Goal: Task Accomplishment & Management: Use online tool/utility

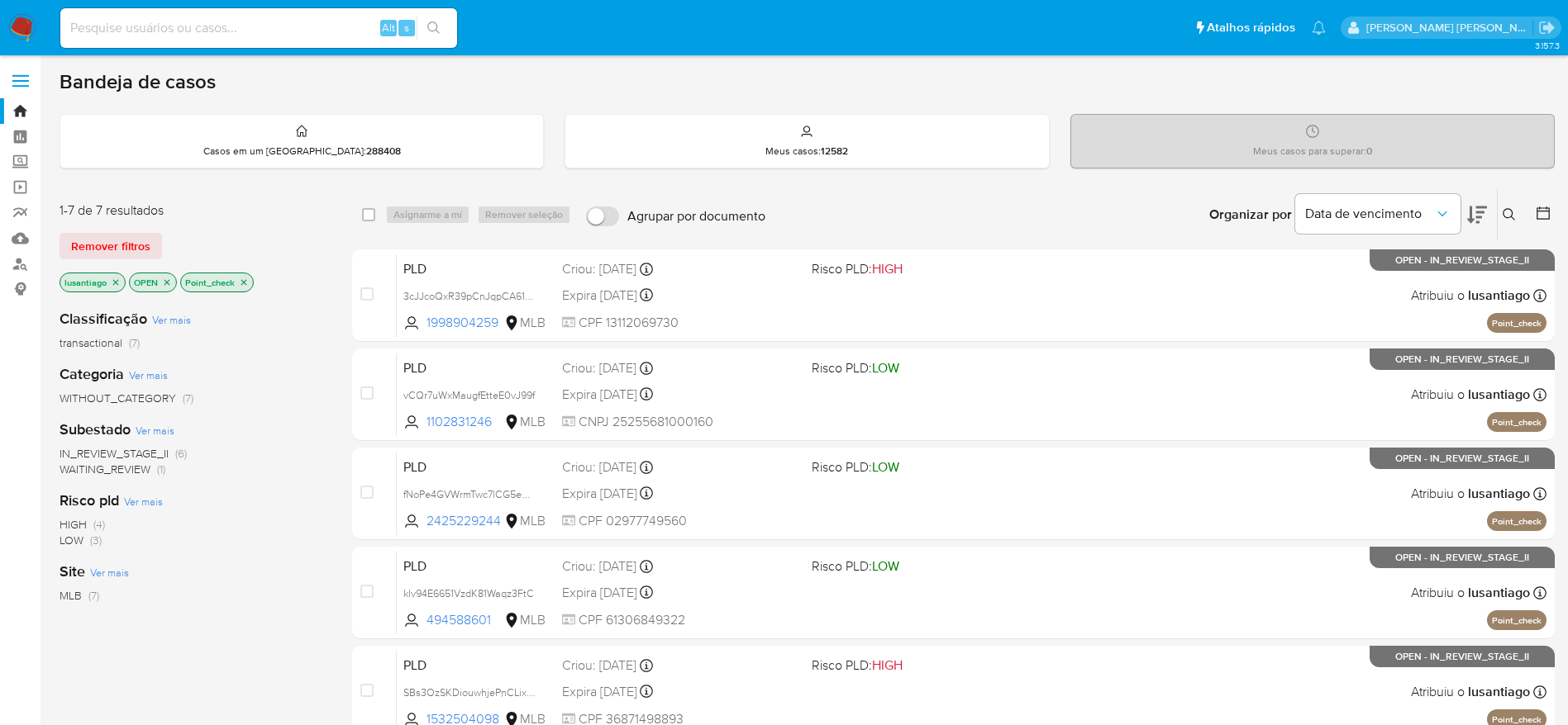
click at [230, 26] on input at bounding box center [259, 28] width 397 height 21
paste input "130477668"
type input "130477668"
click at [438, 30] on icon "search-icon" at bounding box center [434, 28] width 13 height 13
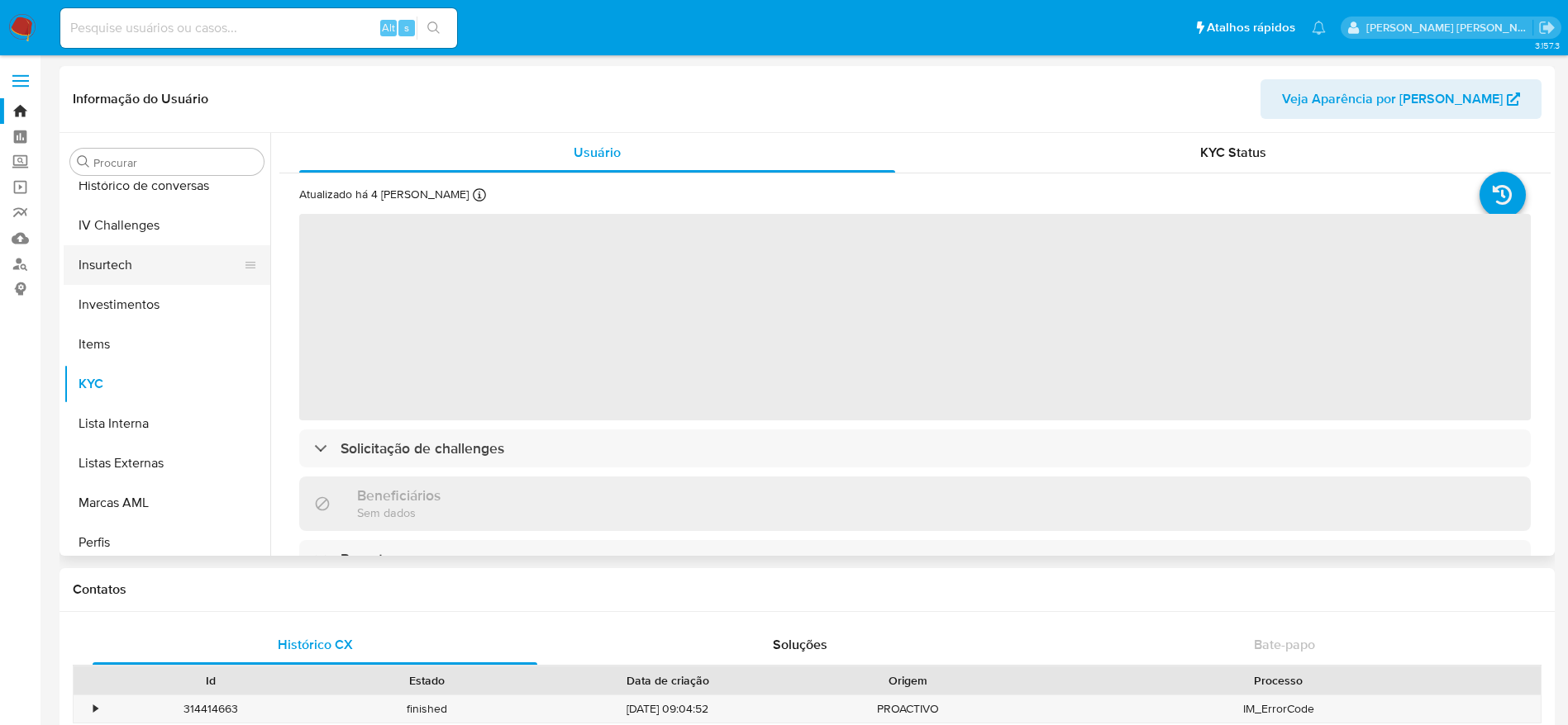
scroll to position [530, 0]
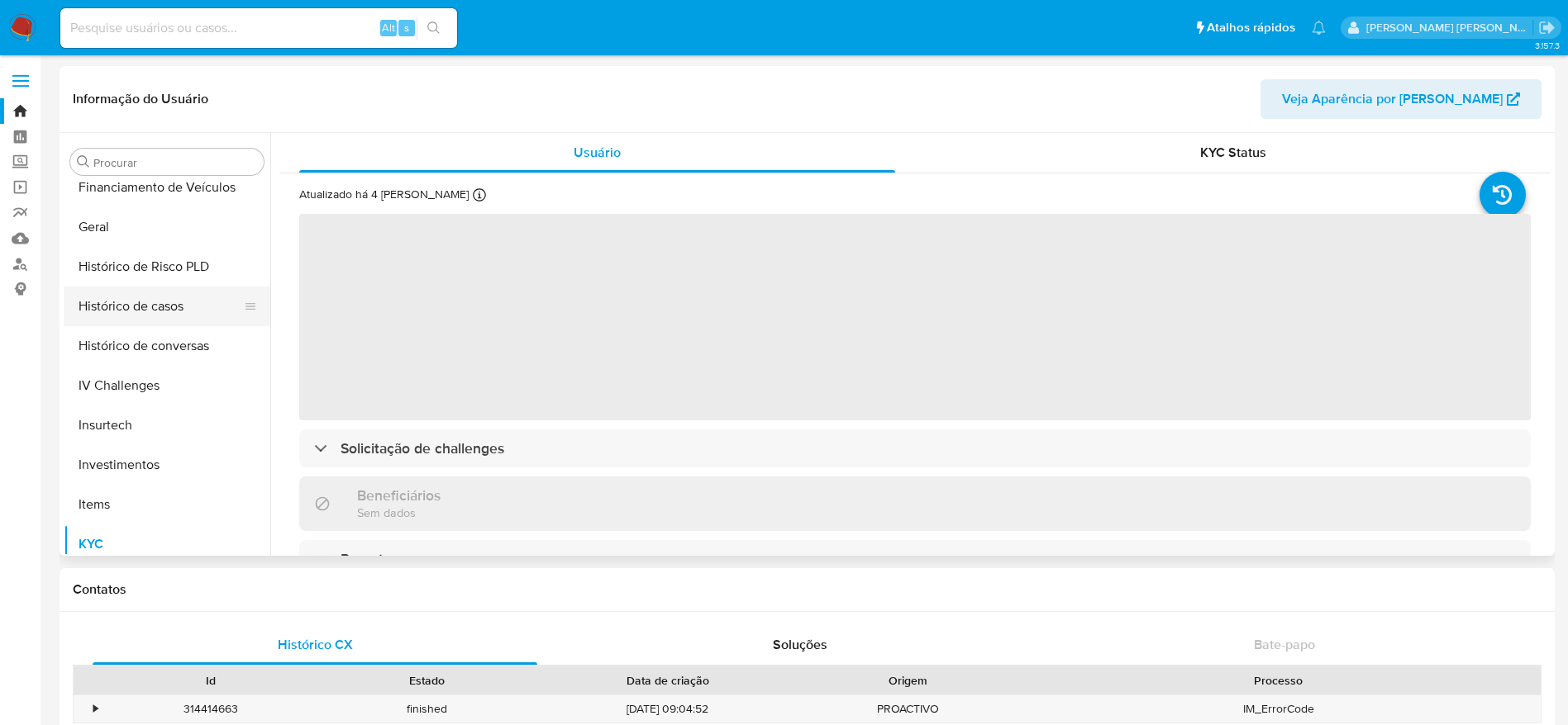
click at [143, 319] on button "Histórico de casos" at bounding box center [160, 306] width 194 height 40
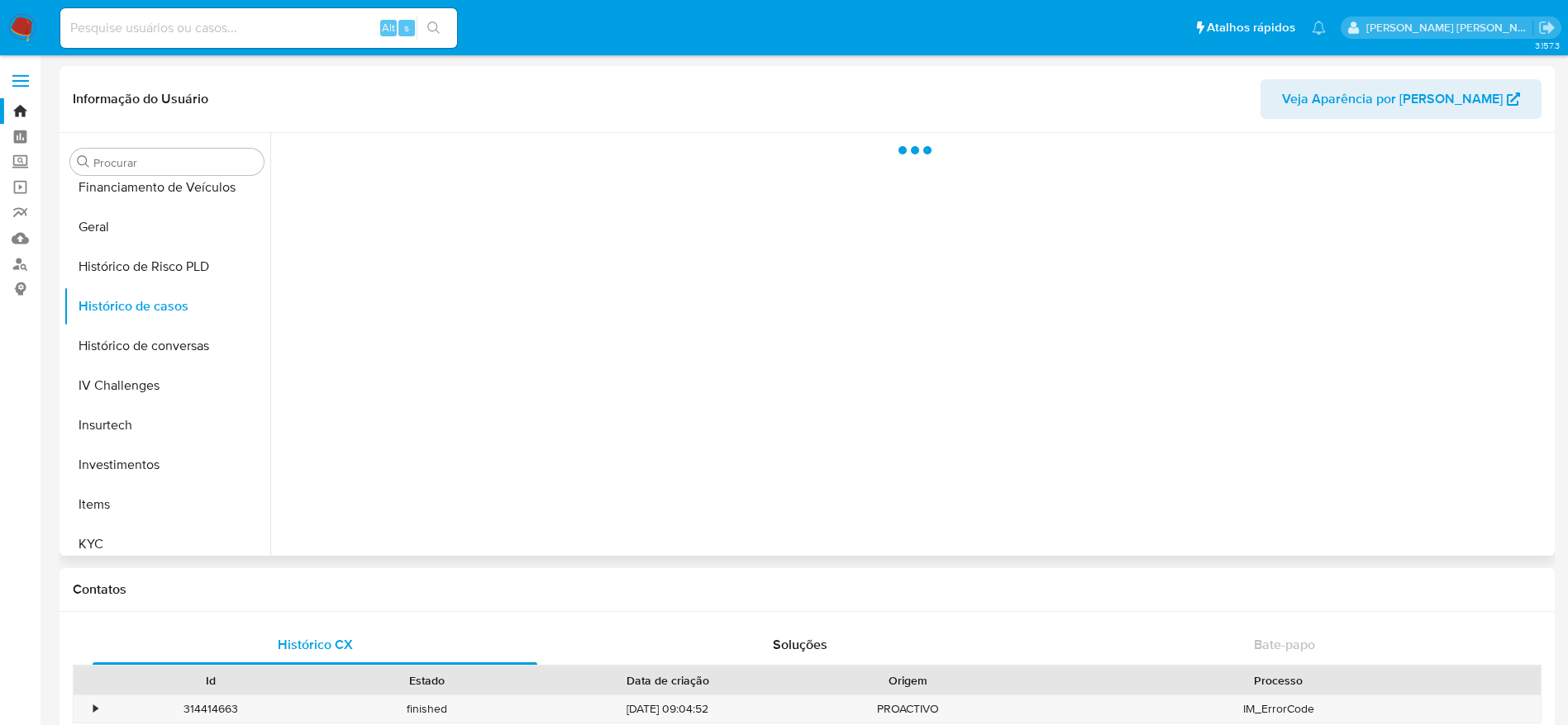
select select "10"
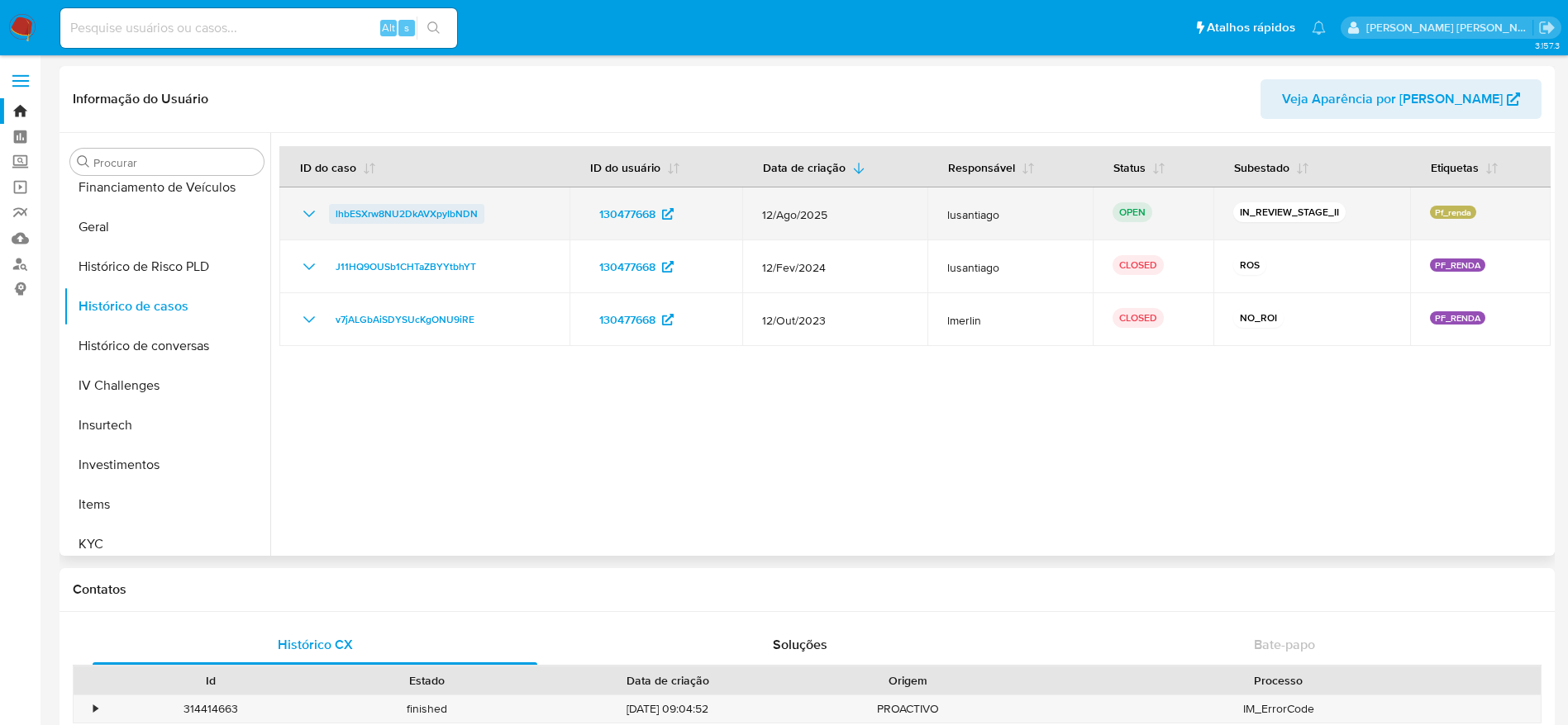
click at [407, 210] on span "lhbESXrw8NU2DkAVXpyIbNDN" at bounding box center [406, 213] width 142 height 20
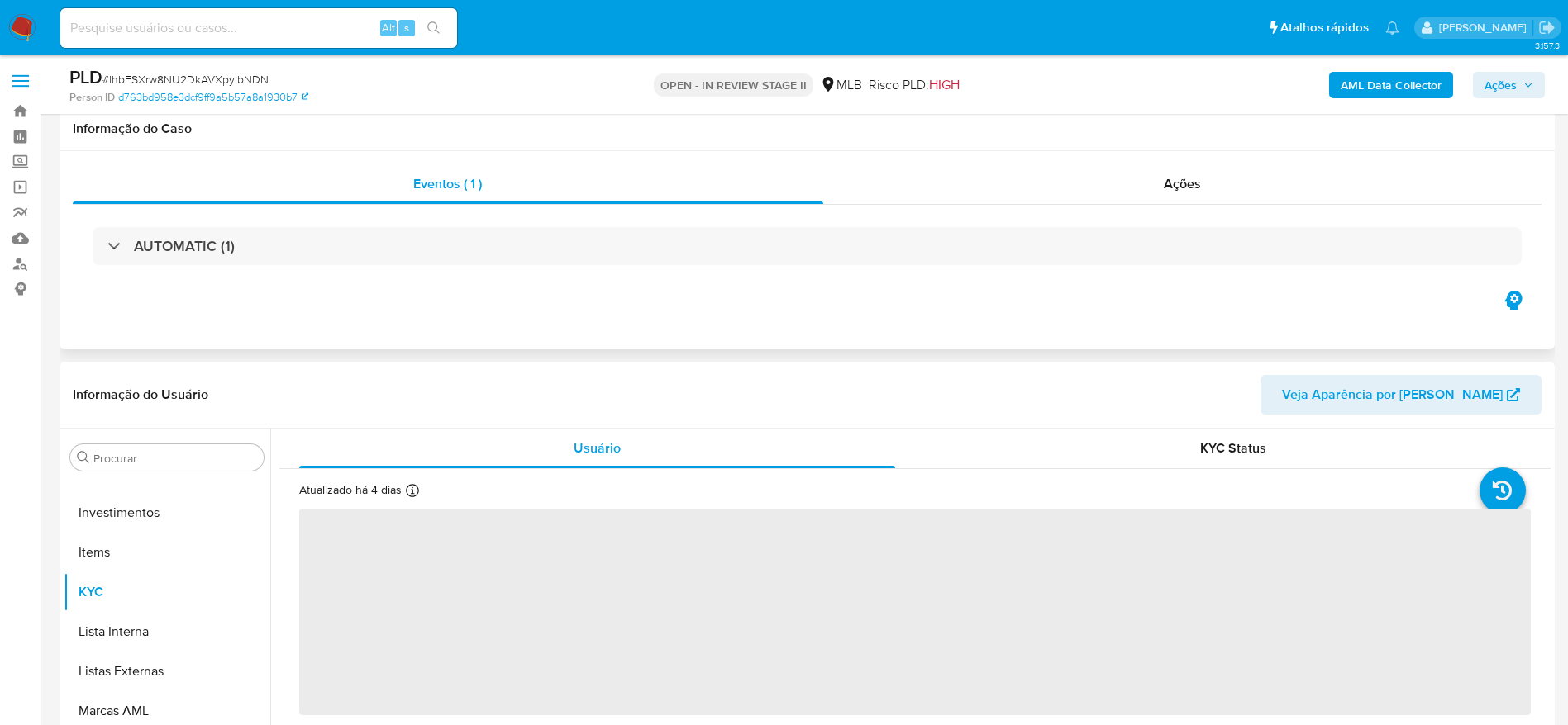
scroll to position [248, 0]
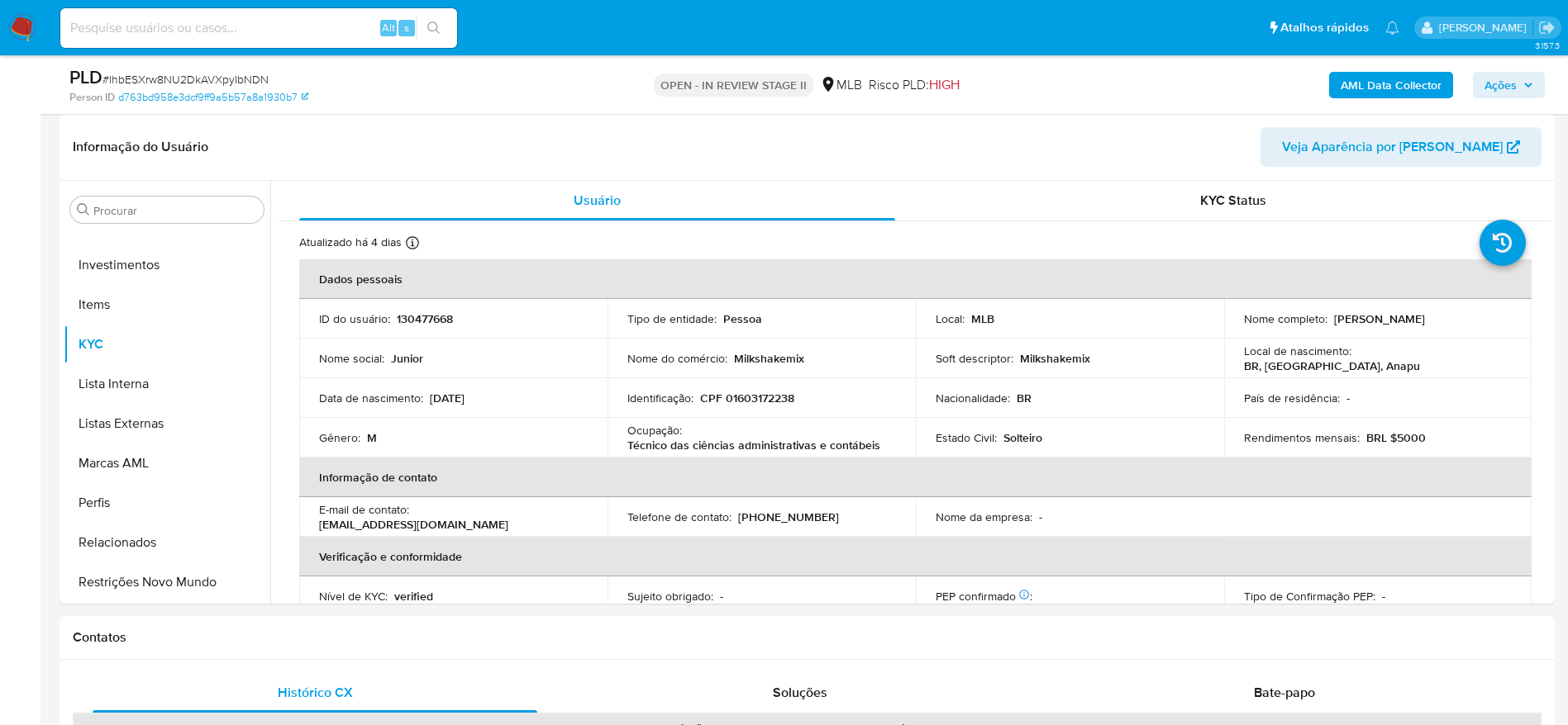
select select "10"
click at [760, 400] on p "CPF 01603172238" at bounding box center [747, 398] width 94 height 15
copy p "01603172238"
click at [763, 396] on p "CPF 01603172238" at bounding box center [747, 398] width 94 height 15
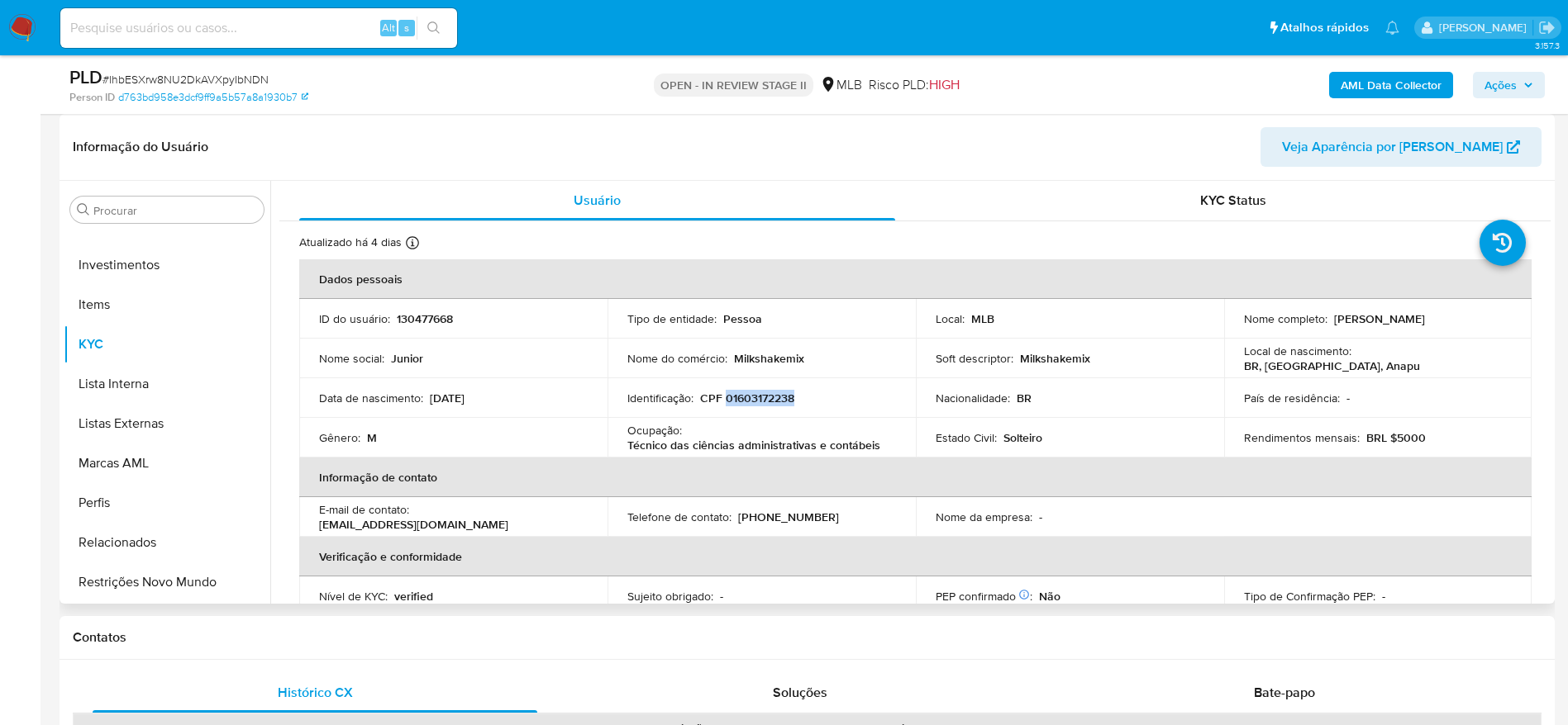
click at [763, 396] on p "CPF 01603172238" at bounding box center [747, 398] width 94 height 15
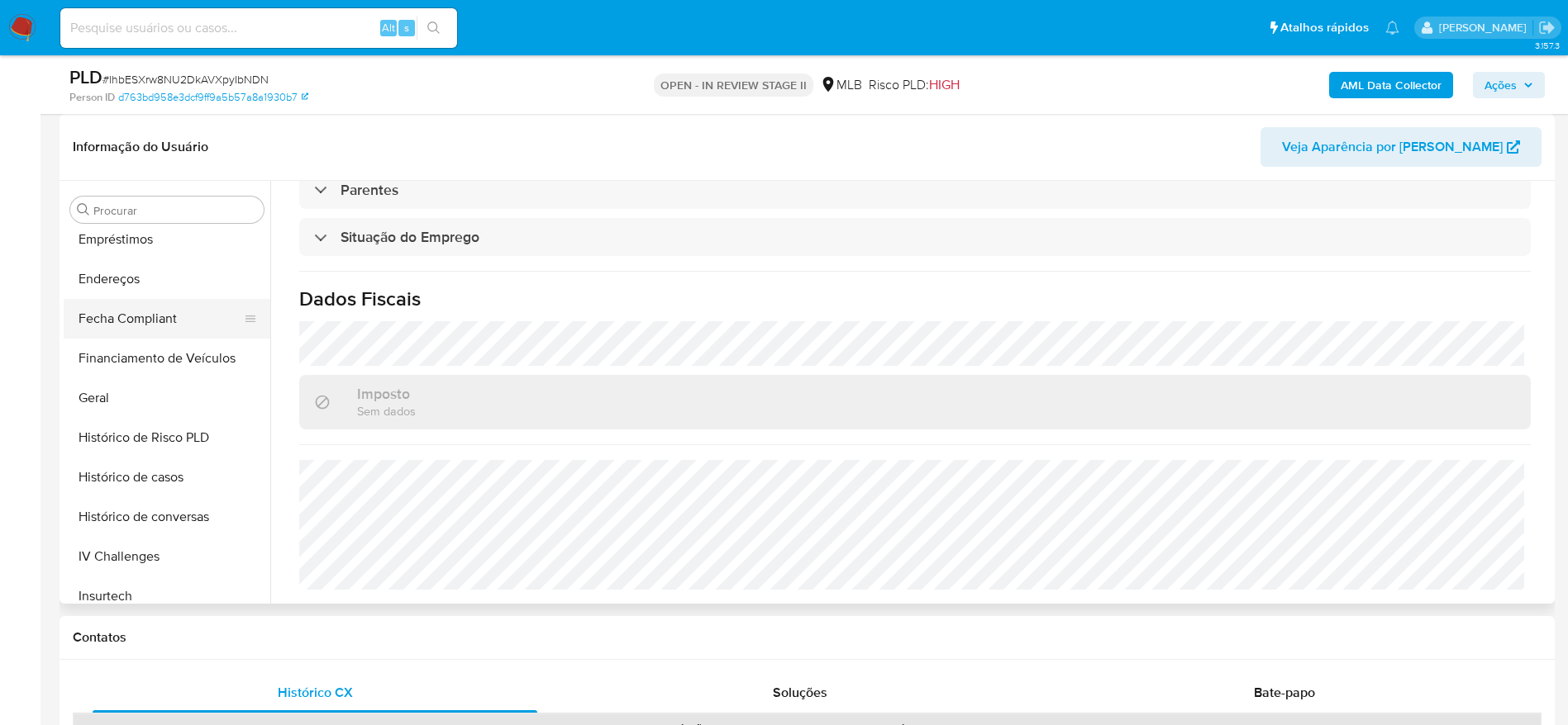
scroll to position [406, 0]
click at [94, 396] on button "Geral" at bounding box center [160, 398] width 194 height 40
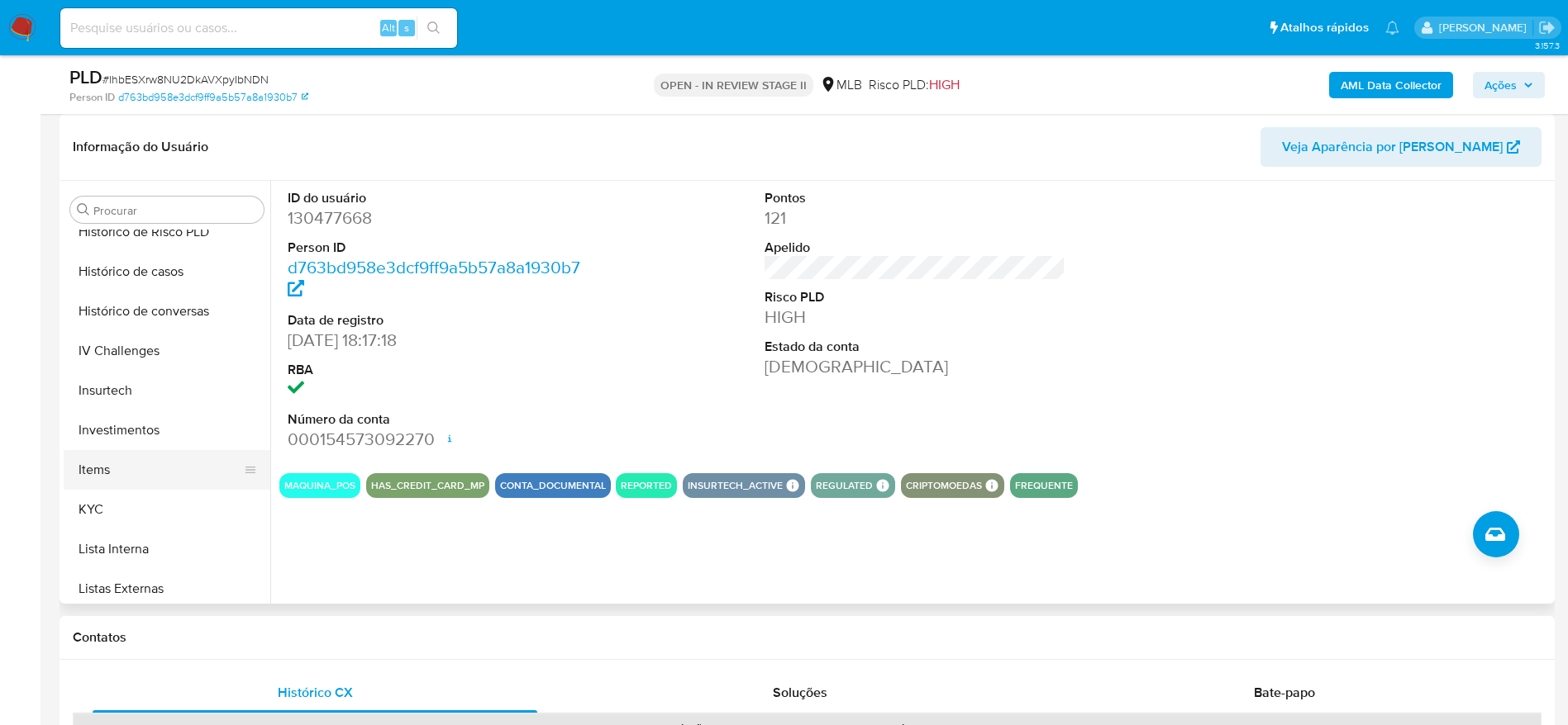
scroll to position [653, 0]
click at [163, 452] on button "KYC" at bounding box center [160, 468] width 194 height 40
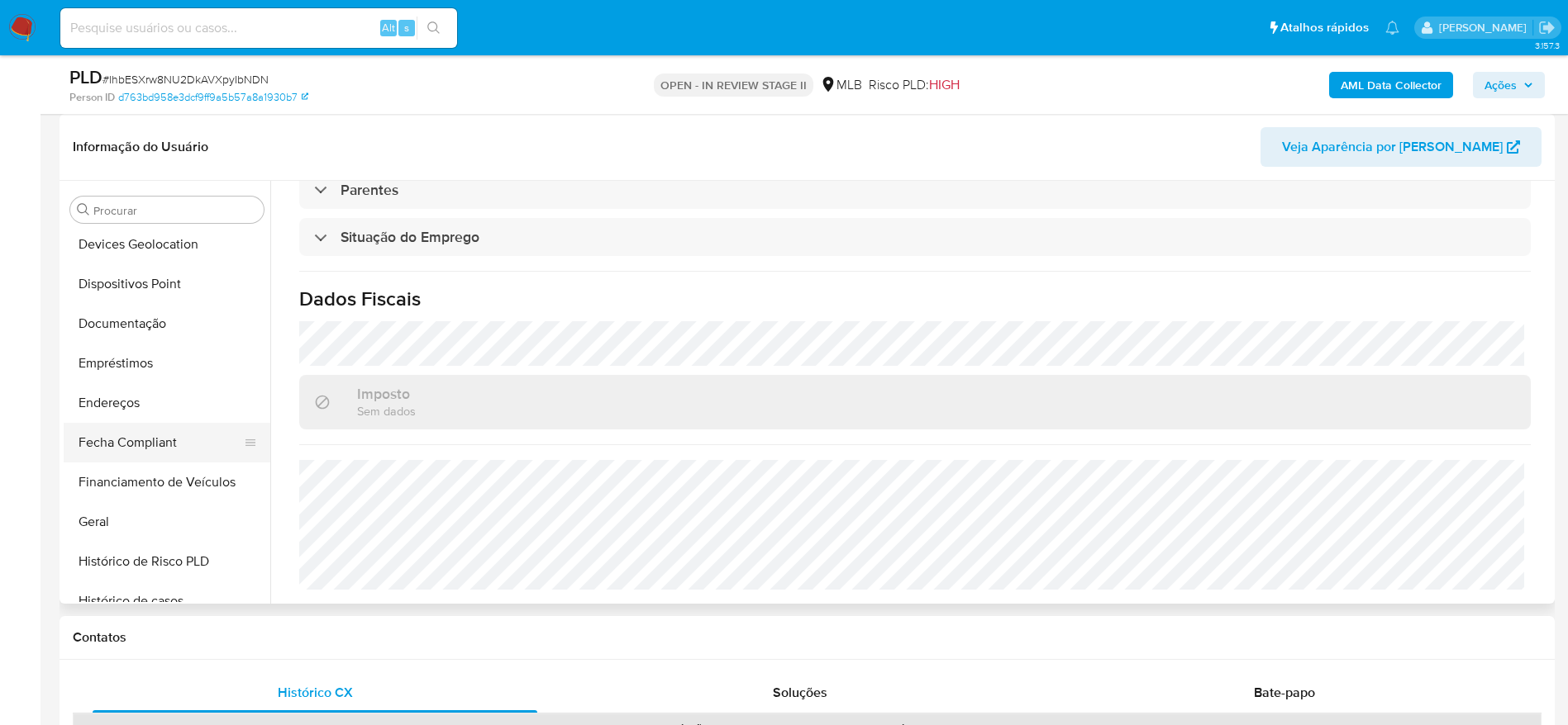
scroll to position [282, 0]
click at [130, 414] on button "Endereços" at bounding box center [160, 404] width 194 height 40
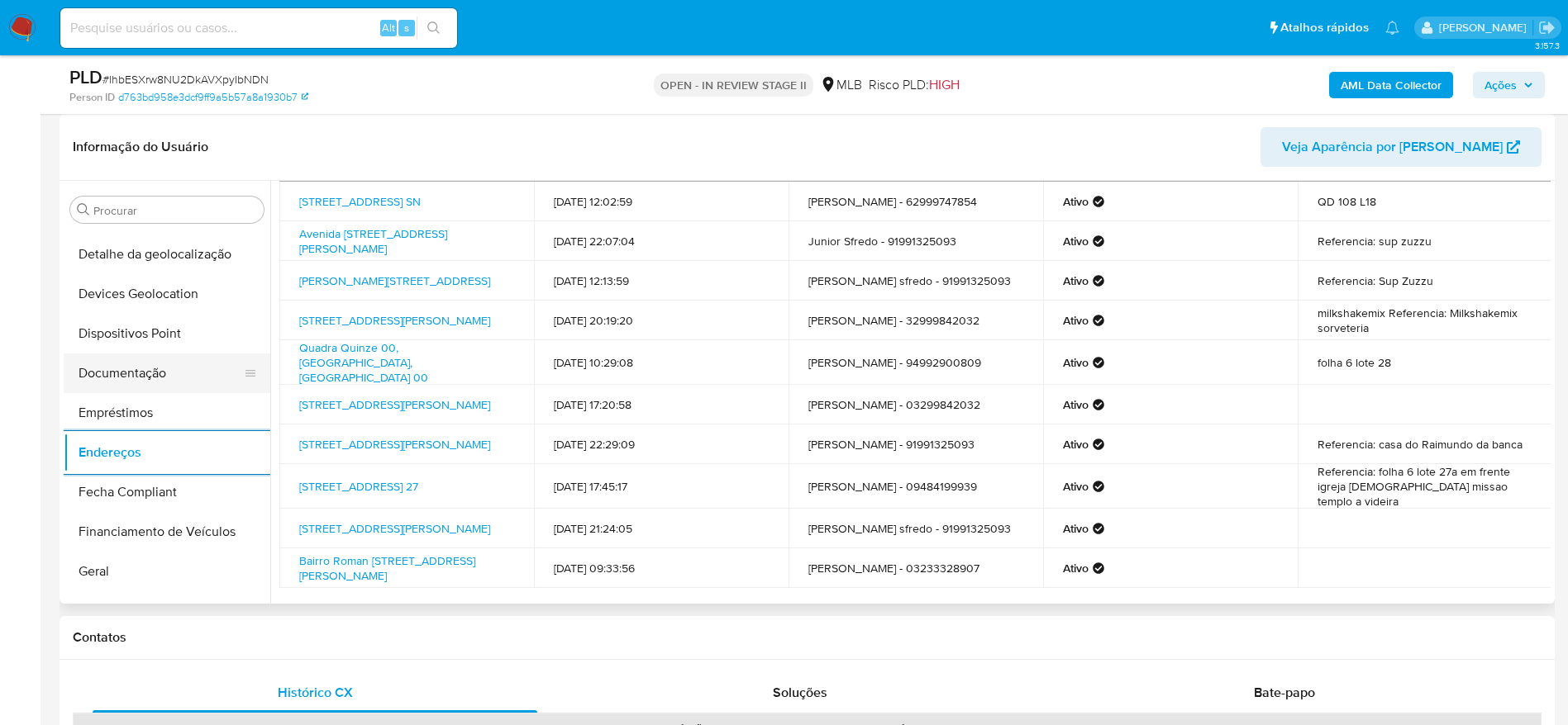
scroll to position [158, 0]
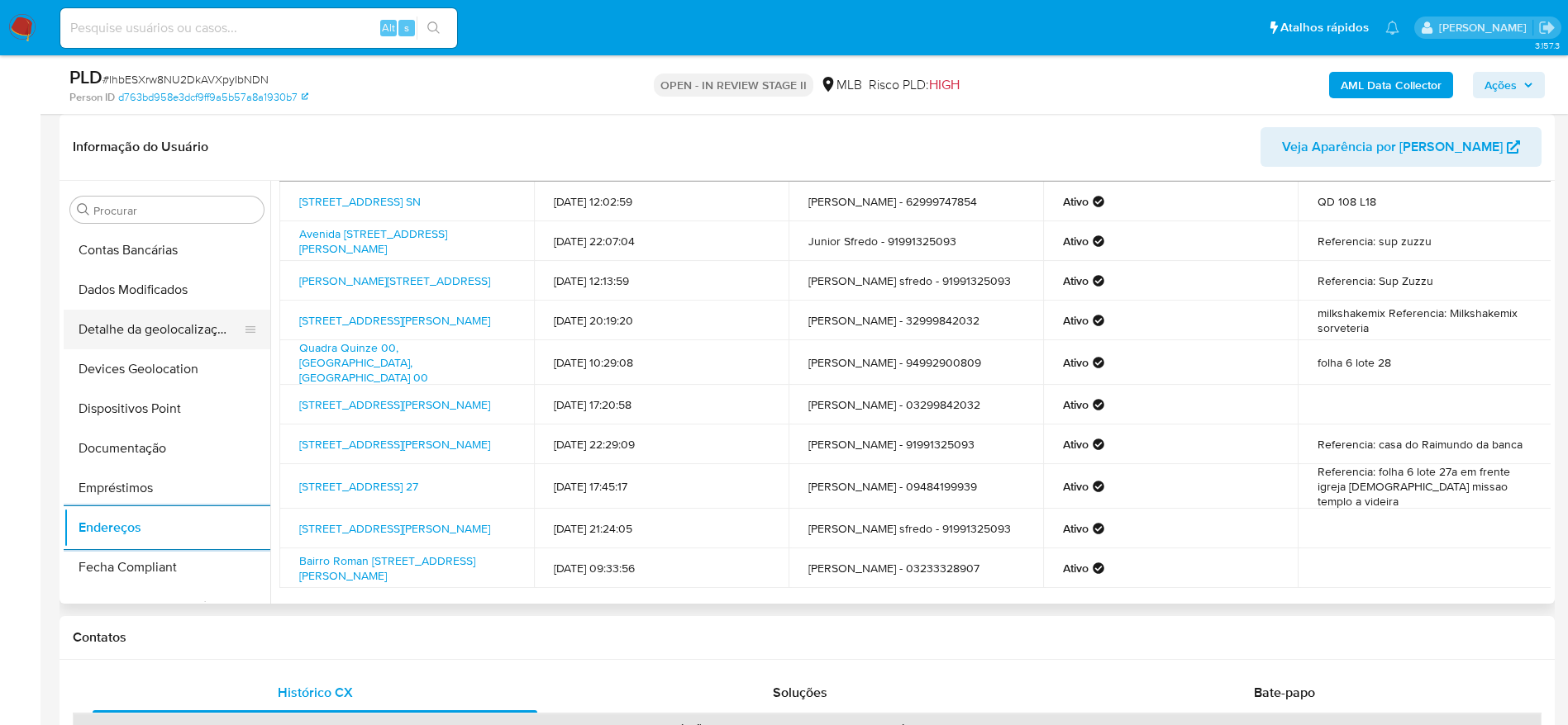
click at [161, 324] on button "Detalhe da geolocalização" at bounding box center [160, 329] width 194 height 40
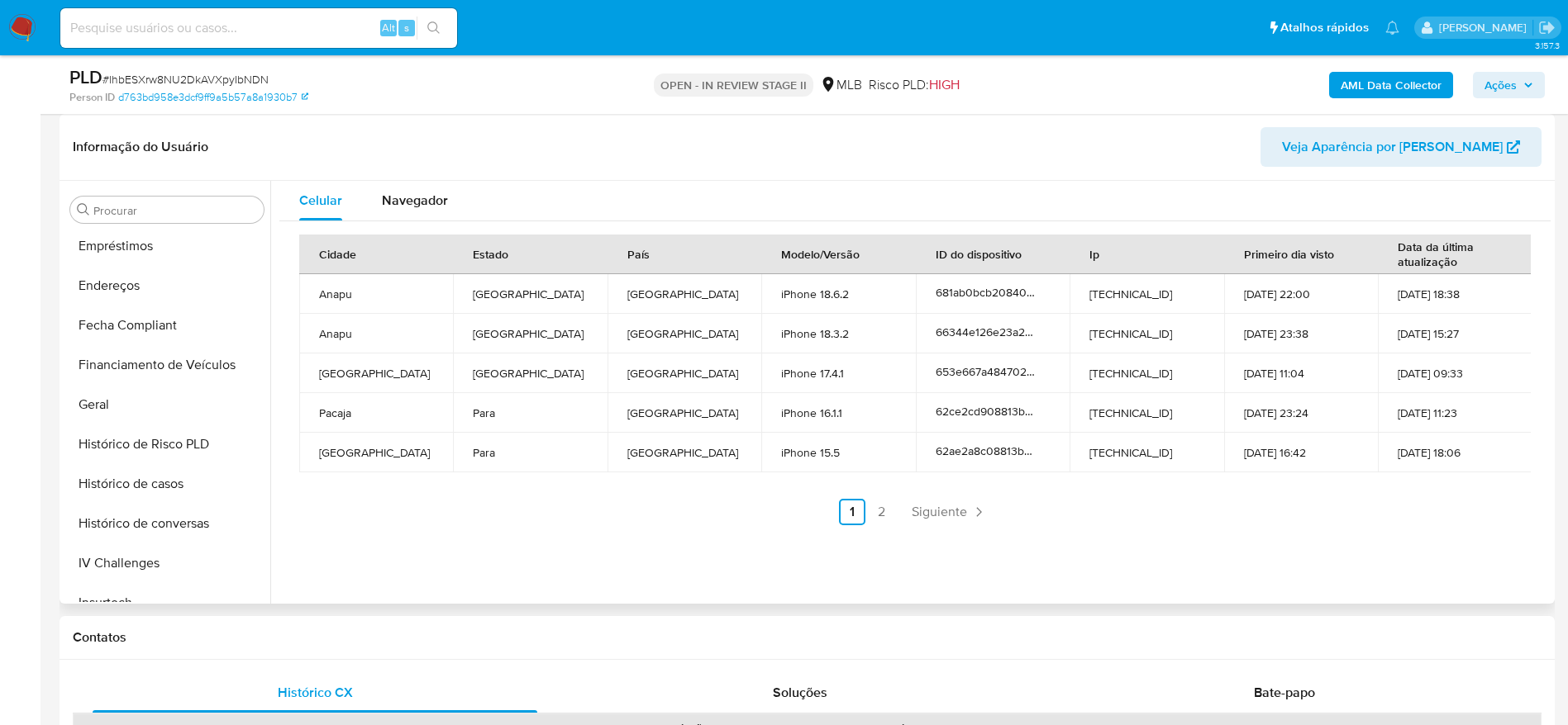
scroll to position [777, 0]
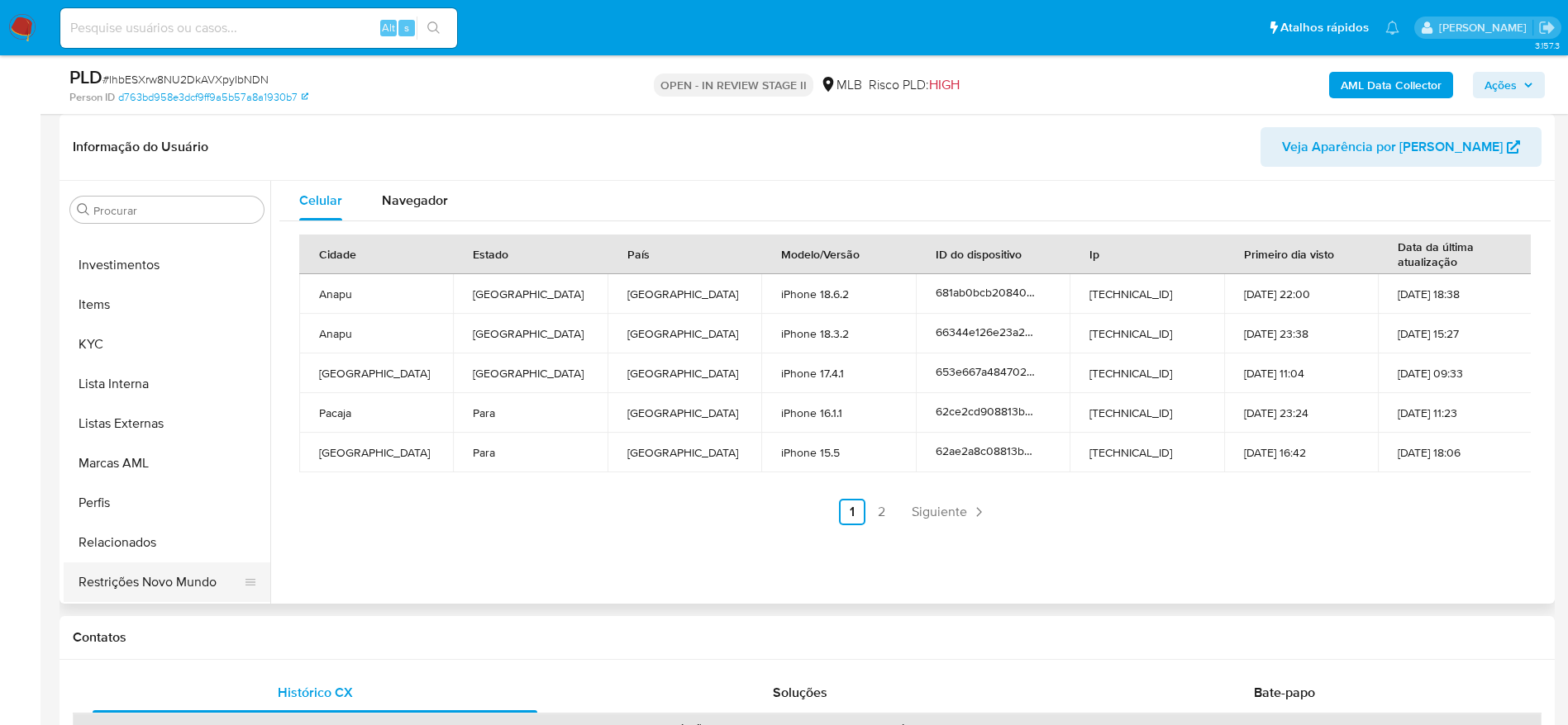
click at [168, 593] on button "Restrições Novo Mundo" at bounding box center [160, 582] width 194 height 40
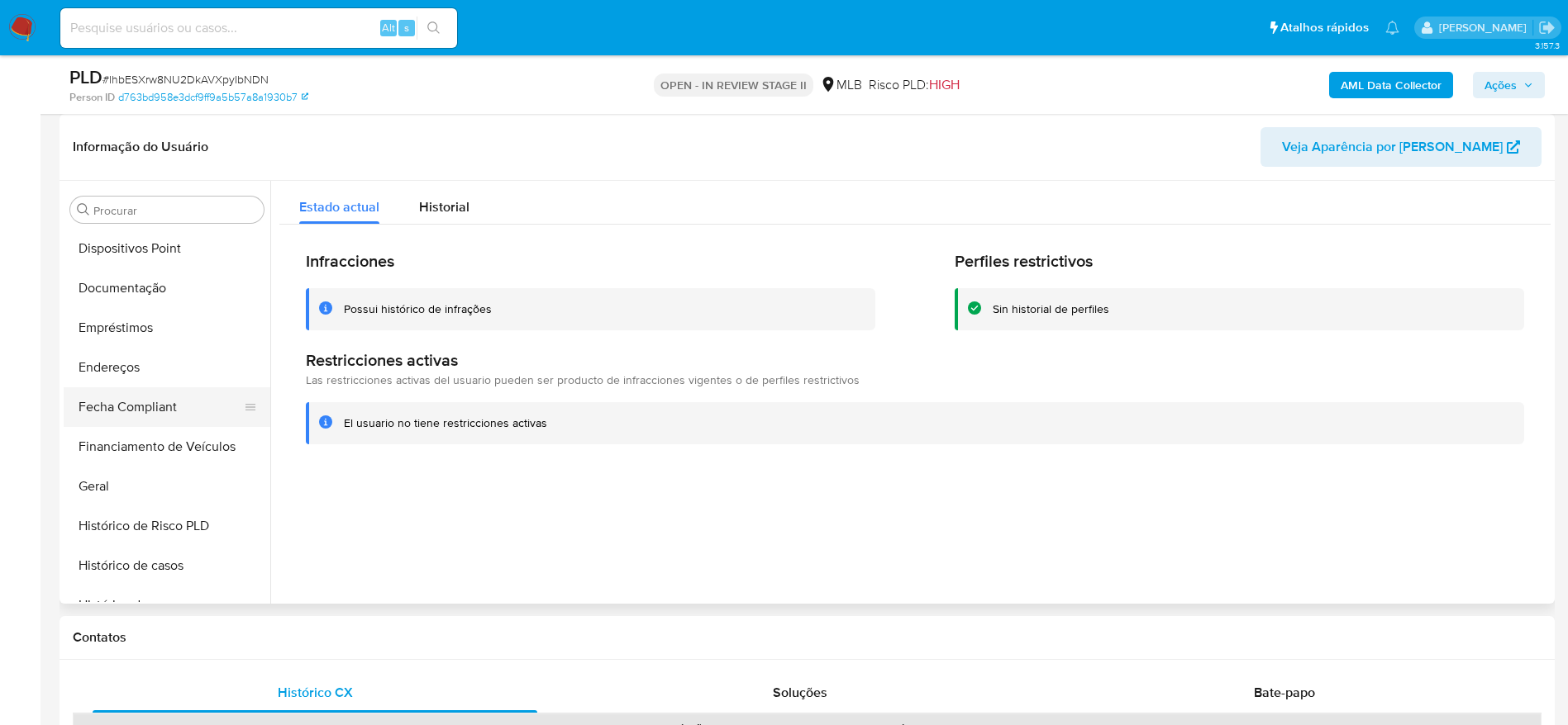
scroll to position [282, 0]
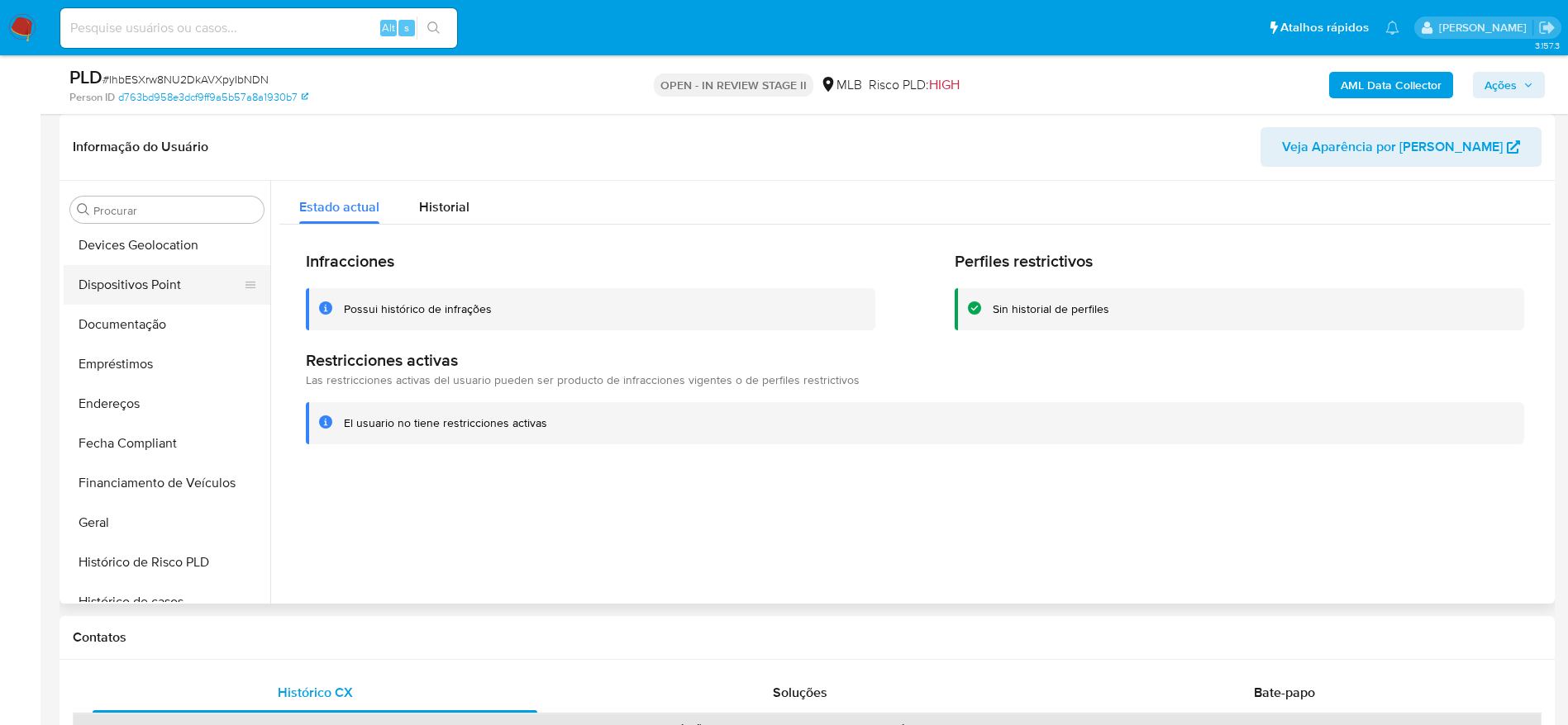
click at [140, 274] on button "Dispositivos Point" at bounding box center [160, 285] width 194 height 40
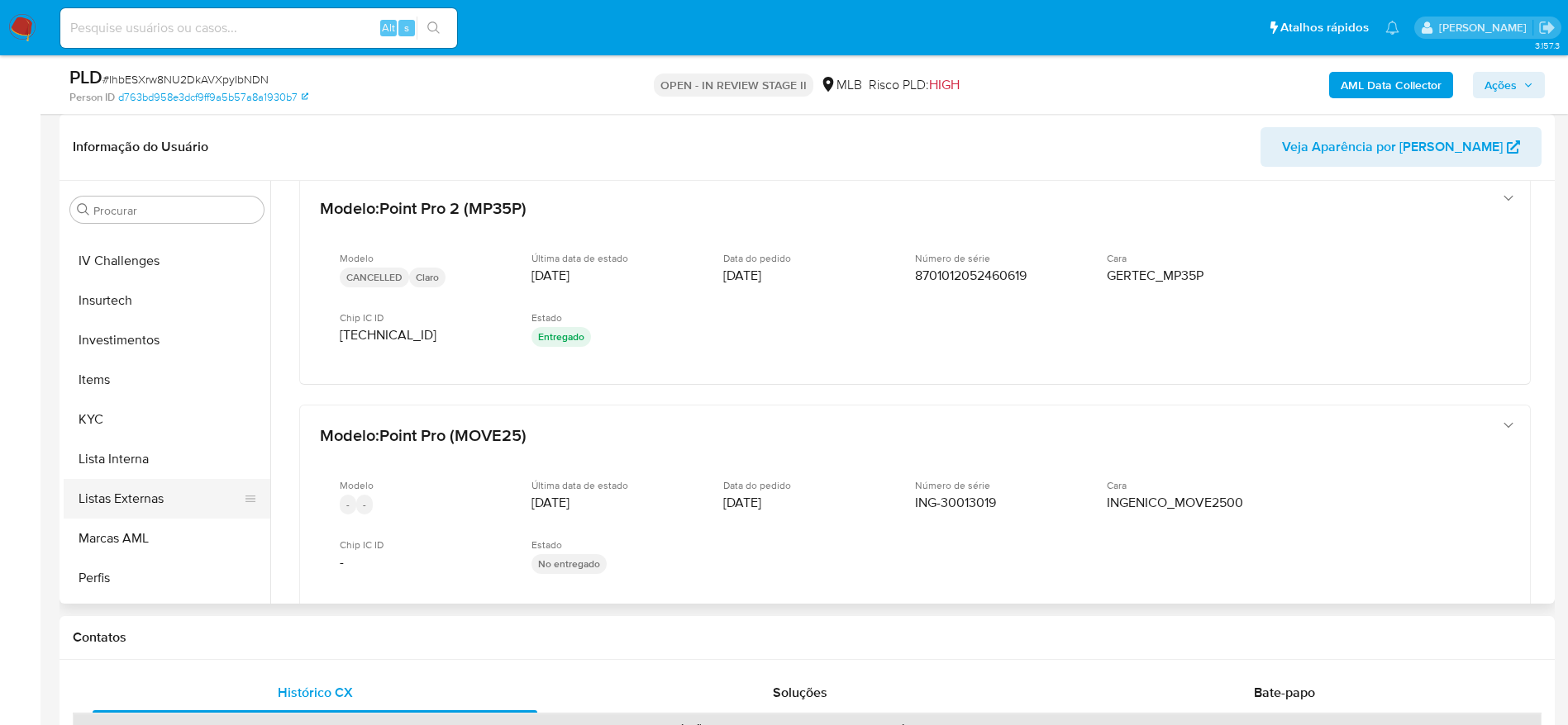
scroll to position [777, 0]
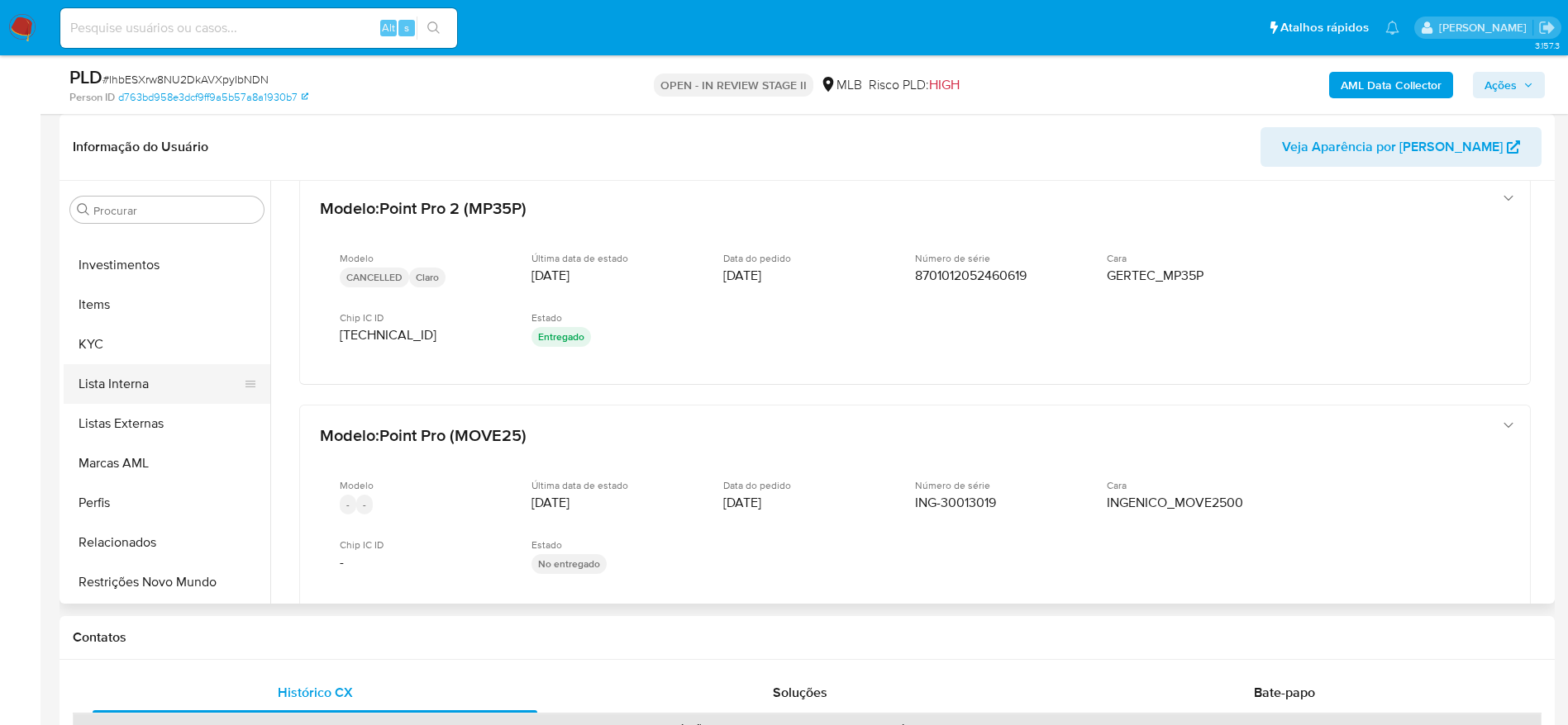
click at [130, 363] on button "KYC" at bounding box center [167, 344] width 207 height 40
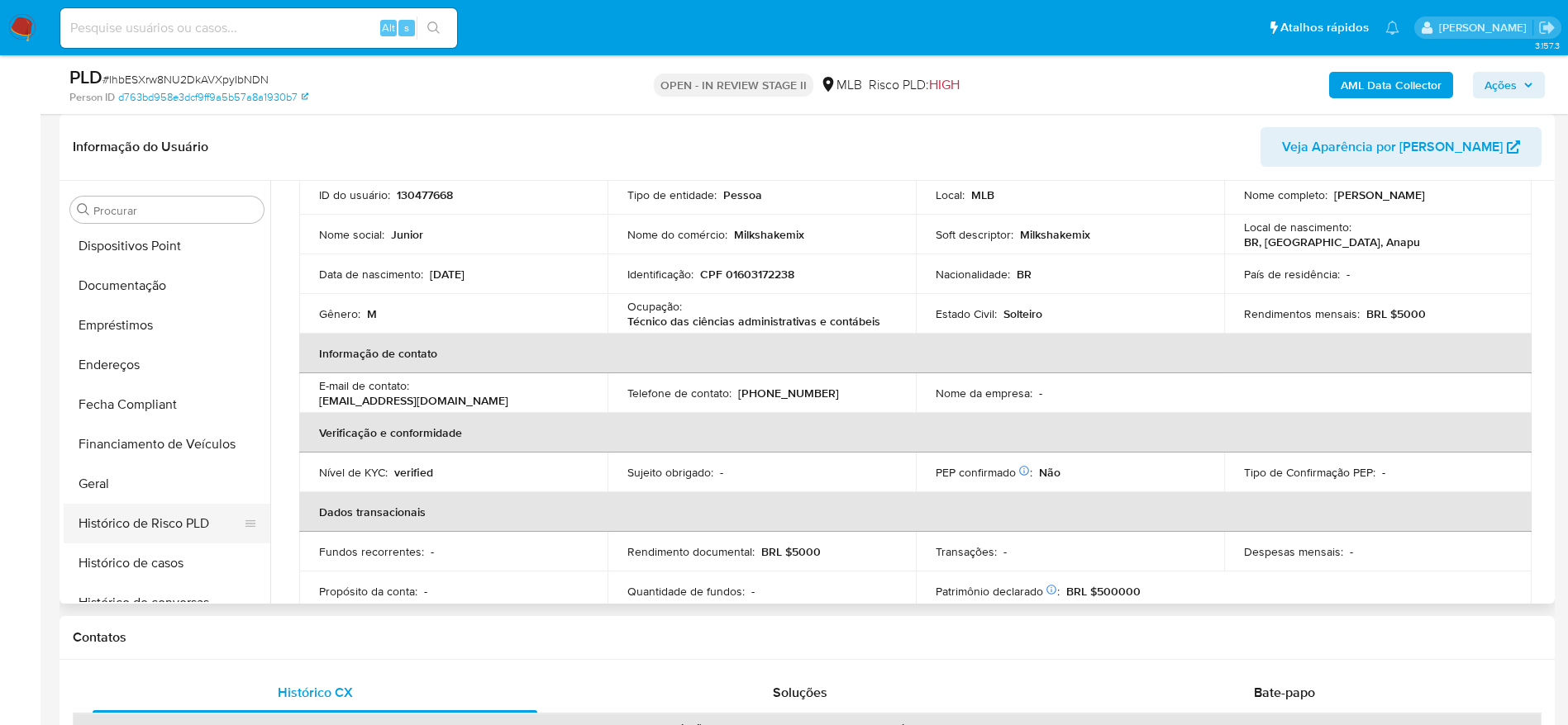
scroll to position [282, 0]
click at [152, 326] on button "Documentação" at bounding box center [160, 324] width 194 height 40
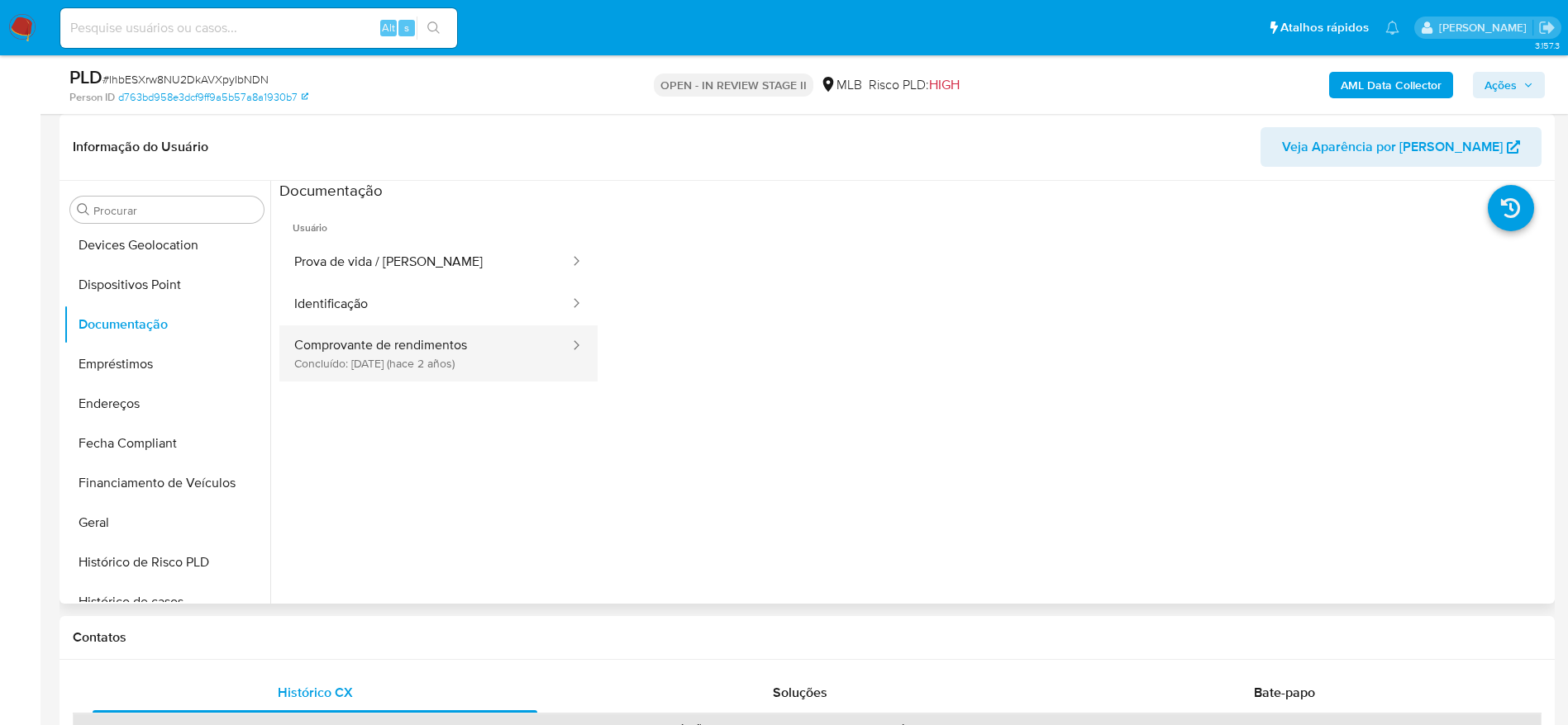
click at [390, 364] on button "Comprovante de rendimentos Concluído: 30/10/2023 (hace 2 años)" at bounding box center [425, 354] width 291 height 56
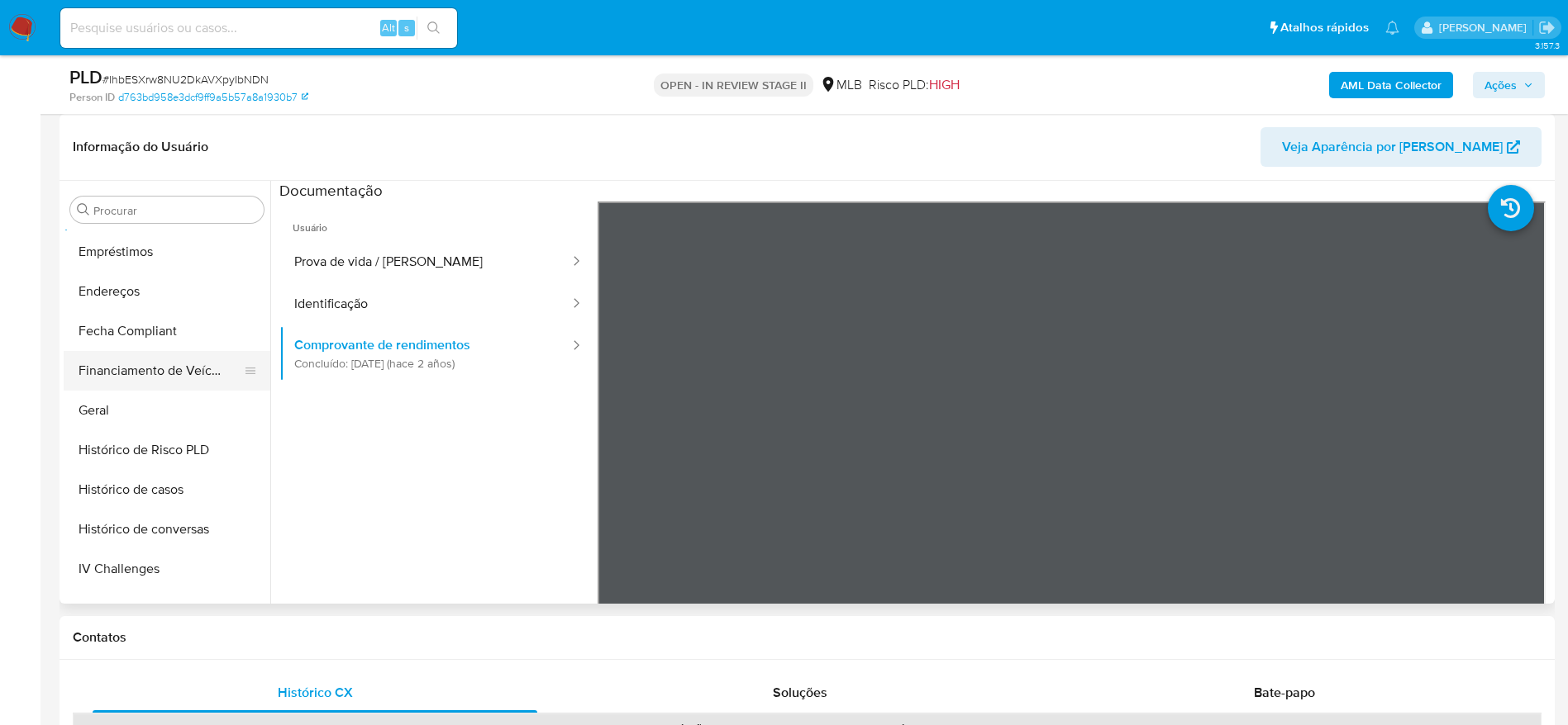
scroll to position [653, 0]
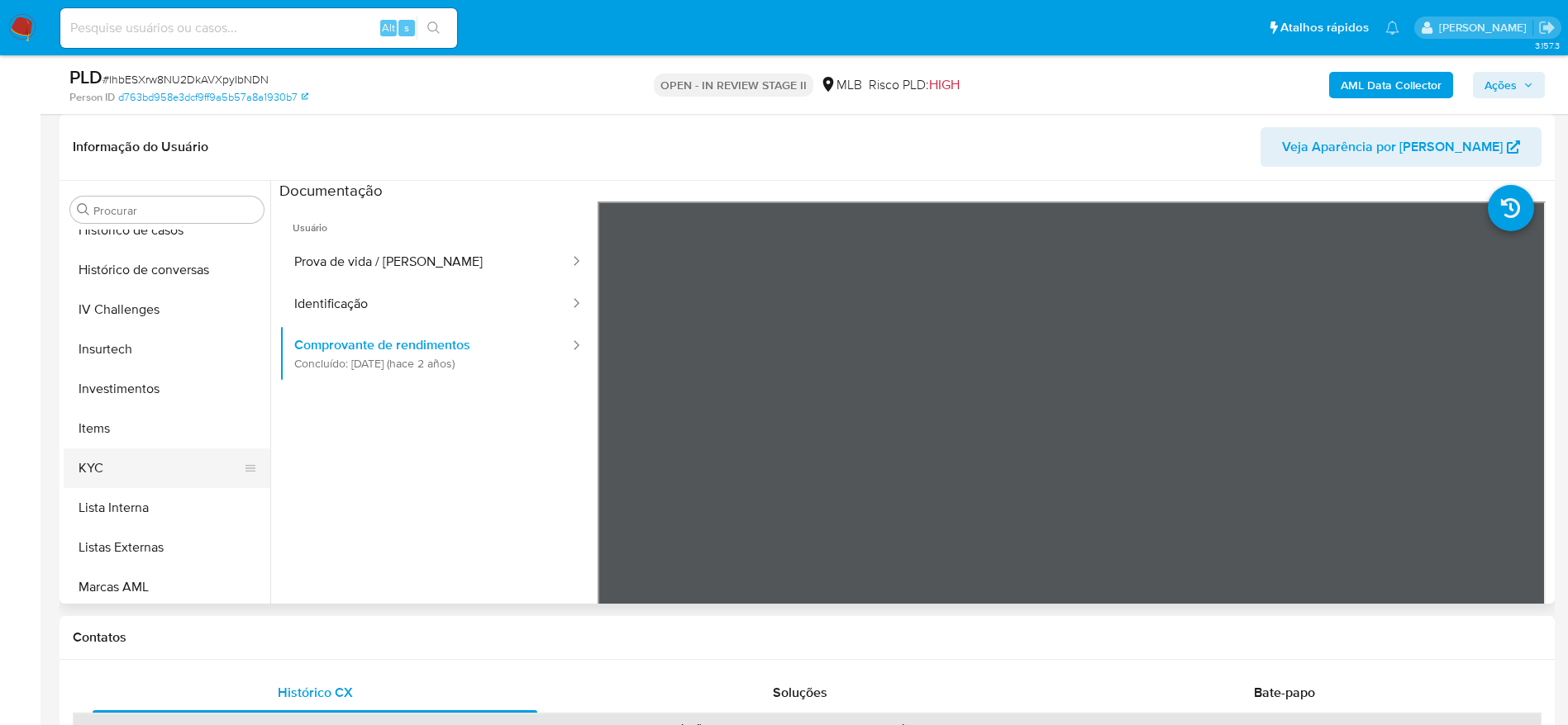
click at [122, 477] on button "KYC" at bounding box center [160, 468] width 194 height 40
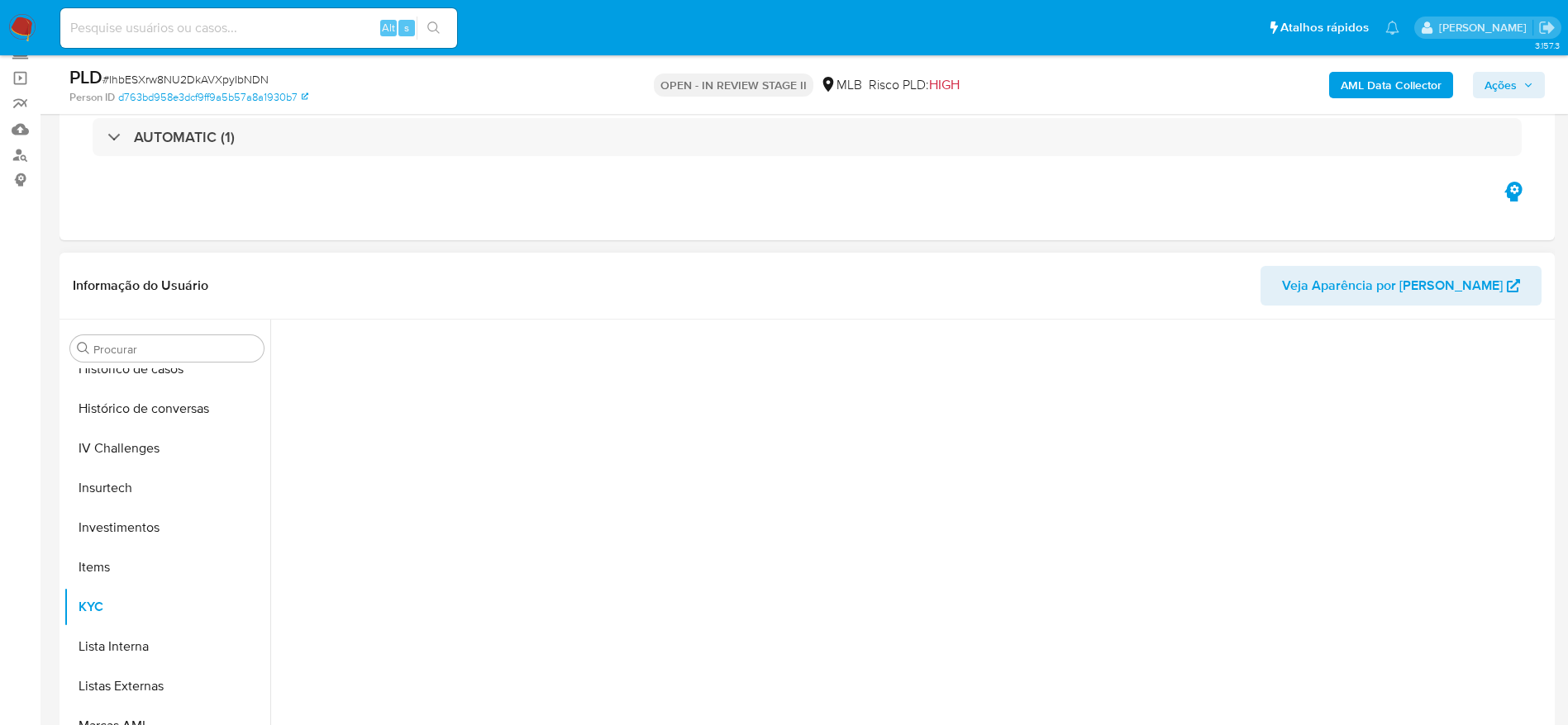
scroll to position [248, 0]
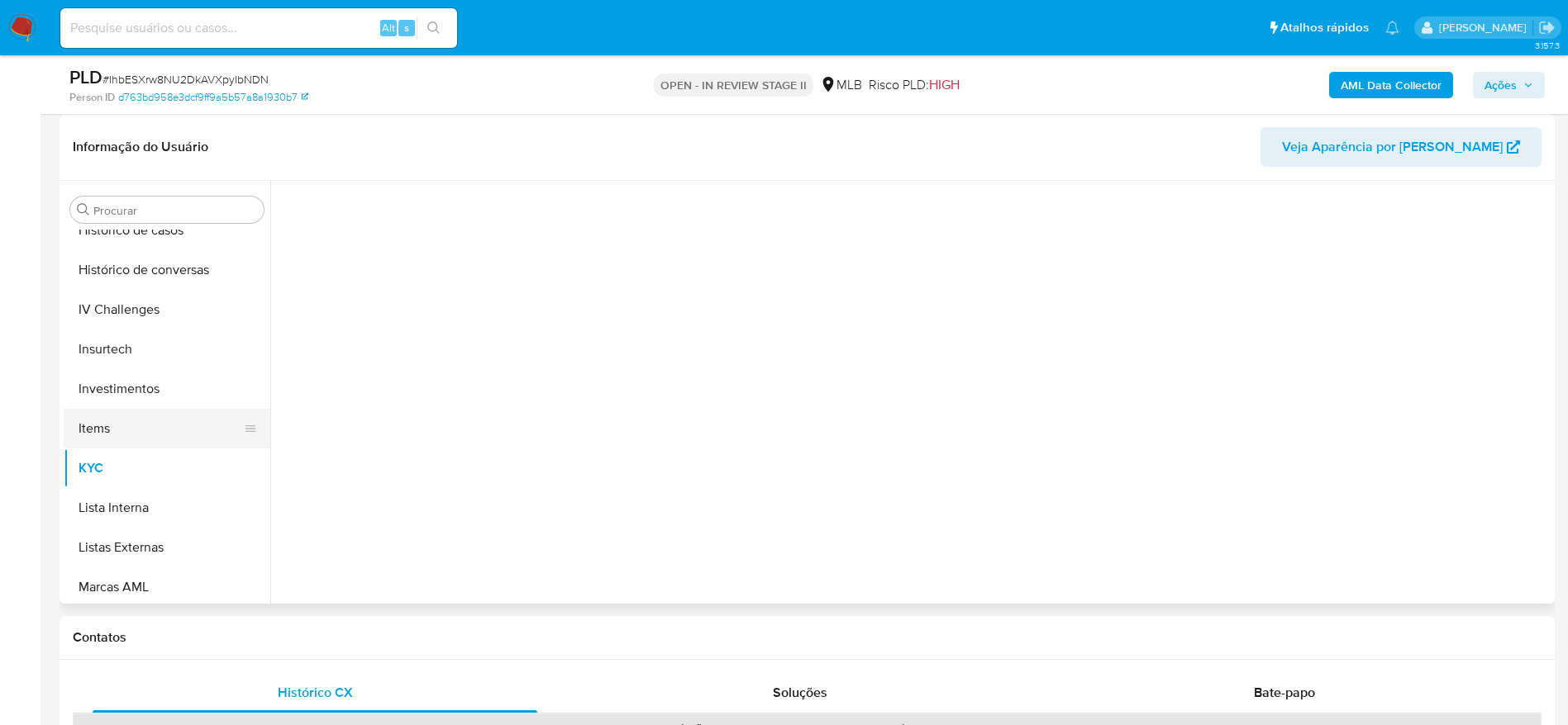
click at [119, 440] on button "Items" at bounding box center [160, 428] width 194 height 40
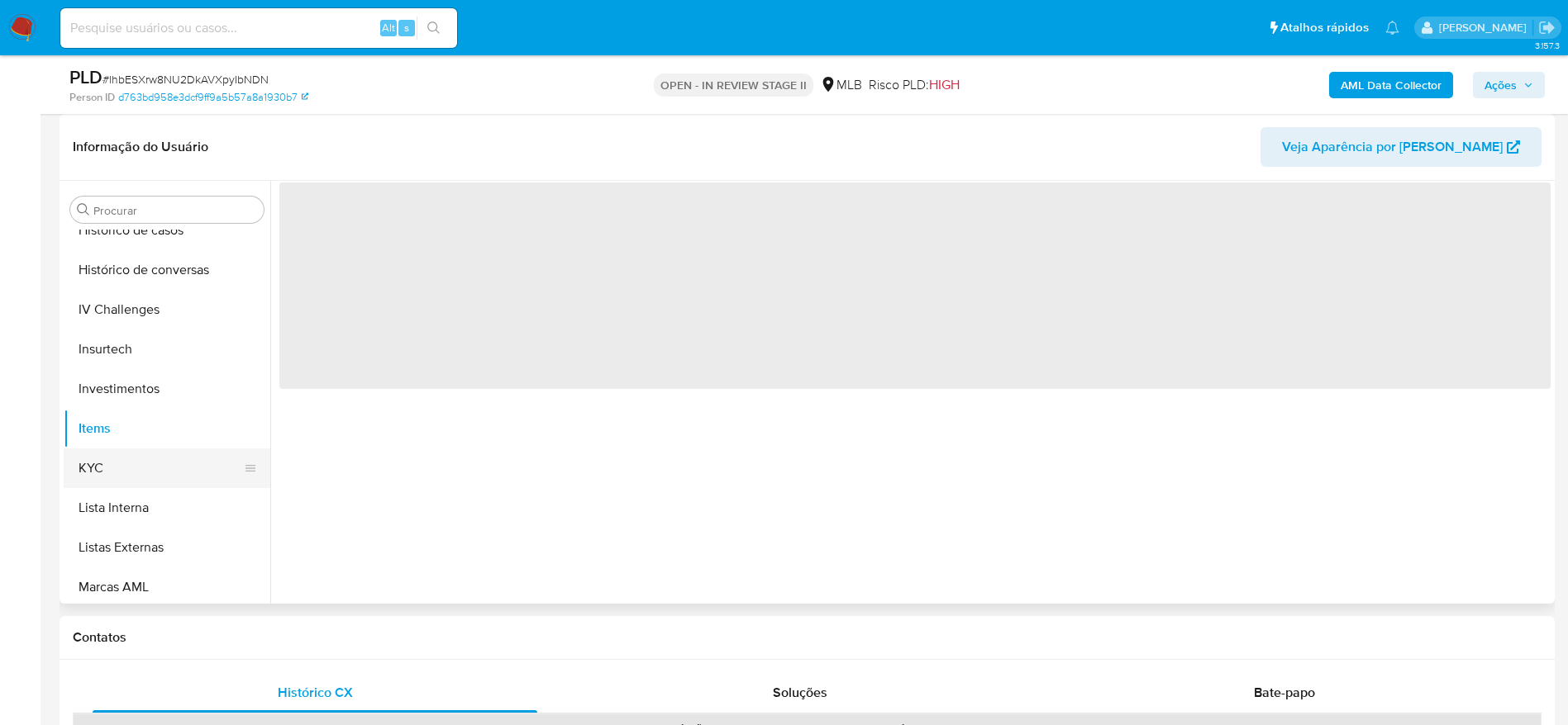
click at [124, 477] on button "KYC" at bounding box center [160, 468] width 194 height 40
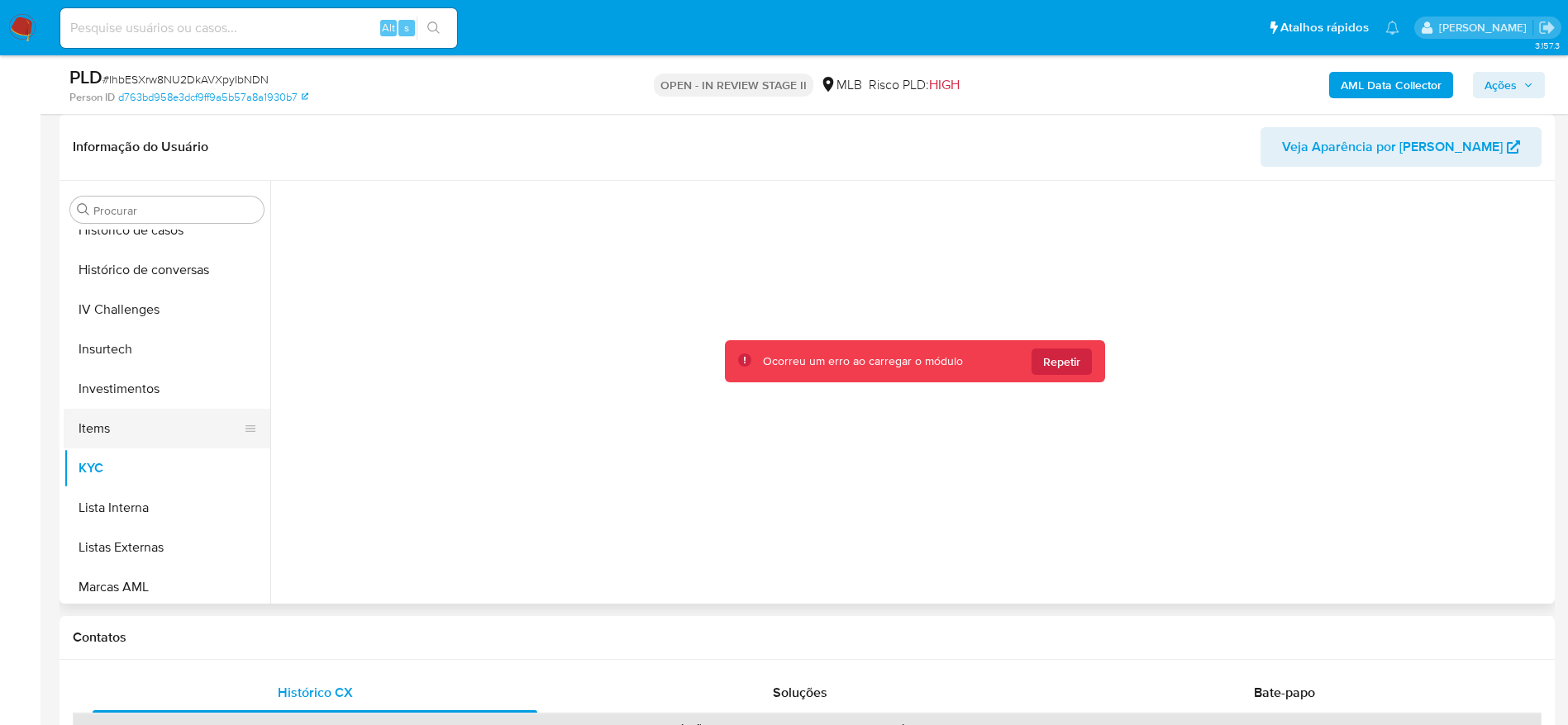
click at [123, 415] on button "Items" at bounding box center [160, 428] width 194 height 40
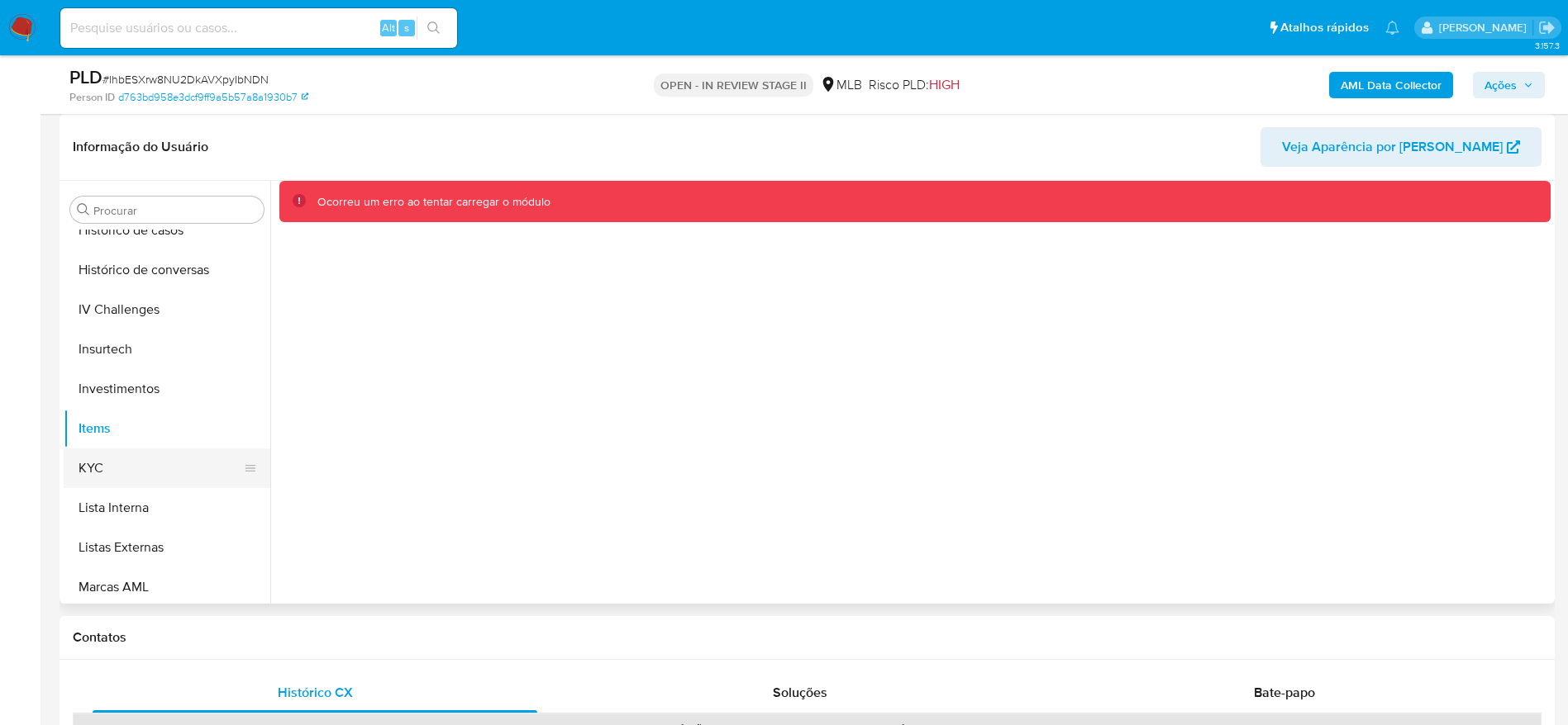
click at [140, 472] on button "KYC" at bounding box center [160, 468] width 194 height 40
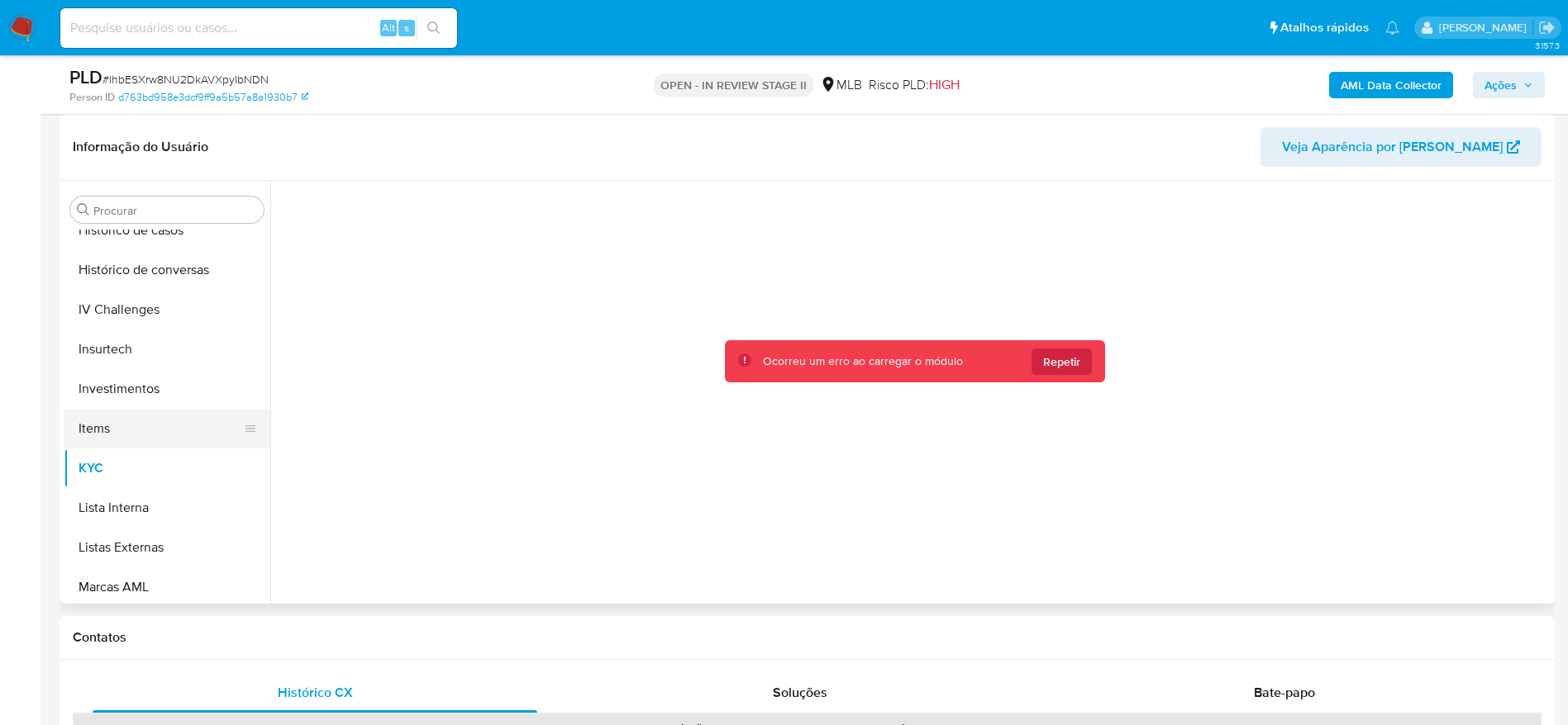
click at [151, 416] on button "Items" at bounding box center [160, 428] width 194 height 40
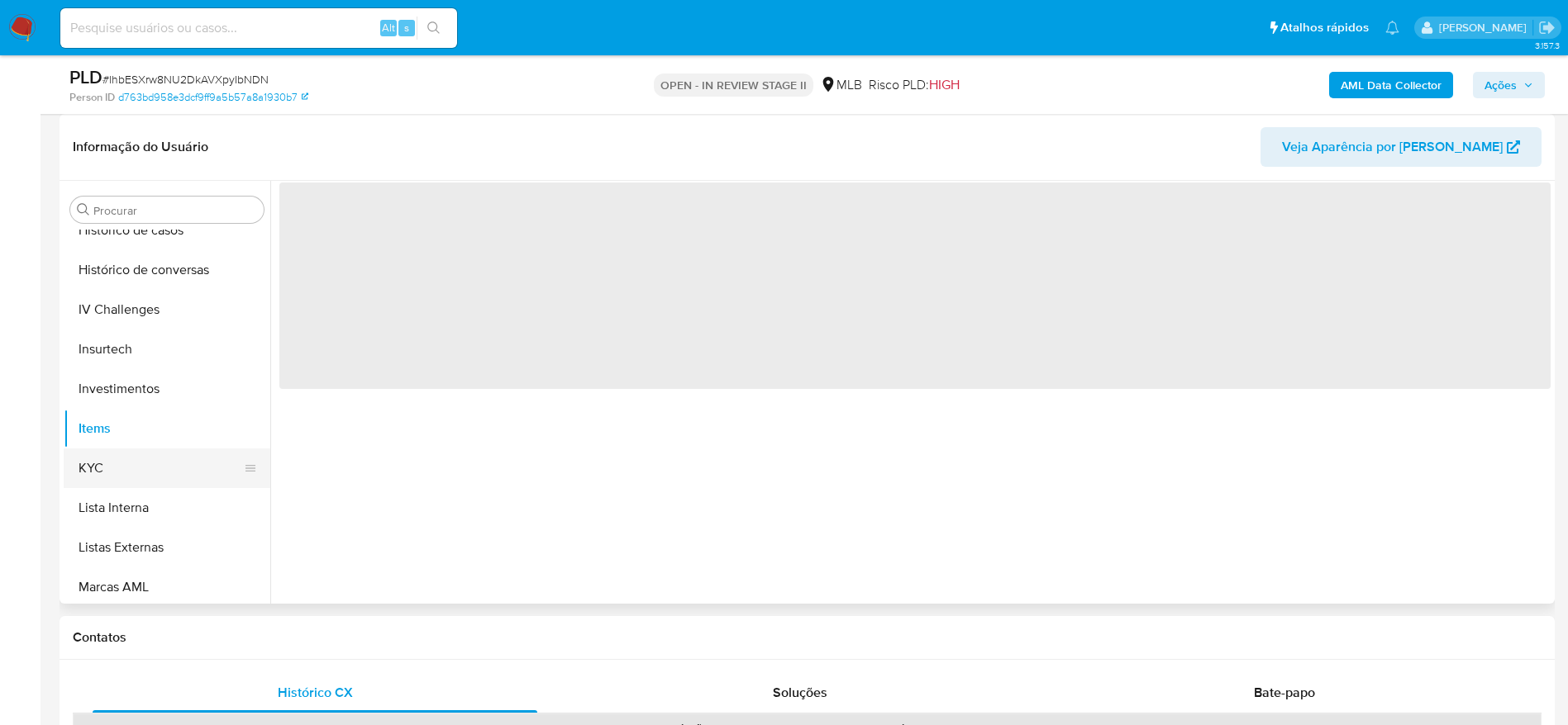
click at [127, 464] on button "KYC" at bounding box center [160, 468] width 194 height 40
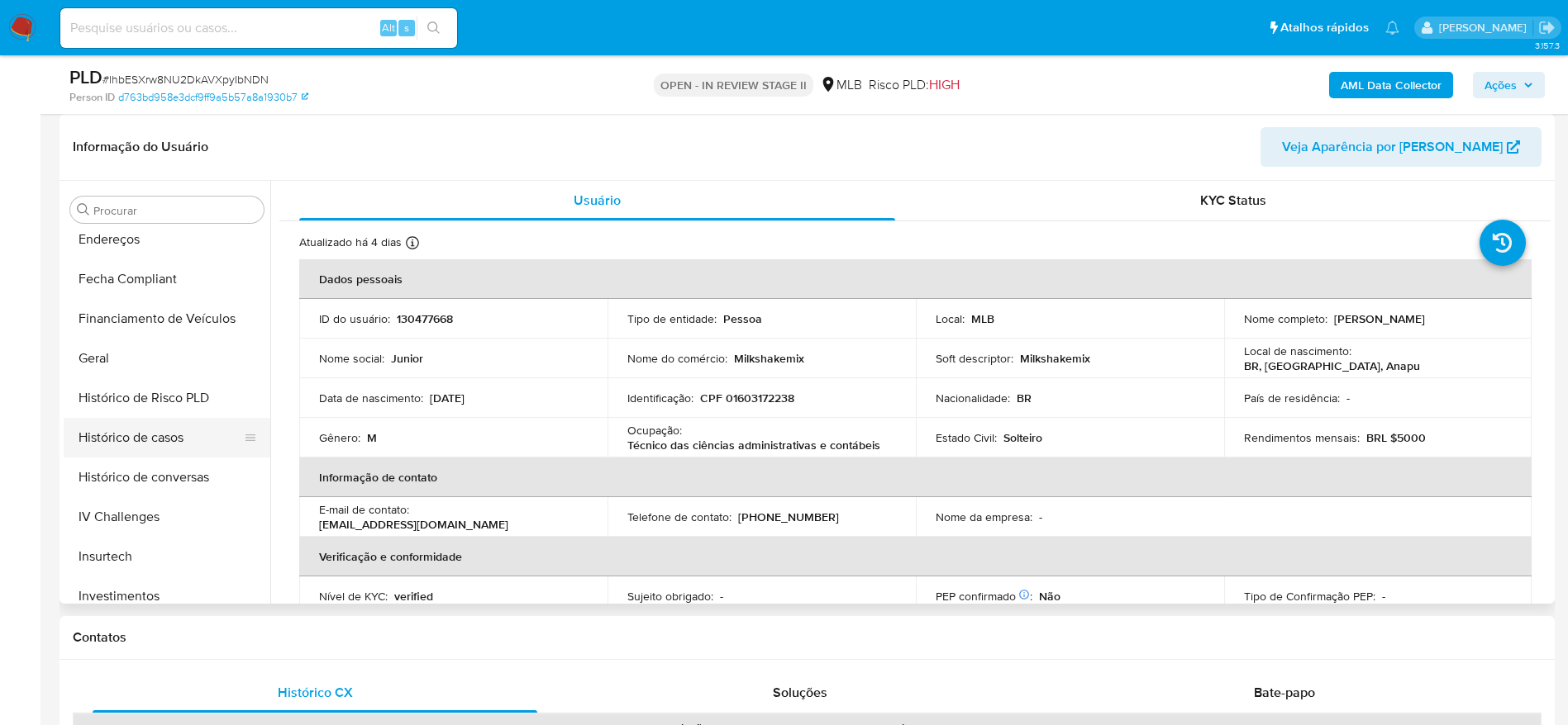
scroll to position [406, 0]
click at [123, 398] on button "Geral" at bounding box center [160, 398] width 194 height 40
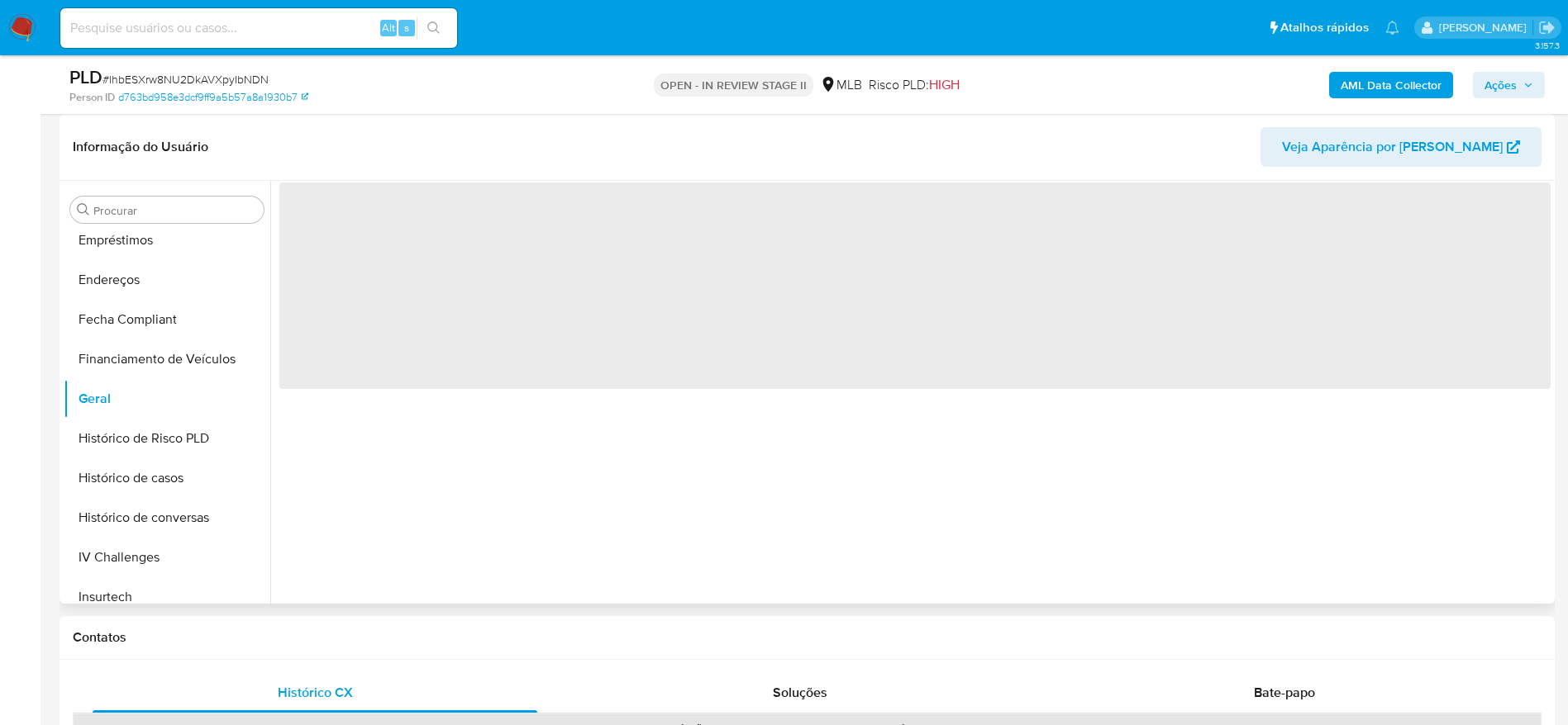
click at [980, 561] on div "‌" at bounding box center [910, 392] width 1280 height 423
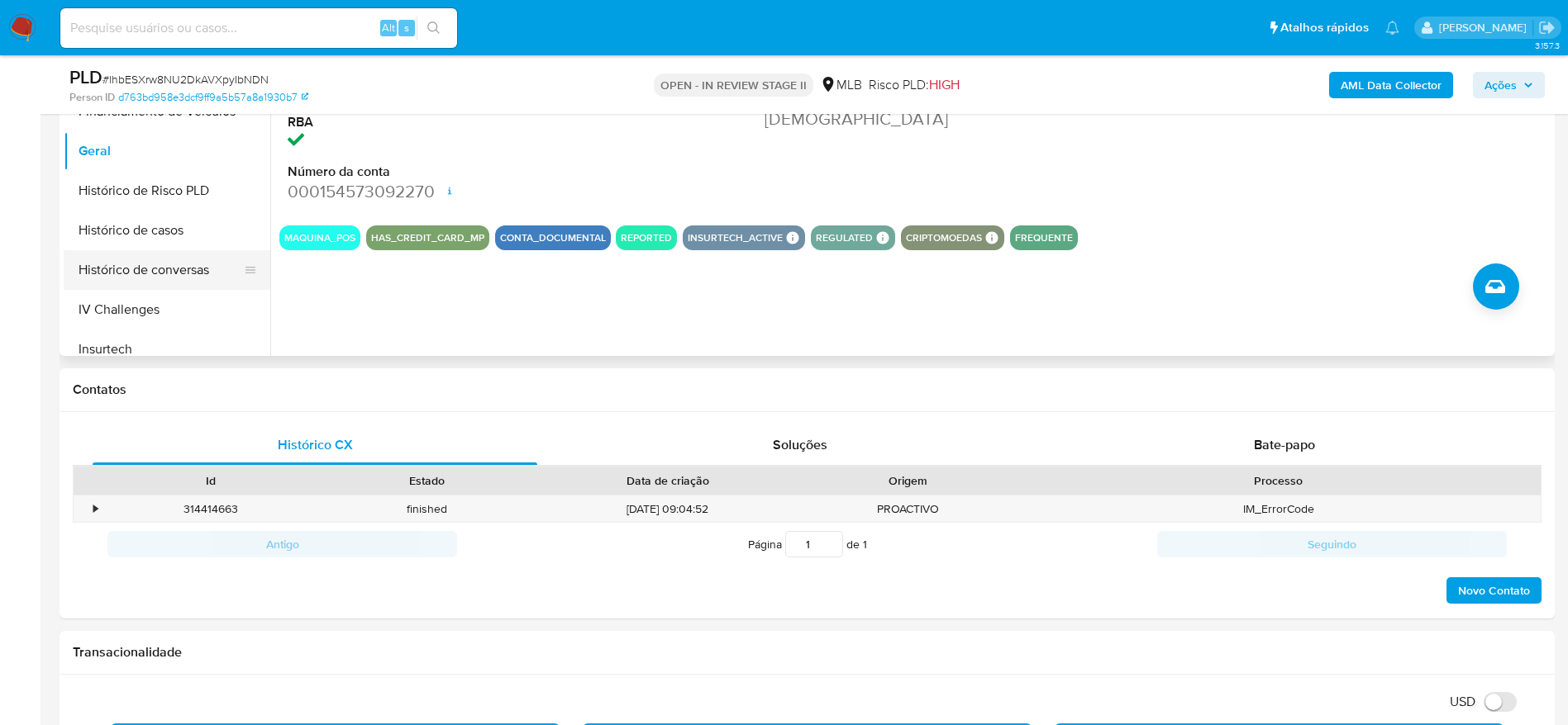
scroll to position [530, 0]
click at [128, 330] on button "KYC" at bounding box center [160, 344] width 194 height 40
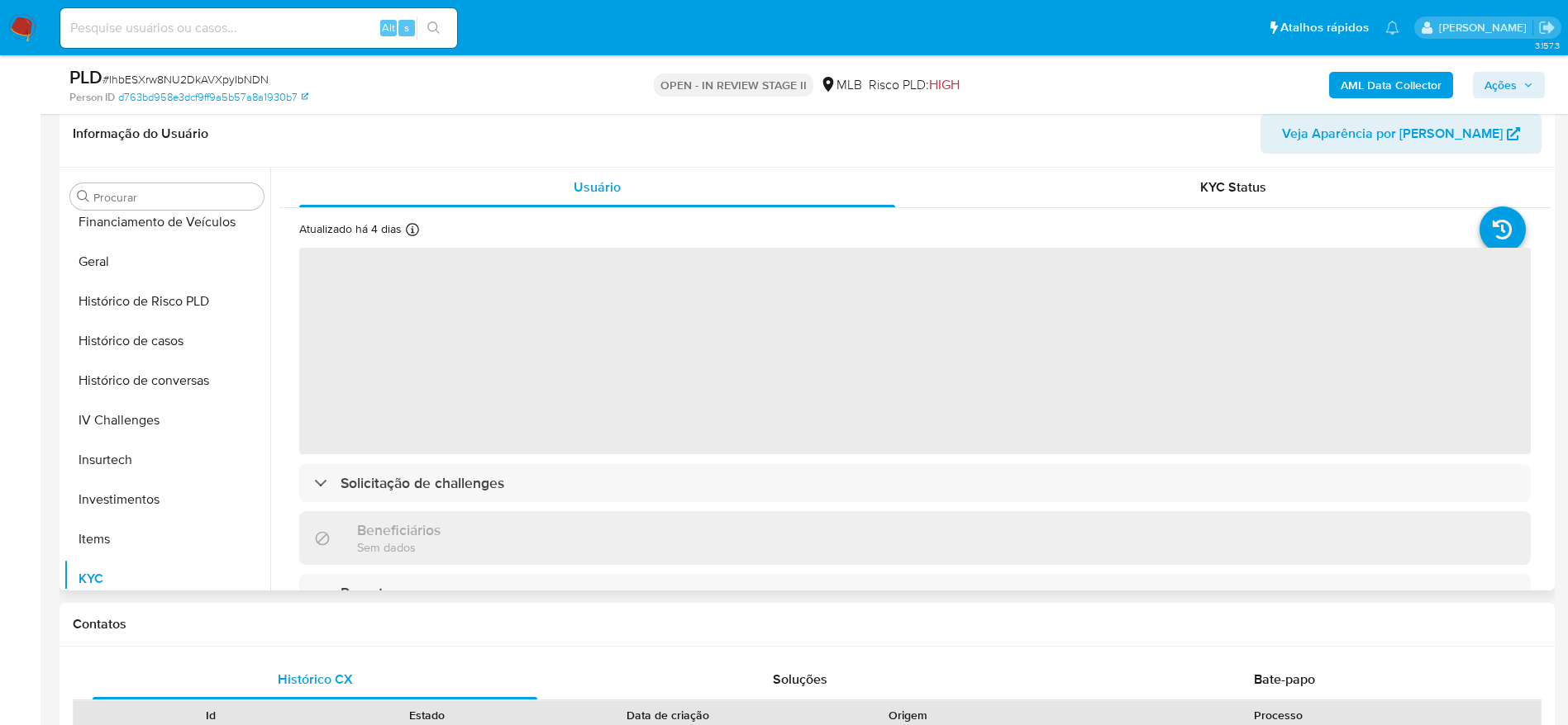
scroll to position [248, 0]
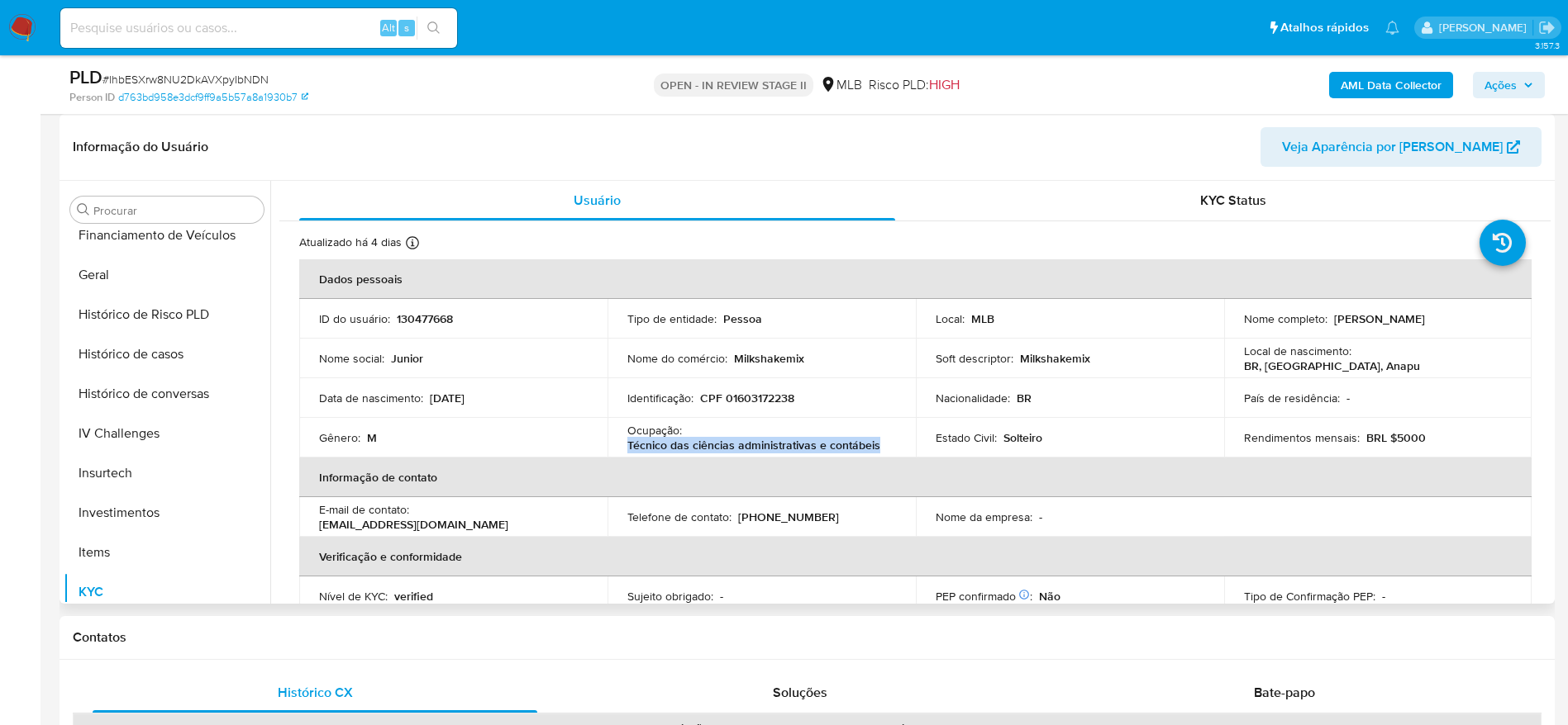
drag, startPoint x: 885, startPoint y: 441, endPoint x: 624, endPoint y: 447, distance: 261.1
click at [624, 447] on td "Ocupação : Técnico das ciências administrativas e contábeis" at bounding box center [761, 437] width 308 height 40
copy p "Técnico das ciências administrativas e contábeis"
click at [158, 349] on button "Histórico de casos" at bounding box center [160, 354] width 194 height 40
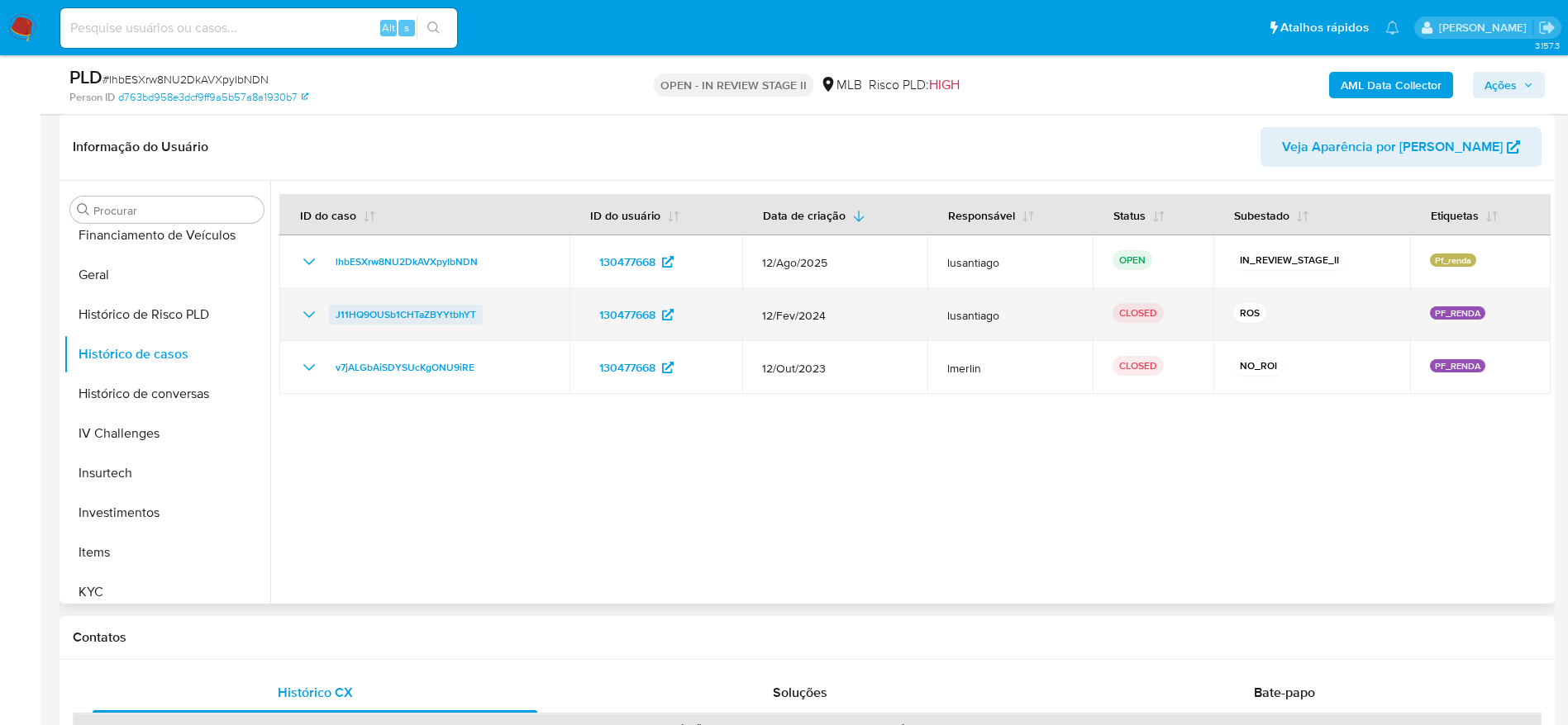
click at [386, 319] on span "J11HQ9OUSb1CHTaZBYYtbhYT" at bounding box center [405, 314] width 141 height 20
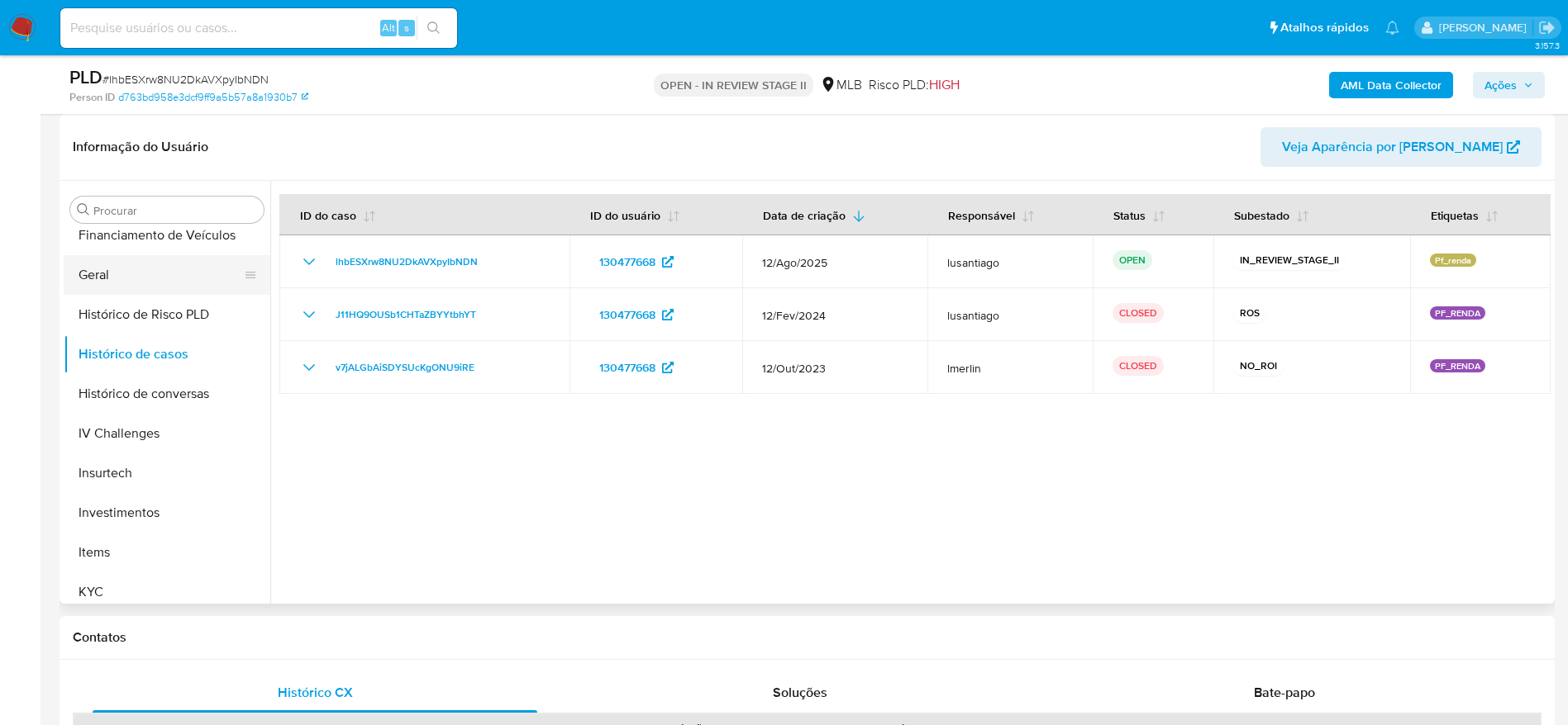
click at [120, 261] on button "Geral" at bounding box center [160, 275] width 194 height 40
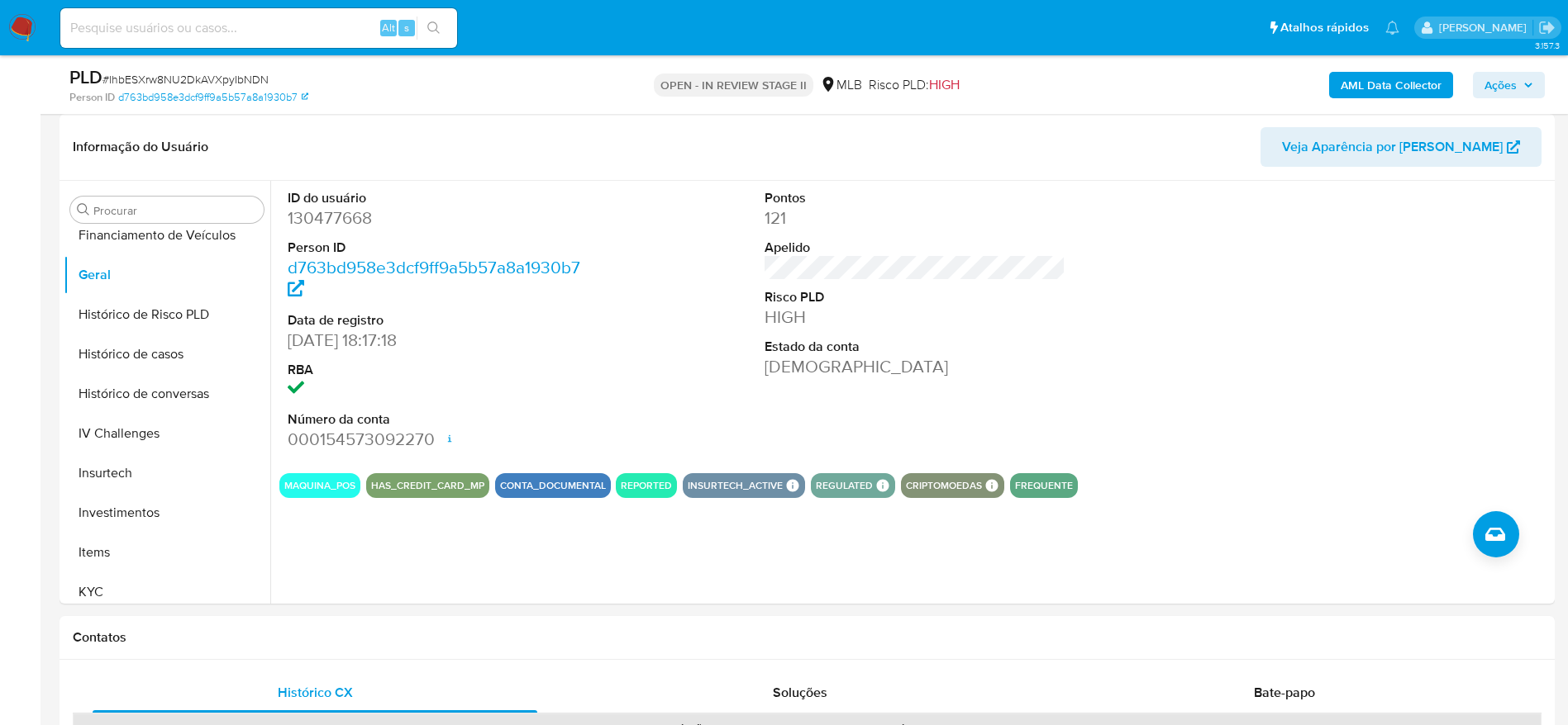
drag, startPoint x: 1514, startPoint y: 81, endPoint x: 1488, endPoint y: 84, distance: 26.2
click at [1512, 82] on span "Ações" at bounding box center [1500, 85] width 33 height 26
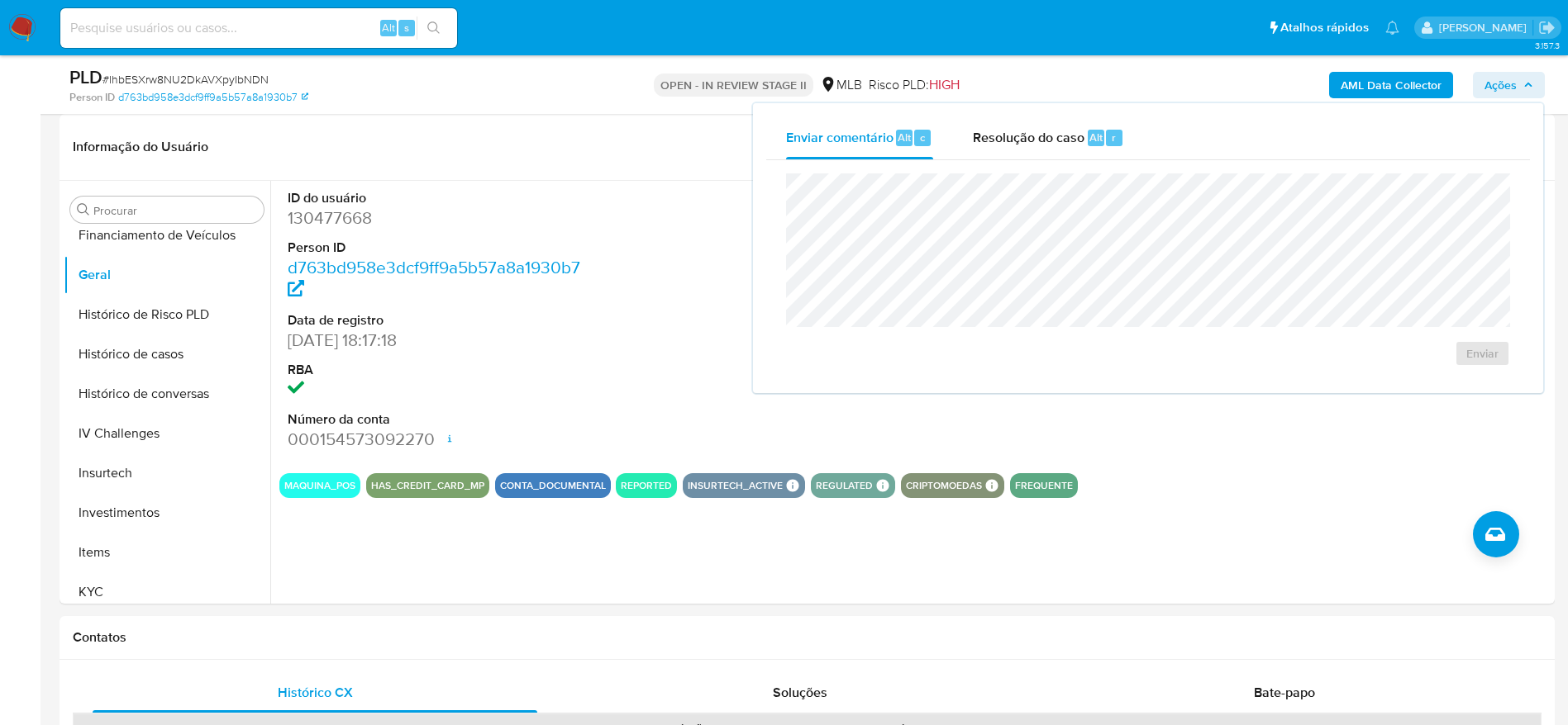
drag, startPoint x: 1022, startPoint y: 132, endPoint x: 1022, endPoint y: 159, distance: 27.0
click at [1022, 133] on span "Resolução do caso" at bounding box center [1029, 137] width 112 height 19
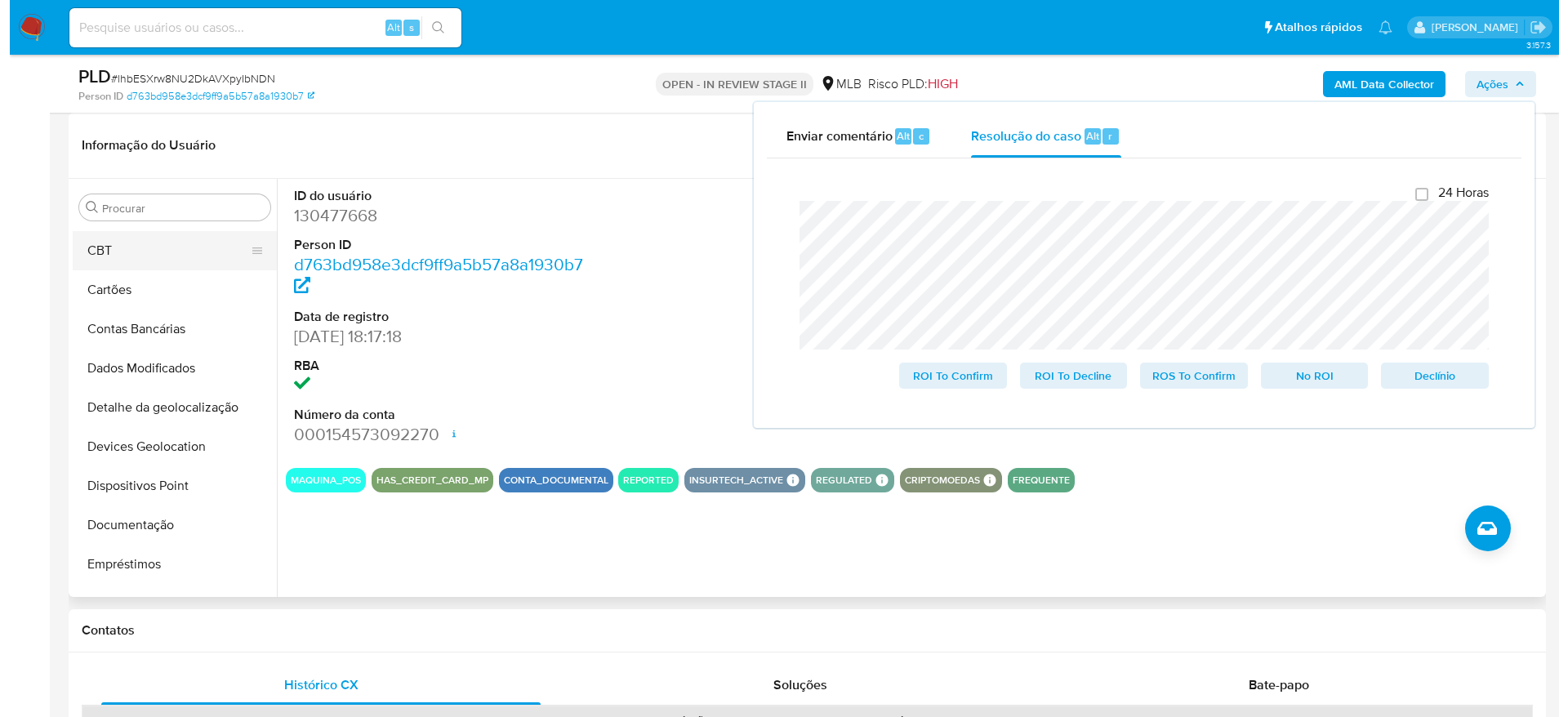
scroll to position [0, 0]
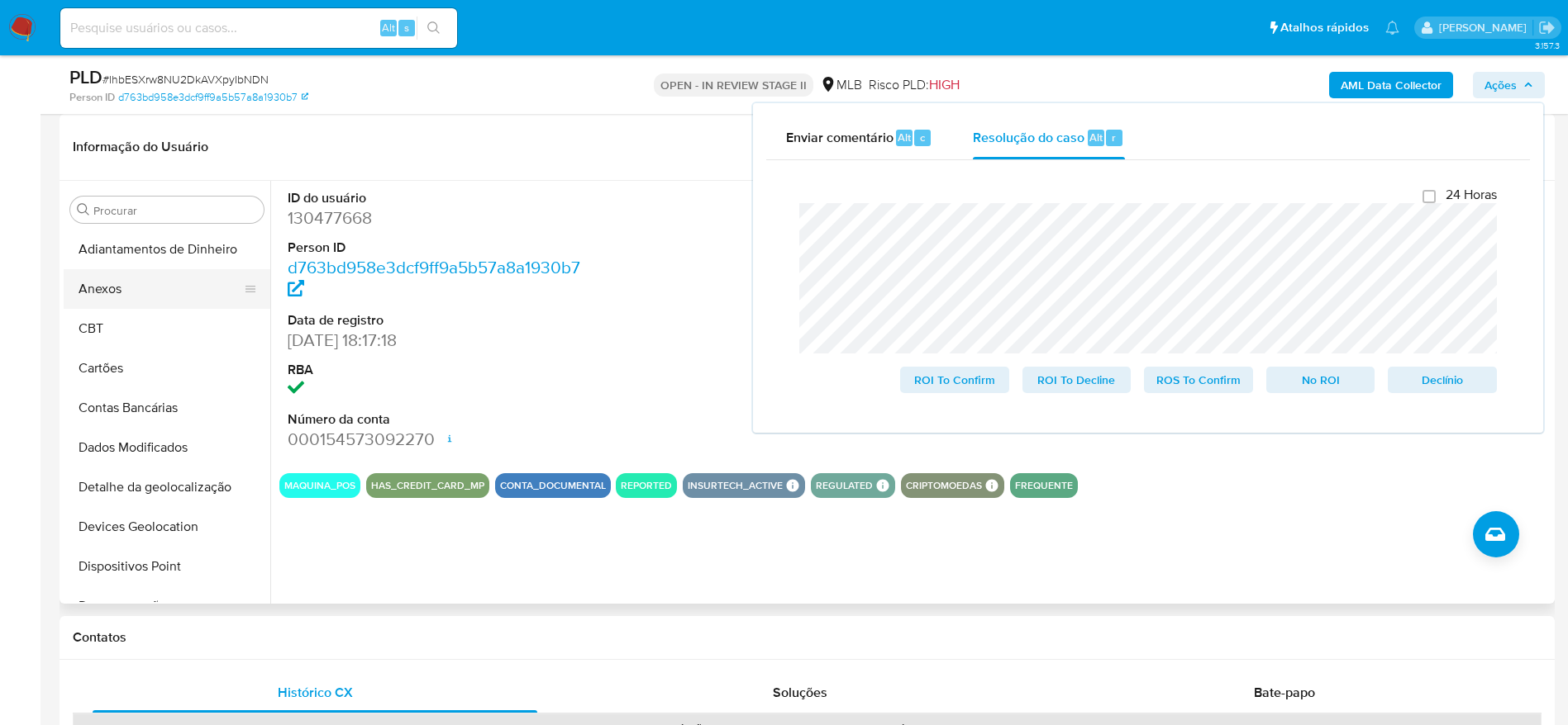
click at [129, 290] on button "Anexos" at bounding box center [160, 289] width 194 height 40
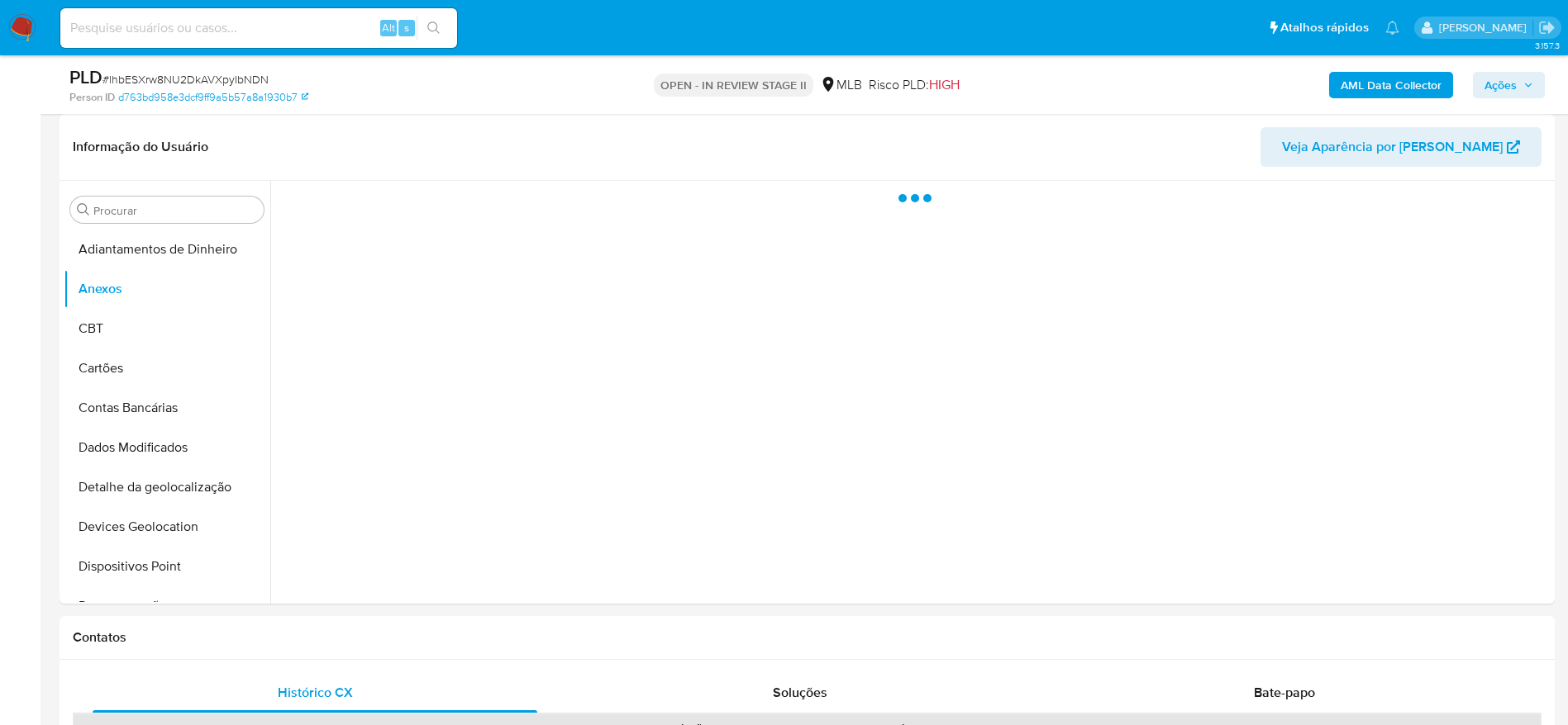
click at [1423, 93] on b "AML Data Collector" at bounding box center [1391, 85] width 101 height 26
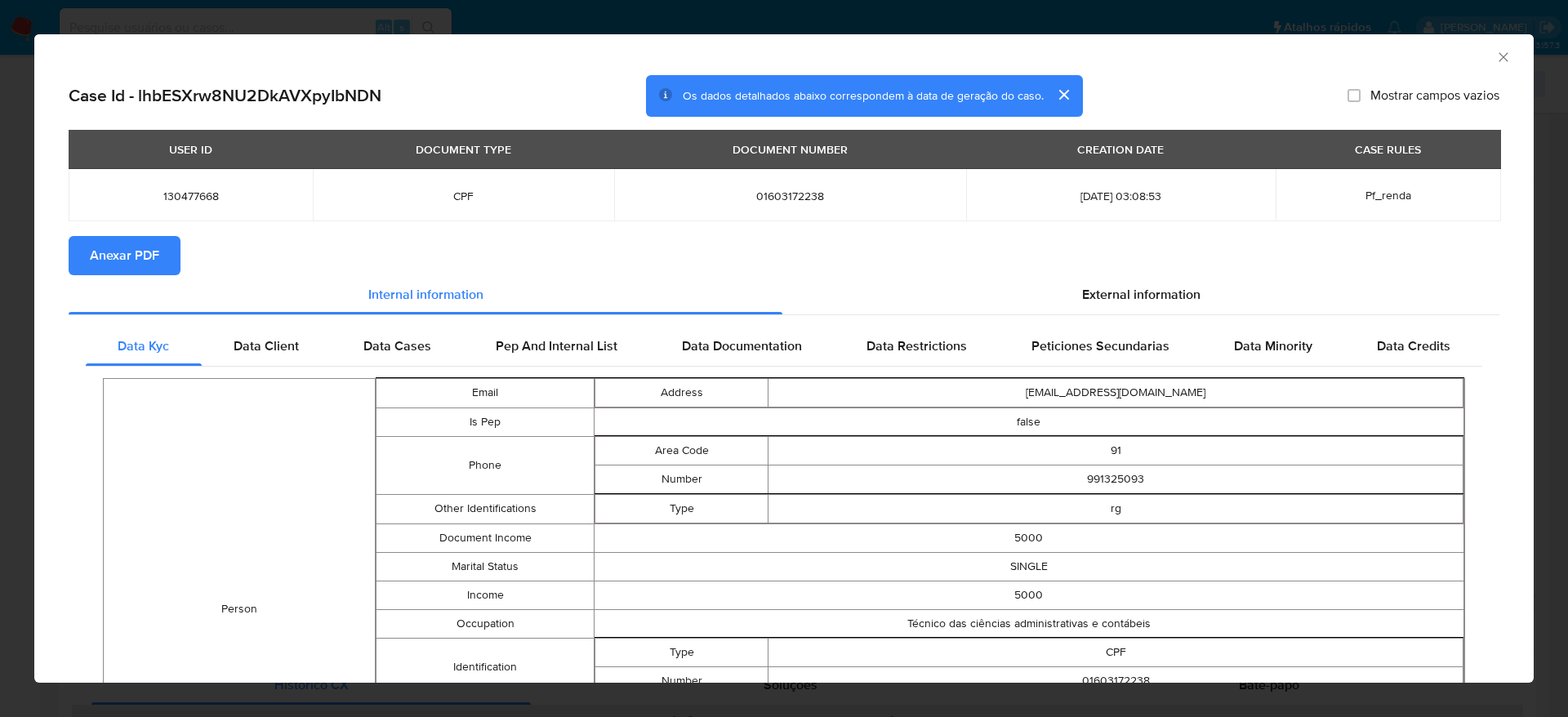
click at [120, 262] on span "Anexar PDF" at bounding box center [124, 255] width 69 height 36
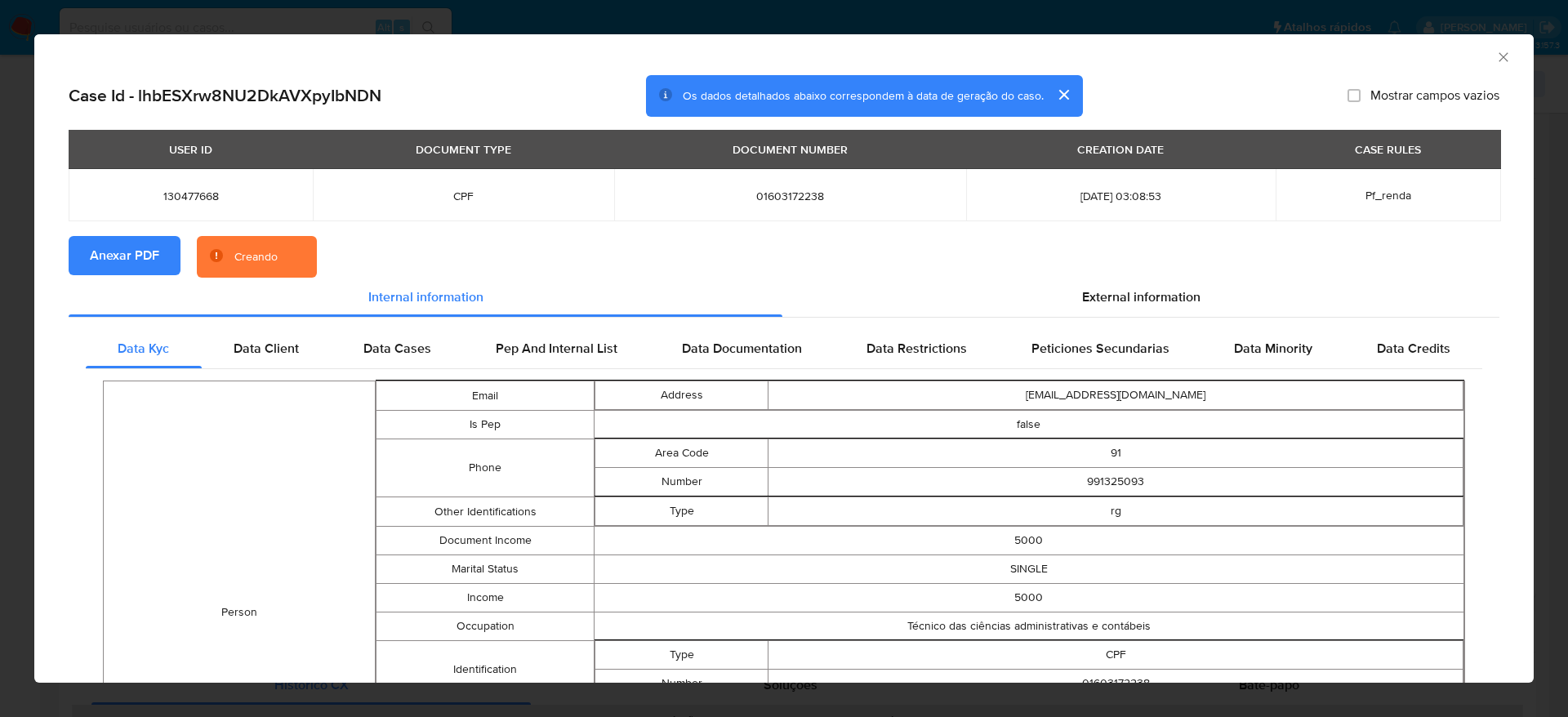
click at [1493, 42] on div "AML Data Collector" at bounding box center [784, 54] width 1500 height 40
click at [1480, 67] on div "AML Data Collector" at bounding box center [784, 54] width 1500 height 40
click at [1495, 55] on icon "Fechar a janela" at bounding box center [1504, 57] width 17 height 17
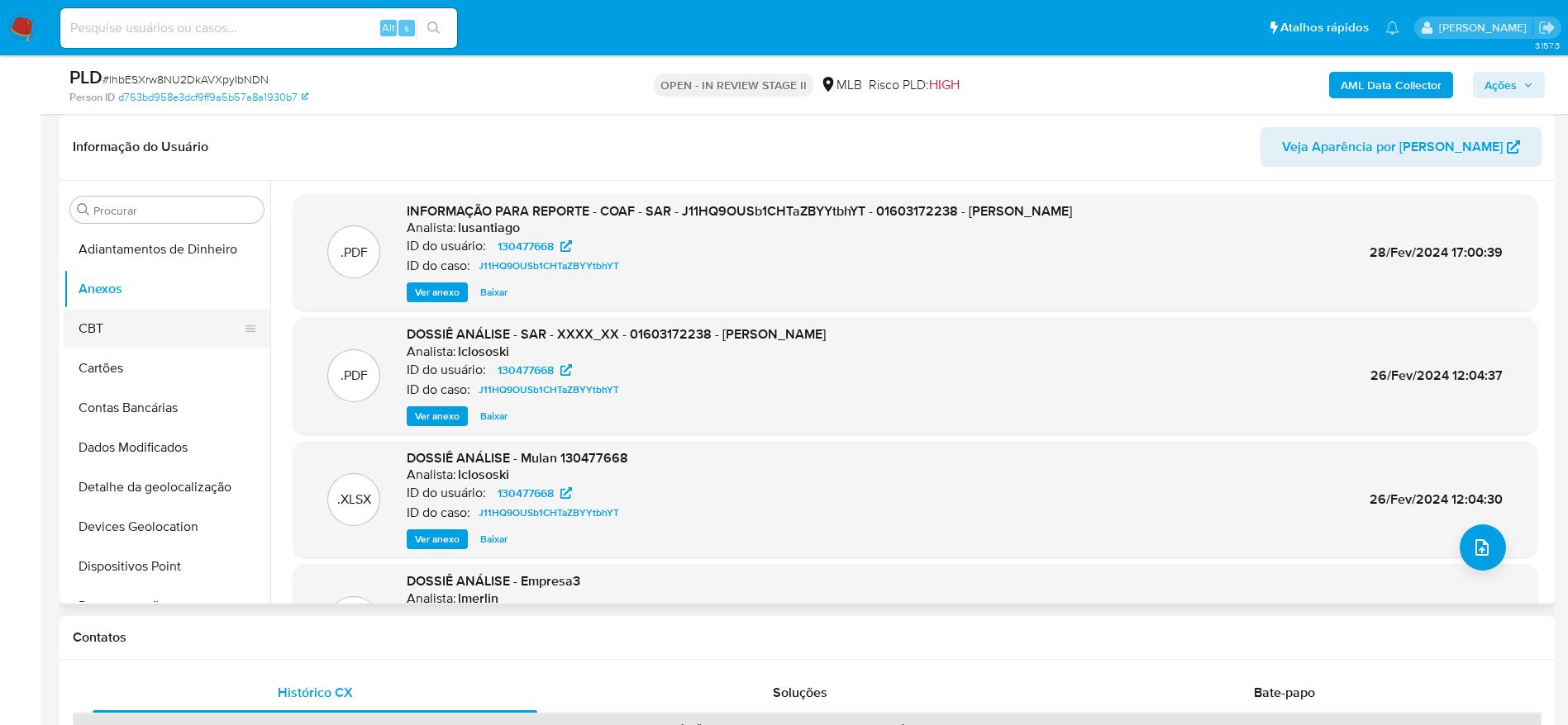
click at [137, 330] on button "CBT" at bounding box center [160, 329] width 194 height 40
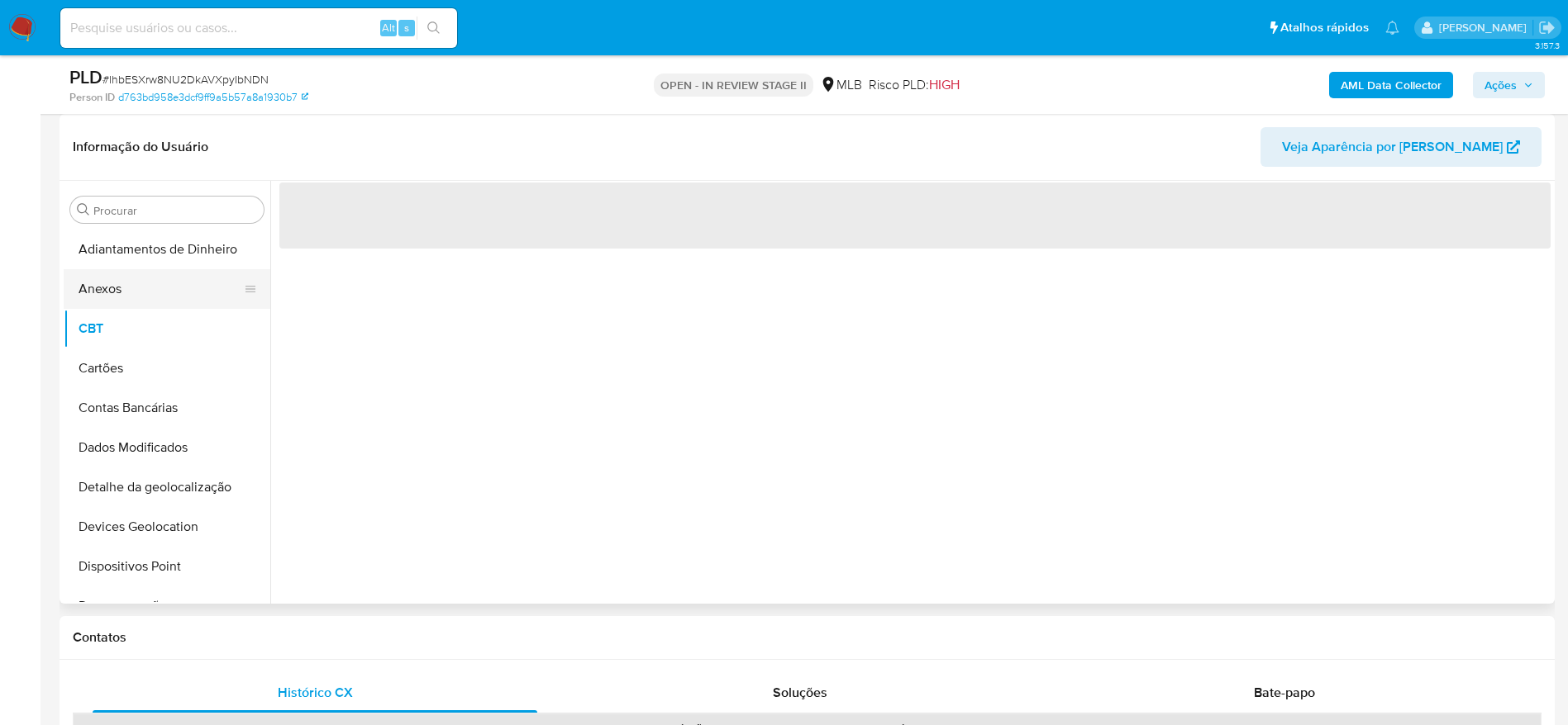
click at [140, 290] on button "Anexos" at bounding box center [160, 289] width 194 height 40
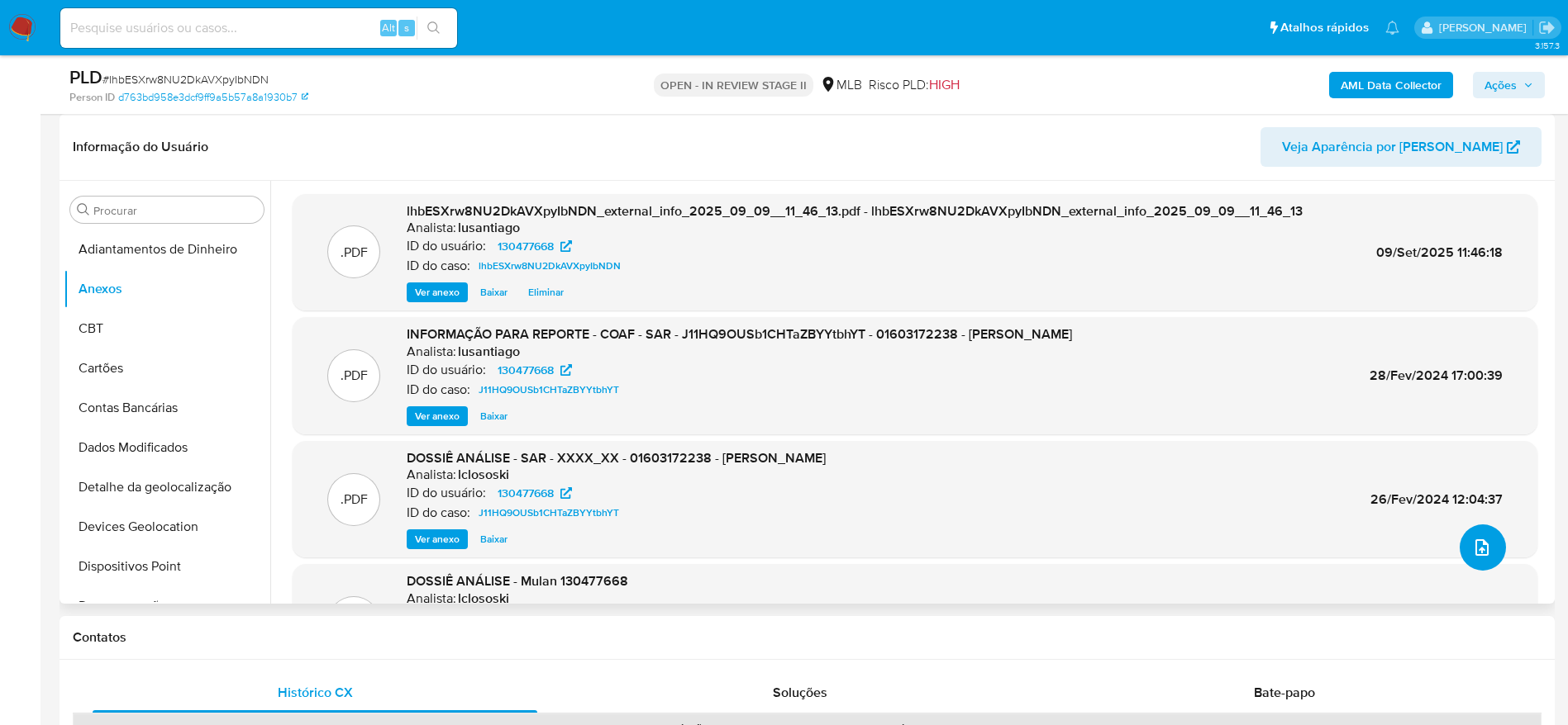
click at [1476, 553] on icon "upload-file" at bounding box center [1481, 547] width 20 height 20
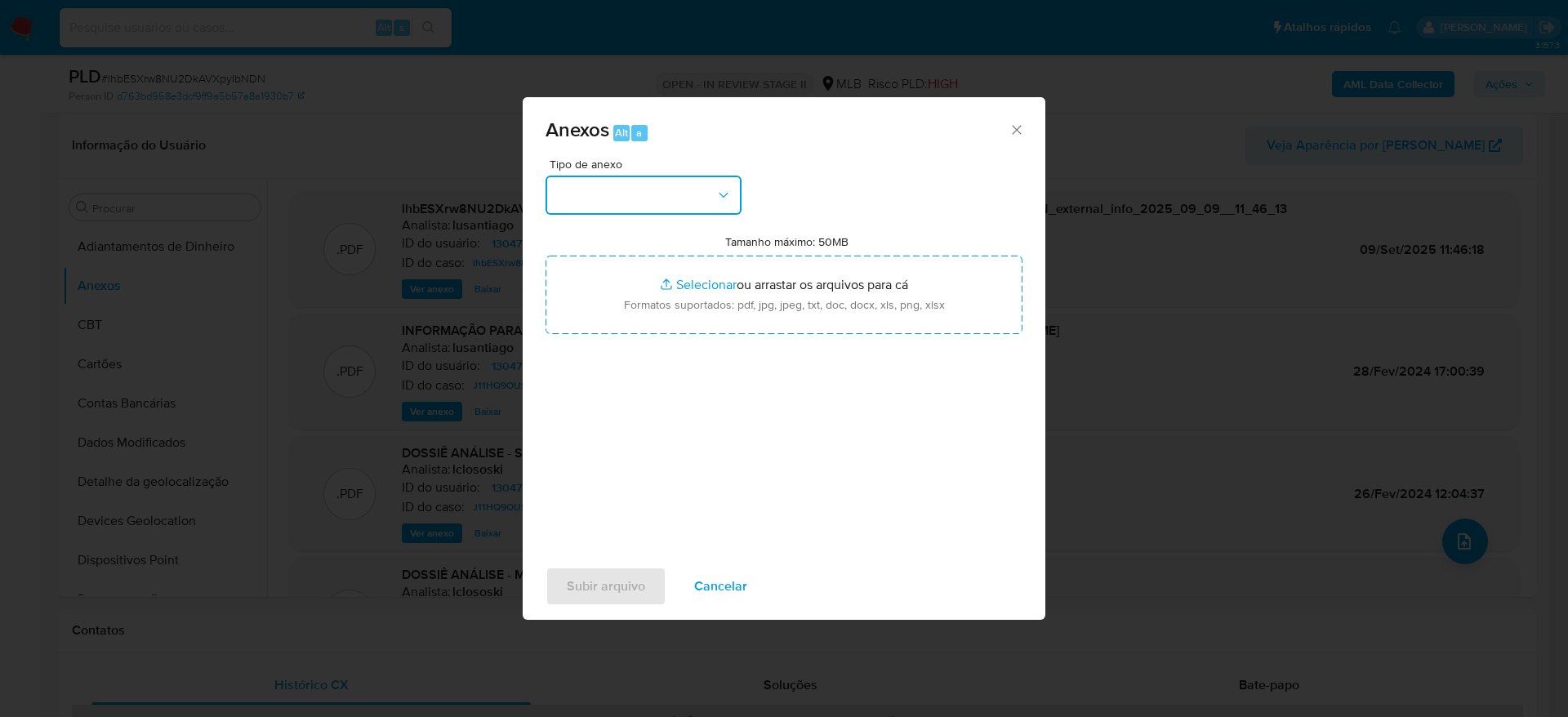
click at [672, 200] on button "button" at bounding box center [643, 195] width 196 height 40
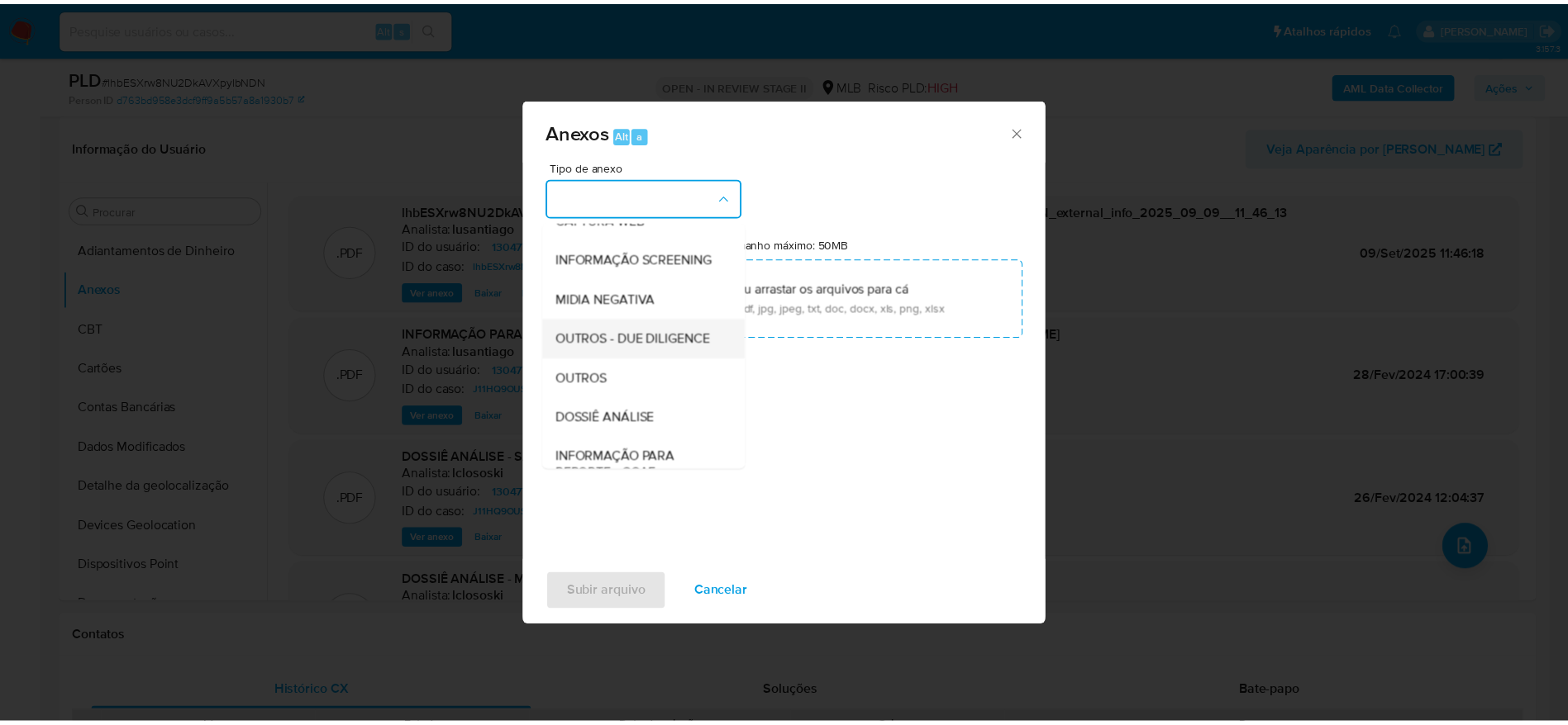
scroll to position [254, 0]
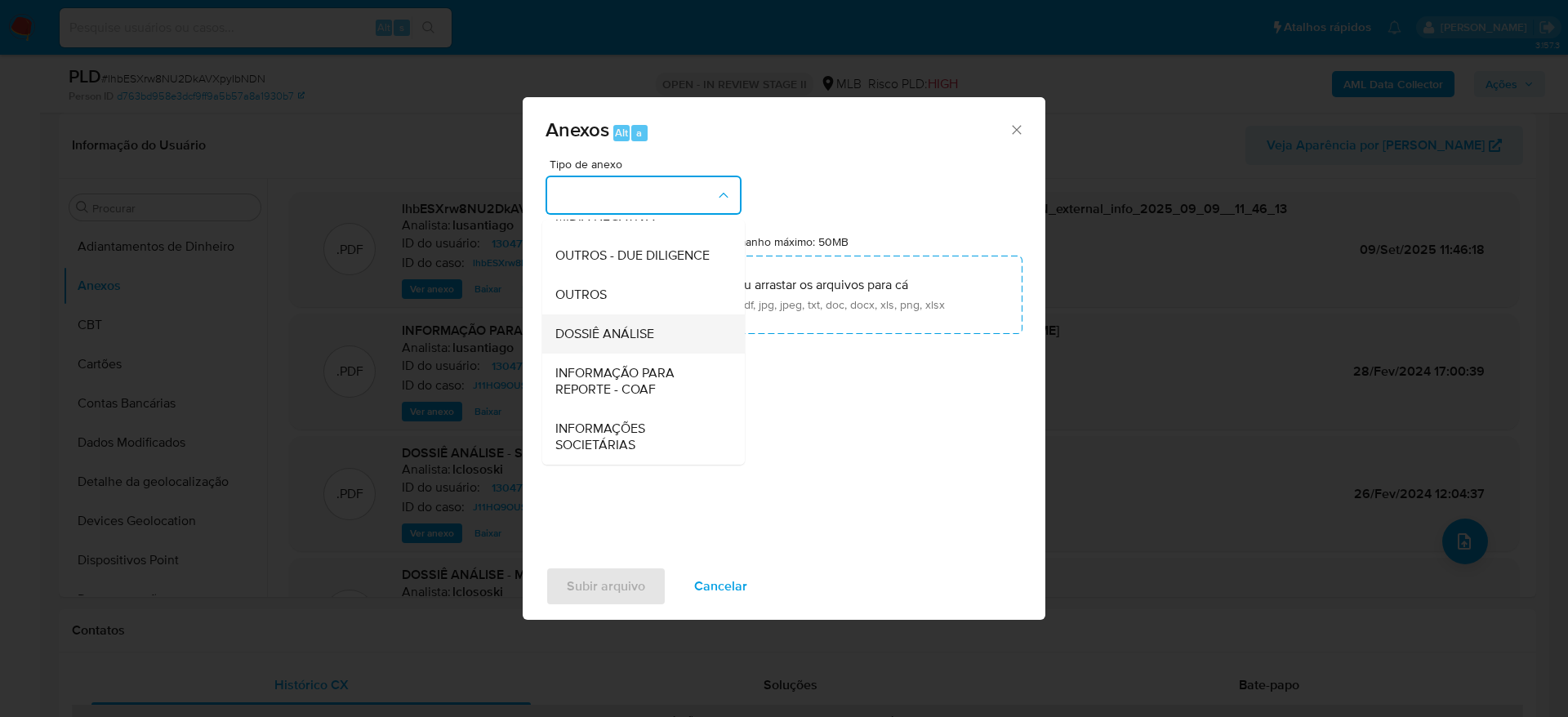
click at [636, 323] on div "DOSSIÊ ANÁLISE" at bounding box center [639, 334] width 167 height 40
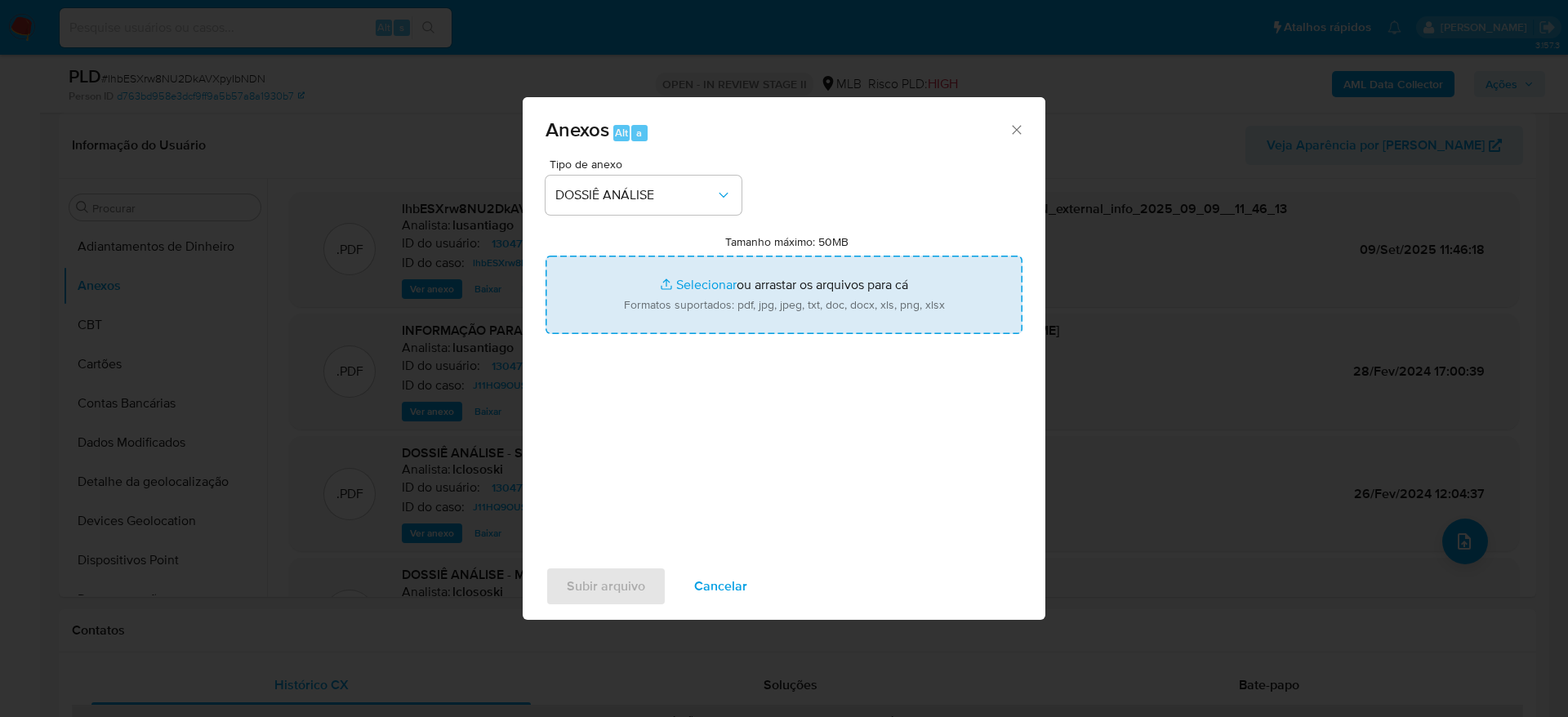
type input "C:\fakepath\Caselog lhbESXrw8NU2DkAVXpyIbNDN_2025_09_08_17_24_03 - CPF 01603172…"
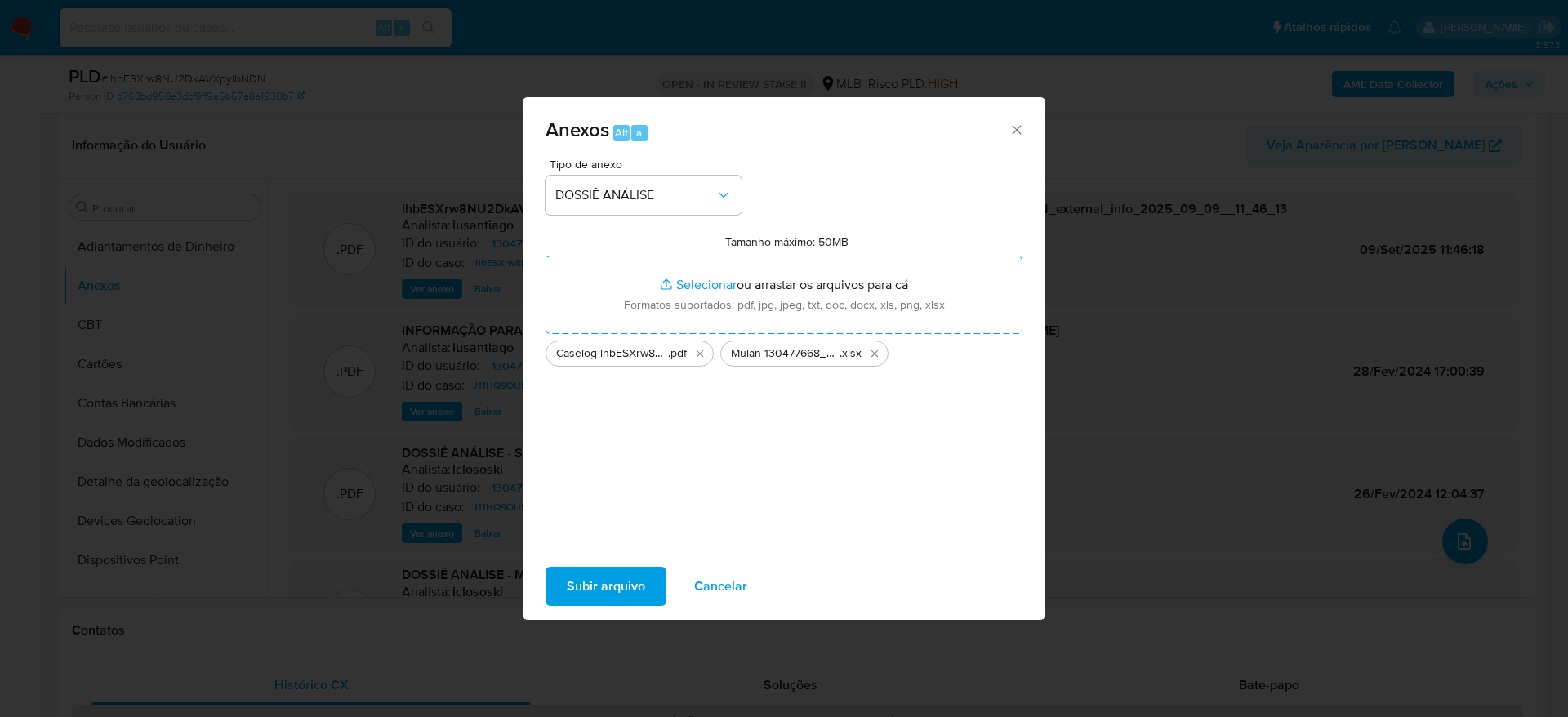
click at [594, 584] on span "Subir arquivo" at bounding box center [605, 586] width 78 height 36
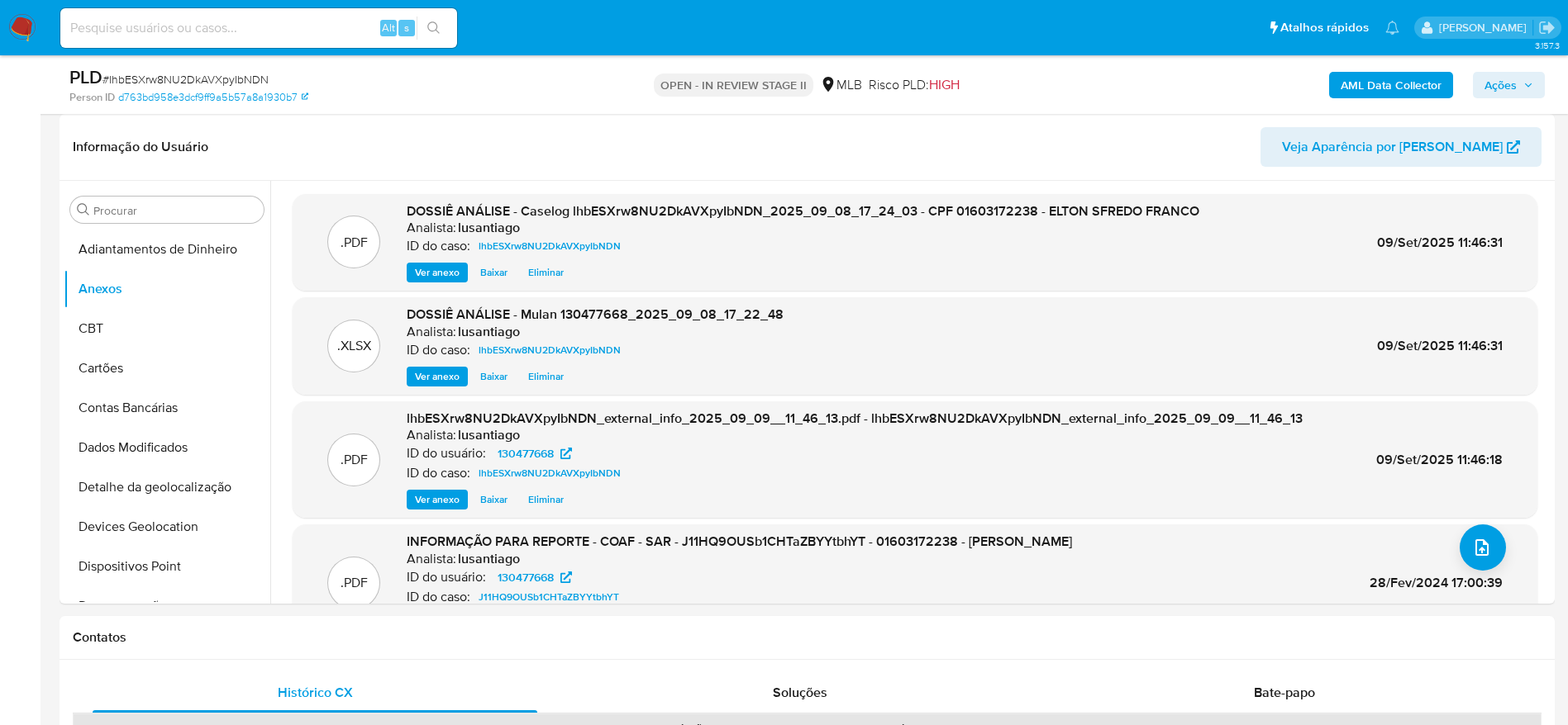
click at [1491, 81] on span "Ações" at bounding box center [1500, 85] width 33 height 26
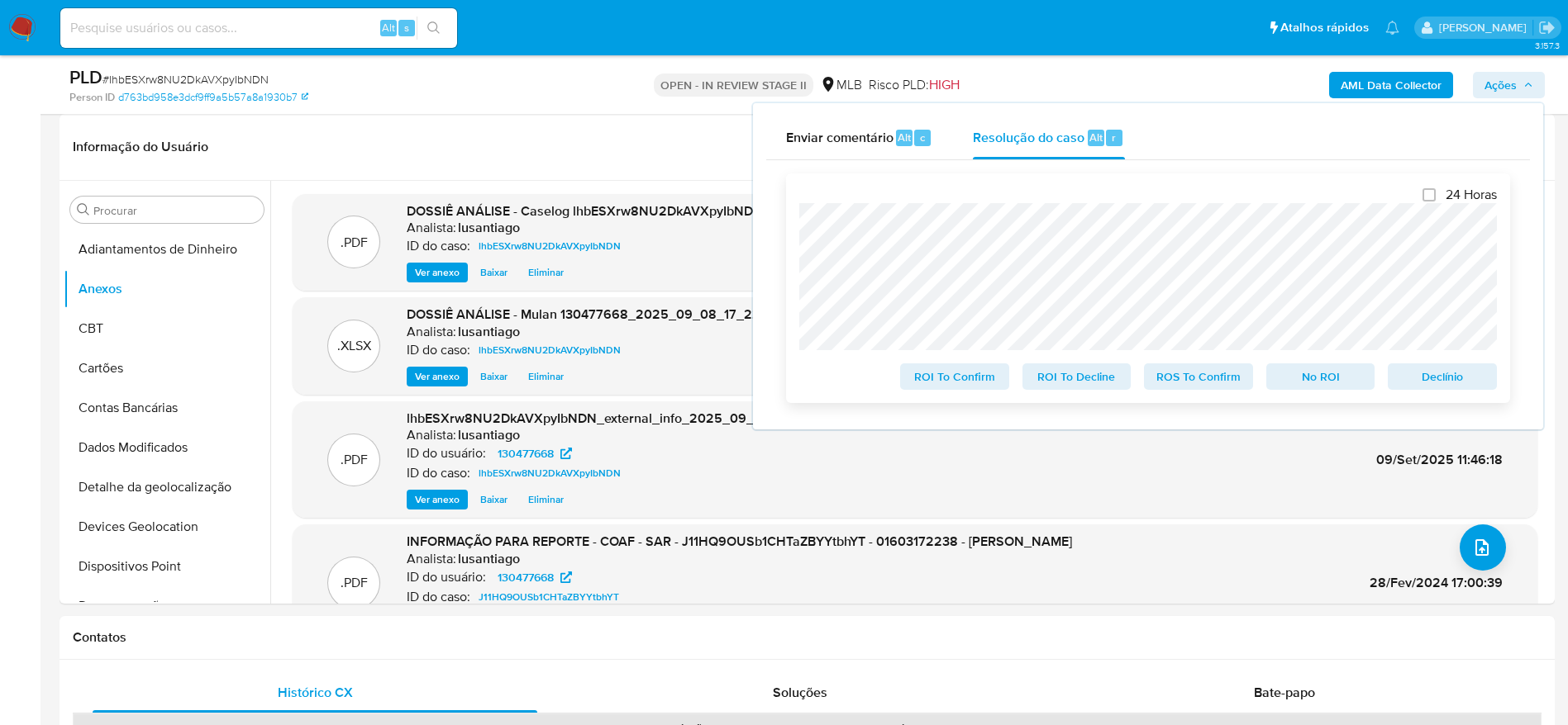
click at [1304, 378] on span "No ROI" at bounding box center [1320, 376] width 86 height 23
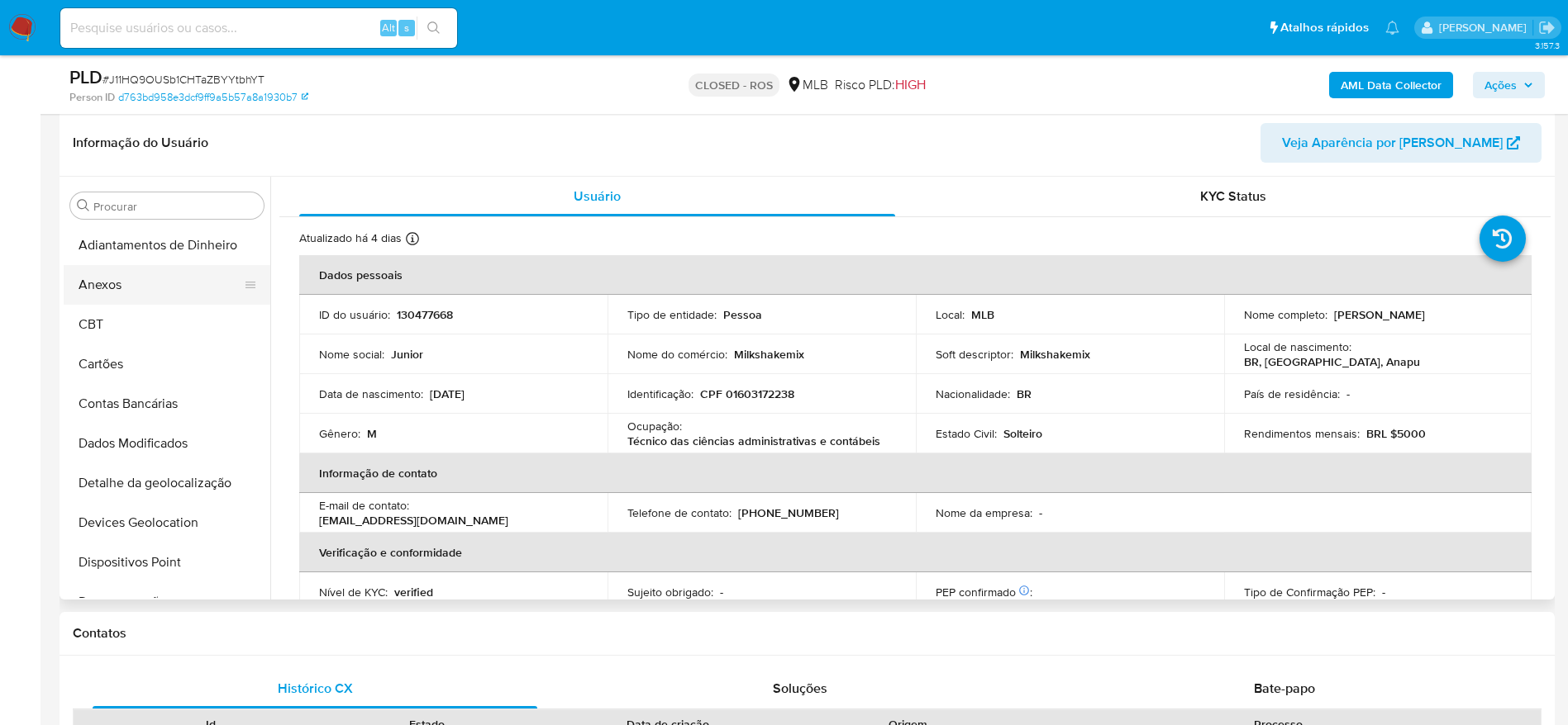
select select "10"
click at [119, 292] on button "Anexos" at bounding box center [160, 285] width 194 height 40
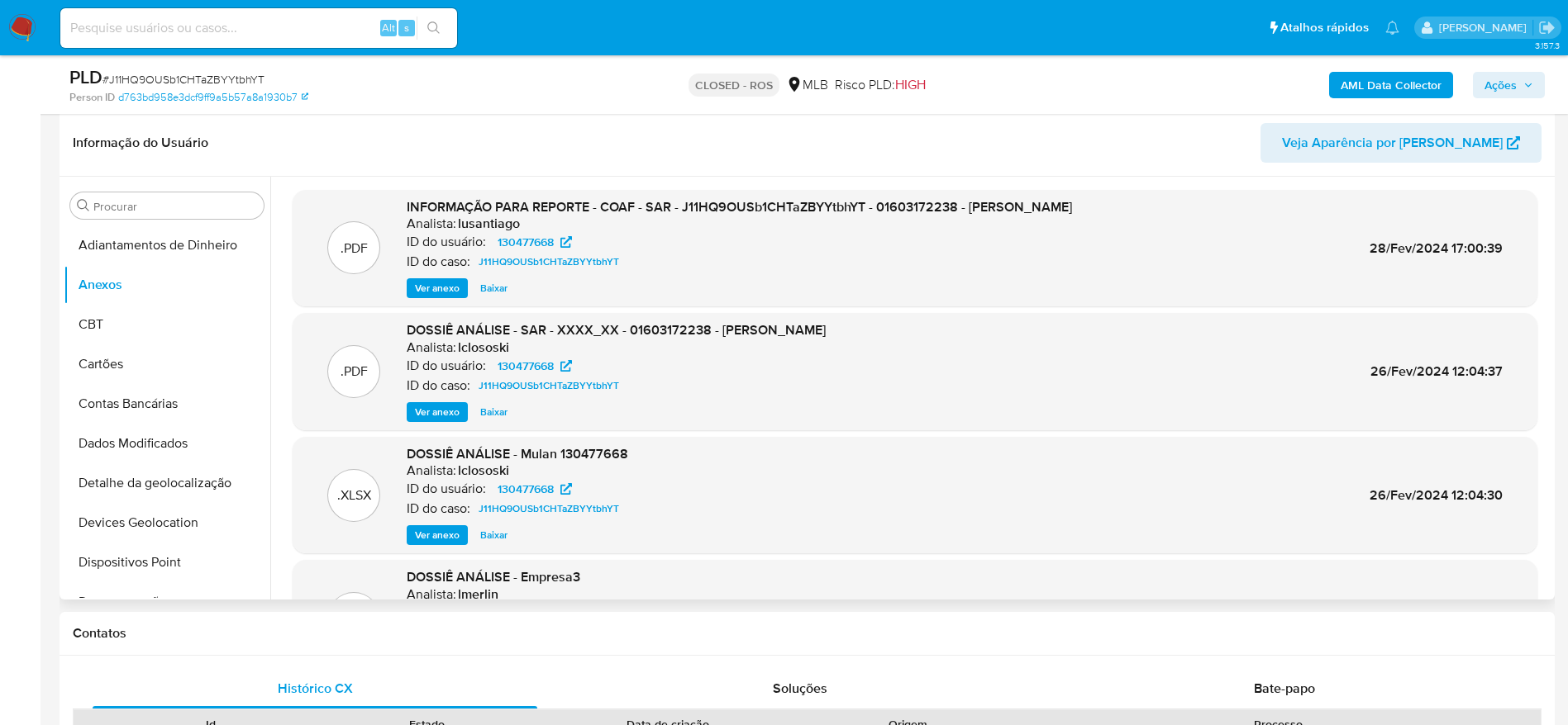
click at [423, 283] on span "Ver anexo" at bounding box center [438, 289] width 45 height 17
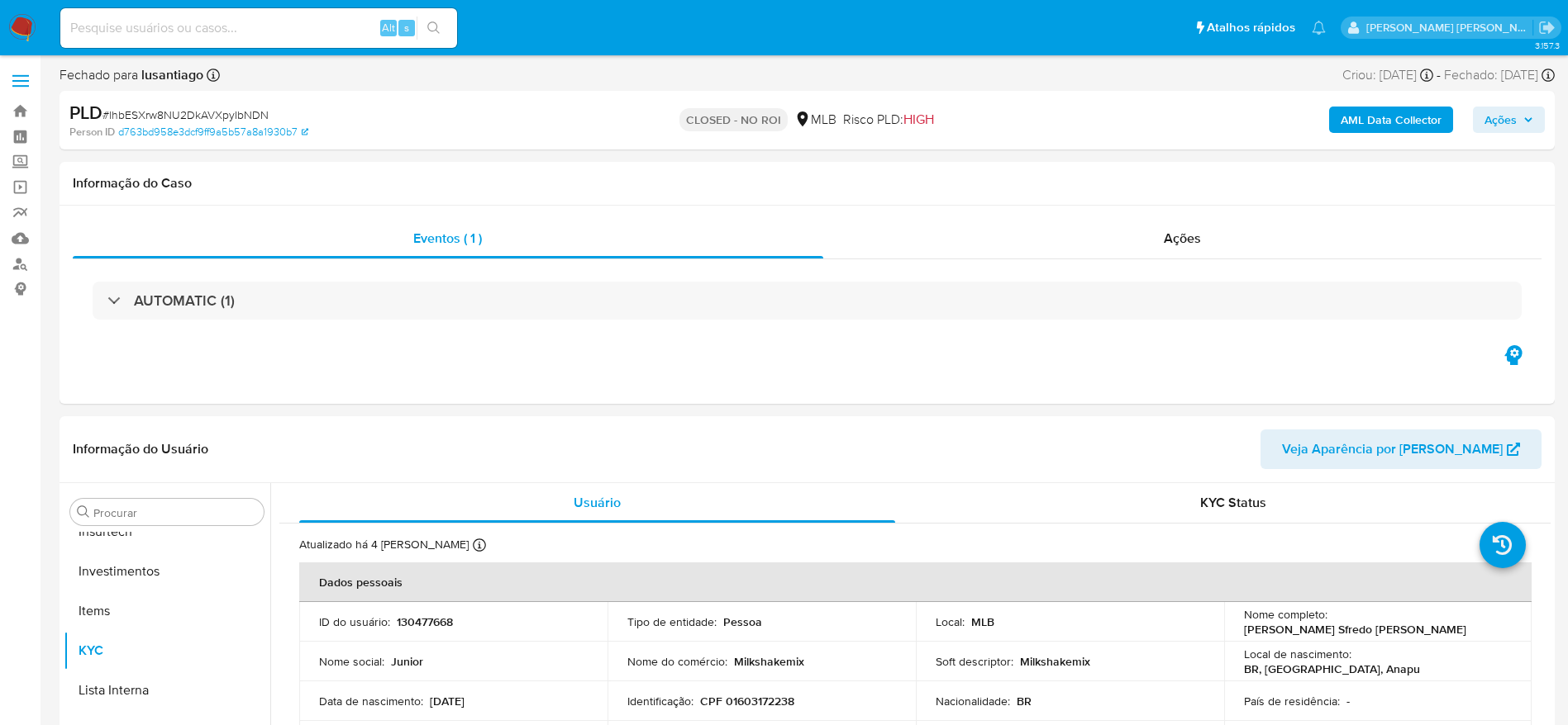
scroll to position [777, 0]
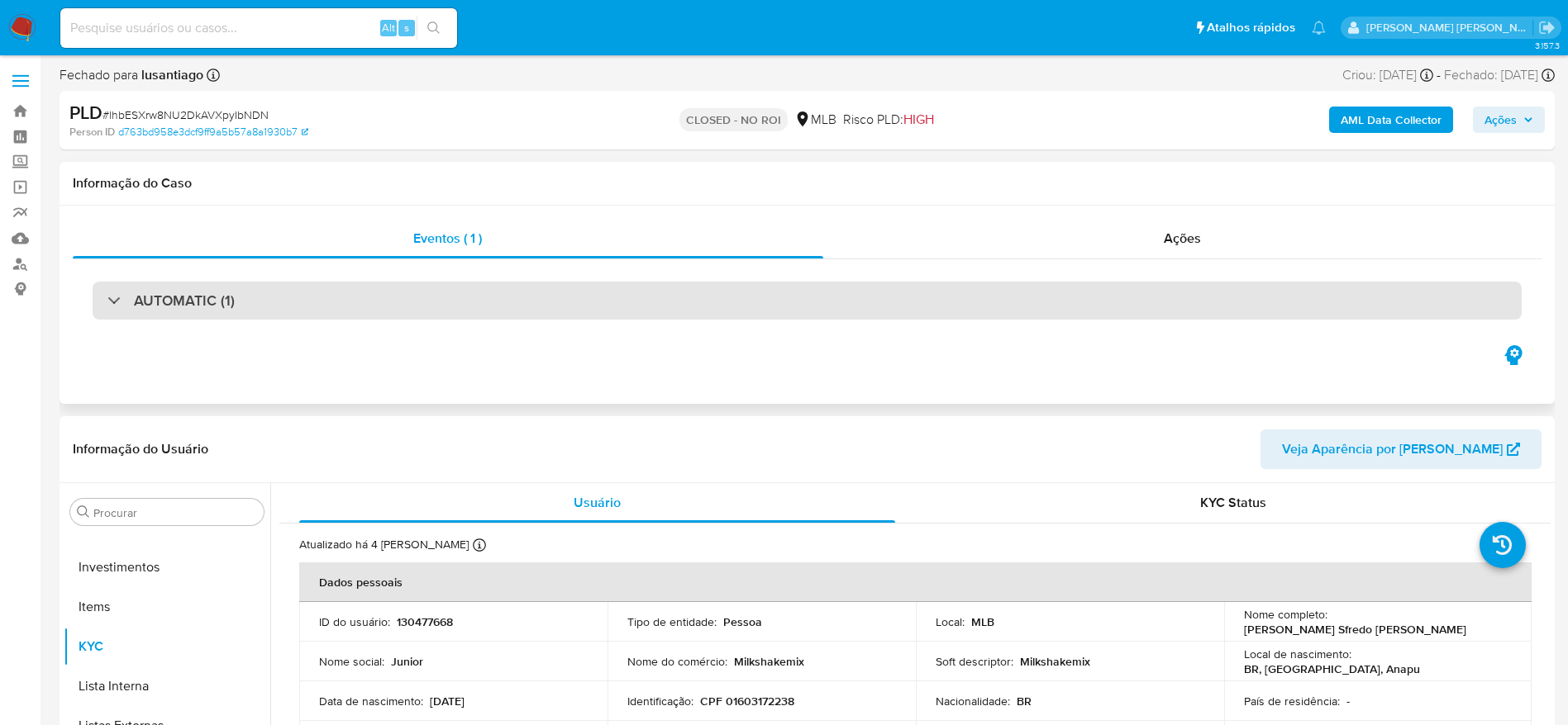
select select "10"
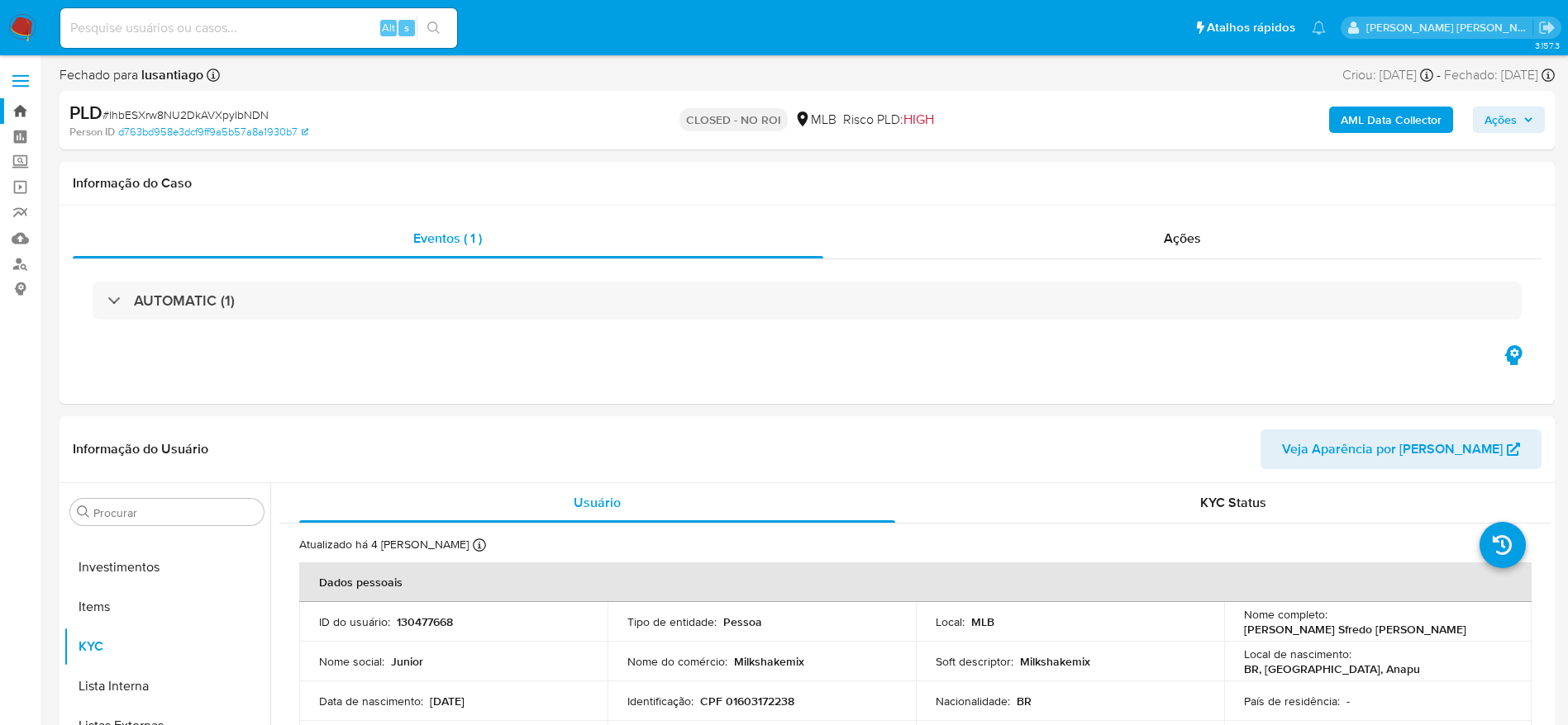
click at [18, 112] on link "Bandeja" at bounding box center [98, 112] width 196 height 26
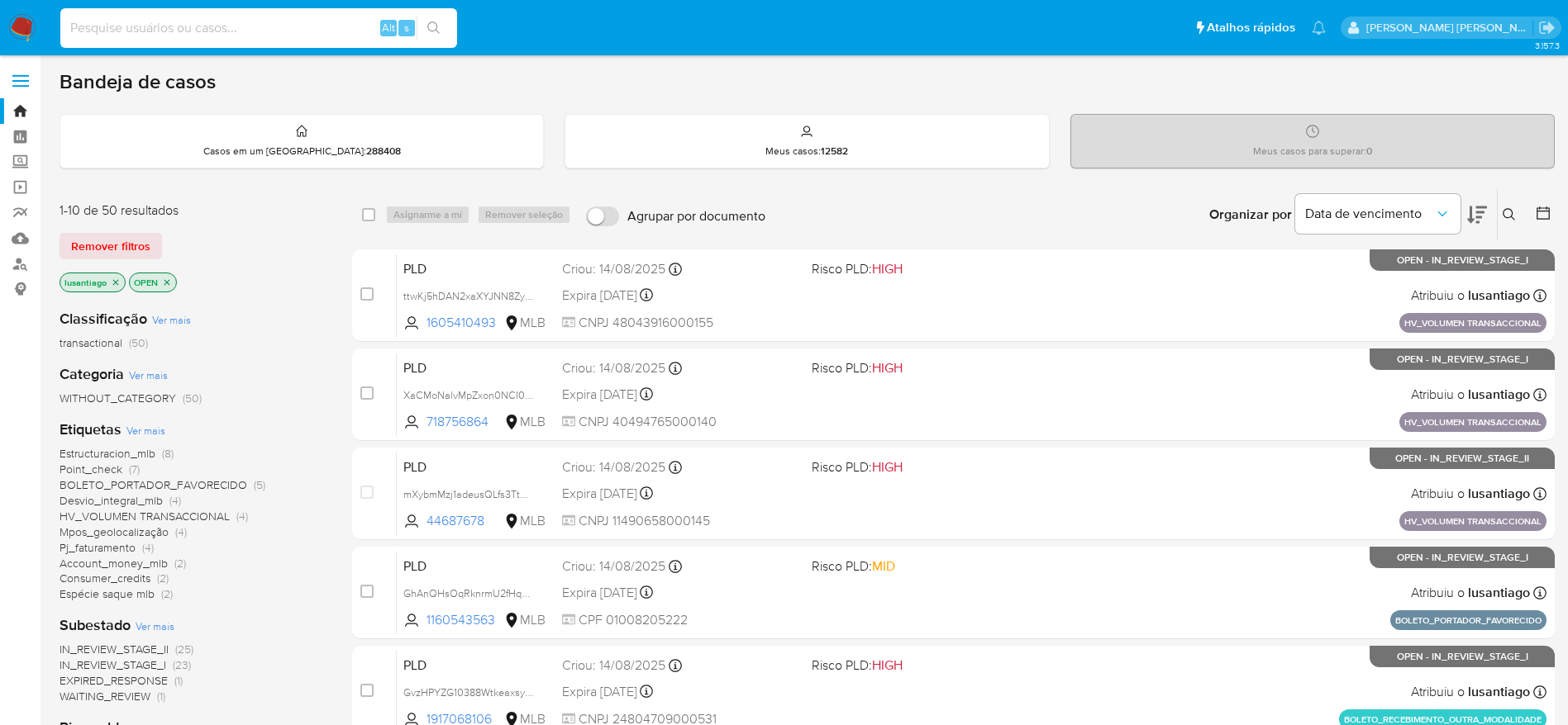
click at [296, 35] on input at bounding box center [259, 28] width 397 height 21
paste input "292050202"
type input "292050202"
click at [434, 26] on icon "search-icon" at bounding box center [434, 28] width 13 height 13
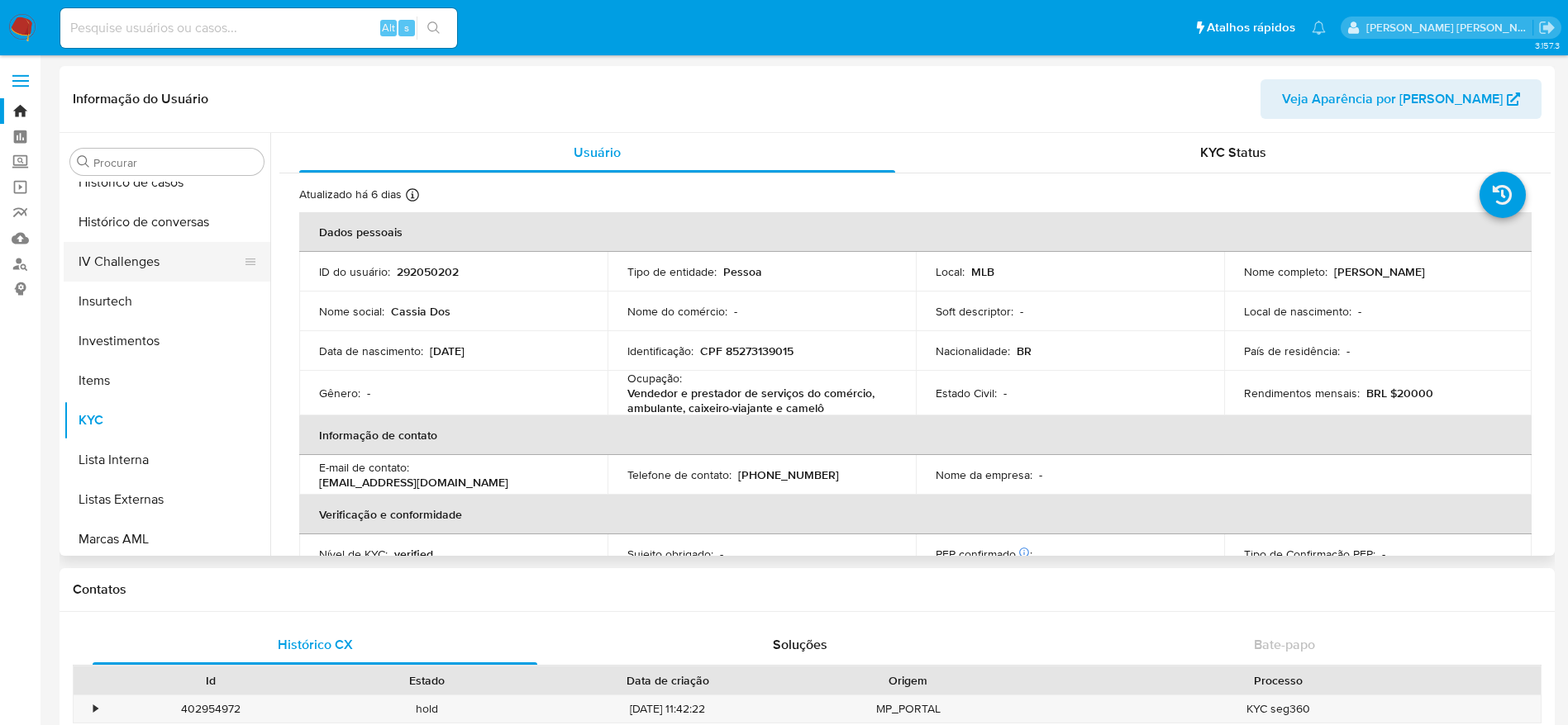
scroll to position [530, 0]
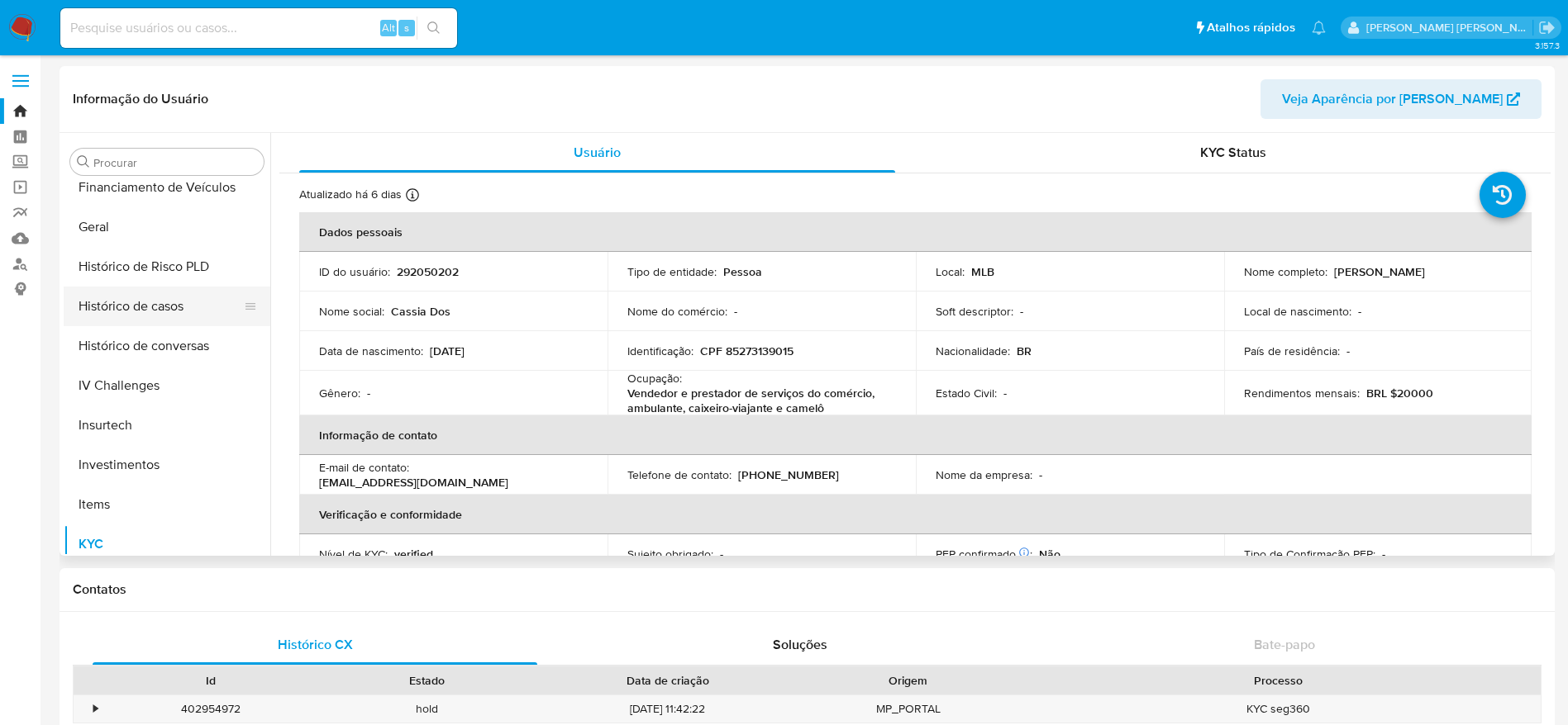
click at [143, 312] on button "Histórico de casos" at bounding box center [160, 306] width 194 height 40
select select "10"
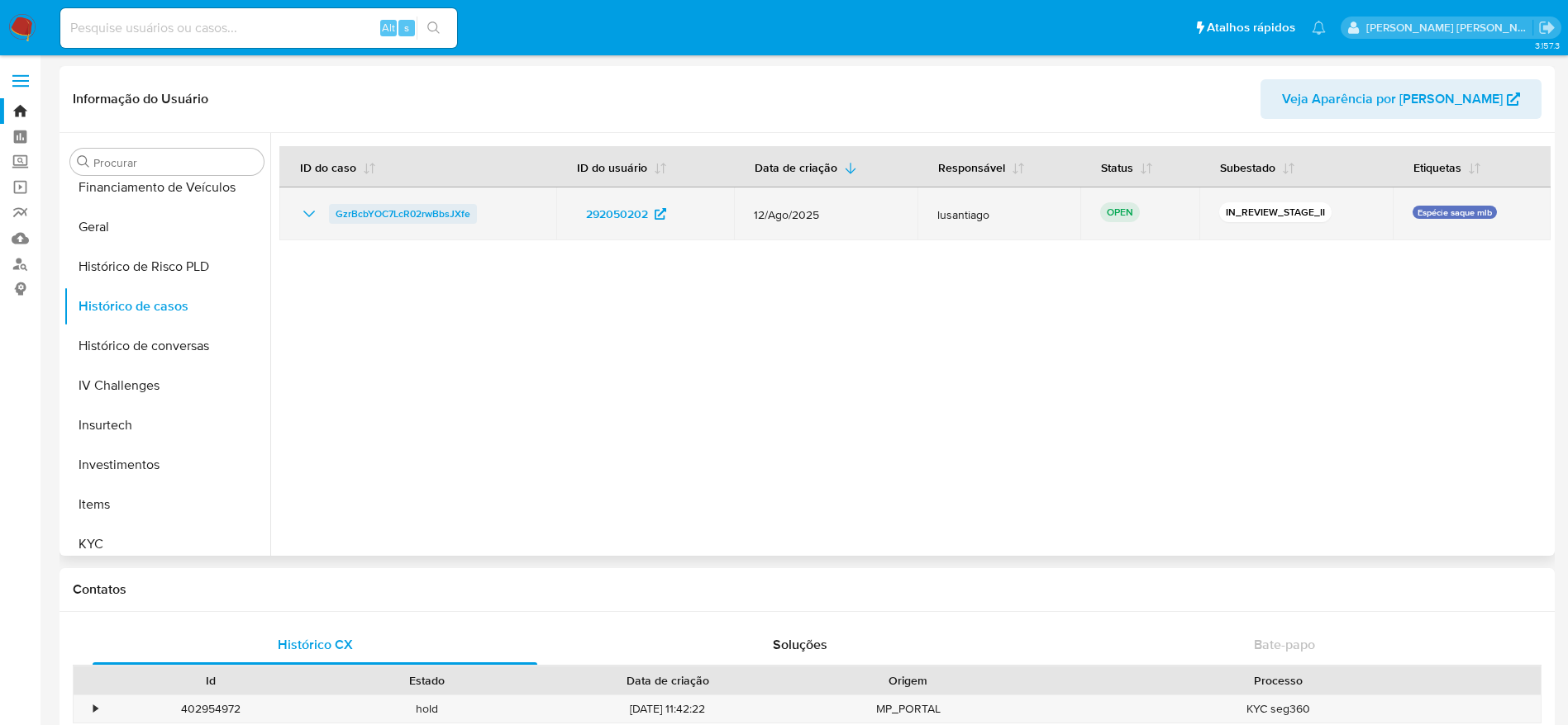
click at [419, 210] on span "GzrBcbYOC7LcR02rwBbsJXfe" at bounding box center [402, 213] width 135 height 20
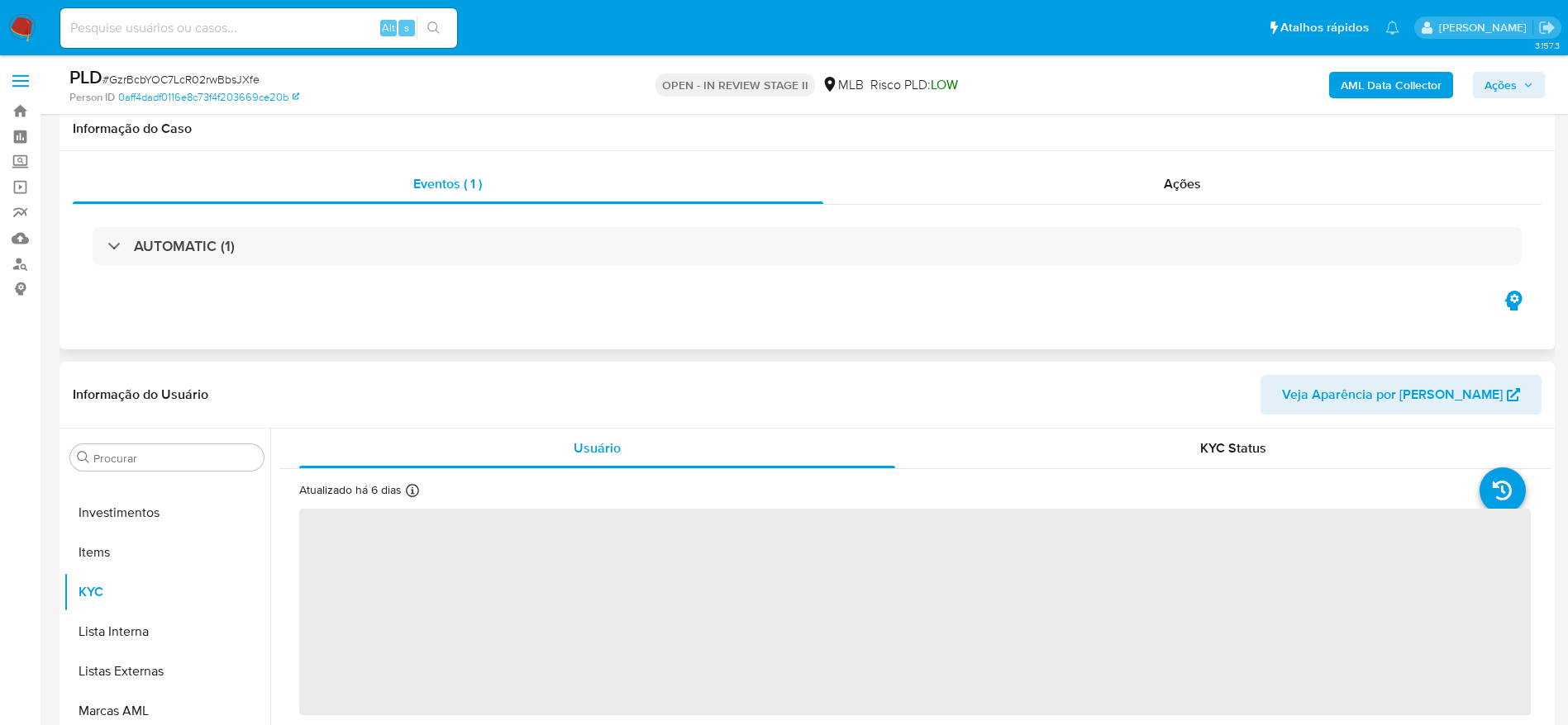
scroll to position [248, 0]
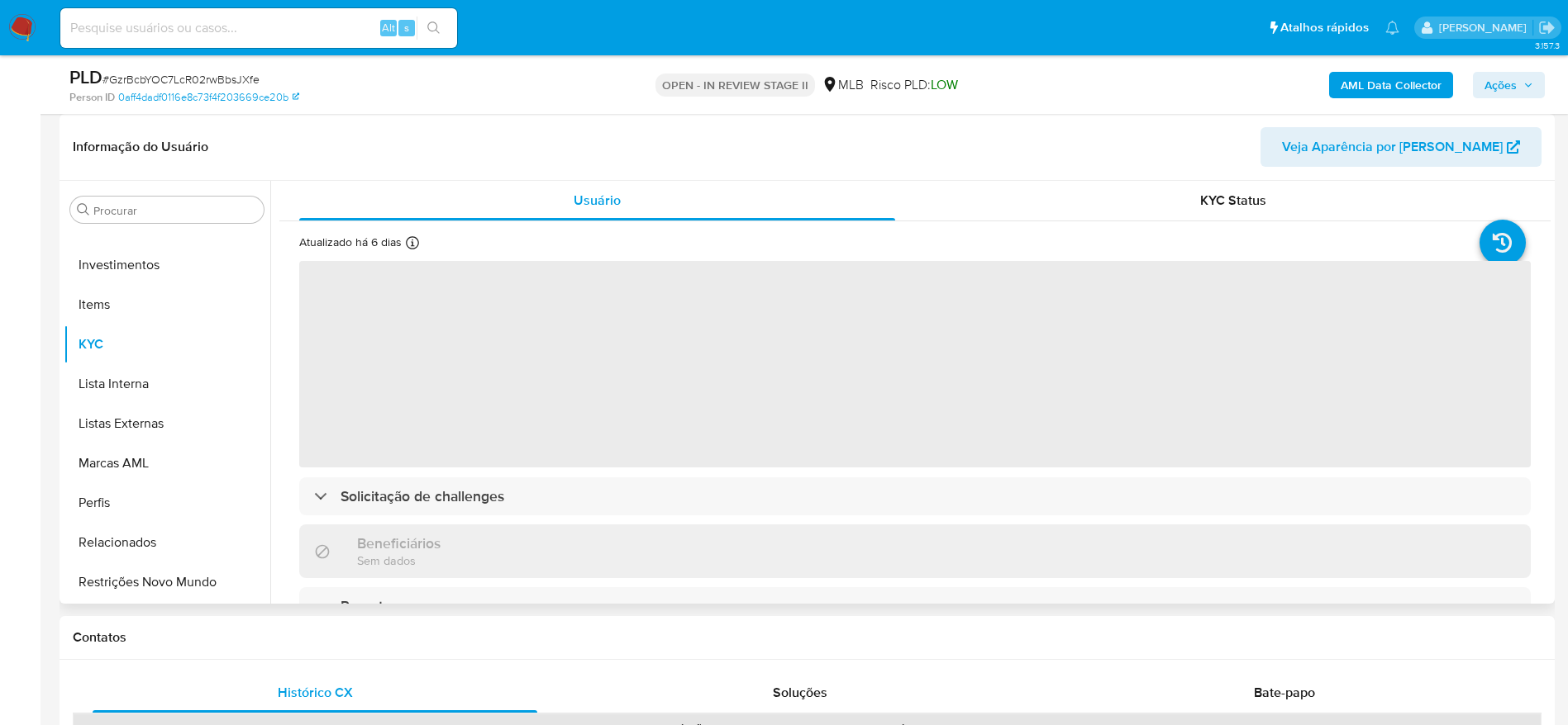
select select "10"
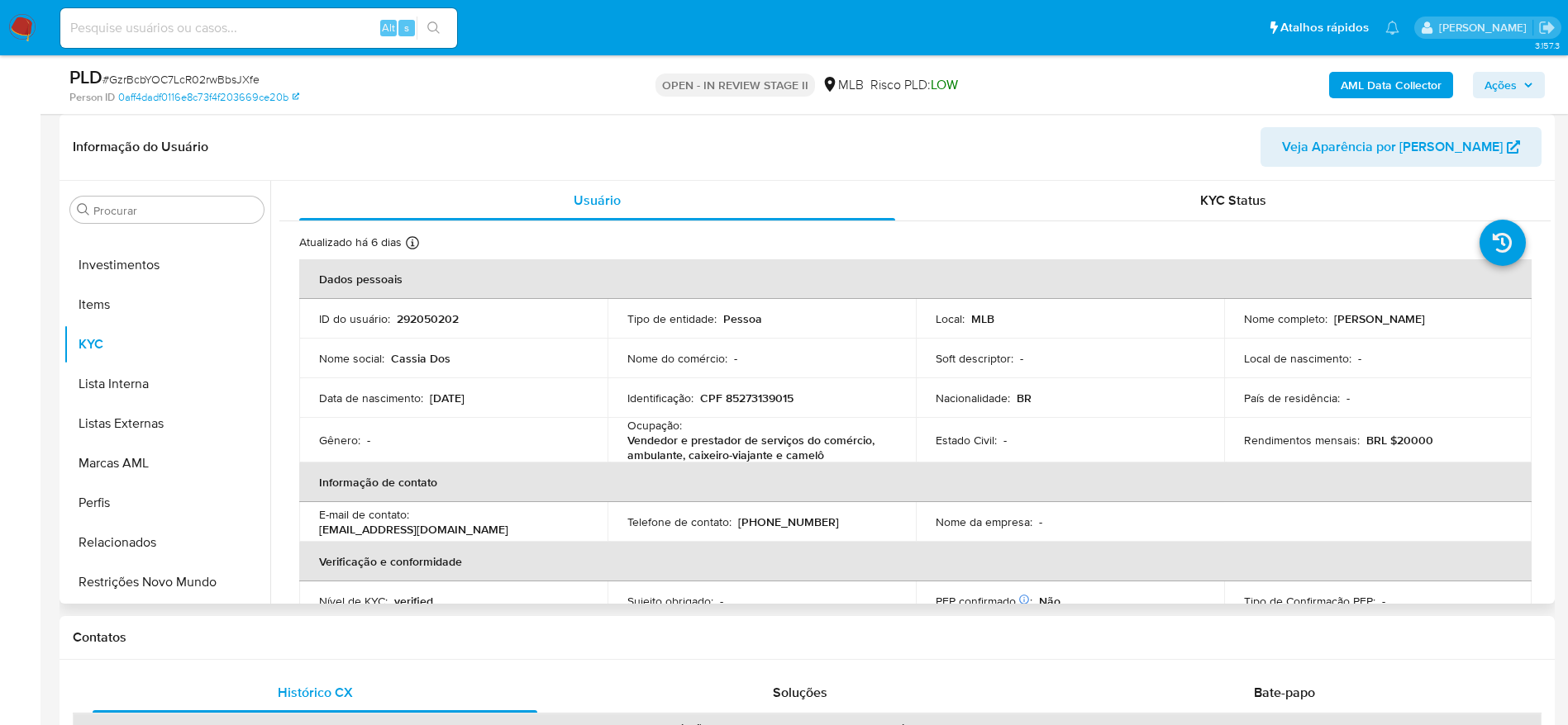
click at [729, 395] on p "CPF 85273139015" at bounding box center [747, 398] width 93 height 15
copy p "85273139015"
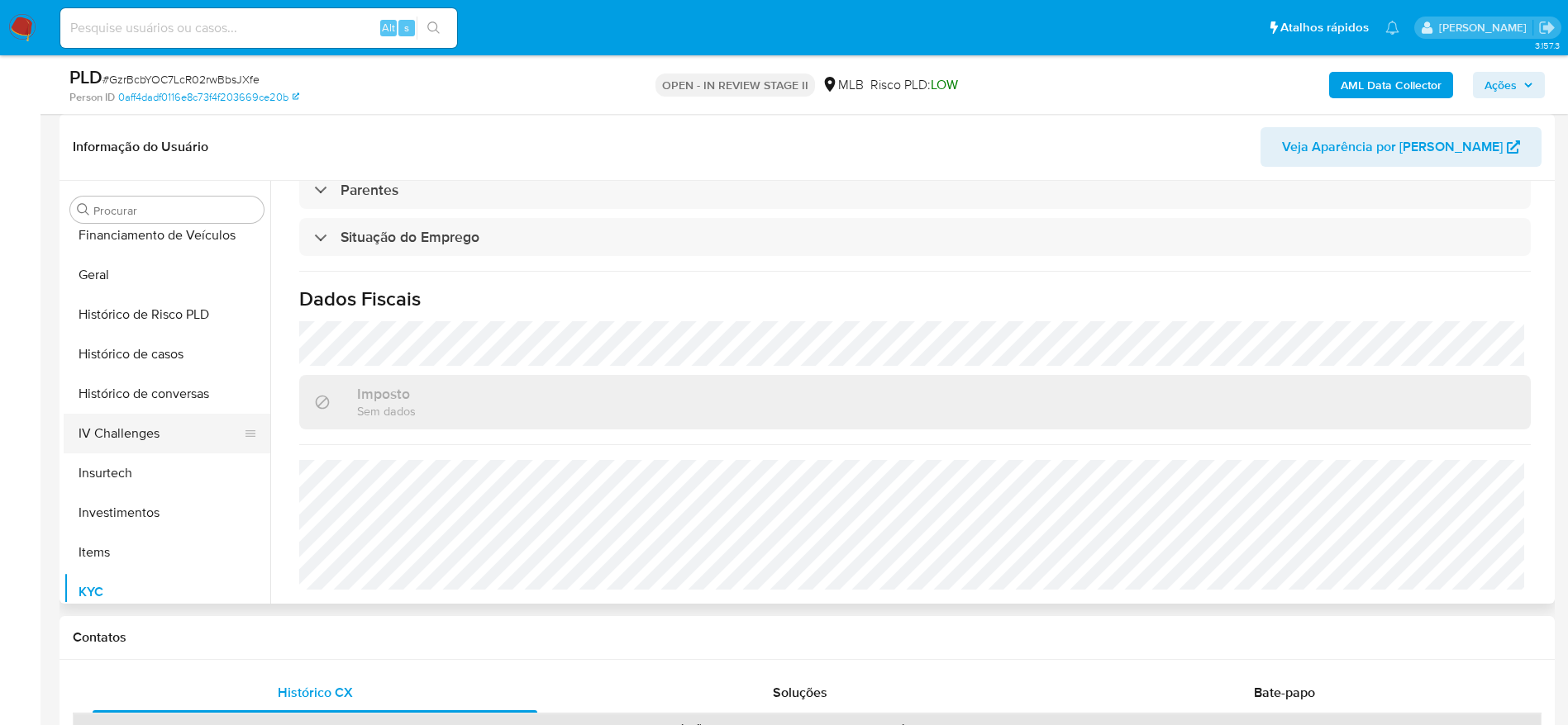
scroll to position [406, 0]
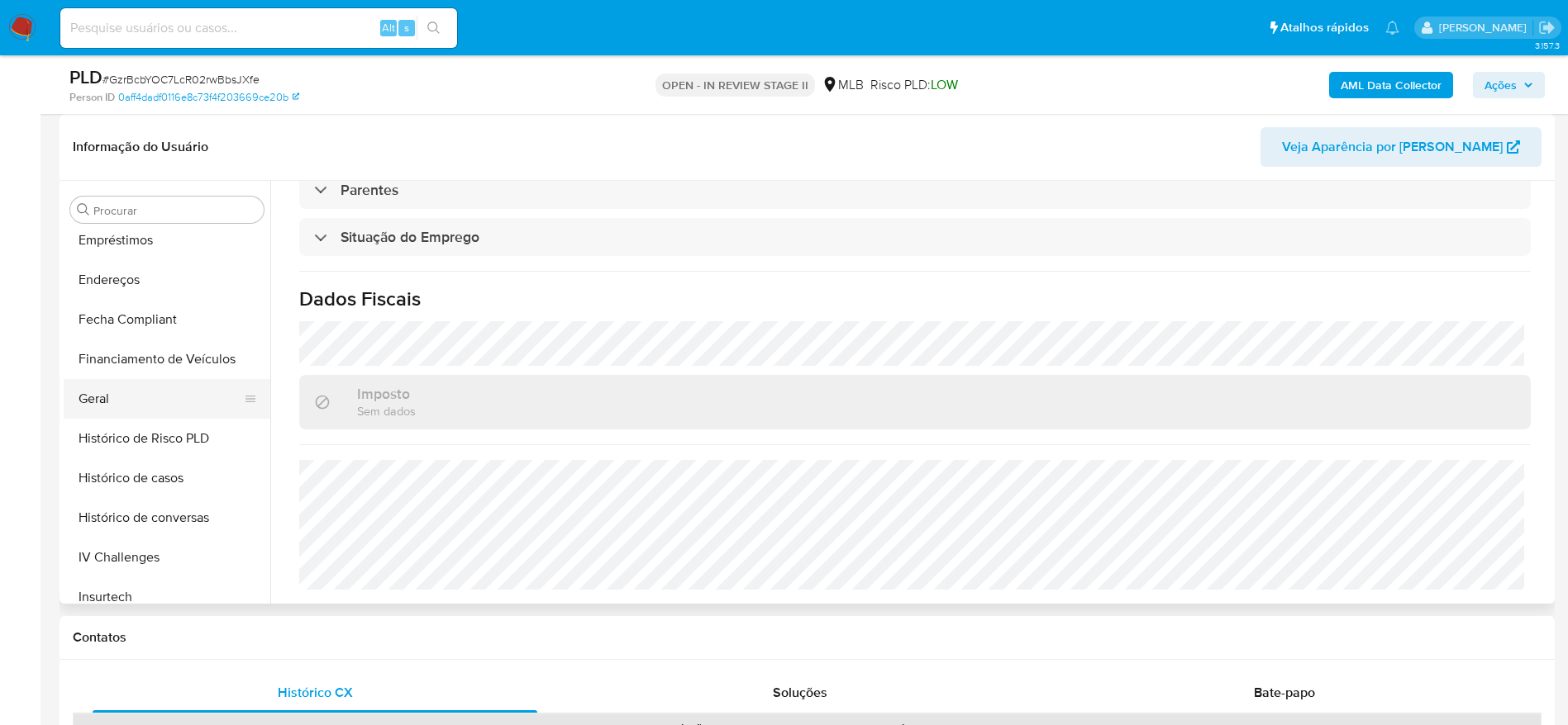
click at [157, 402] on button "Geral" at bounding box center [160, 398] width 194 height 40
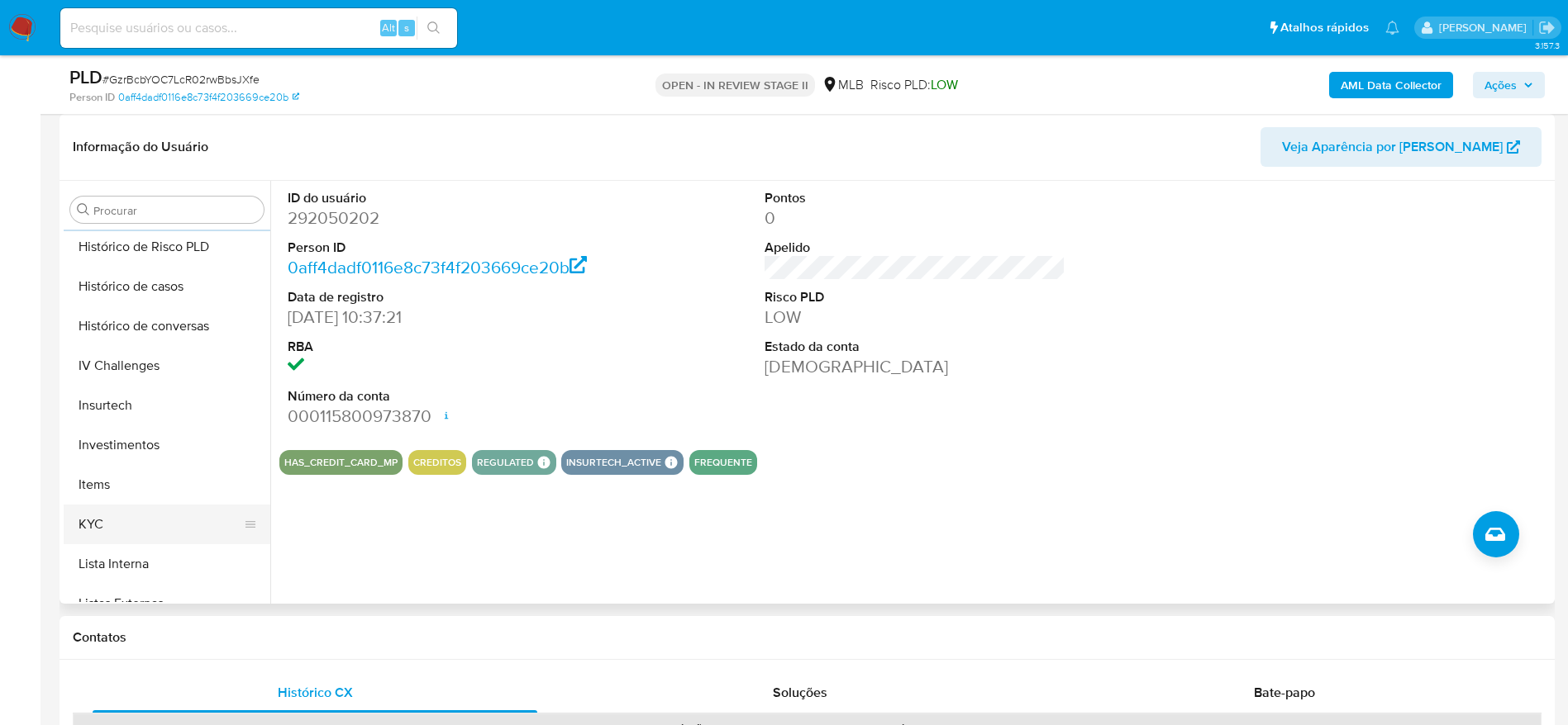
scroll to position [653, 0]
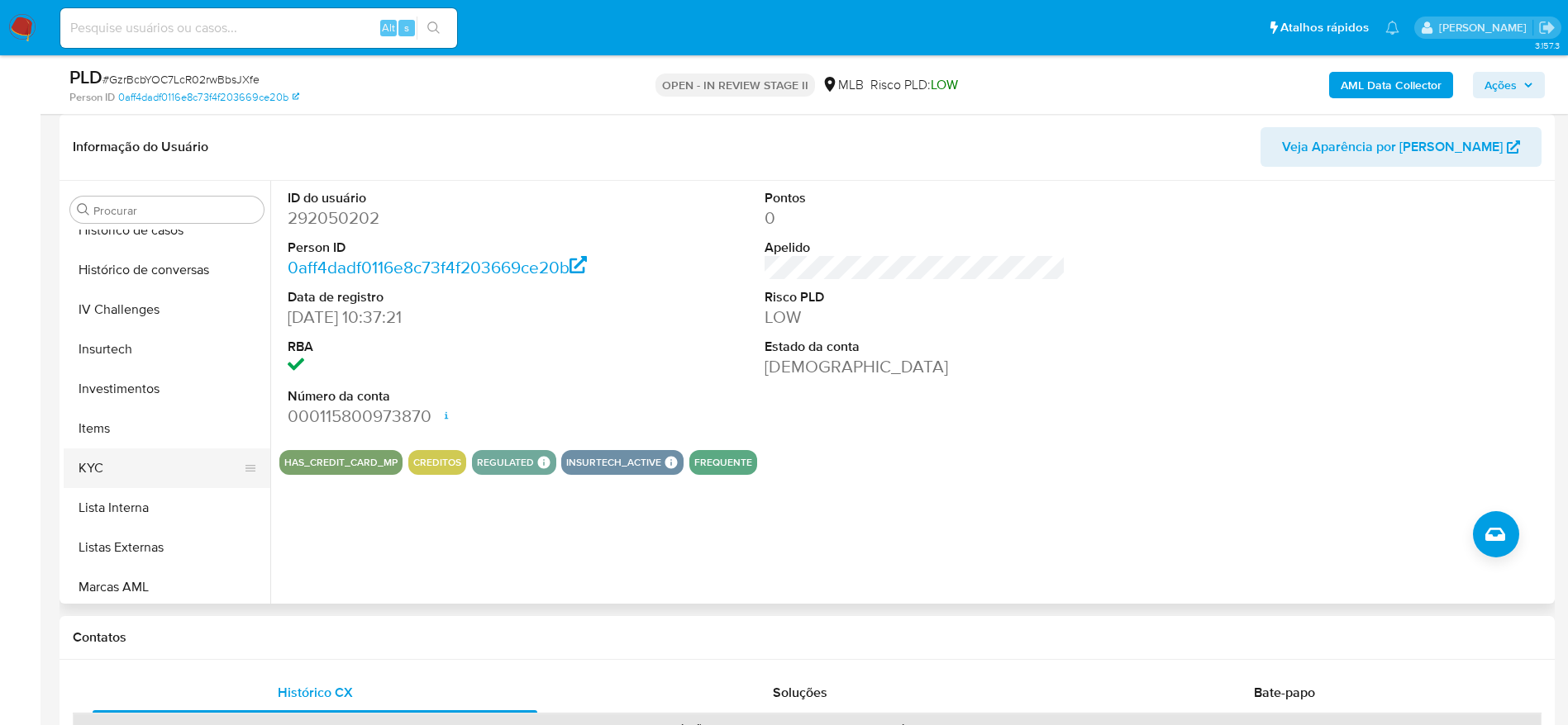
click at [123, 472] on button "KYC" at bounding box center [160, 468] width 194 height 40
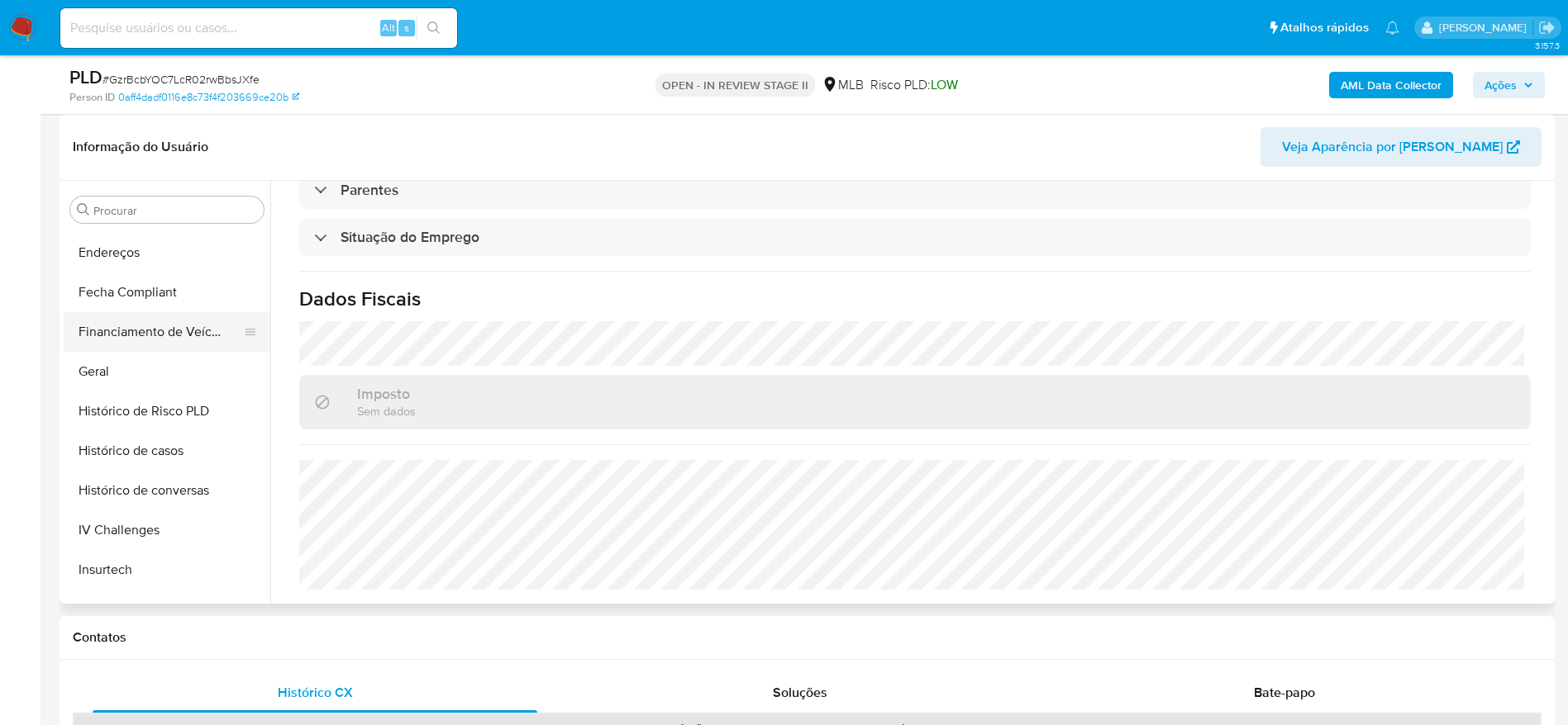
scroll to position [282, 0]
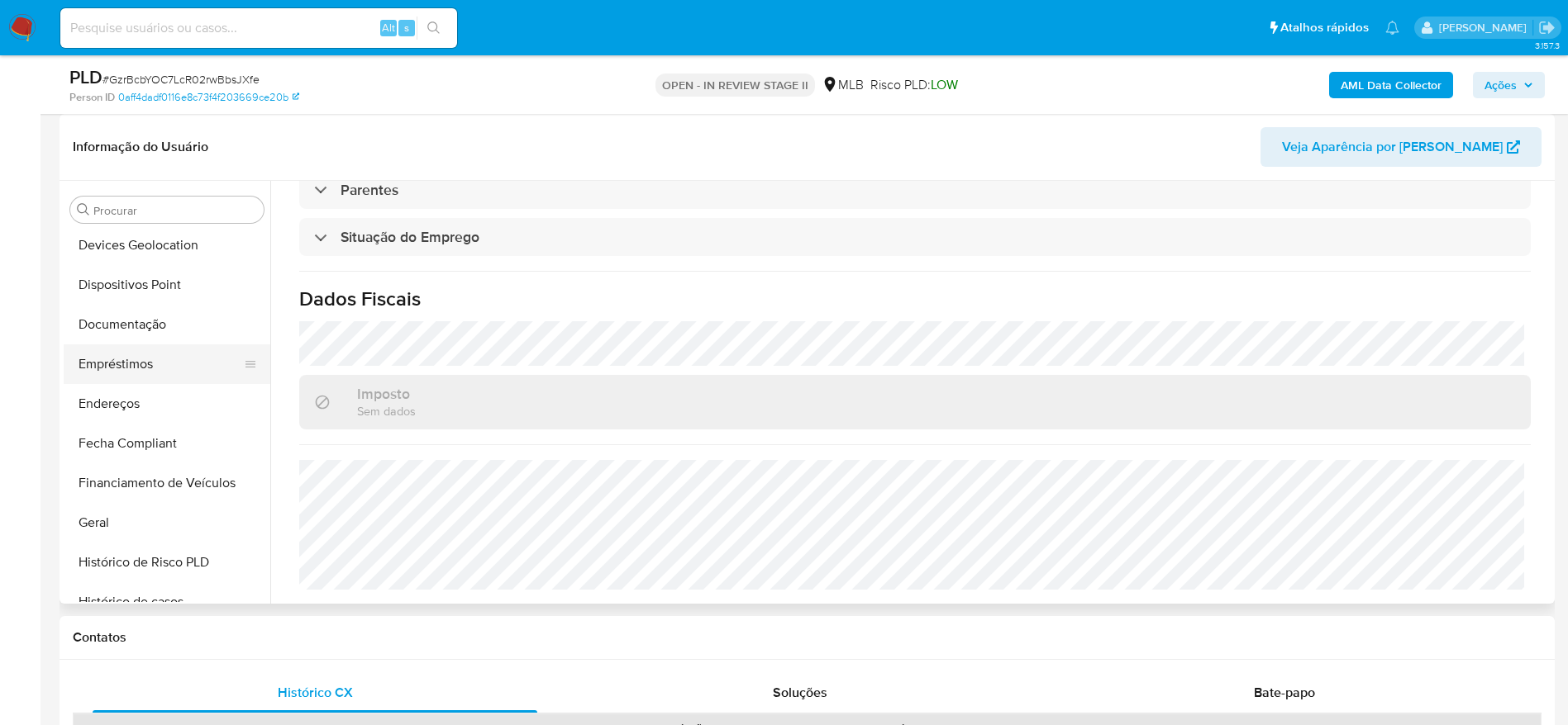
click at [148, 364] on button "Empréstimos" at bounding box center [160, 364] width 194 height 40
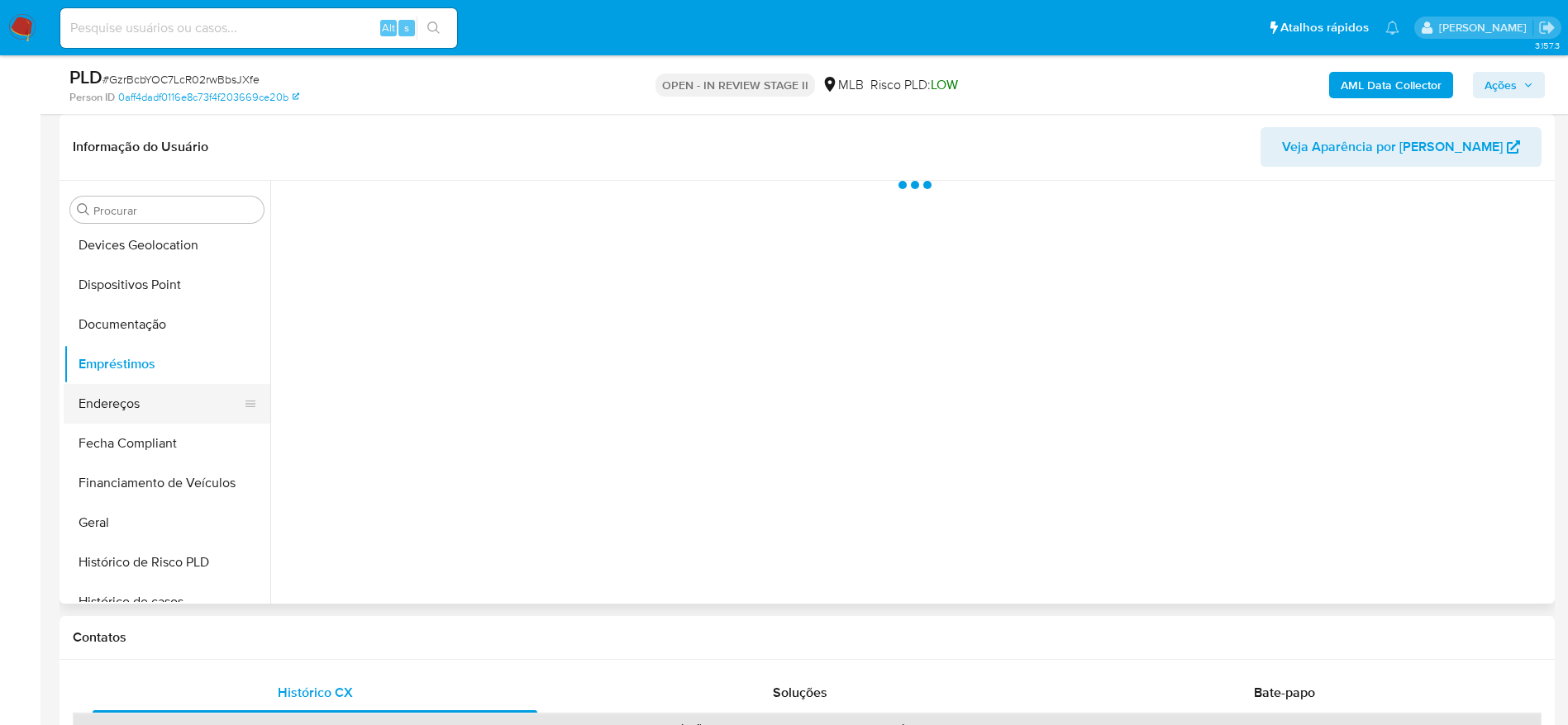
click at [137, 390] on button "Endereços" at bounding box center [160, 404] width 194 height 40
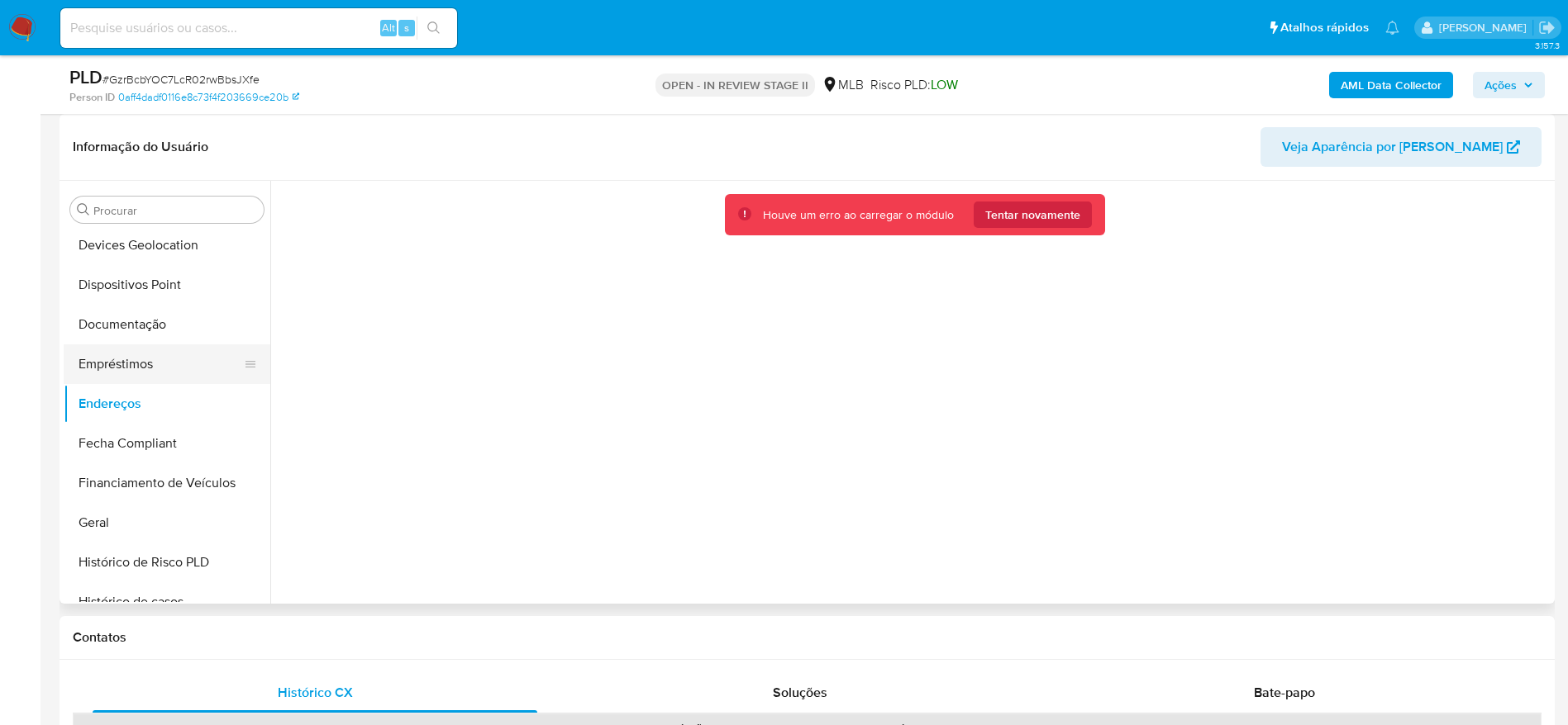
click at [99, 371] on button "Empréstimos" at bounding box center [160, 364] width 194 height 40
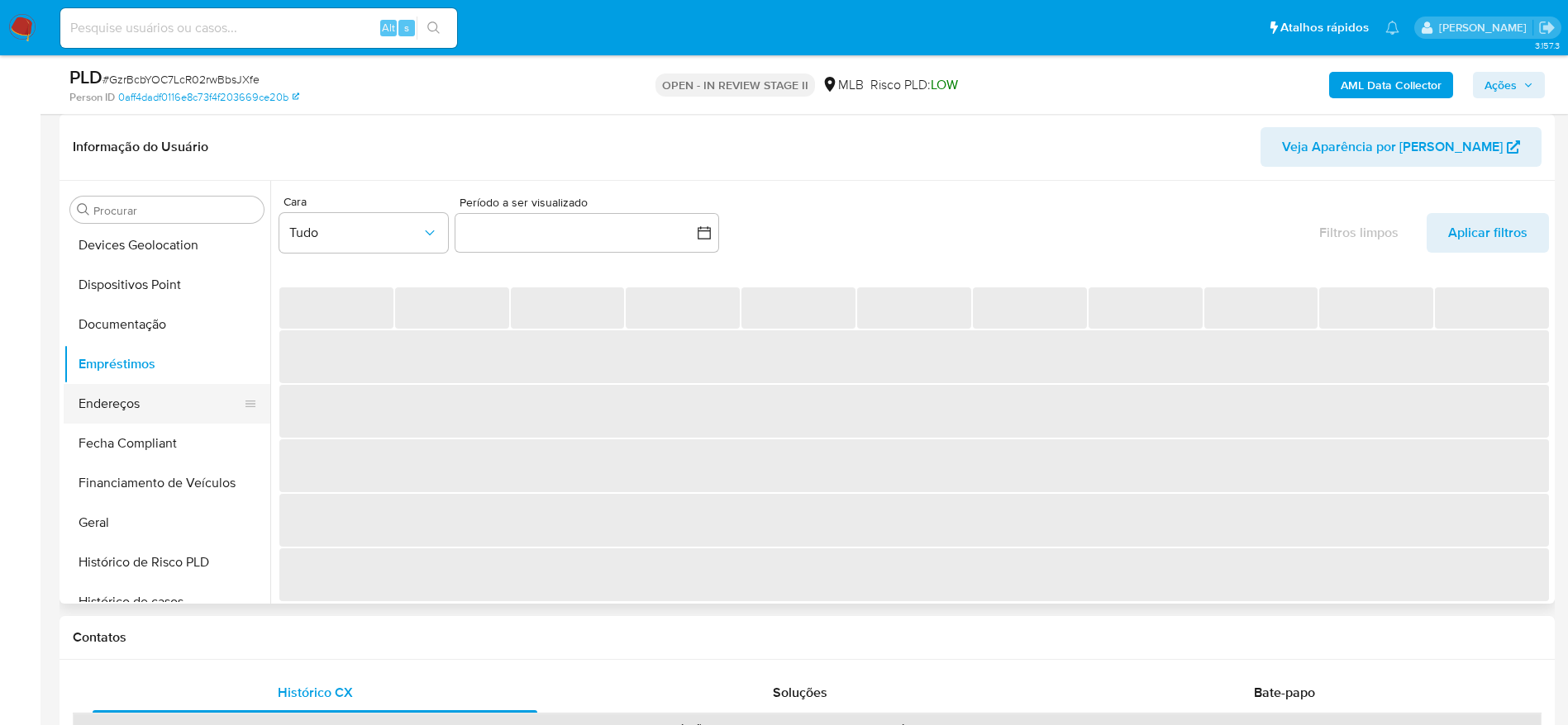
click at [110, 408] on button "Endereços" at bounding box center [160, 404] width 194 height 40
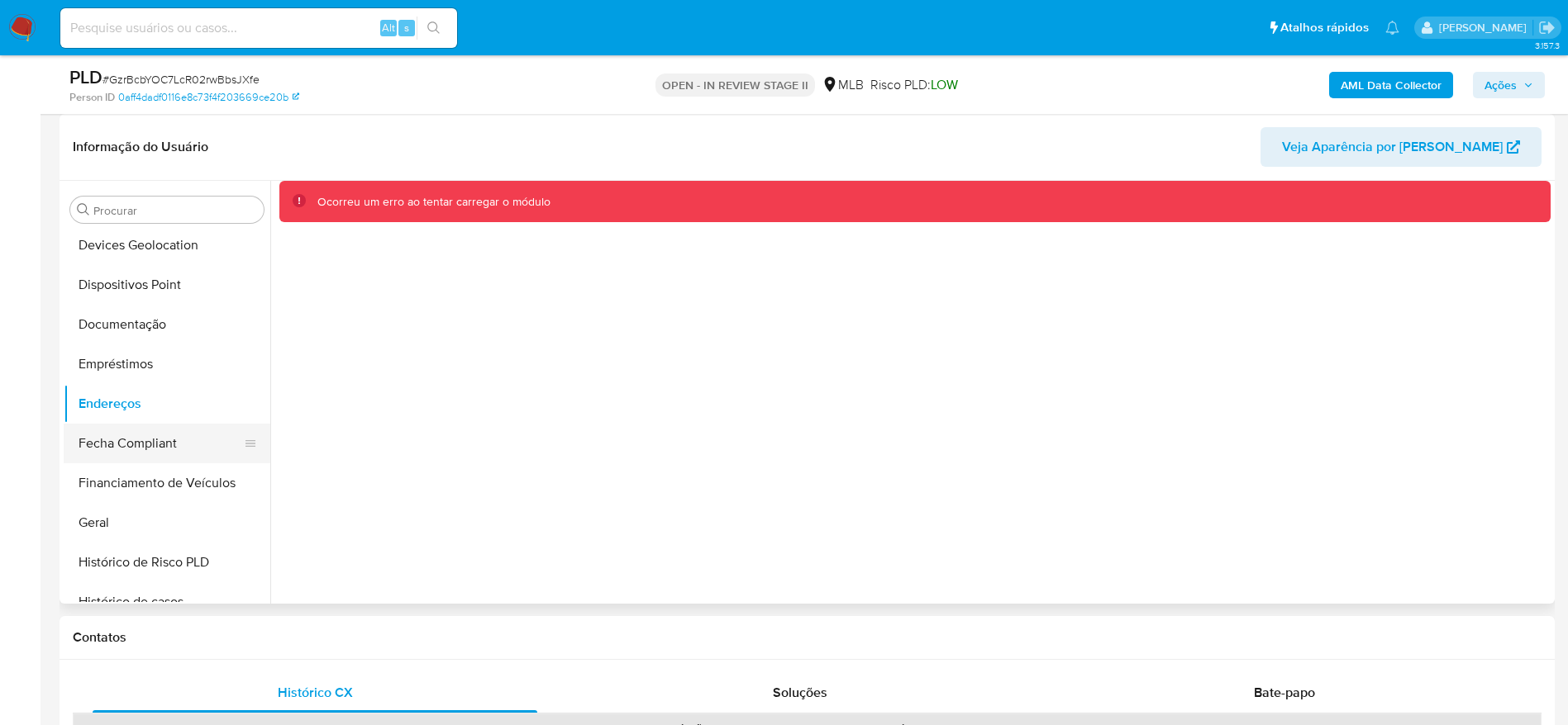
click at [130, 441] on button "Fecha Compliant" at bounding box center [160, 443] width 194 height 40
click at [134, 400] on button "Endereços" at bounding box center [160, 404] width 194 height 40
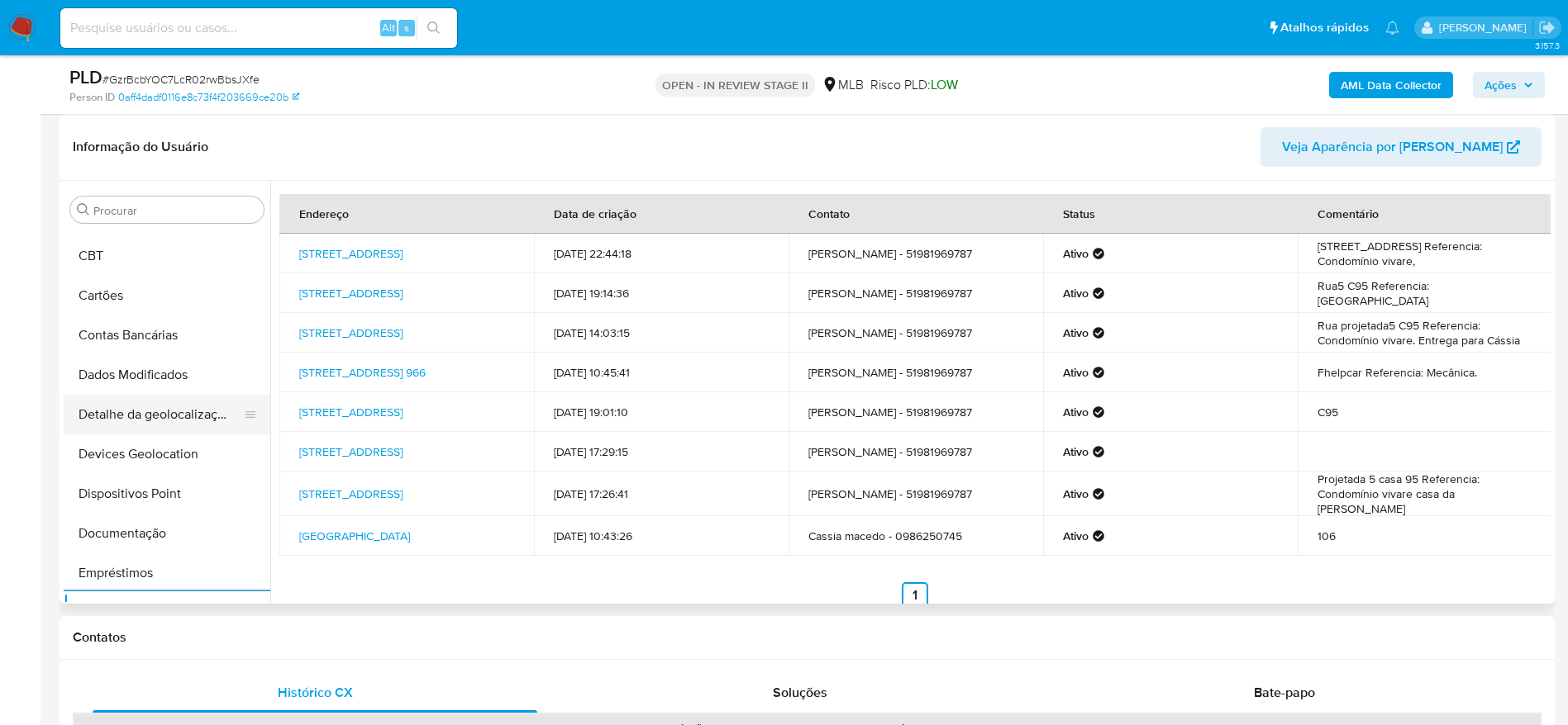
scroll to position [34, 0]
click at [168, 451] on button "Detalhe da geolocalização" at bounding box center [160, 453] width 194 height 40
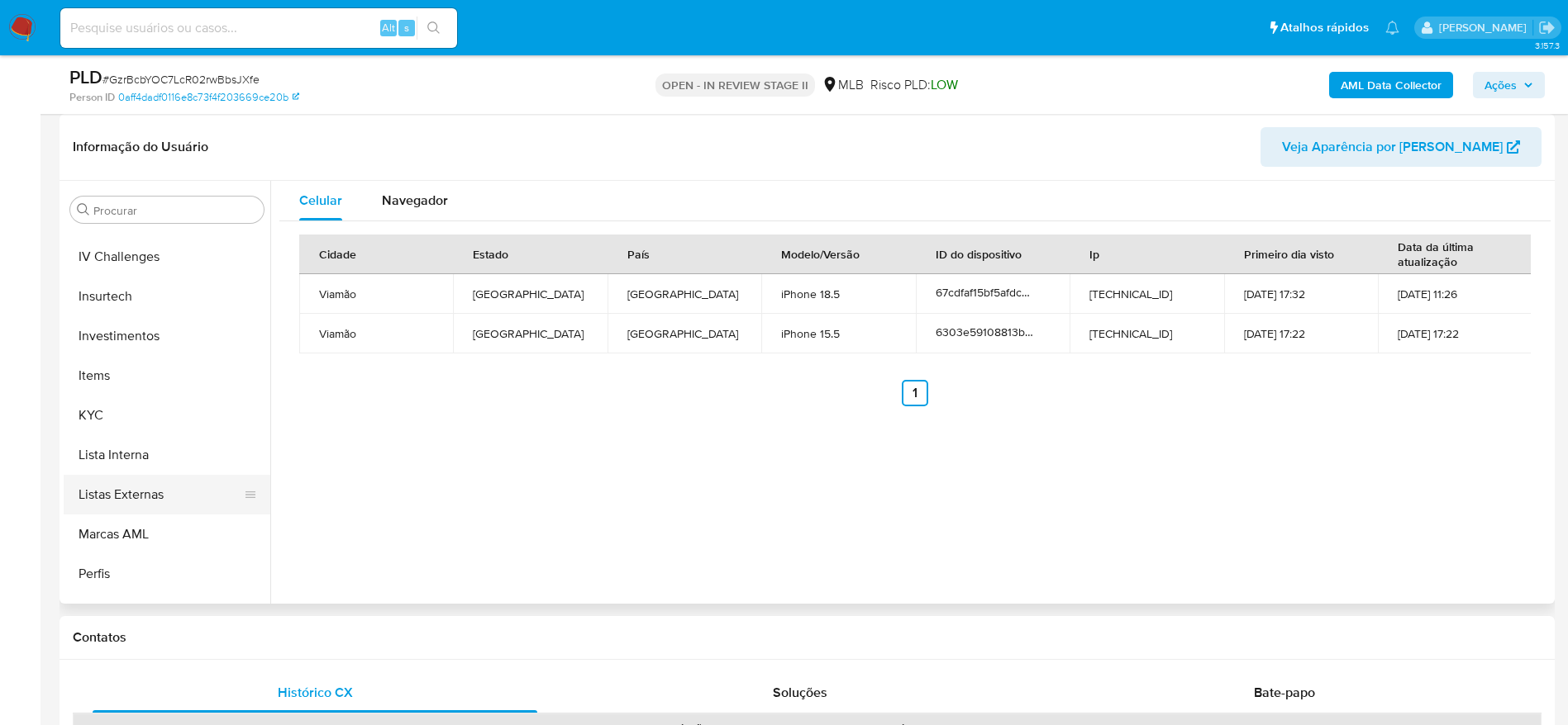
scroll to position [777, 0]
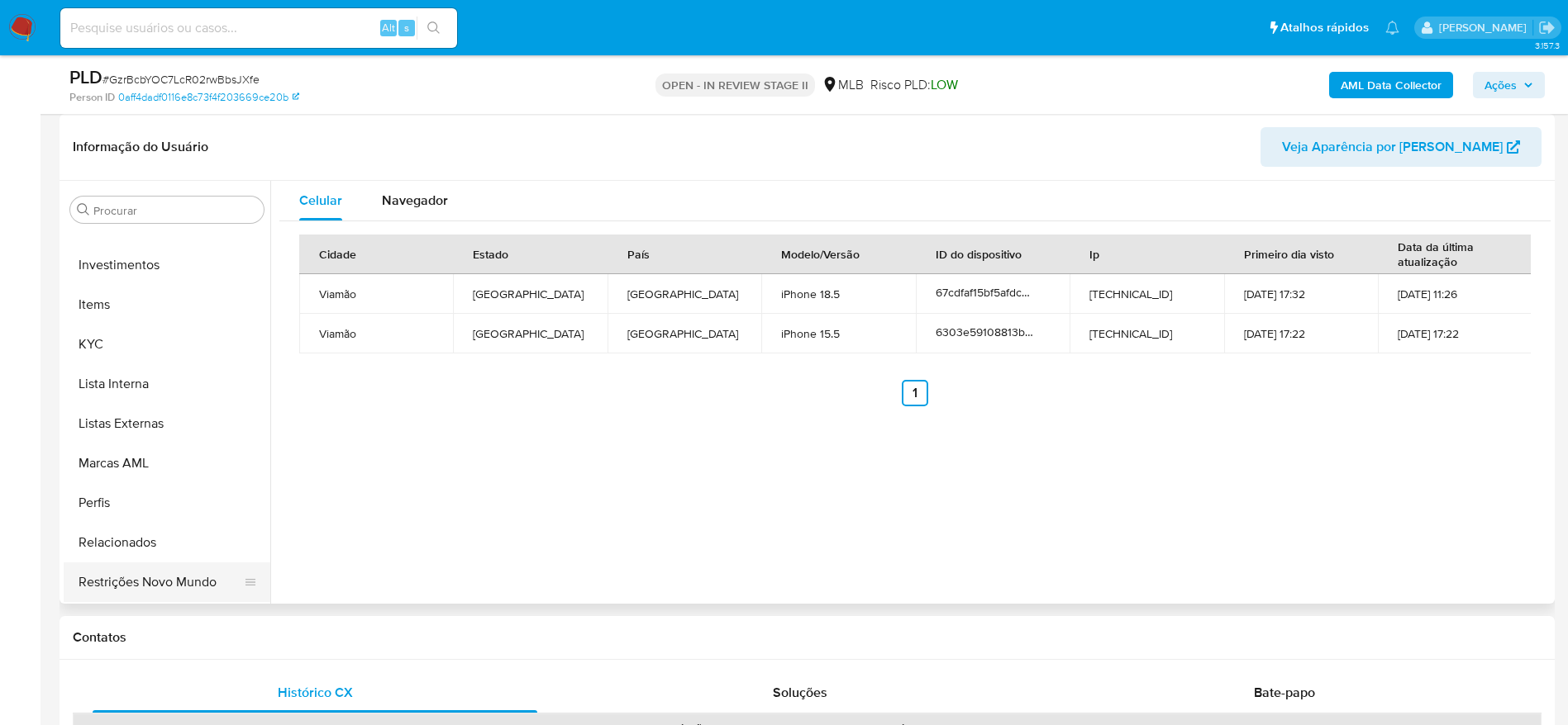
click at [154, 583] on button "Restrições Novo Mundo" at bounding box center [160, 582] width 194 height 40
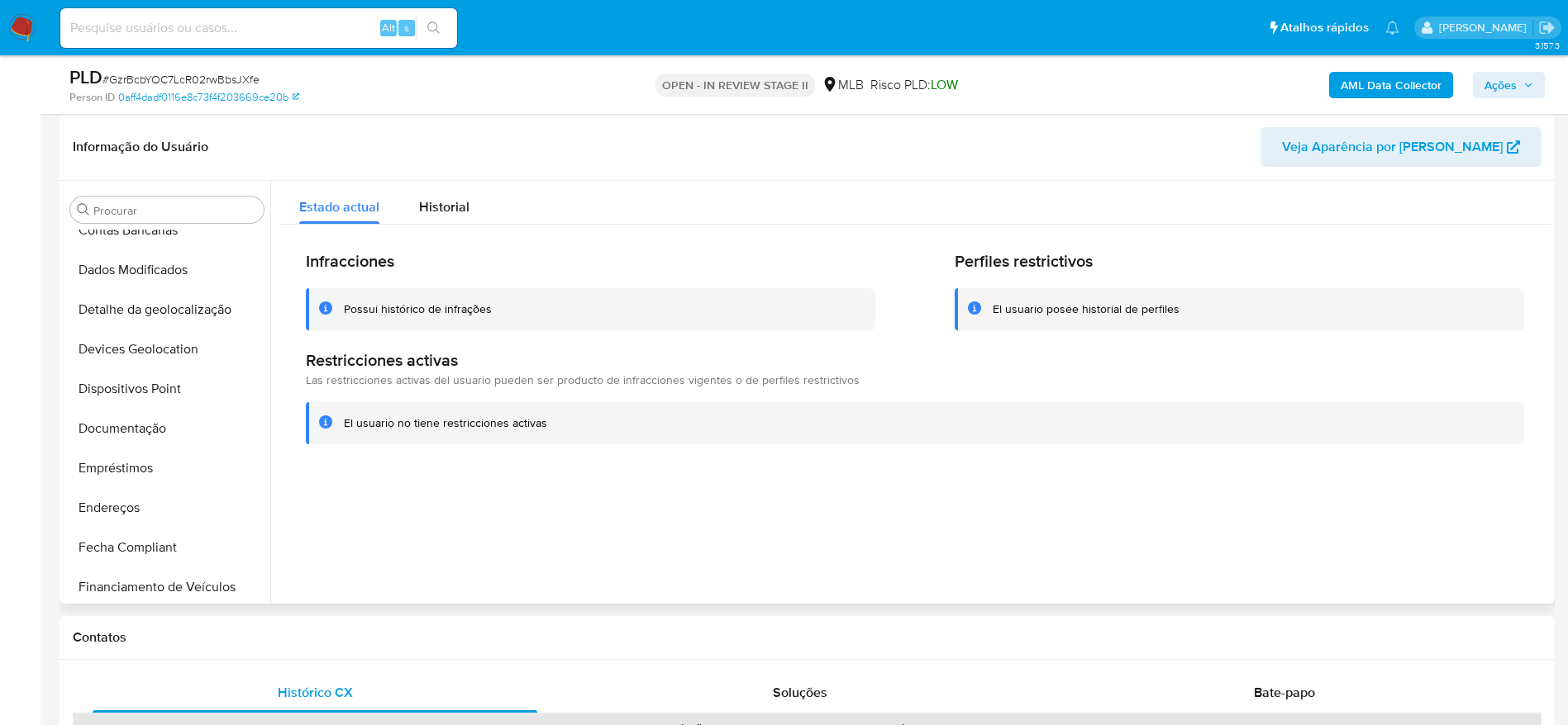
scroll to position [158, 0]
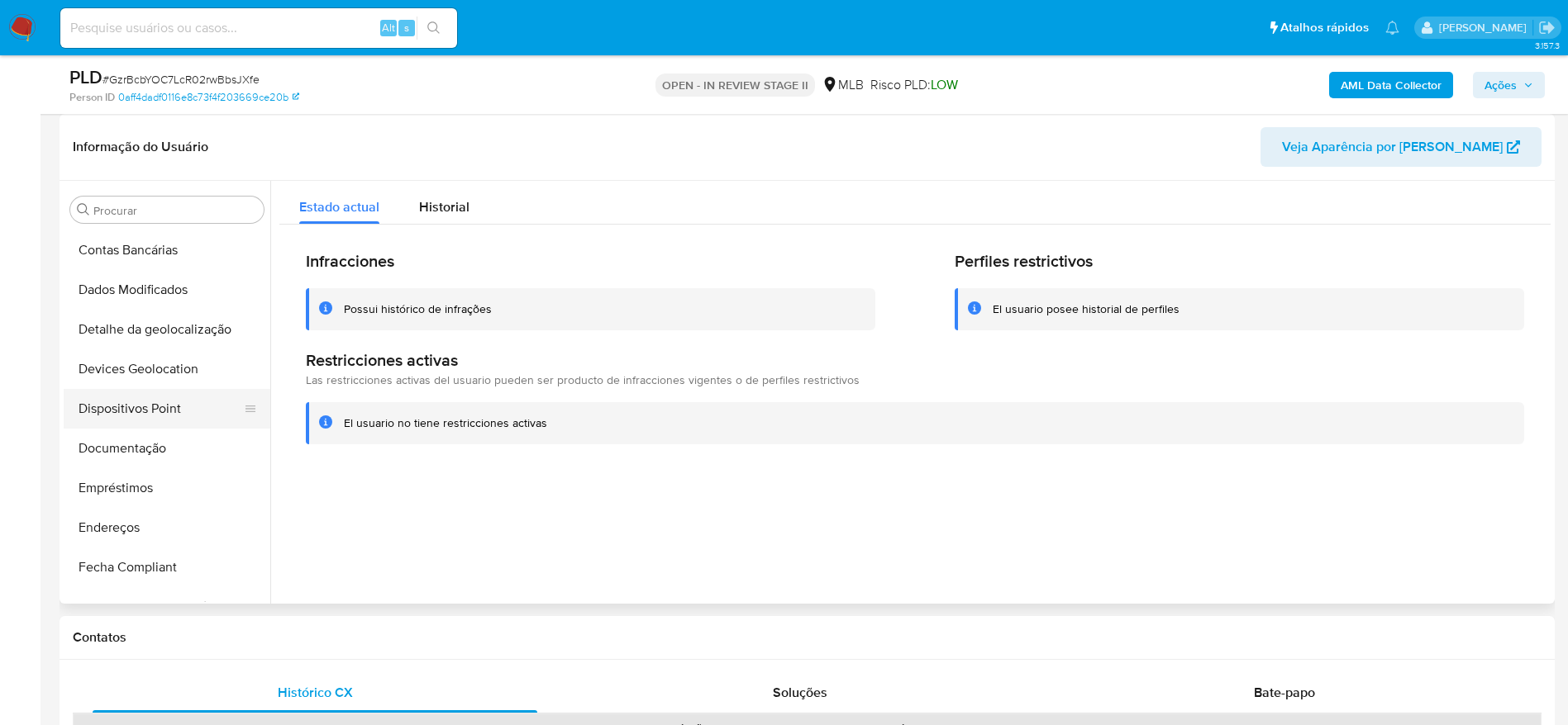
click at [157, 413] on button "Dispositivos Point" at bounding box center [160, 409] width 194 height 40
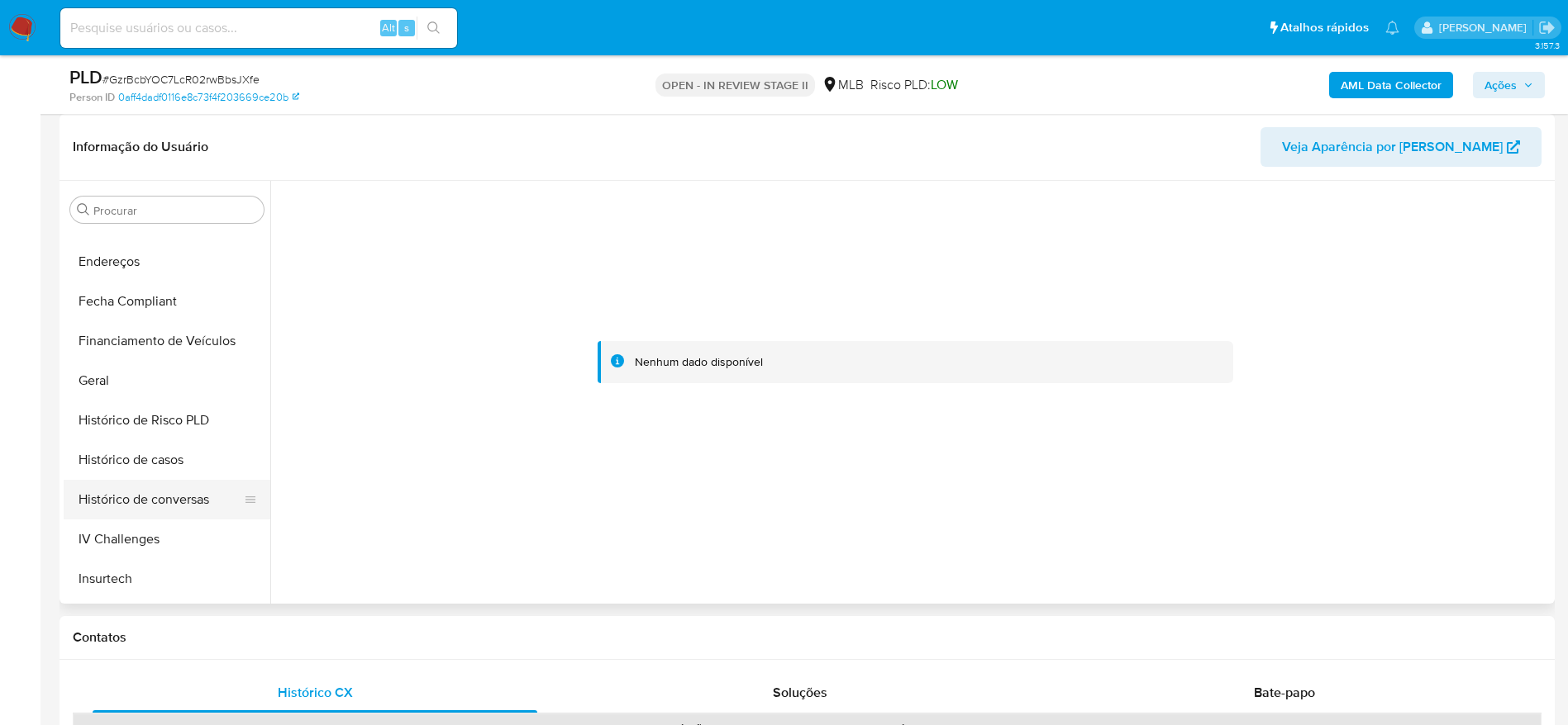
scroll to position [530, 0]
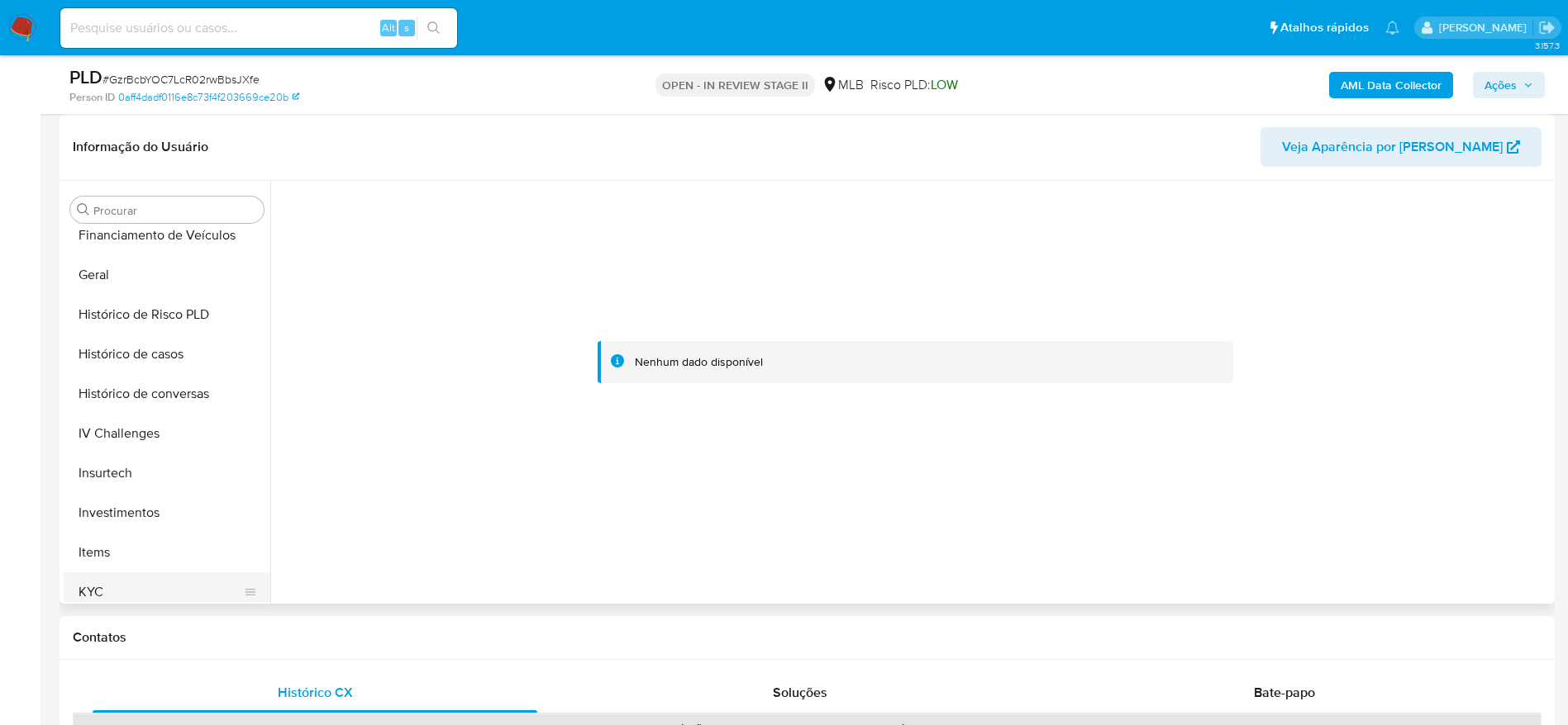
click at [148, 588] on button "KYC" at bounding box center [160, 592] width 194 height 40
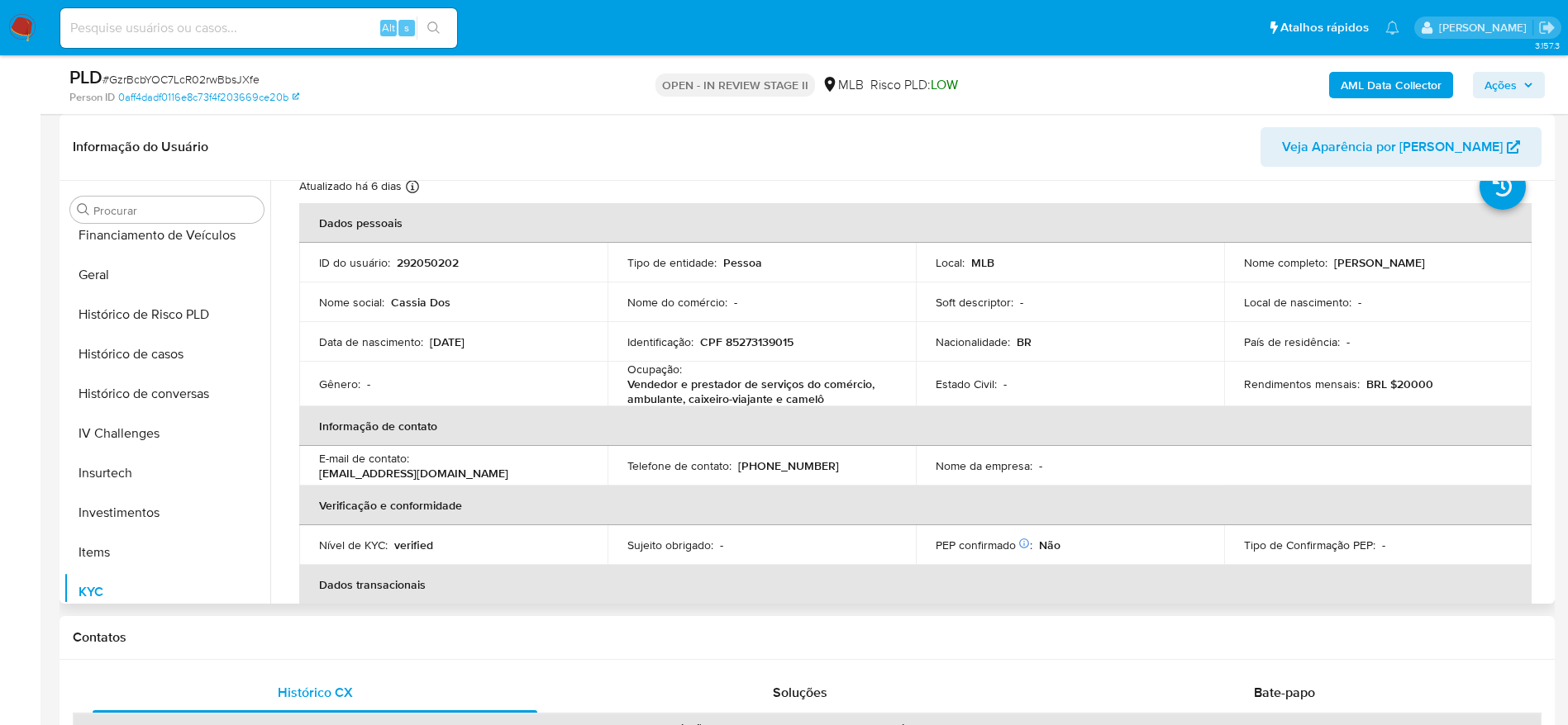
scroll to position [0, 0]
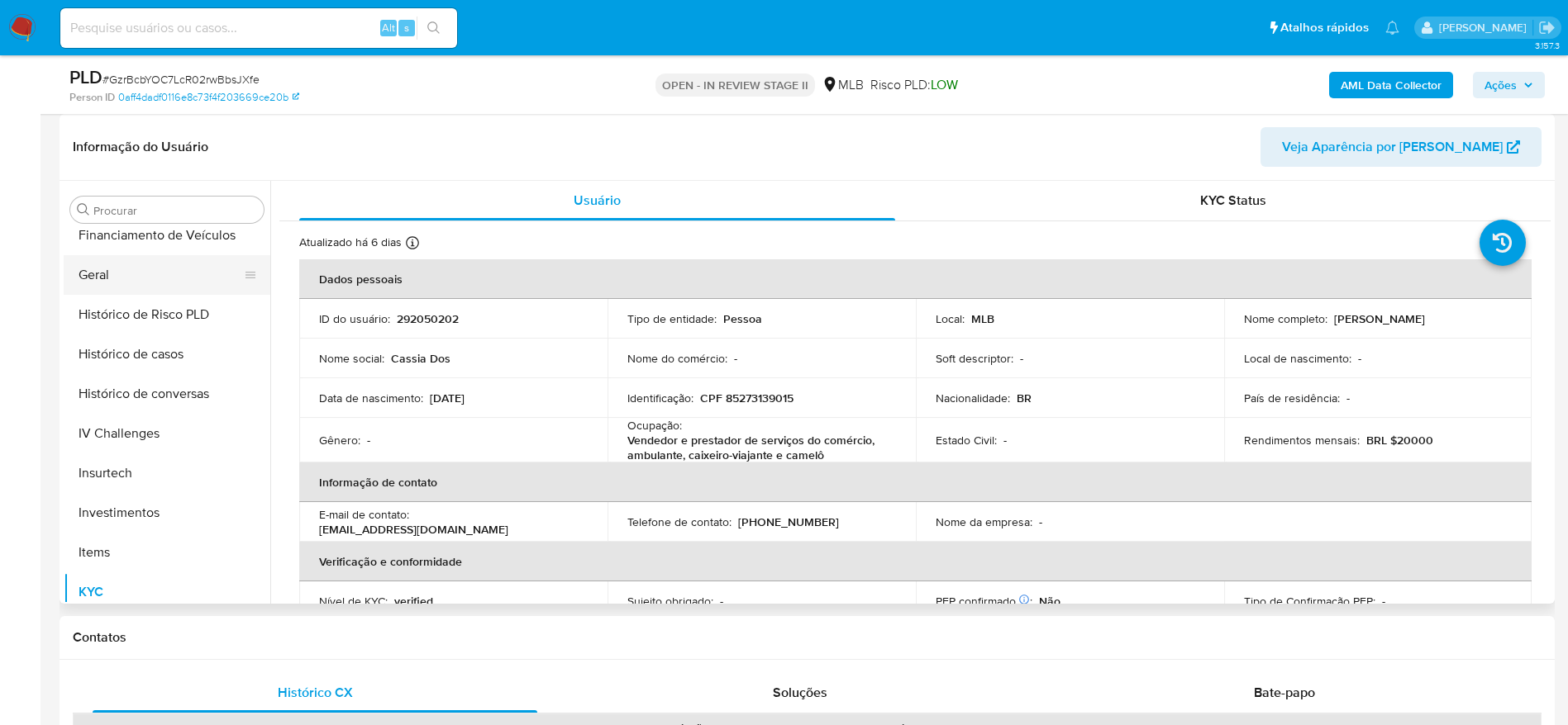
click at [131, 262] on button "Geral" at bounding box center [160, 275] width 194 height 40
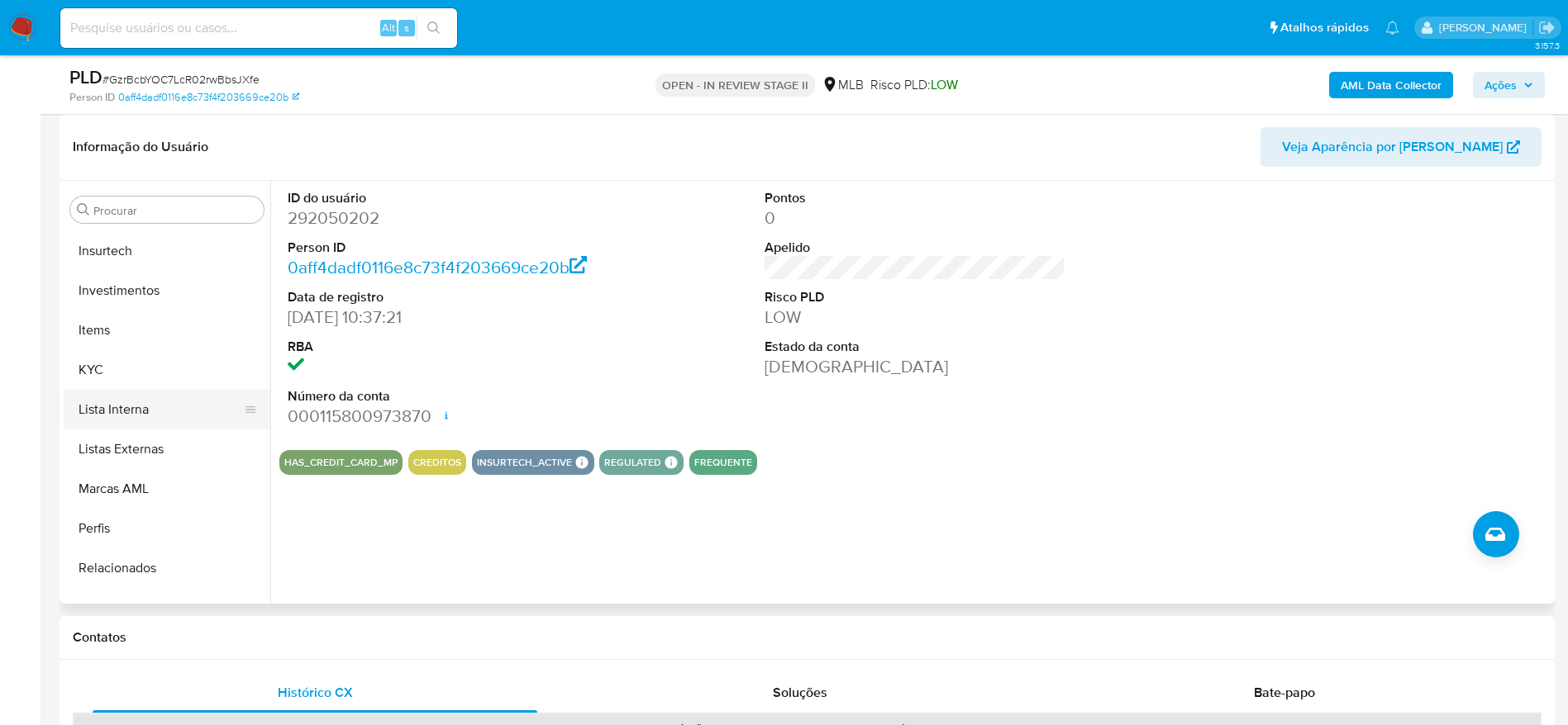
scroll to position [777, 0]
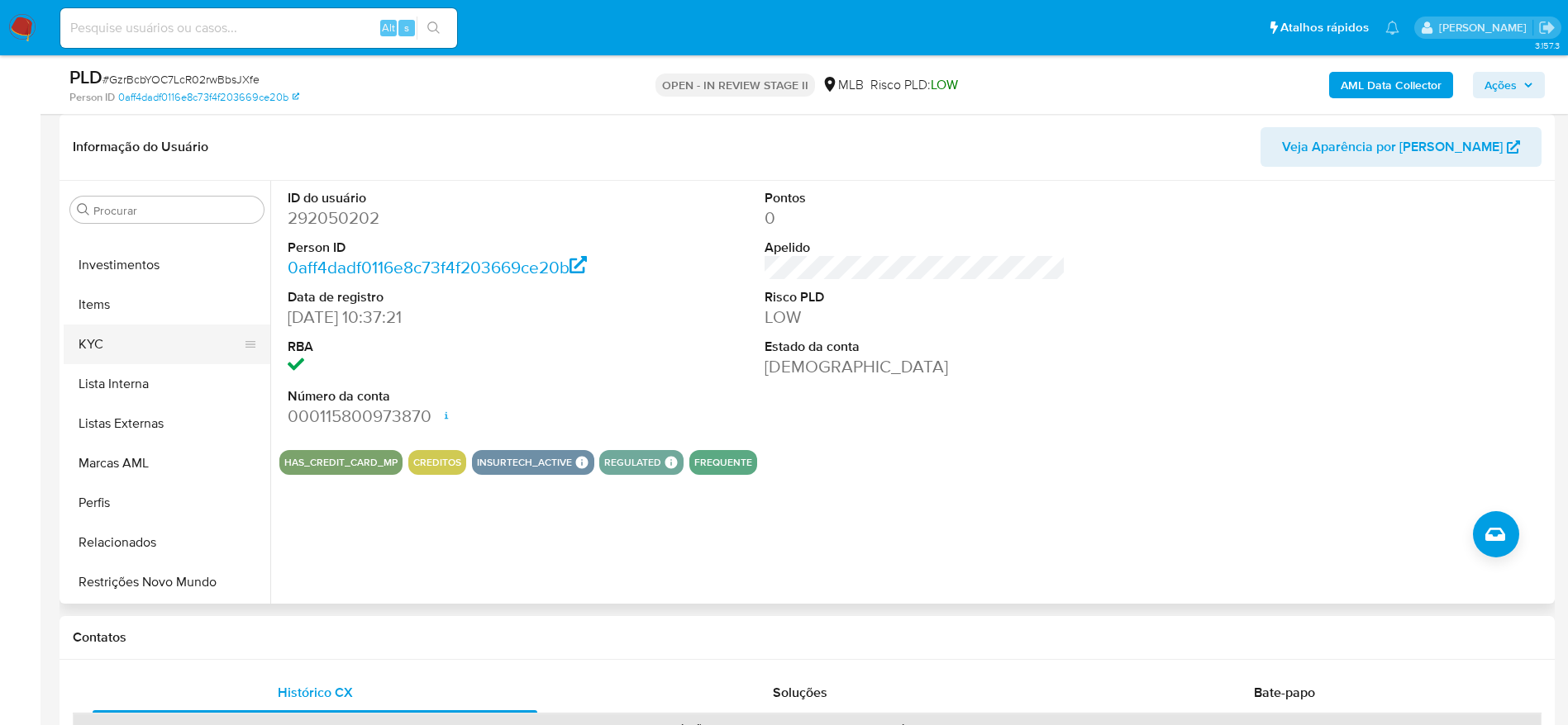
drag, startPoint x: 110, startPoint y: 365, endPoint x: 106, endPoint y: 356, distance: 9.8
click at [108, 364] on button "Lista Interna" at bounding box center [167, 383] width 207 height 40
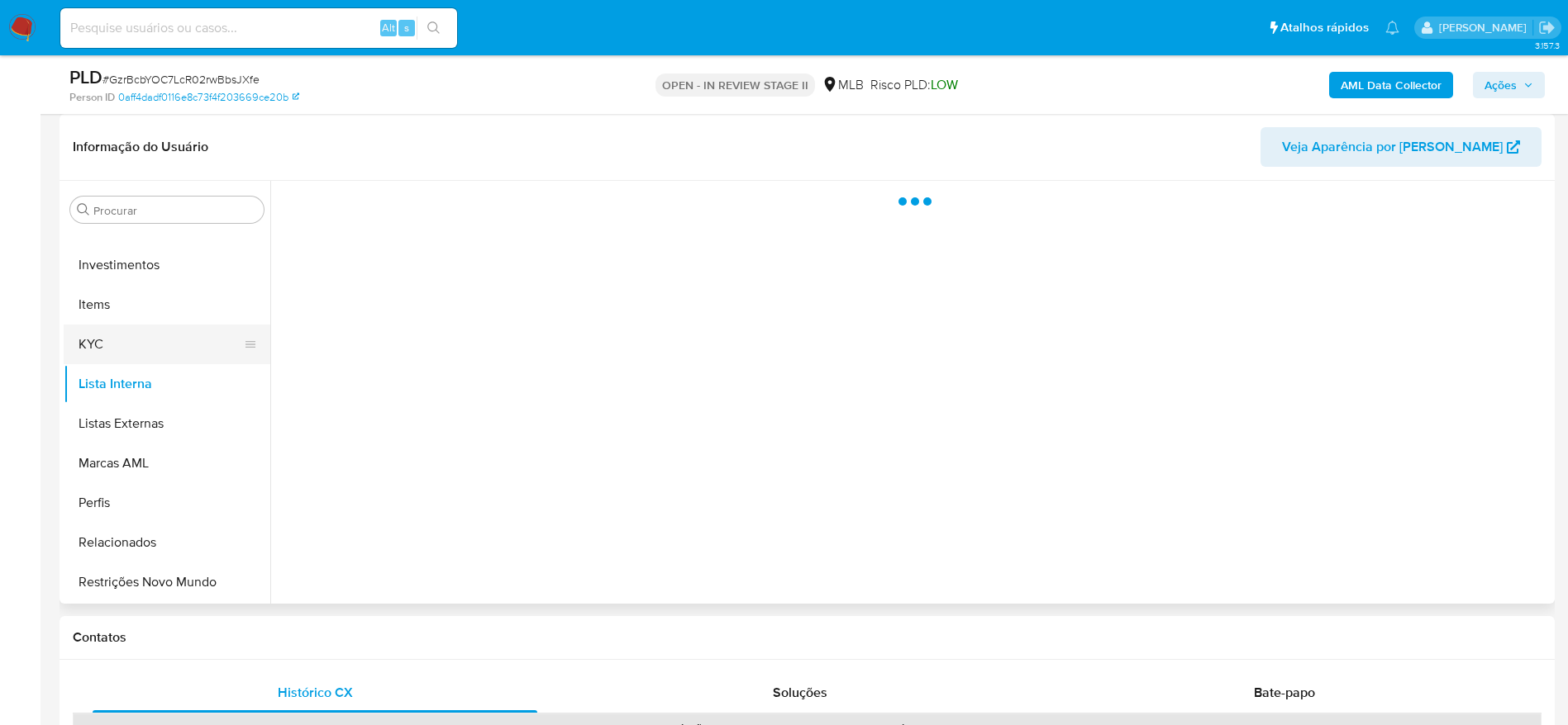
click at [104, 349] on button "KYC" at bounding box center [160, 344] width 194 height 40
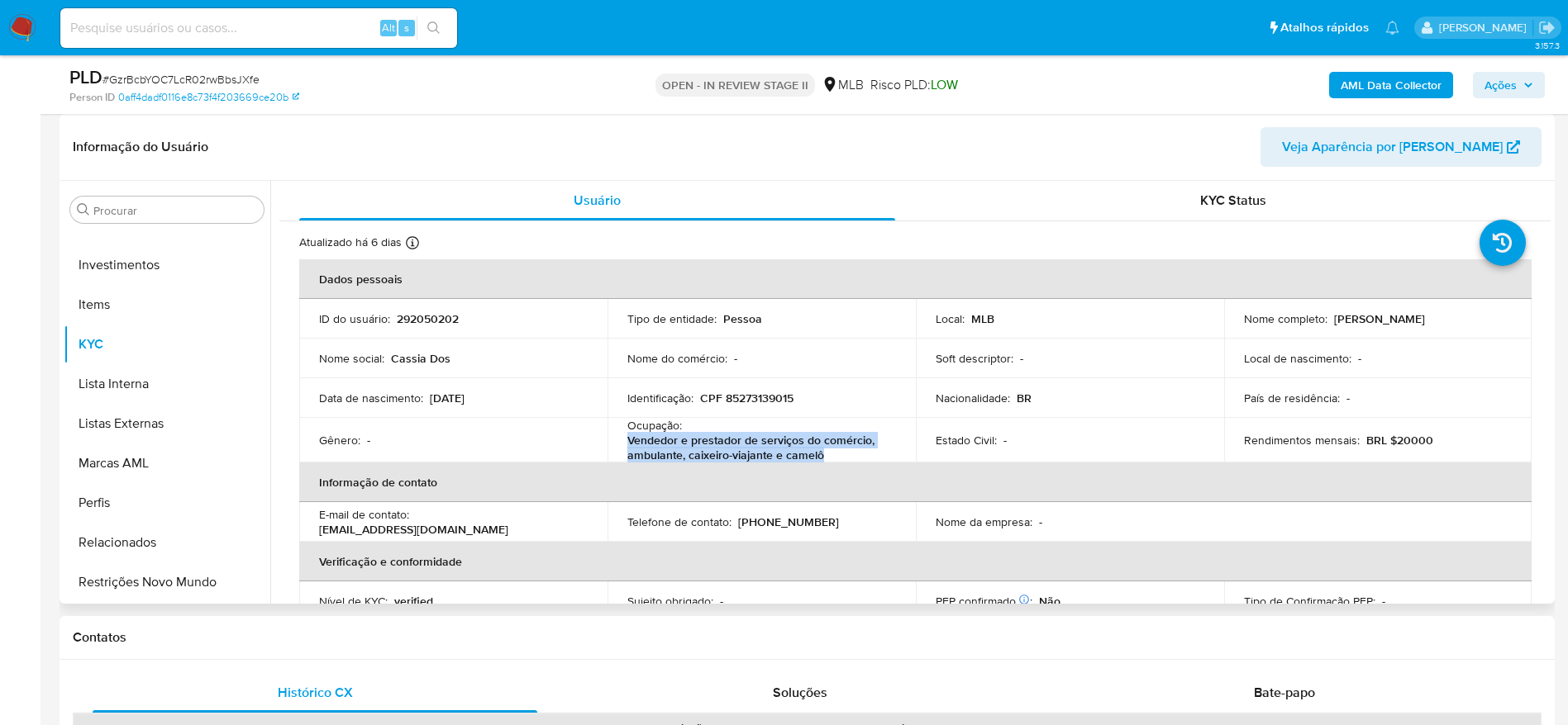
drag, startPoint x: 828, startPoint y: 452, endPoint x: 625, endPoint y: 440, distance: 203.4
click at [628, 440] on p "Vendedor e prestador de serviços do comércio, ambulante, caixeiro-viajante e ca…" at bounding box center [758, 448] width 262 height 30
copy p "Vendedor e prestador de serviços do comércio, ambulante, caixeiro-viajante e ca…"
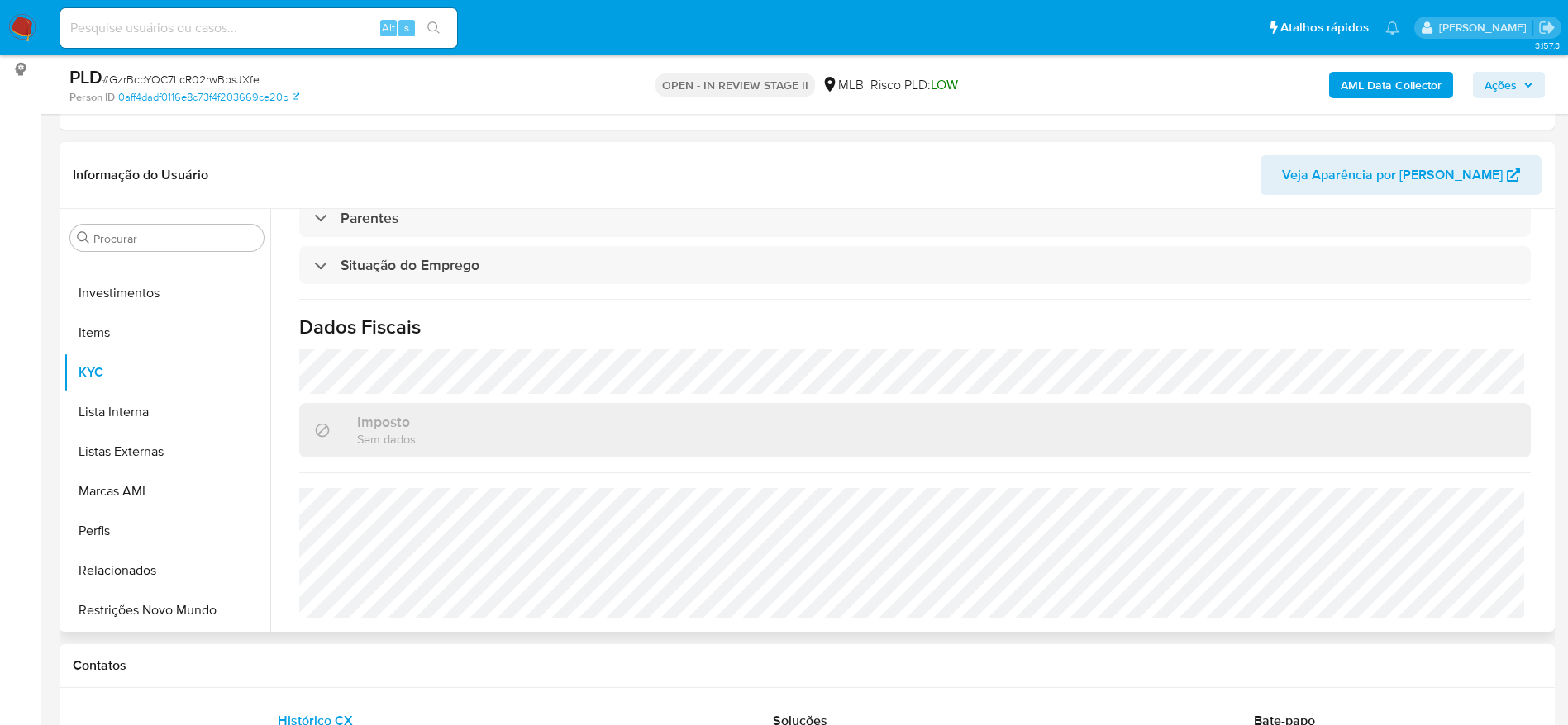
scroll to position [371, 0]
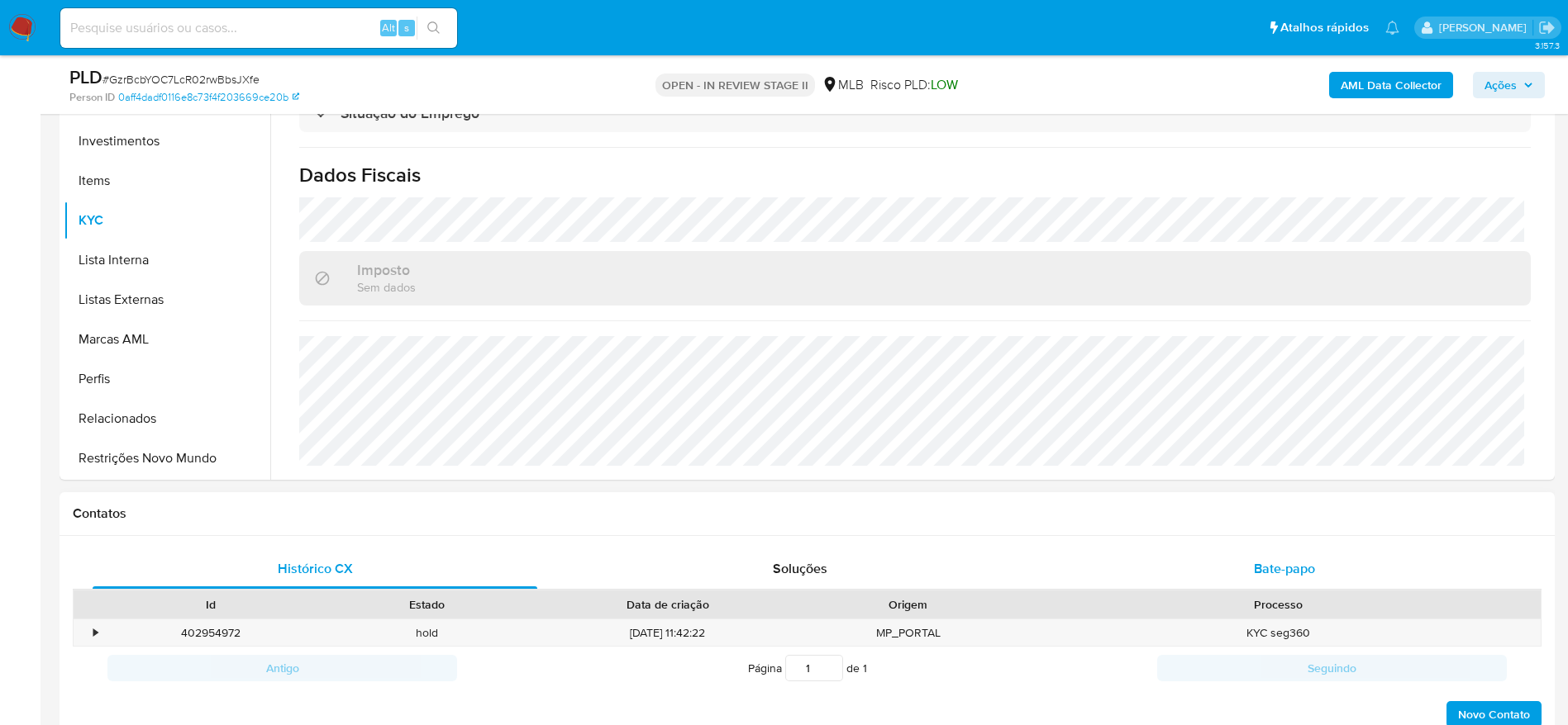
click at [1253, 565] on span "Bate-papo" at bounding box center [1284, 569] width 61 height 19
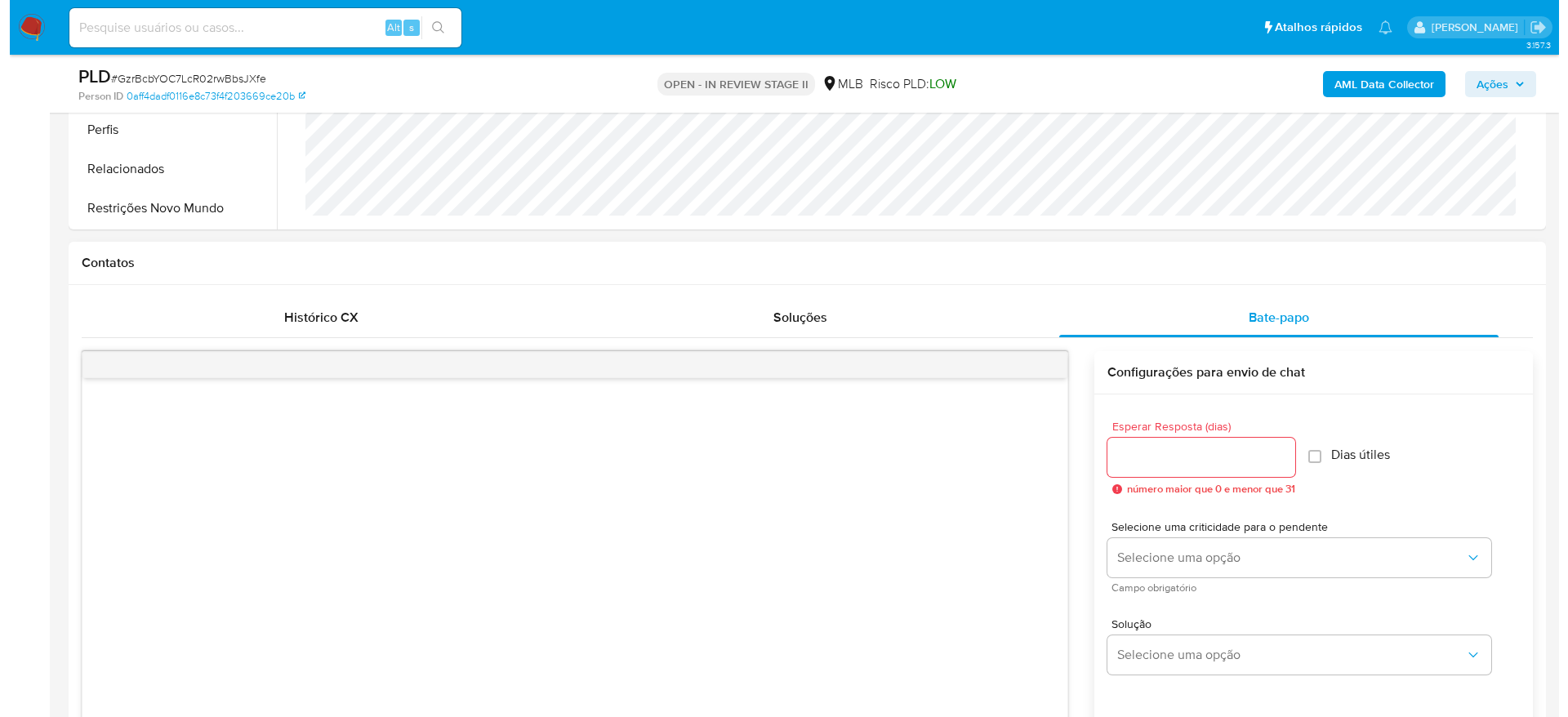
scroll to position [735, 0]
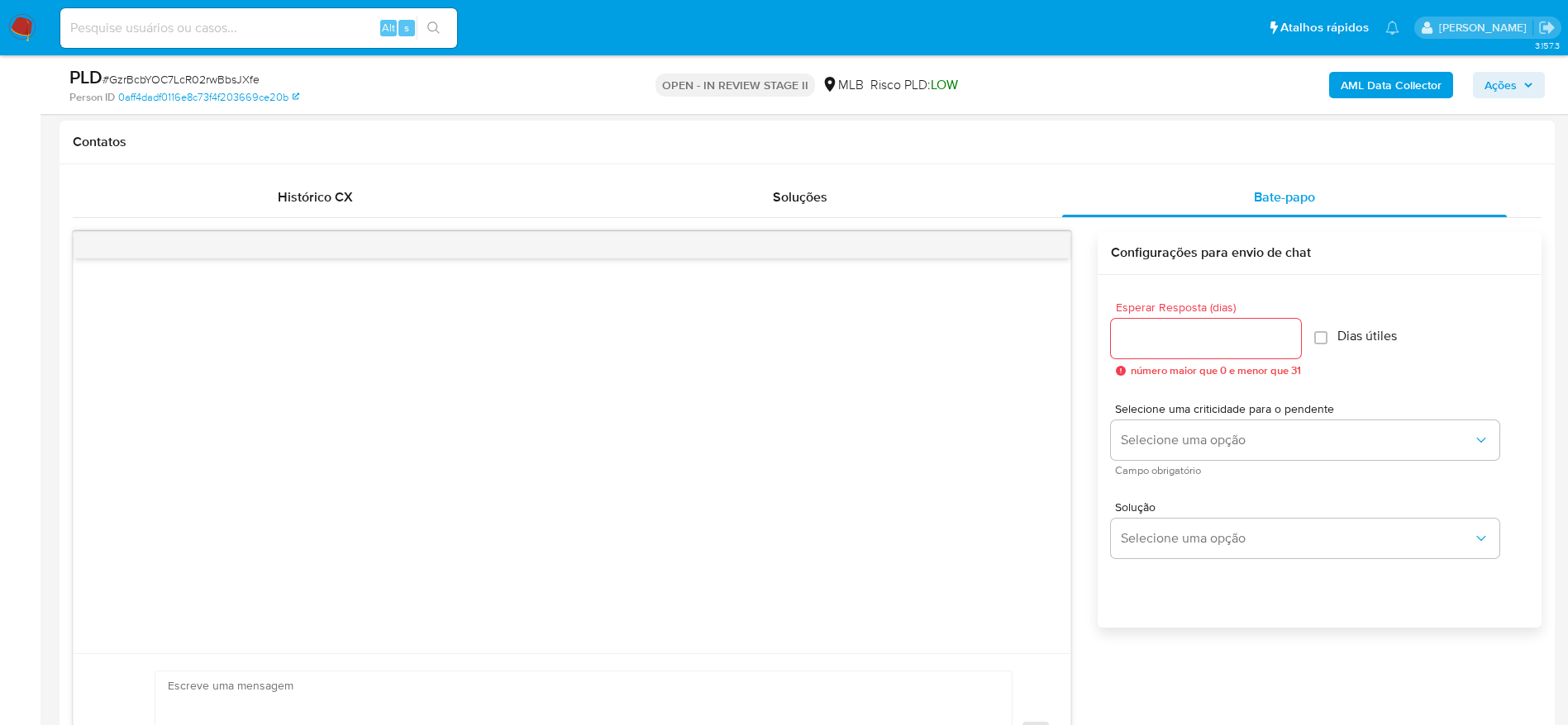
click at [1193, 350] on div at bounding box center [1206, 339] width 190 height 40
click at [1216, 336] on input "Esperar Resposta (dias)" at bounding box center [1206, 338] width 190 height 21
type input "3"
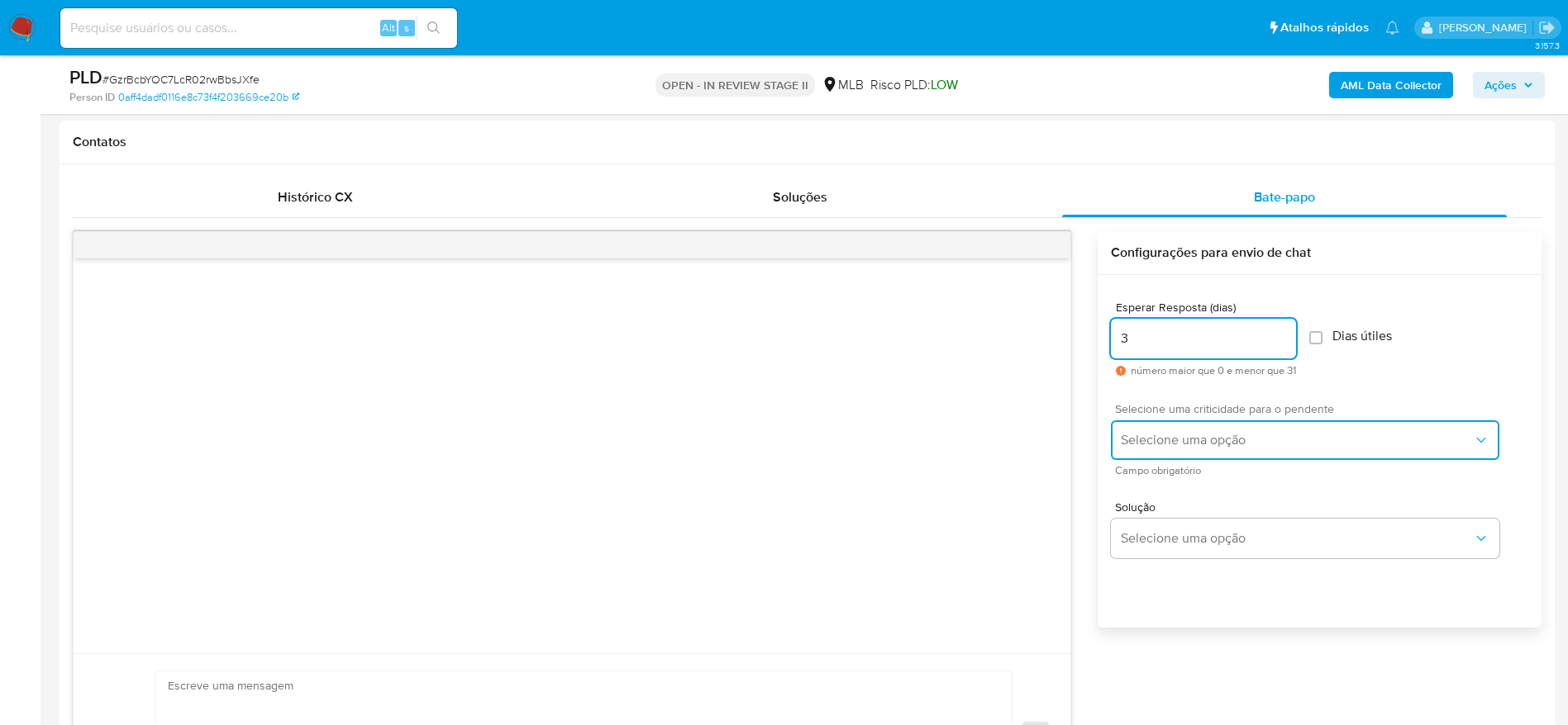
click at [1189, 454] on button "Selecione uma opção" at bounding box center [1304, 440] width 388 height 40
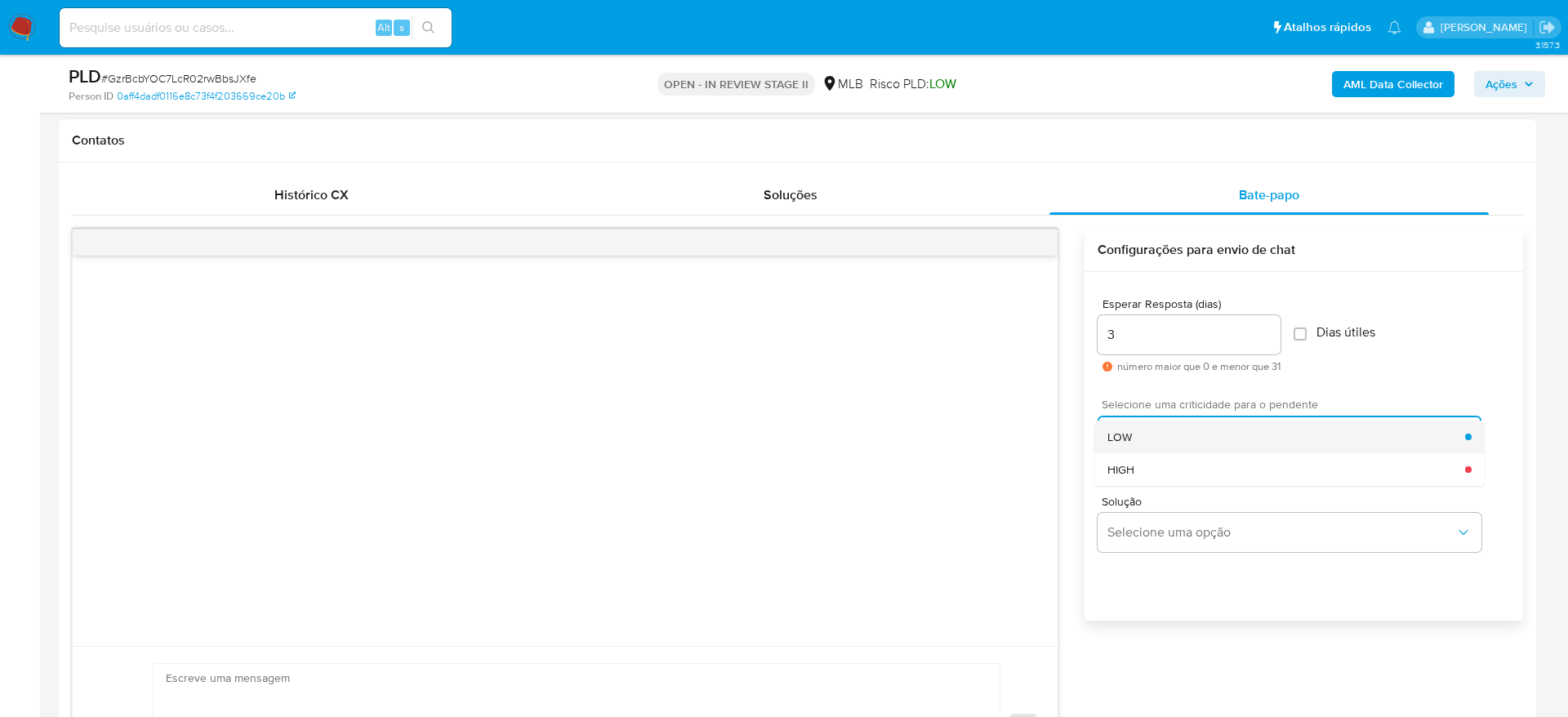
click at [1159, 443] on div "LOW" at bounding box center [1286, 437] width 358 height 33
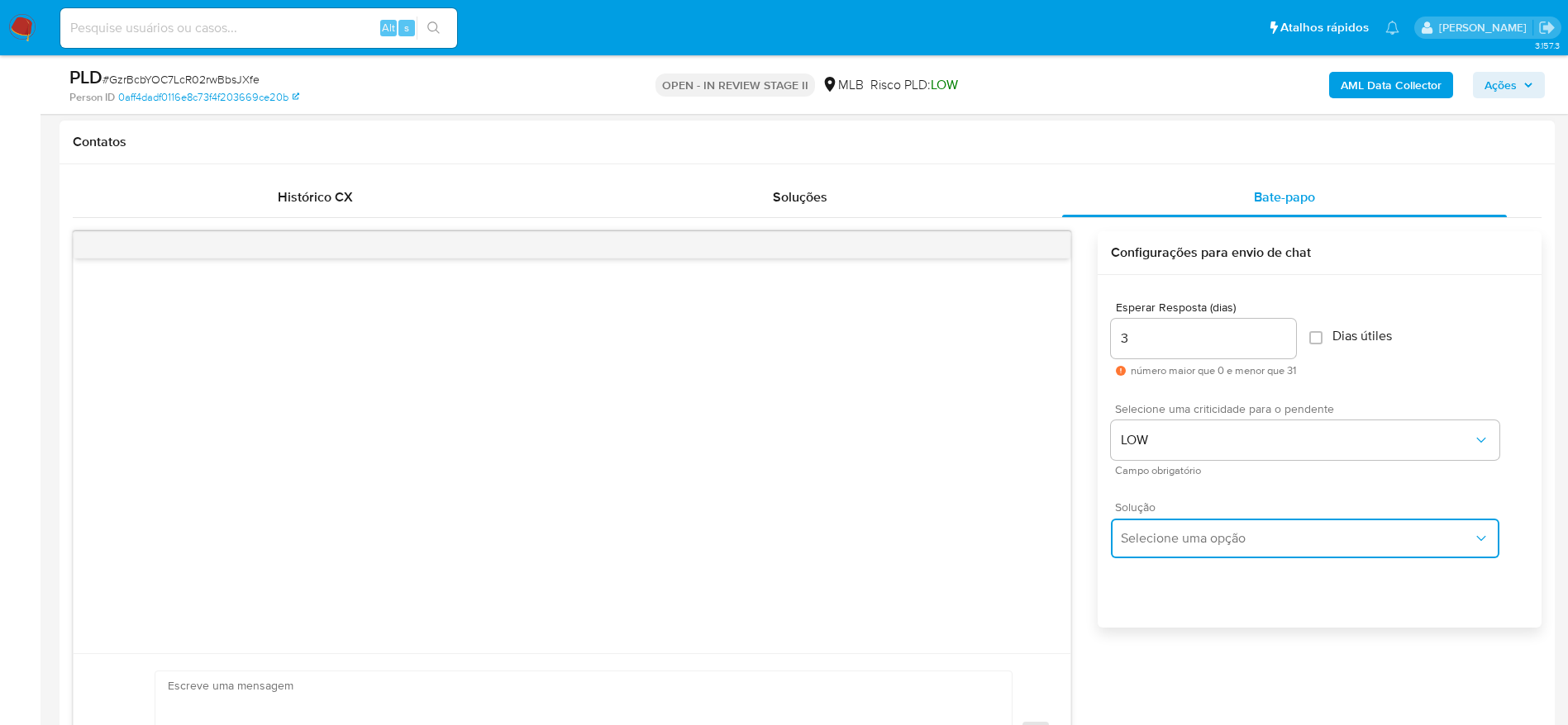
click at [1167, 546] on span "Selecione uma opção" at bounding box center [1296, 539] width 352 height 17
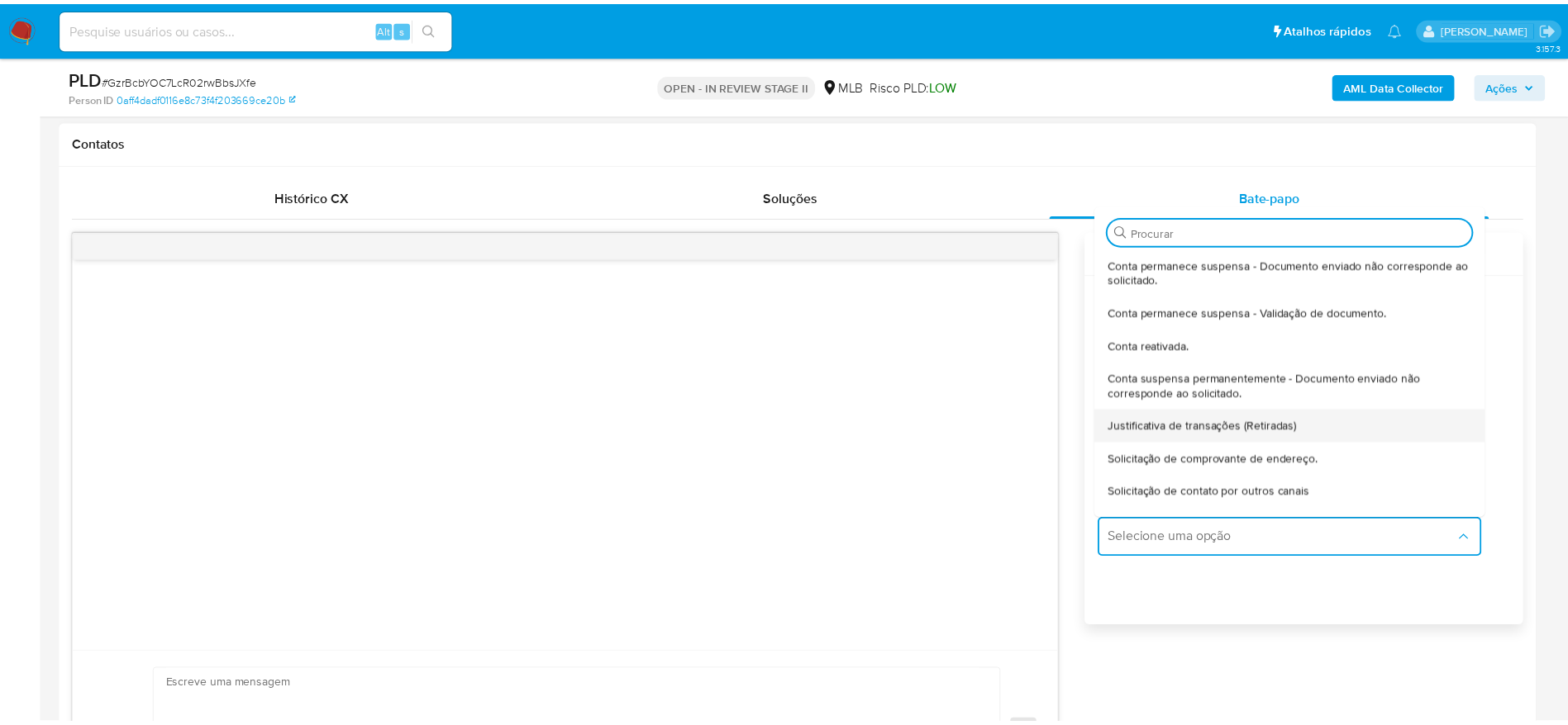
scroll to position [137, 0]
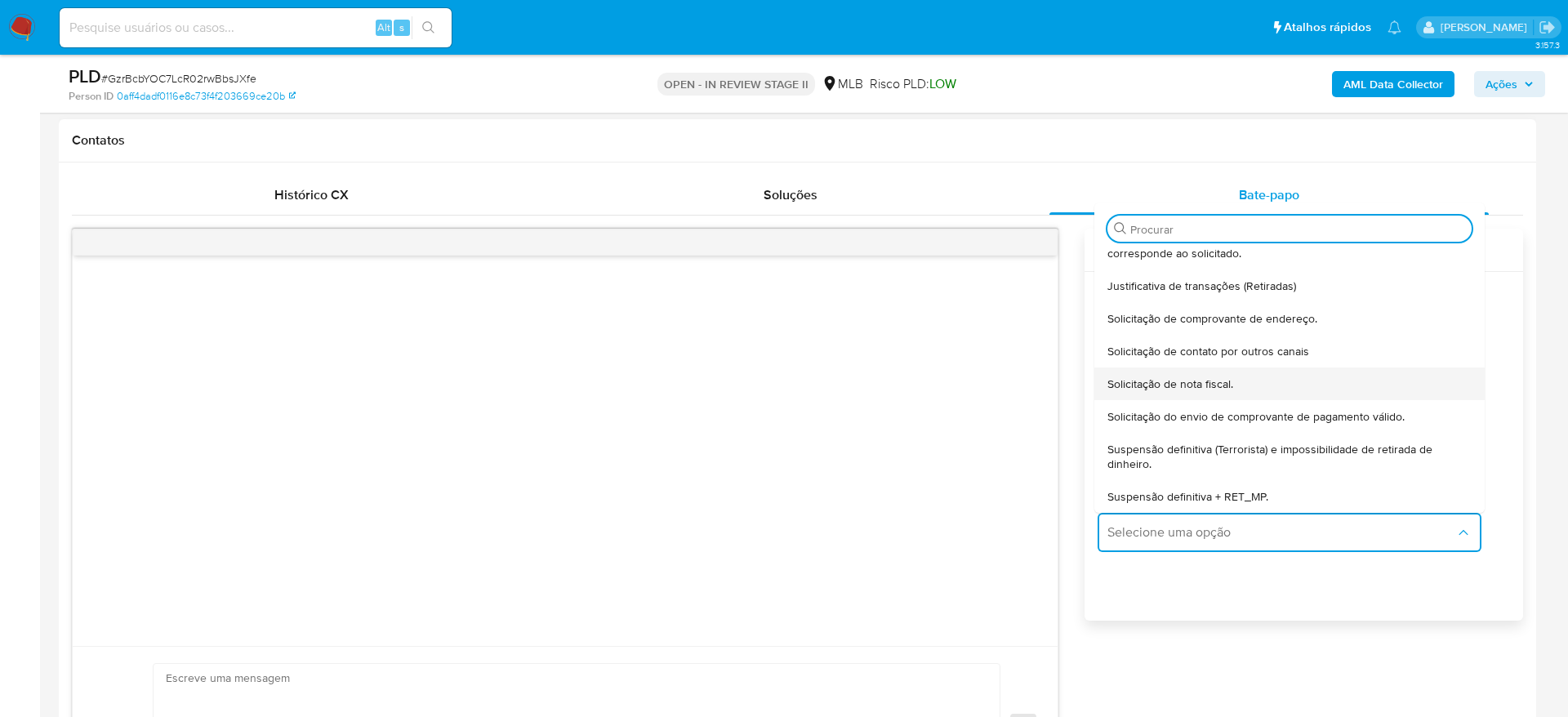
click at [1220, 377] on span "Solicitação de nota fiscal." at bounding box center [1170, 384] width 126 height 15
type textarea "Olá,Suspendemos a sua conta para uma verificação adicional de segurança.Por fav…"
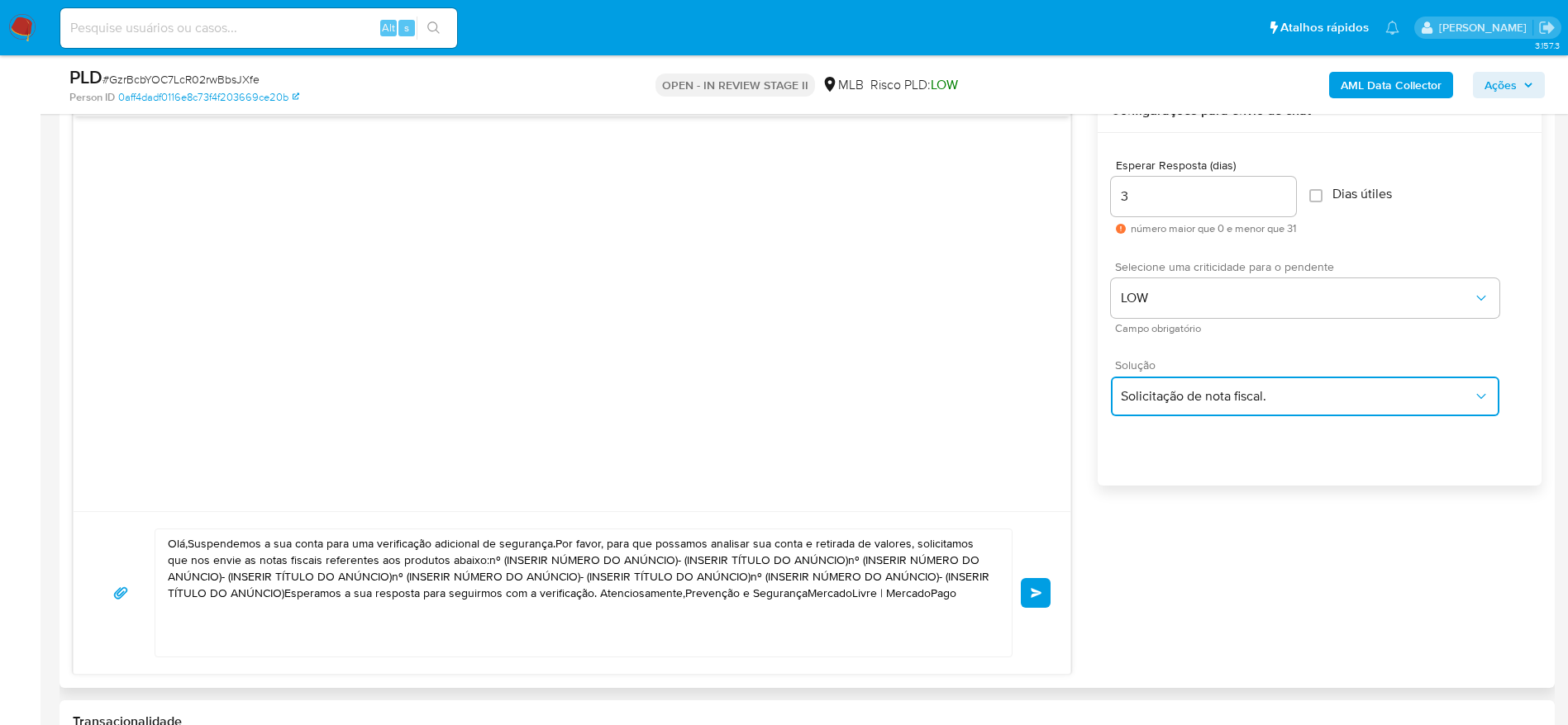
scroll to position [991, 0]
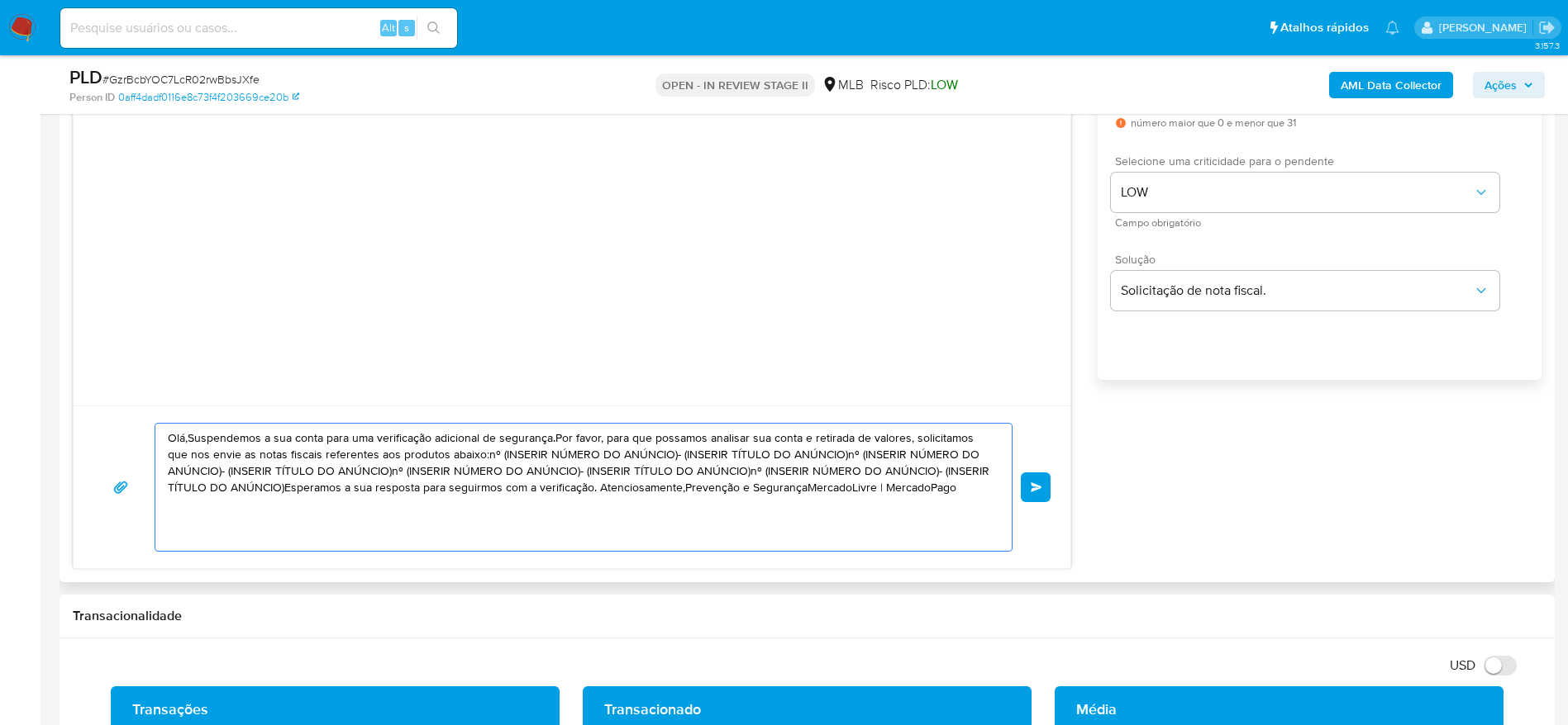
click at [715, 470] on textarea "Olá,Suspendemos a sua conta para uma verificação adicional de segurança.Por fav…" at bounding box center [579, 487] width 823 height 128
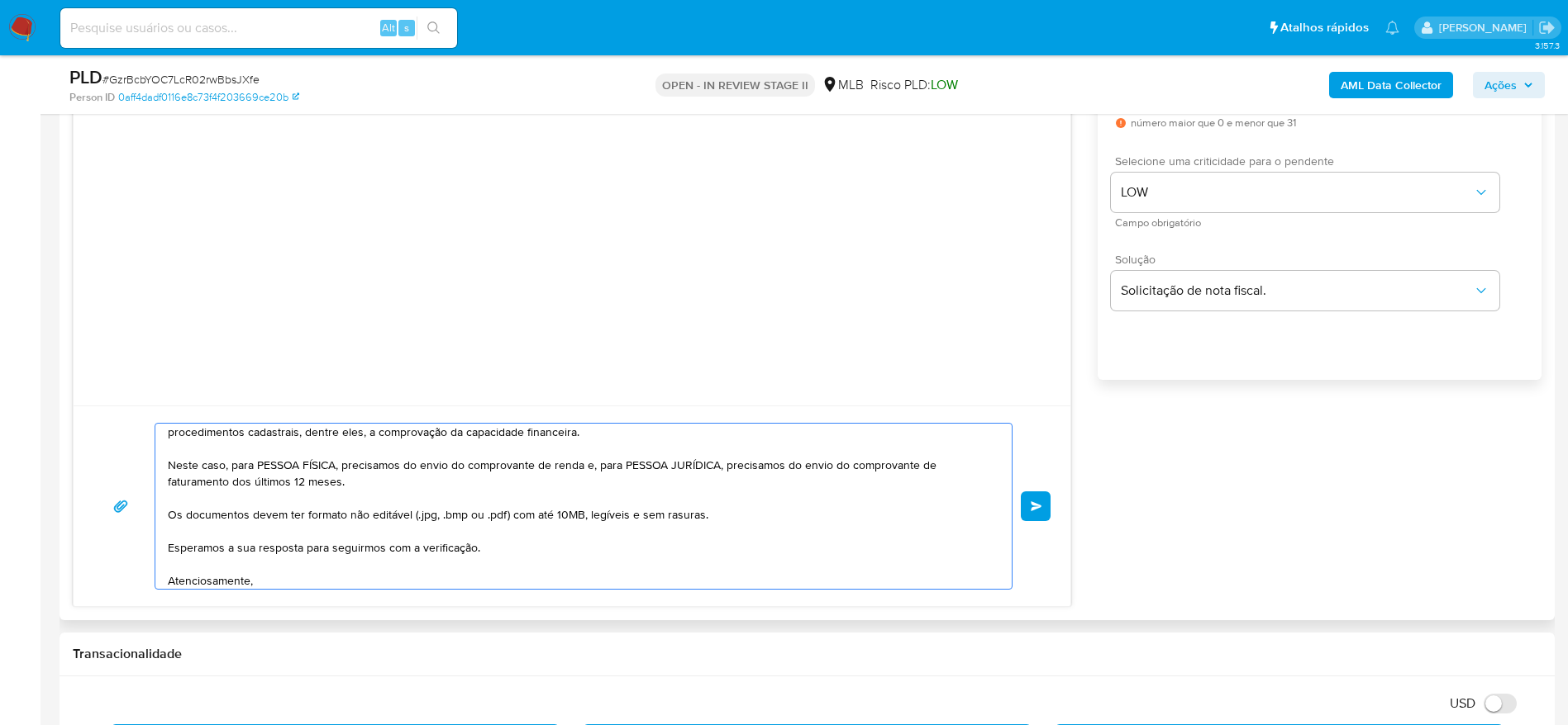
scroll to position [119, 0]
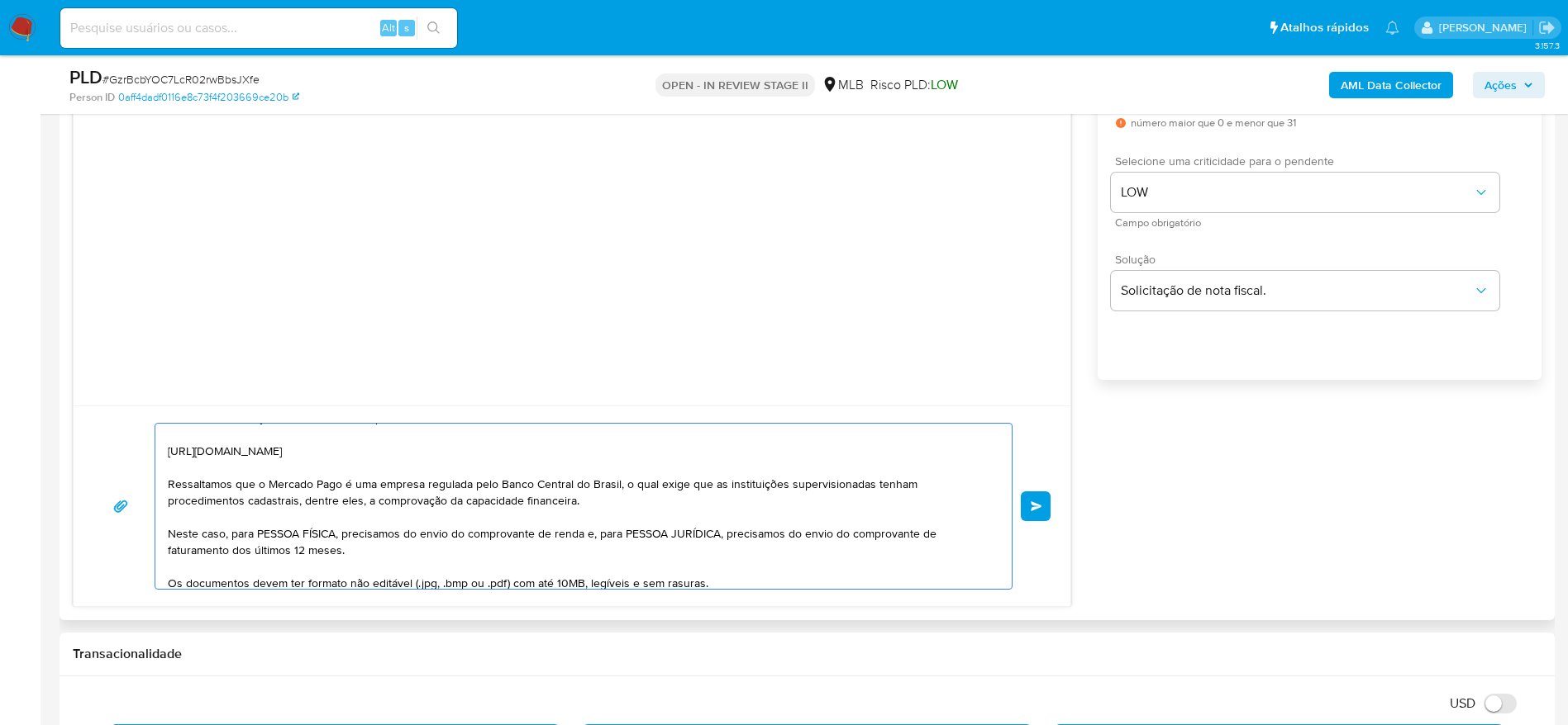
drag, startPoint x: 339, startPoint y: 541, endPoint x: 231, endPoint y: 539, distance: 108.0
click at [231, 539] on textarea "Olá! Estamos realizando uma verificação adicional de segurança em contas de usu…" at bounding box center [579, 506] width 823 height 166
drag, startPoint x: 478, startPoint y: 536, endPoint x: 289, endPoint y: 549, distance: 189.4
click at [289, 549] on textarea "Olá! Estamos realizando uma verificação adicional de segurança em contas de usu…" at bounding box center [579, 506] width 823 height 166
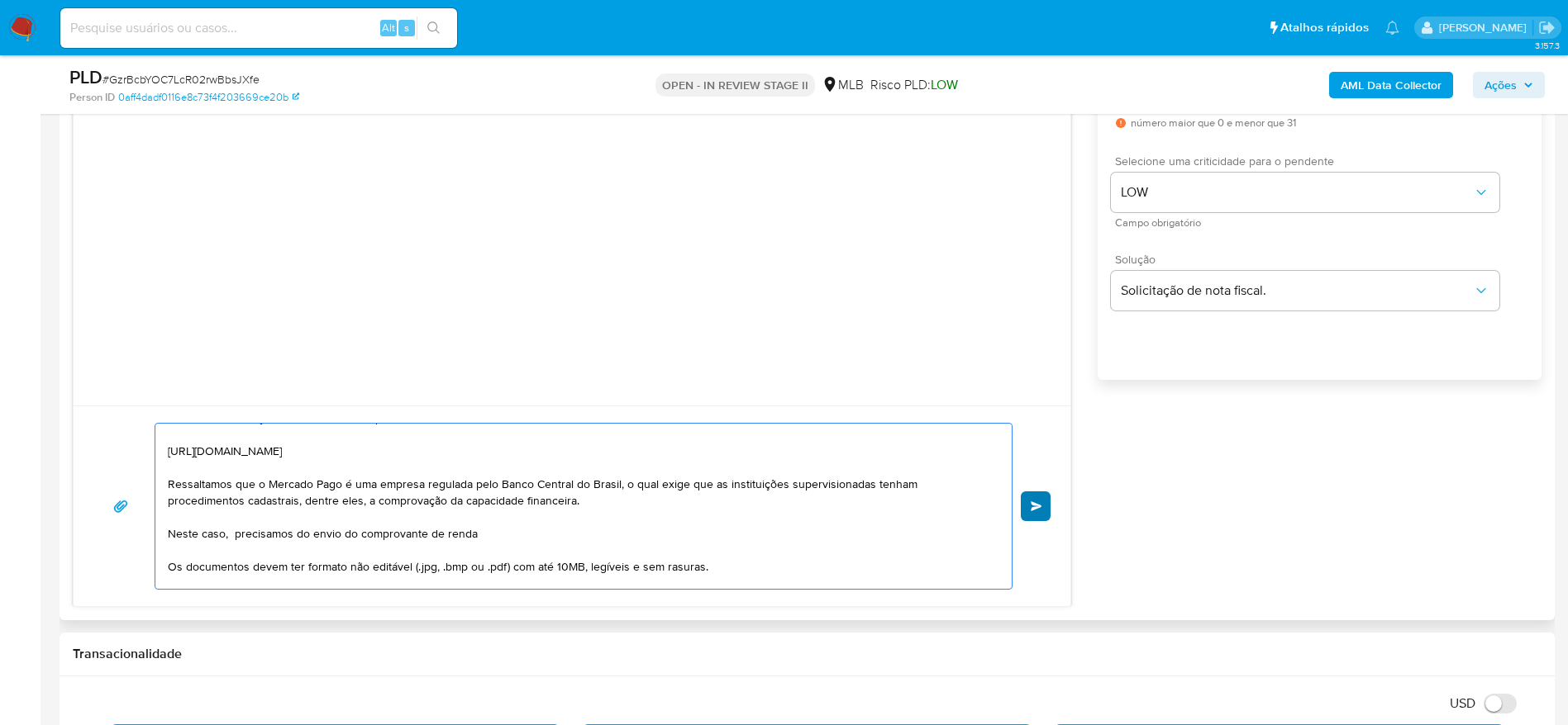
type textarea "Olá! Estamos realizando uma verificação adicional de segurança em contas de usu…"
click at [1036, 503] on span "common.send" at bounding box center [1036, 506] width 11 height 10
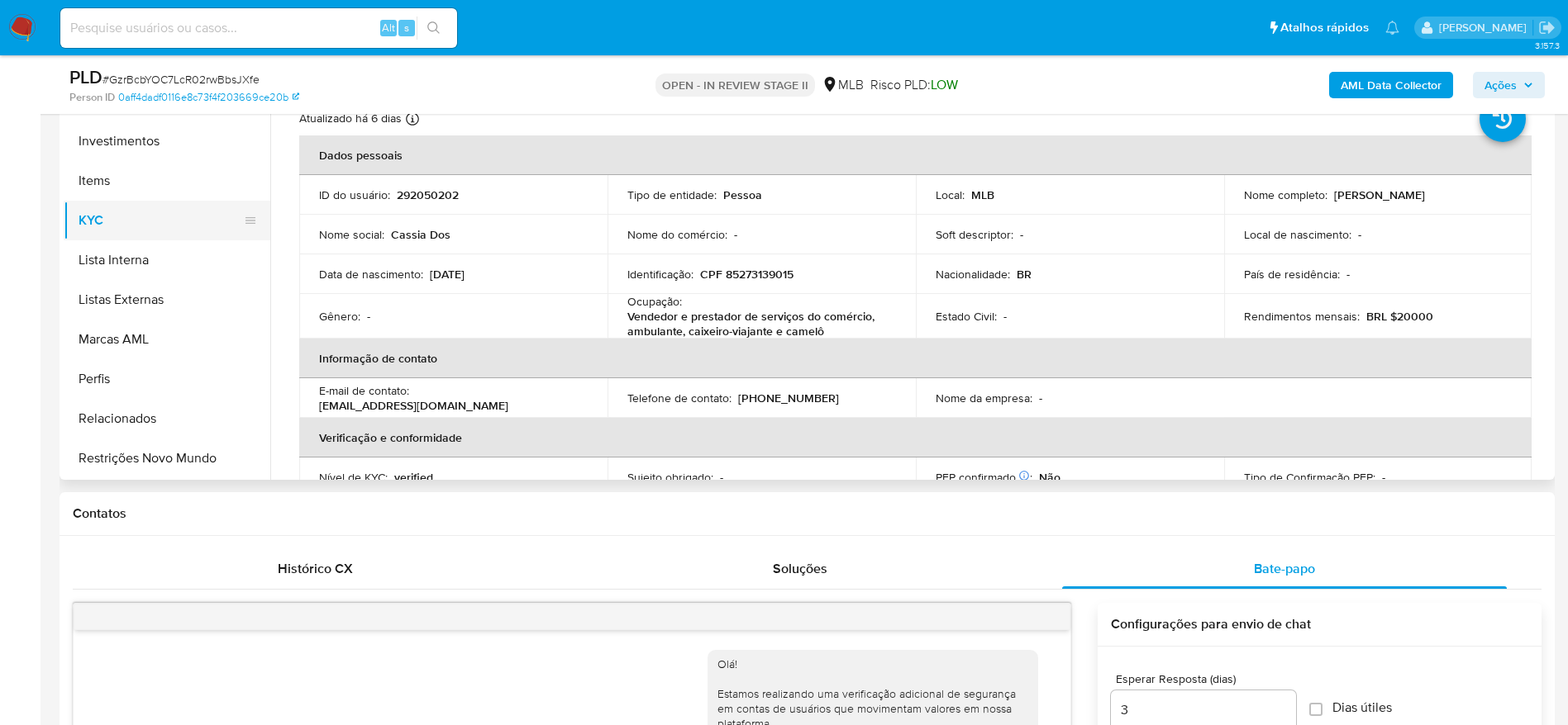
scroll to position [282, 0]
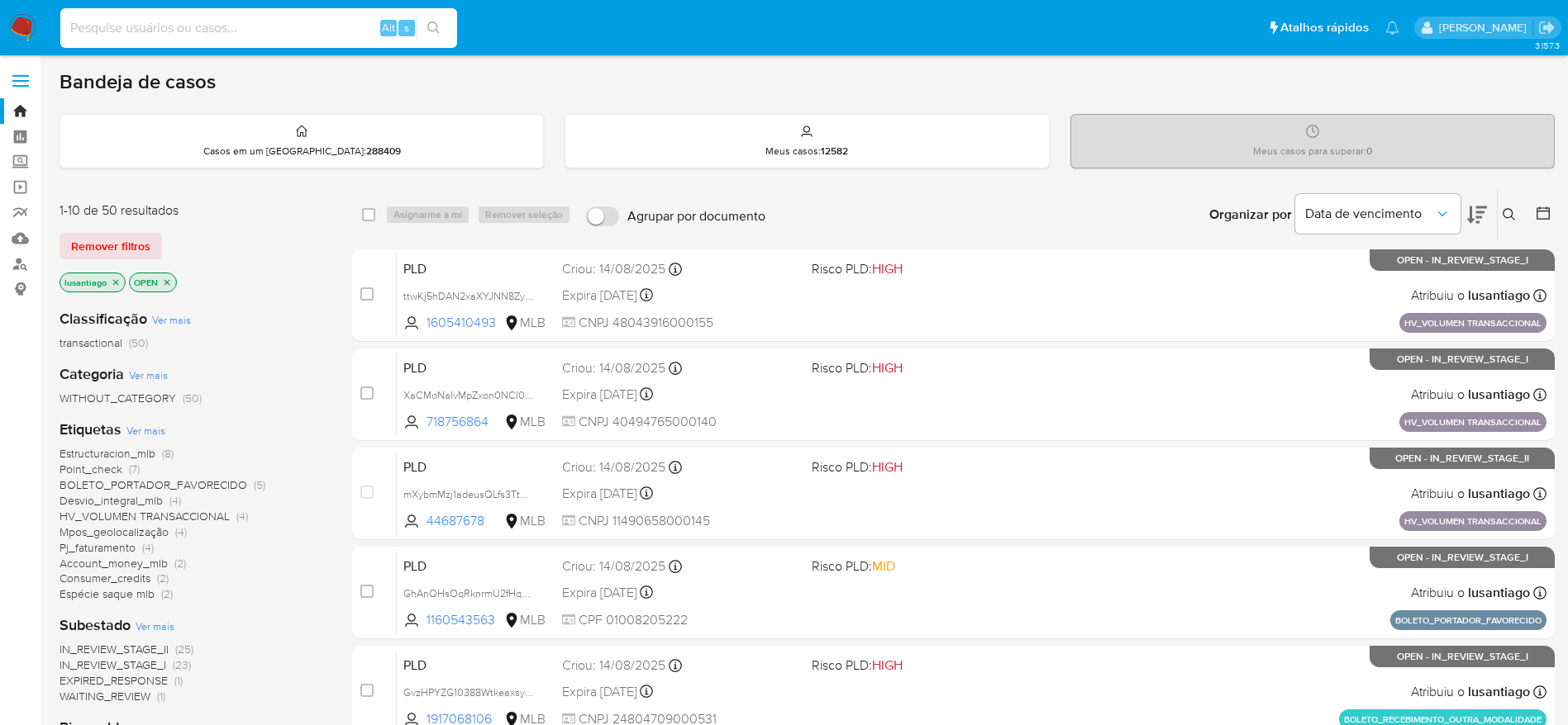
click at [230, 30] on input at bounding box center [259, 28] width 397 height 21
paste input "2450442452"
type input "2450442452"
click at [439, 31] on icon "search-icon" at bounding box center [434, 28] width 13 height 13
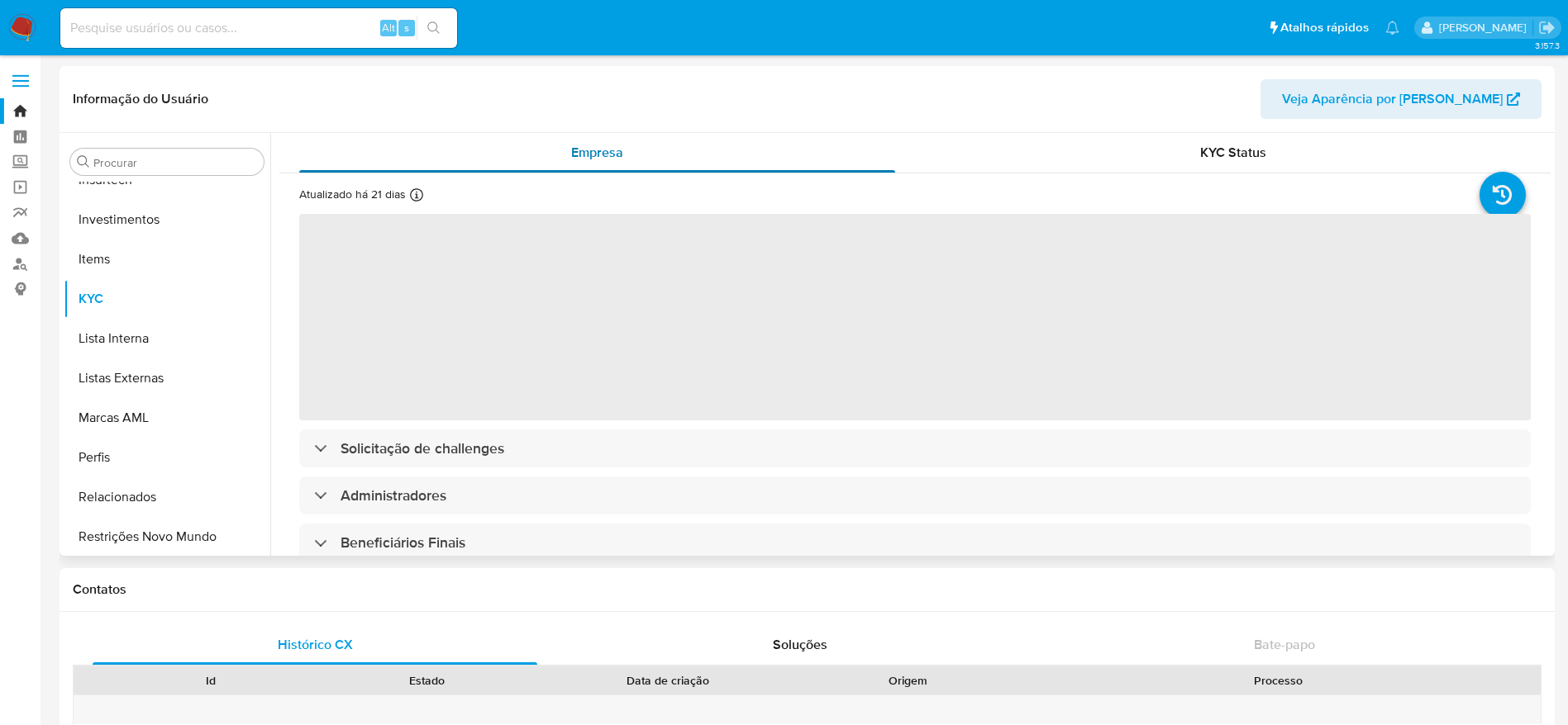
scroll to position [777, 0]
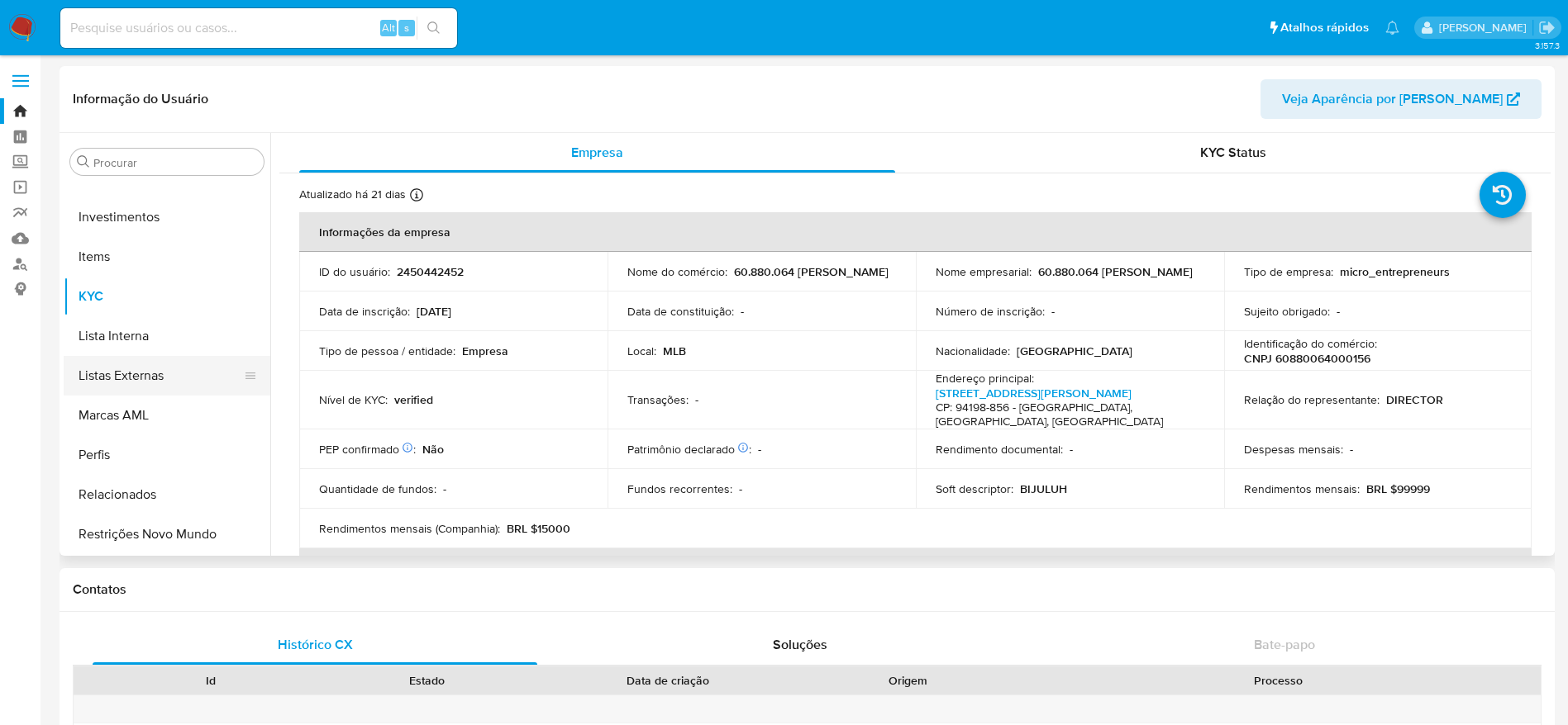
select select "10"
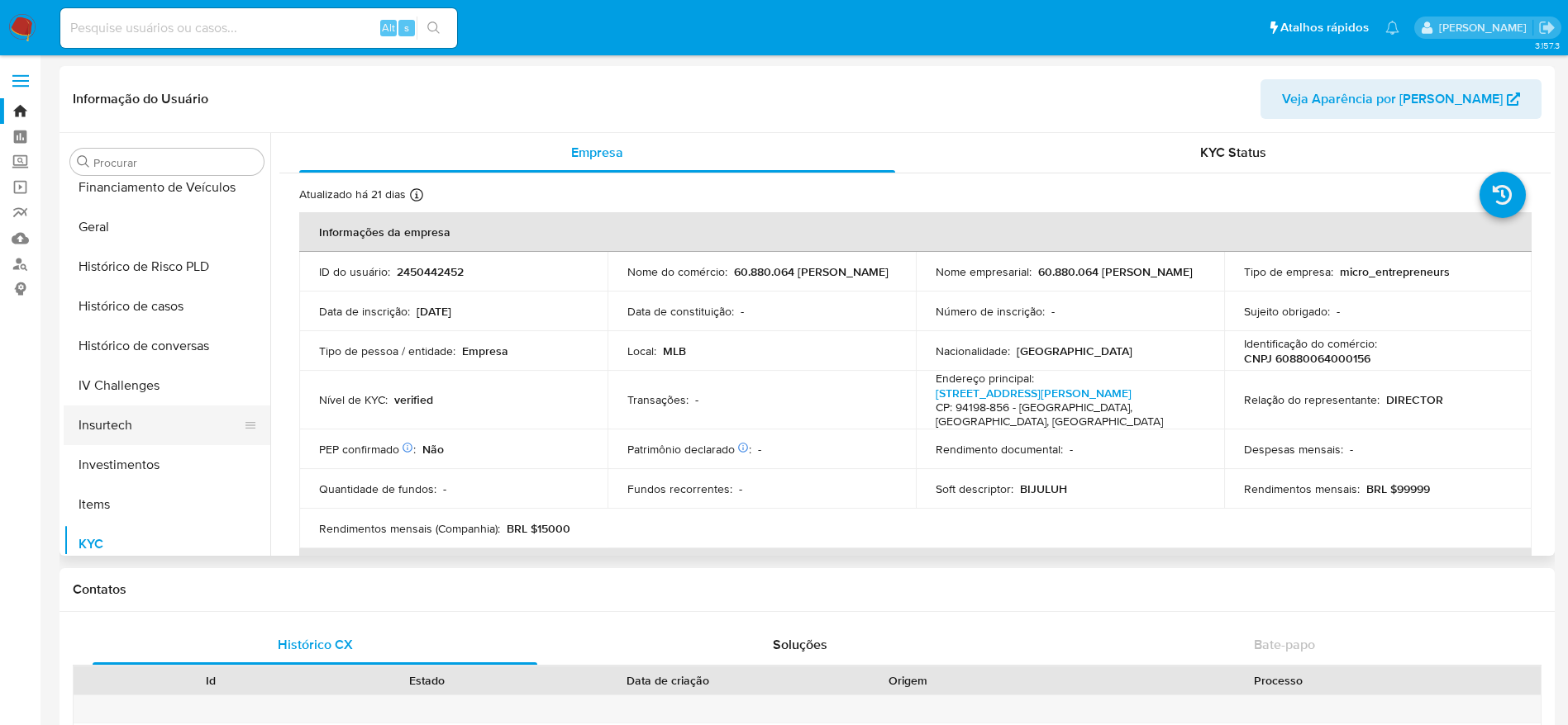
scroll to position [406, 0]
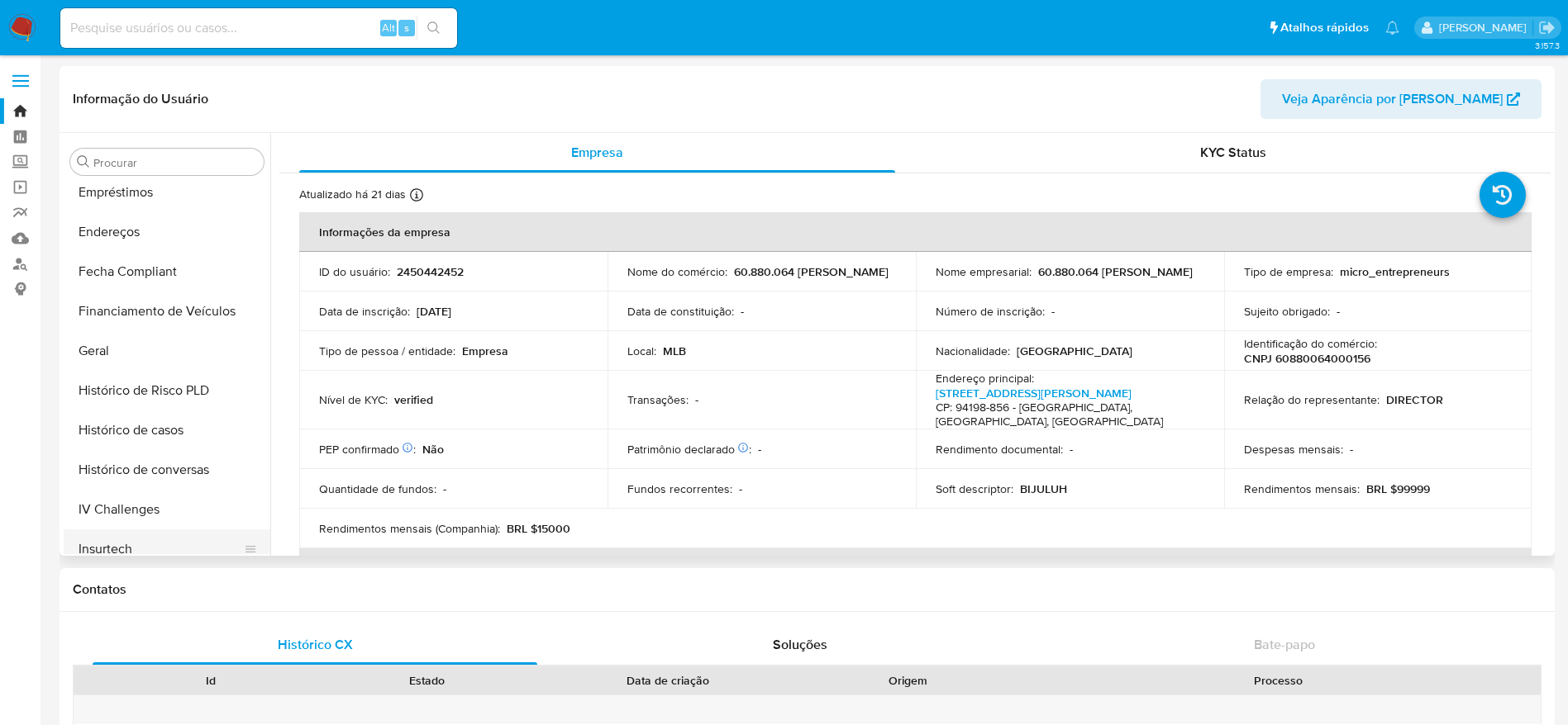
click at [123, 418] on button "Histórico de casos" at bounding box center [167, 430] width 207 height 40
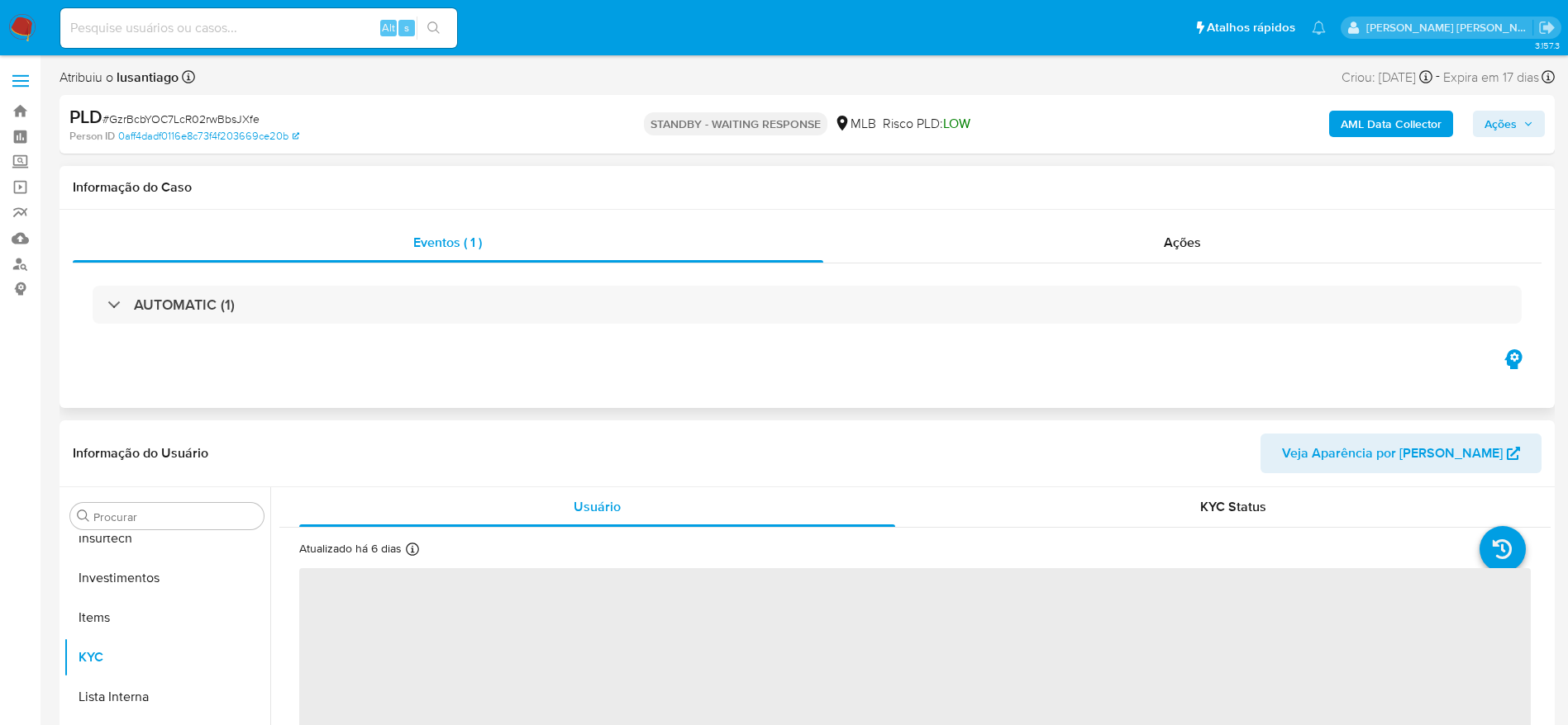
scroll to position [777, 0]
click at [204, 116] on span "# GzrBcbYOC7LcR02rwBbsJXfe" at bounding box center [181, 119] width 157 height 17
copy span "GzrBcbYOC7LcR02rwBbsJXfe"
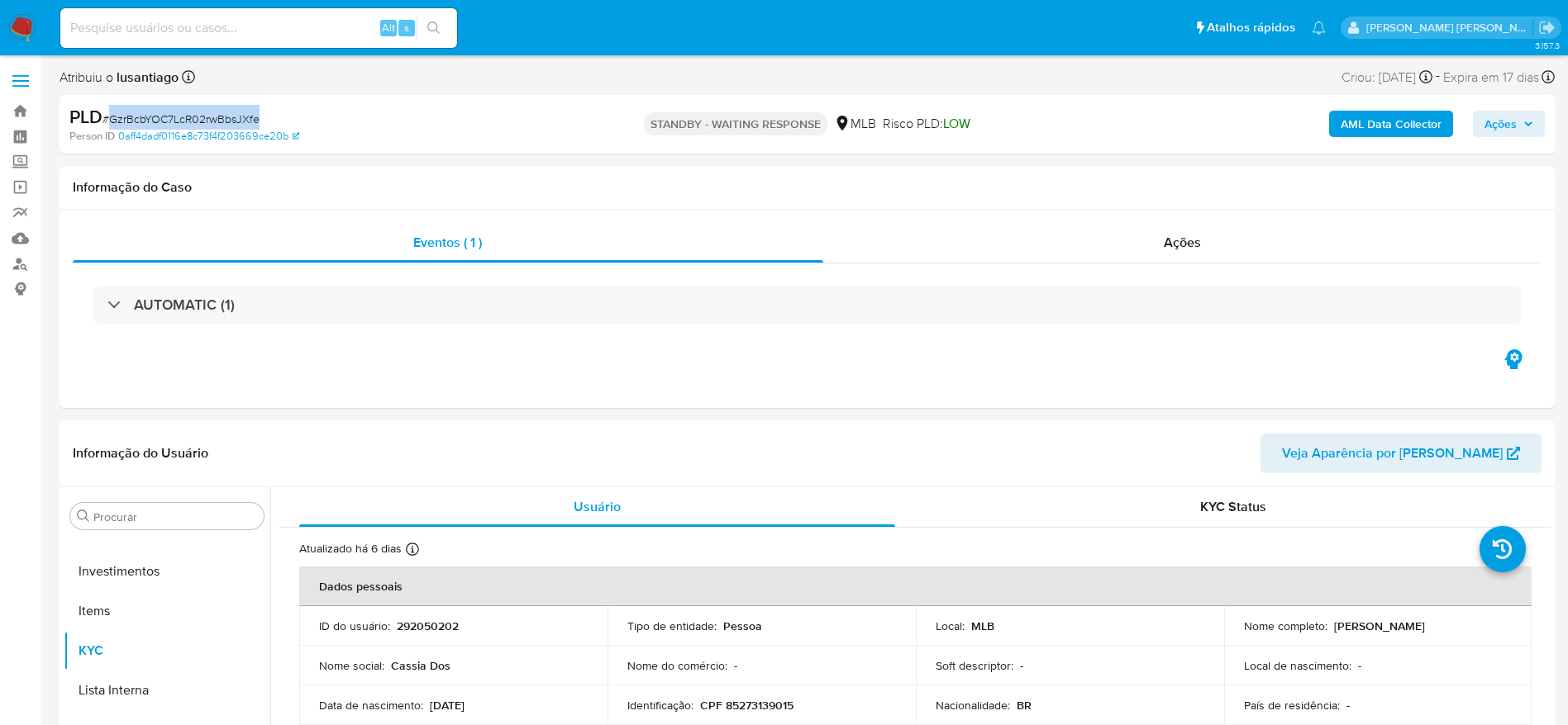
select select "10"
click at [21, 103] on link "Bandeja" at bounding box center [98, 112] width 196 height 26
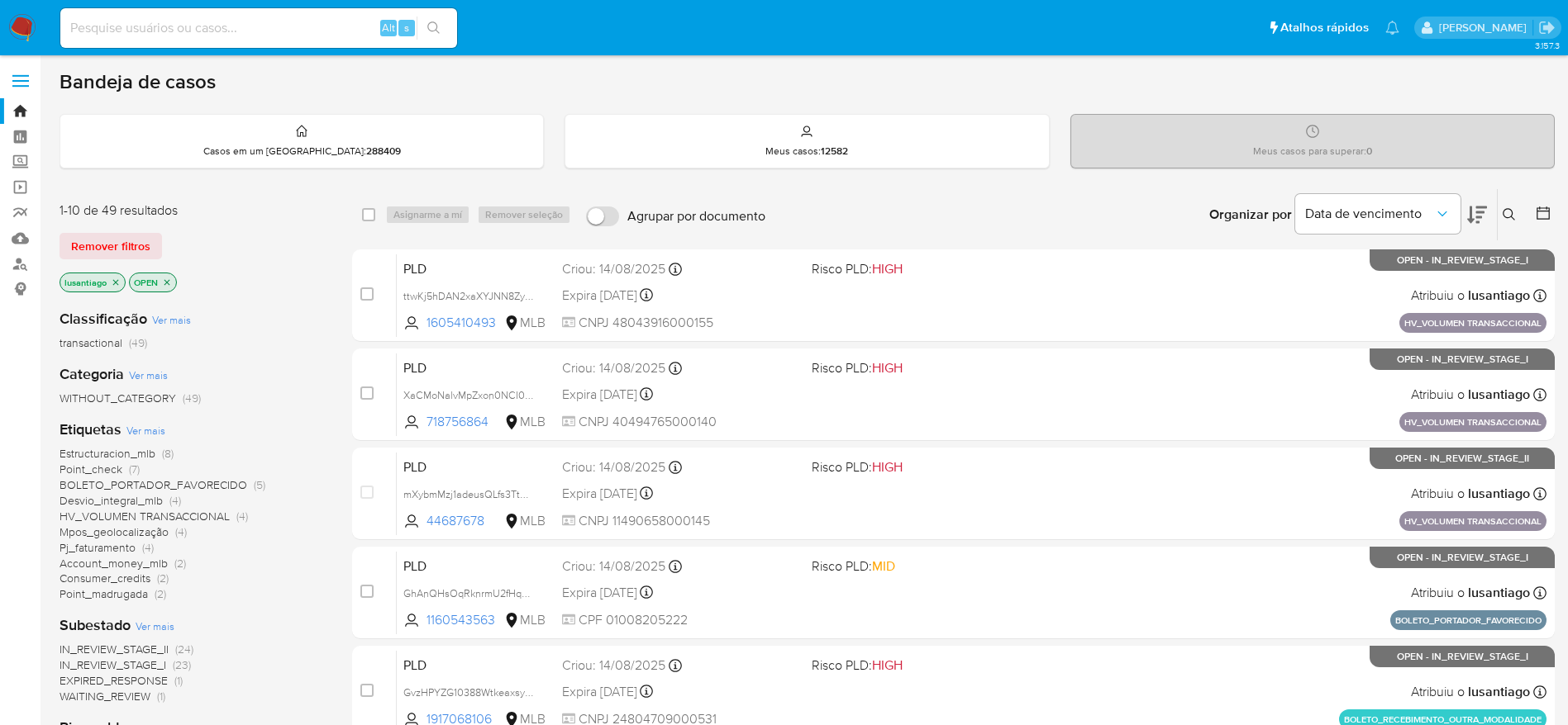
click at [1510, 207] on button at bounding box center [1510, 214] width 27 height 20
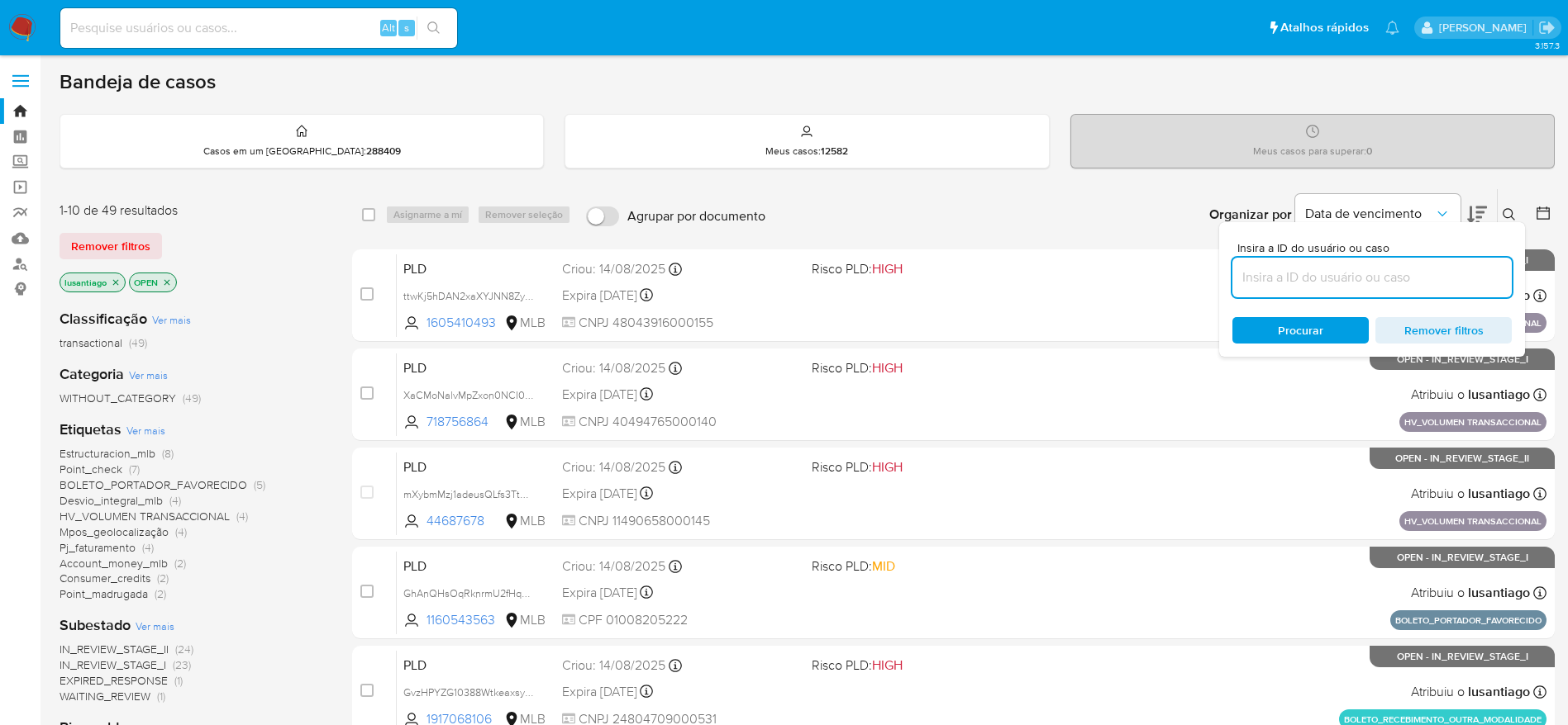
click at [1304, 268] on input at bounding box center [1372, 277] width 279 height 21
type input "GzrBcbYOC7LcR02rwBbsJXfe"
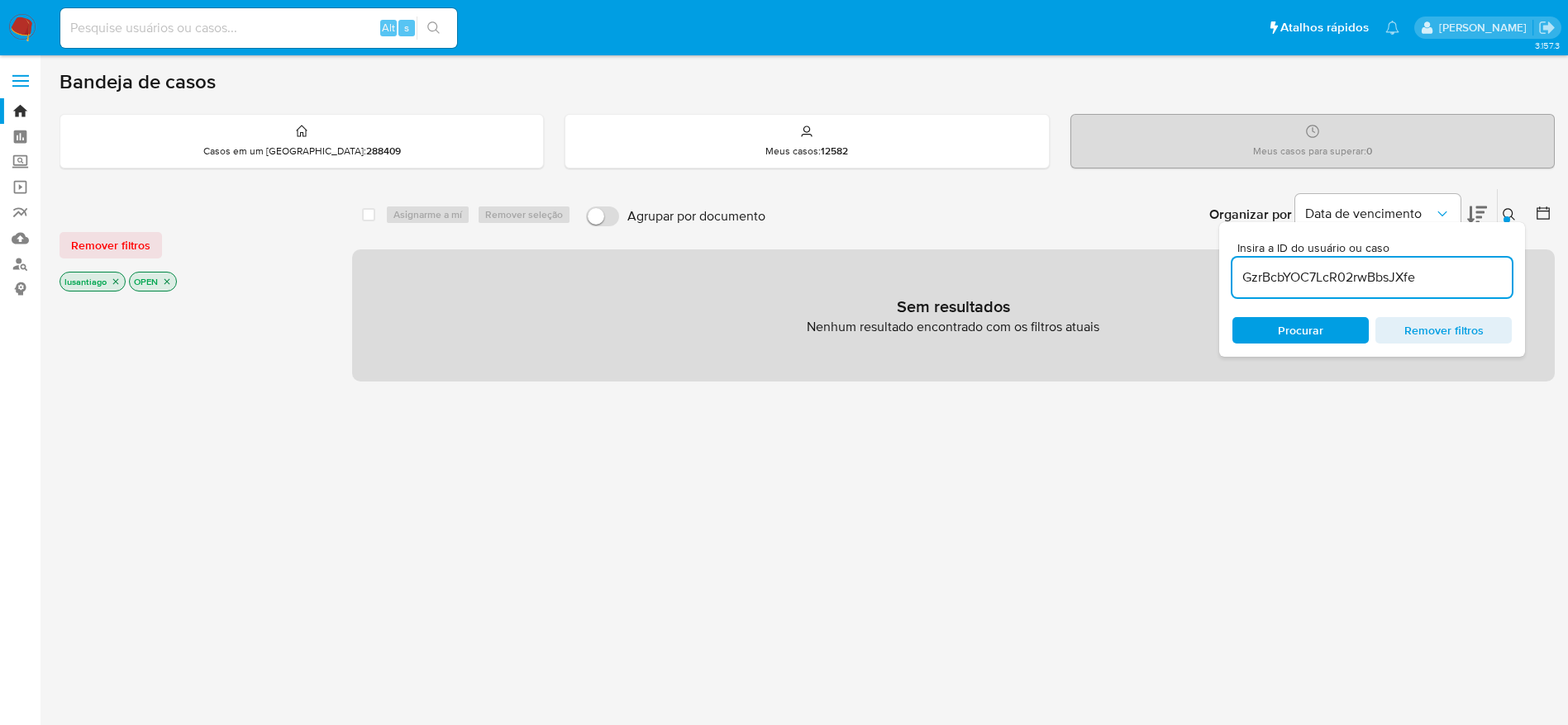
click at [170, 283] on icon "close-filter" at bounding box center [167, 281] width 10 height 10
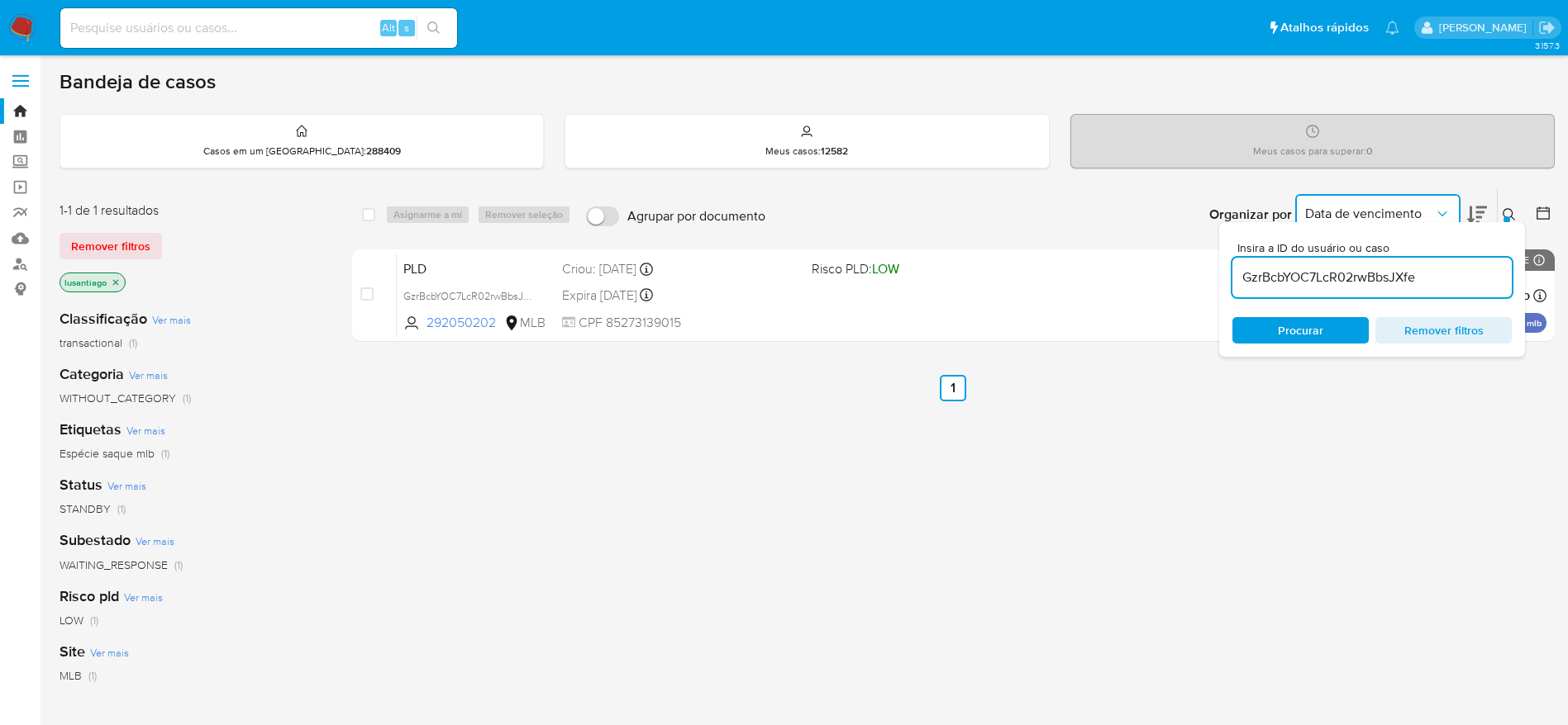
click at [1440, 208] on icon "Organizar por" at bounding box center [1442, 214] width 17 height 17
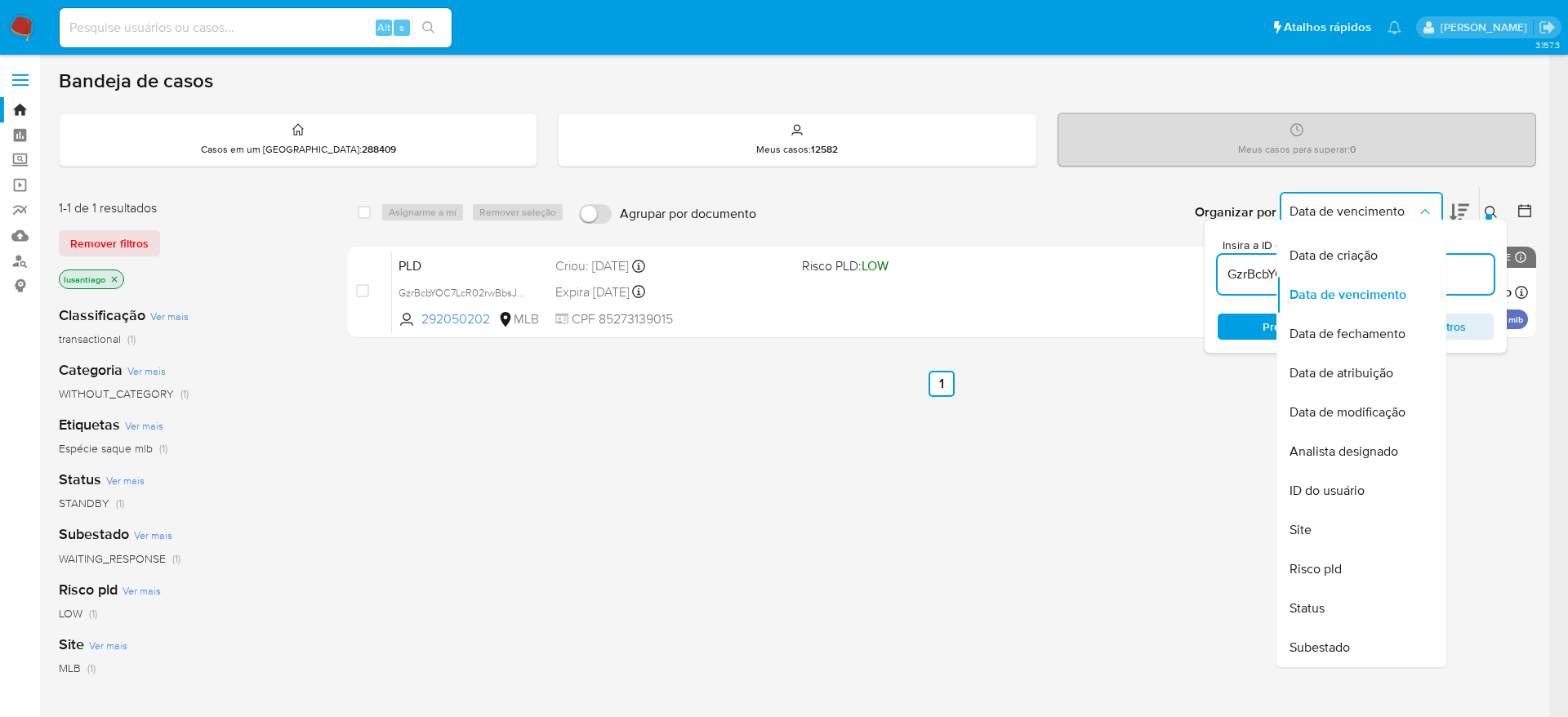
click at [1423, 200] on button "Data de vencimento" at bounding box center [1362, 212] width 164 height 40
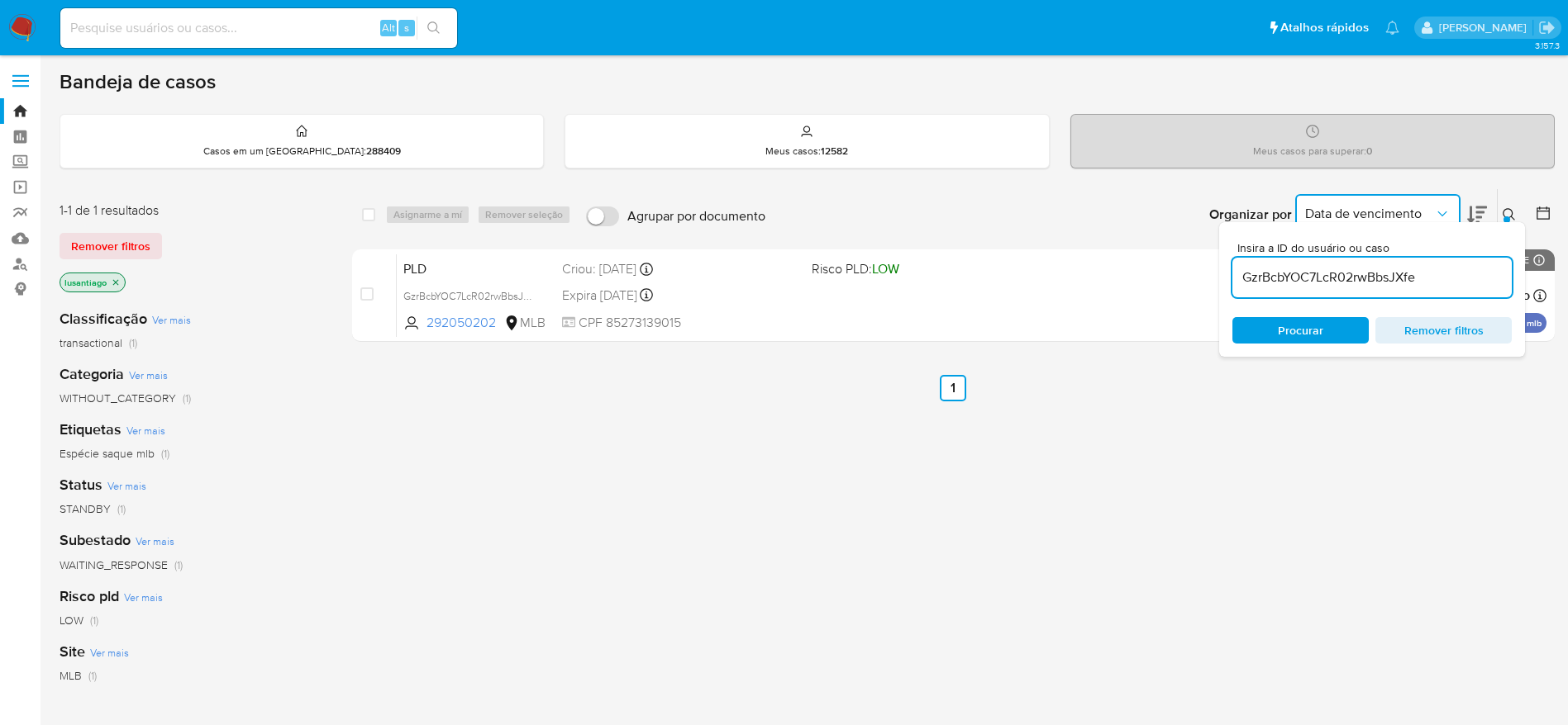
click at [1505, 206] on button at bounding box center [1510, 214] width 27 height 20
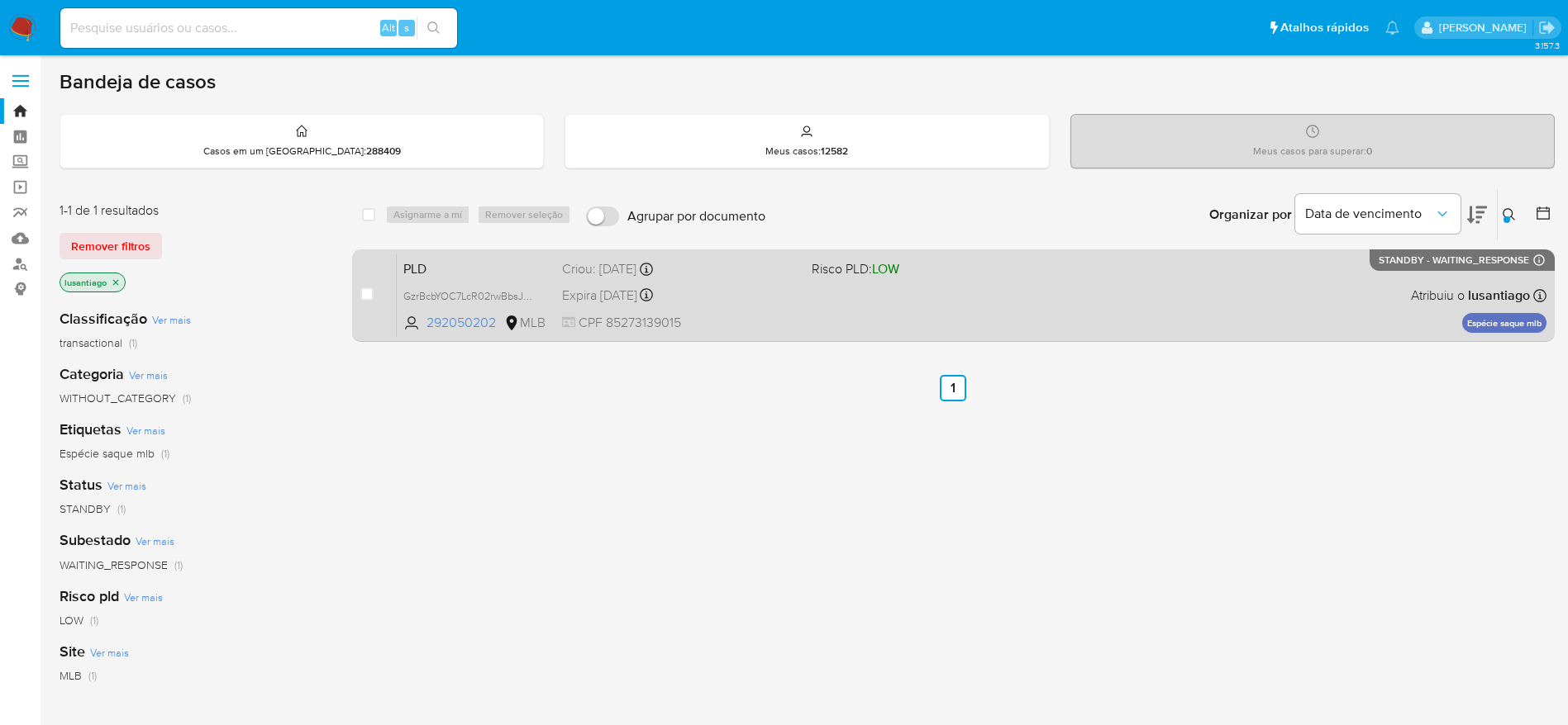
click at [915, 300] on div "PLD GzrBcbYOC7LcR02rwBbsJXfe 292050202 MLB Risco PLD: LOW Criou: 12/08/2025 Cri…" at bounding box center [971, 295] width 1150 height 84
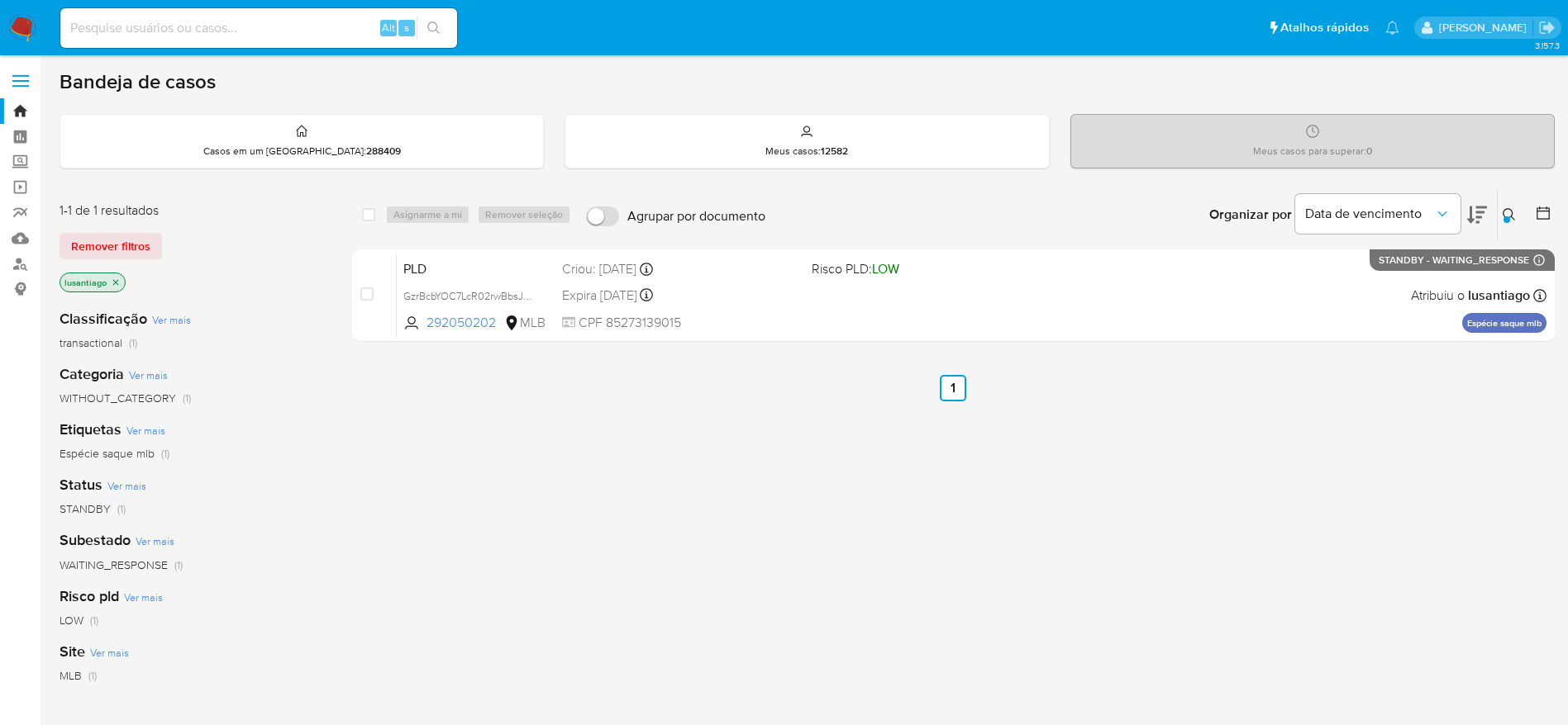
click at [1510, 216] on icon at bounding box center [1508, 214] width 12 height 12
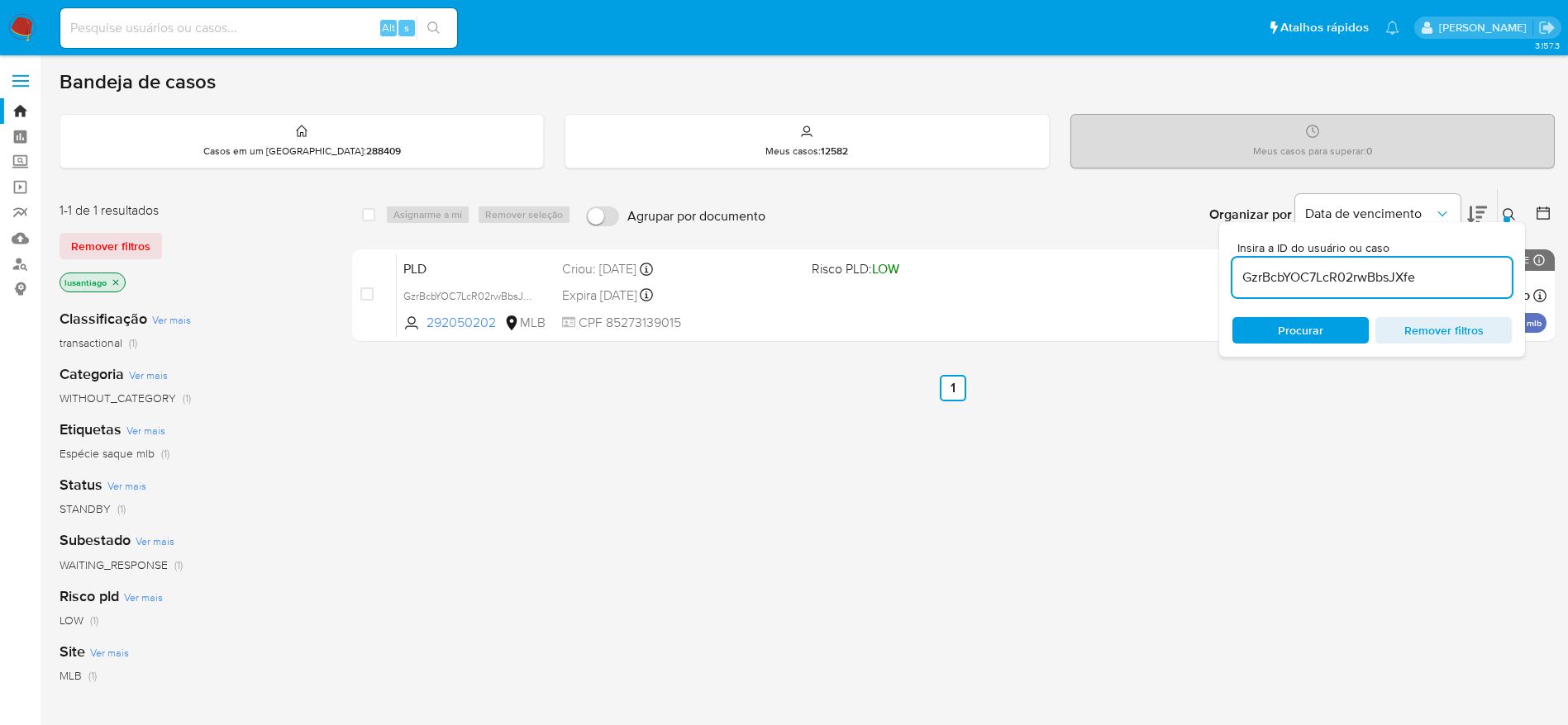
click at [1510, 216] on icon at bounding box center [1508, 214] width 12 height 12
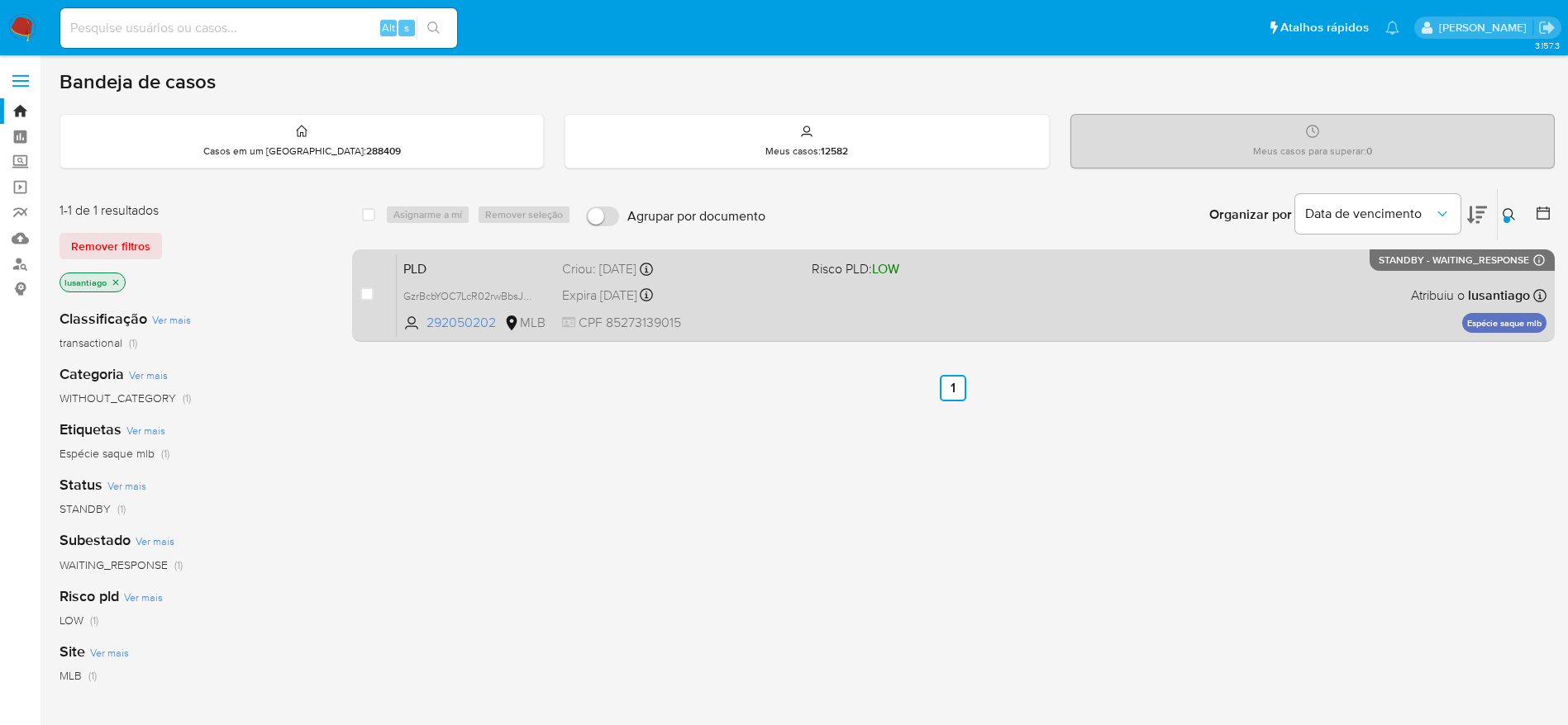
click at [1251, 291] on div "PLD GzrBcbYOC7LcR02rwBbsJXfe 292050202 MLB Risco PLD: LOW Criou: 12/08/2025 Cri…" at bounding box center [971, 295] width 1150 height 84
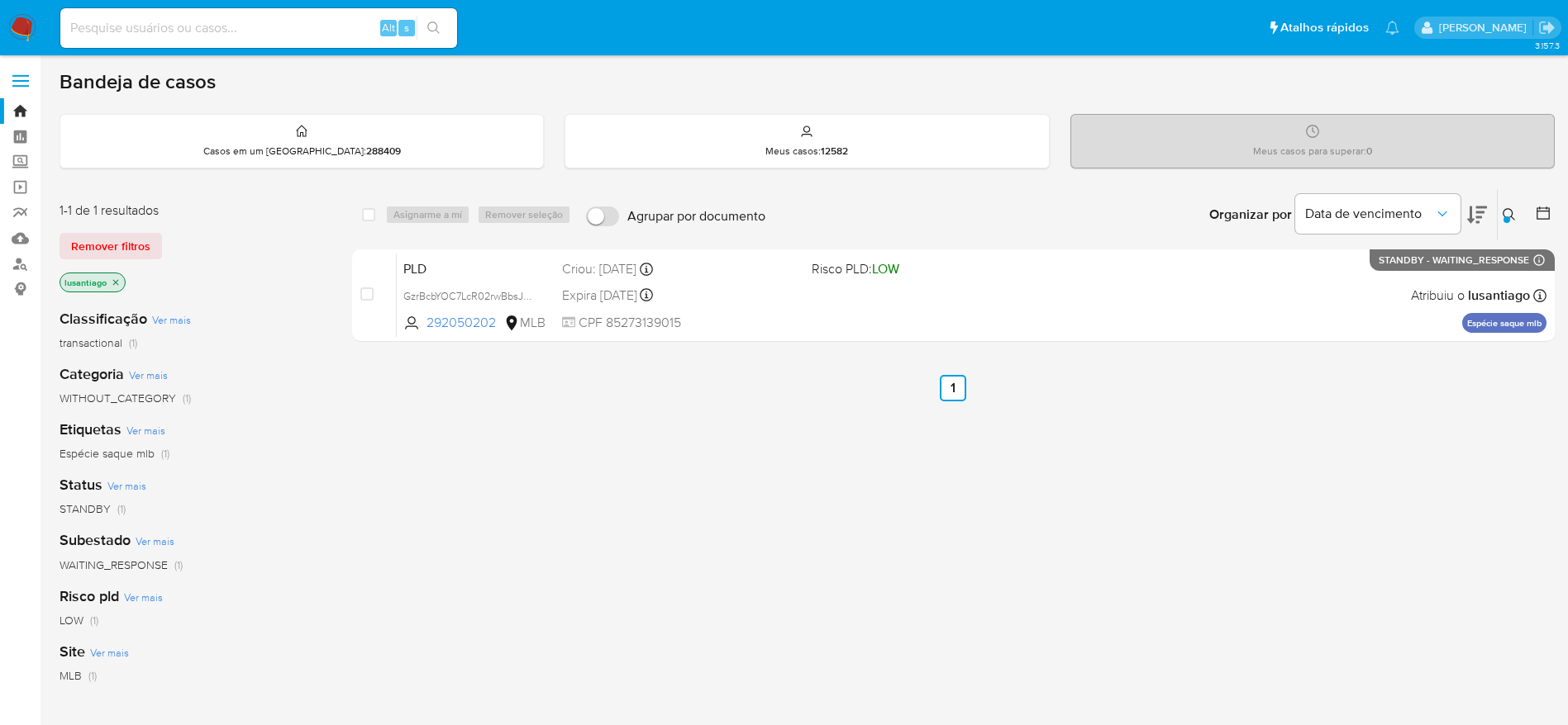
click at [365, 222] on div "select-all-cases-checkbox" at bounding box center [369, 215] width 13 height 17
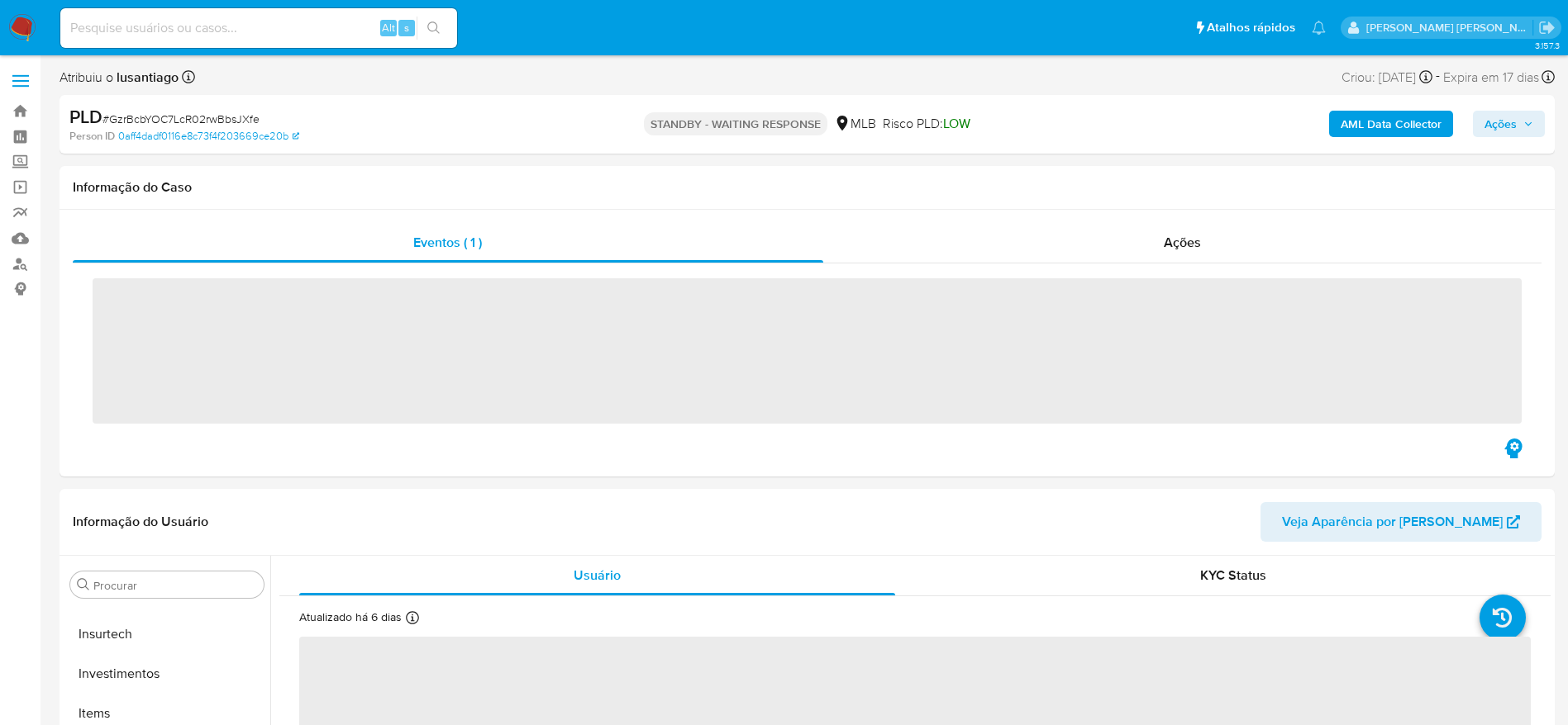
scroll to position [777, 0]
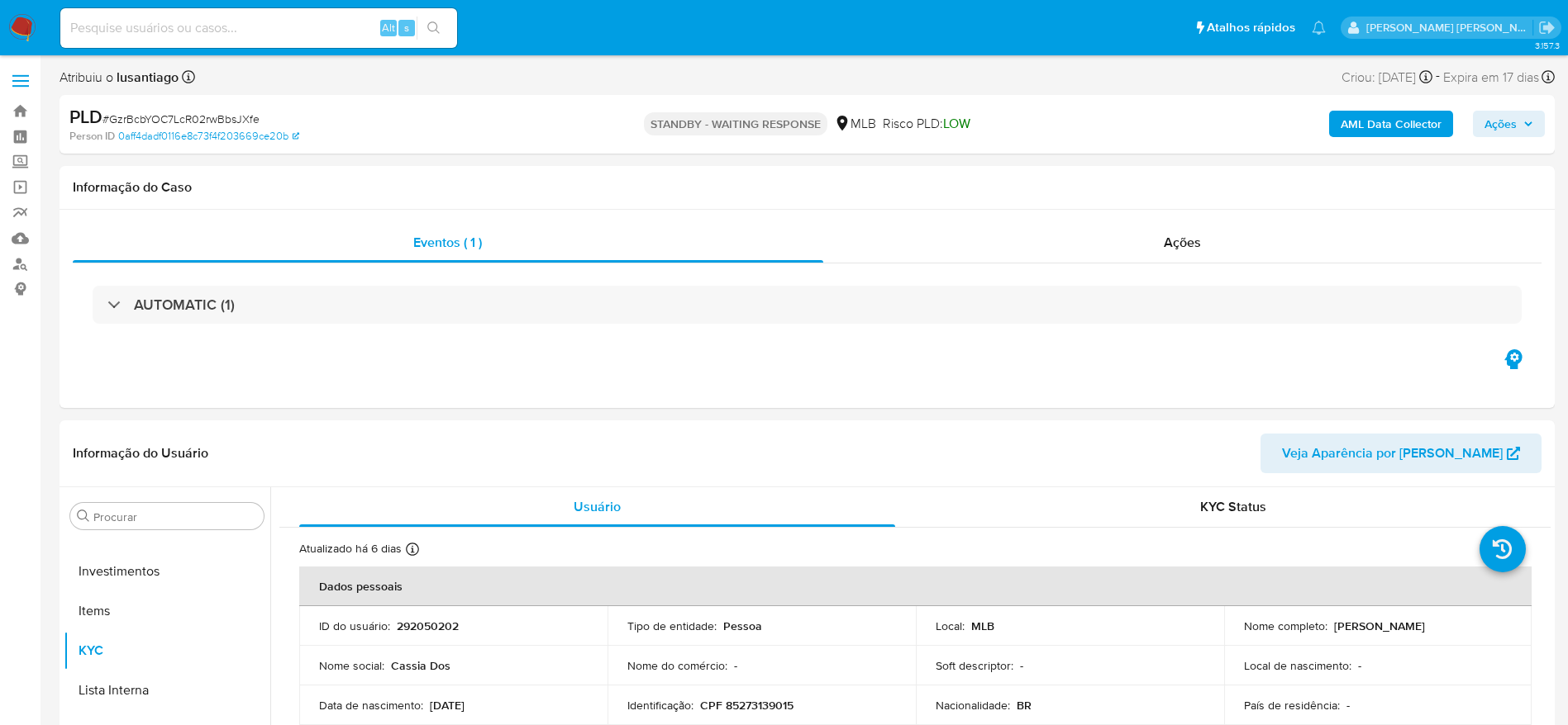
select select "10"
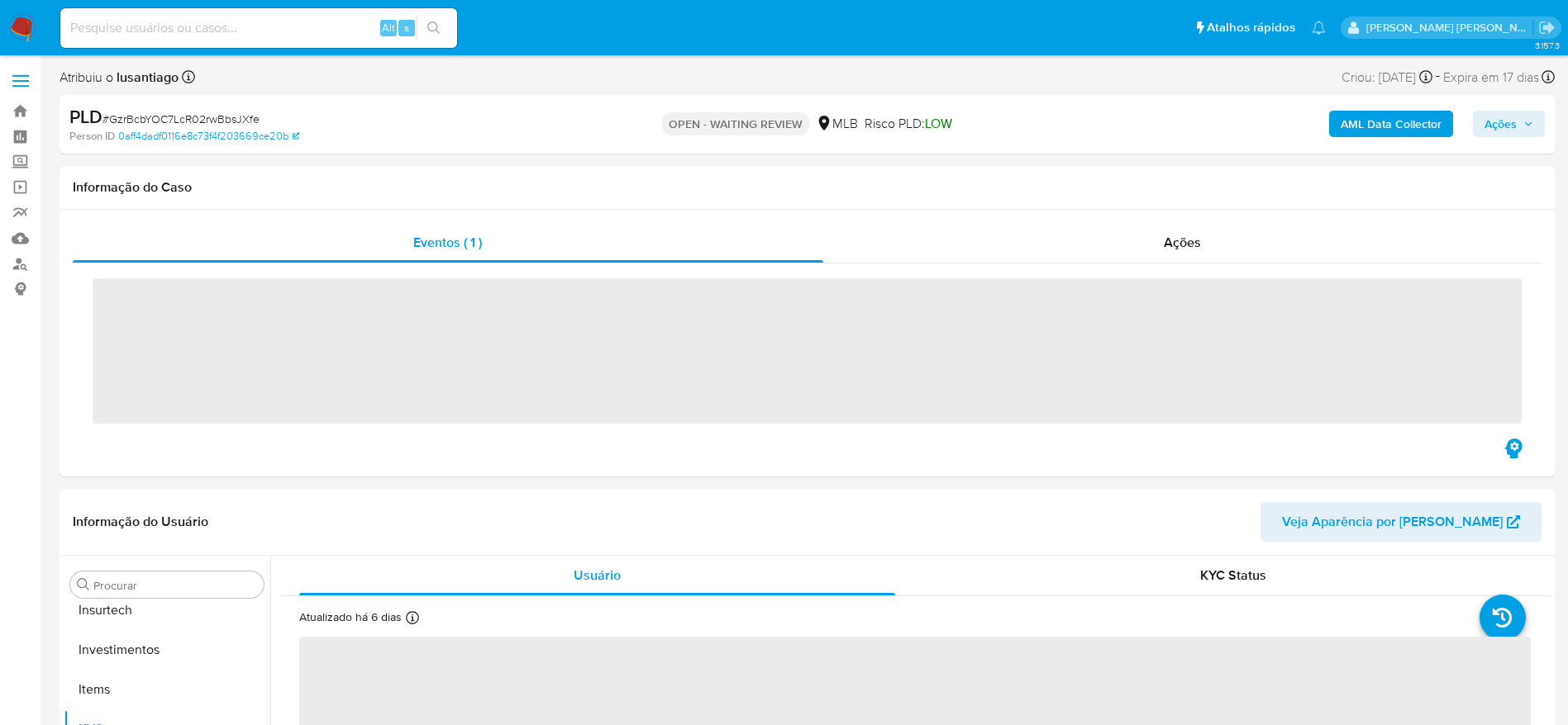
scroll to position [777, 0]
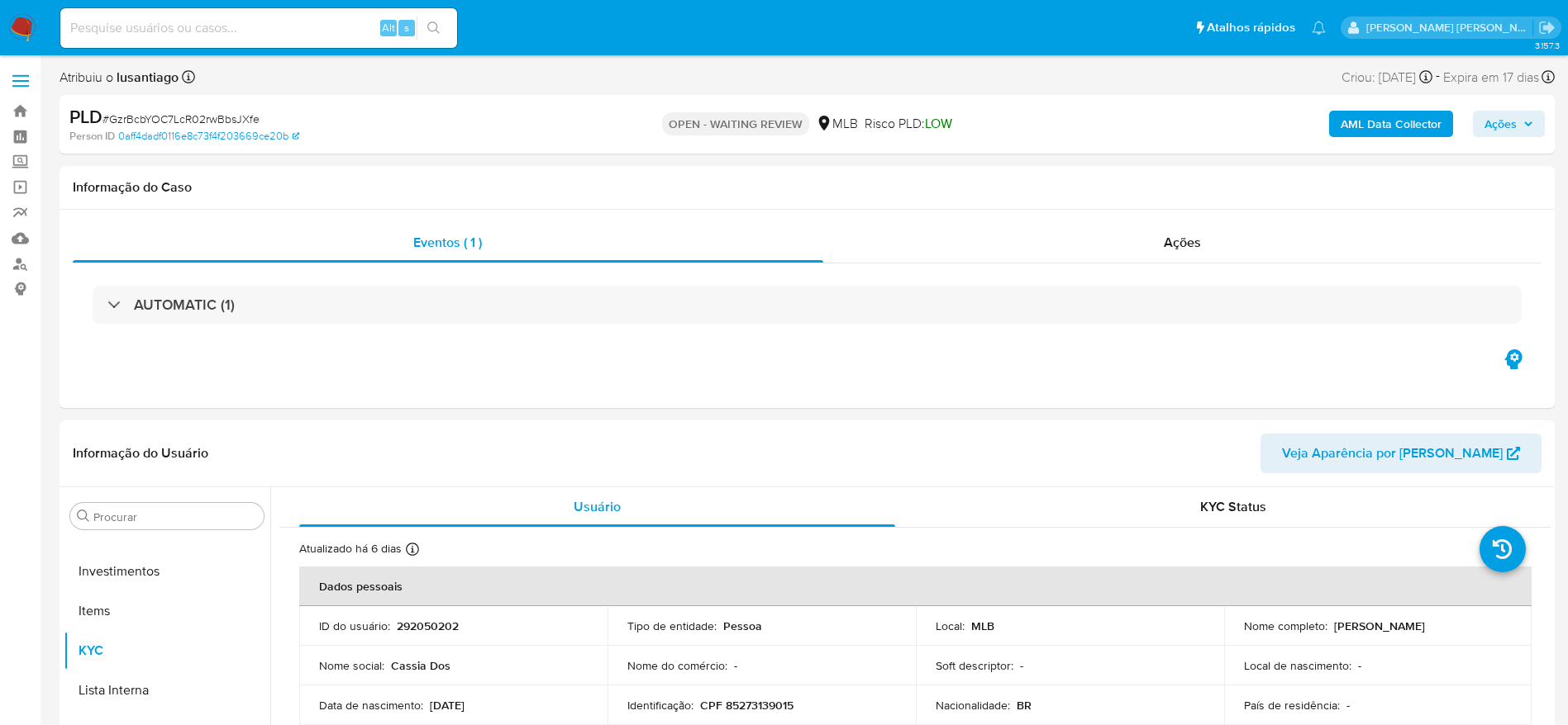
select select "10"
click at [1502, 122] on span "Ações" at bounding box center [1500, 124] width 33 height 26
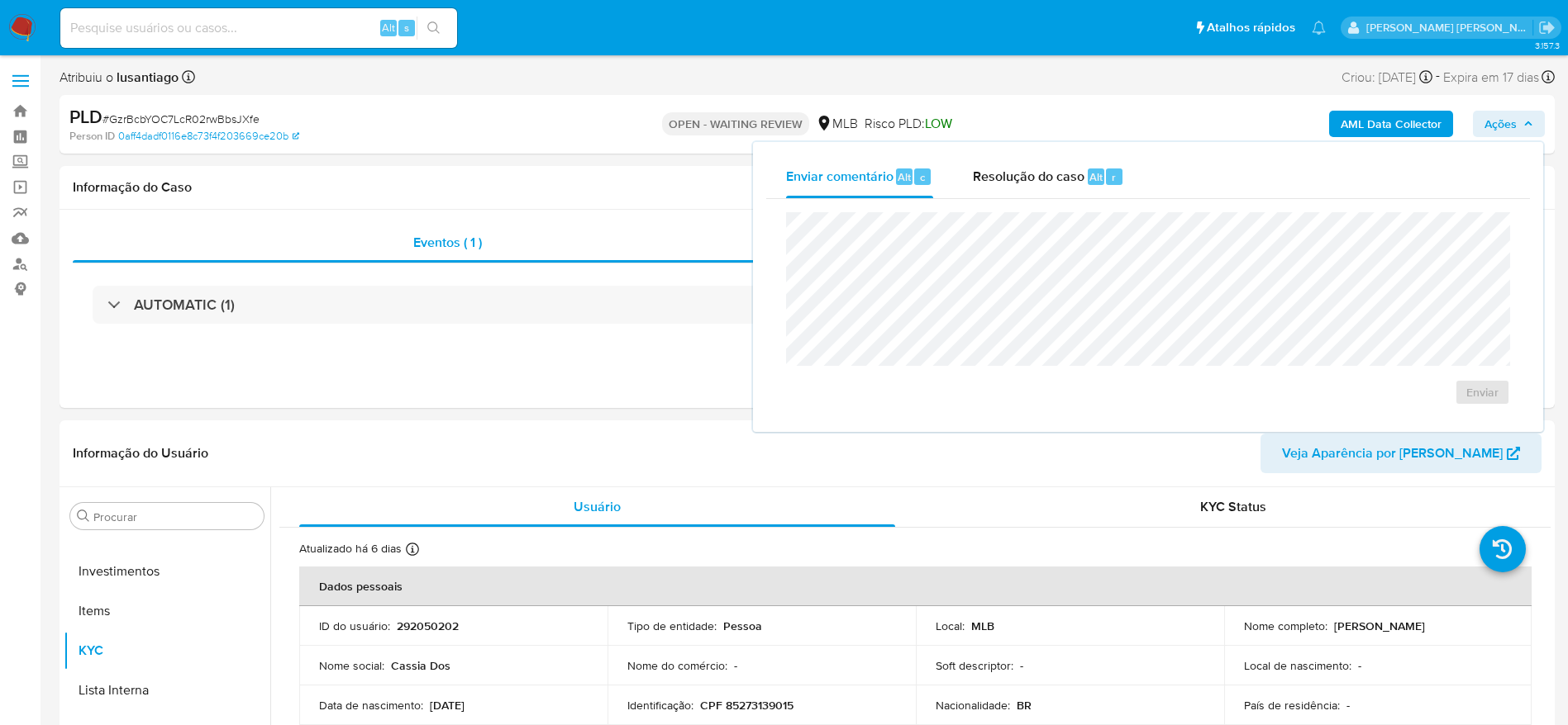
drag, startPoint x: 1028, startPoint y: 184, endPoint x: 1027, endPoint y: 199, distance: 15.0
click at [1025, 189] on div "Resolução do caso Alt r" at bounding box center [1048, 177] width 151 height 43
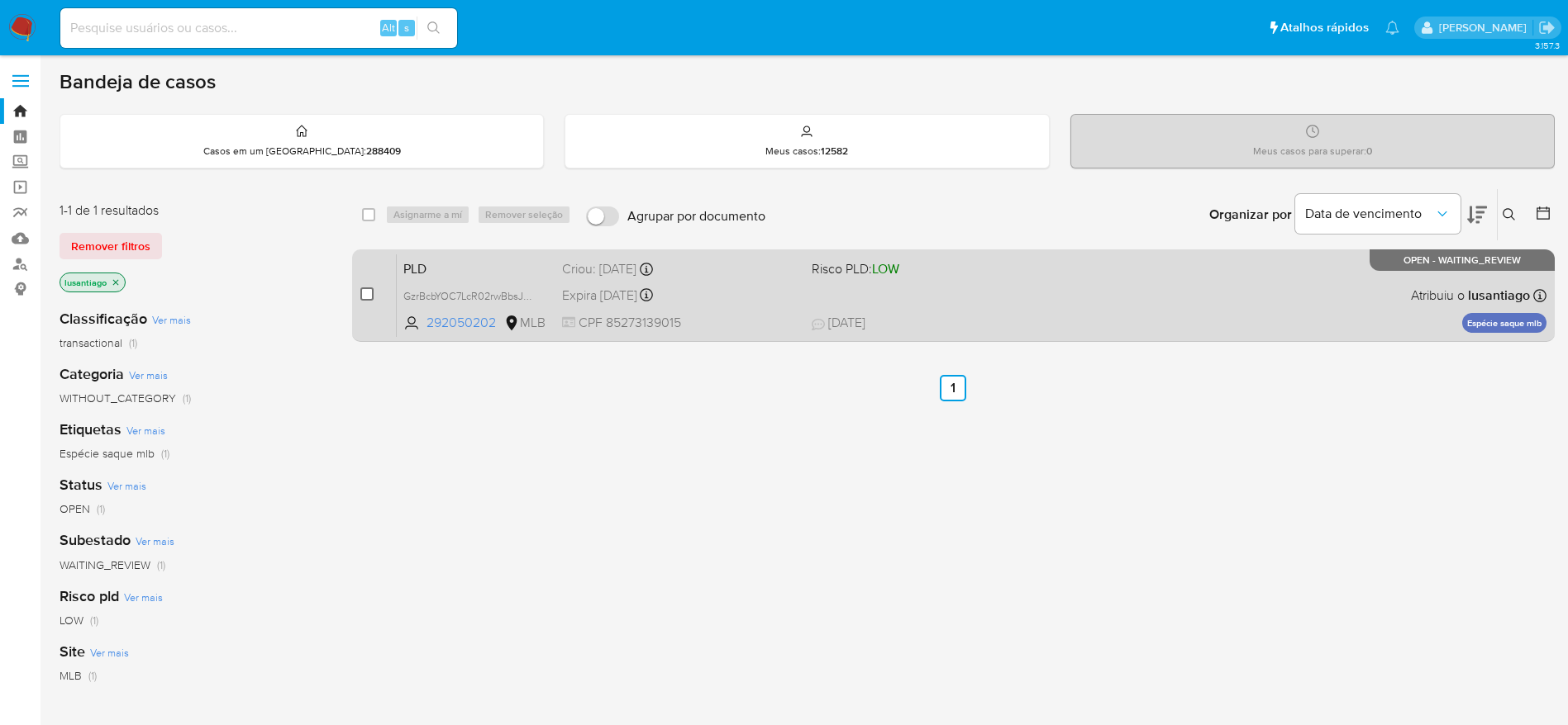
click at [370, 293] on input "checkbox" at bounding box center [367, 294] width 13 height 13
checkbox input "true"
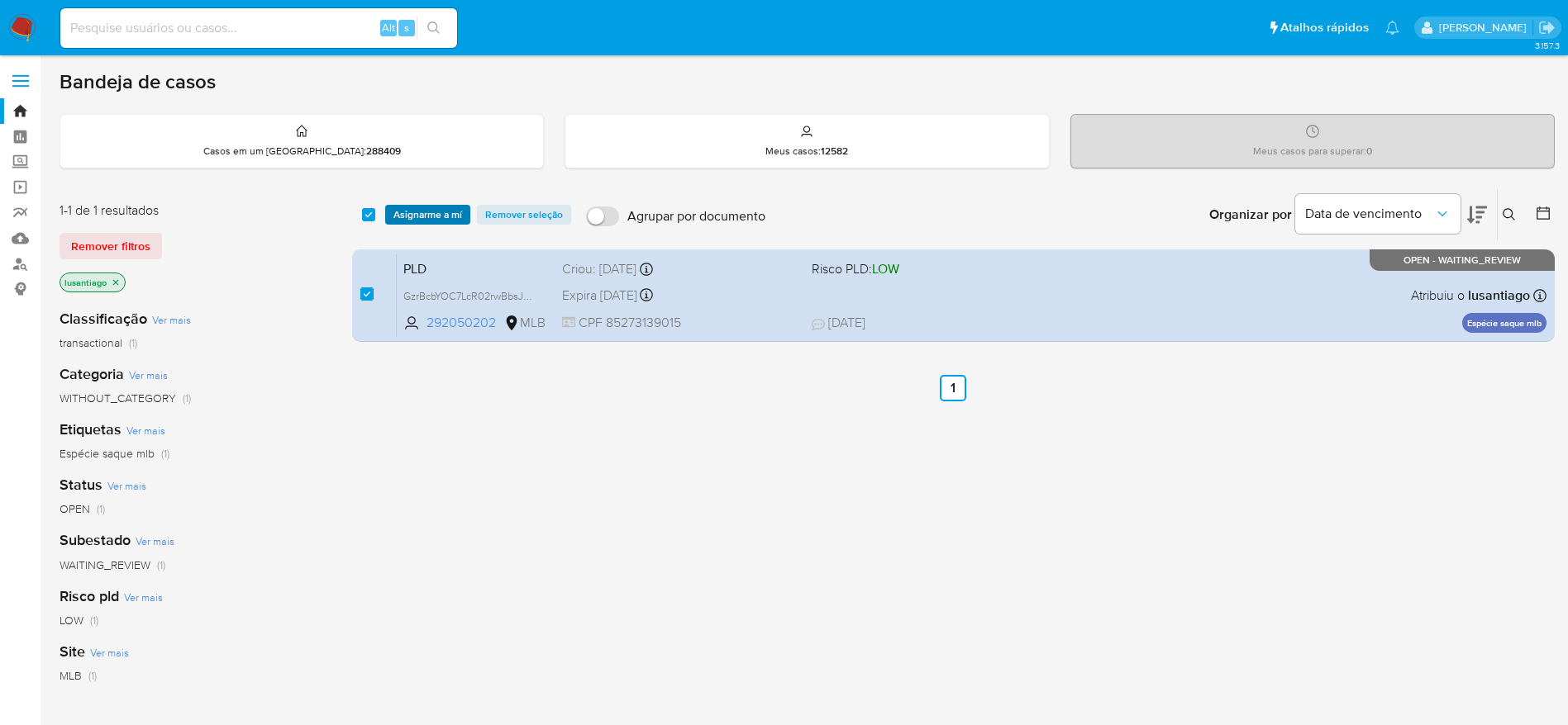
click at [451, 217] on span "Asignarme a mí" at bounding box center [427, 215] width 69 height 17
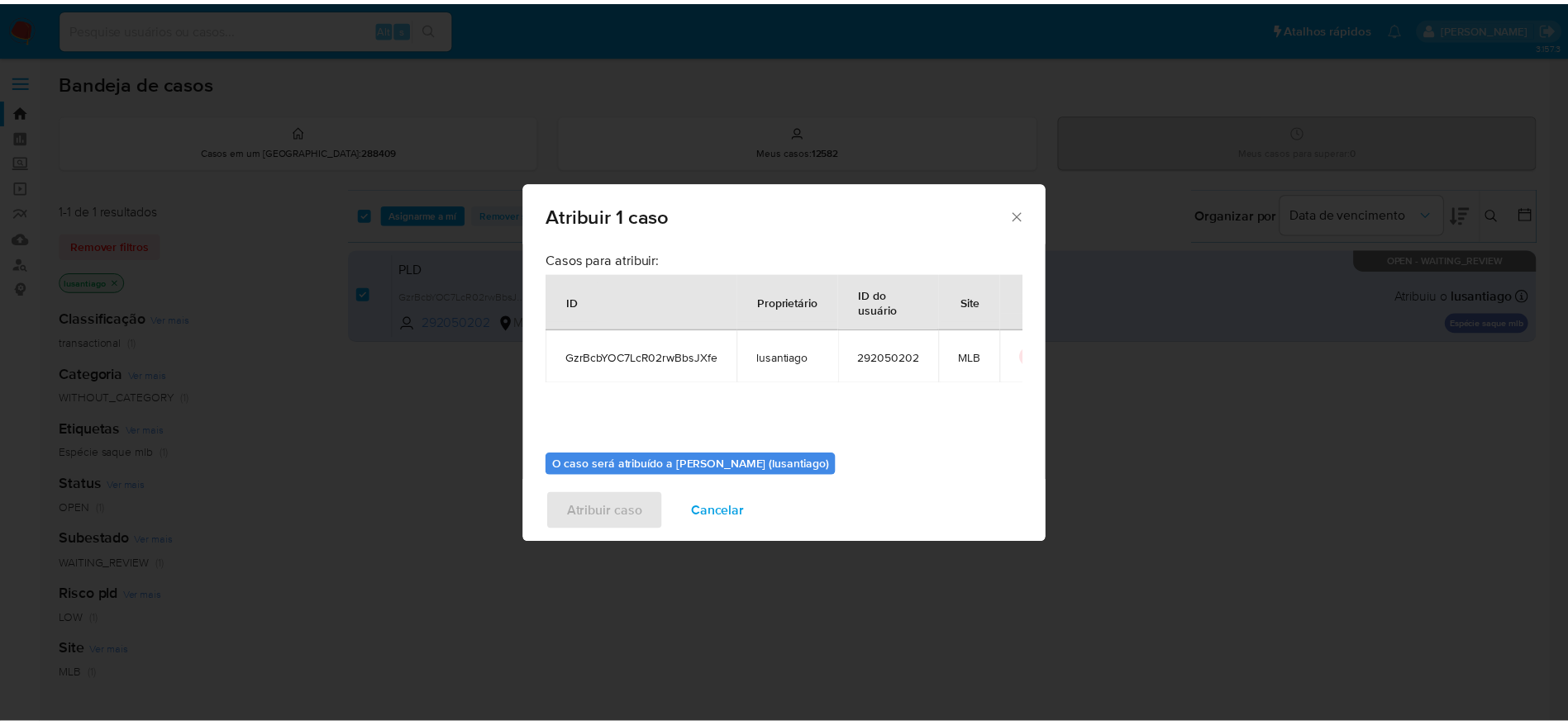
scroll to position [85, 0]
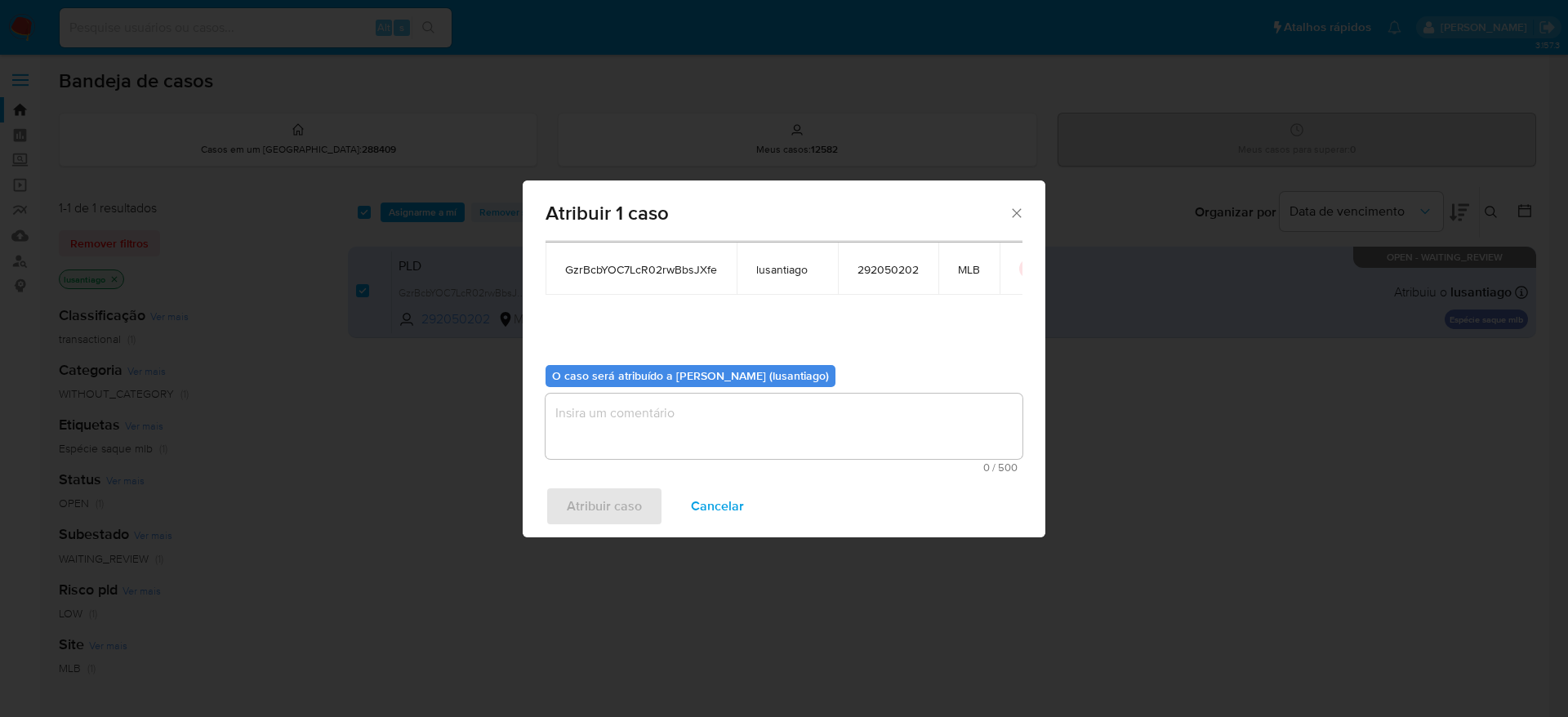
click at [645, 419] on textarea "assign-modal" at bounding box center [784, 426] width 477 height 65
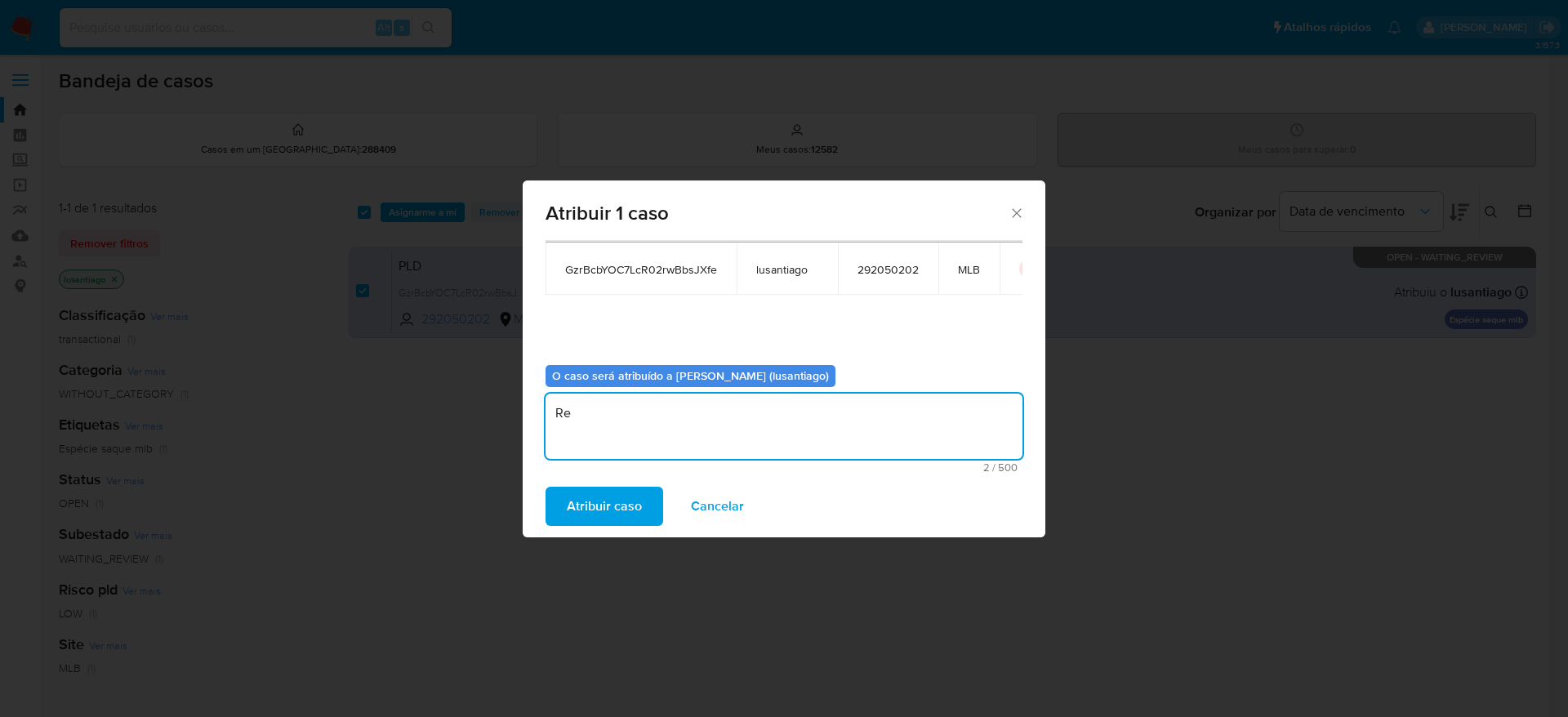
type textarea "R"
type textarea "."
click at [618, 512] on span "Atribuir caso" at bounding box center [605, 506] width 75 height 36
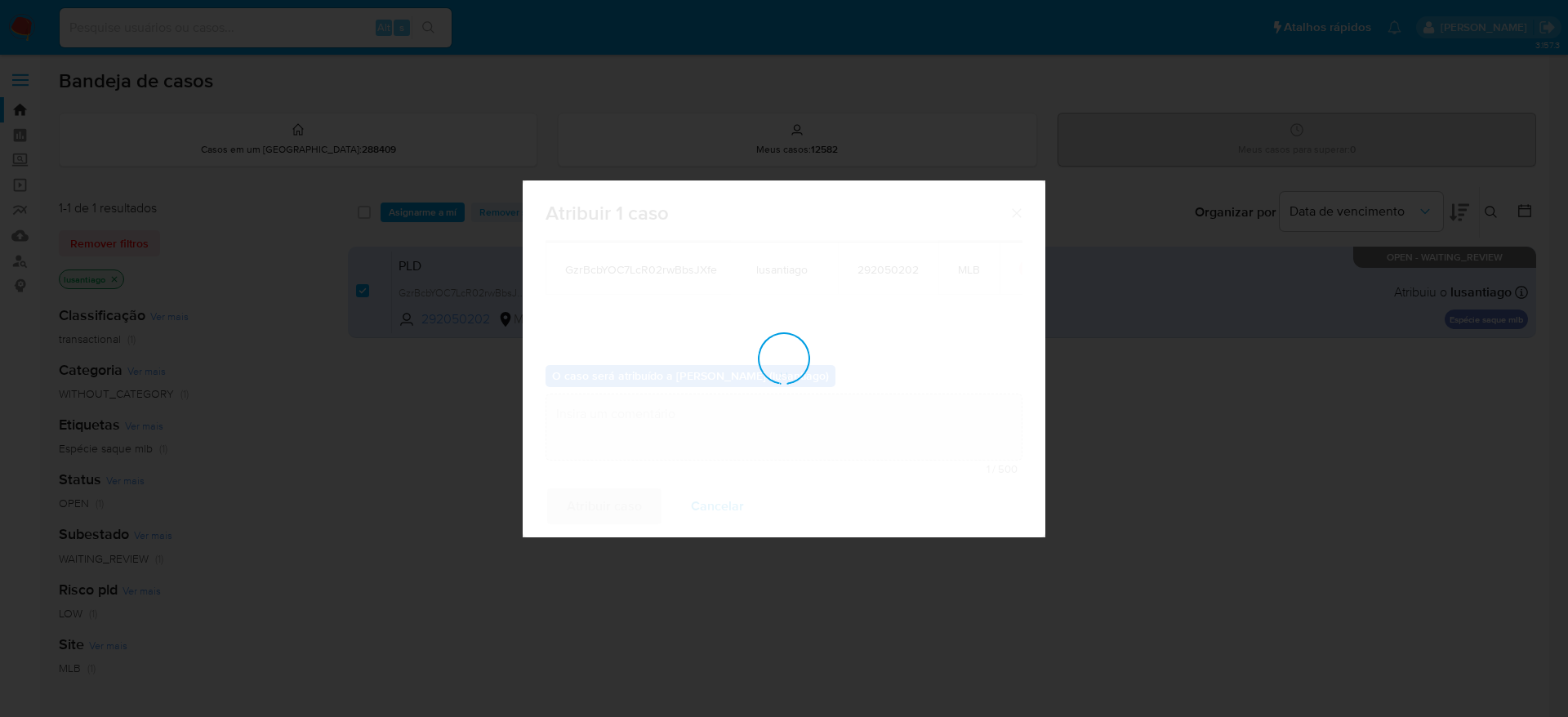
checkbox input "false"
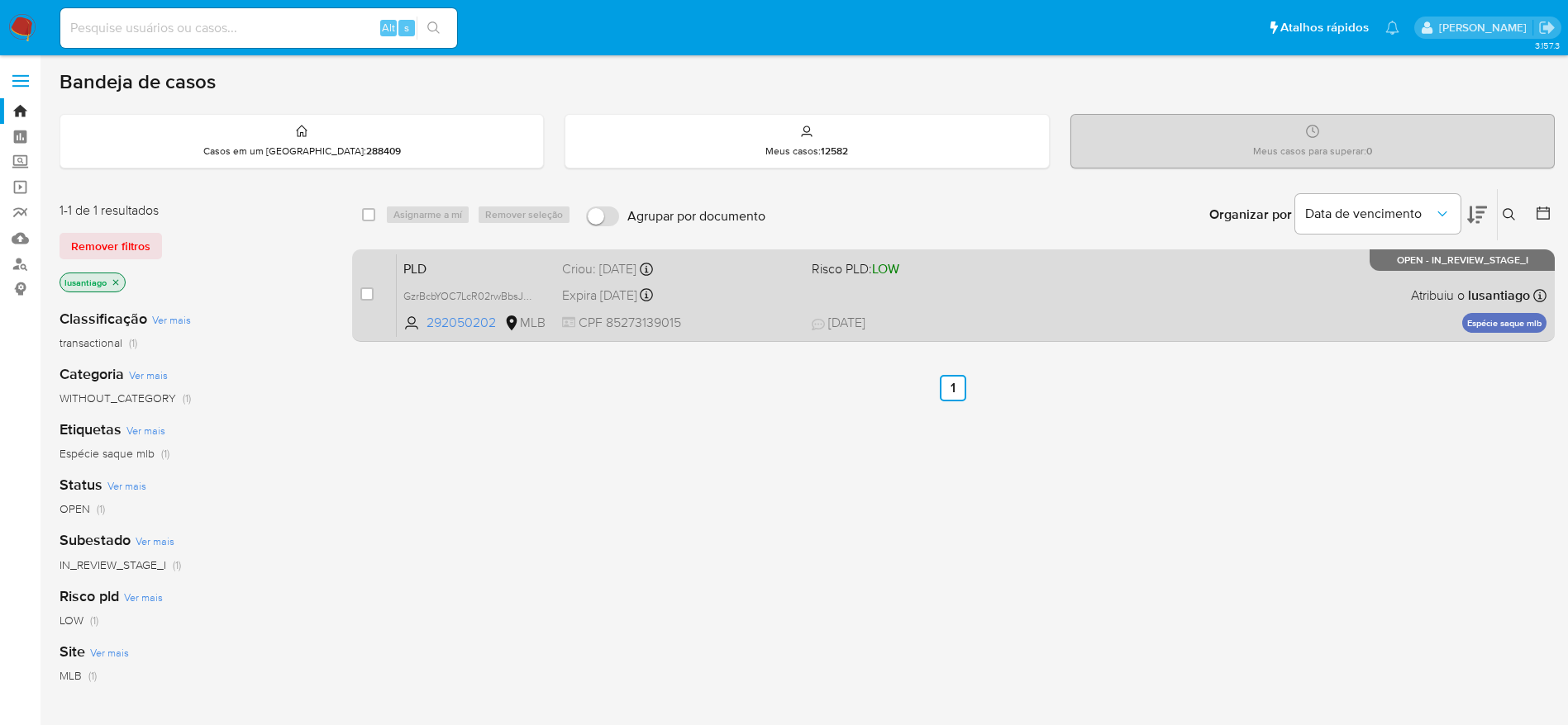
click at [874, 283] on div "PLD GzrBcbYOC7LcR02rwBbsJXfe 292050202 MLB Risco PLD: LOW Criou: 12/08/2025 Cri…" at bounding box center [971, 295] width 1150 height 84
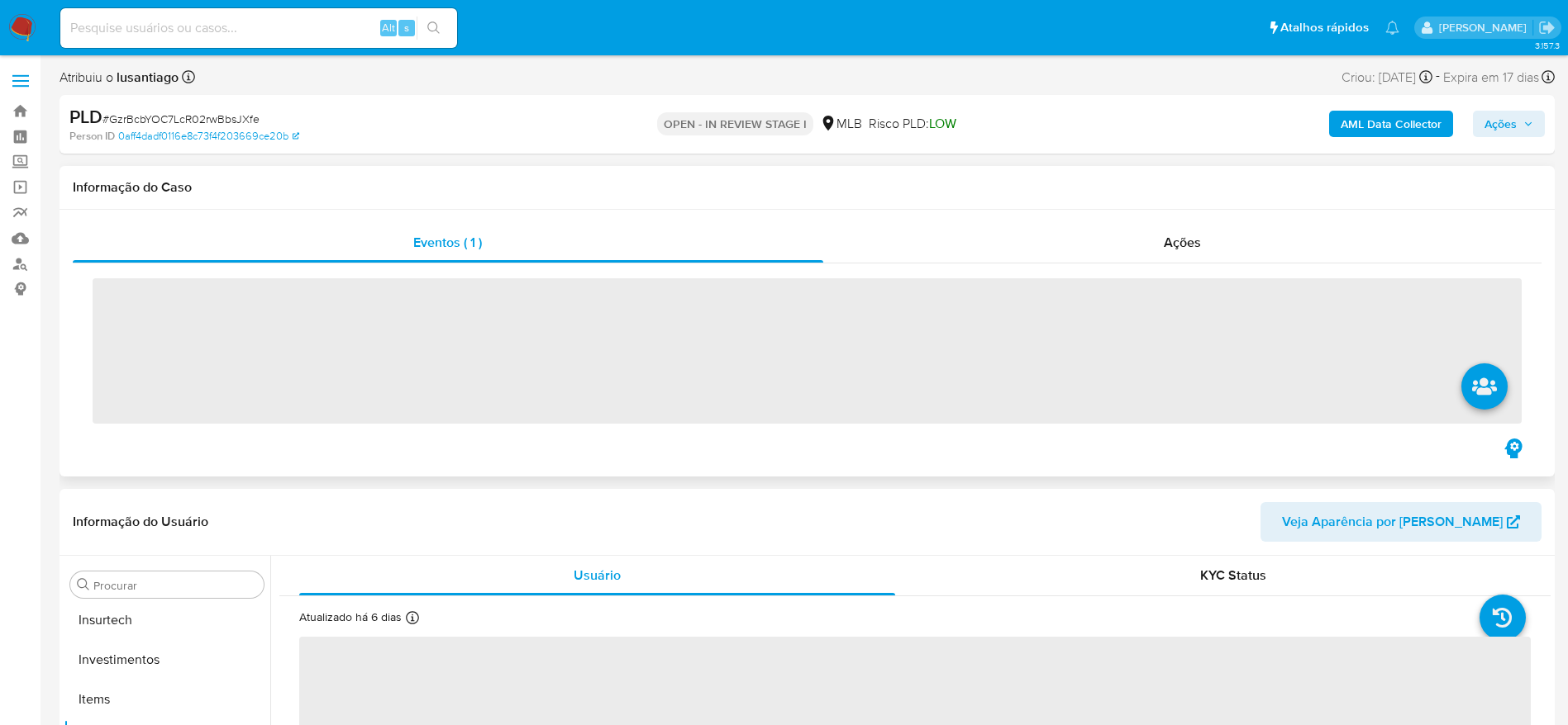
scroll to position [777, 0]
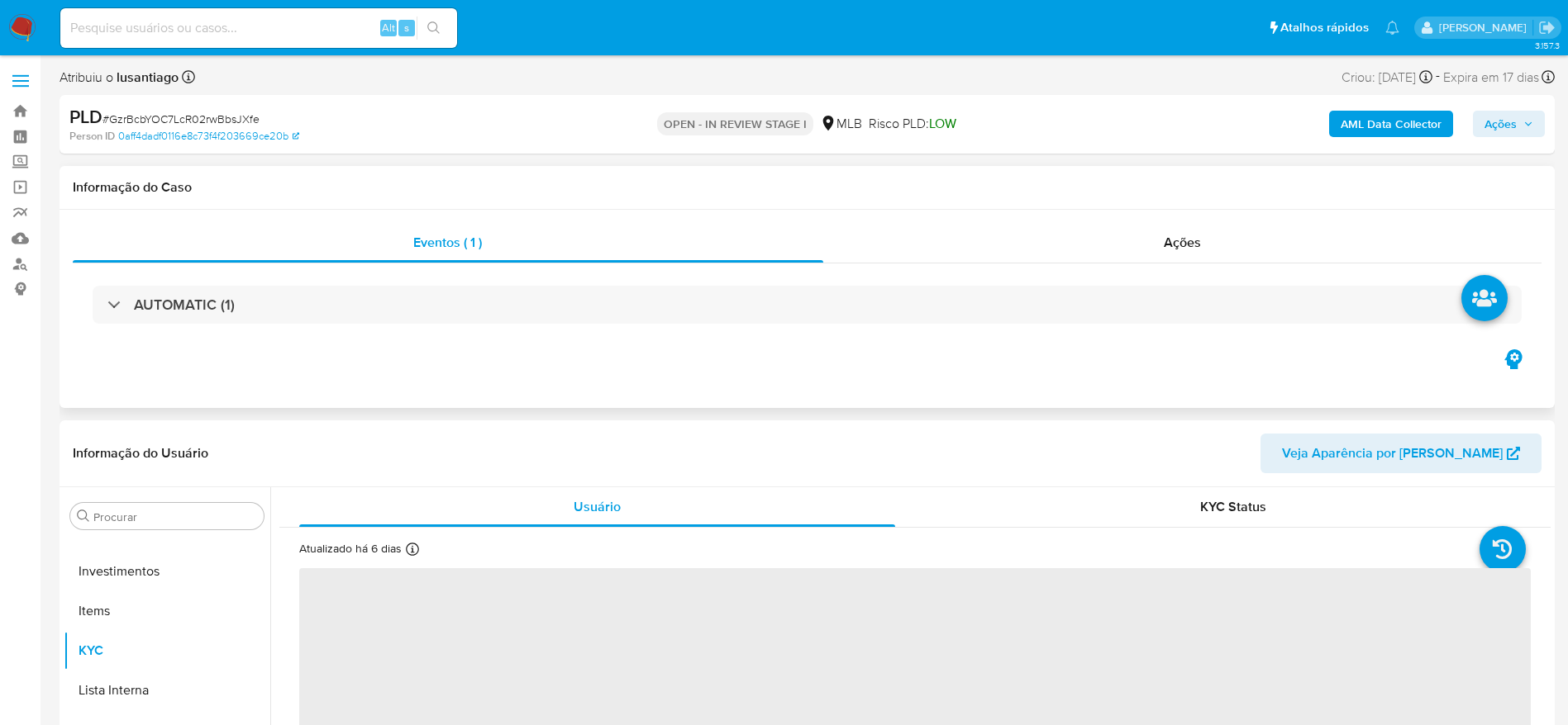
click at [1523, 121] on icon "button" at bounding box center [1528, 124] width 10 height 10
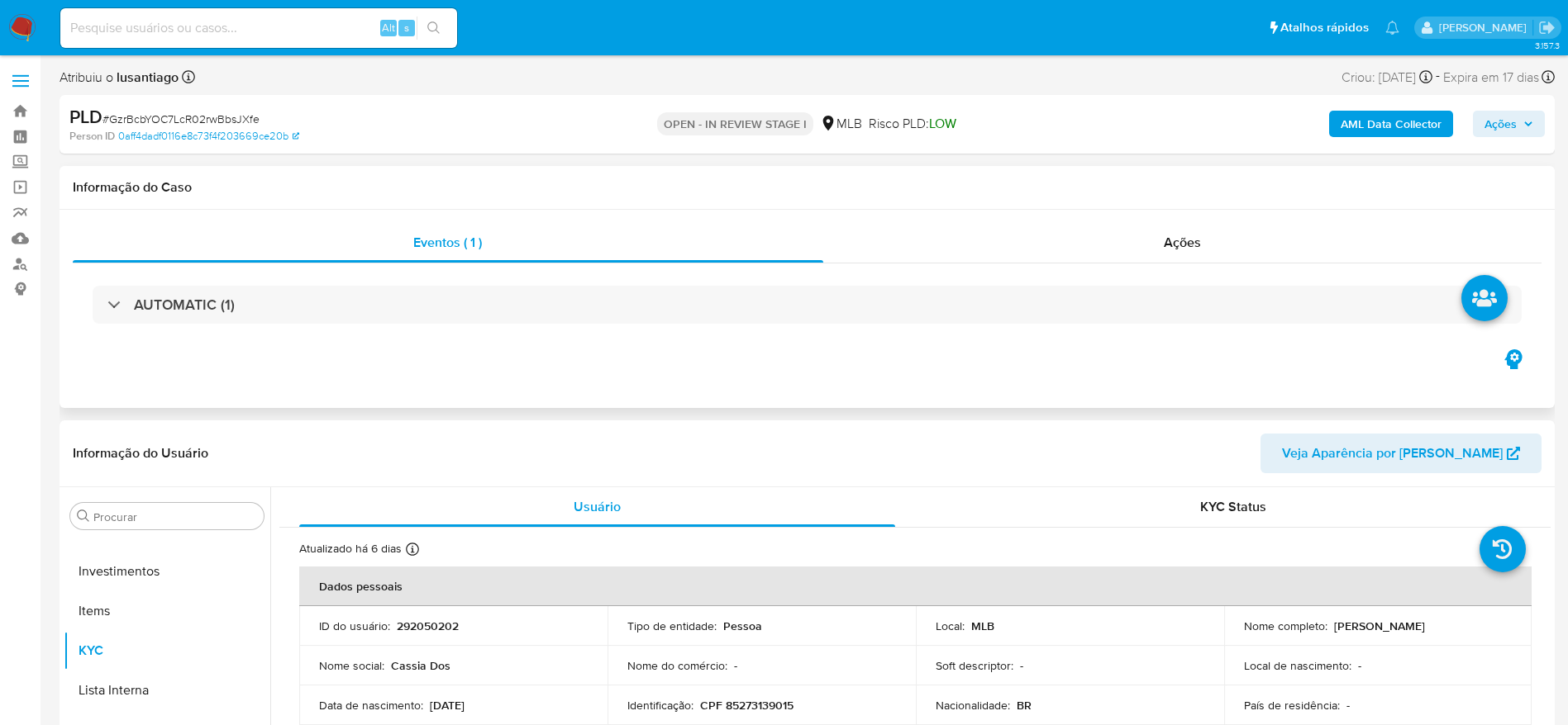
select select "10"
click at [1493, 119] on span "Ações" at bounding box center [1500, 124] width 33 height 26
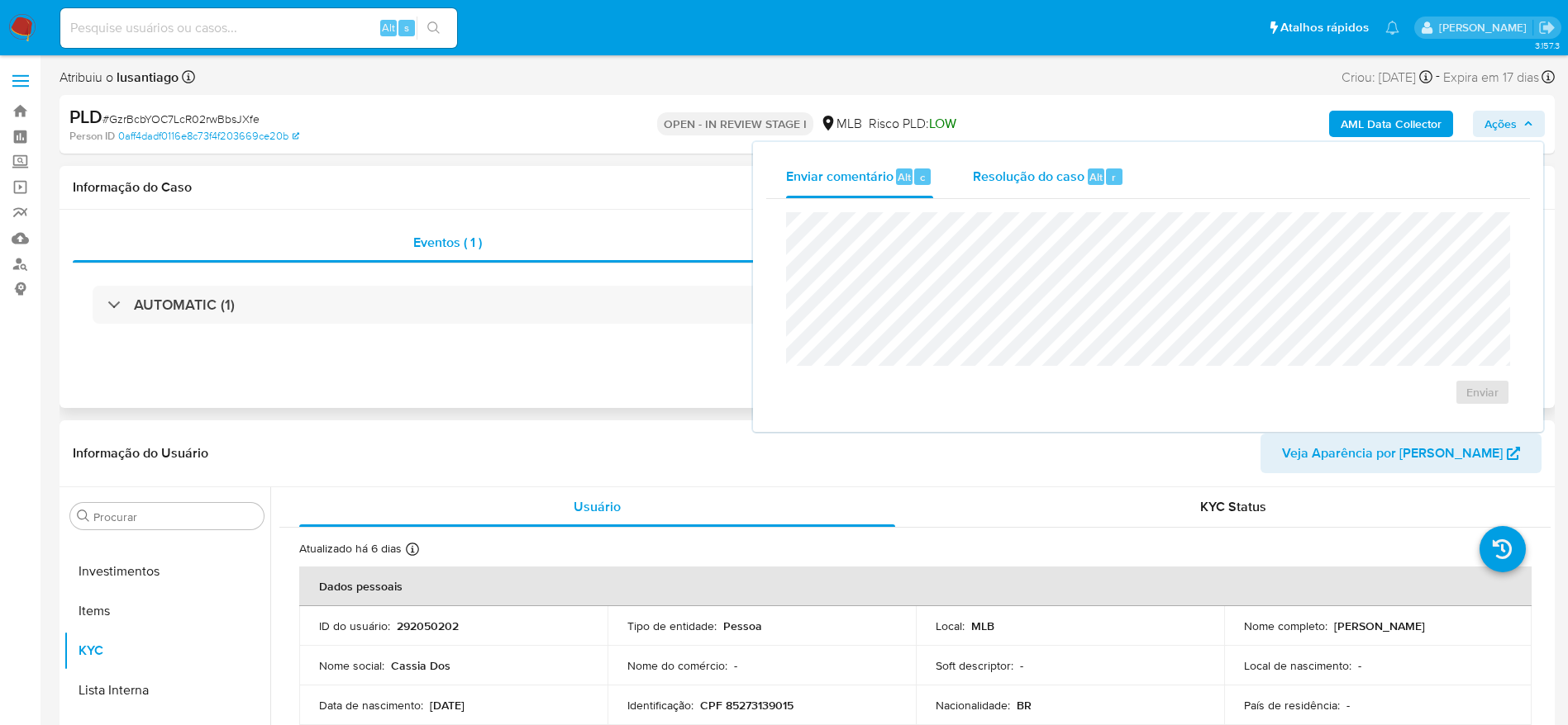
click at [1034, 175] on span "Resolução do caso" at bounding box center [1029, 176] width 112 height 19
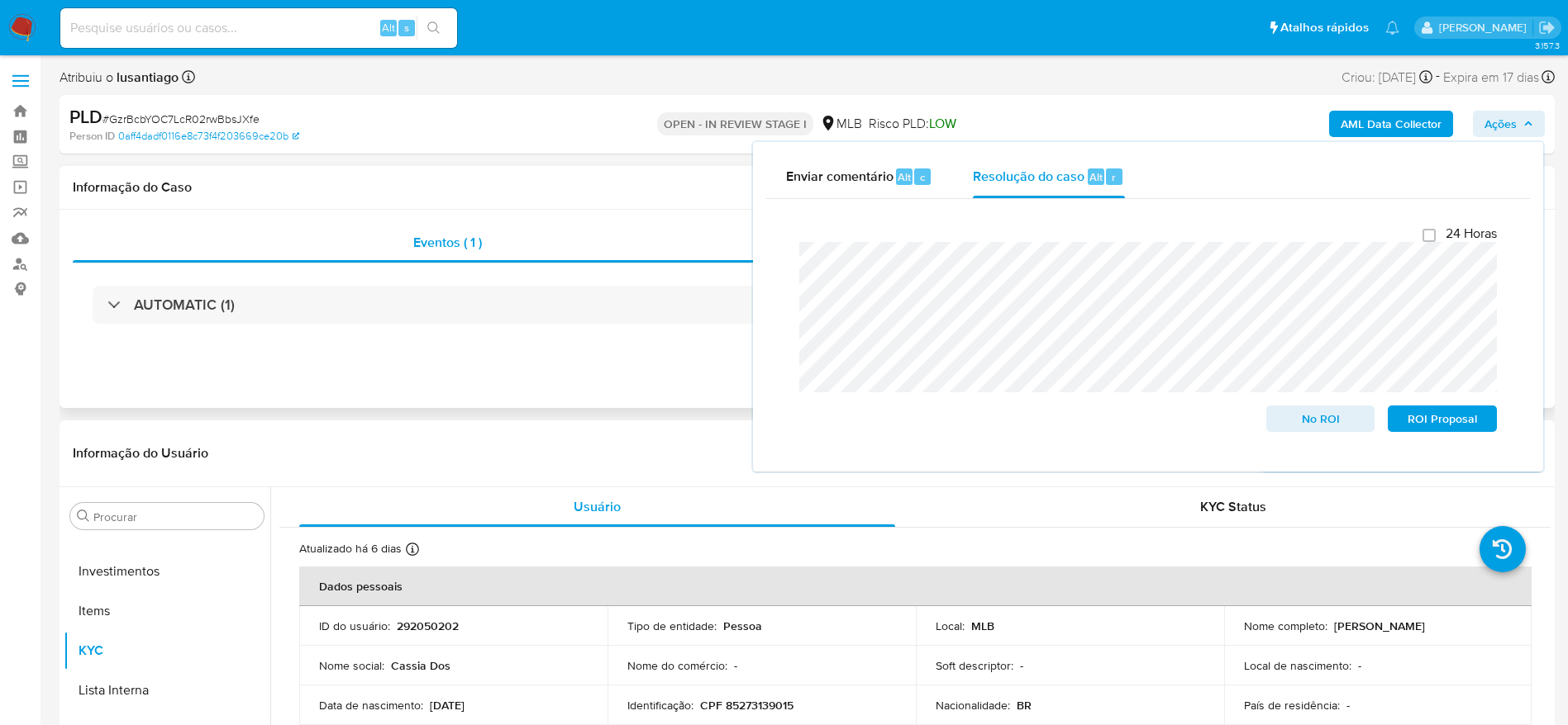
click at [1399, 117] on b "AML Data Collector" at bounding box center [1391, 124] width 101 height 26
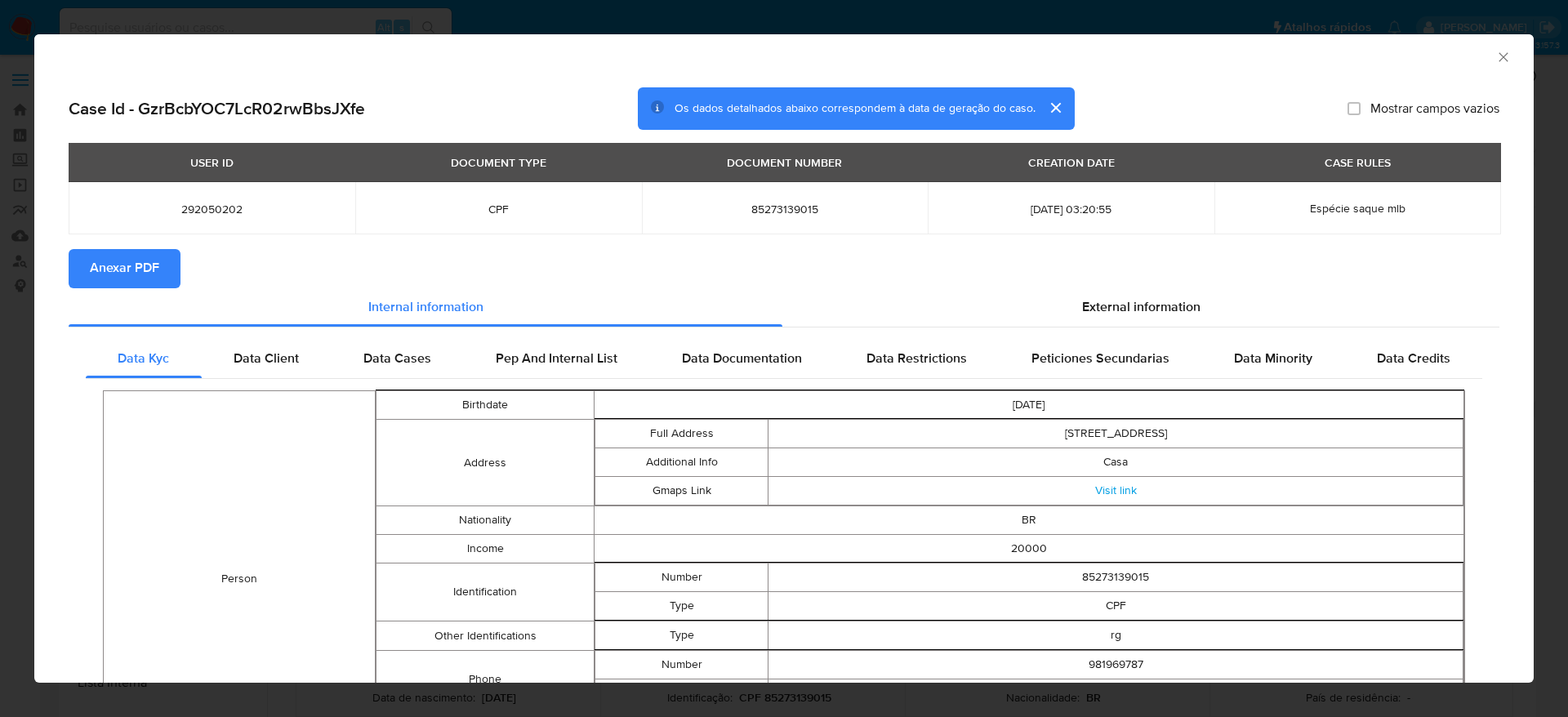
click at [97, 277] on span "Anexar PDF" at bounding box center [124, 268] width 69 height 36
click at [1495, 58] on icon "Fechar a janela" at bounding box center [1504, 57] width 17 height 17
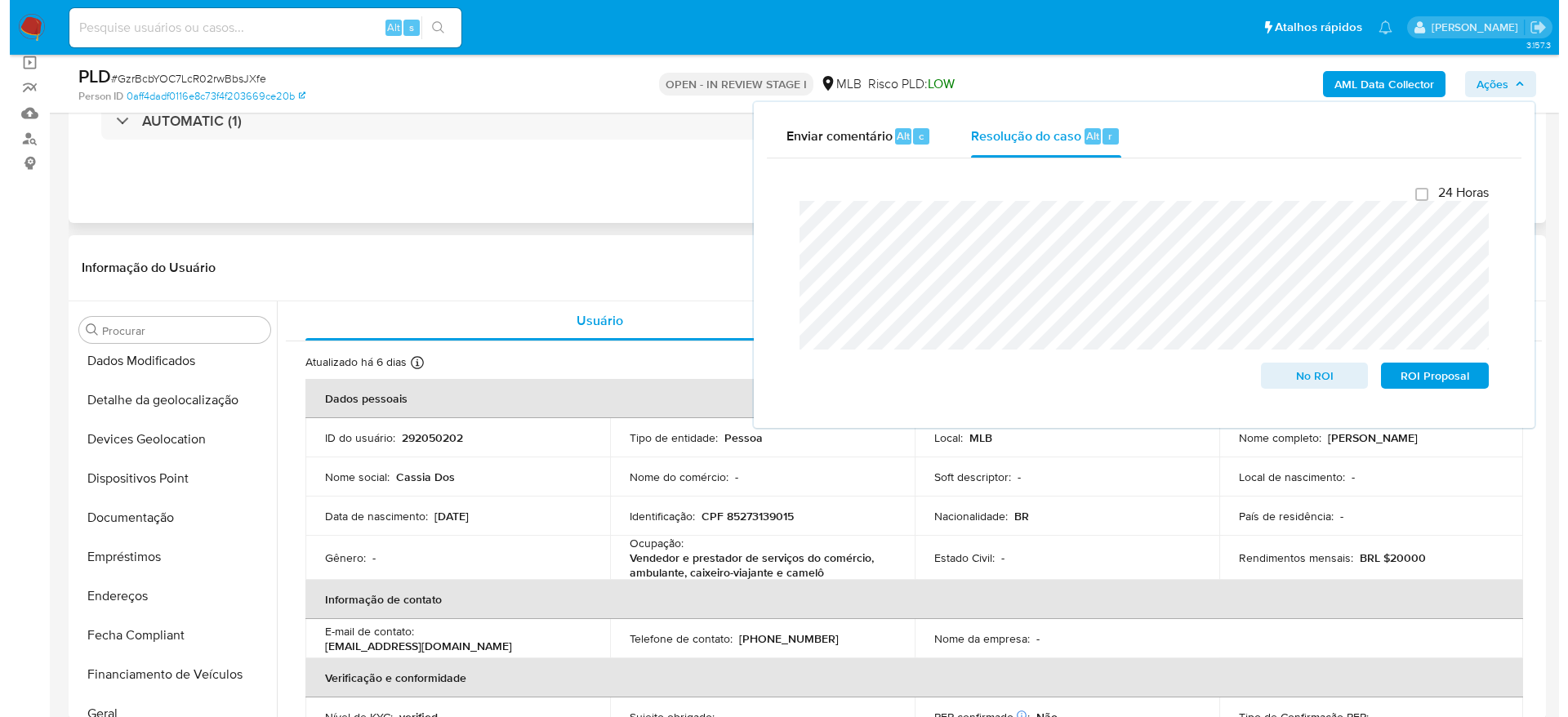
scroll to position [0, 0]
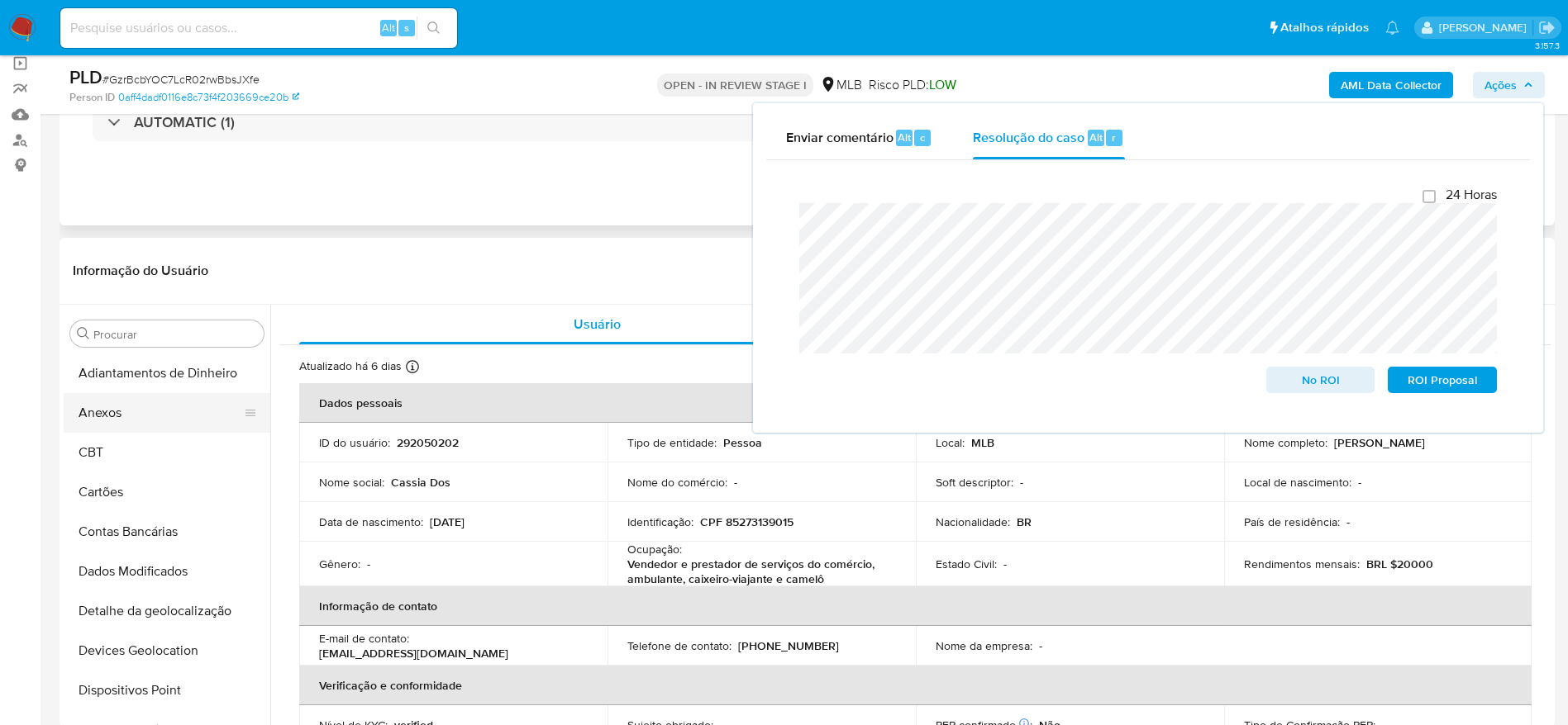
click at [143, 413] on button "Anexos" at bounding box center [160, 412] width 194 height 40
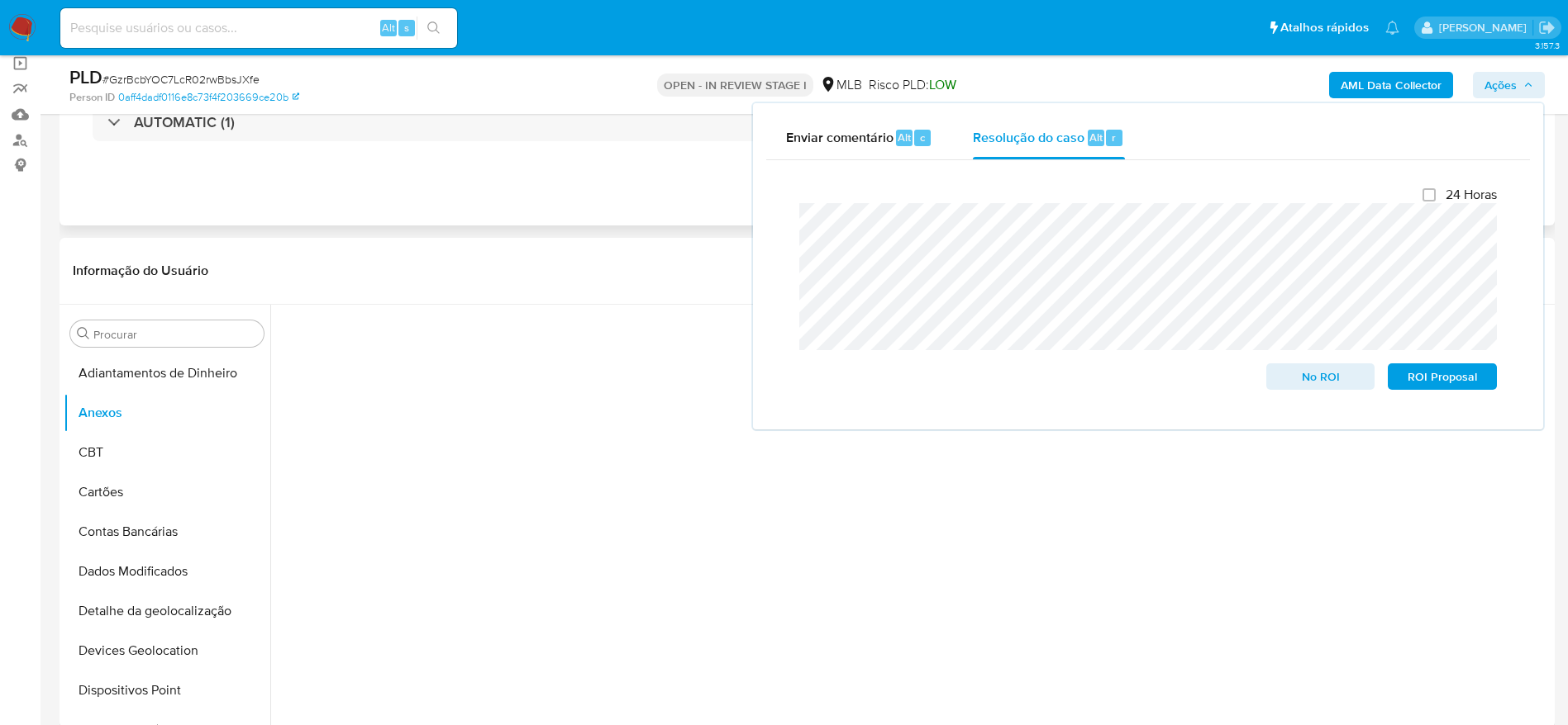
drag, startPoint x: 1548, startPoint y: 70, endPoint x: 1507, endPoint y: 83, distance: 43.0
click at [1547, 69] on div "PLD # GzrBcbYOC7LcR02rwBbsJXfe Person ID 0aff4dadf0116e8c73f4f203669ce20b OPEN …" at bounding box center [807, 84] width 1495 height 59
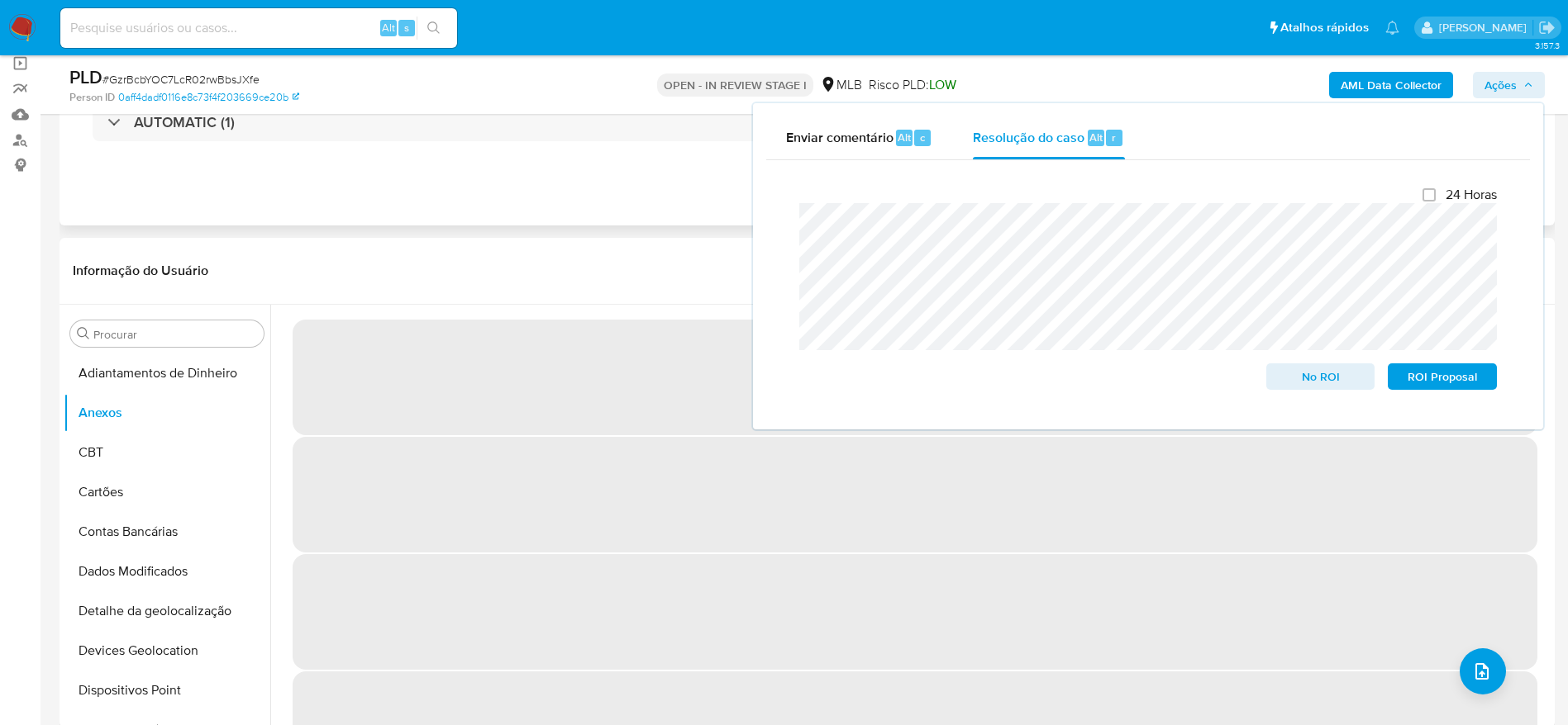
click at [1507, 83] on span "Ações" at bounding box center [1500, 85] width 33 height 26
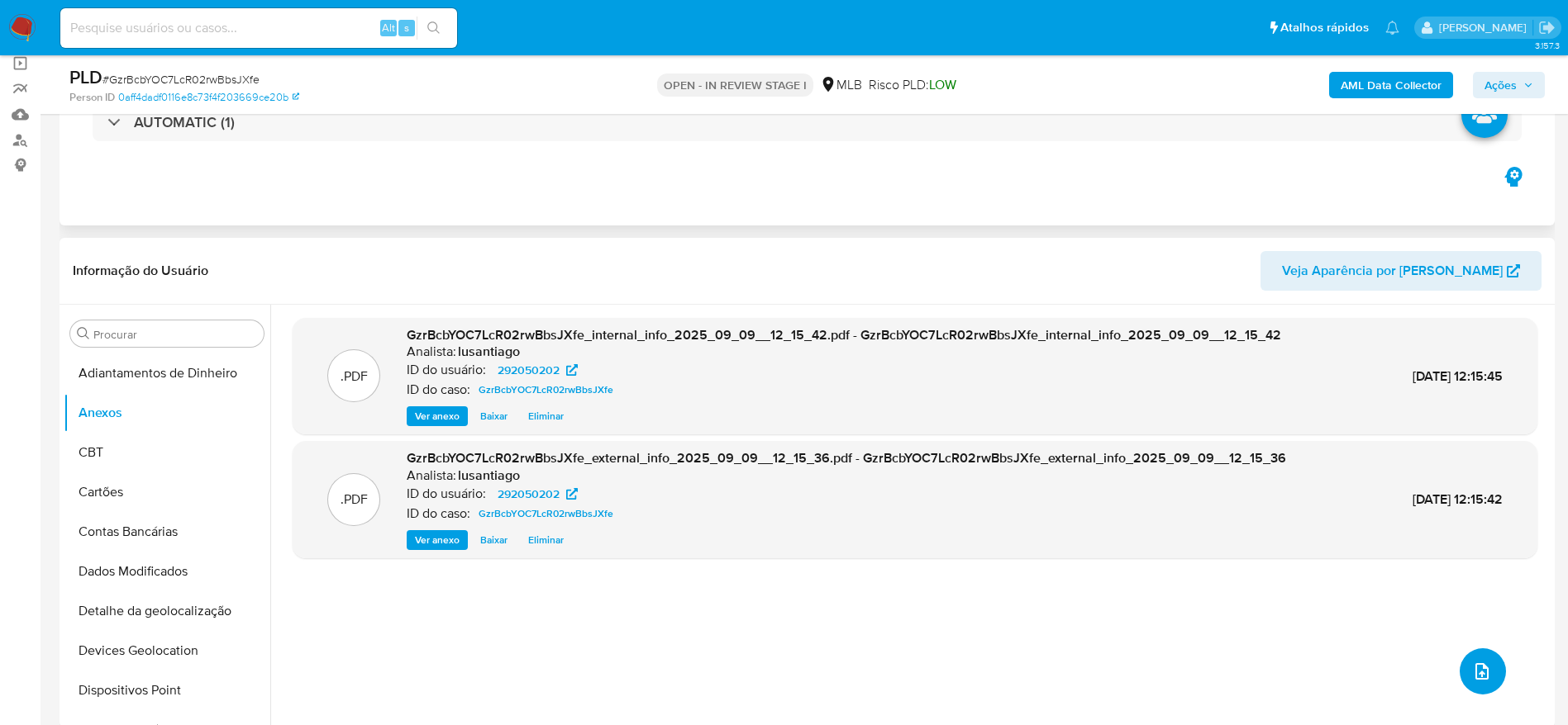
click at [1461, 655] on button "upload-file" at bounding box center [1482, 672] width 47 height 47
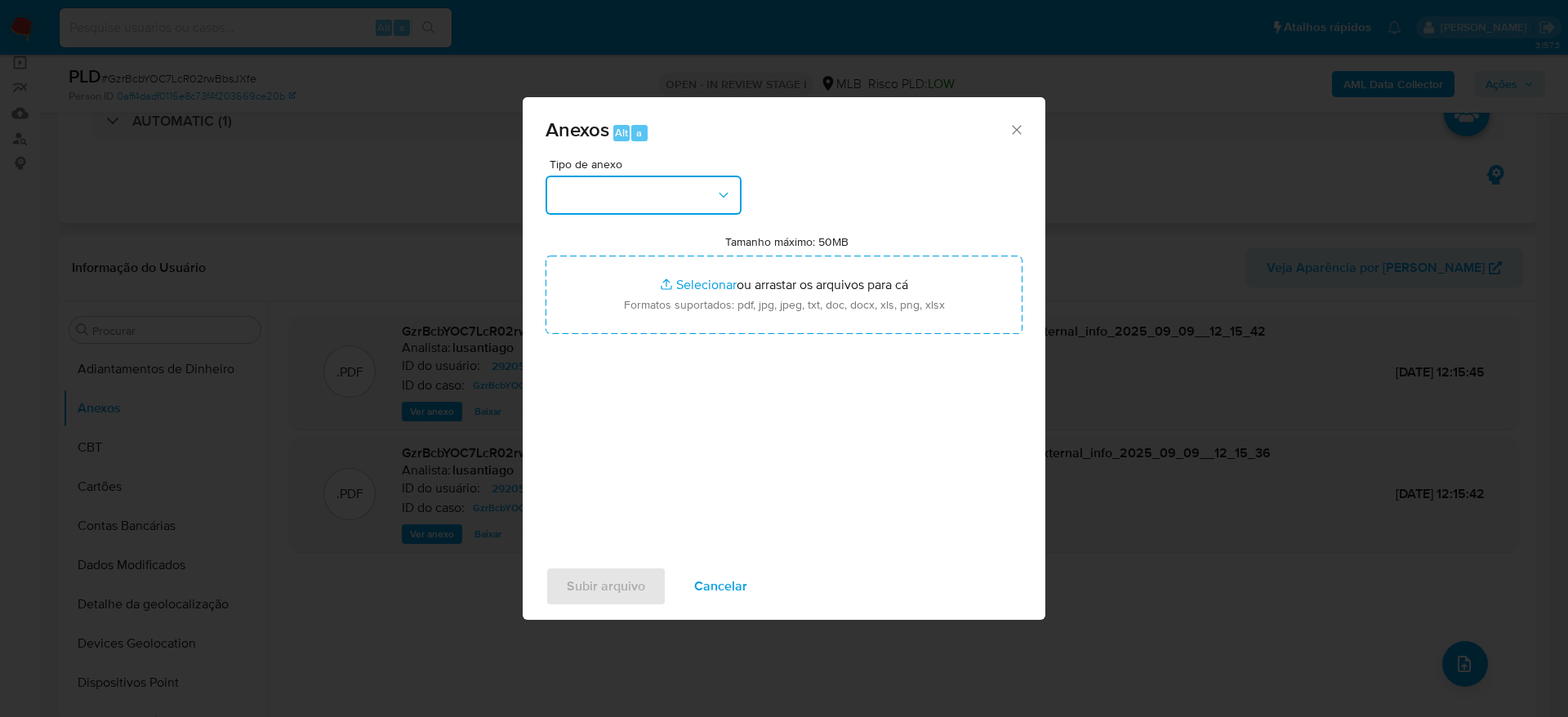
click at [661, 199] on button "button" at bounding box center [643, 195] width 196 height 40
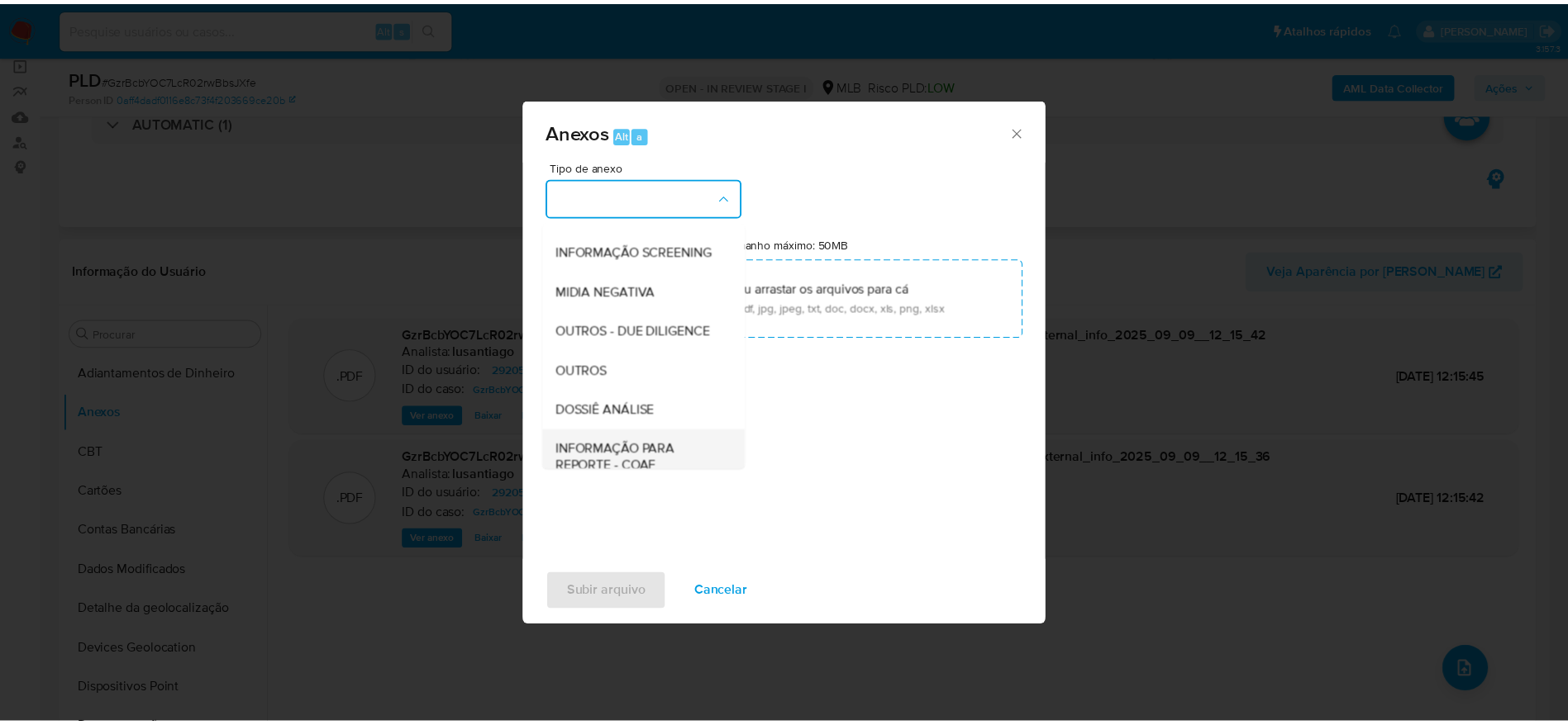
scroll to position [254, 0]
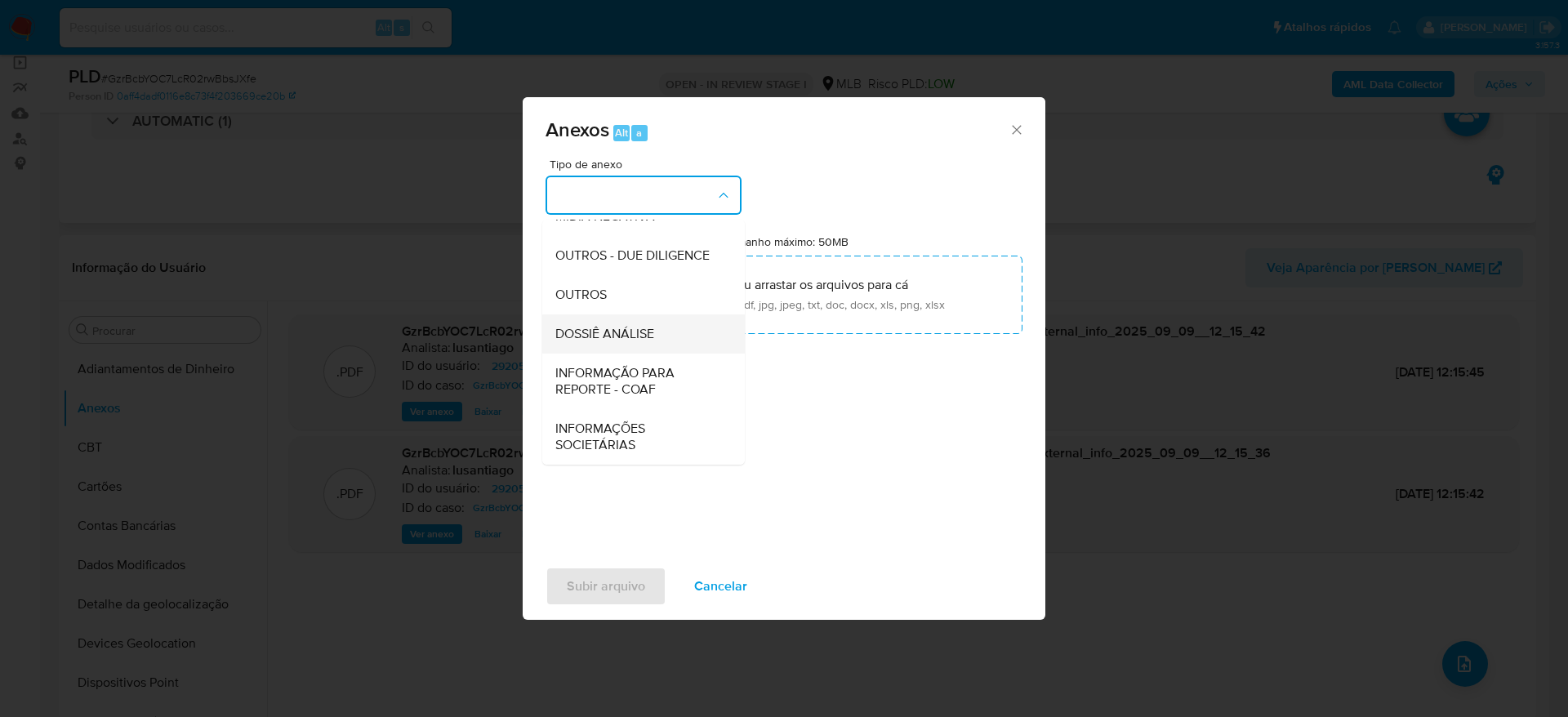
click at [627, 332] on span "DOSSIÊ ANÁLISE" at bounding box center [605, 334] width 98 height 17
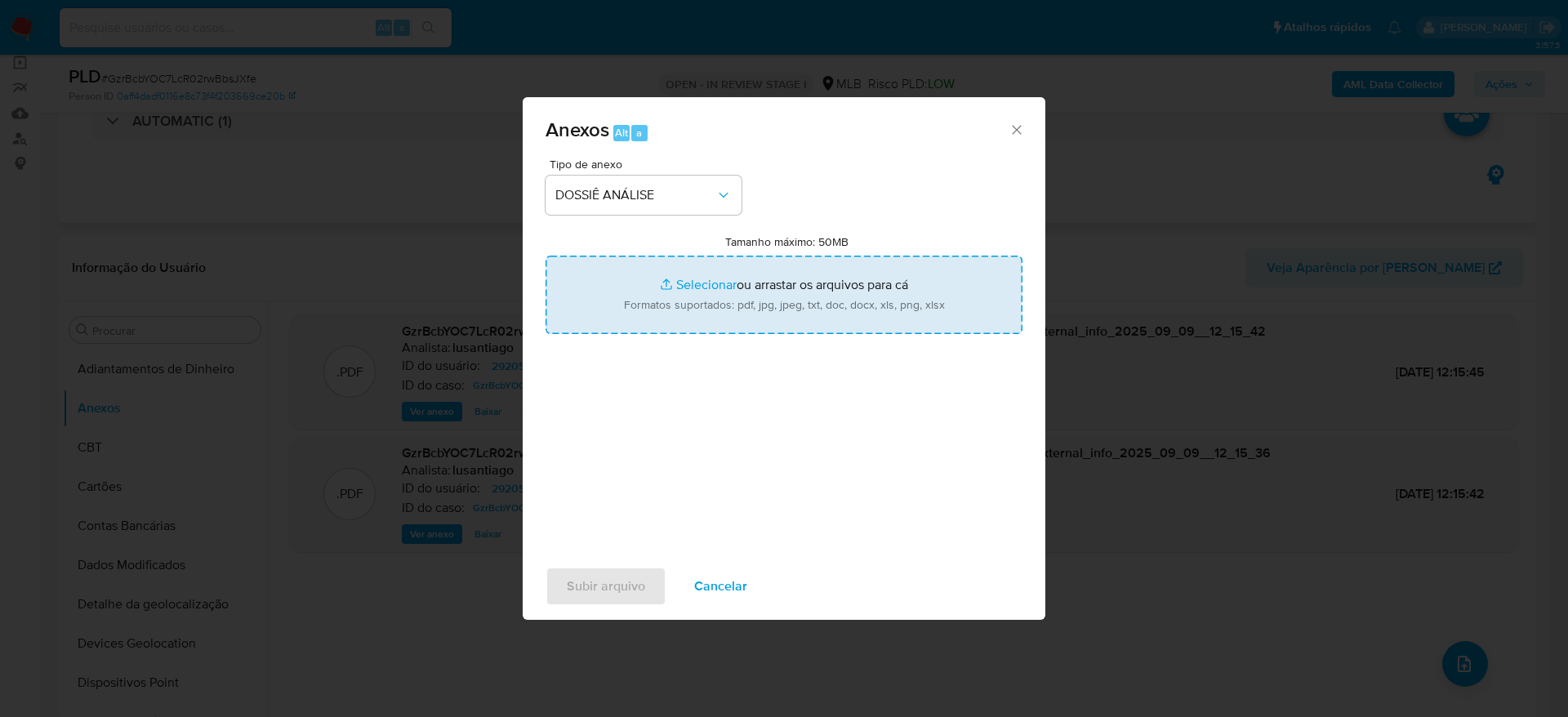
type input "C:\fakepath\Mulan 292050202_2025_09_09_10_16_35.xlsx"
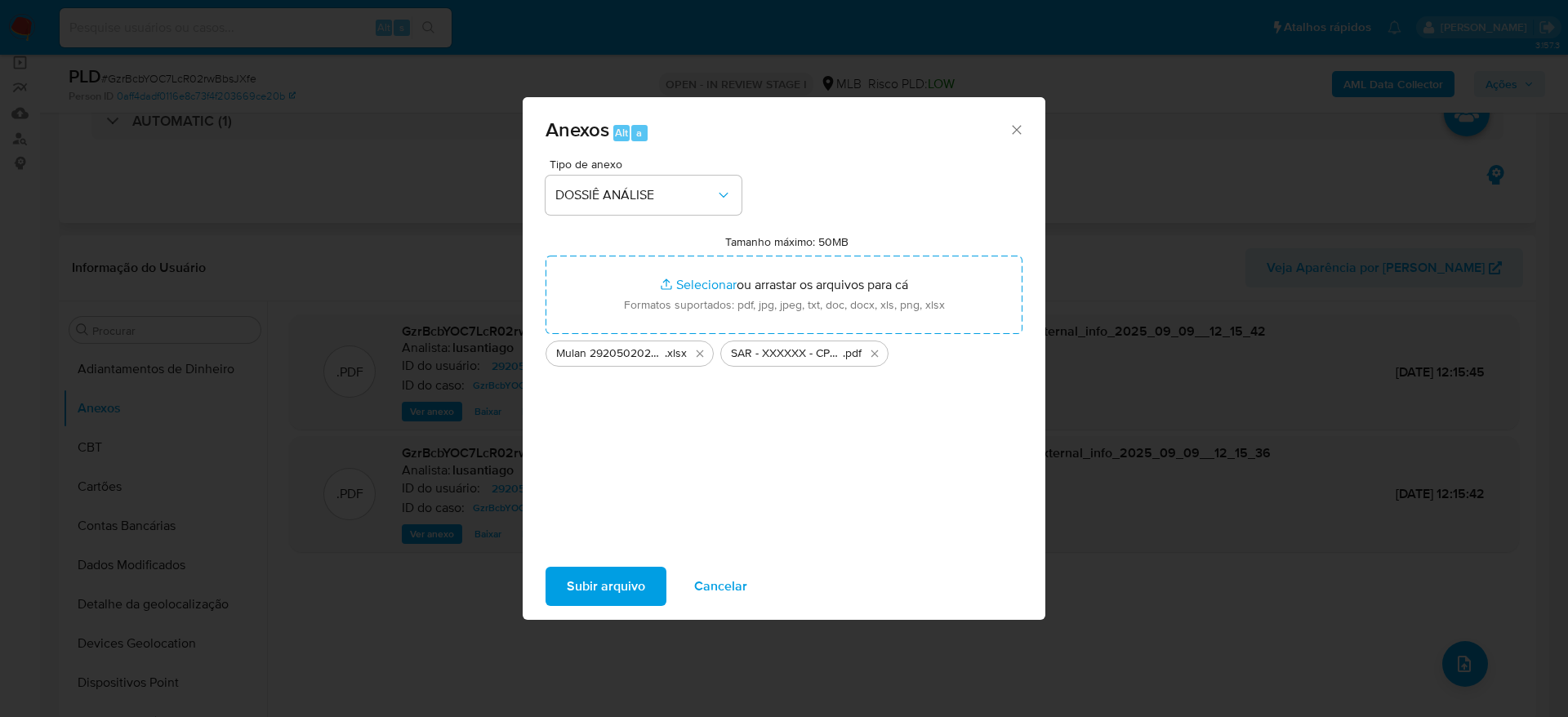
click at [588, 584] on span "Subir arquivo" at bounding box center [605, 586] width 78 height 36
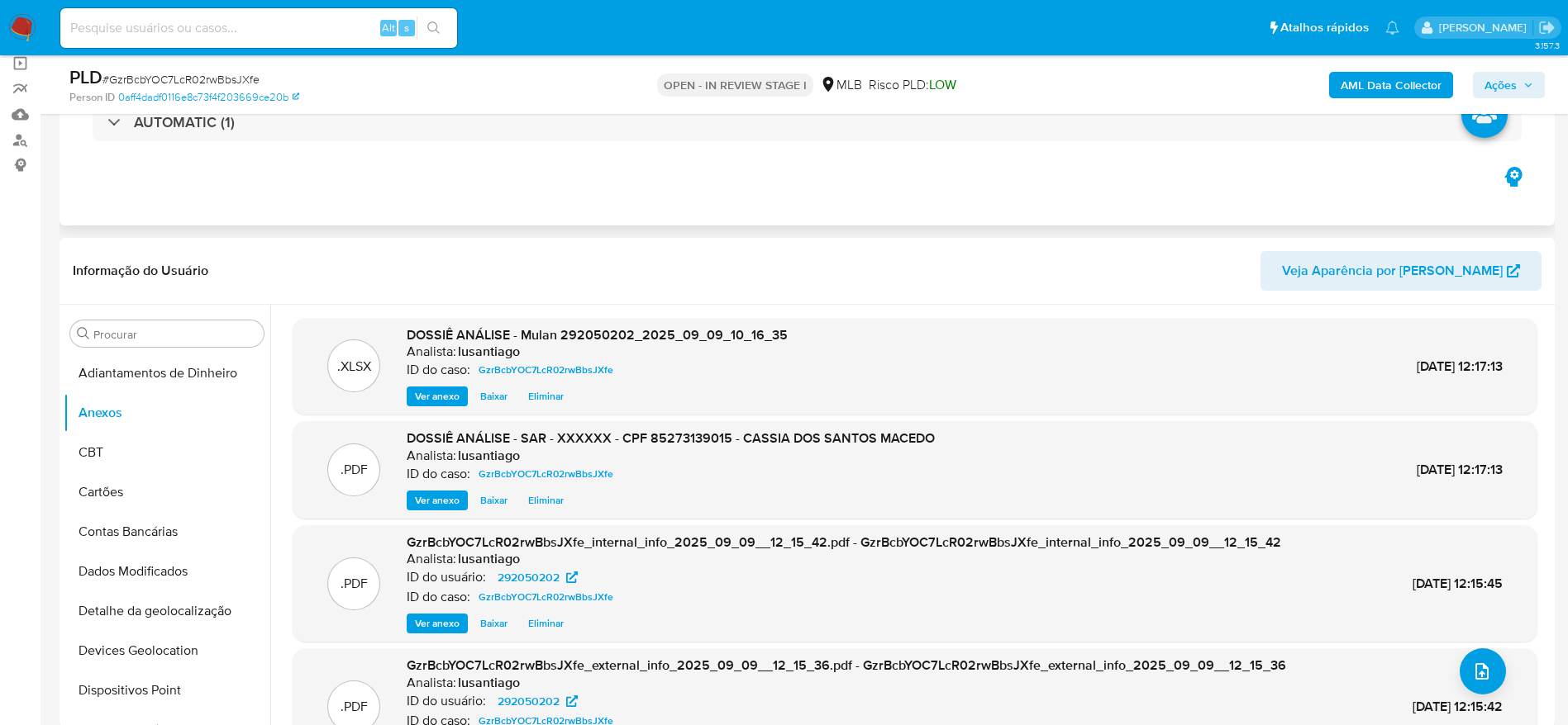
click at [1538, 80] on button "Ações" at bounding box center [1508, 85] width 72 height 26
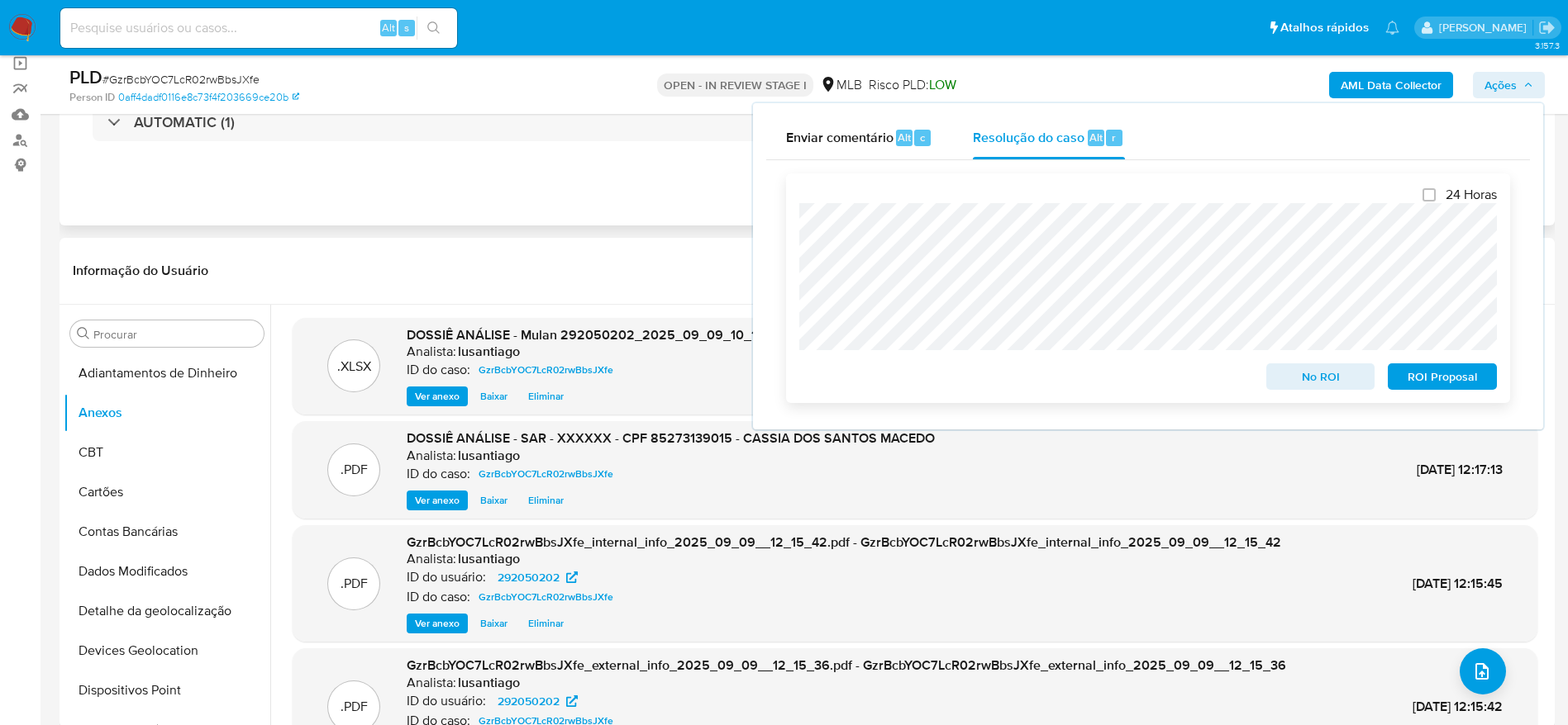
click at [1430, 381] on span "ROI Proposal" at bounding box center [1442, 376] width 86 height 23
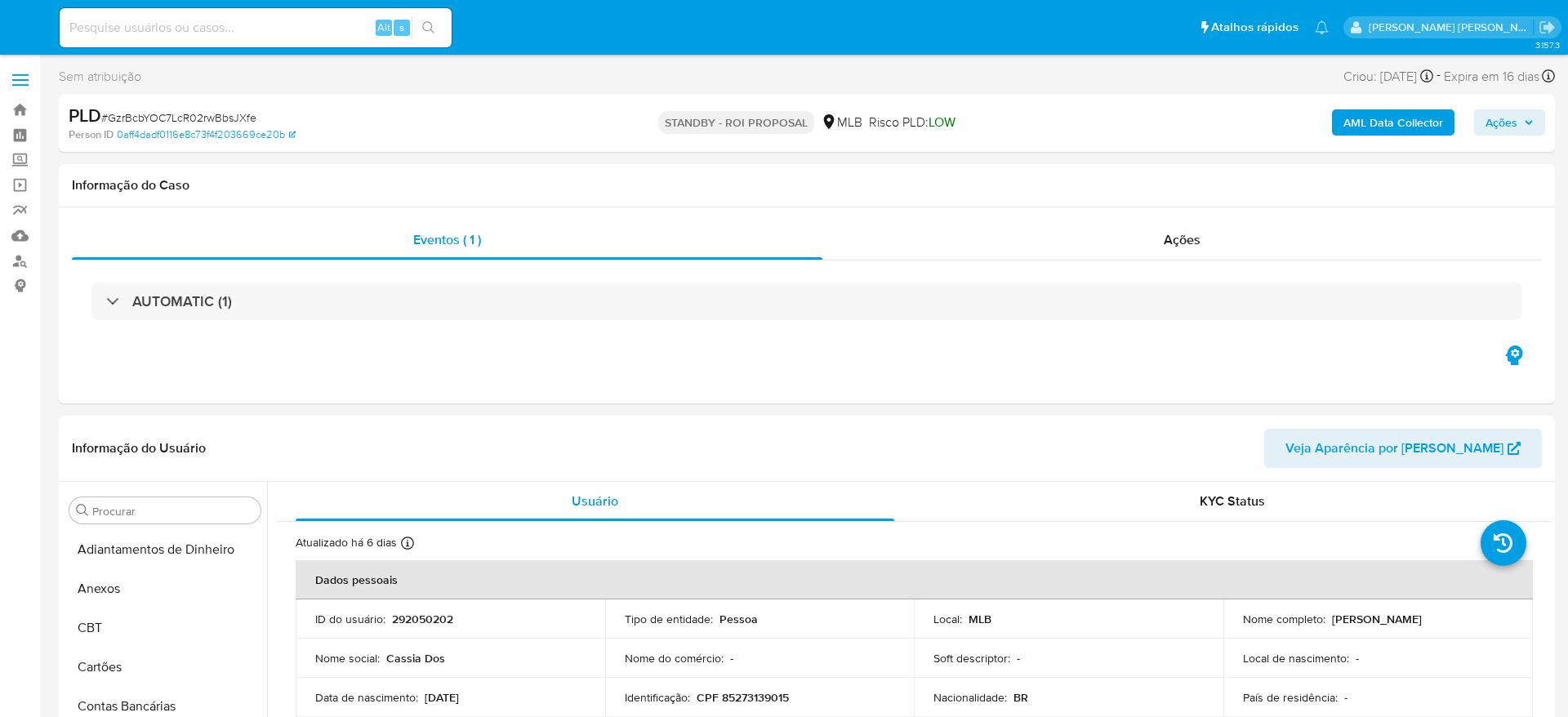
select select "10"
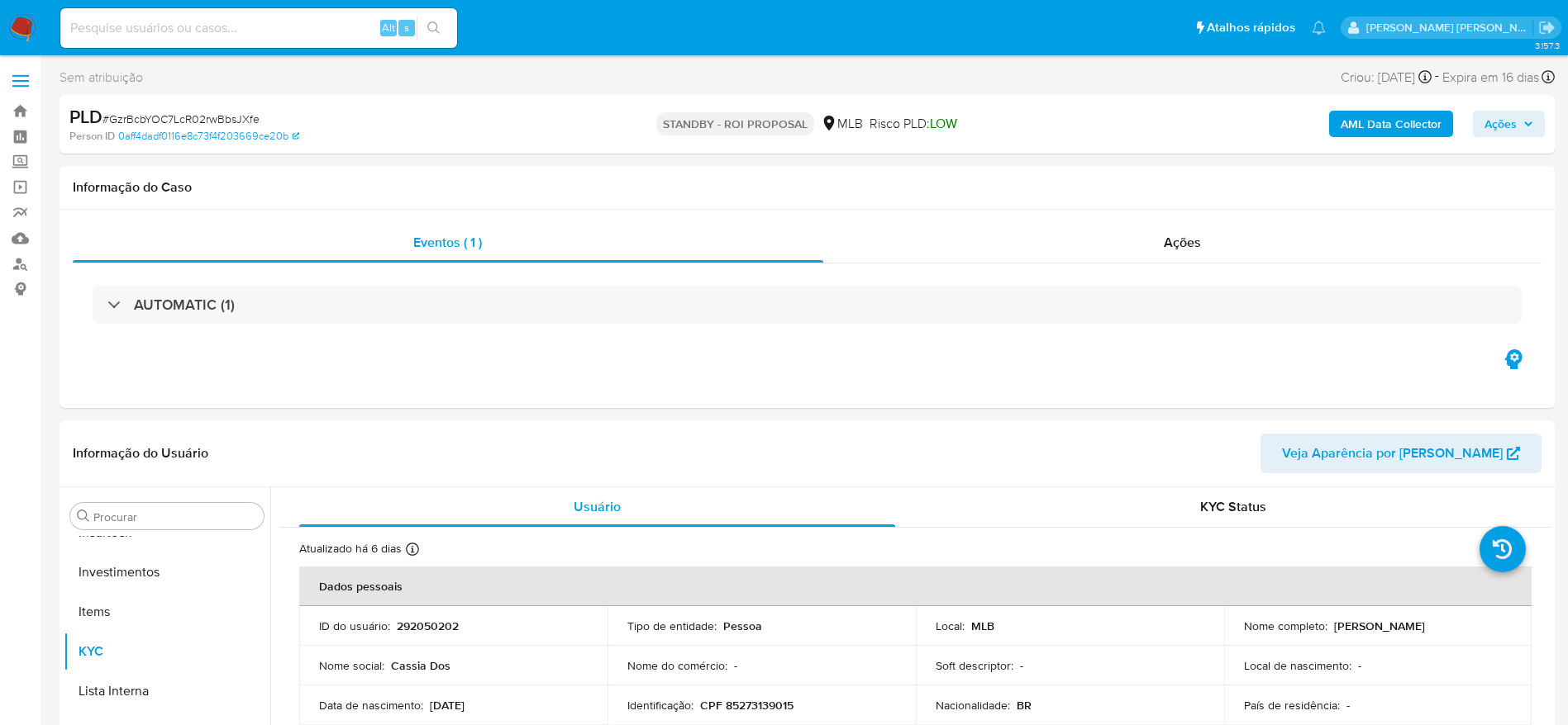
scroll to position [777, 0]
click at [19, 136] on link "Painel" at bounding box center [98, 137] width 196 height 26
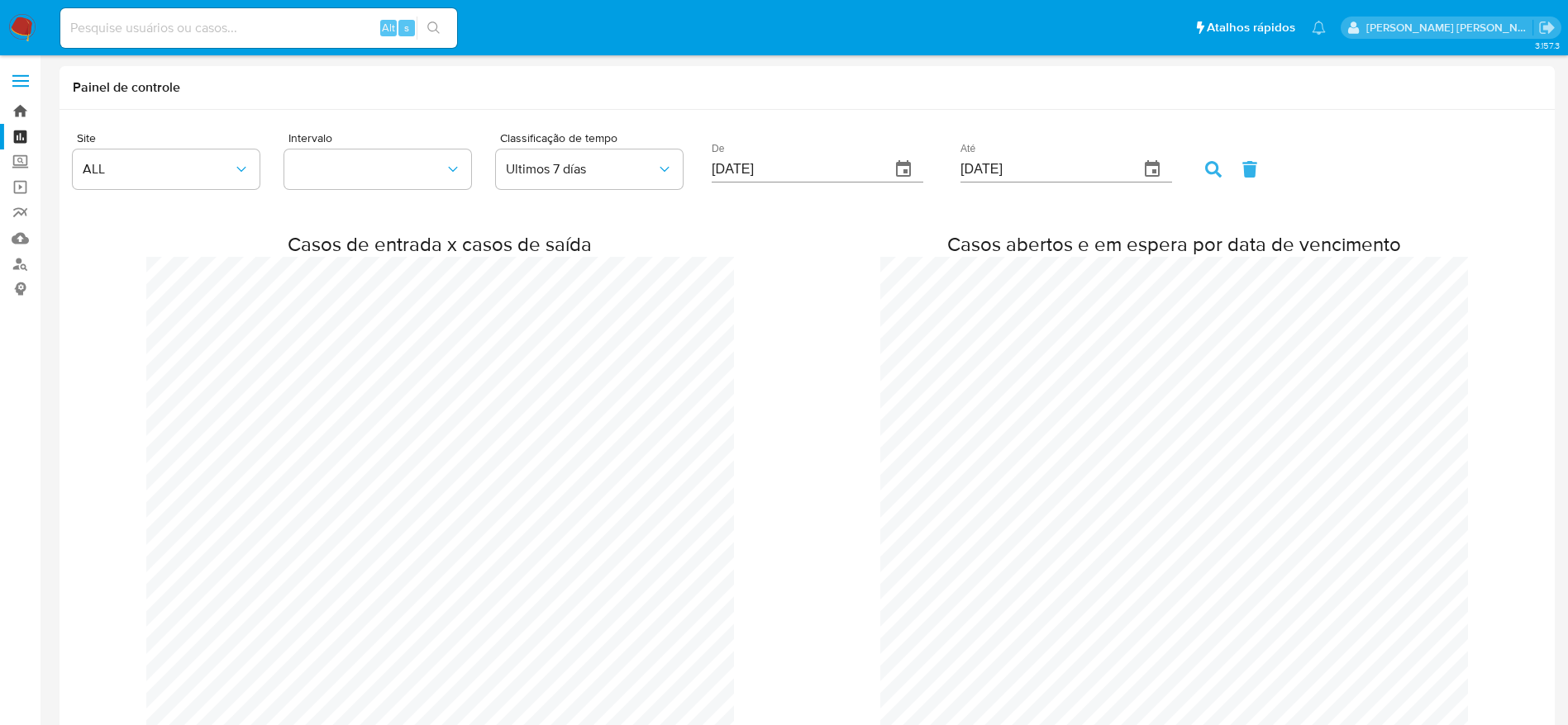
click at [16, 112] on link "Bandeja" at bounding box center [98, 112] width 196 height 26
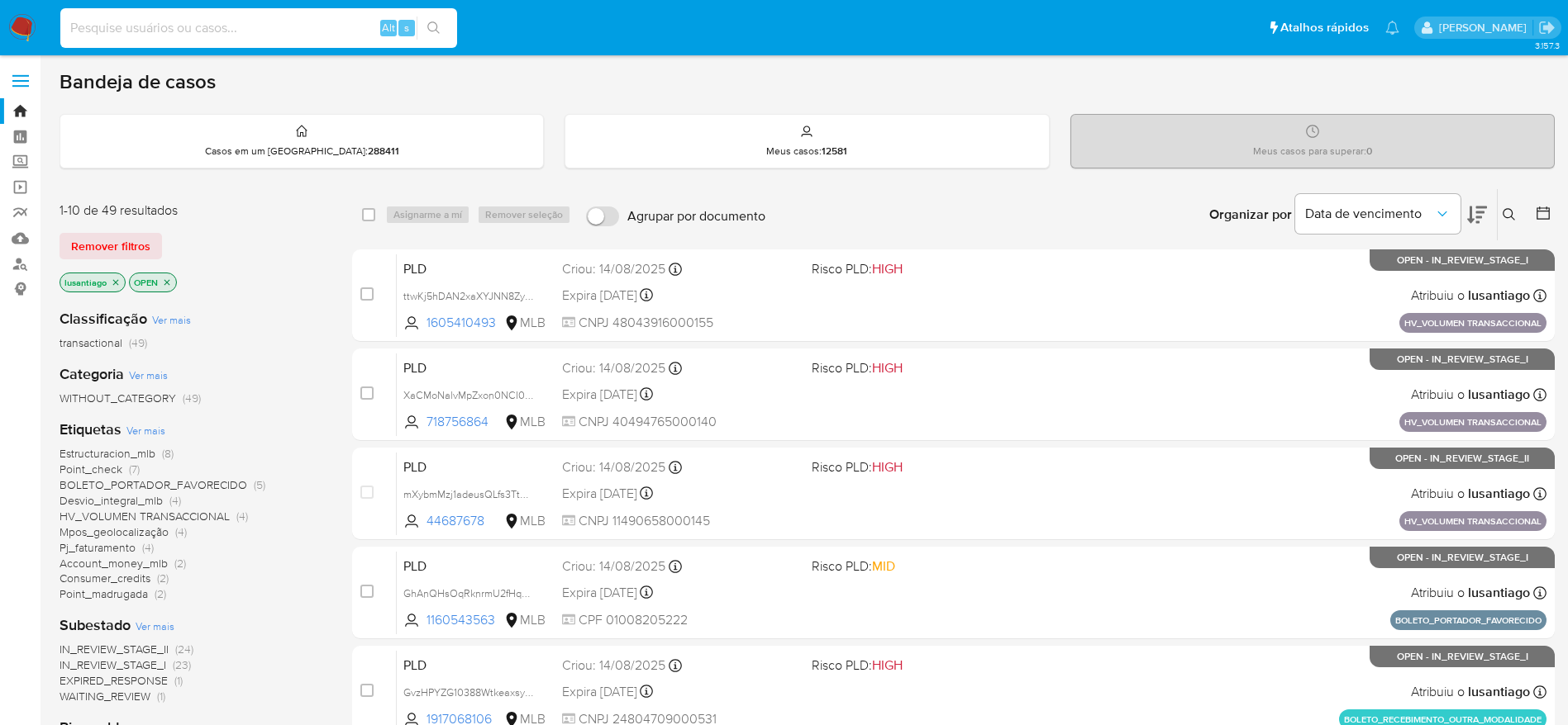
drag, startPoint x: 293, startPoint y: 29, endPoint x: 313, endPoint y: 43, distance: 24.4
click at [292, 30] on input at bounding box center [259, 28] width 397 height 21
paste input "2456523002"
type input "2456523002"
click at [429, 26] on icon "search-icon" at bounding box center [434, 28] width 13 height 13
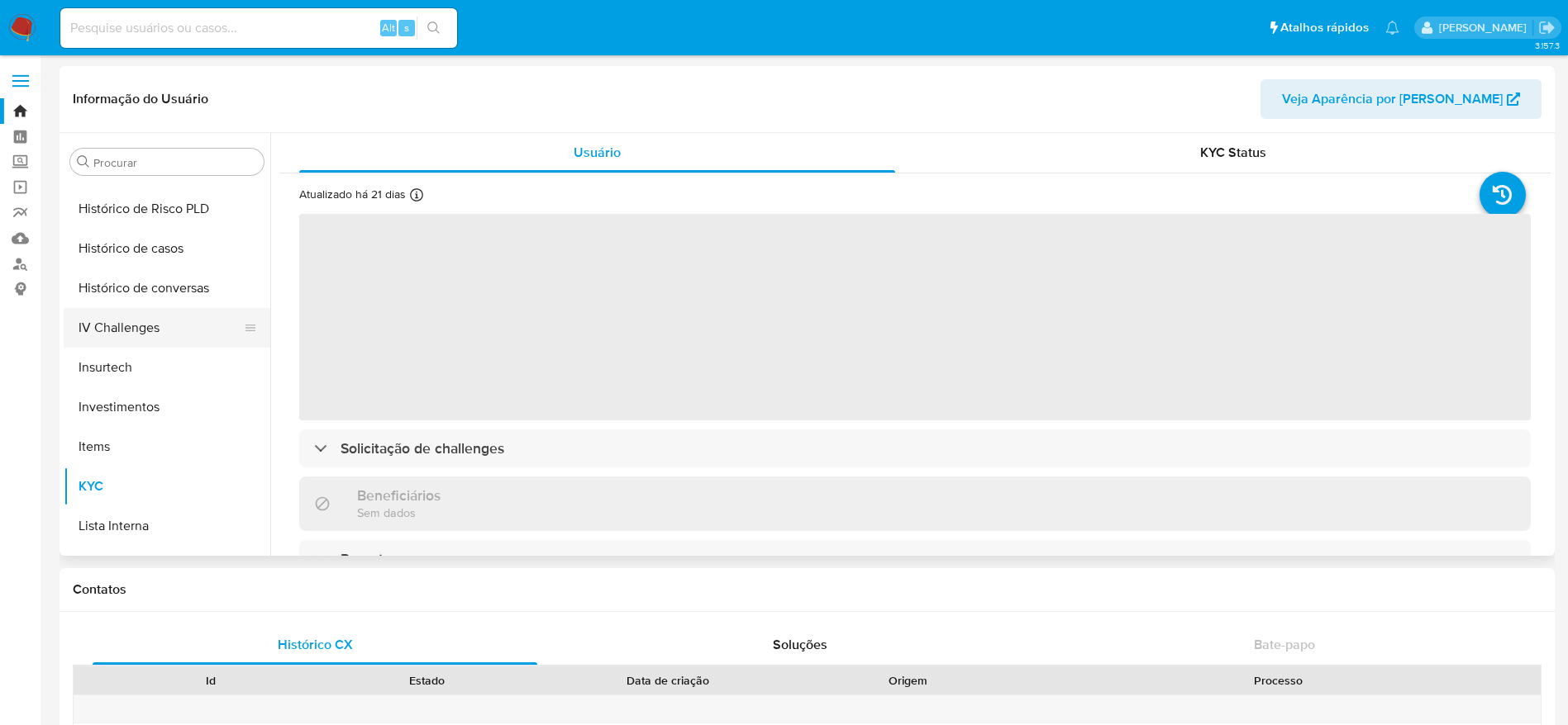
scroll to position [530, 0]
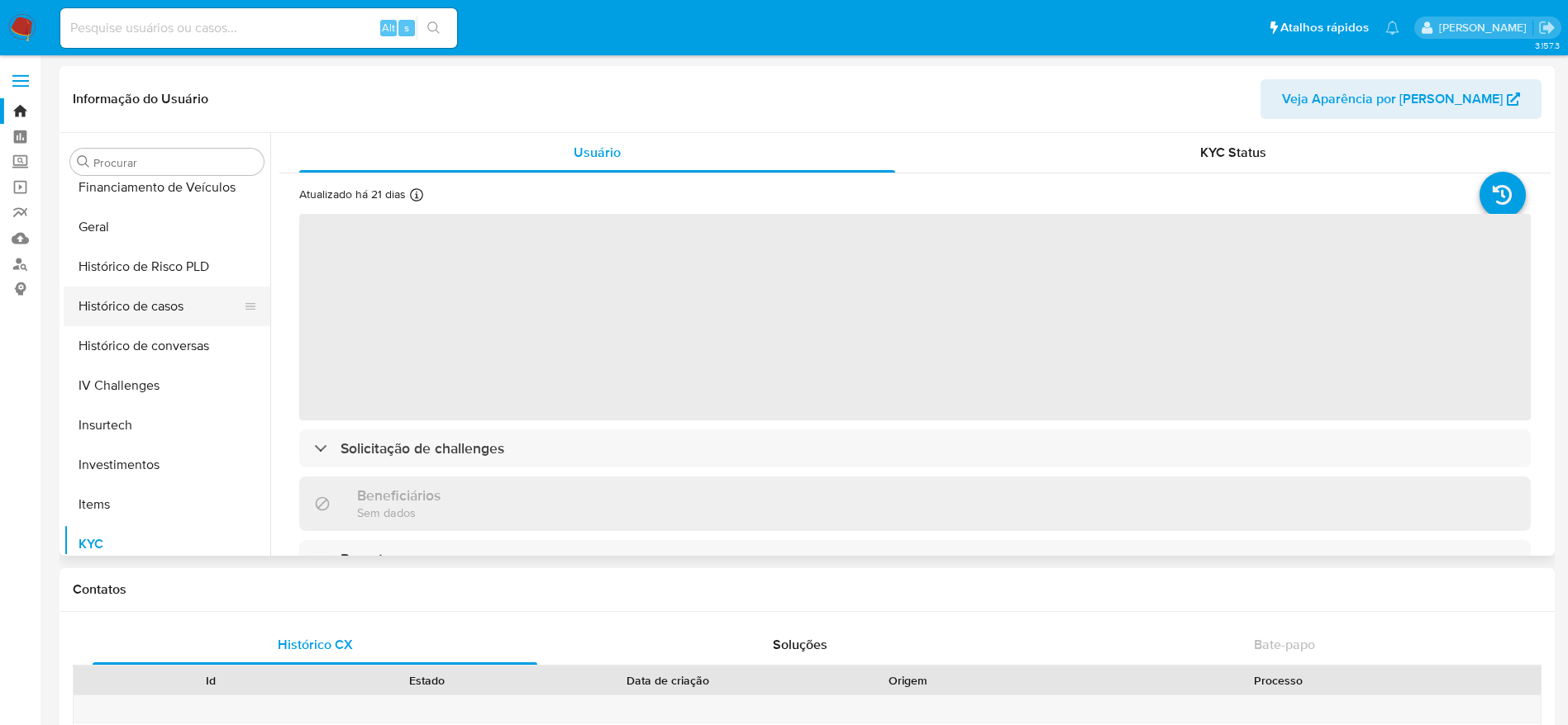
click at [138, 310] on button "Histórico de casos" at bounding box center [160, 306] width 194 height 40
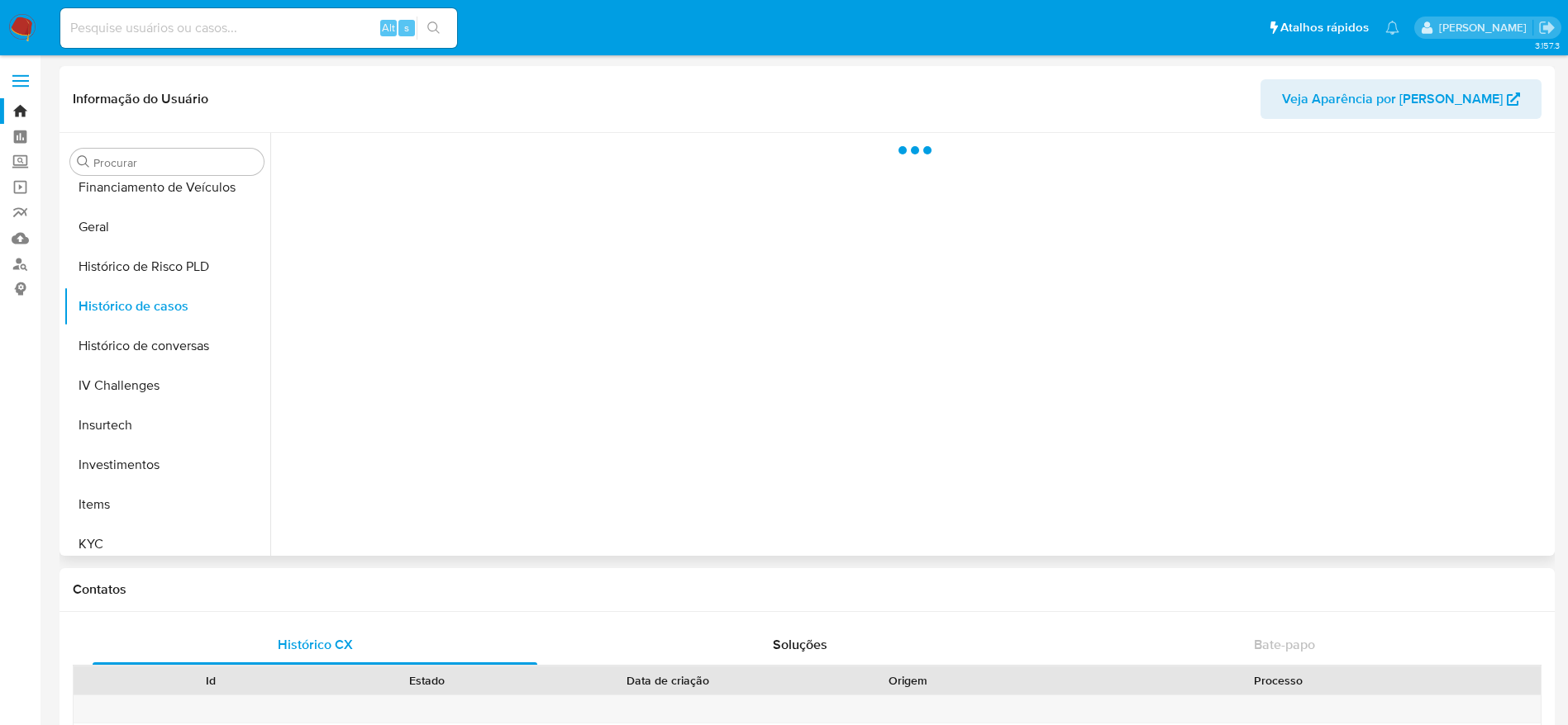
select select "10"
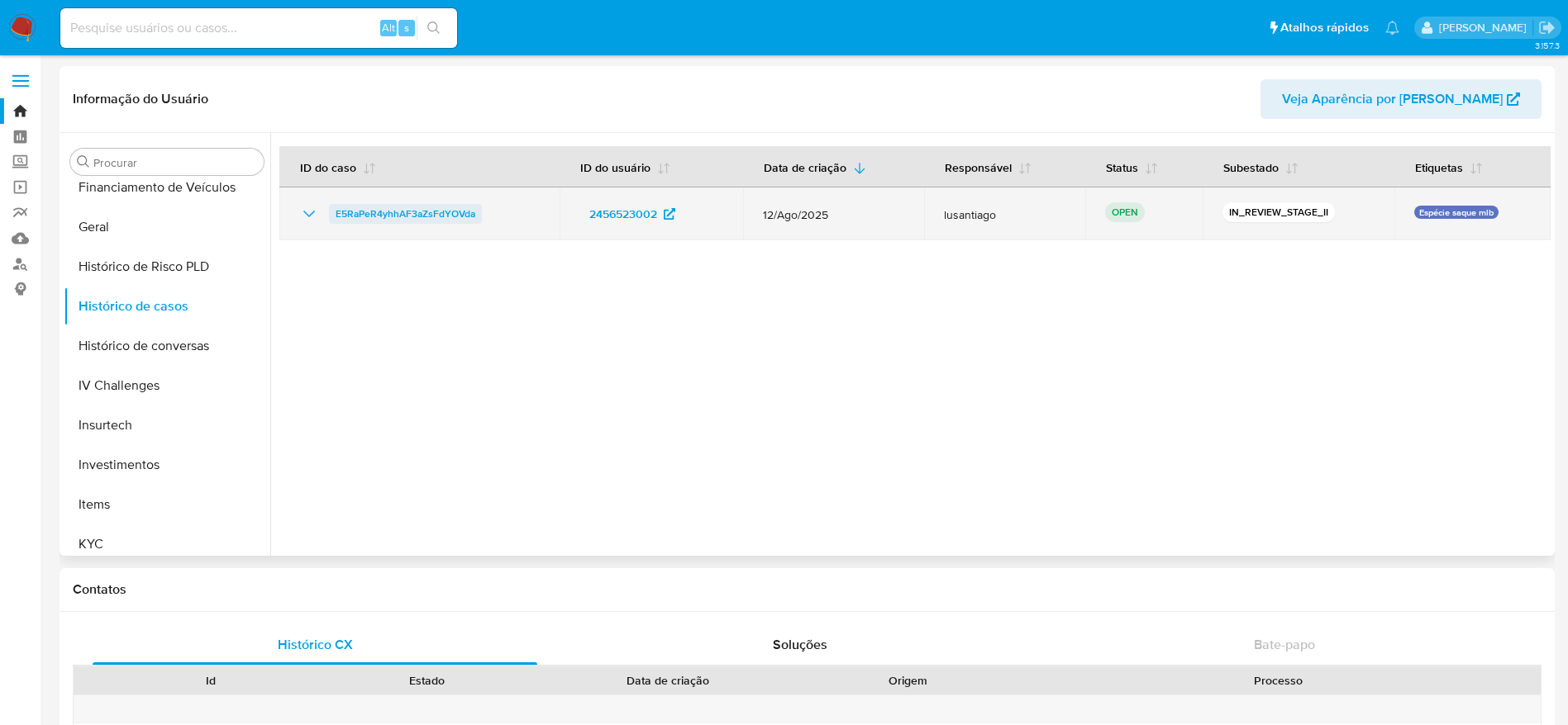
click at [378, 215] on span "E5RaPeR4yhhAF3aZsFdYOVda" at bounding box center [405, 213] width 140 height 20
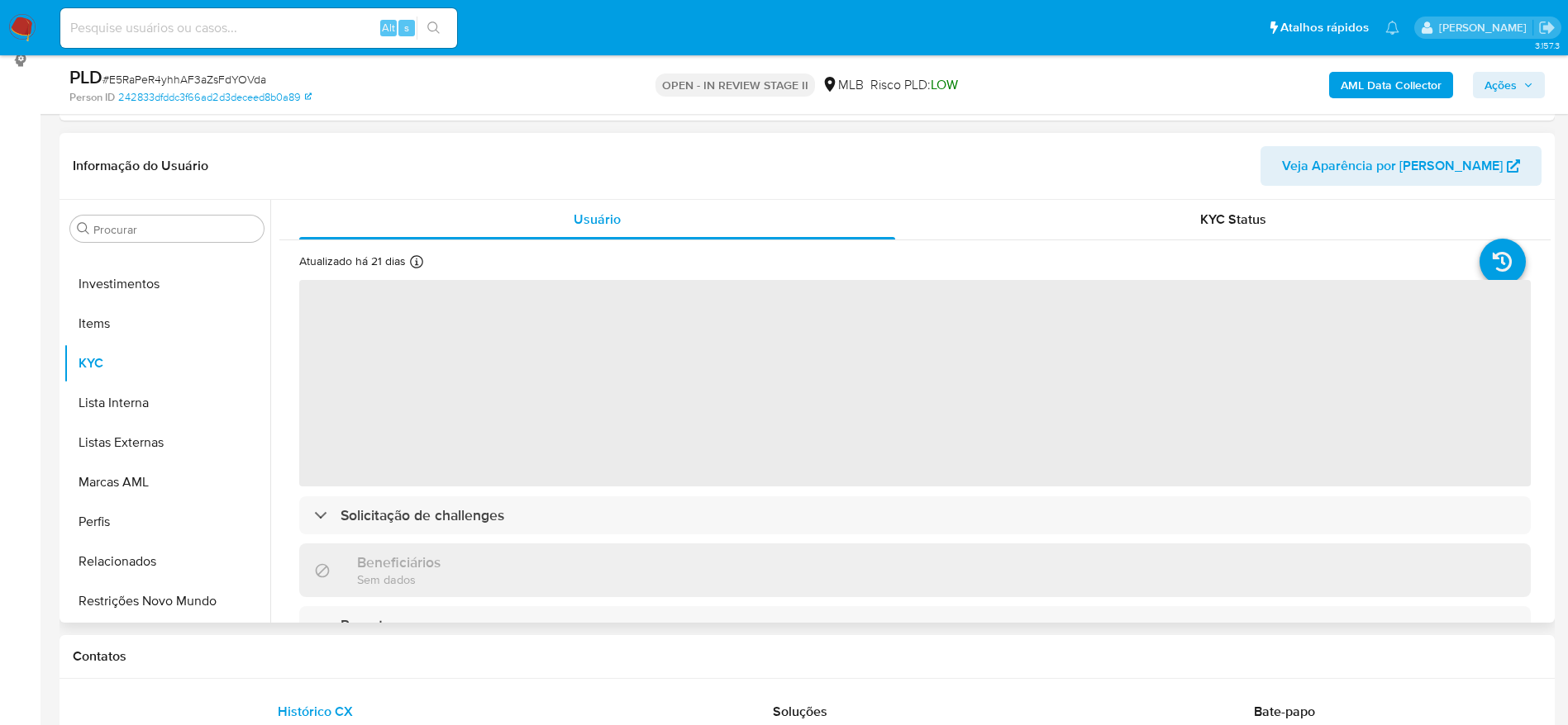
scroll to position [248, 0]
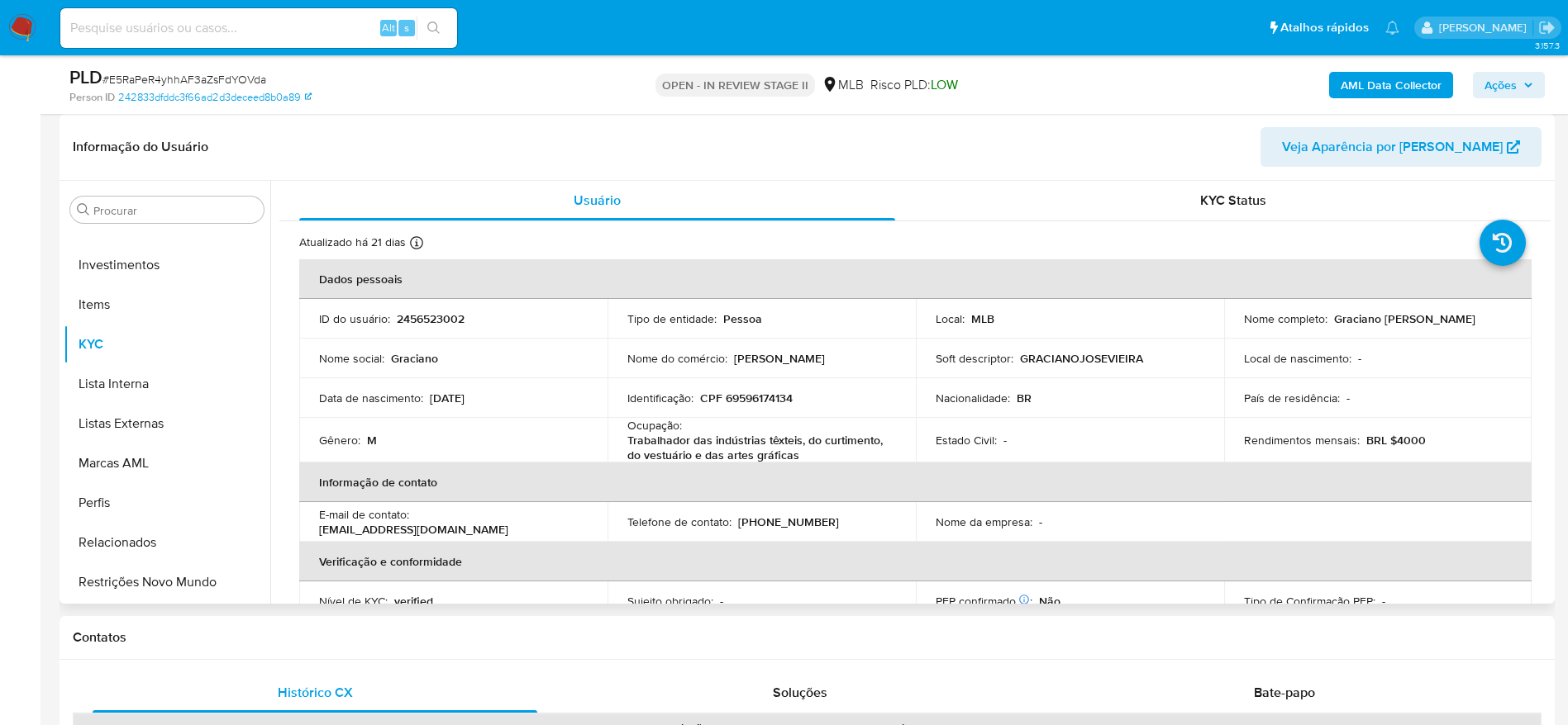
select select "10"
click at [753, 396] on p "CPF 69596174134" at bounding box center [746, 398] width 92 height 15
copy p "69596174134"
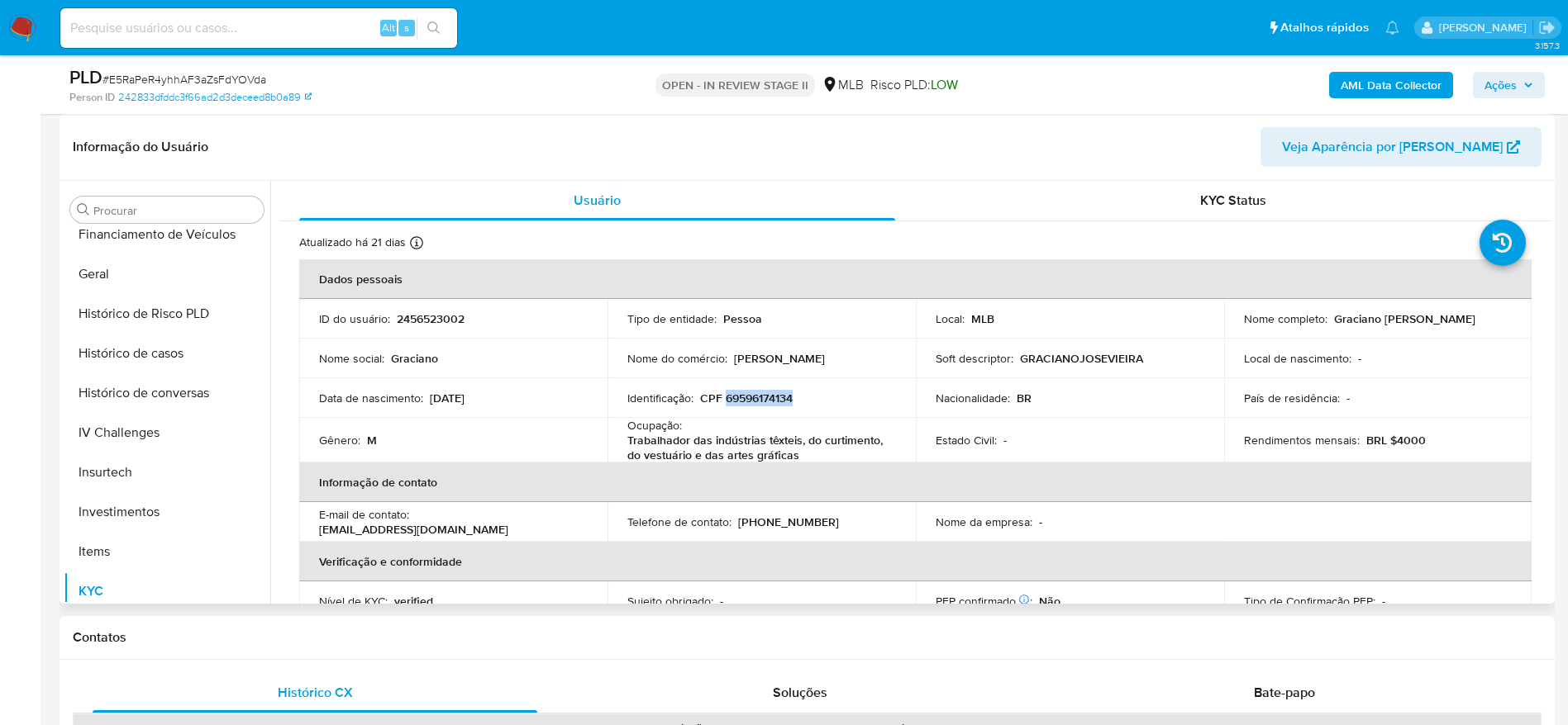
scroll to position [530, 0]
click at [102, 276] on button "Geral" at bounding box center [160, 275] width 194 height 40
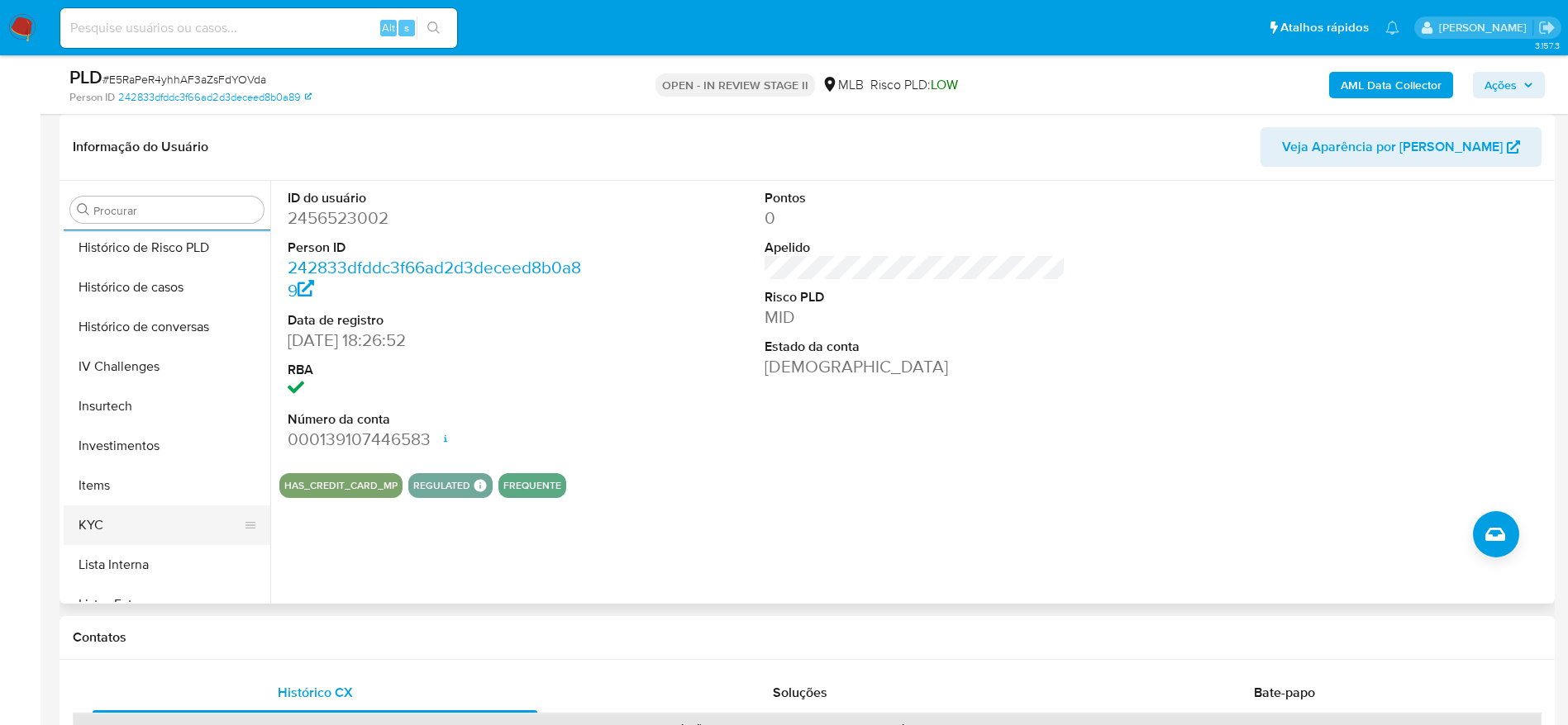
scroll to position [653, 0]
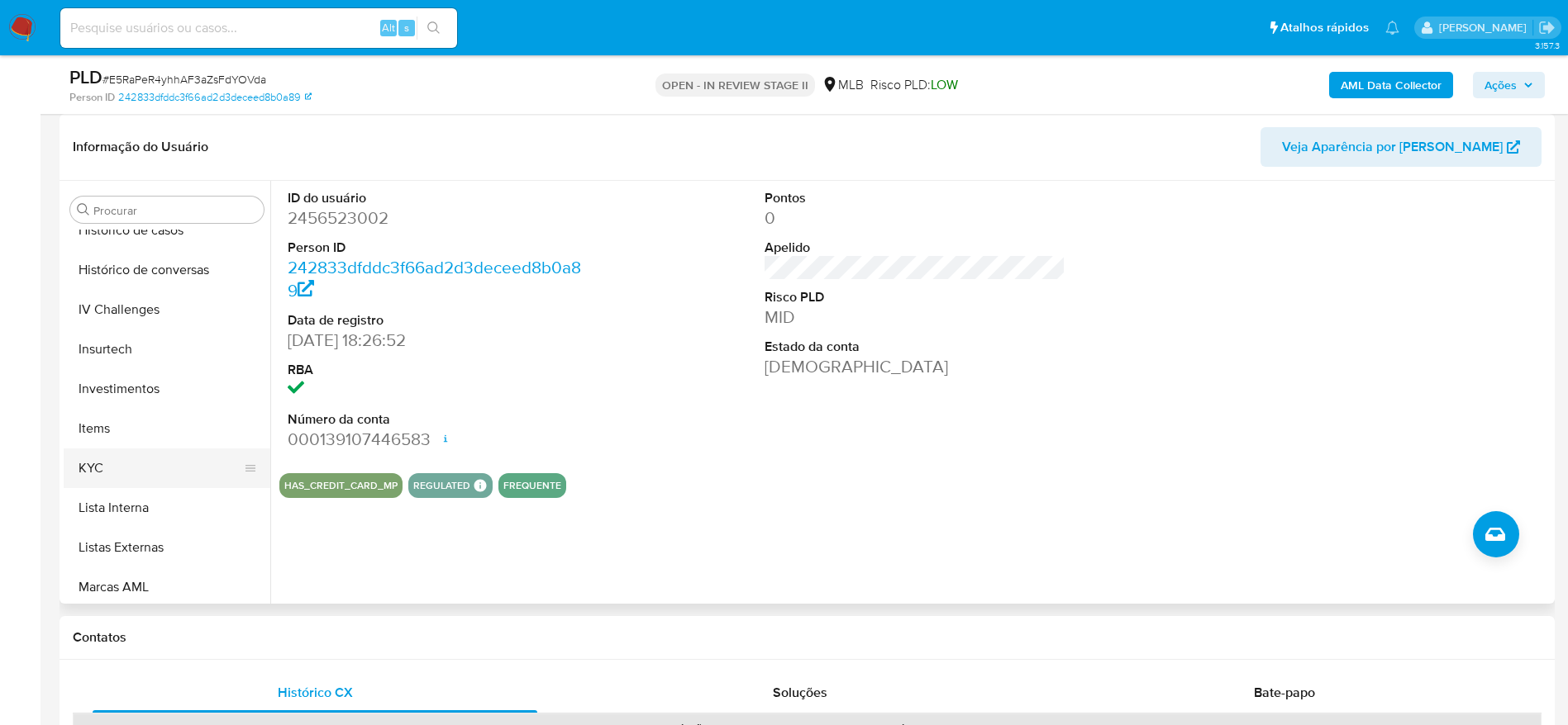
drag, startPoint x: 106, startPoint y: 466, endPoint x: 145, endPoint y: 471, distance: 39.3
click at [107, 466] on button "KYC" at bounding box center [160, 468] width 194 height 40
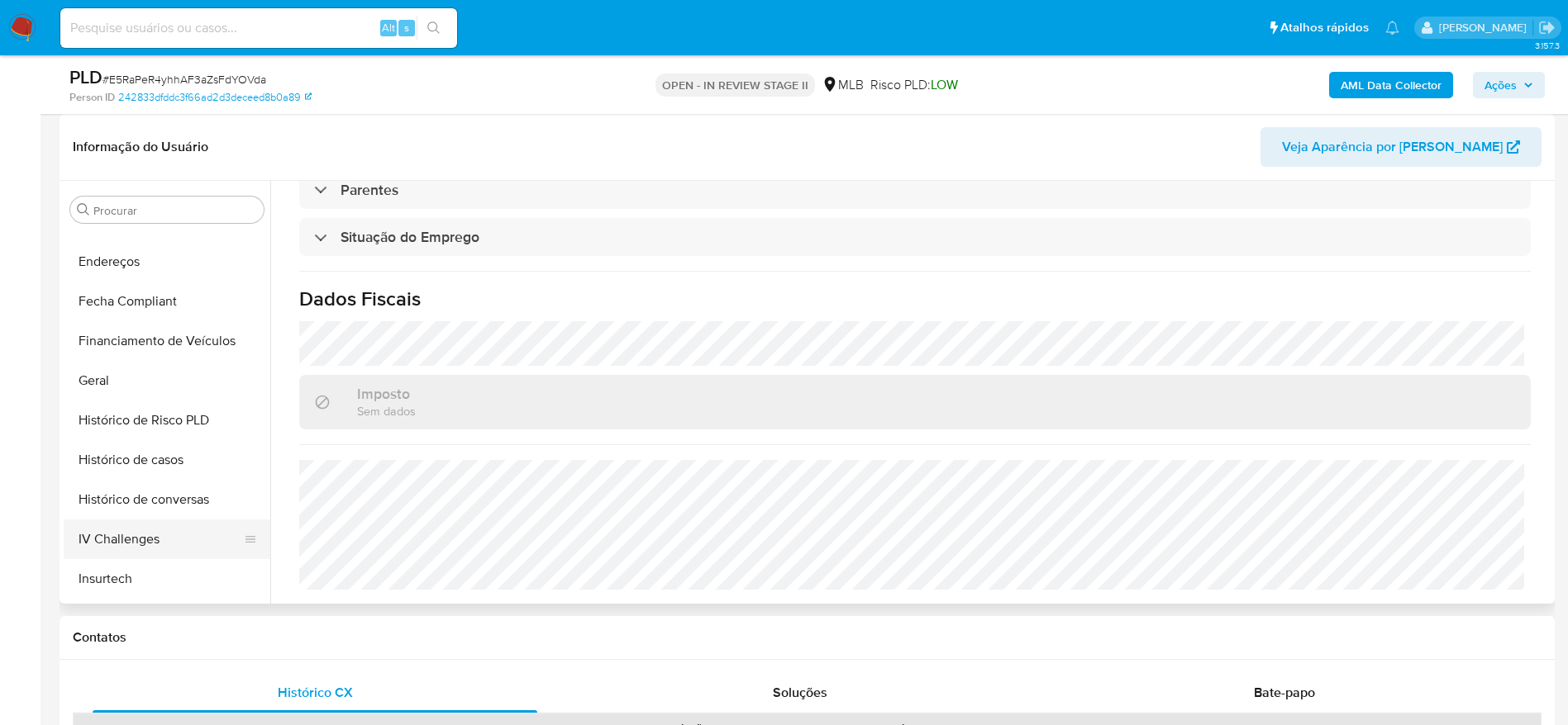
scroll to position [406, 0]
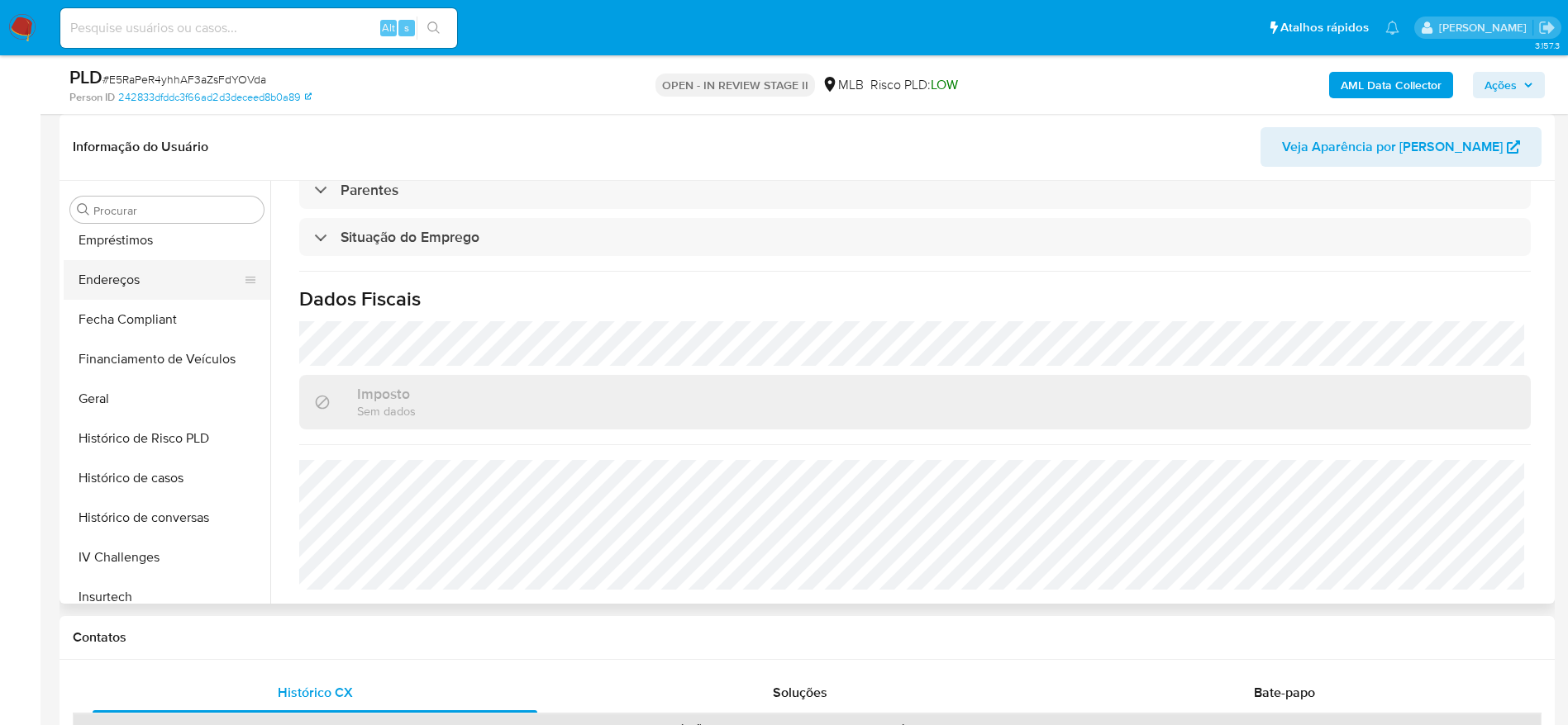
click at [142, 280] on button "Endereços" at bounding box center [160, 280] width 194 height 40
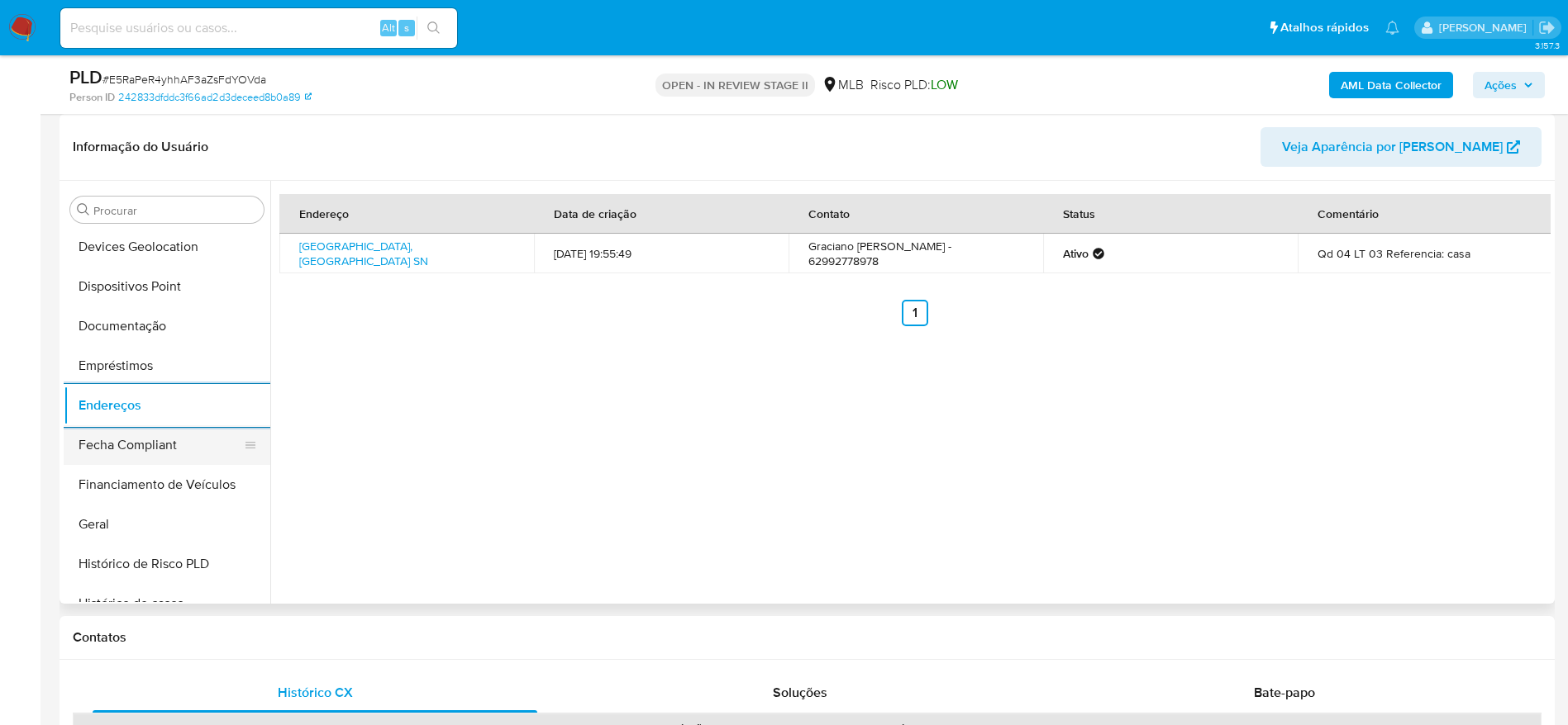
scroll to position [158, 0]
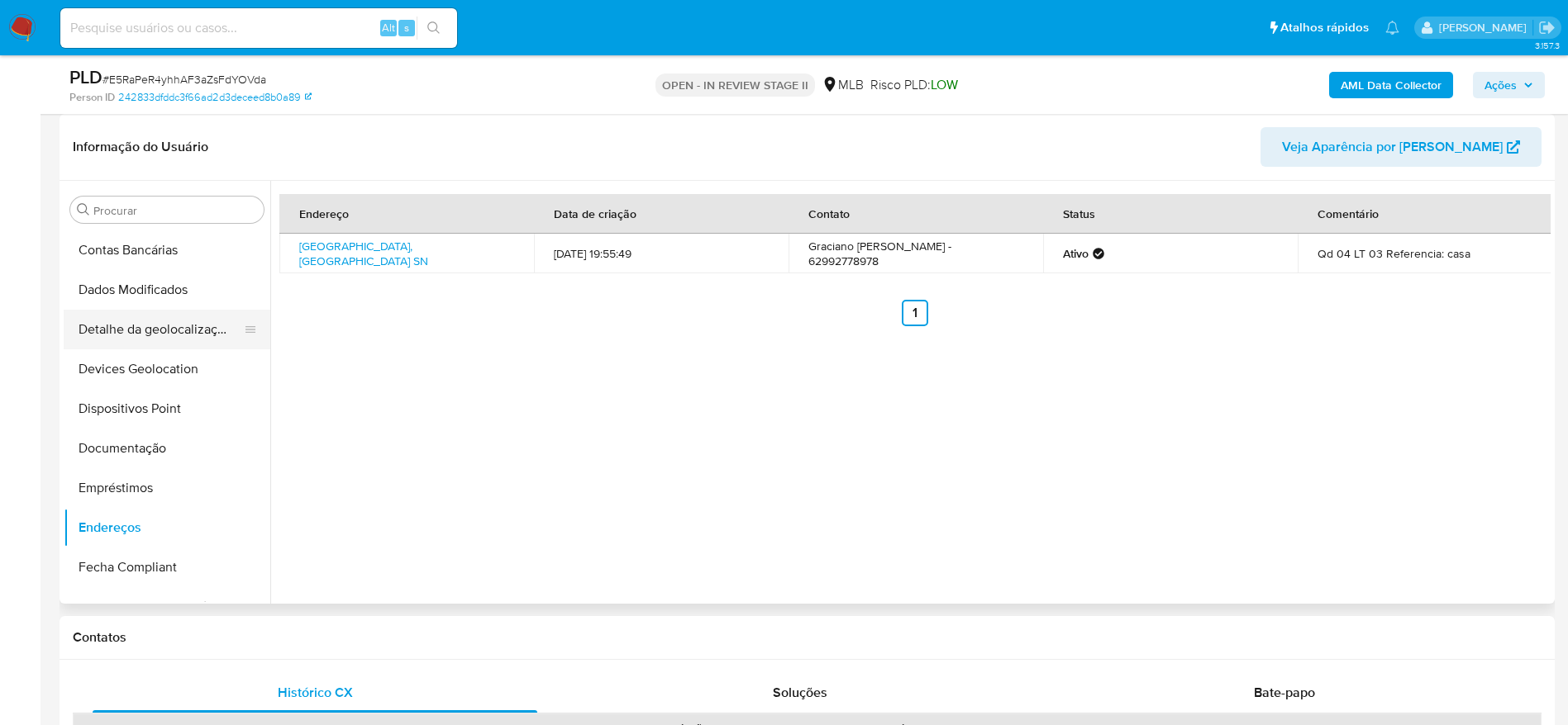
click at [169, 332] on button "Detalhe da geolocalização" at bounding box center [160, 329] width 194 height 40
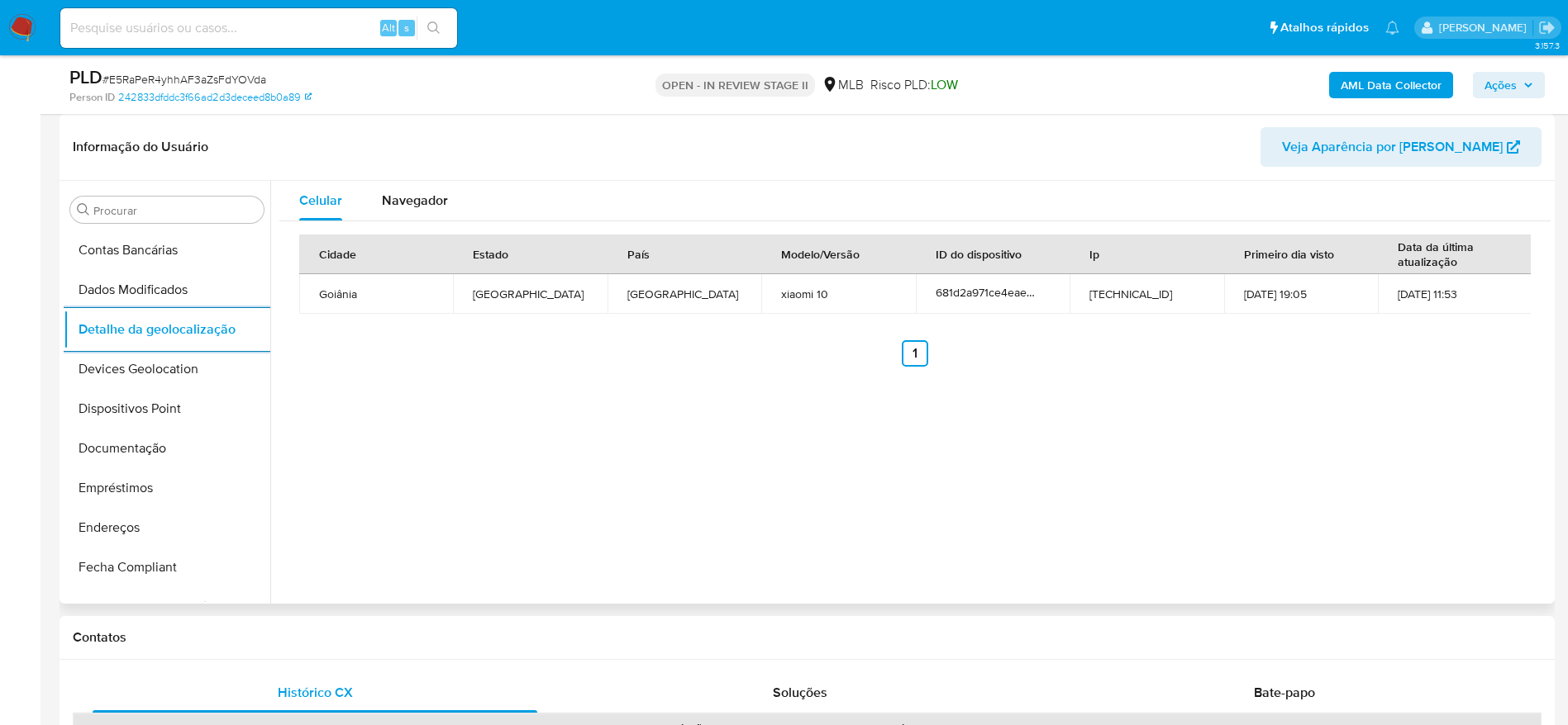
scroll to position [777, 0]
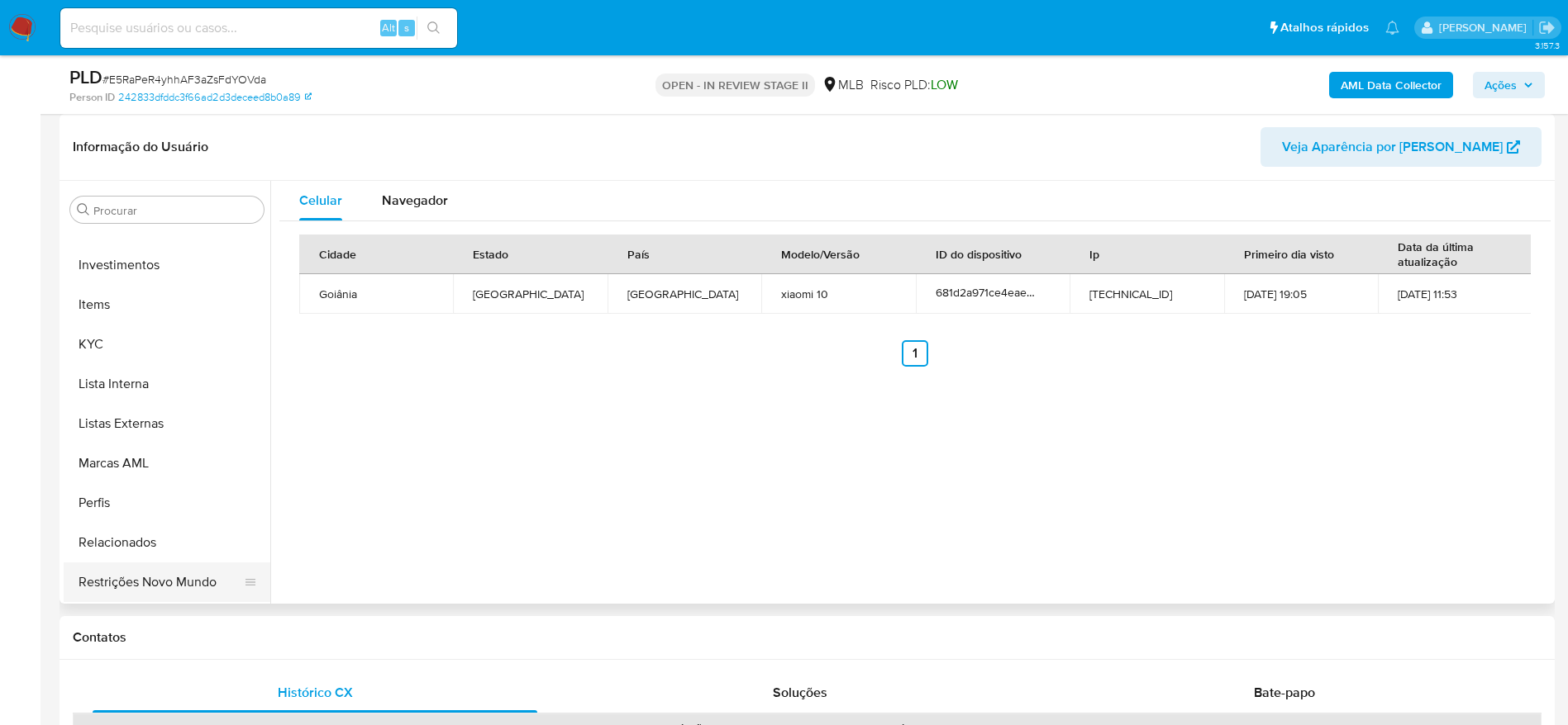
click at [115, 576] on button "Restrições Novo Mundo" at bounding box center [160, 582] width 194 height 40
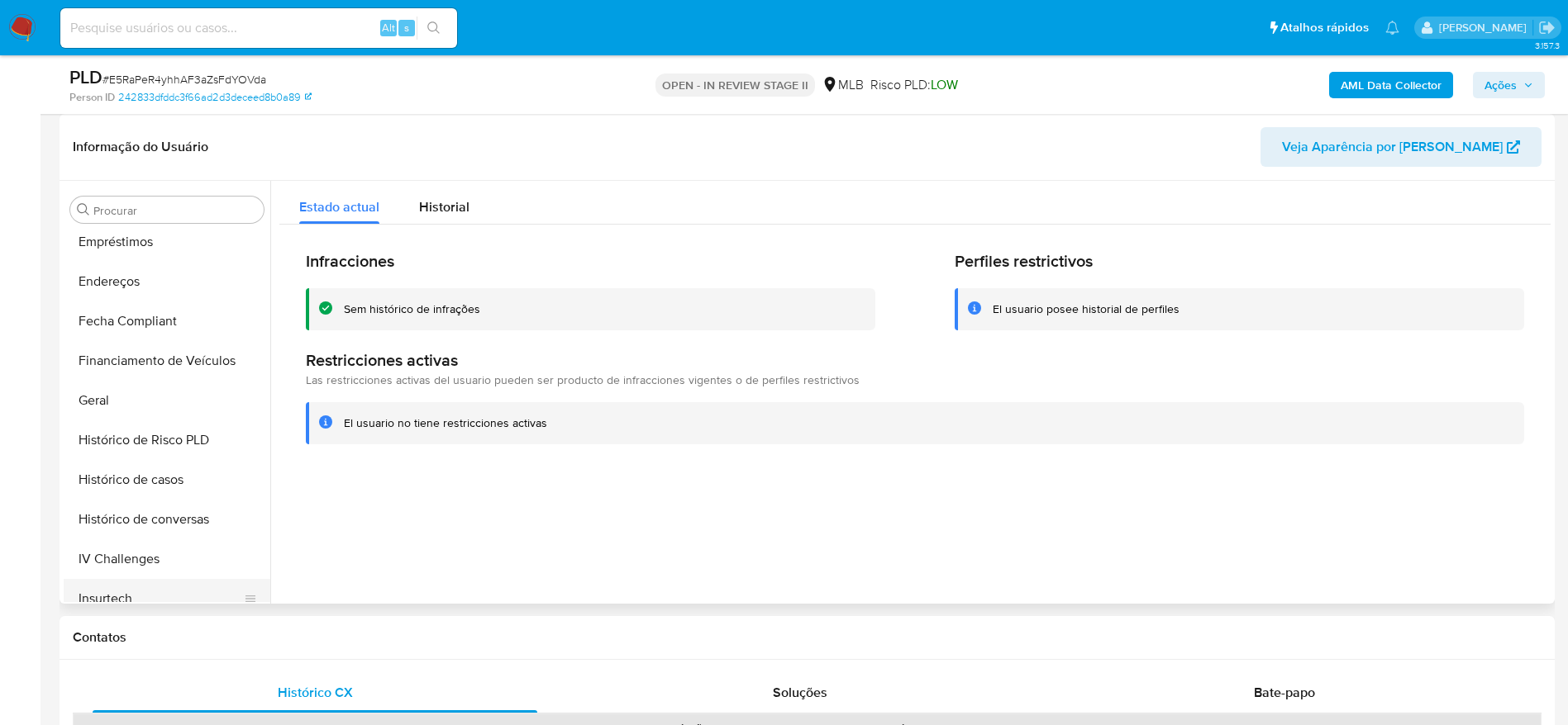
scroll to position [282, 0]
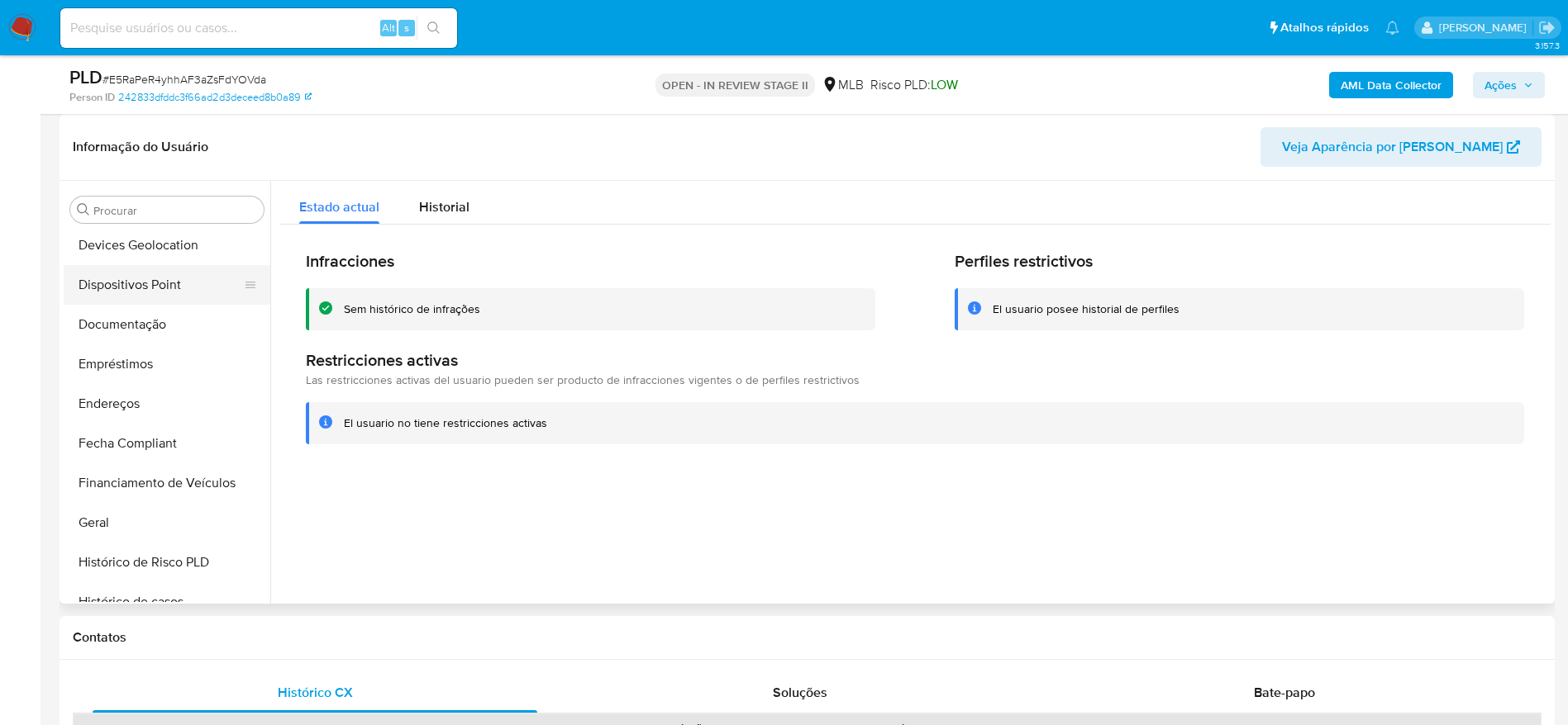
click at [137, 288] on button "Dispositivos Point" at bounding box center [160, 285] width 194 height 40
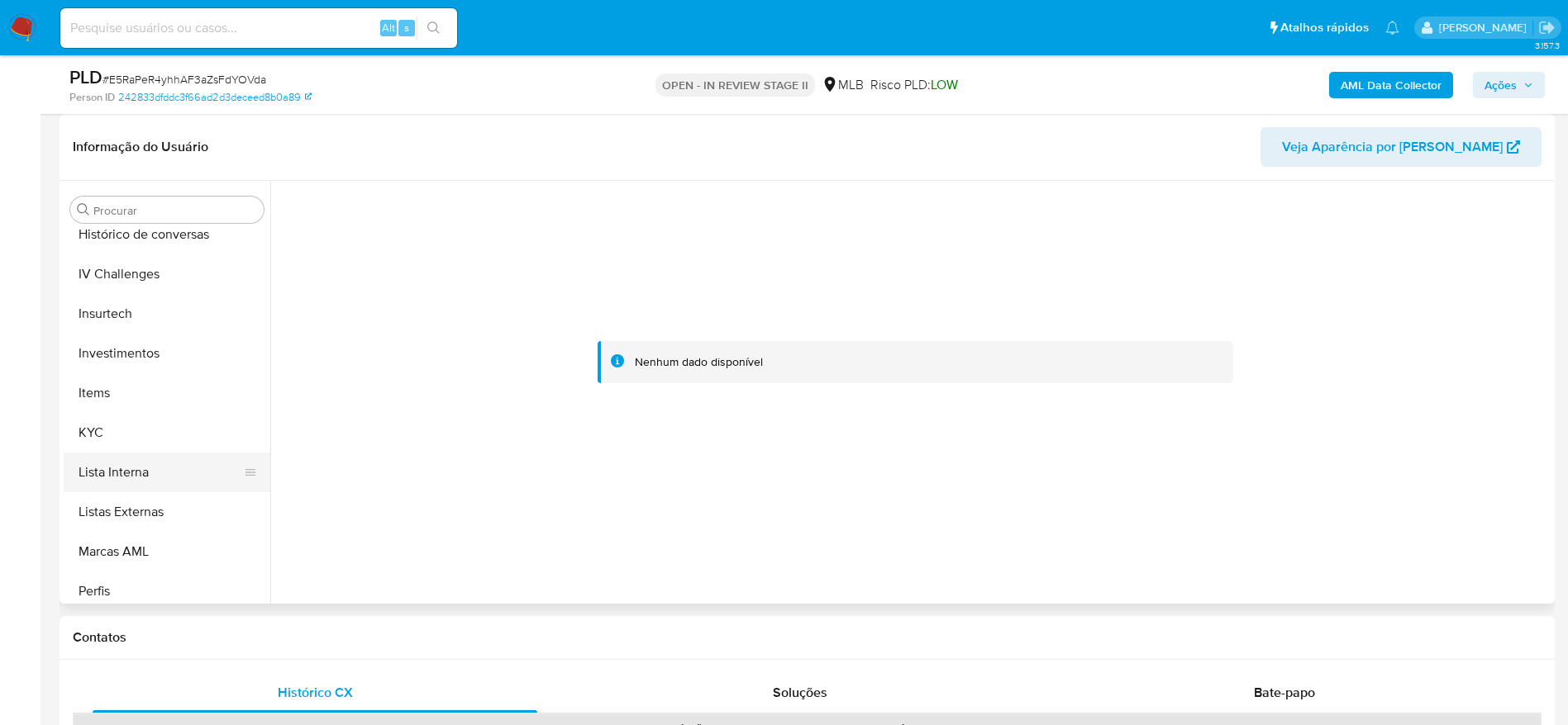
scroll to position [777, 0]
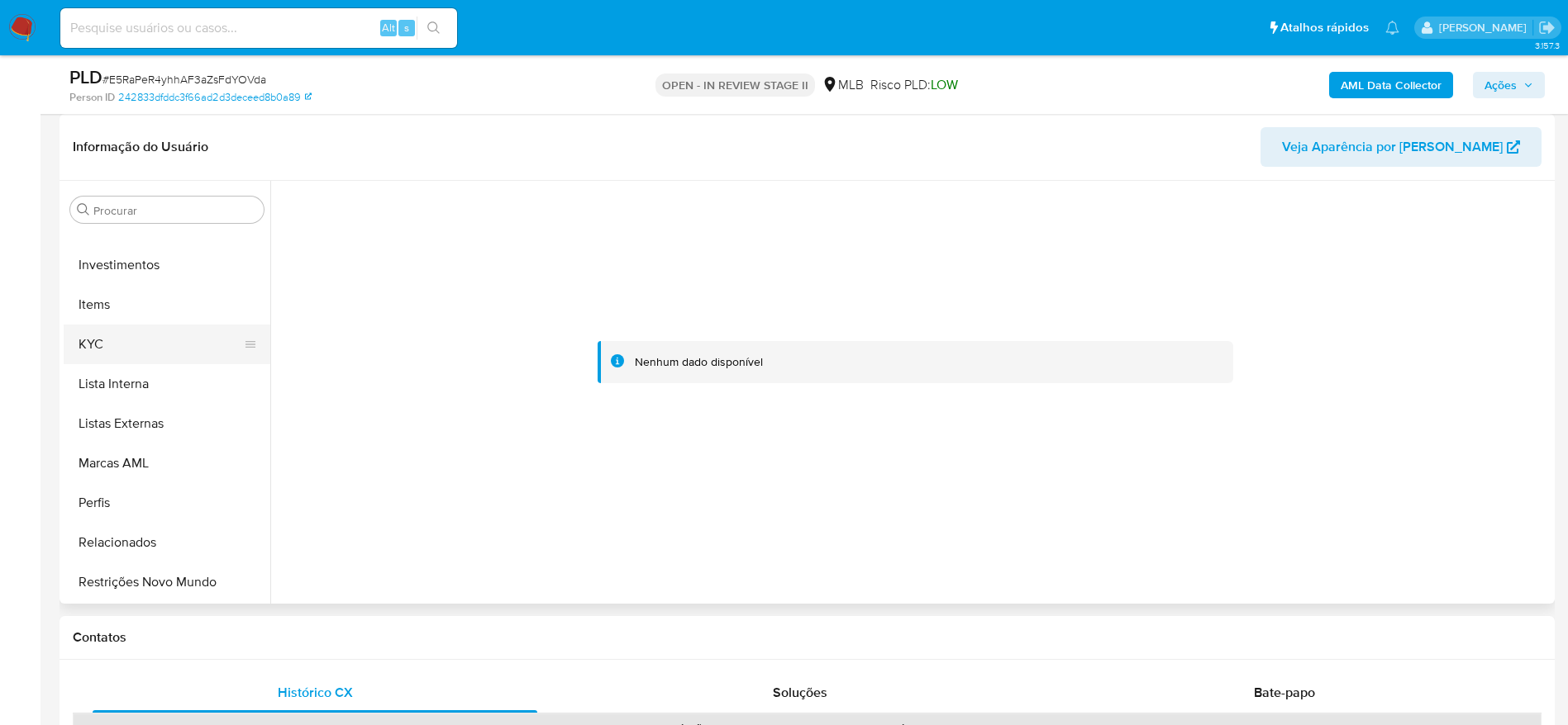
click at [128, 357] on button "KYC" at bounding box center [160, 344] width 194 height 40
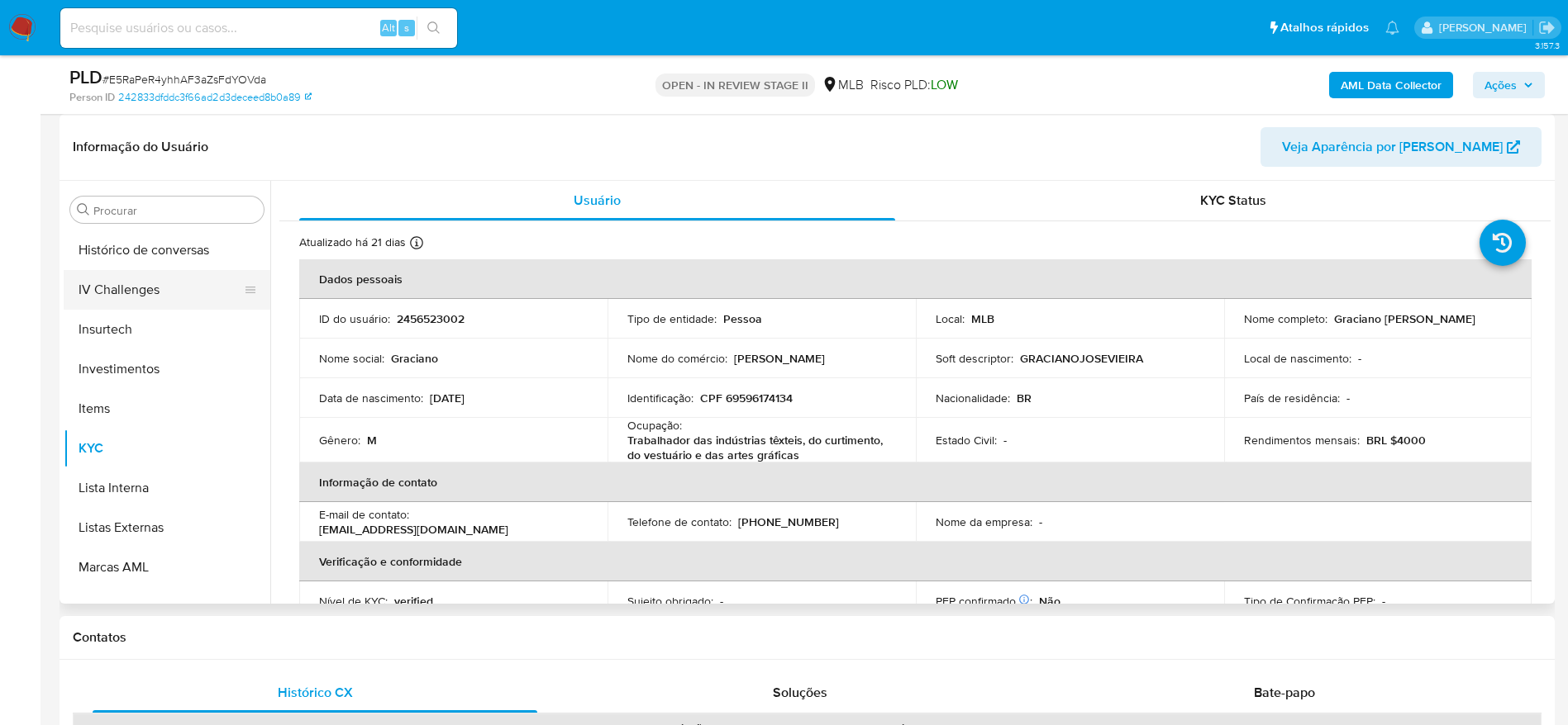
scroll to position [530, 0]
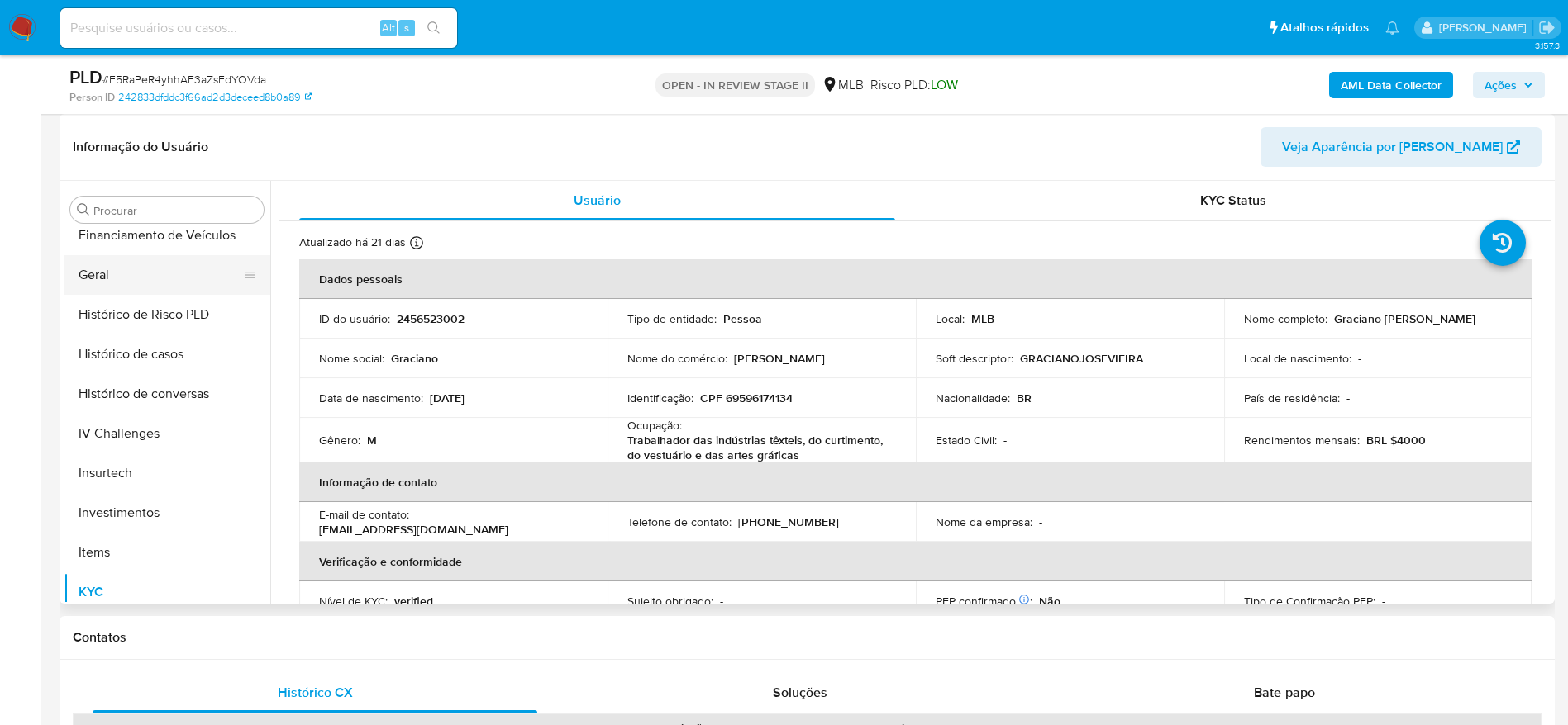
click at [139, 289] on button "Geral" at bounding box center [160, 275] width 194 height 40
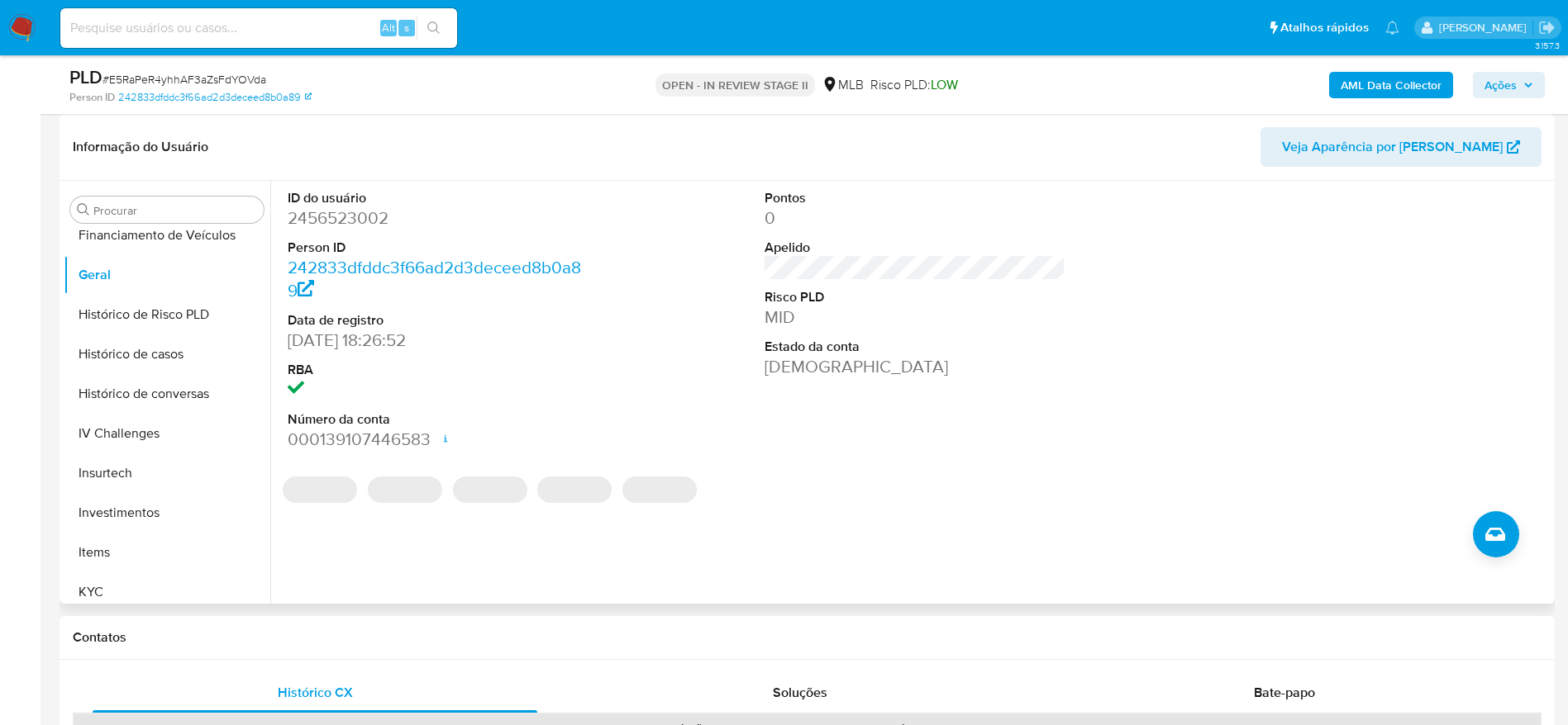
click at [363, 563] on div "ID do usuário 2456523002 Person ID 242833dfddc3f66ad2d3deceed8b0a89 Data de reg…" at bounding box center [910, 392] width 1280 height 423
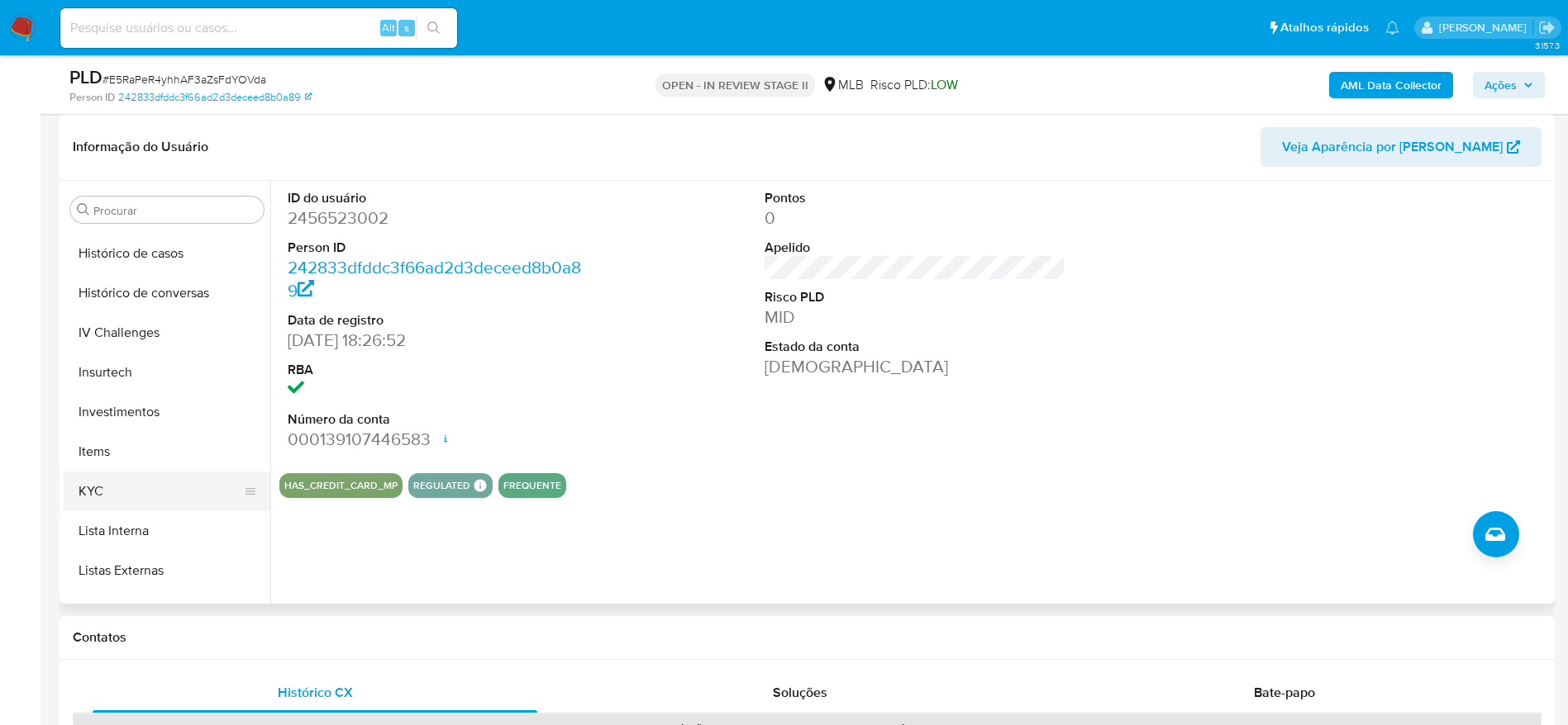
scroll to position [653, 0]
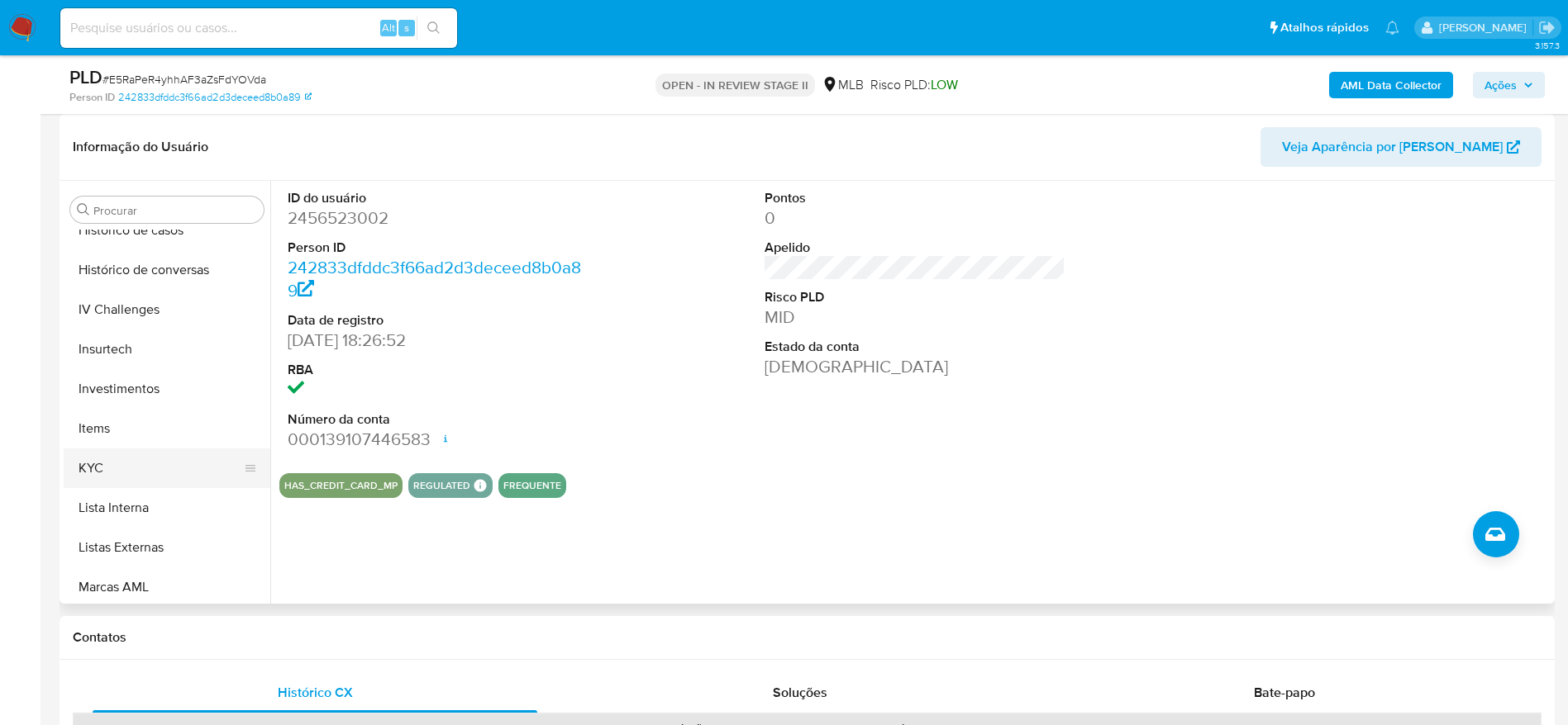
click at [131, 457] on button "KYC" at bounding box center [160, 468] width 194 height 40
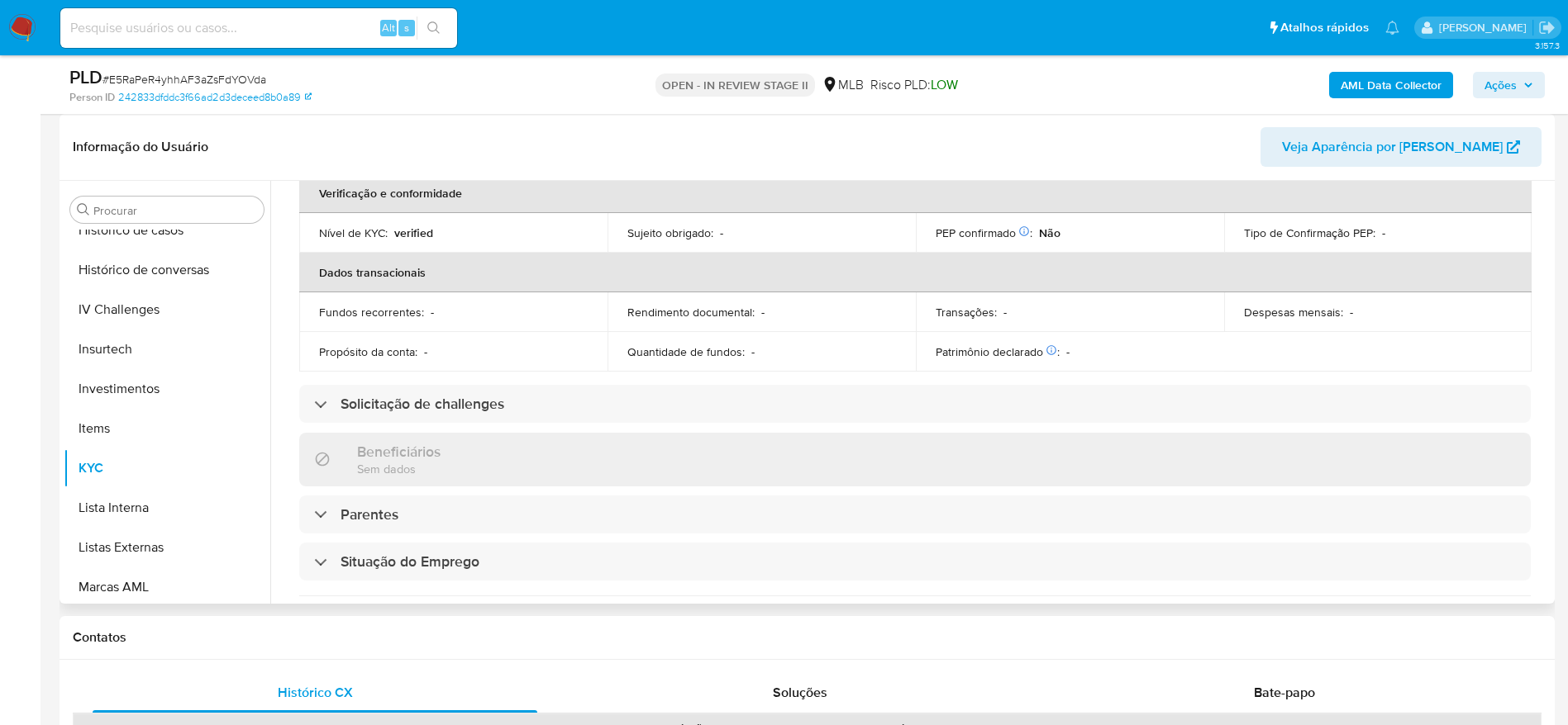
scroll to position [124, 0]
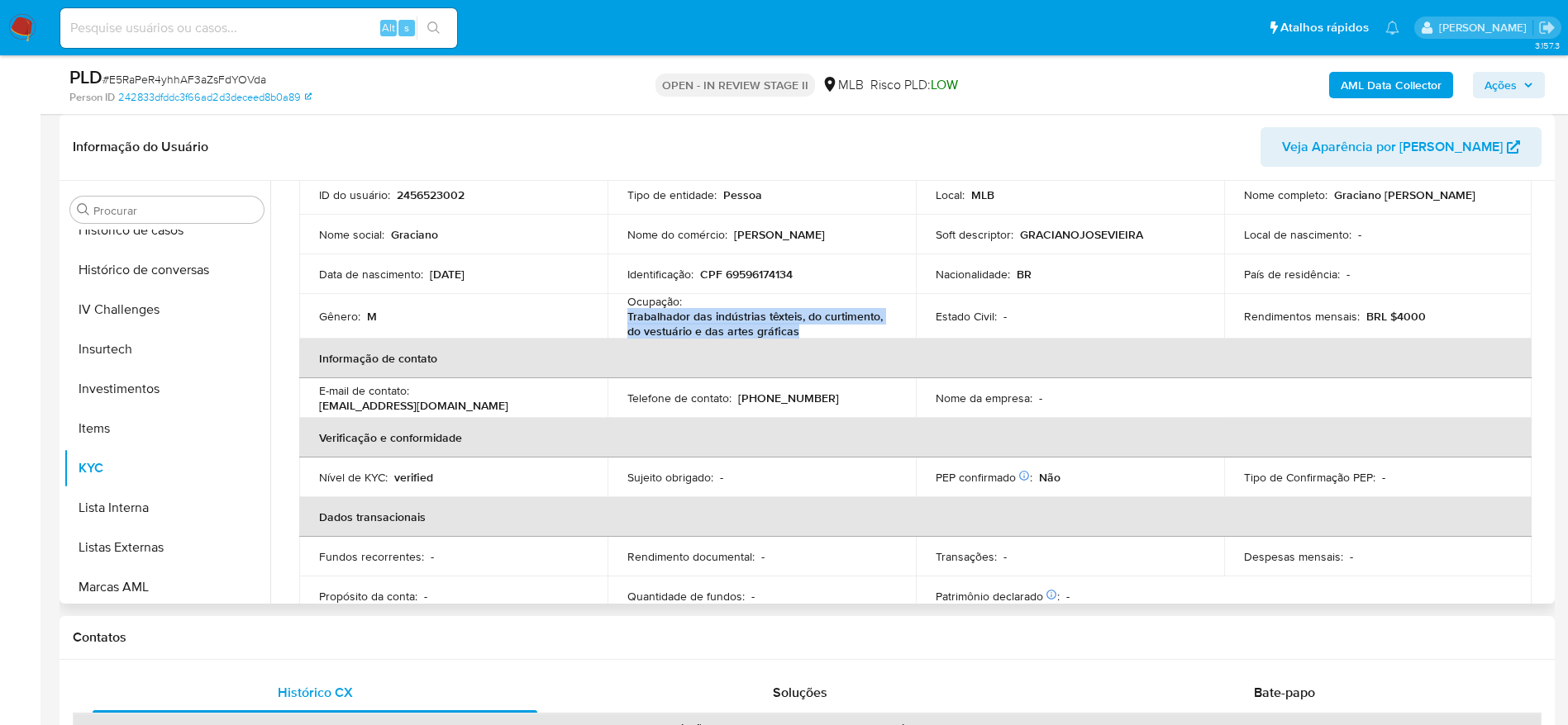
copy p "Trabalhador das indústrias têxteis, do curtimento, do vestuário e das artes grá…"
drag, startPoint x: 816, startPoint y: 328, endPoint x: 615, endPoint y: 325, distance: 201.0
click at [615, 325] on td "Ocupação : Trabalhador das indústrias têxteis, do curtimento, do vestuário e da…" at bounding box center [761, 316] width 308 height 45
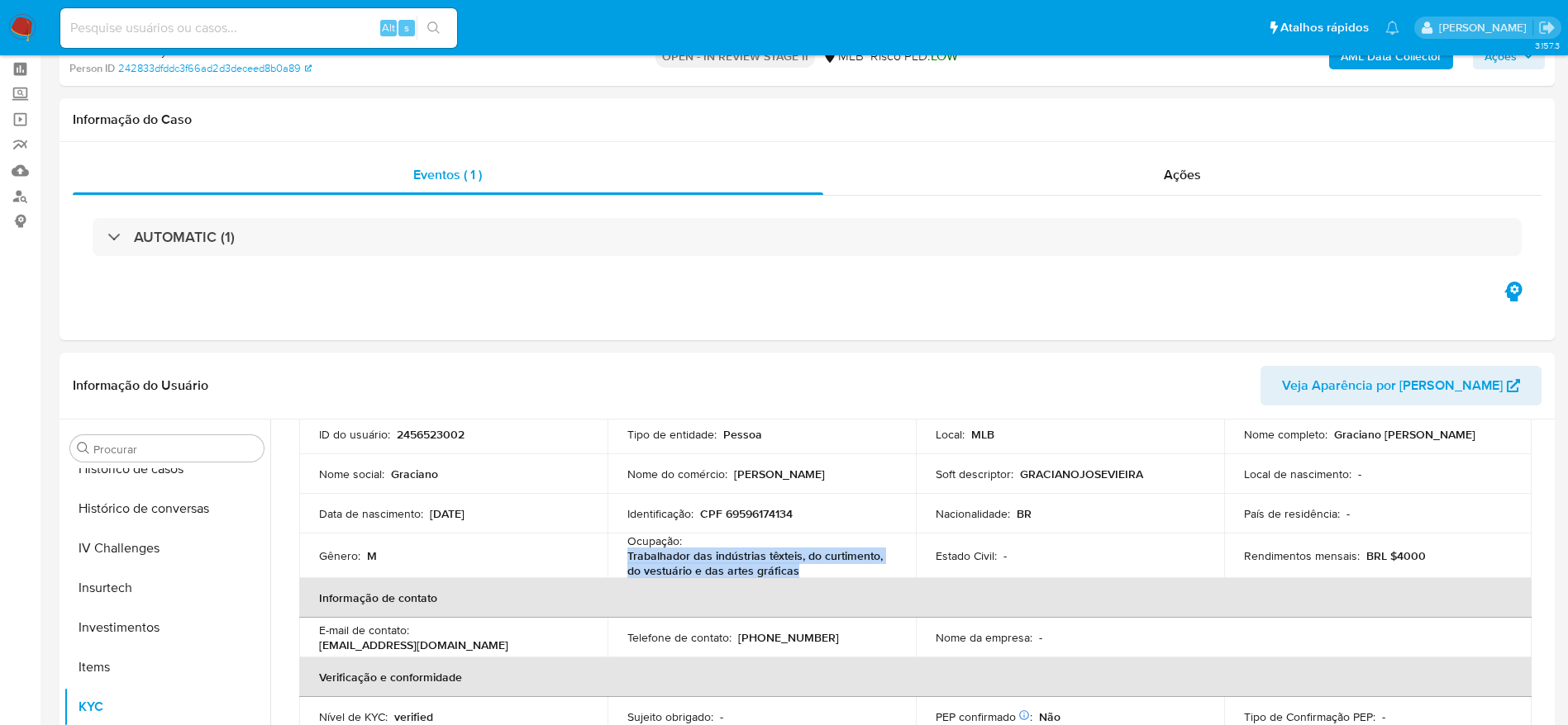
scroll to position [0, 0]
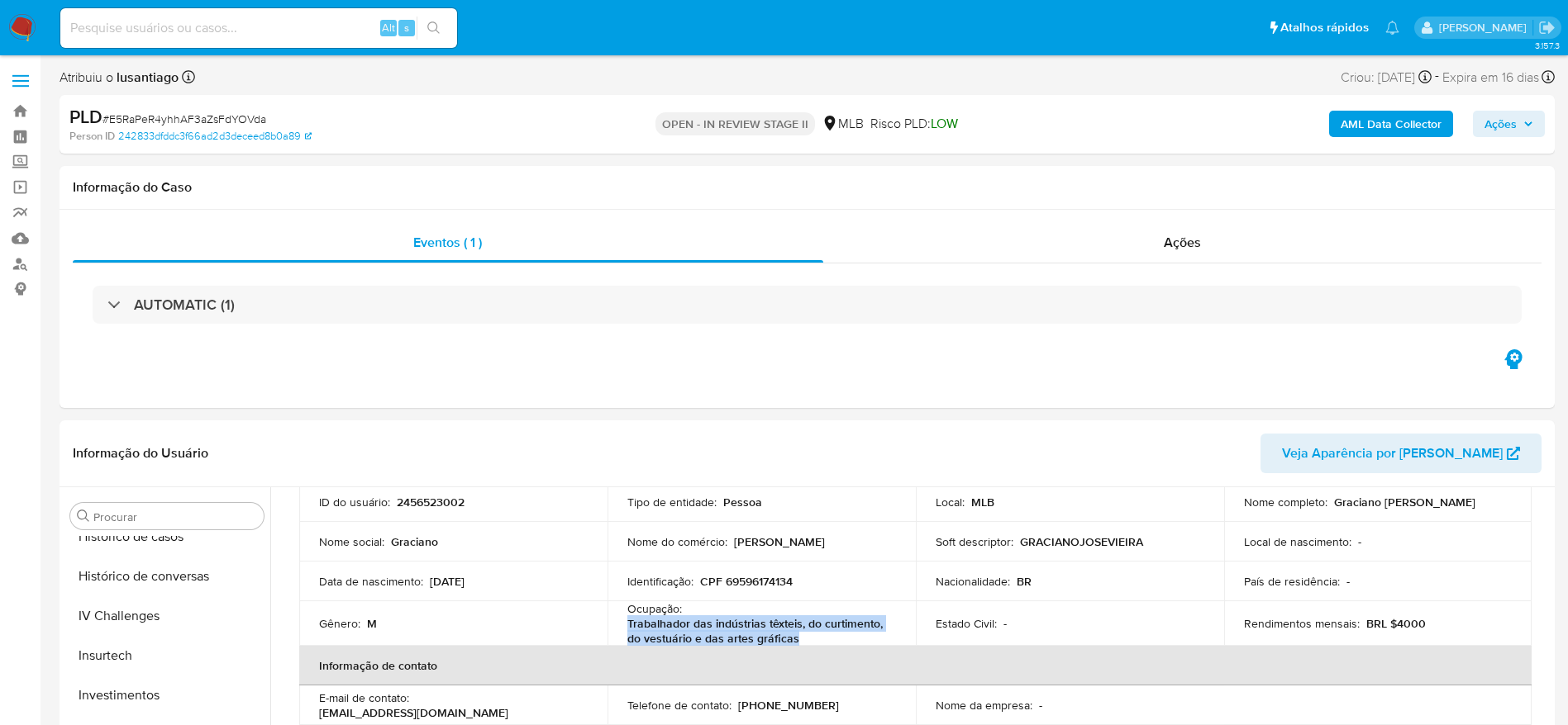
click at [1385, 124] on b "AML Data Collector" at bounding box center [1391, 124] width 101 height 26
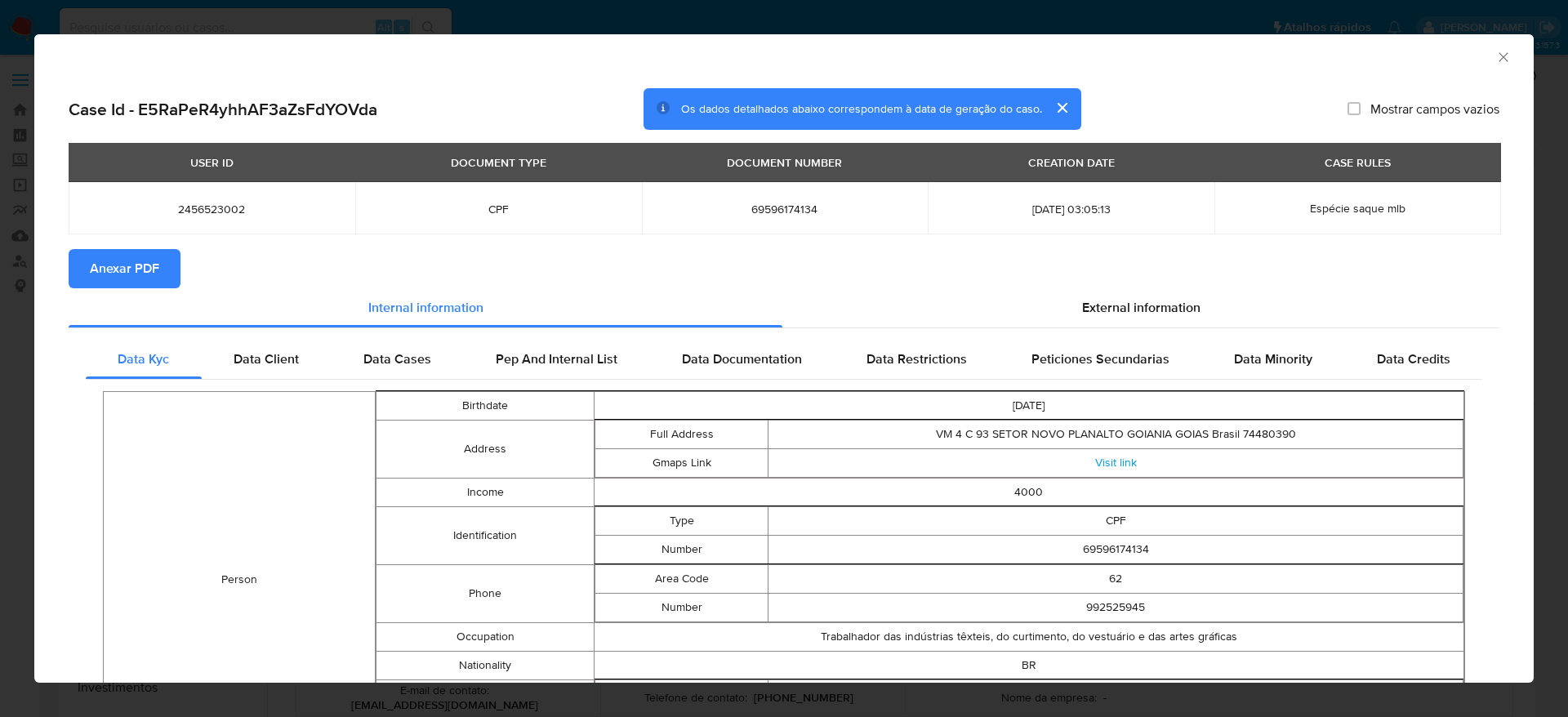
click at [112, 270] on span "Anexar PDF" at bounding box center [124, 268] width 69 height 36
click at [1495, 54] on icon "Fechar a janela" at bounding box center [1504, 57] width 17 height 17
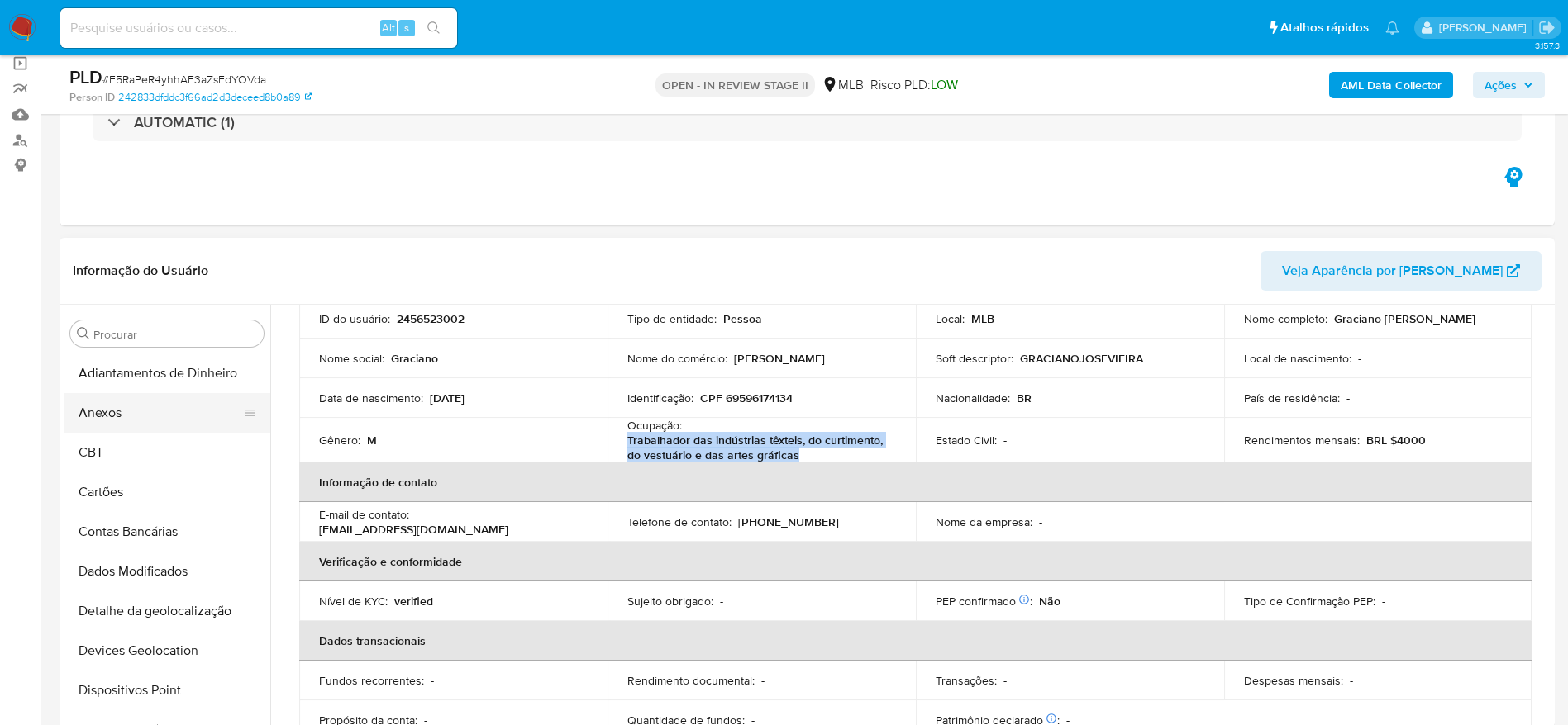
click at [131, 422] on button "Anexos" at bounding box center [160, 412] width 194 height 40
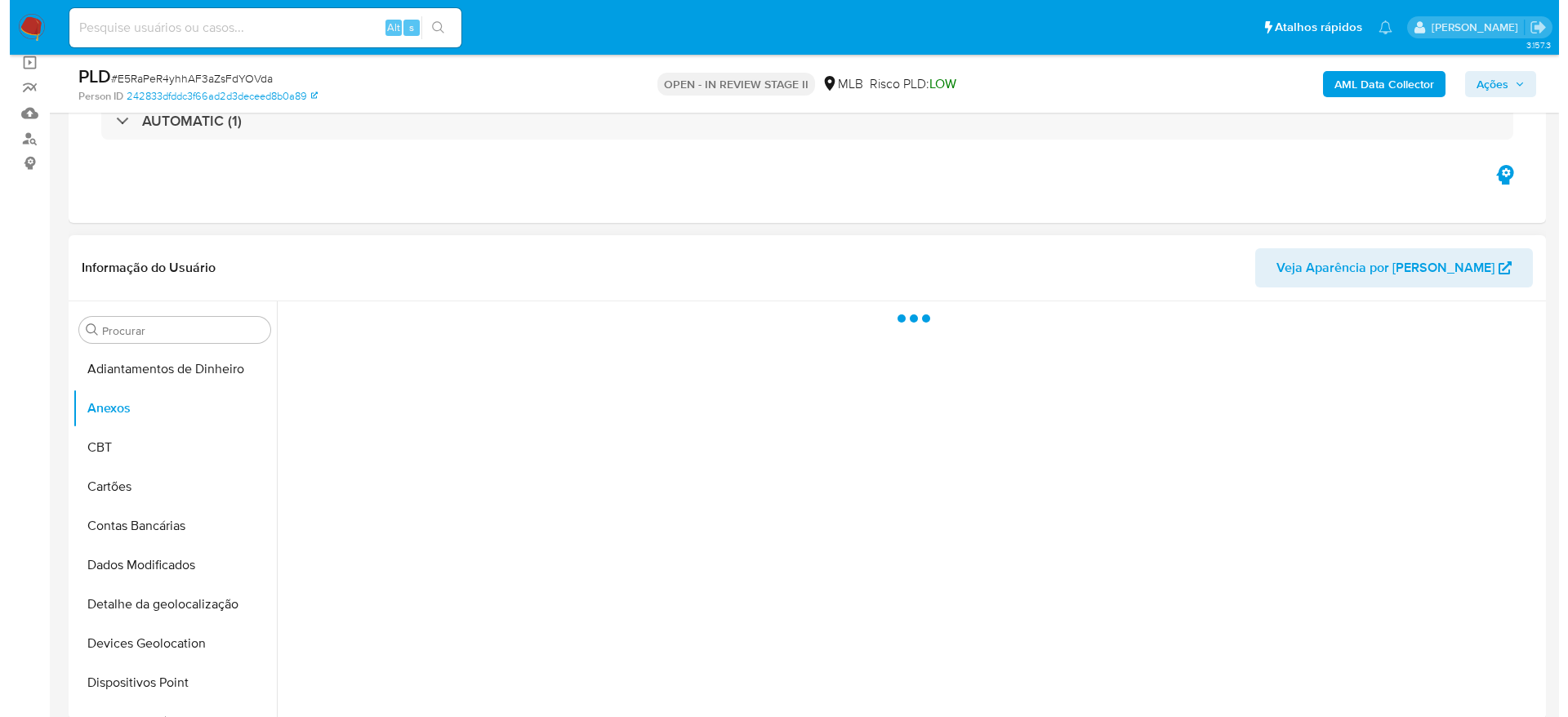
scroll to position [245, 0]
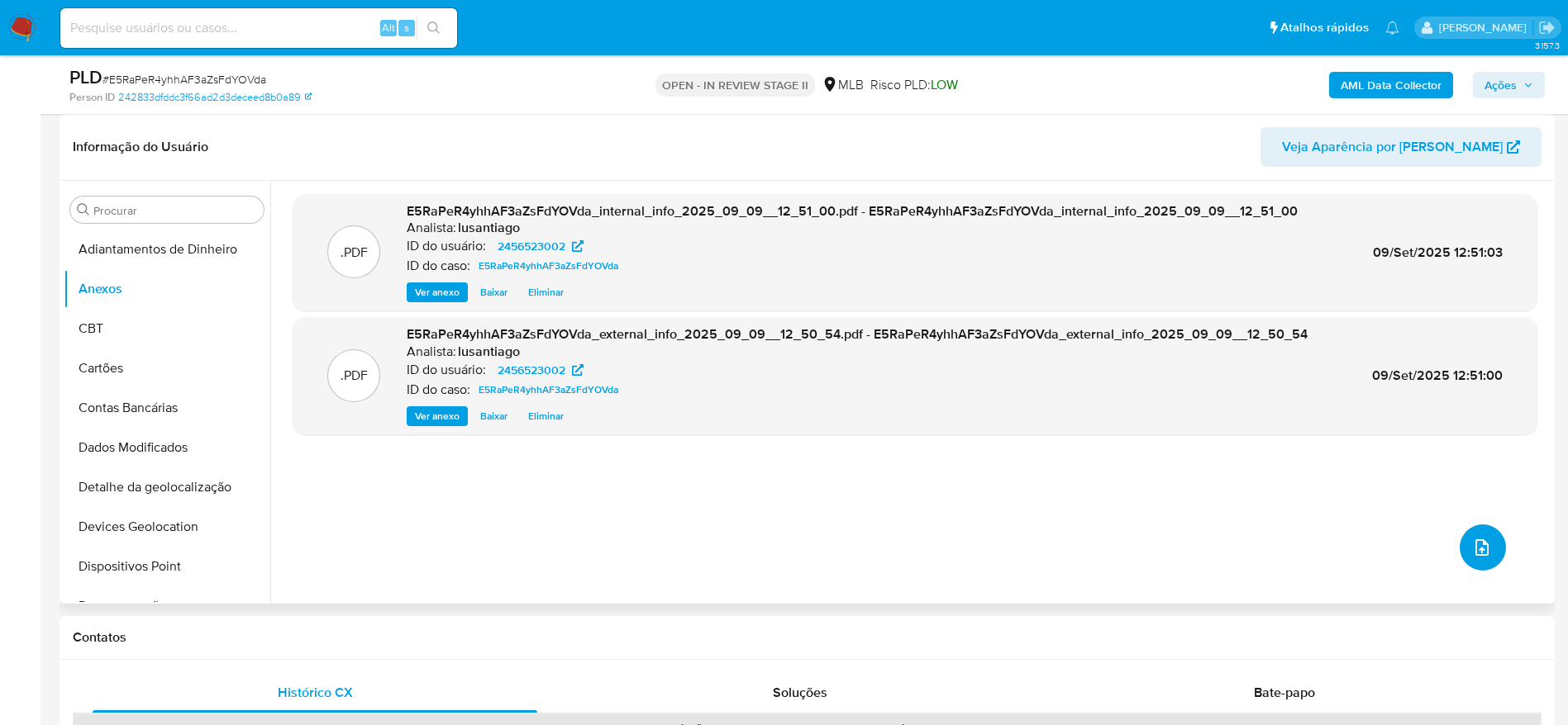
click at [1486, 556] on button "upload-file" at bounding box center [1482, 548] width 47 height 47
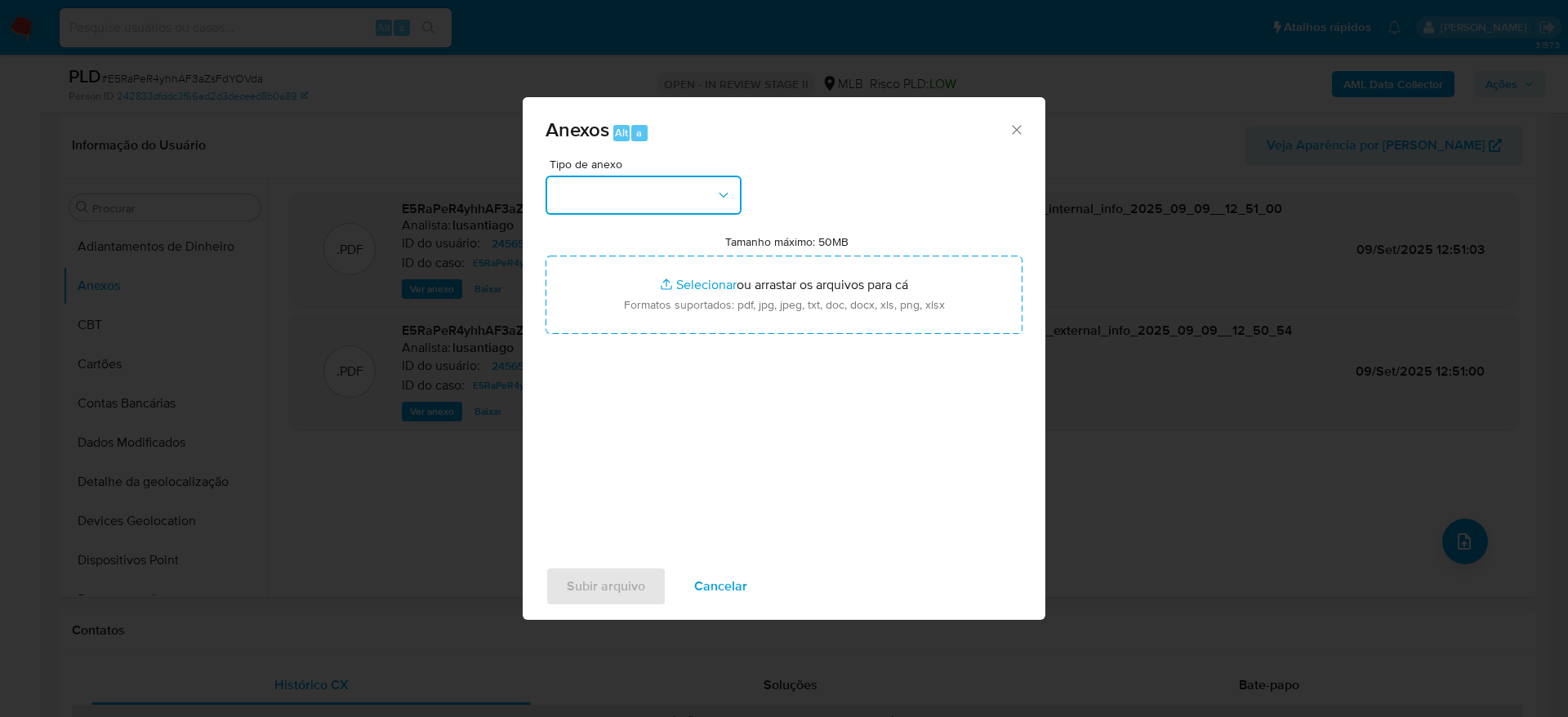
drag, startPoint x: 663, startPoint y: 184, endPoint x: 653, endPoint y: 200, distance: 18.9
click at [663, 184] on button "button" at bounding box center [643, 195] width 196 height 40
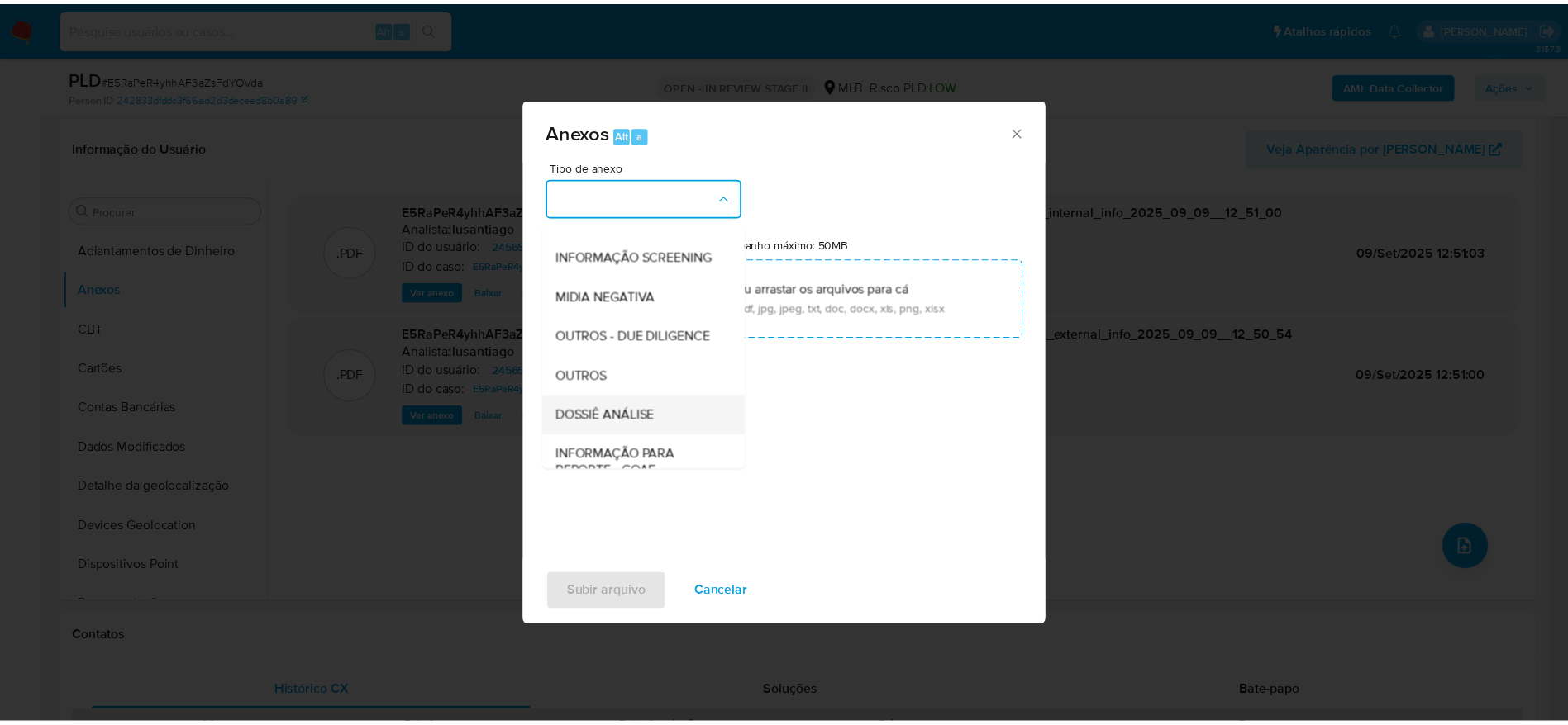
scroll to position [254, 0]
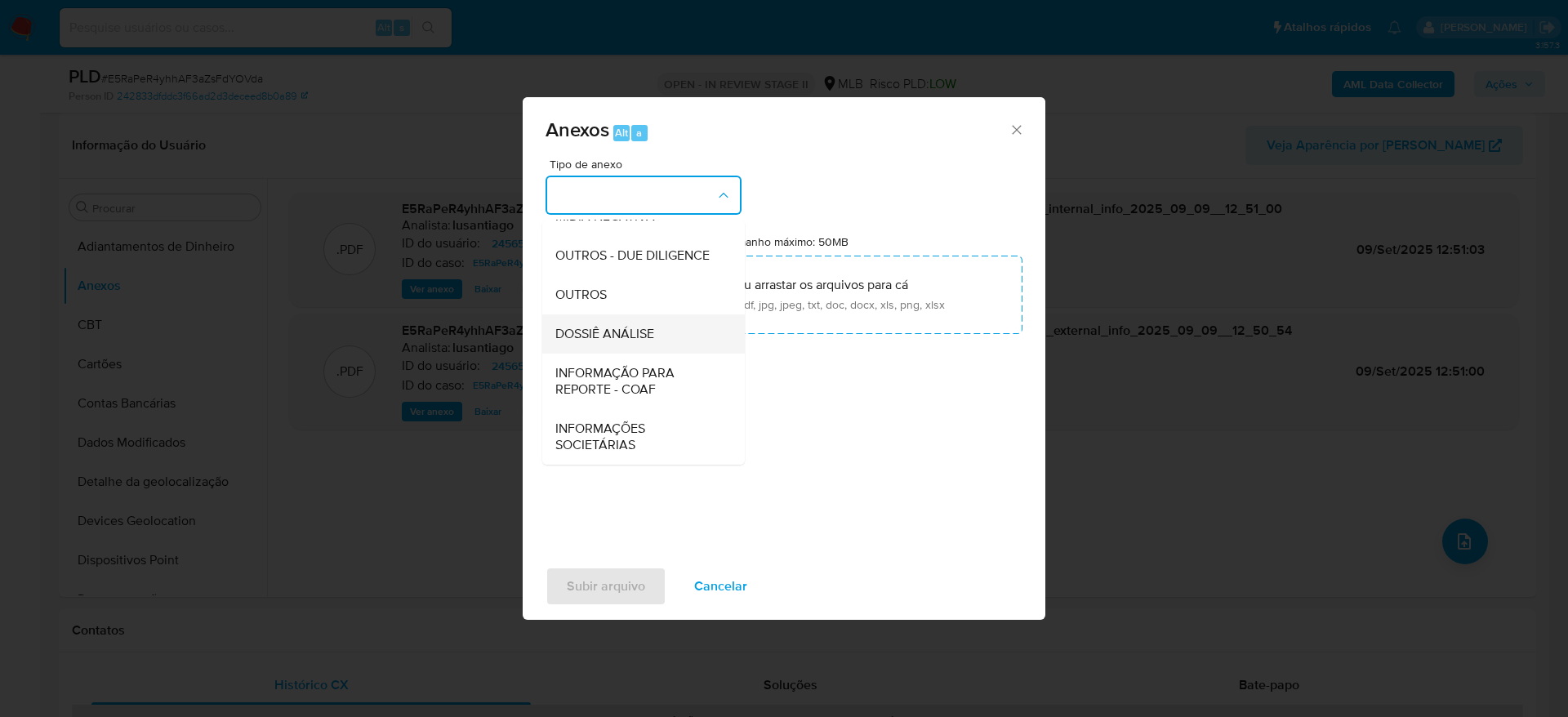
click at [616, 330] on span "DOSSIÊ ANÁLISE" at bounding box center [605, 334] width 98 height 17
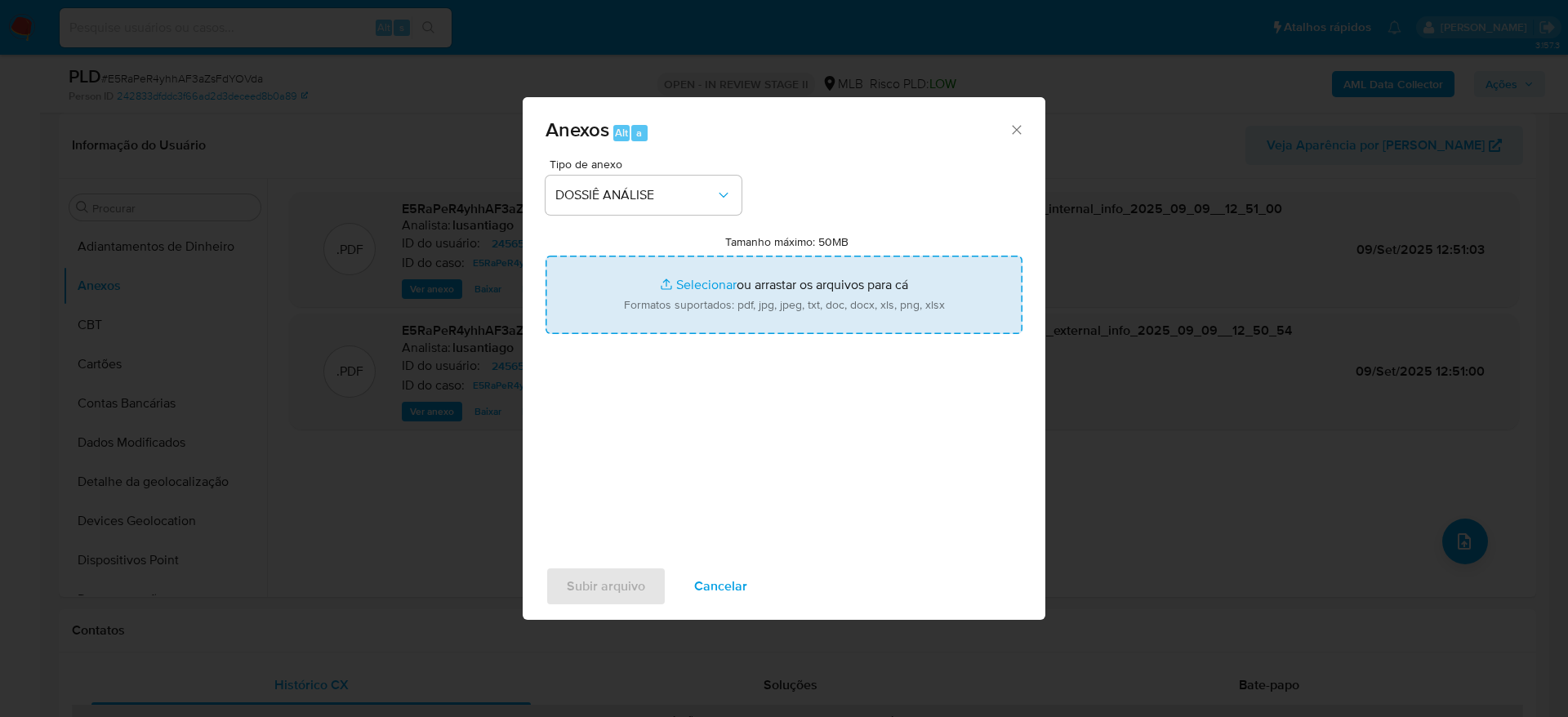
type input "C:\fakepath\Mulan 2456523002_2025_09_09_10_16_52.xlsx"
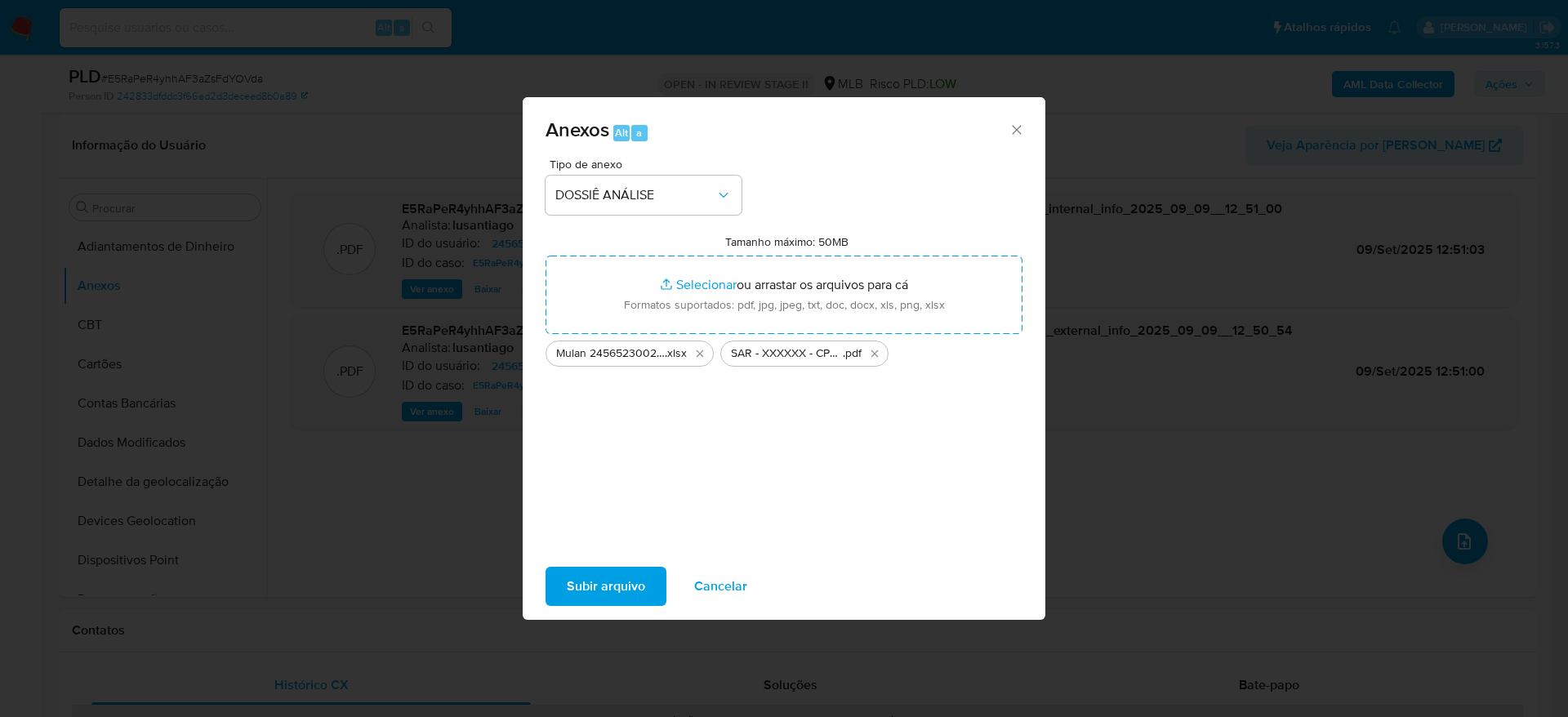
click at [581, 585] on span "Subir arquivo" at bounding box center [605, 586] width 78 height 36
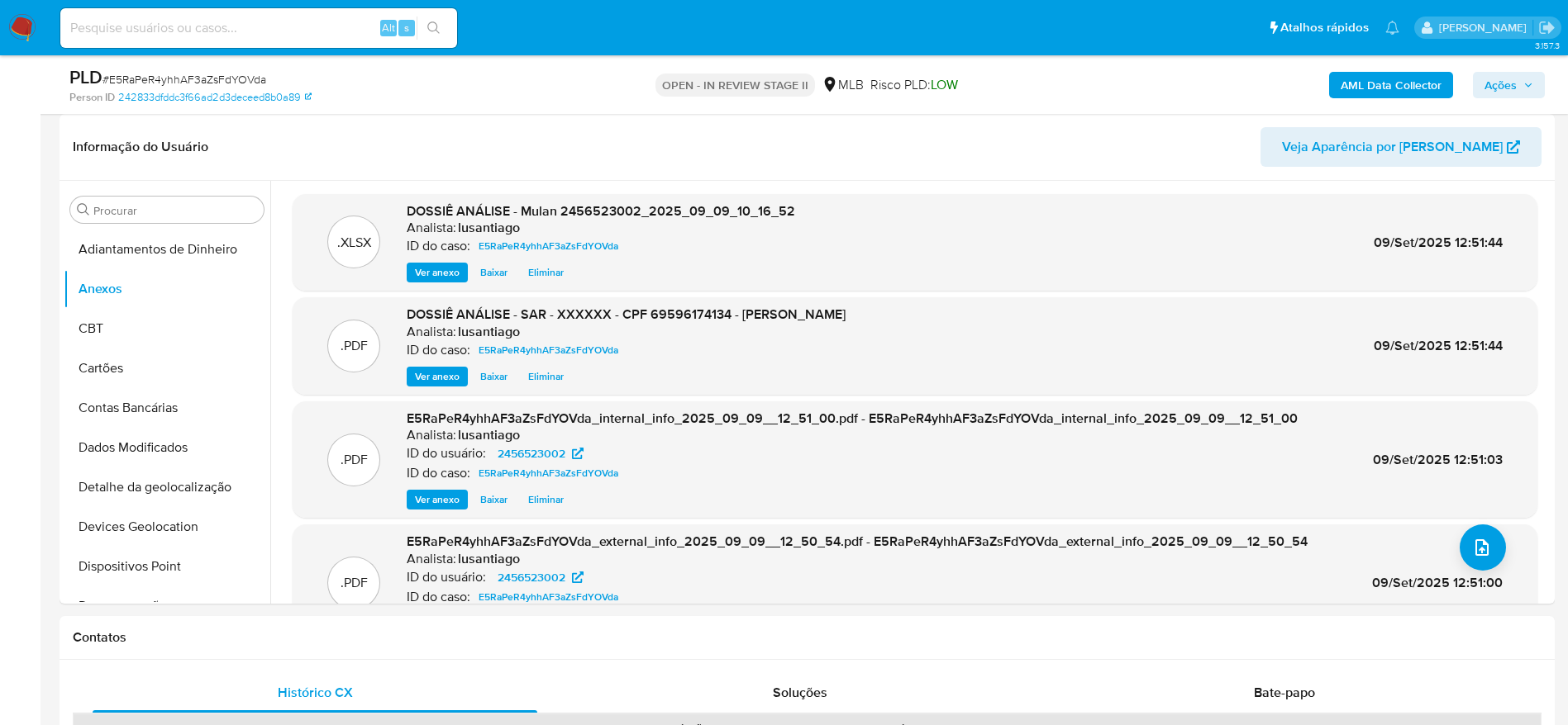
click at [1510, 82] on span "Ações" at bounding box center [1500, 85] width 33 height 26
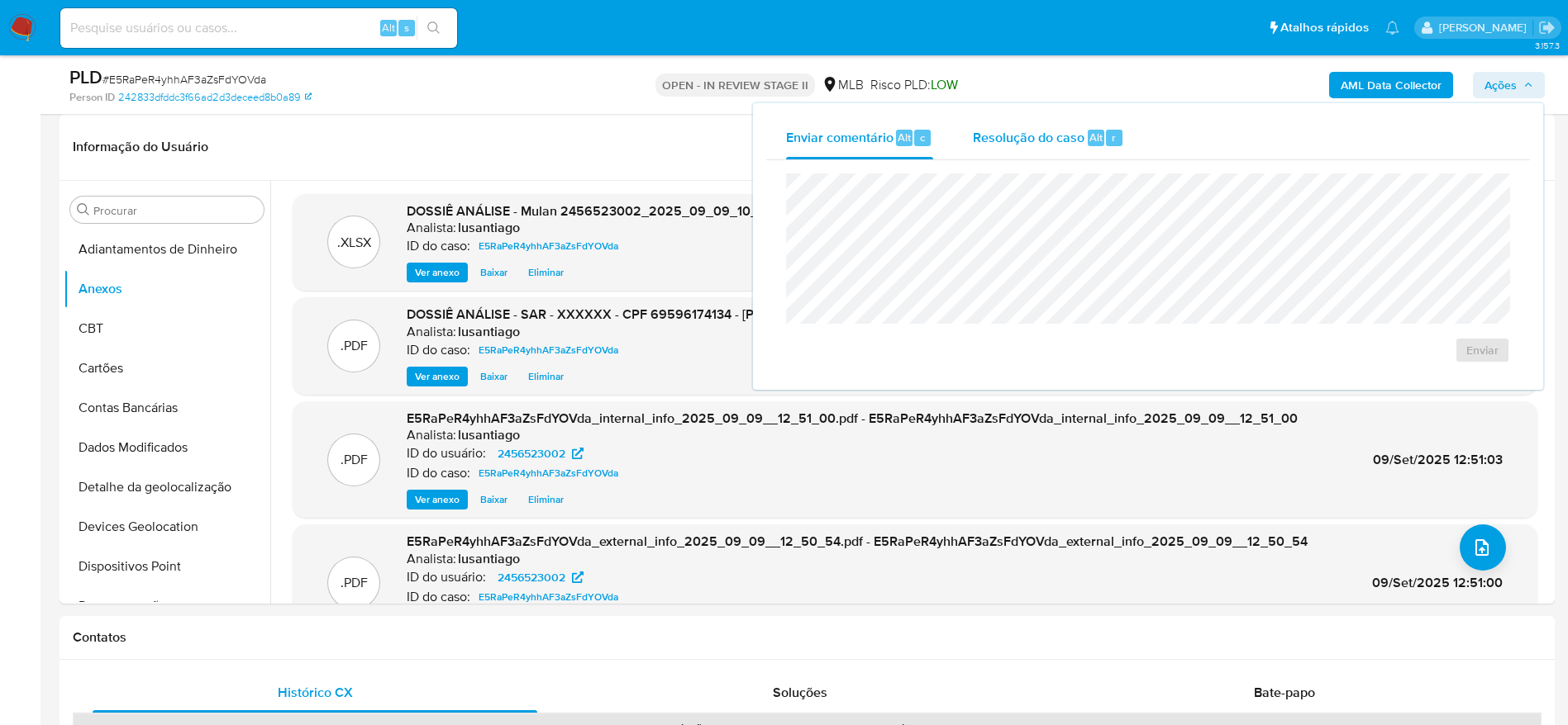
click at [1004, 152] on div "Resolução do caso Alt r" at bounding box center [1048, 138] width 151 height 43
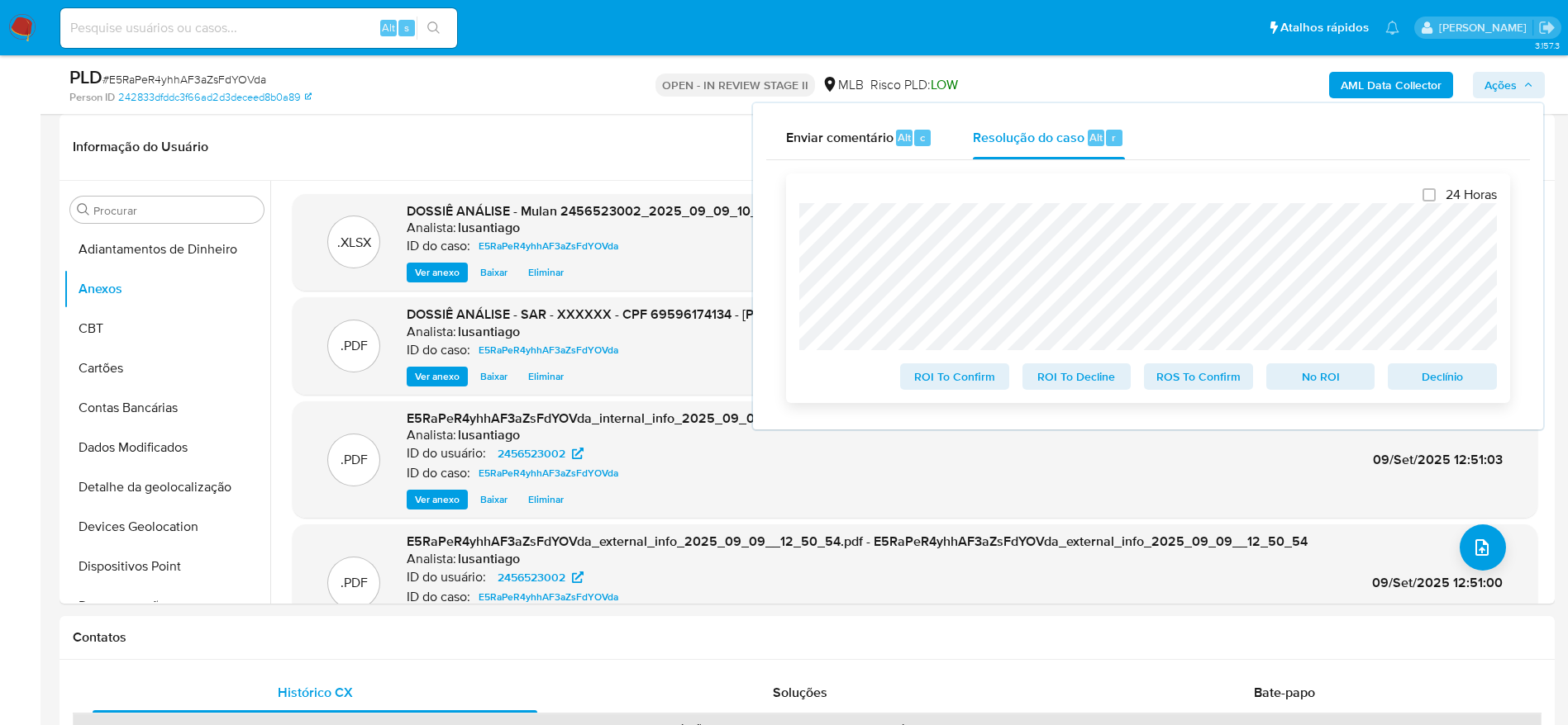
click at [1197, 380] on span "ROS To Confirm" at bounding box center [1198, 376] width 86 height 23
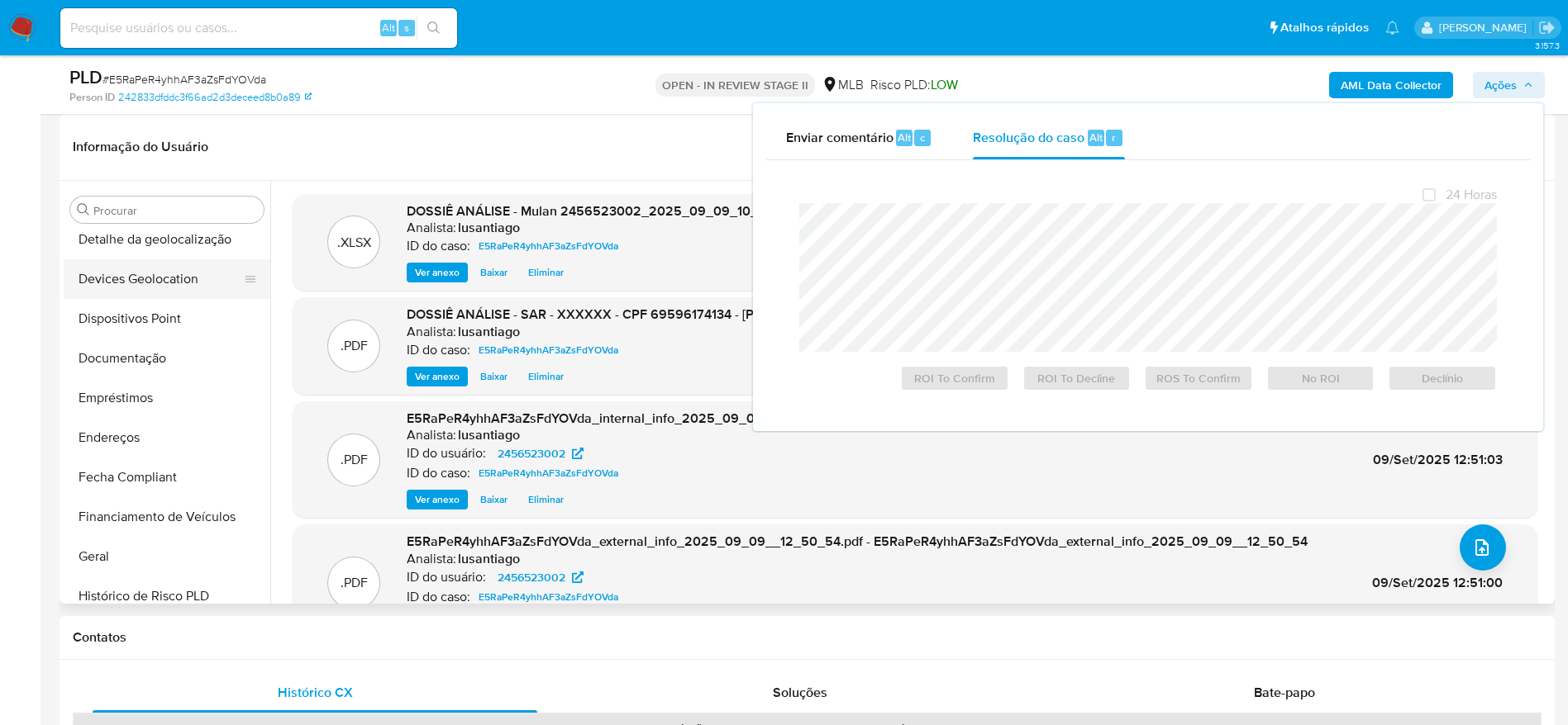
scroll to position [339, 0]
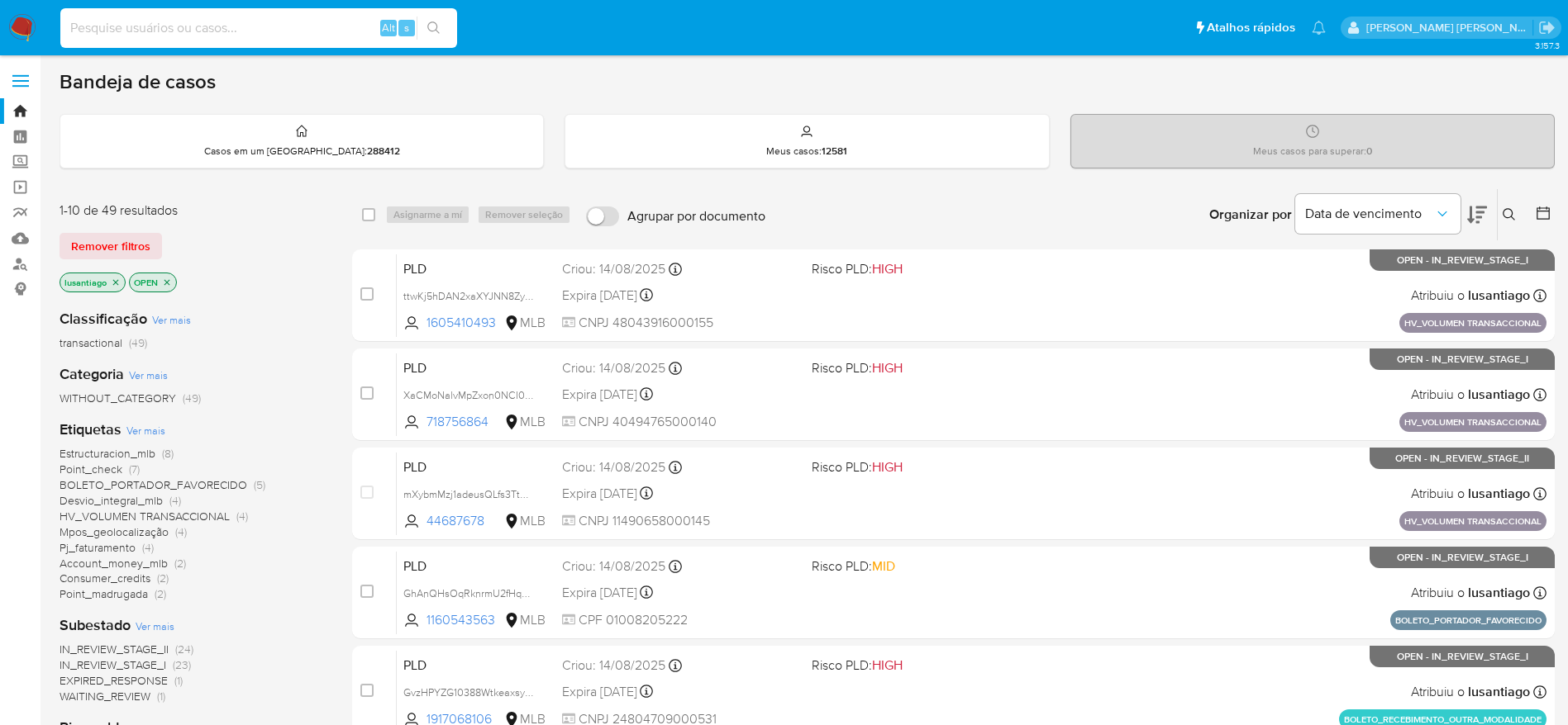
click at [244, 27] on input at bounding box center [259, 28] width 397 height 21
paste input "576272199"
type input "576272199"
click at [440, 28] on icon "search-icon" at bounding box center [434, 28] width 13 height 13
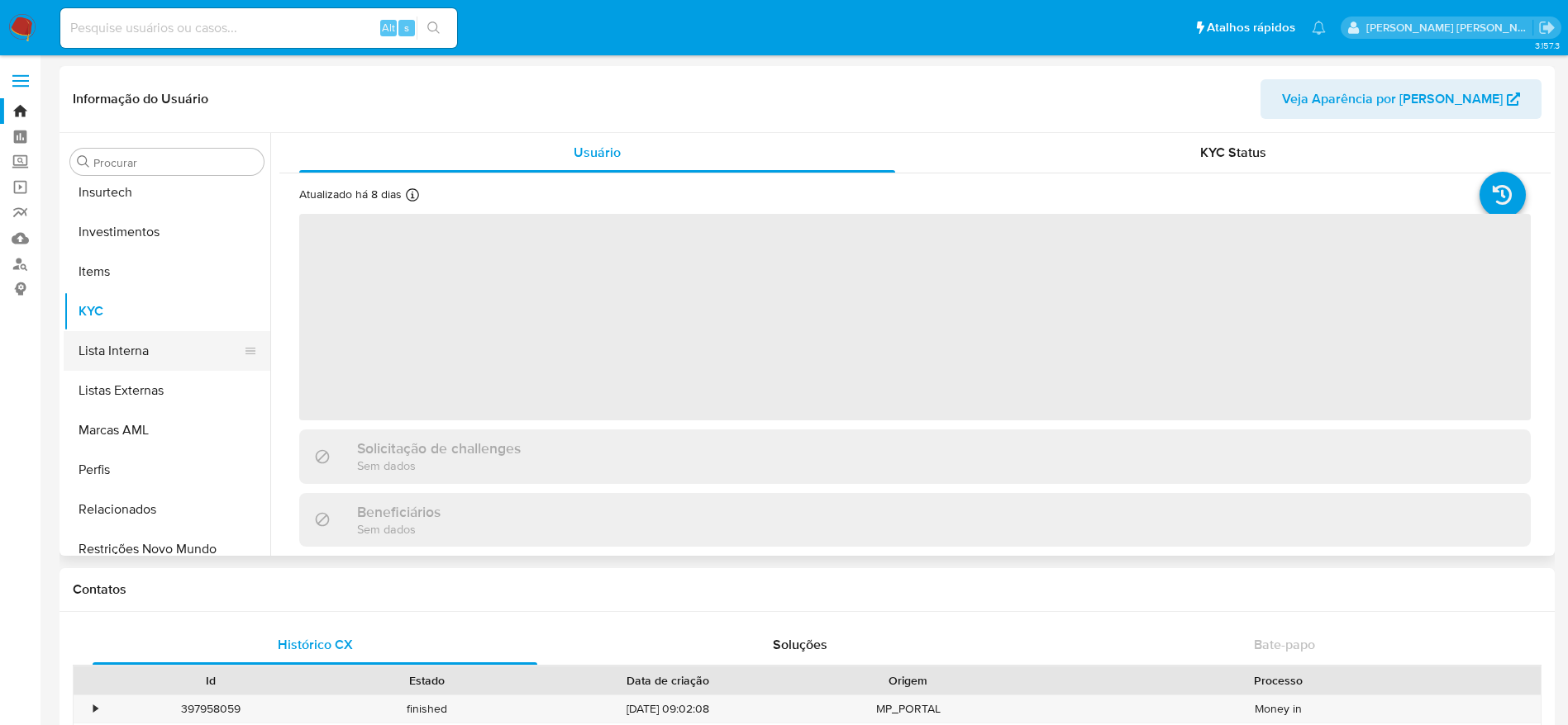
scroll to position [777, 0]
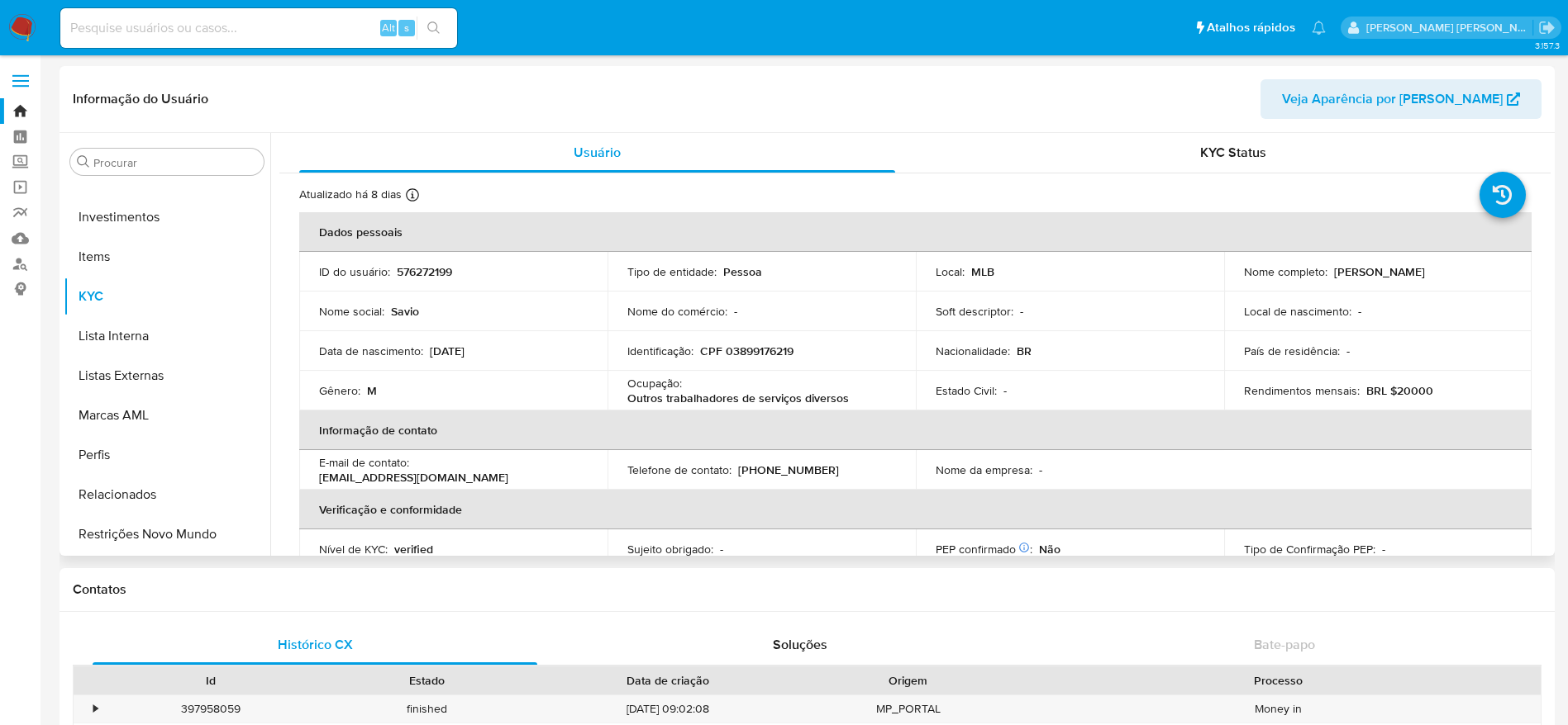
select select "10"
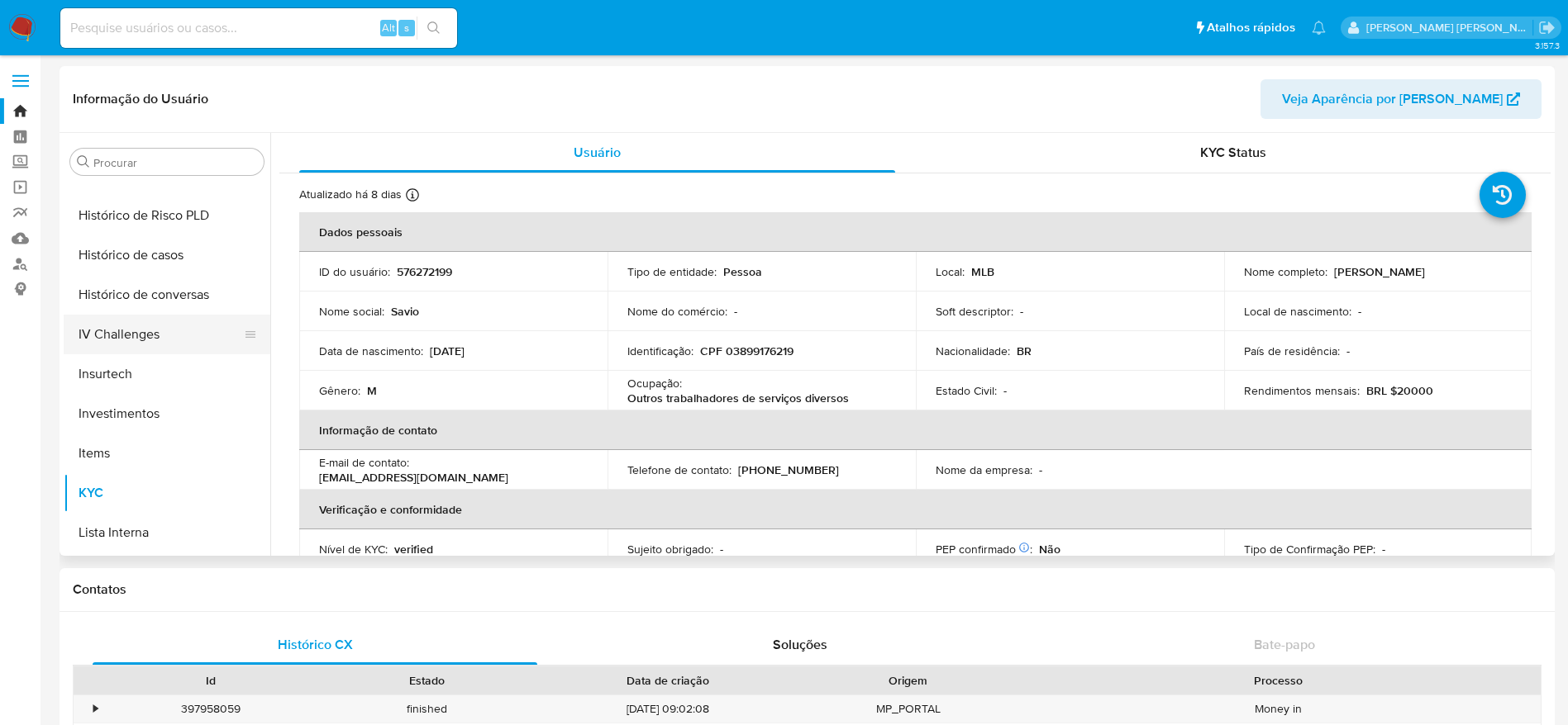
scroll to position [530, 0]
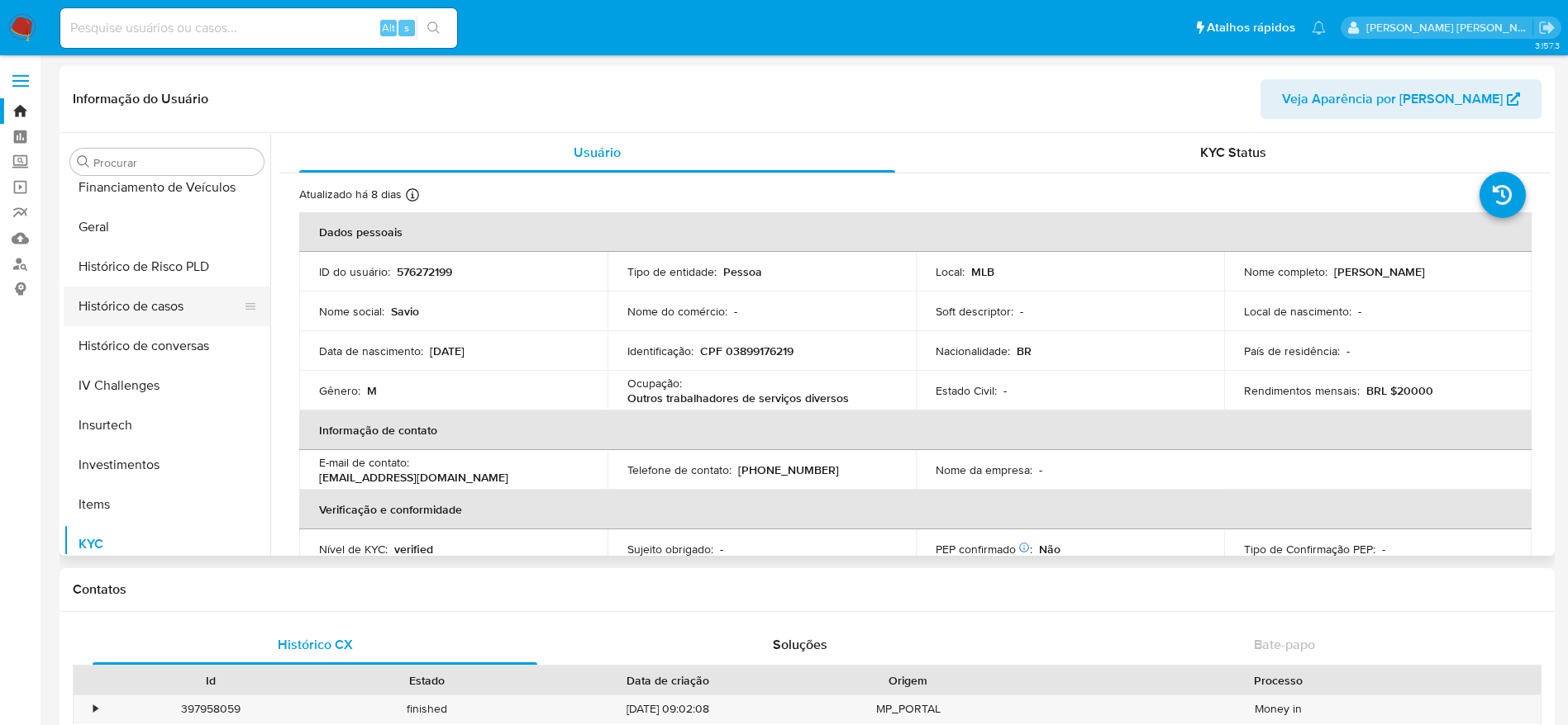
click at [158, 312] on button "Histórico de casos" at bounding box center [160, 306] width 194 height 40
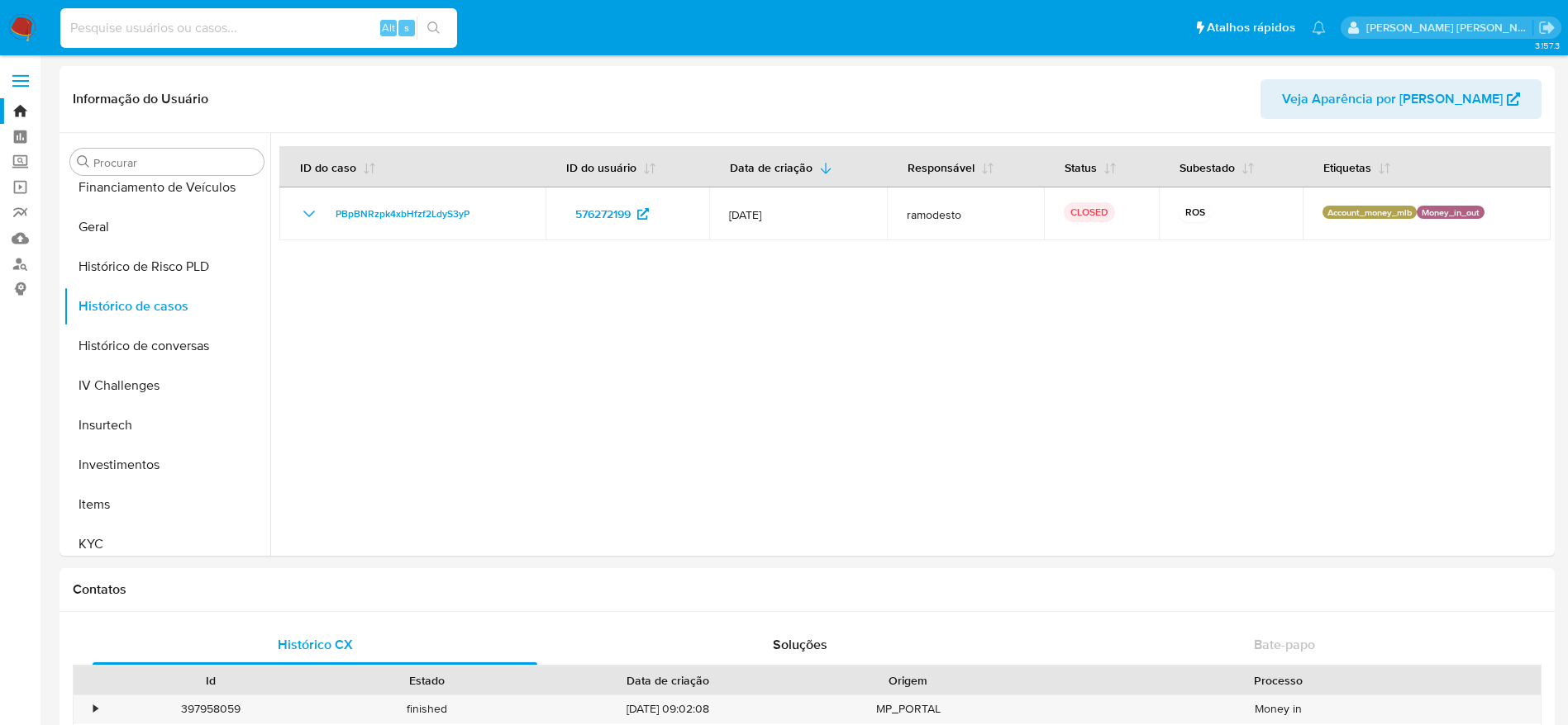
click at [208, 29] on input at bounding box center [259, 28] width 397 height 21
paste input "620031165"
type input "620031165"
click at [438, 31] on icon "search-icon" at bounding box center [433, 27] width 12 height 12
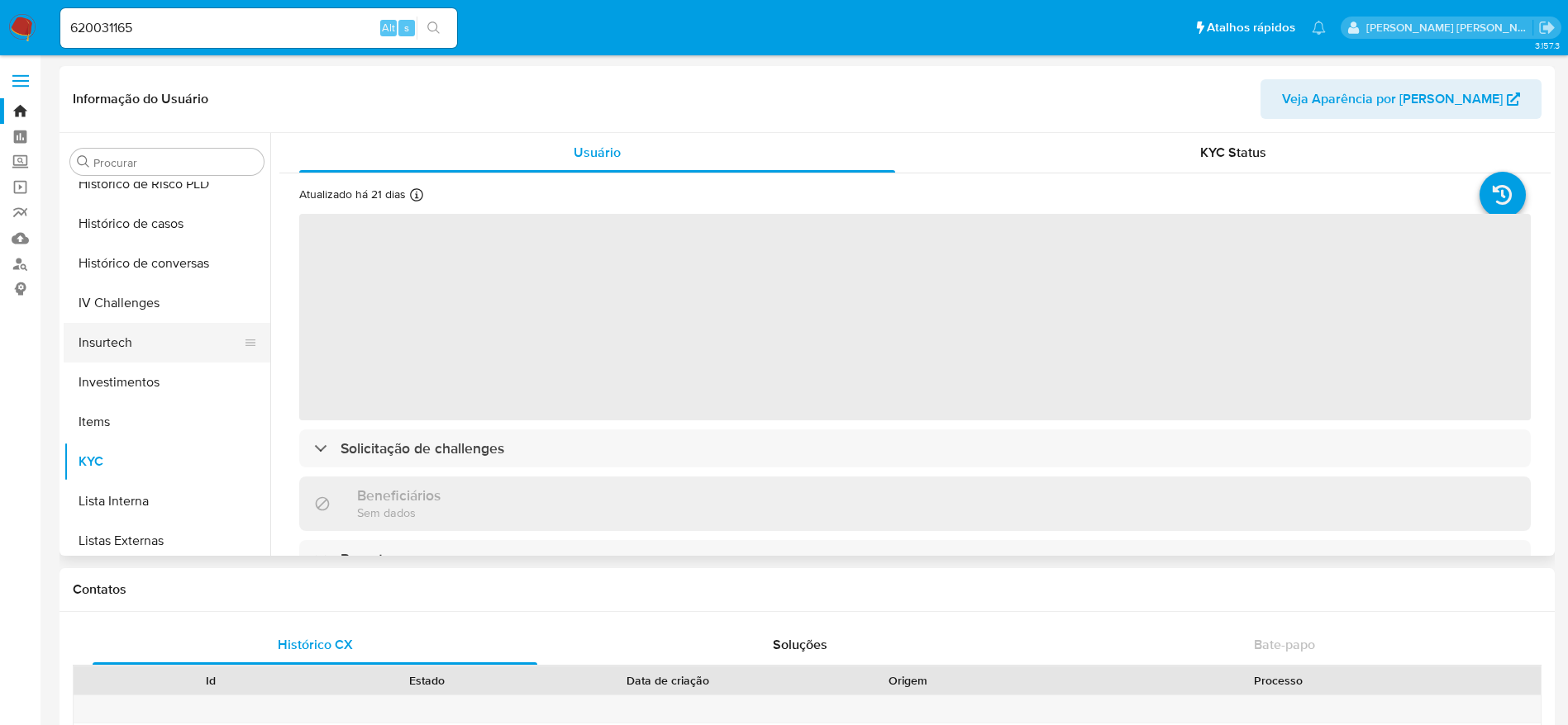
scroll to position [530, 0]
click at [131, 288] on button "Histórico de casos" at bounding box center [160, 306] width 194 height 40
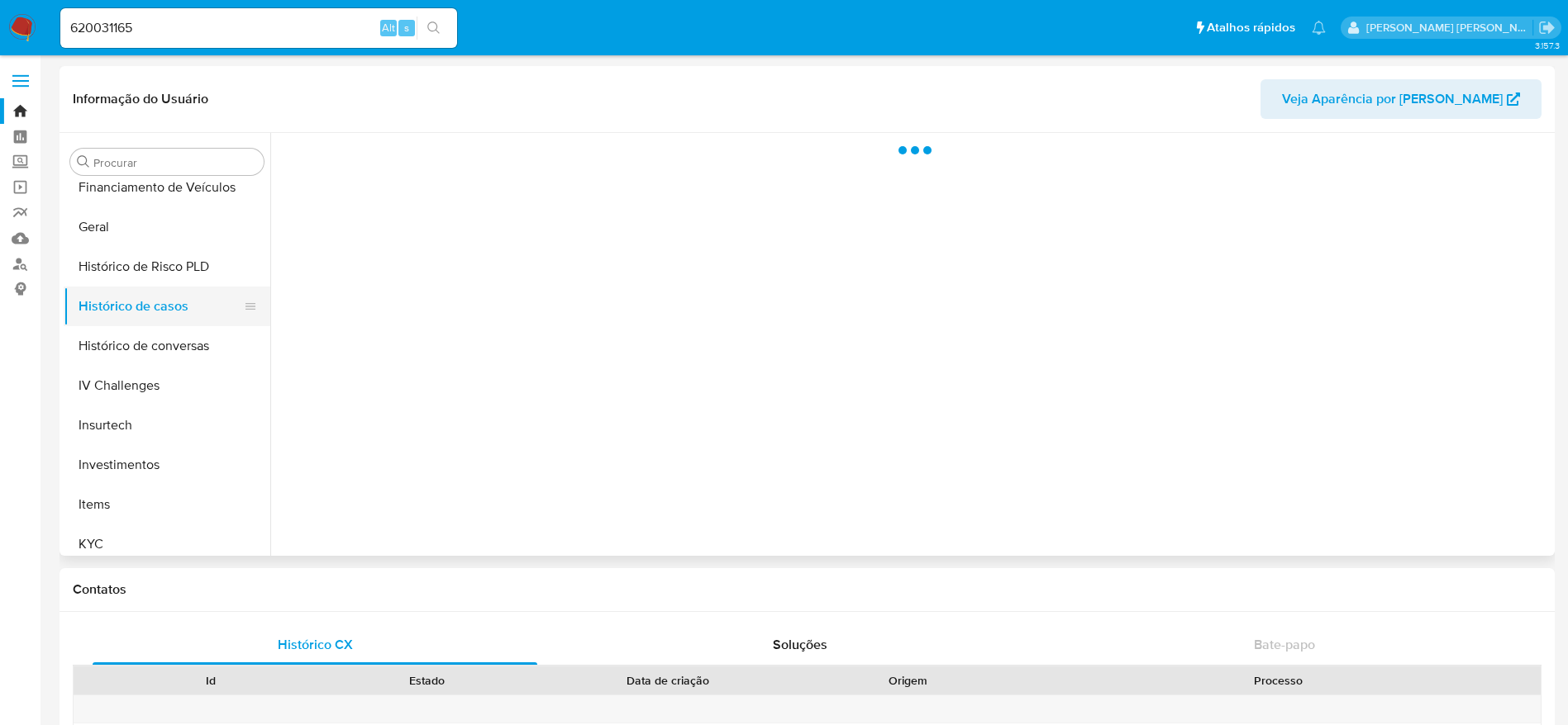
select select "10"
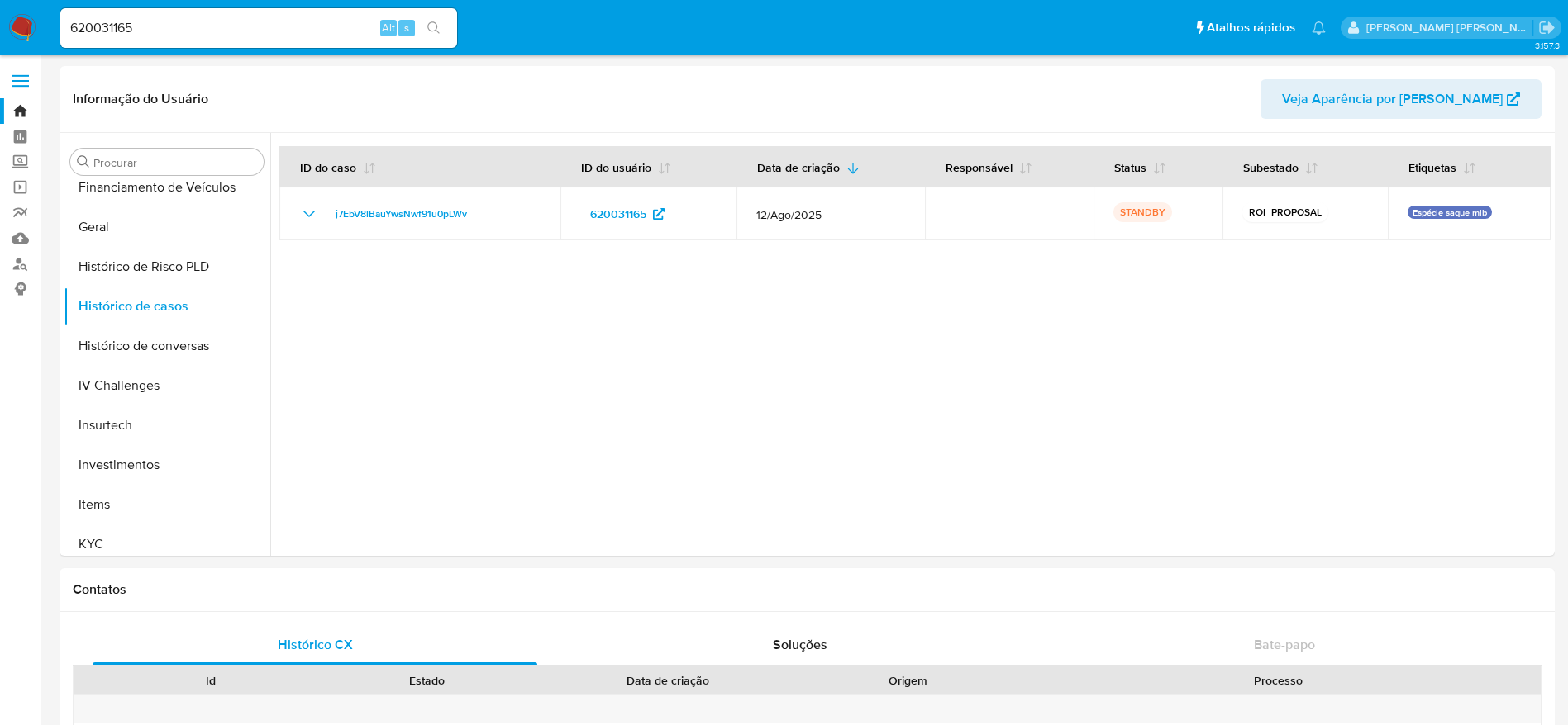
click at [300, 38] on input "620031165" at bounding box center [259, 28] width 397 height 21
click at [297, 40] on div "620031165 Alt s" at bounding box center [259, 28] width 397 height 40
click at [238, 22] on input "620031165" at bounding box center [259, 28] width 397 height 21
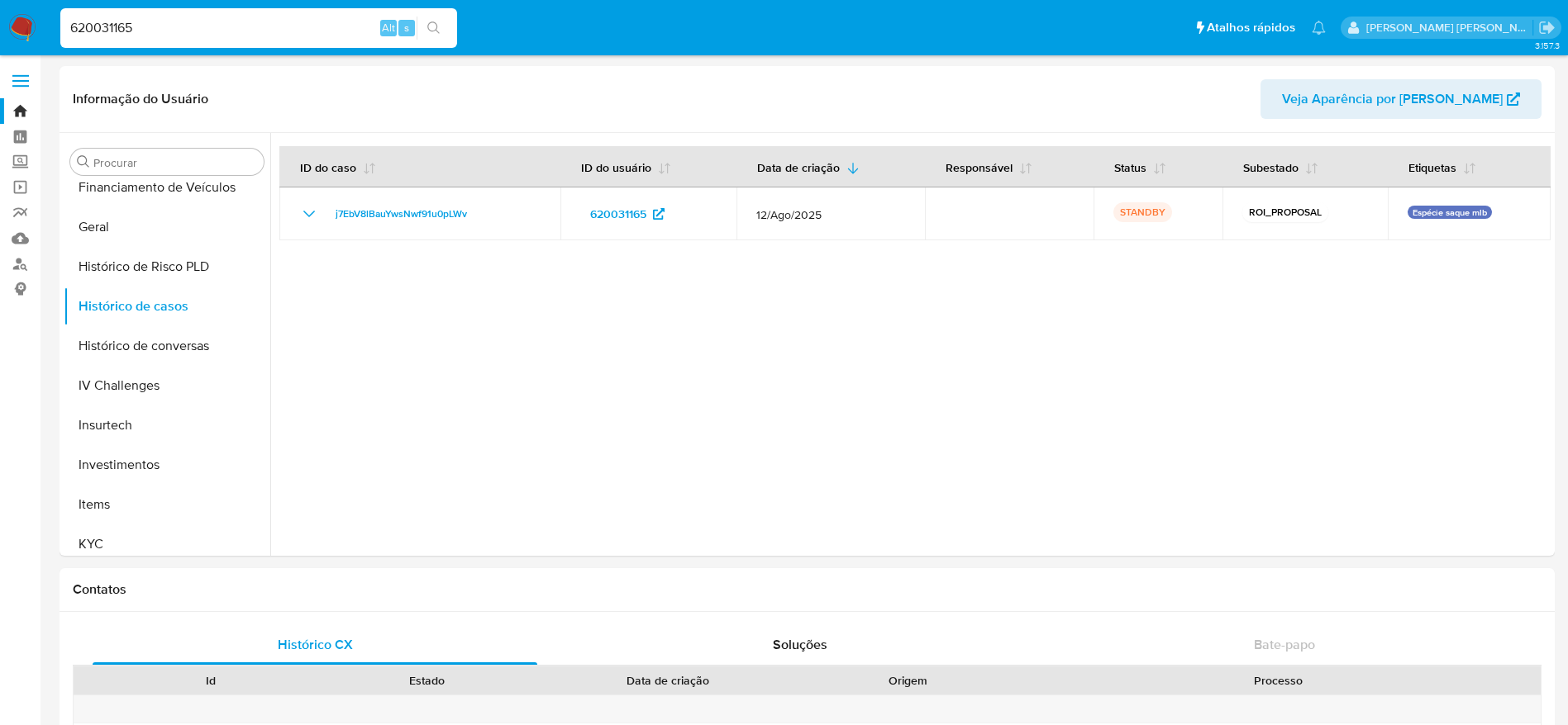
click at [238, 22] on input "620031165" at bounding box center [259, 28] width 397 height 21
paste input "2253150392"
type input "2253150392"
click at [429, 34] on icon "search-icon" at bounding box center [434, 28] width 13 height 13
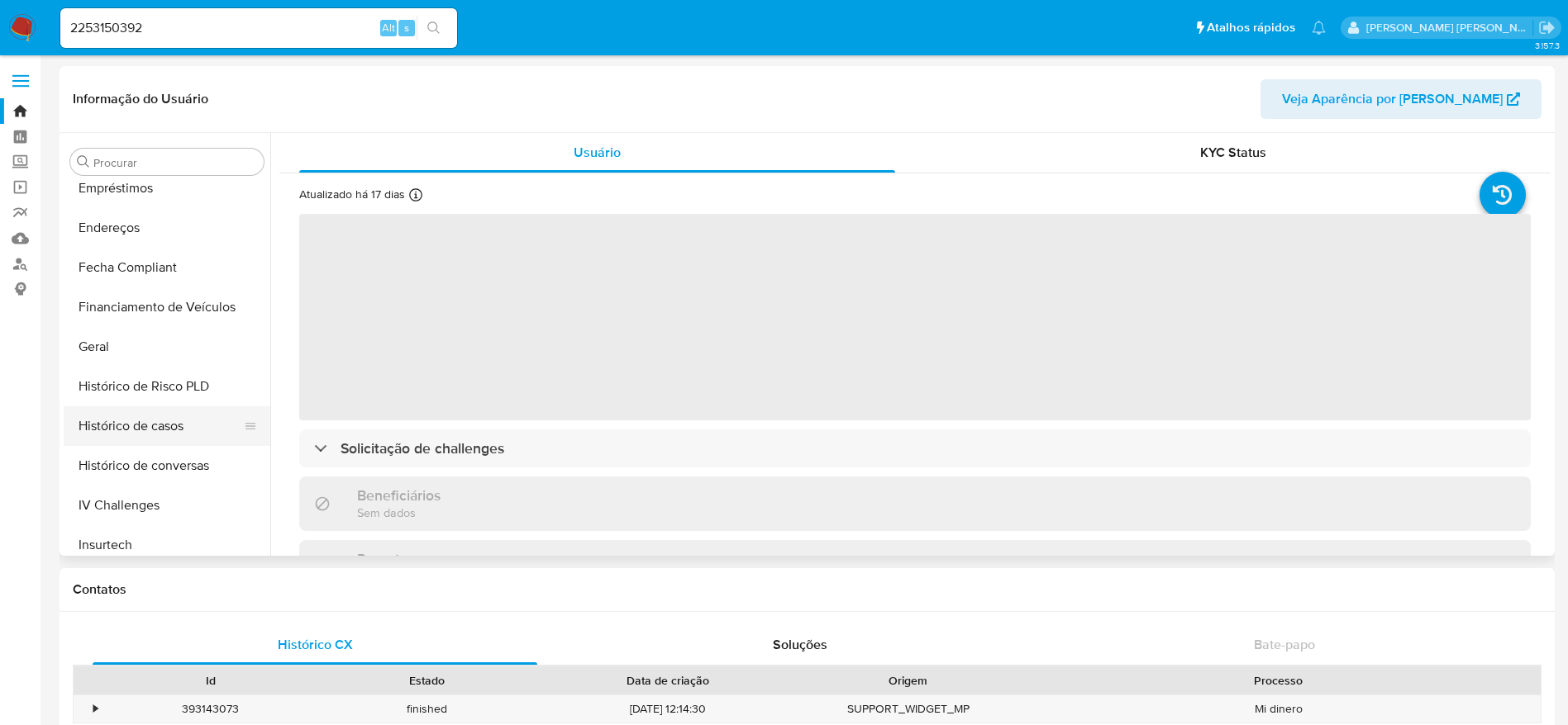
scroll to position [406, 0]
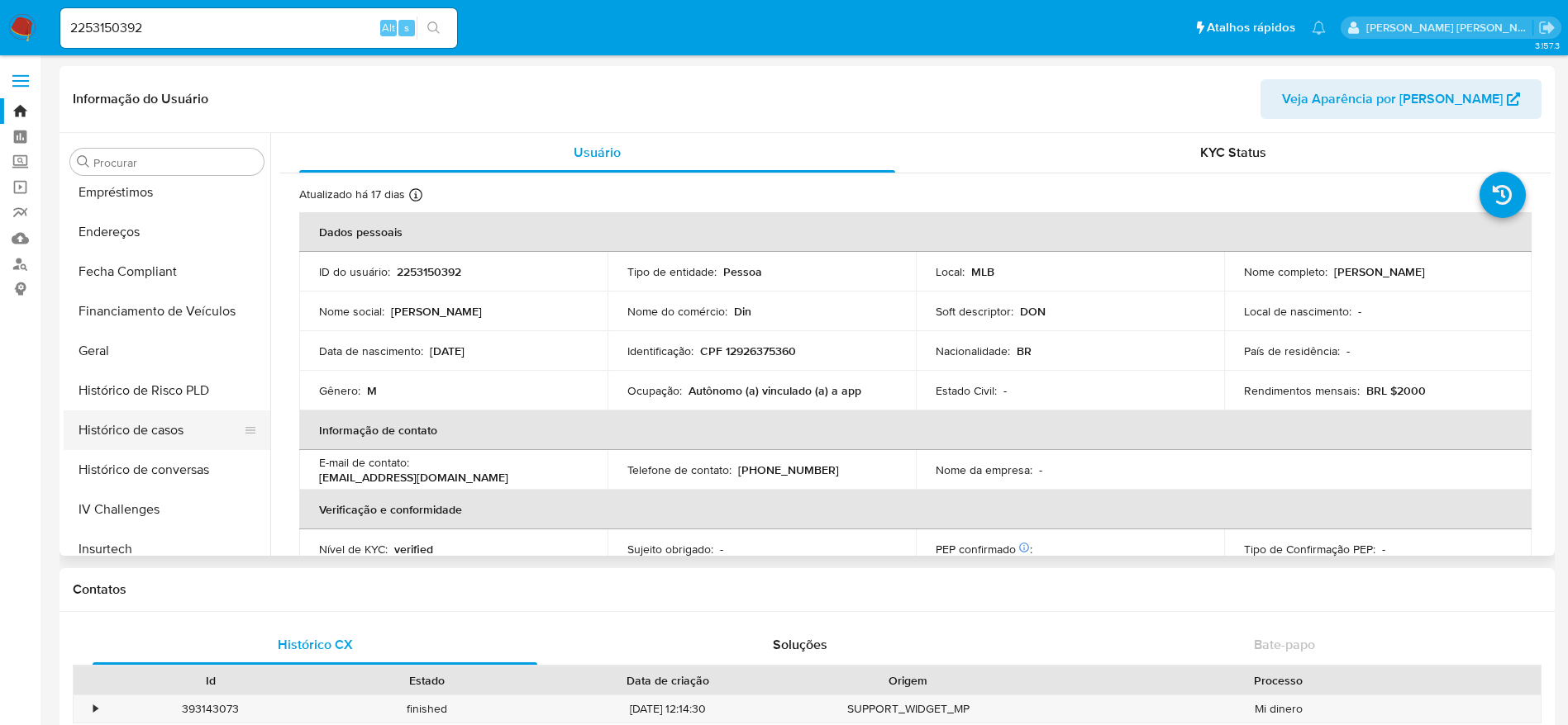
select select "10"
click at [165, 427] on button "Histórico de casos" at bounding box center [160, 430] width 194 height 40
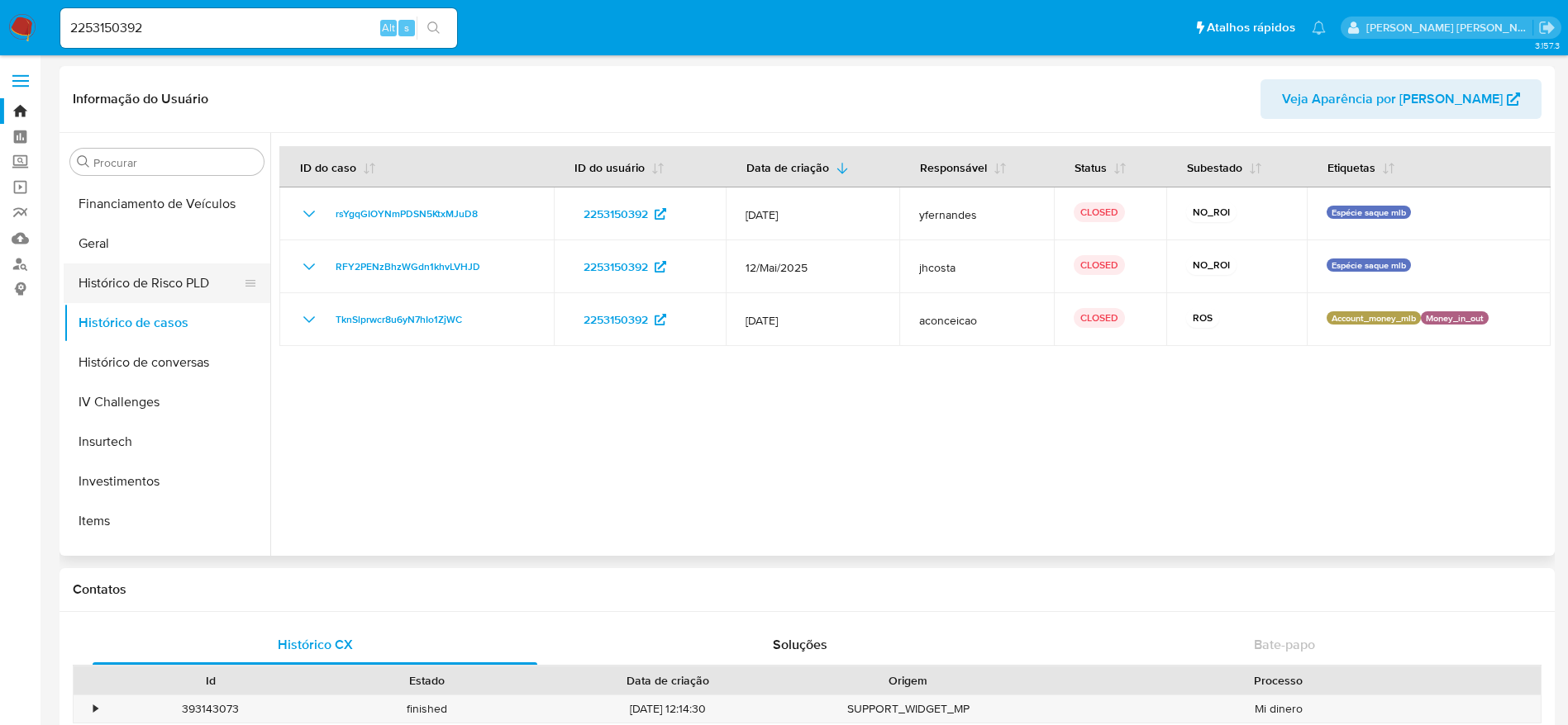
scroll to position [653, 0]
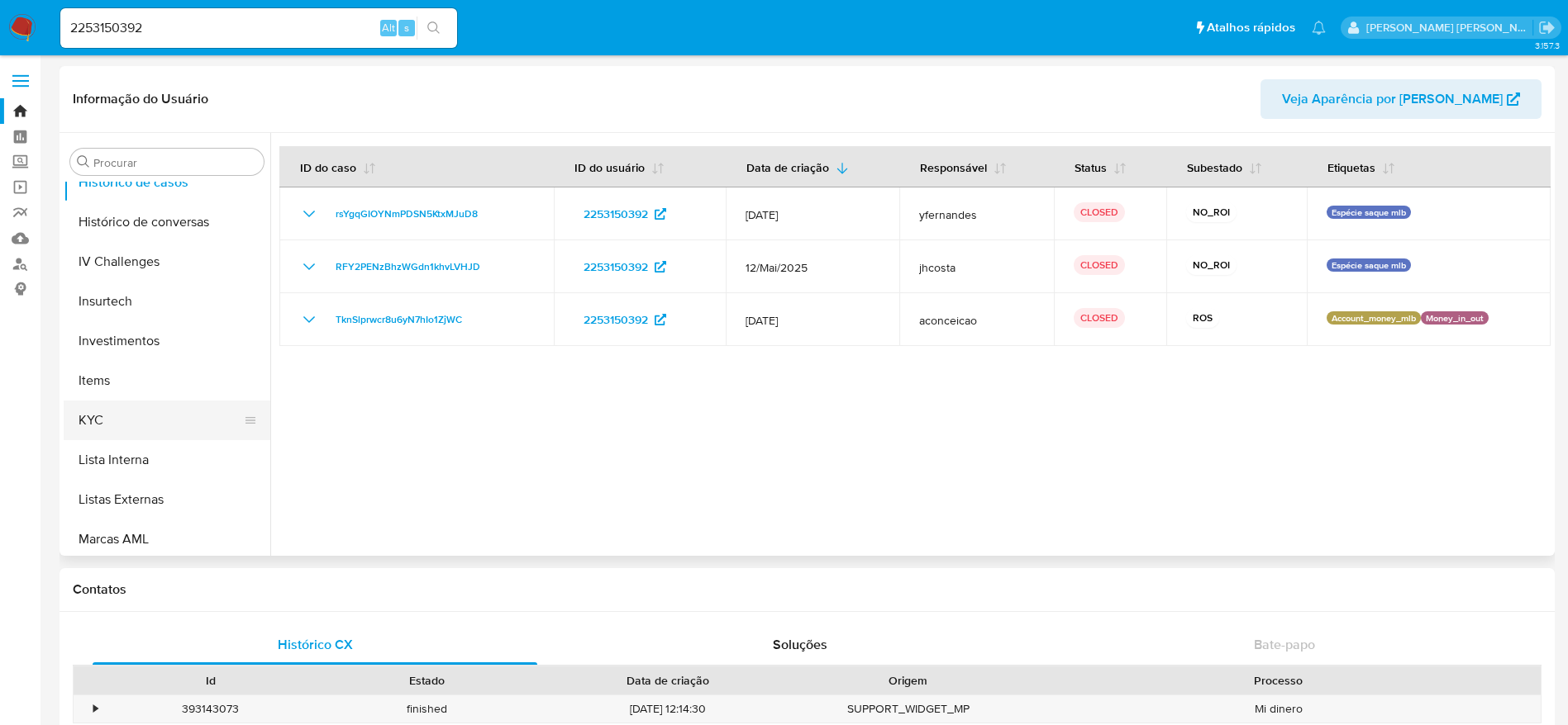
click at [122, 419] on button "KYC" at bounding box center [160, 420] width 194 height 40
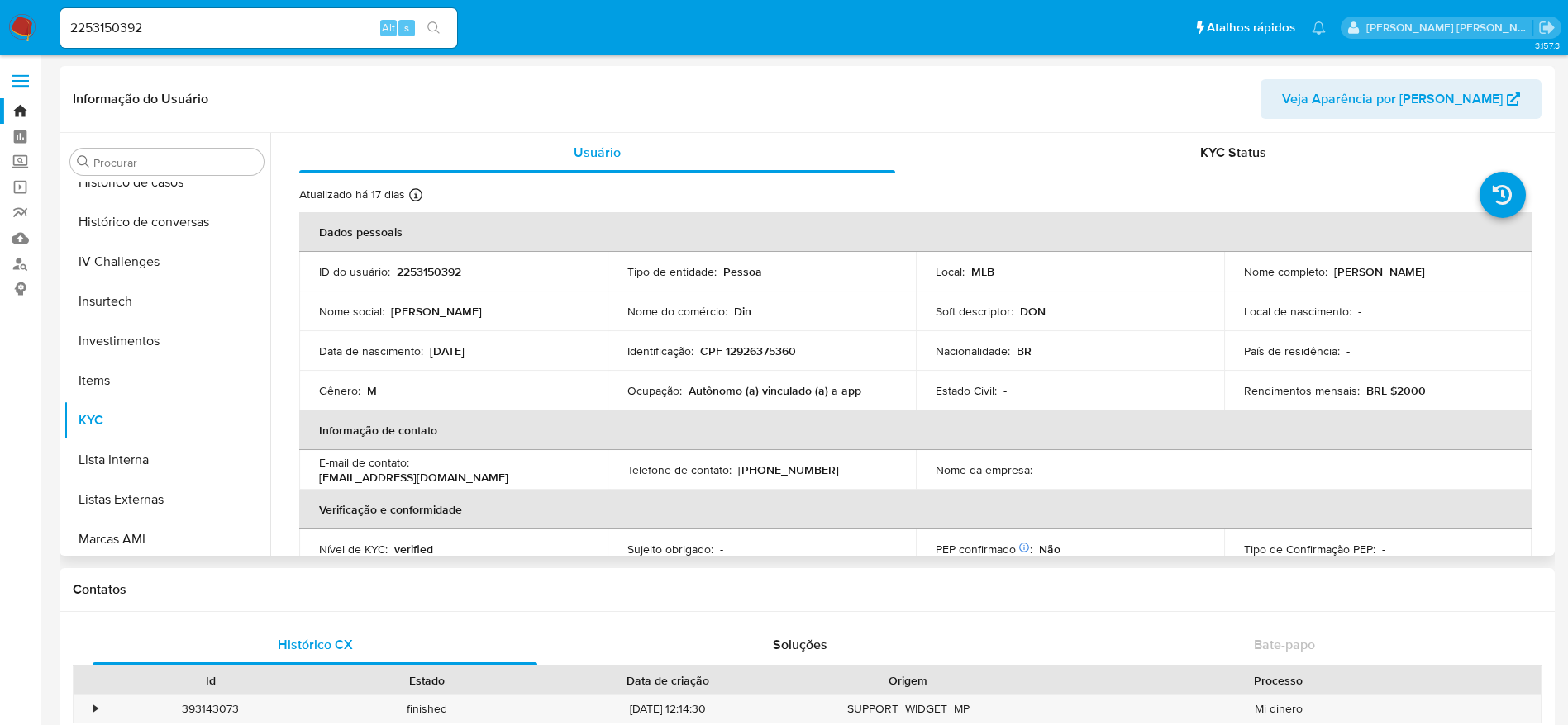
click at [747, 356] on p "CPF 12926375360" at bounding box center [748, 351] width 96 height 15
copy p "12926375360"
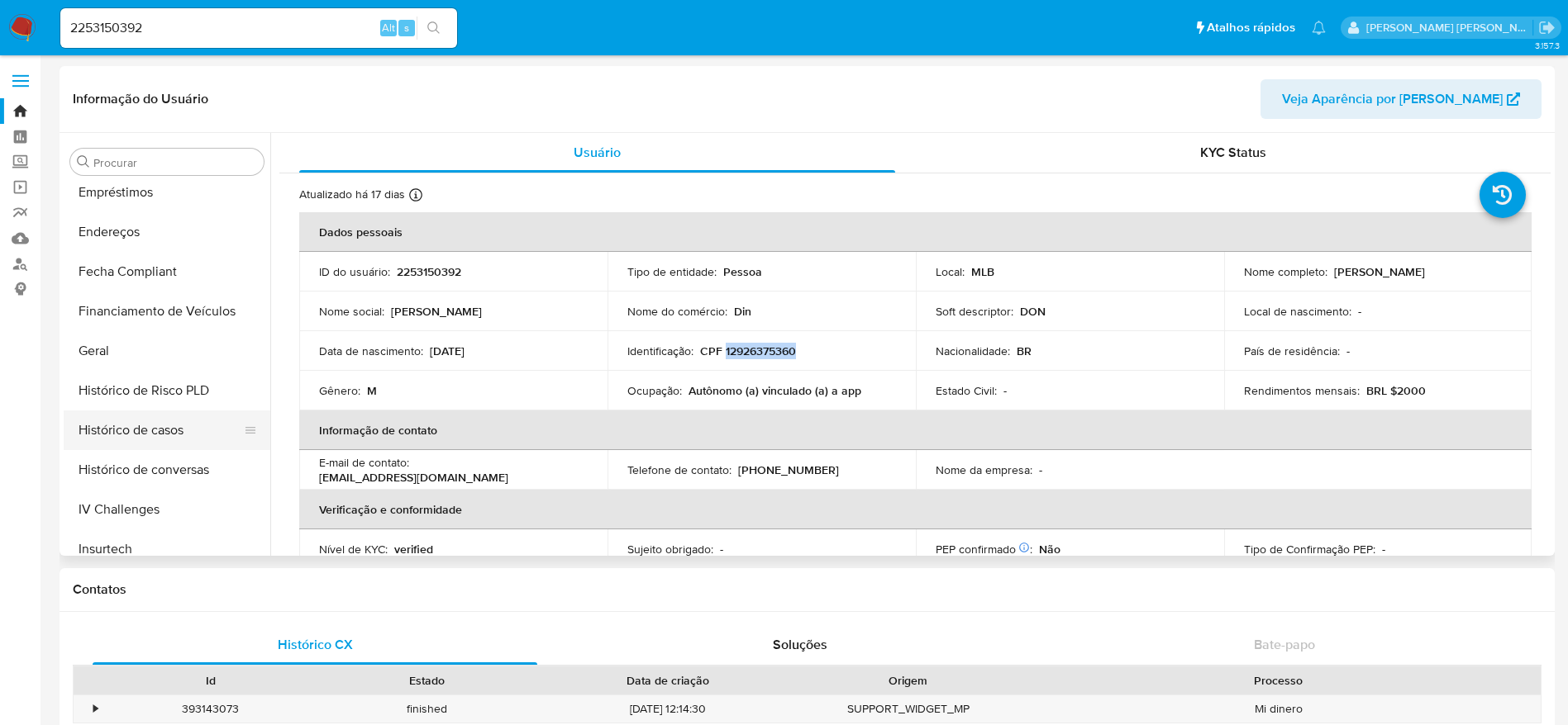
scroll to position [282, 0]
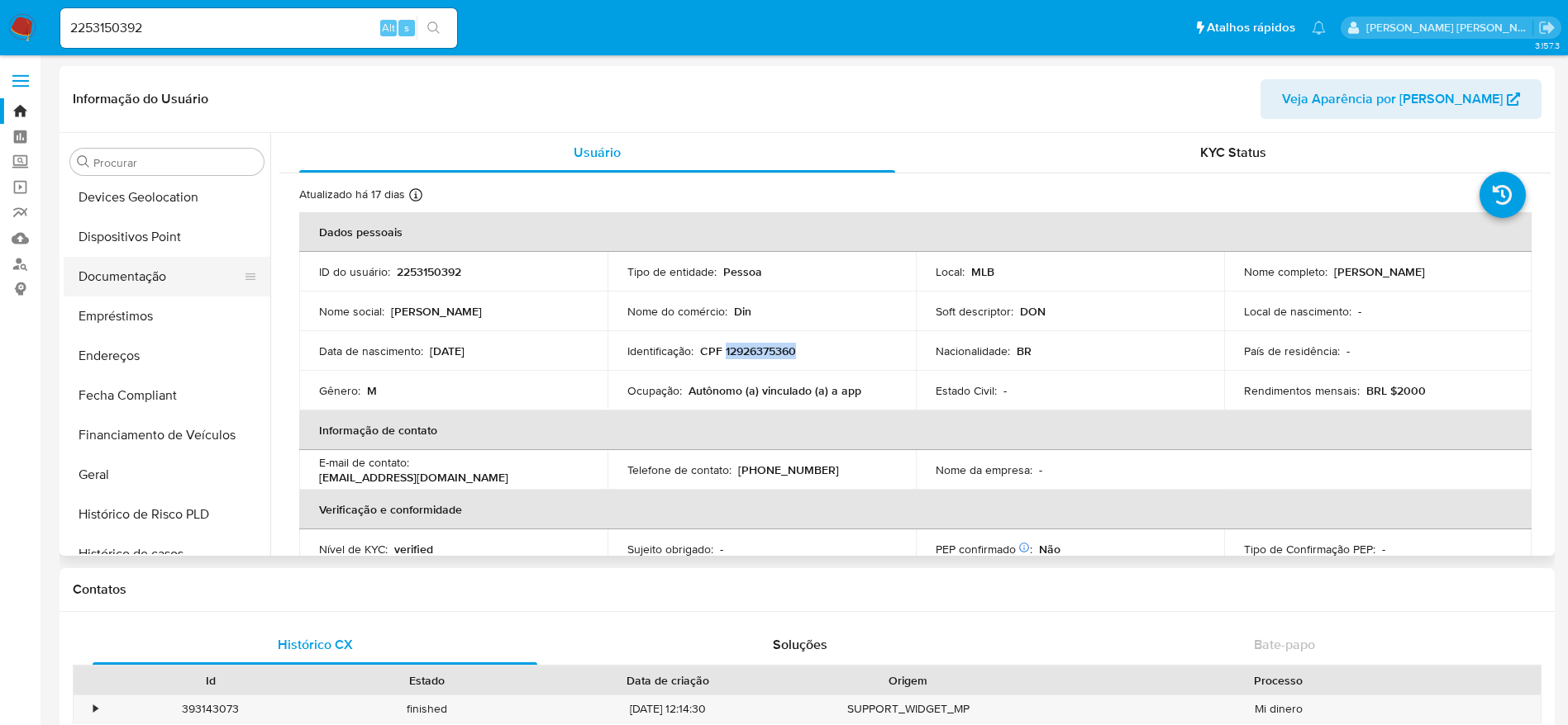
click at [156, 271] on button "Documentação" at bounding box center [160, 276] width 194 height 40
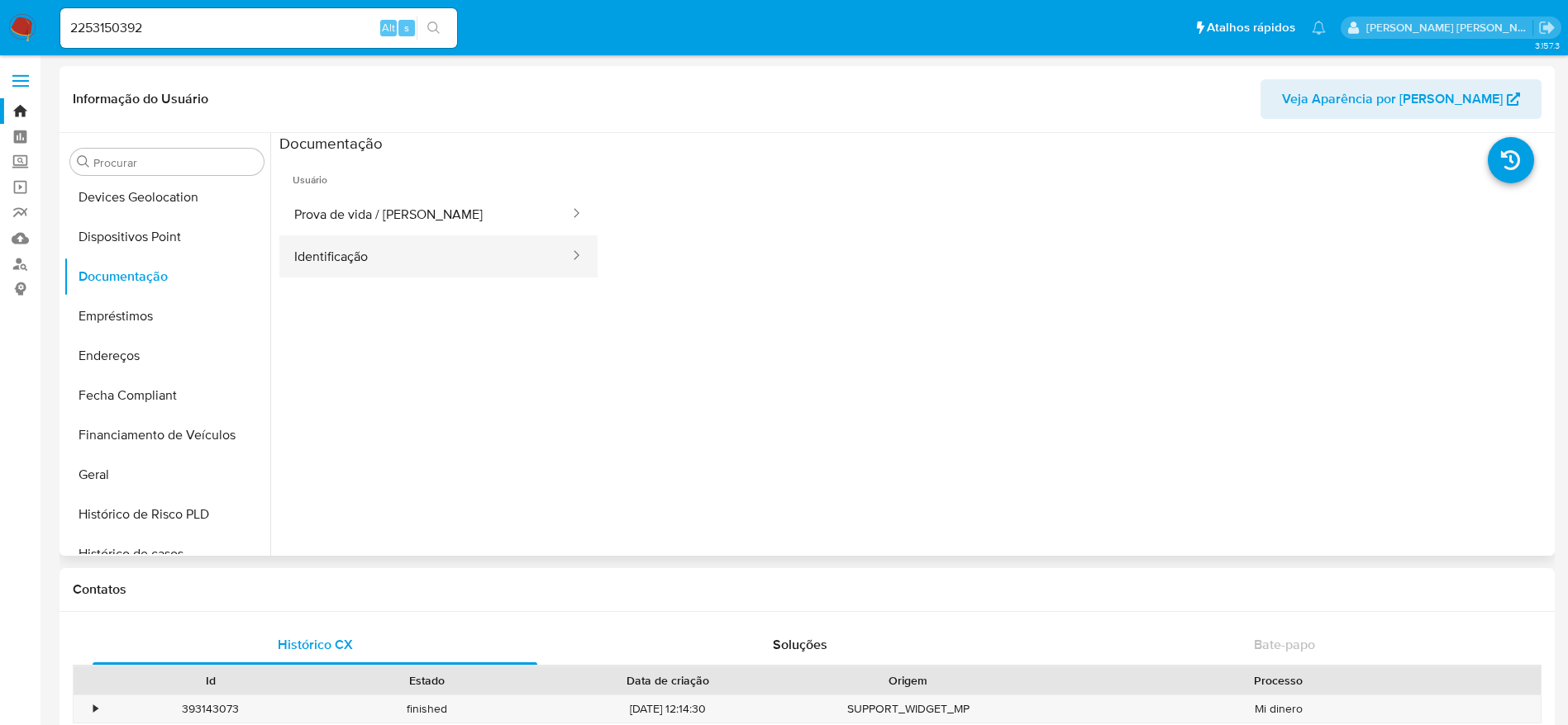
click at [378, 245] on button "Identificação" at bounding box center [425, 256] width 291 height 42
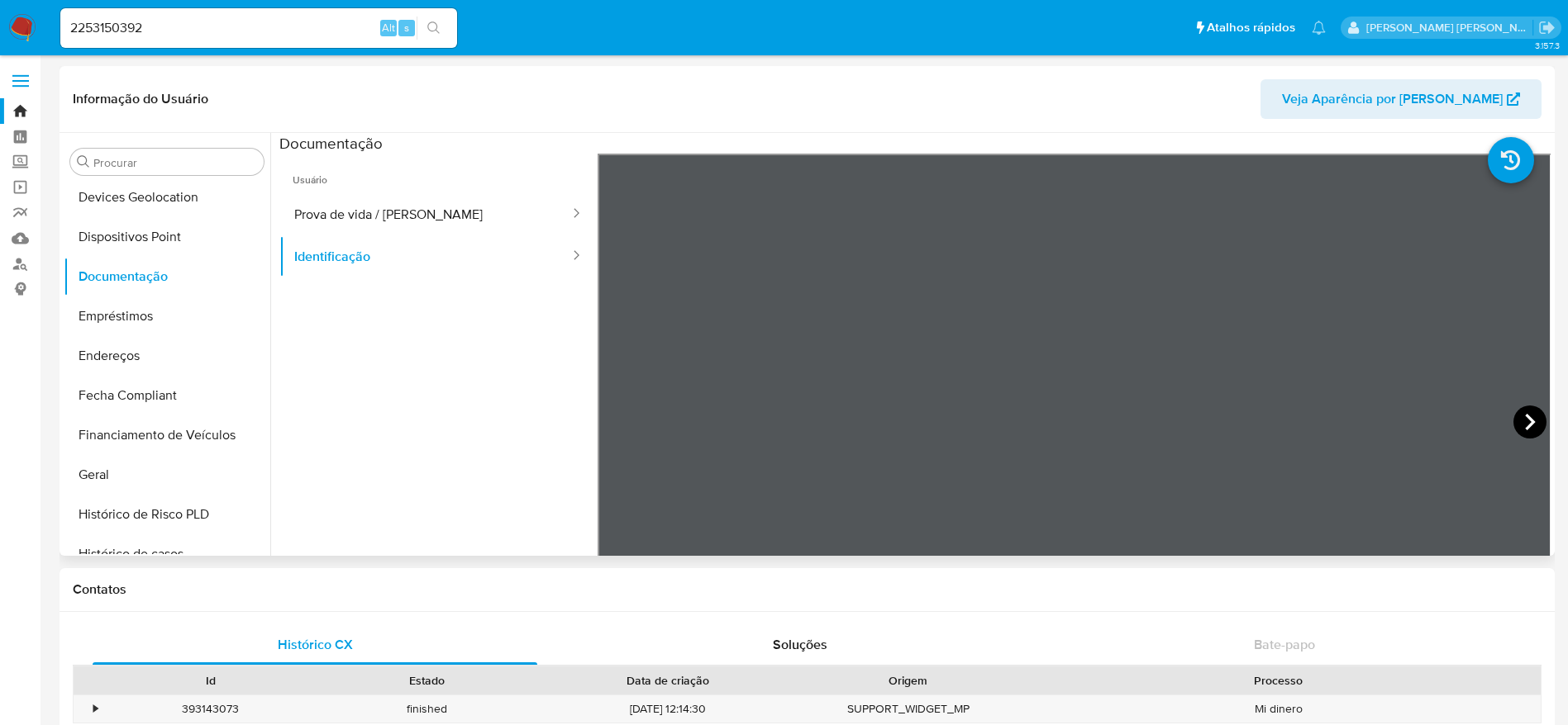
click at [1524, 415] on icon at bounding box center [1529, 423] width 10 height 17
click at [618, 422] on icon at bounding box center [618, 423] width 34 height 34
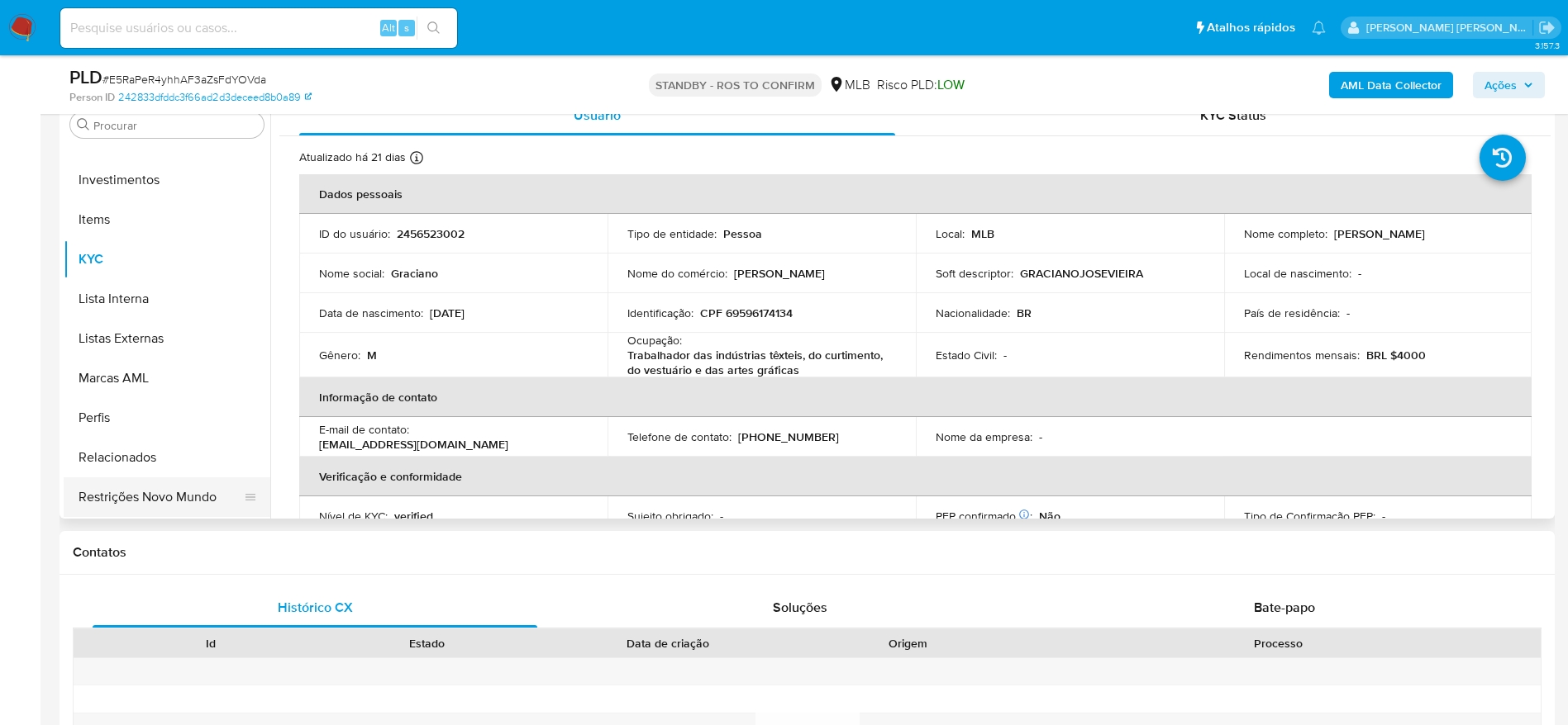
scroll to position [371, 0]
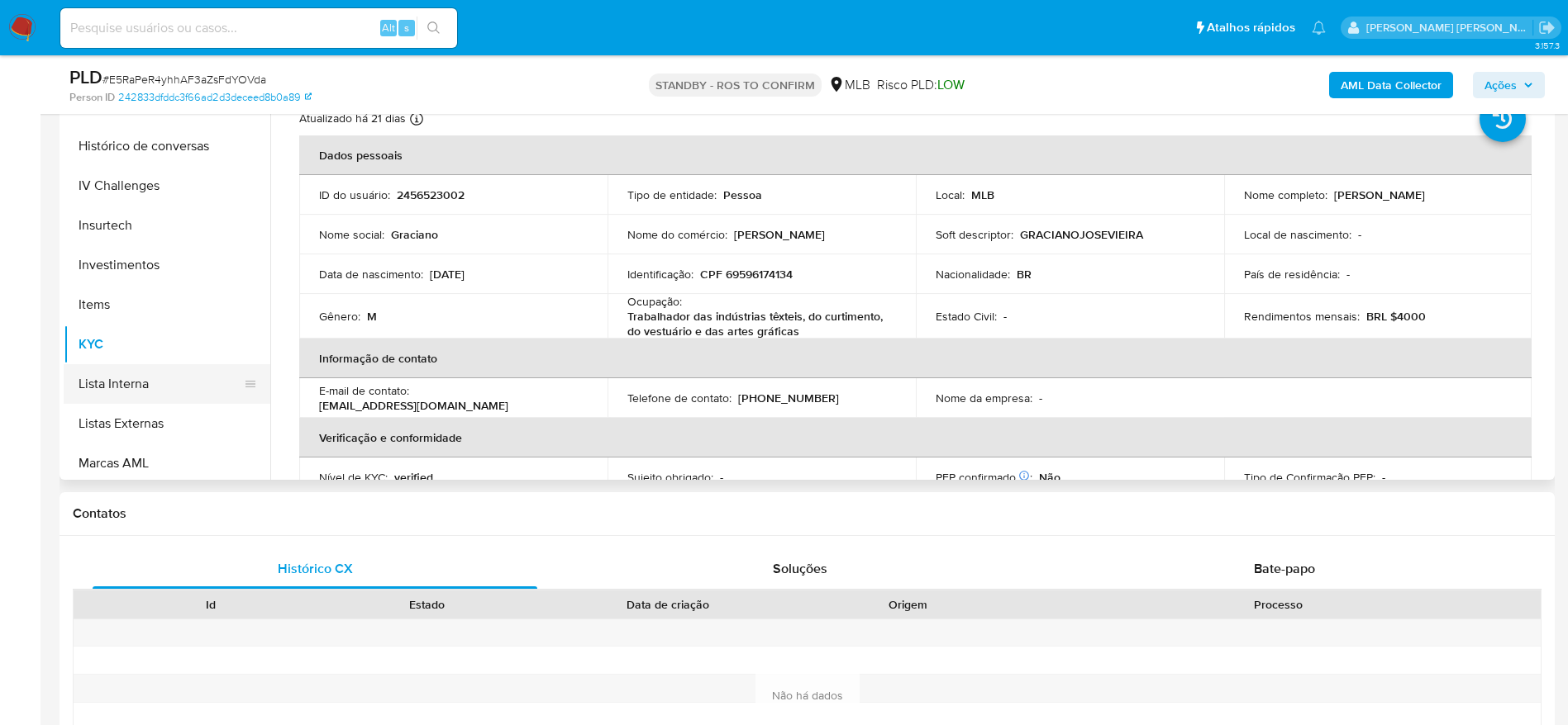
select select "10"
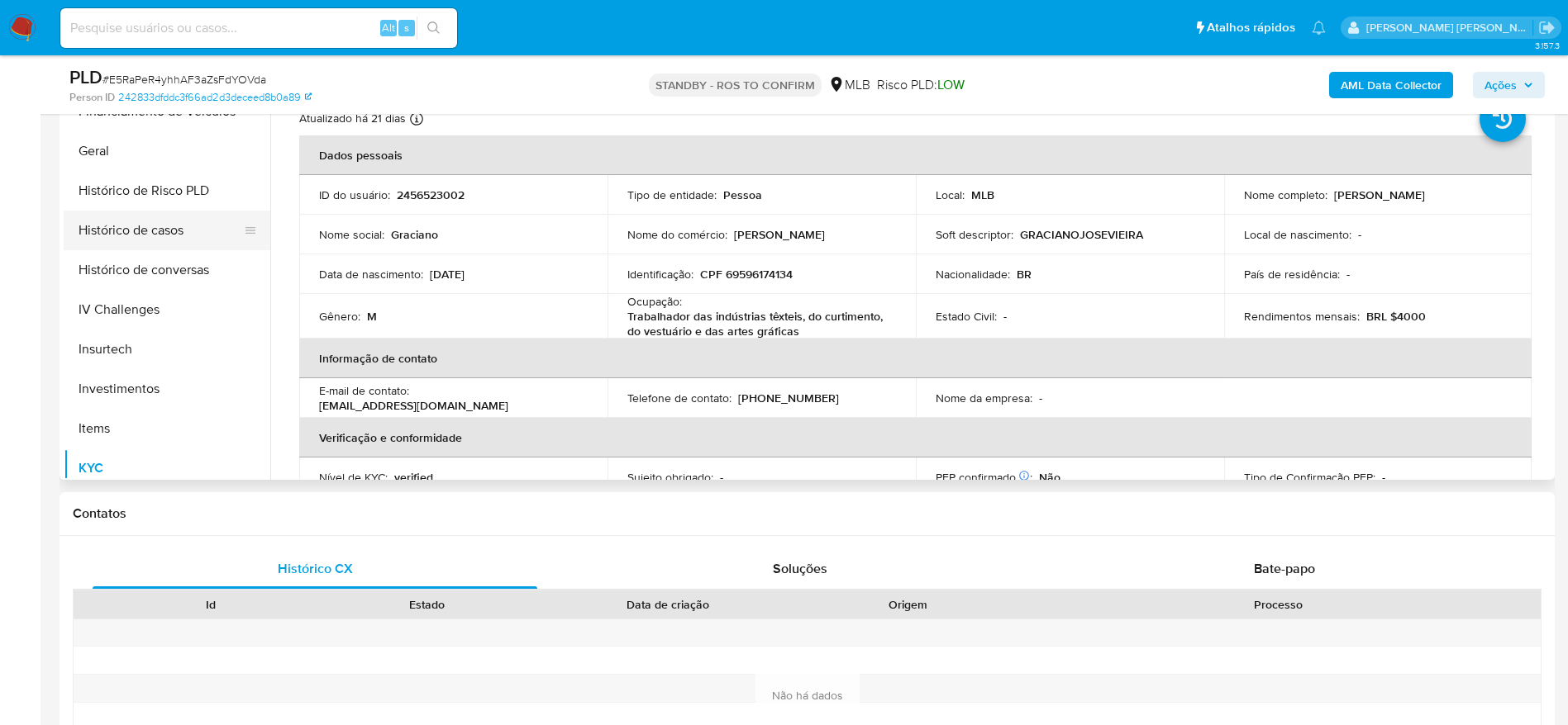
click at [164, 230] on button "Histórico de casos" at bounding box center [160, 230] width 194 height 40
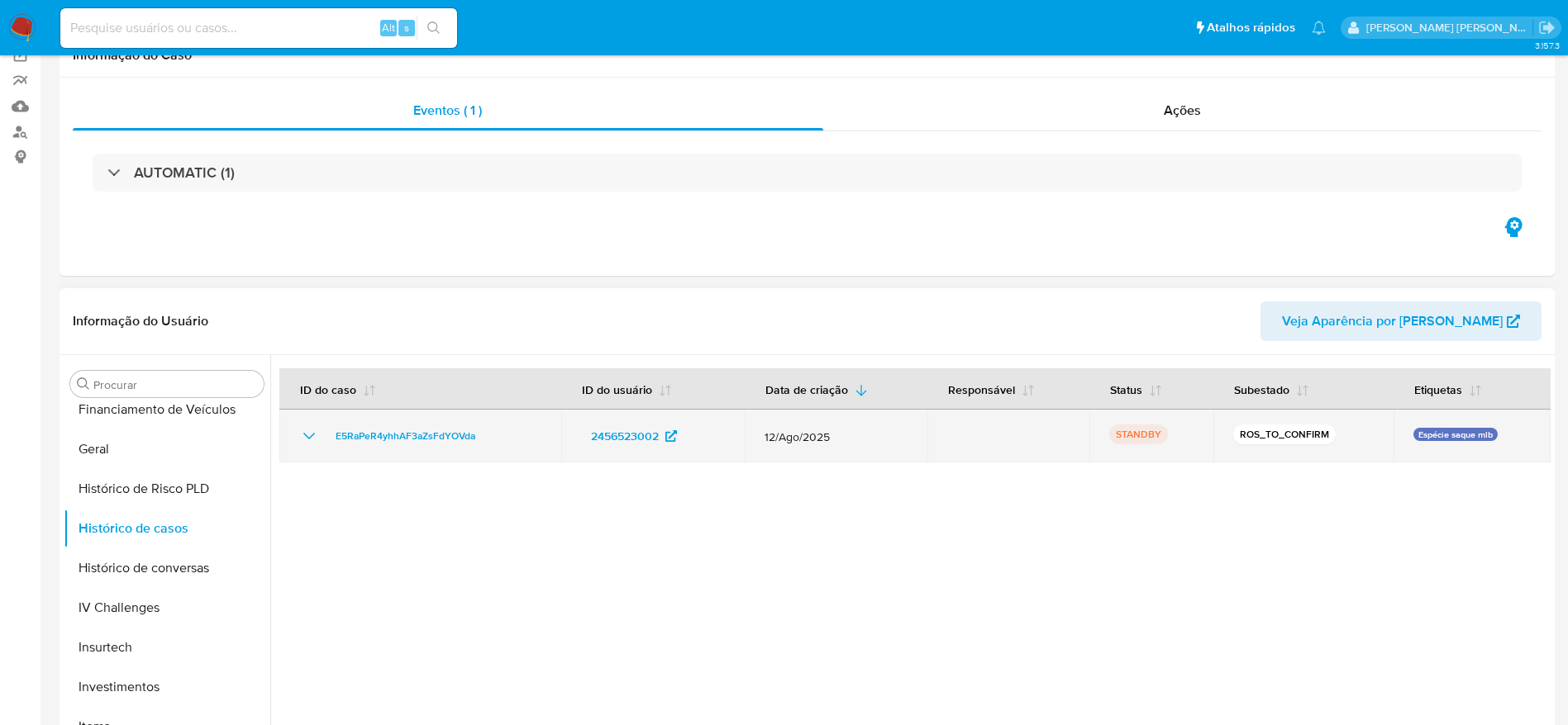
scroll to position [0, 0]
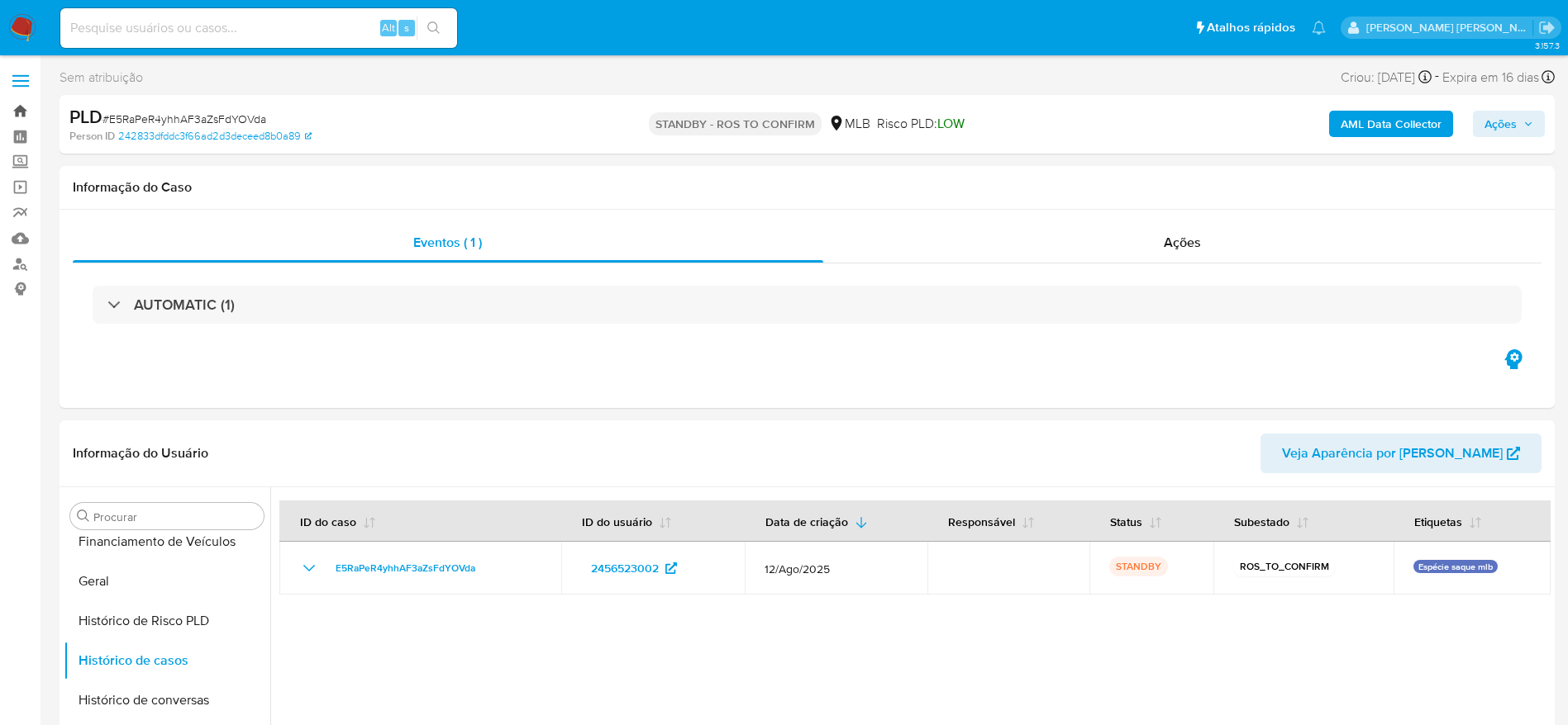
click at [24, 107] on link "Bandeja" at bounding box center [98, 112] width 196 height 26
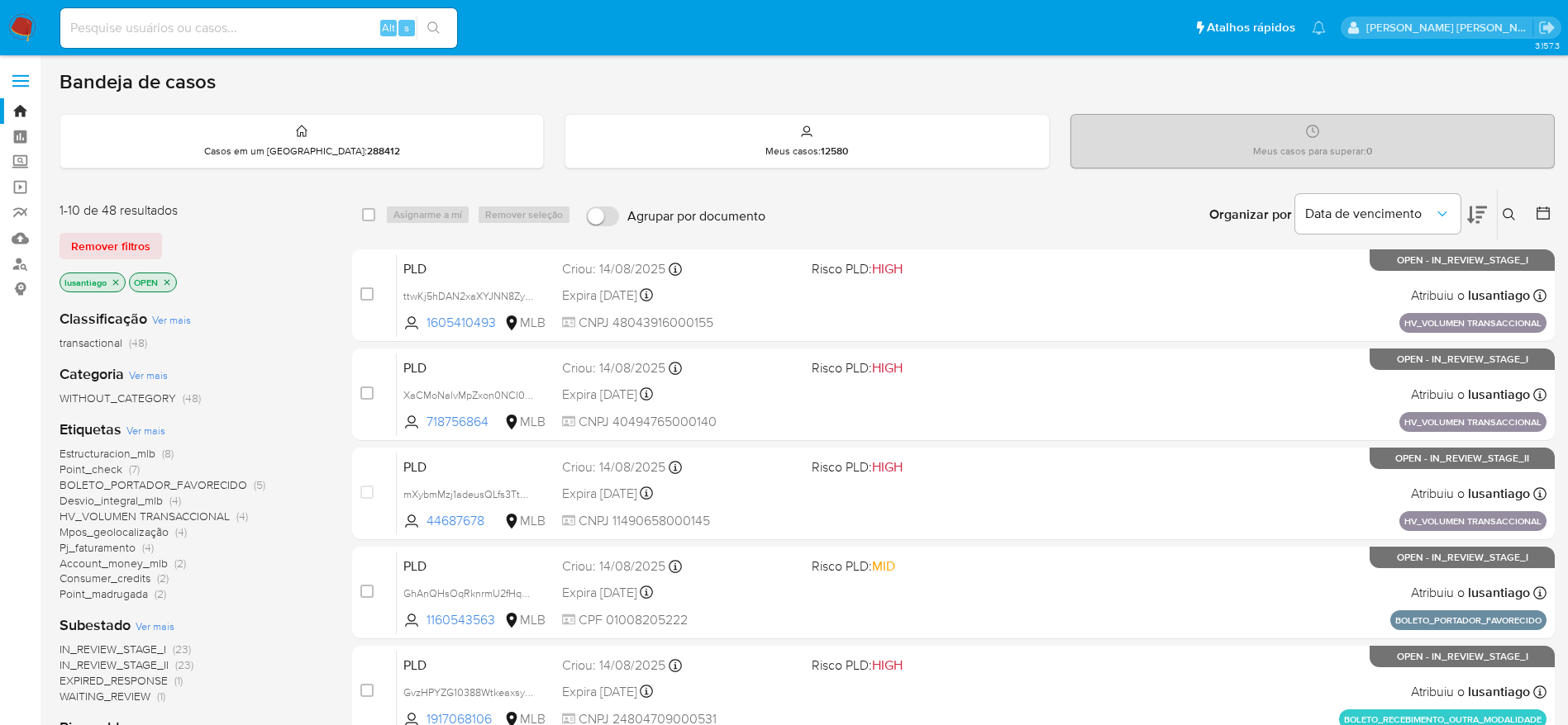
click at [266, 42] on div "Alt s" at bounding box center [259, 28] width 397 height 40
click at [276, 26] on input at bounding box center [259, 28] width 397 height 21
paste input "1998904259"
type input "1998904259"
click at [444, 27] on button "search-icon" at bounding box center [433, 28] width 34 height 23
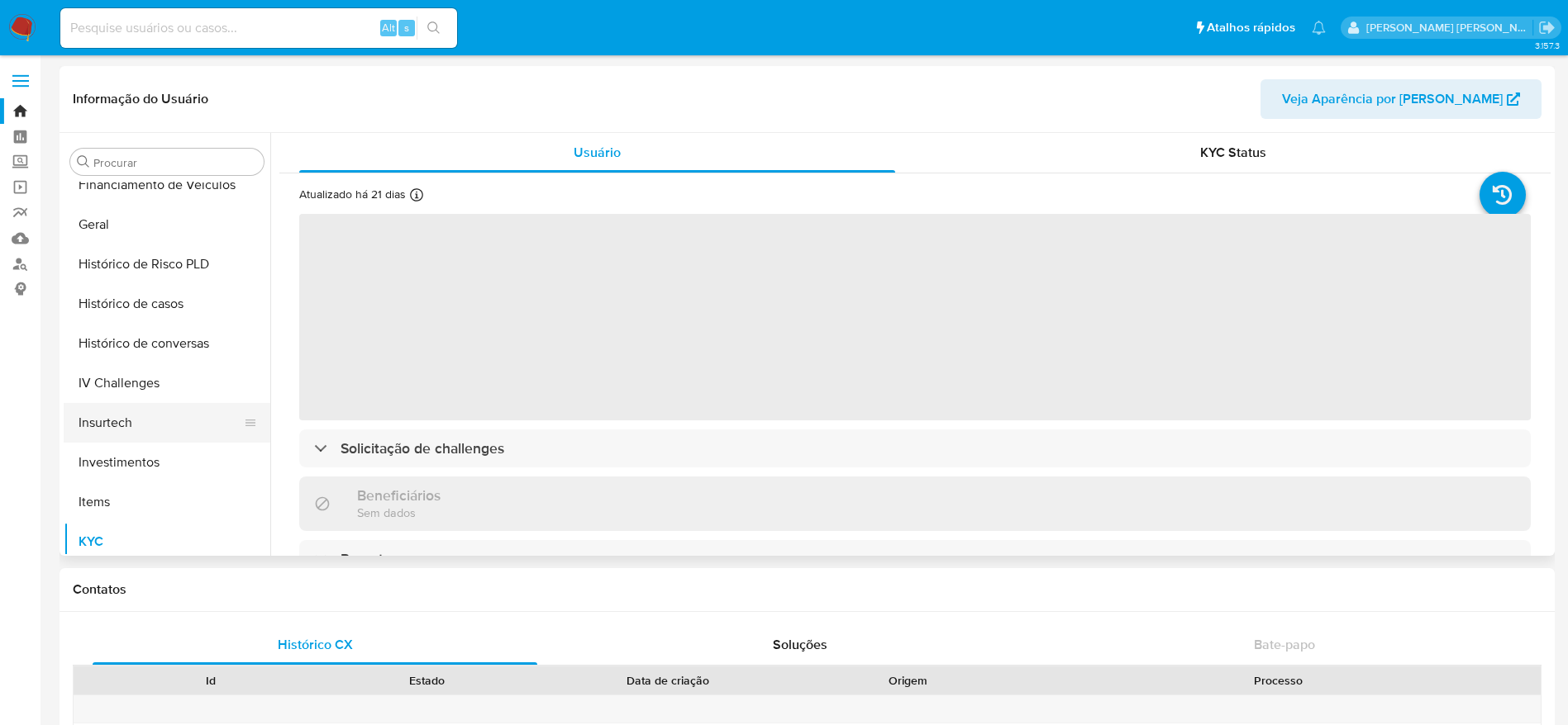
scroll to position [530, 0]
click at [166, 302] on button "Histórico de casos" at bounding box center [160, 306] width 194 height 40
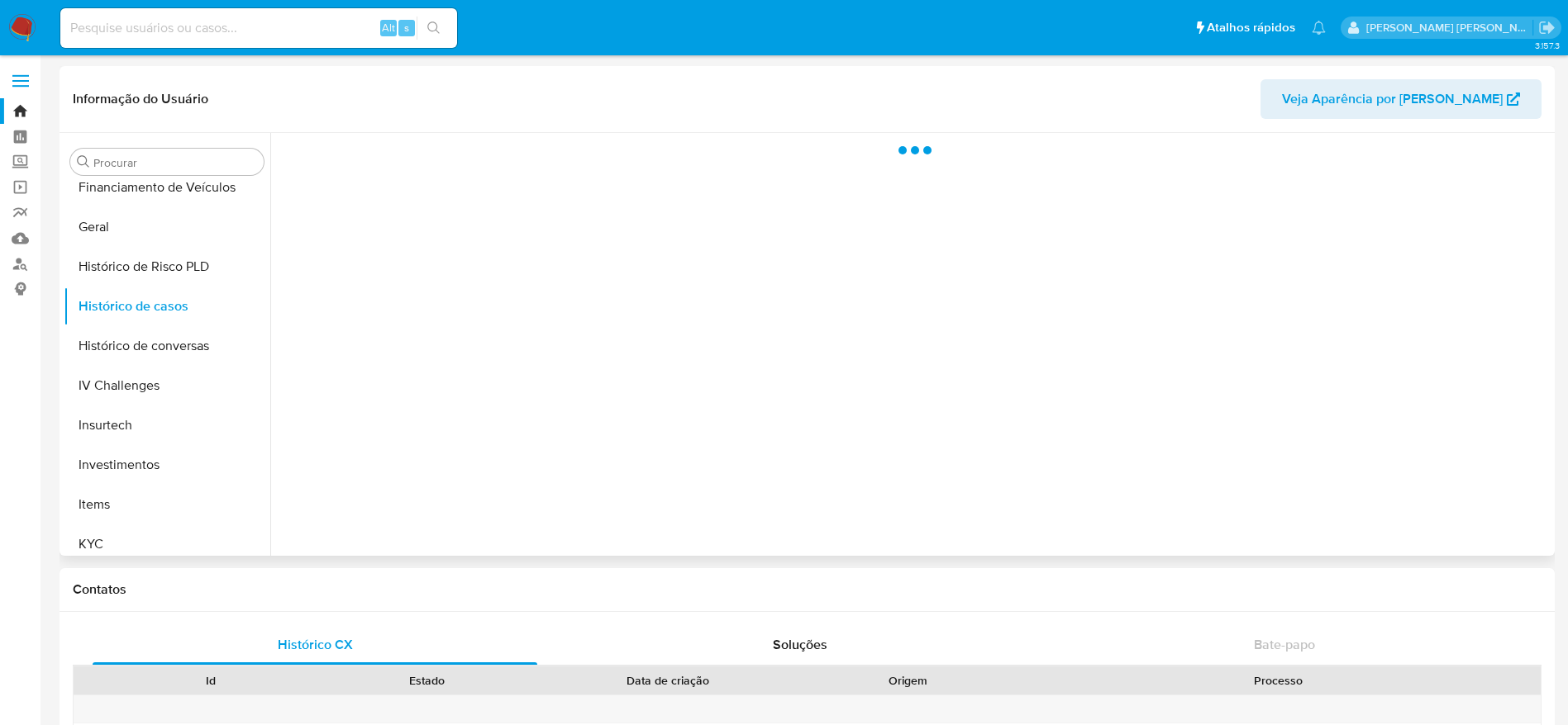
select select "10"
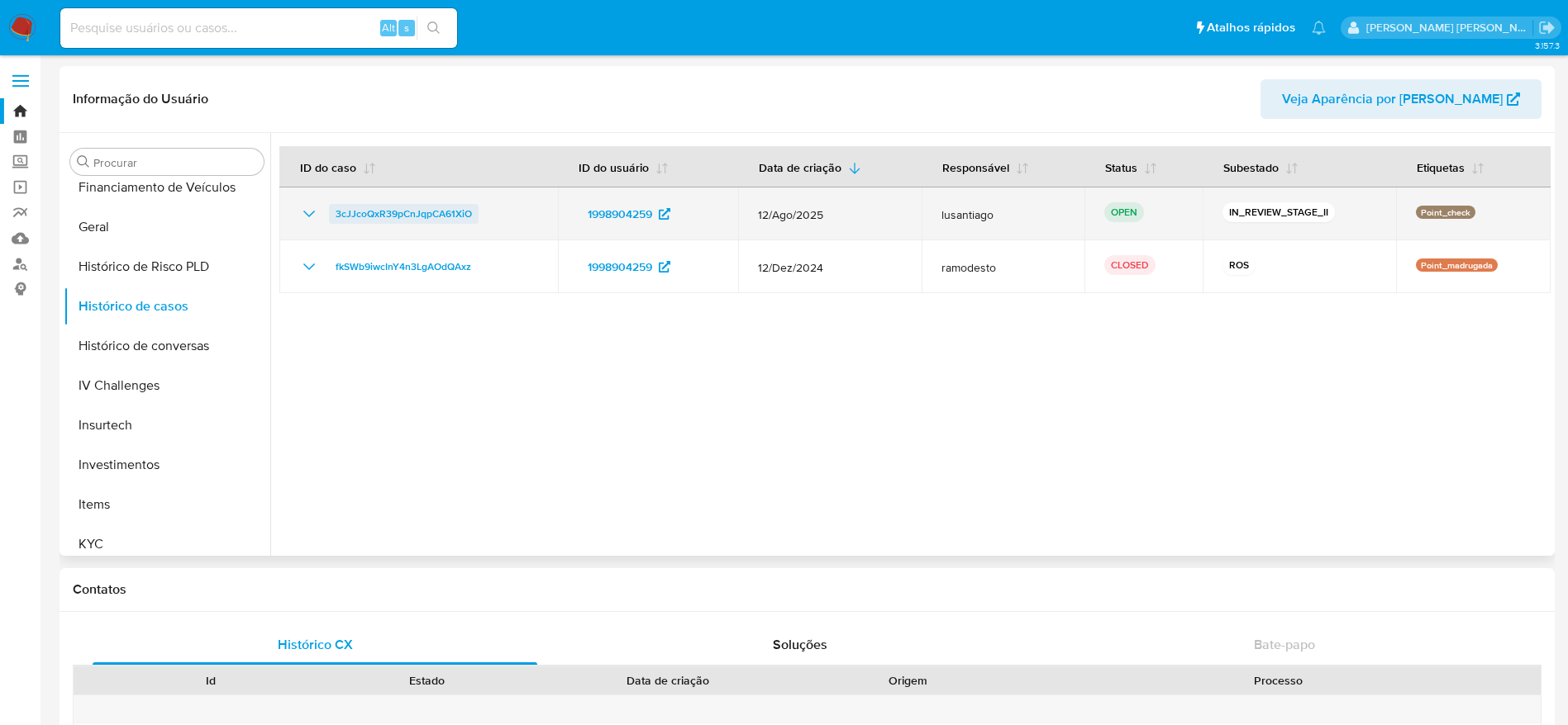
click at [412, 211] on span "3cJJcoQxR39pCnJqpCA61XiO" at bounding box center [403, 213] width 136 height 20
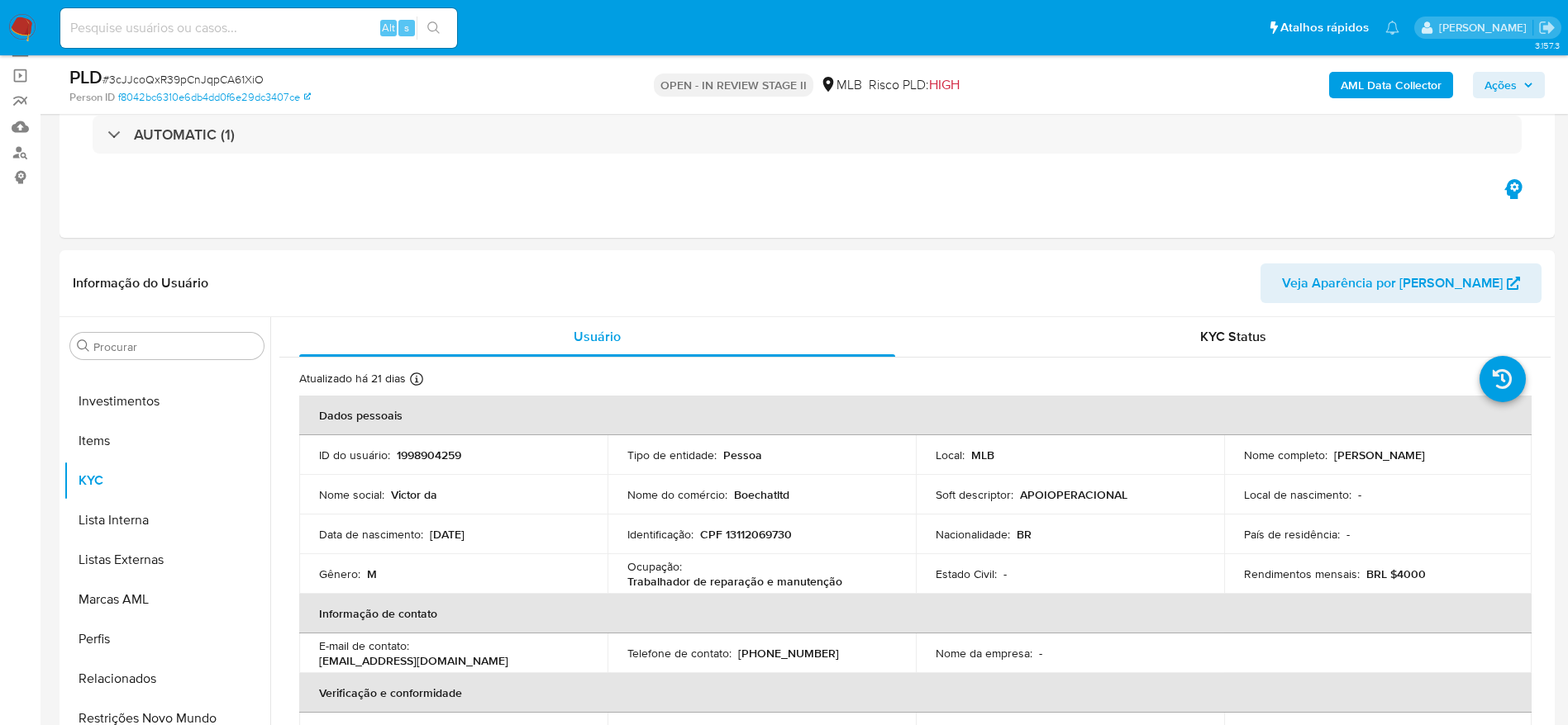
scroll to position [248, 0]
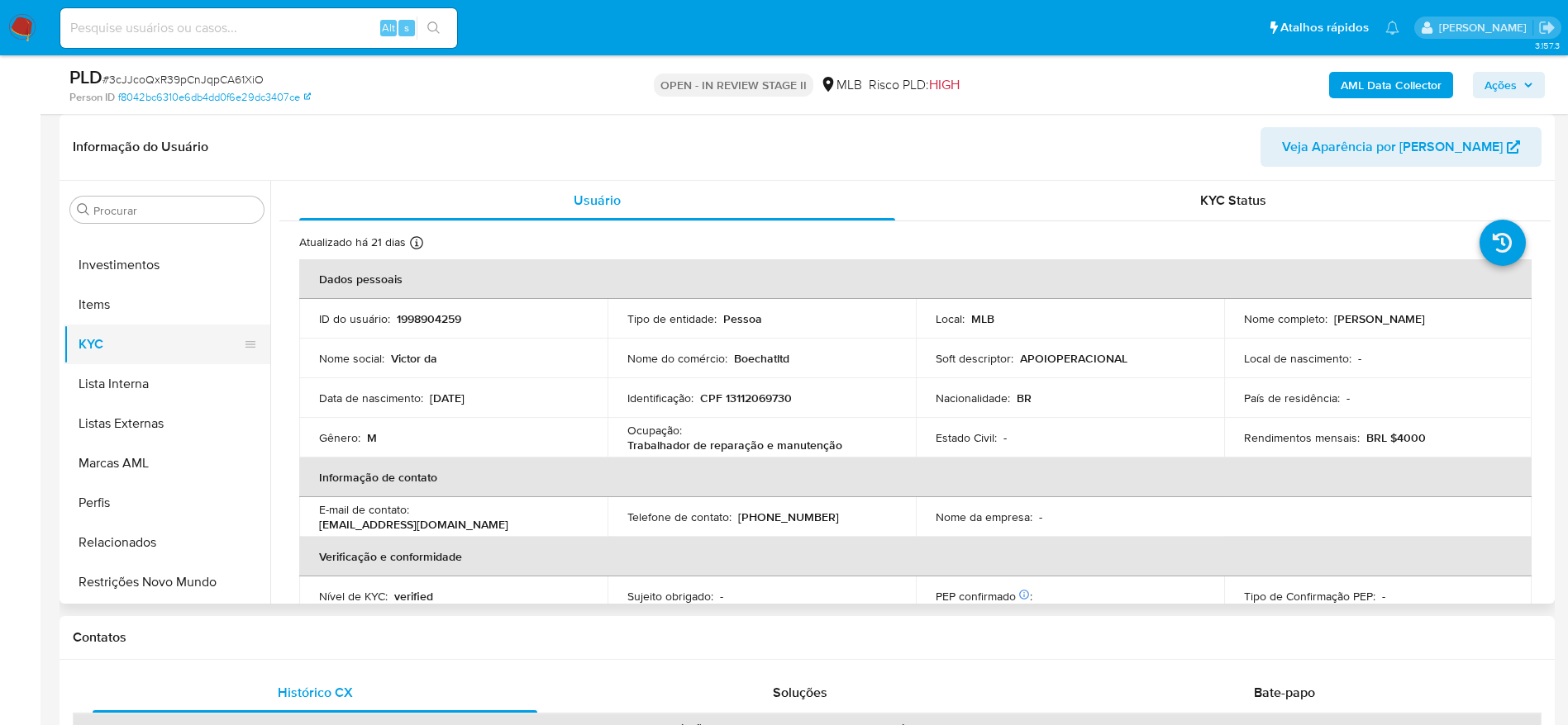
select select "10"
click at [727, 400] on p "CPF 13112069730" at bounding box center [746, 398] width 92 height 15
copy p "13112069730"
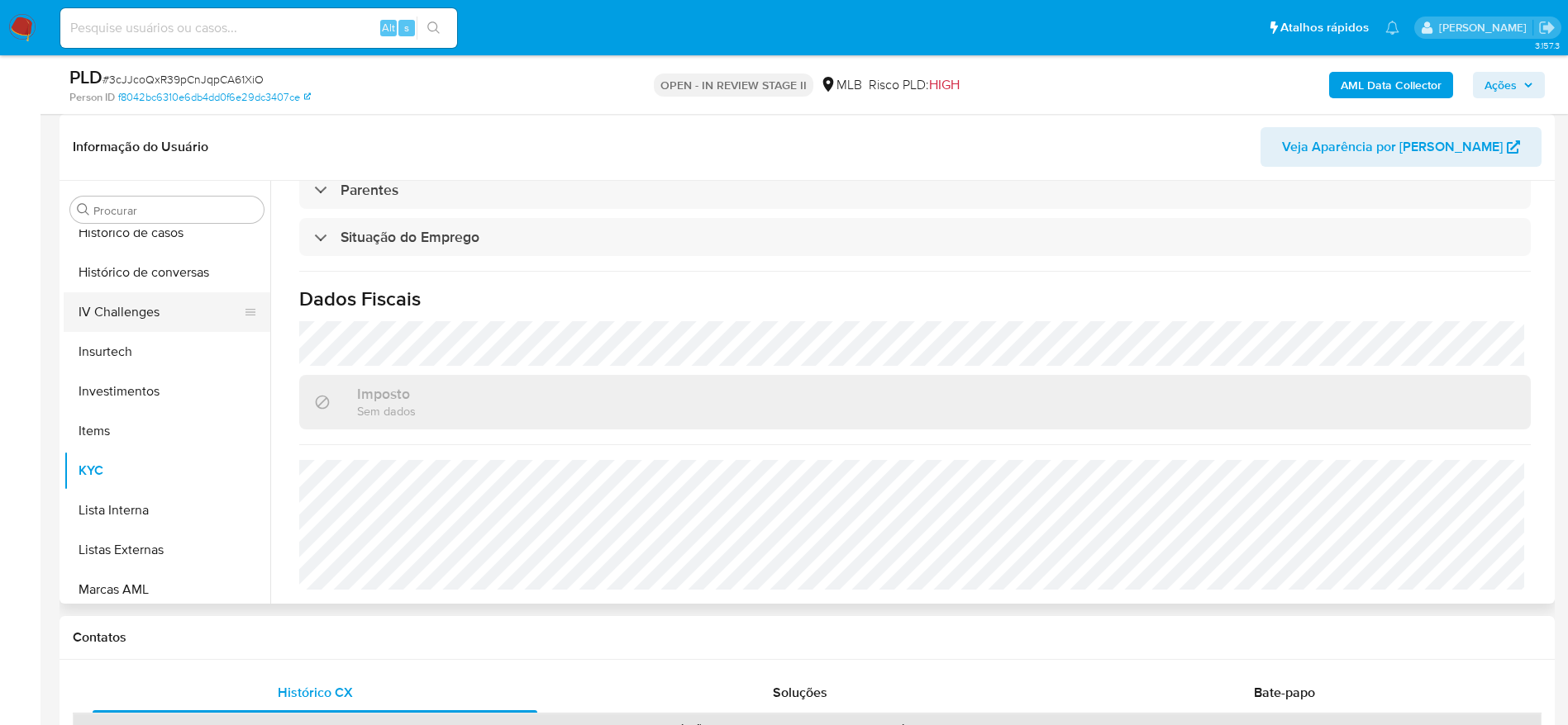
scroll to position [530, 0]
click at [125, 261] on button "Geral" at bounding box center [160, 275] width 194 height 40
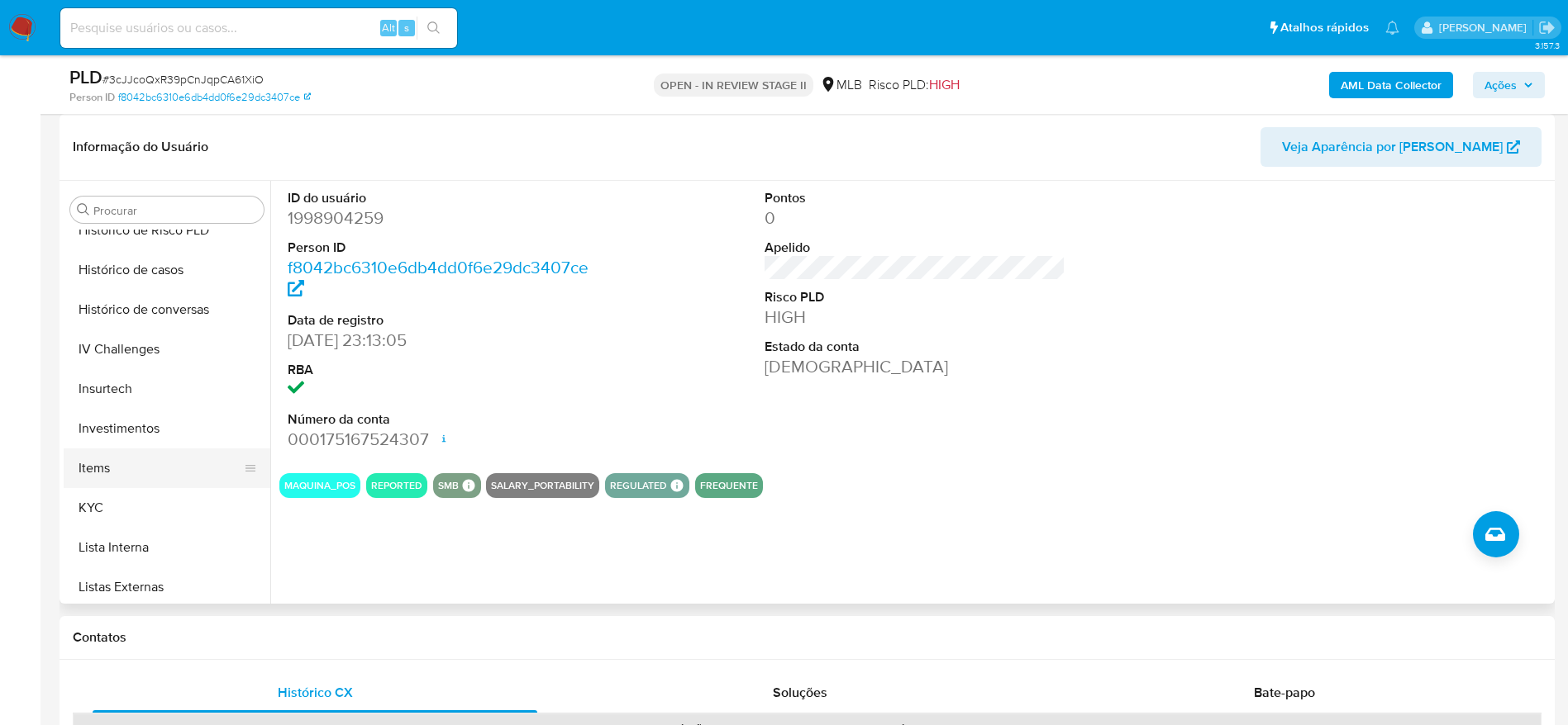
scroll to position [653, 0]
click at [123, 454] on button "KYC" at bounding box center [160, 468] width 194 height 40
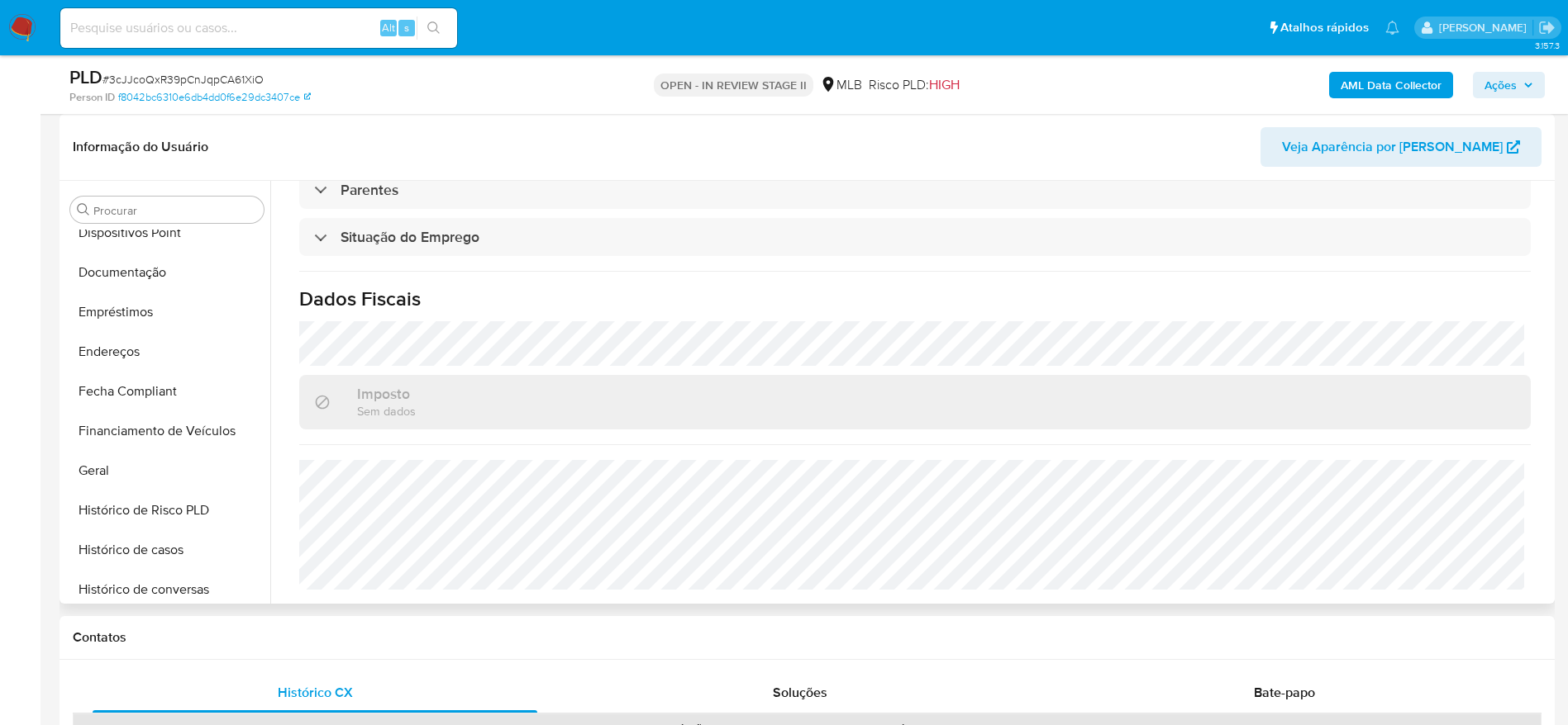
scroll to position [282, 0]
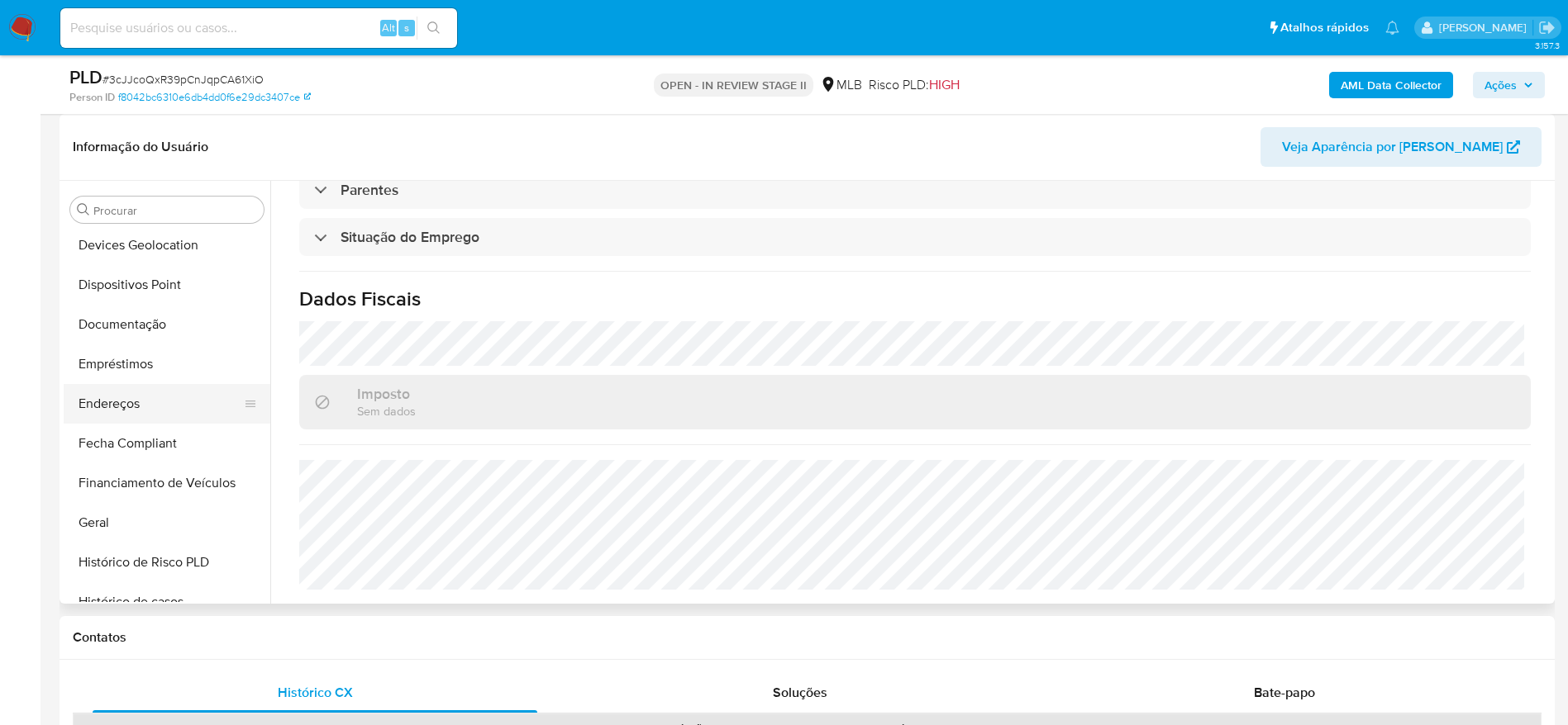
click at [152, 404] on button "Endereços" at bounding box center [160, 404] width 194 height 40
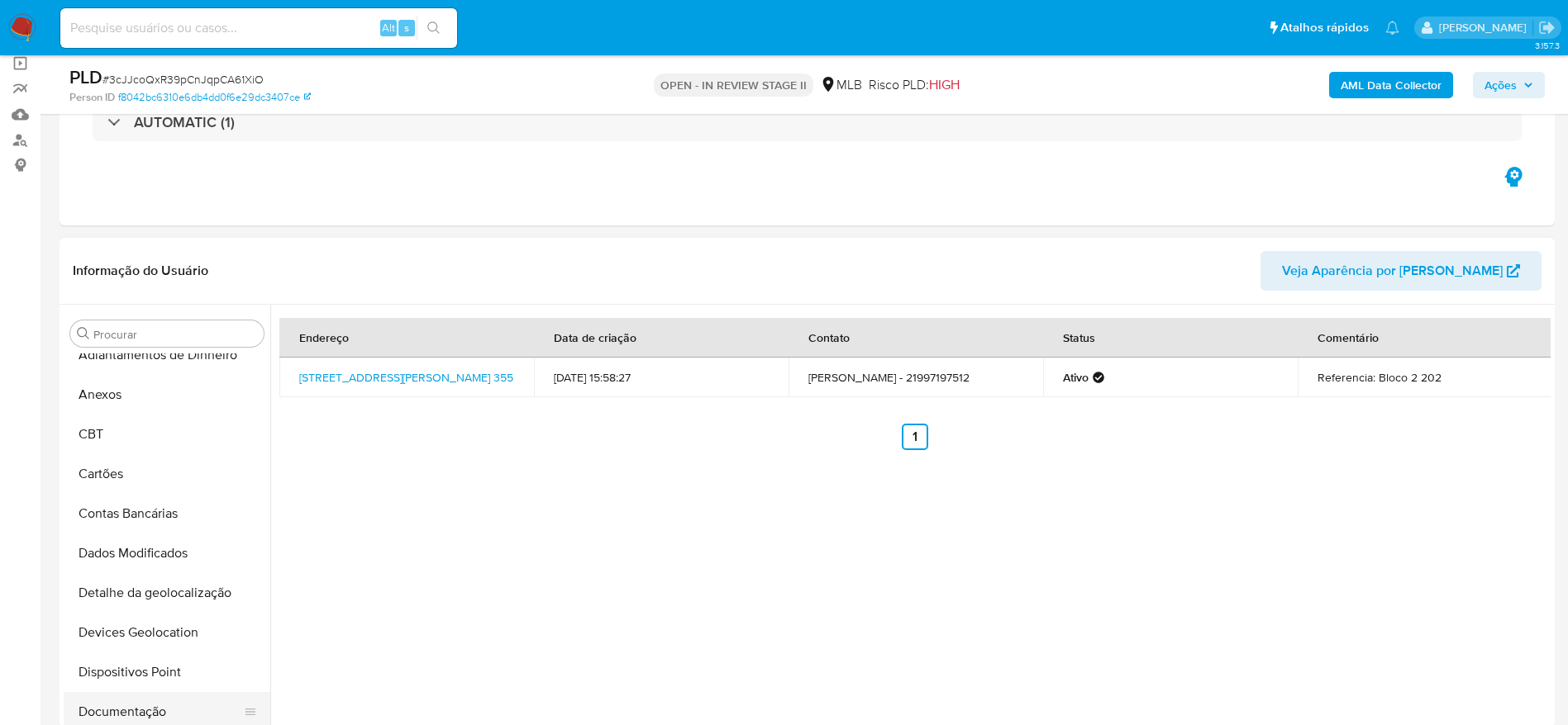
scroll to position [124, 0]
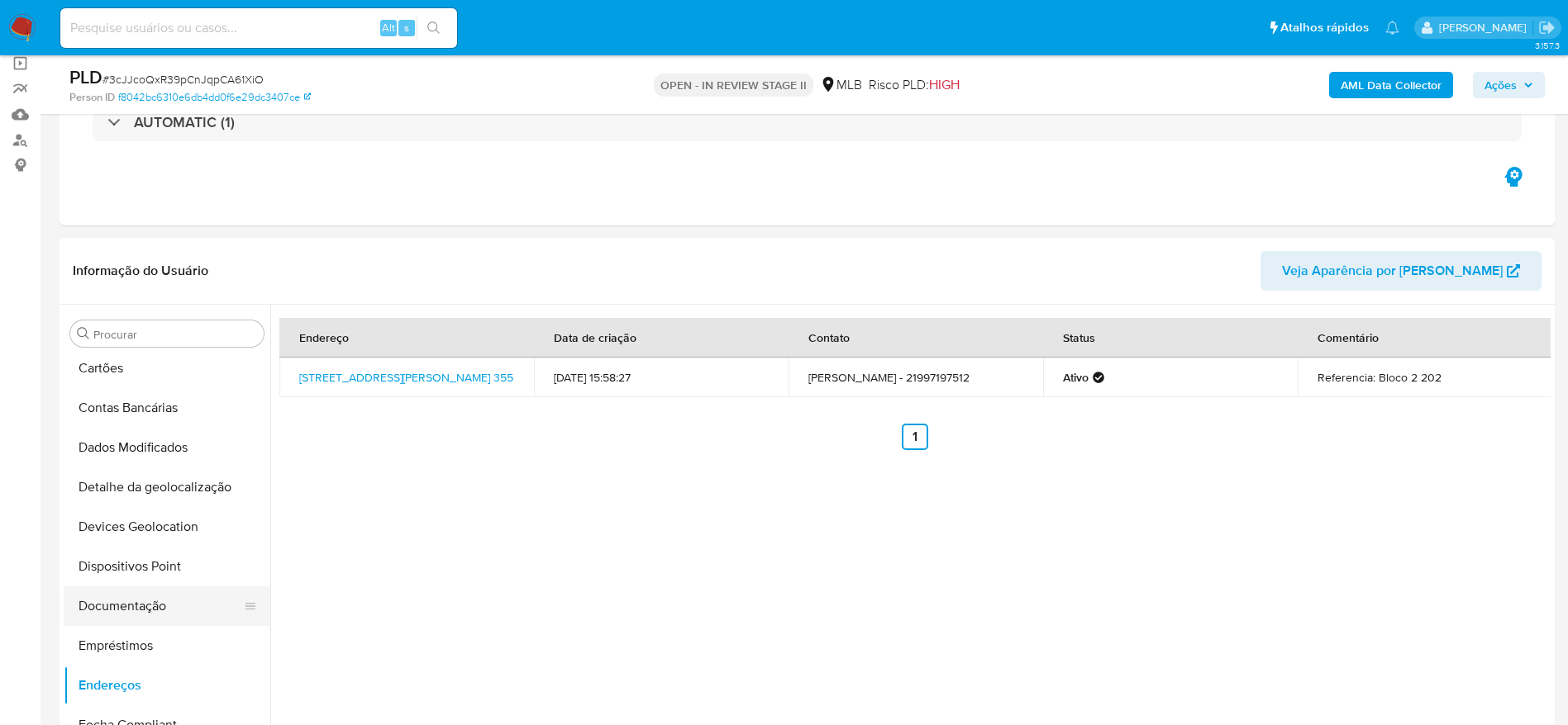
click at [149, 606] on button "Documentação" at bounding box center [160, 606] width 194 height 40
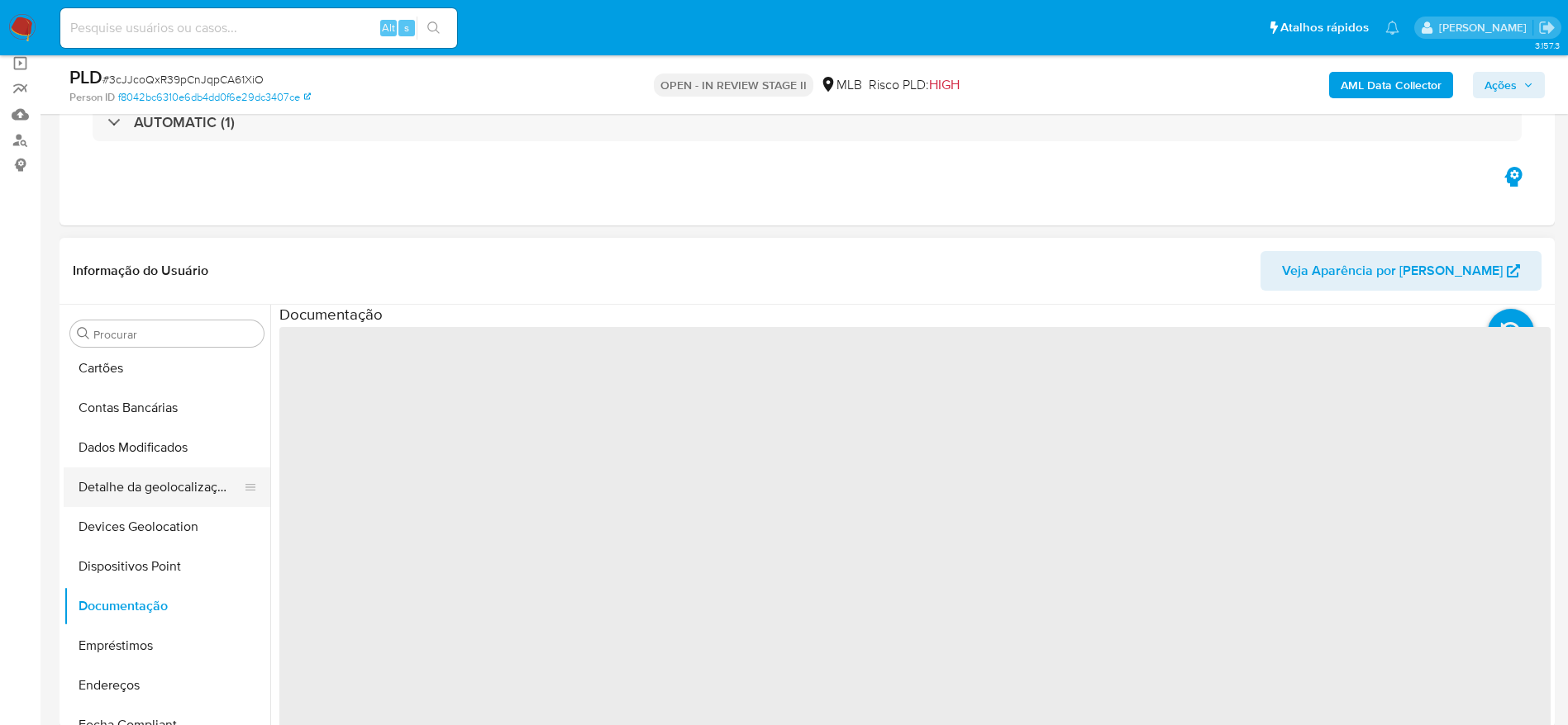
click at [150, 500] on button "Detalhe da geolocalização" at bounding box center [160, 487] width 194 height 40
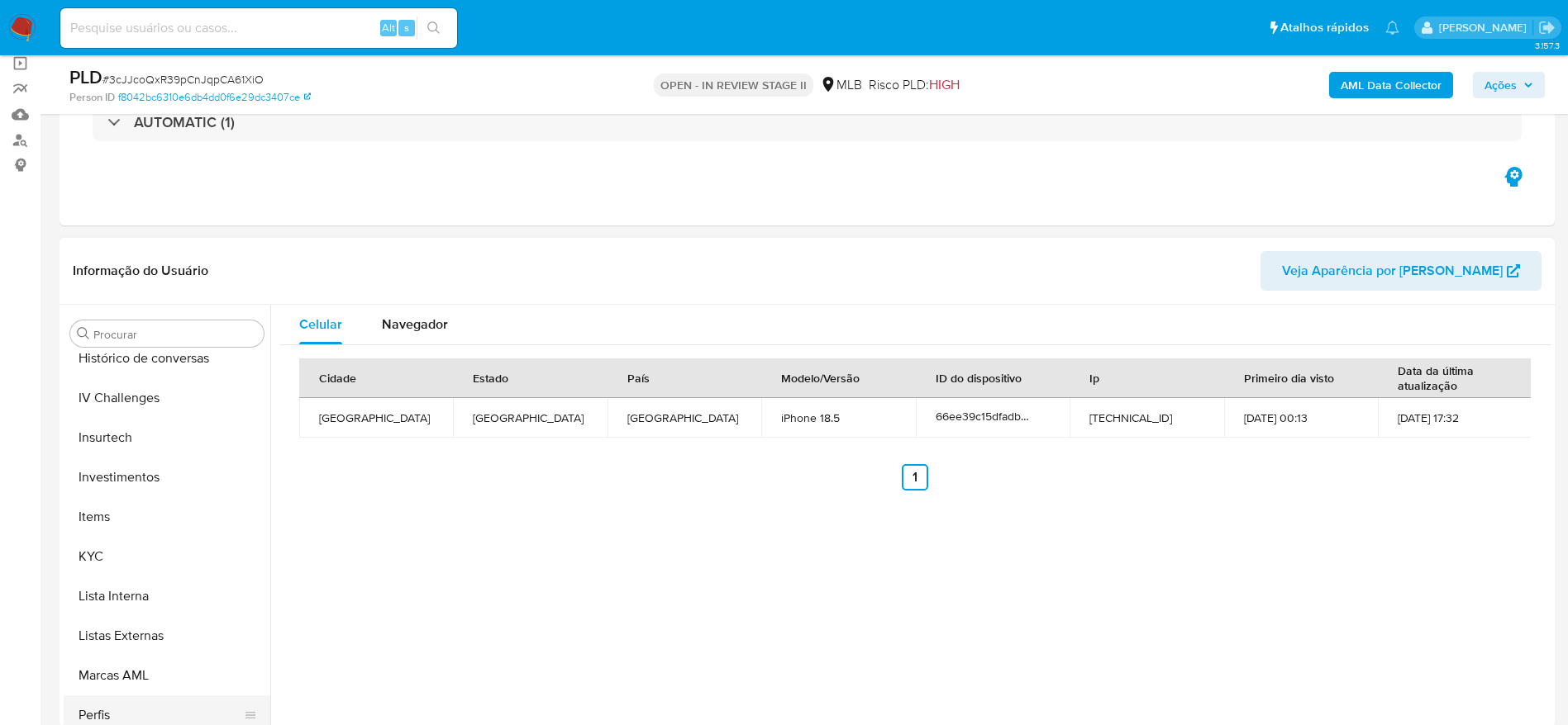
scroll to position [777, 0]
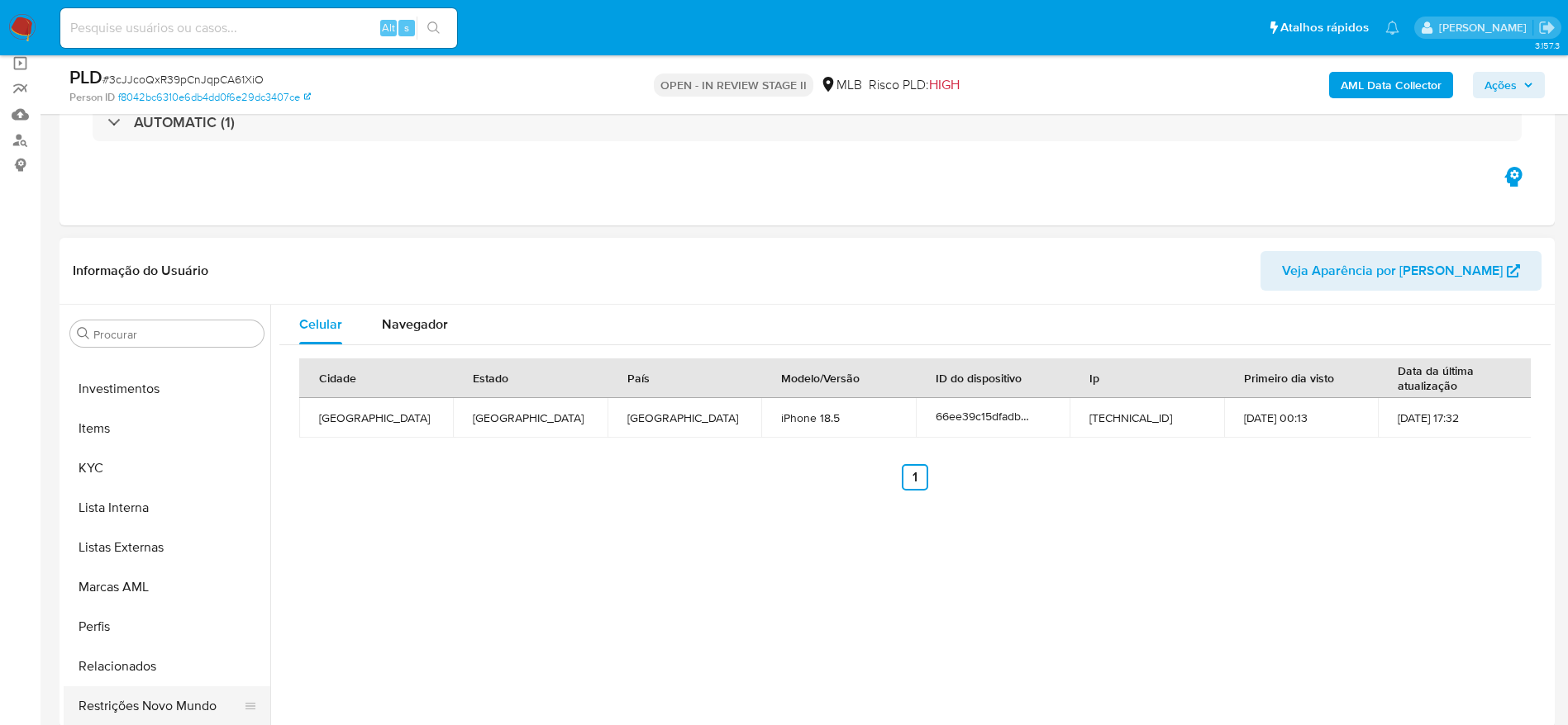
click at [142, 695] on button "Restrições Novo Mundo" at bounding box center [160, 706] width 194 height 40
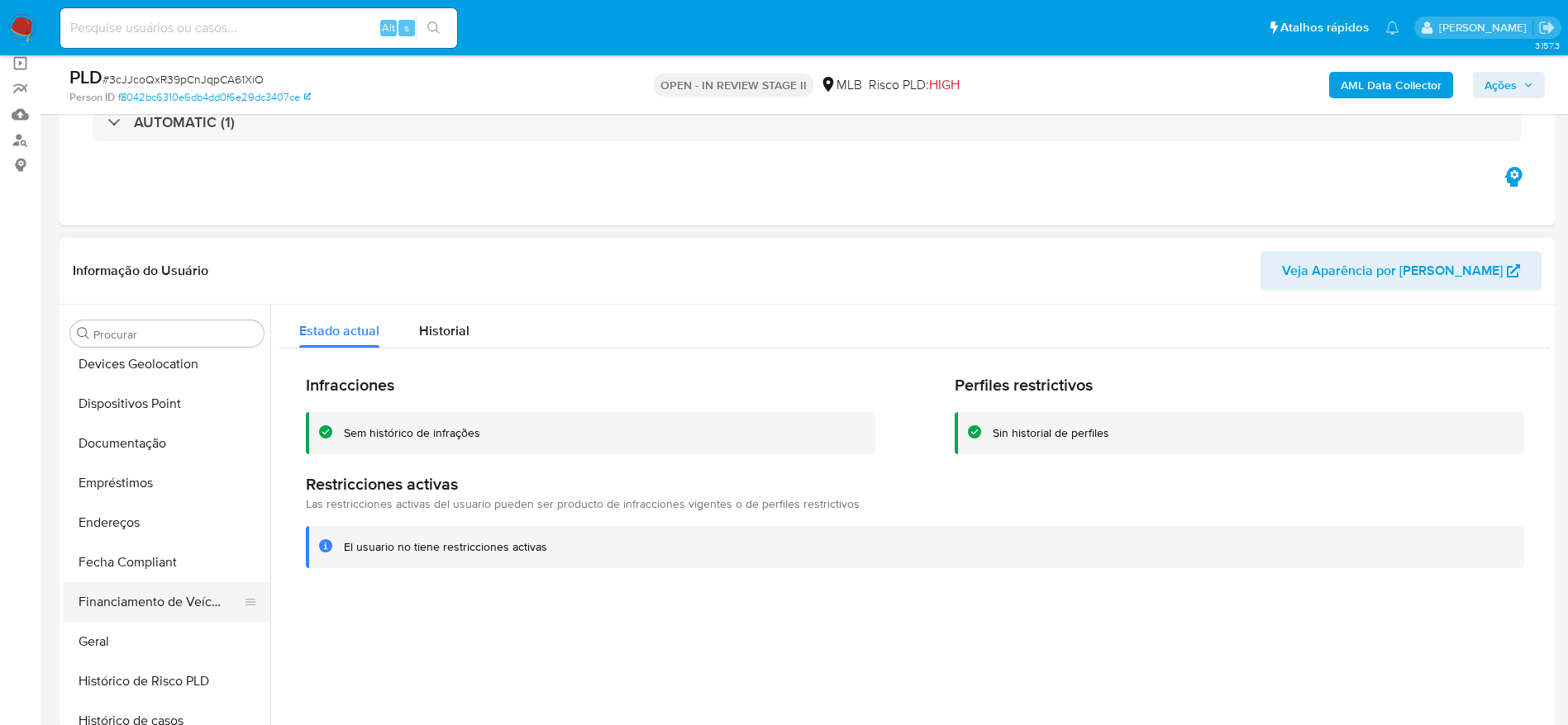
scroll to position [282, 0]
click at [152, 407] on button "Dispositivos Point" at bounding box center [160, 409] width 194 height 40
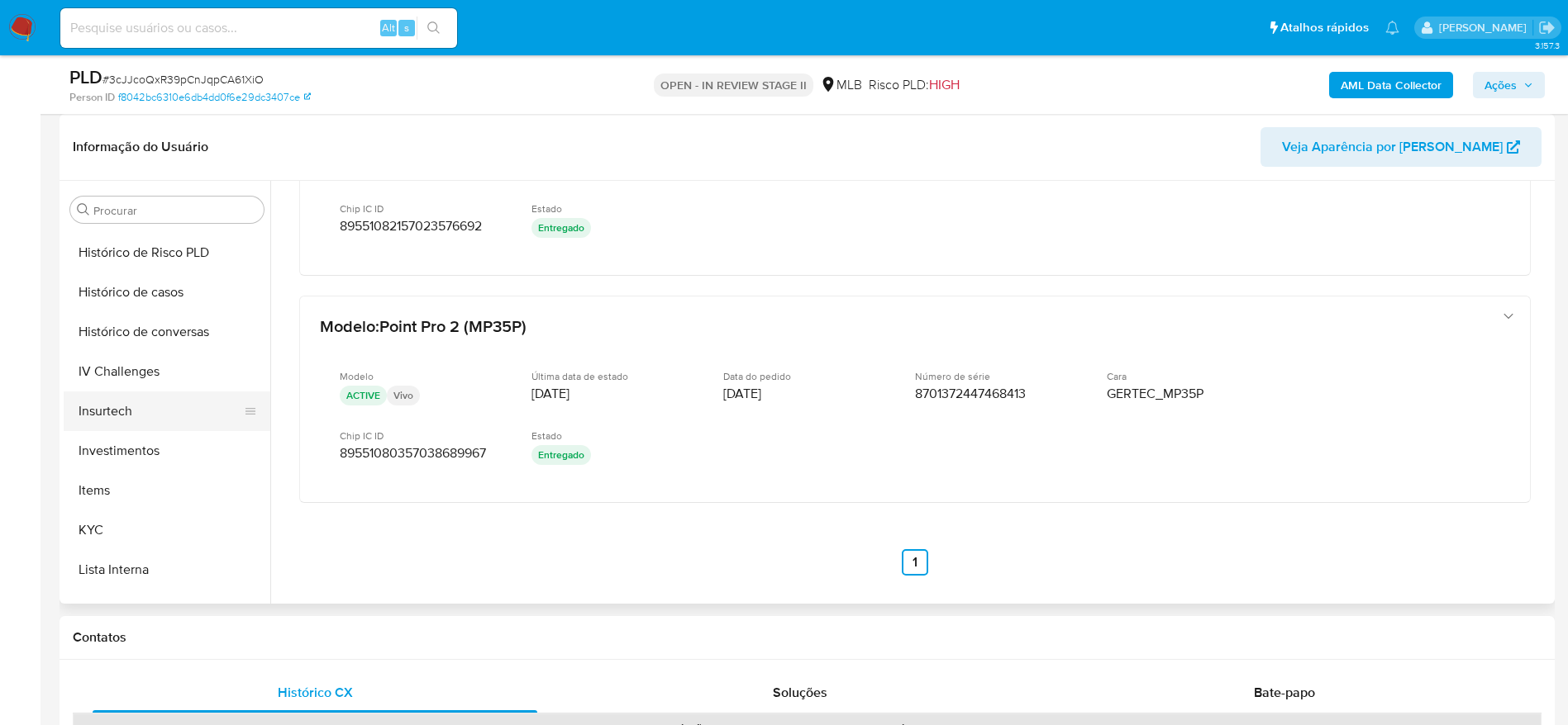
scroll to position [777, 0]
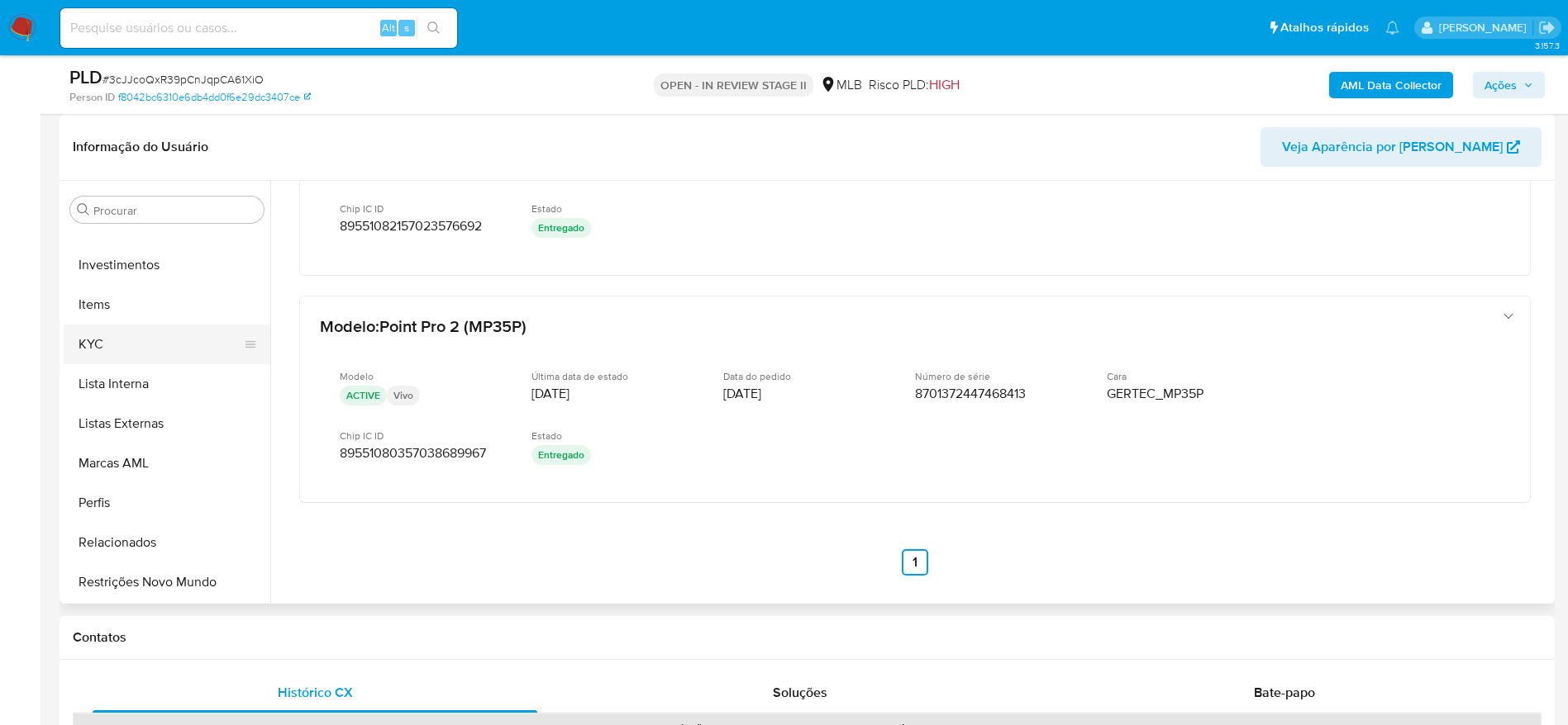
click at [106, 346] on button "KYC" at bounding box center [160, 344] width 194 height 40
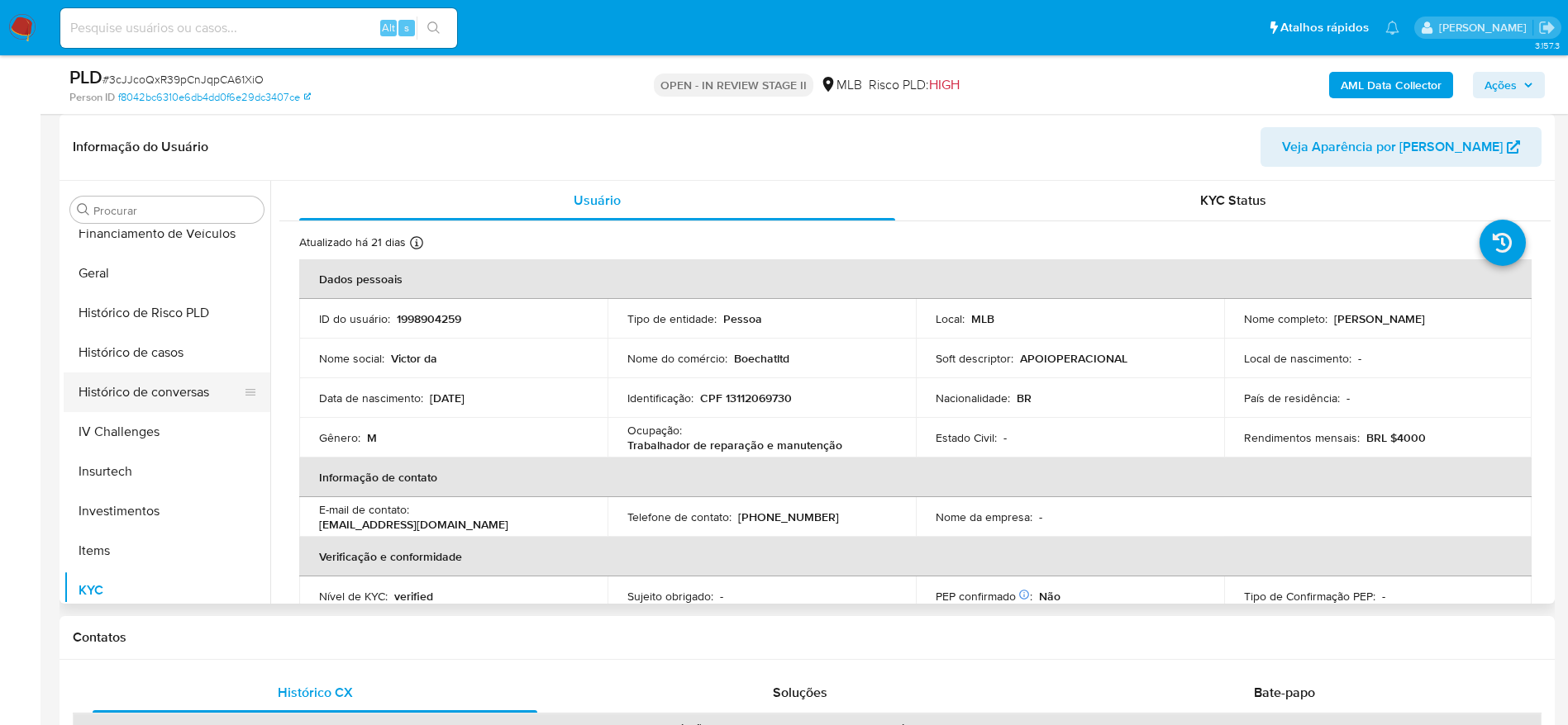
scroll to position [530, 0]
click at [128, 287] on button "Geral" at bounding box center [160, 275] width 194 height 40
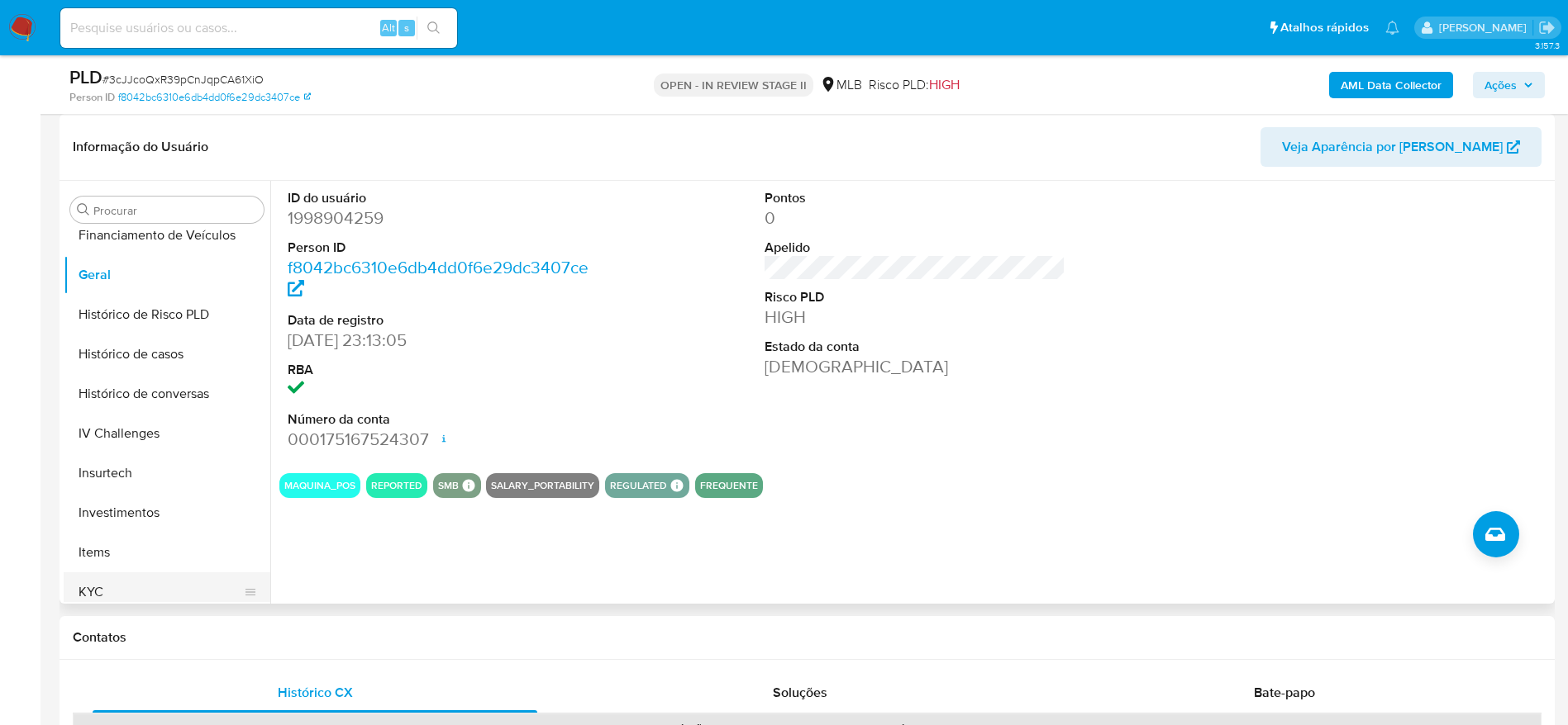
click at [93, 584] on button "KYC" at bounding box center [160, 592] width 194 height 40
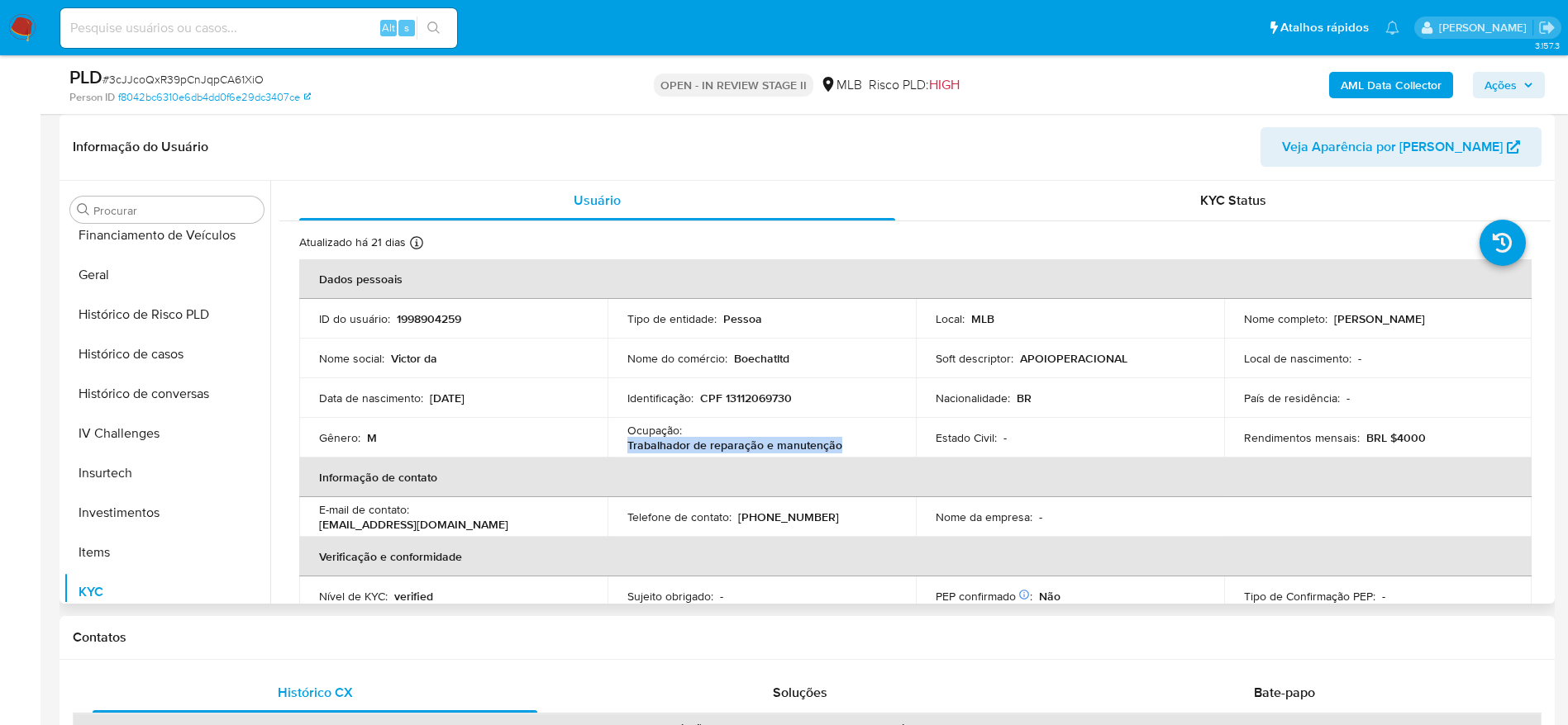
drag, startPoint x: 838, startPoint y: 444, endPoint x: 620, endPoint y: 447, distance: 218.0
click at [620, 447] on td "Ocupação : Trabalhador de reparação e manutenção" at bounding box center [761, 437] width 308 height 40
copy p "Trabalhador de reparação e manutenção"
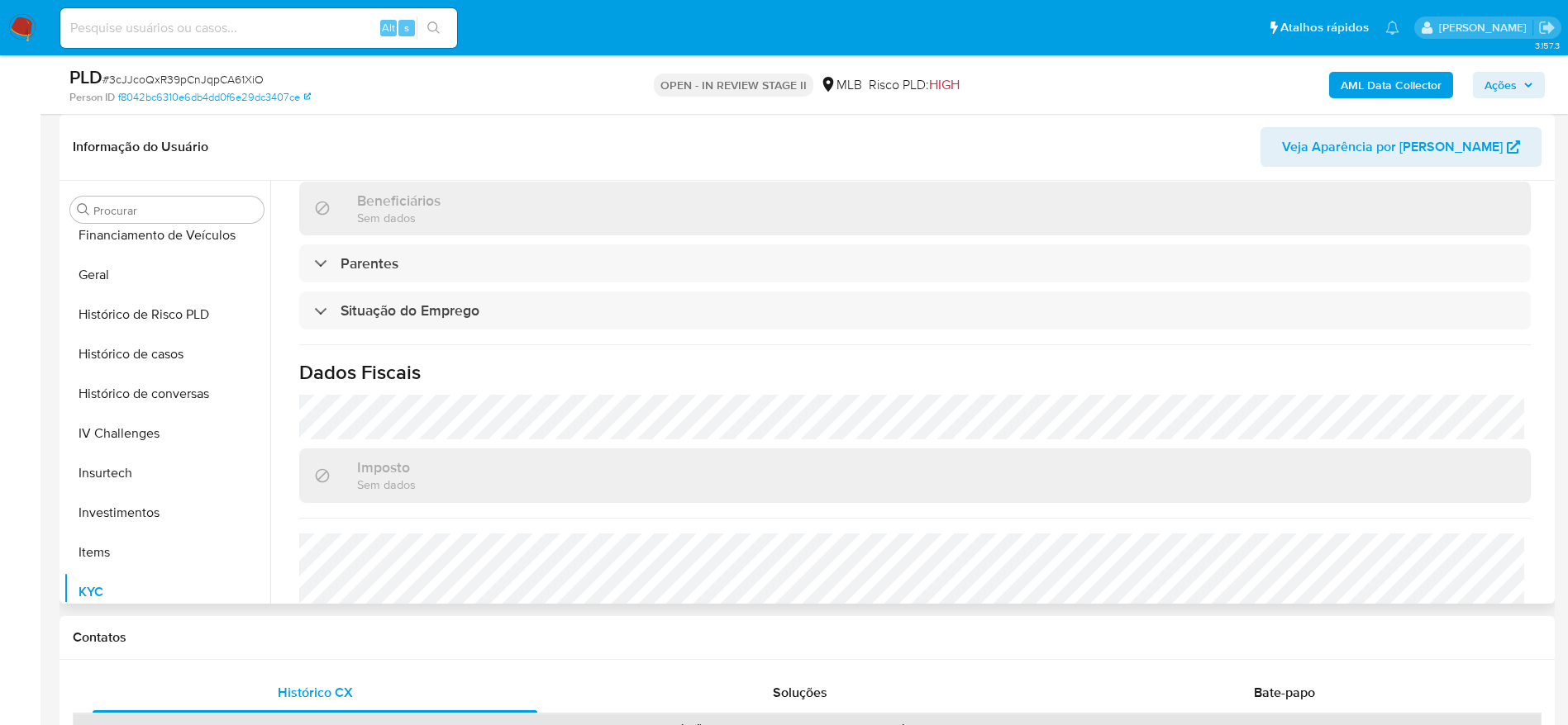
scroll to position [688, 0]
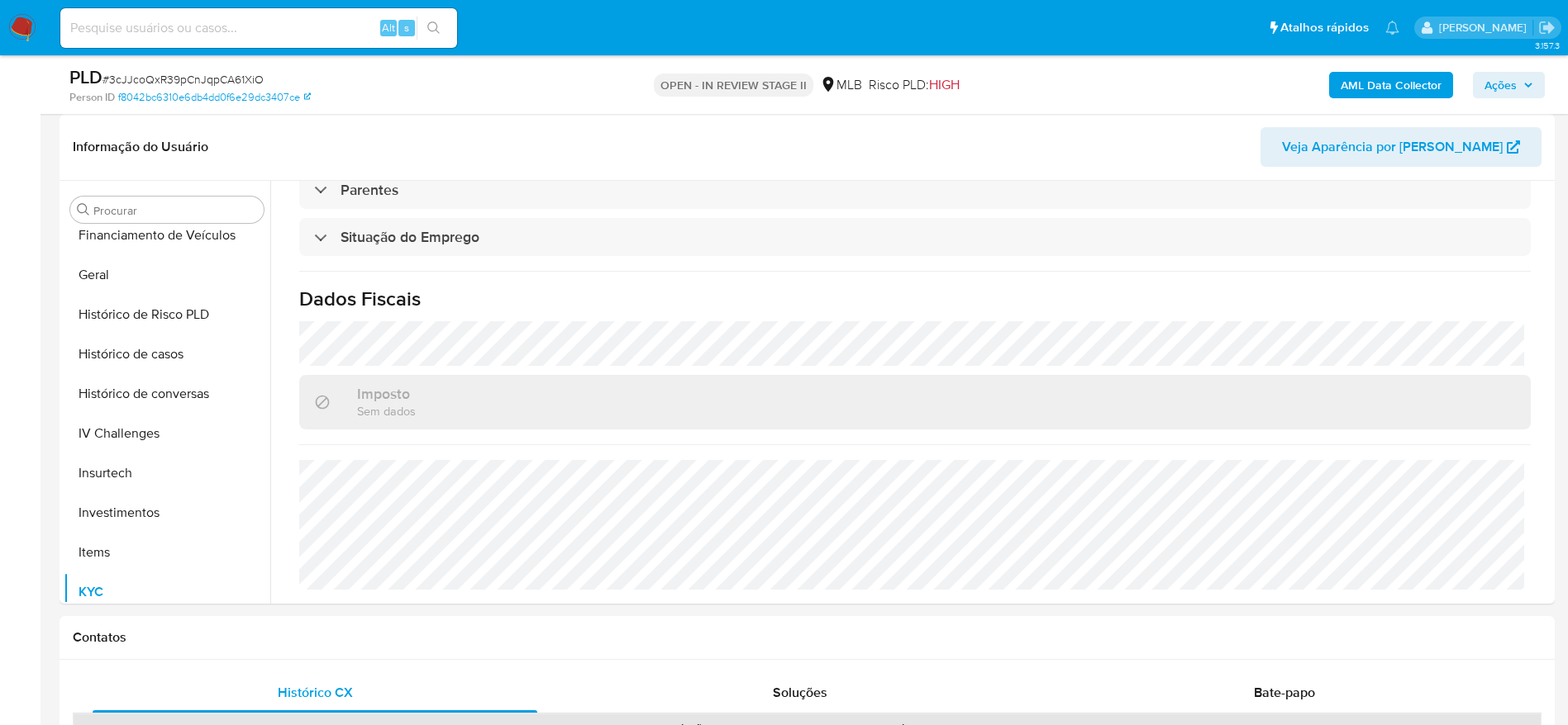
click at [1504, 83] on span "Ações" at bounding box center [1500, 85] width 33 height 26
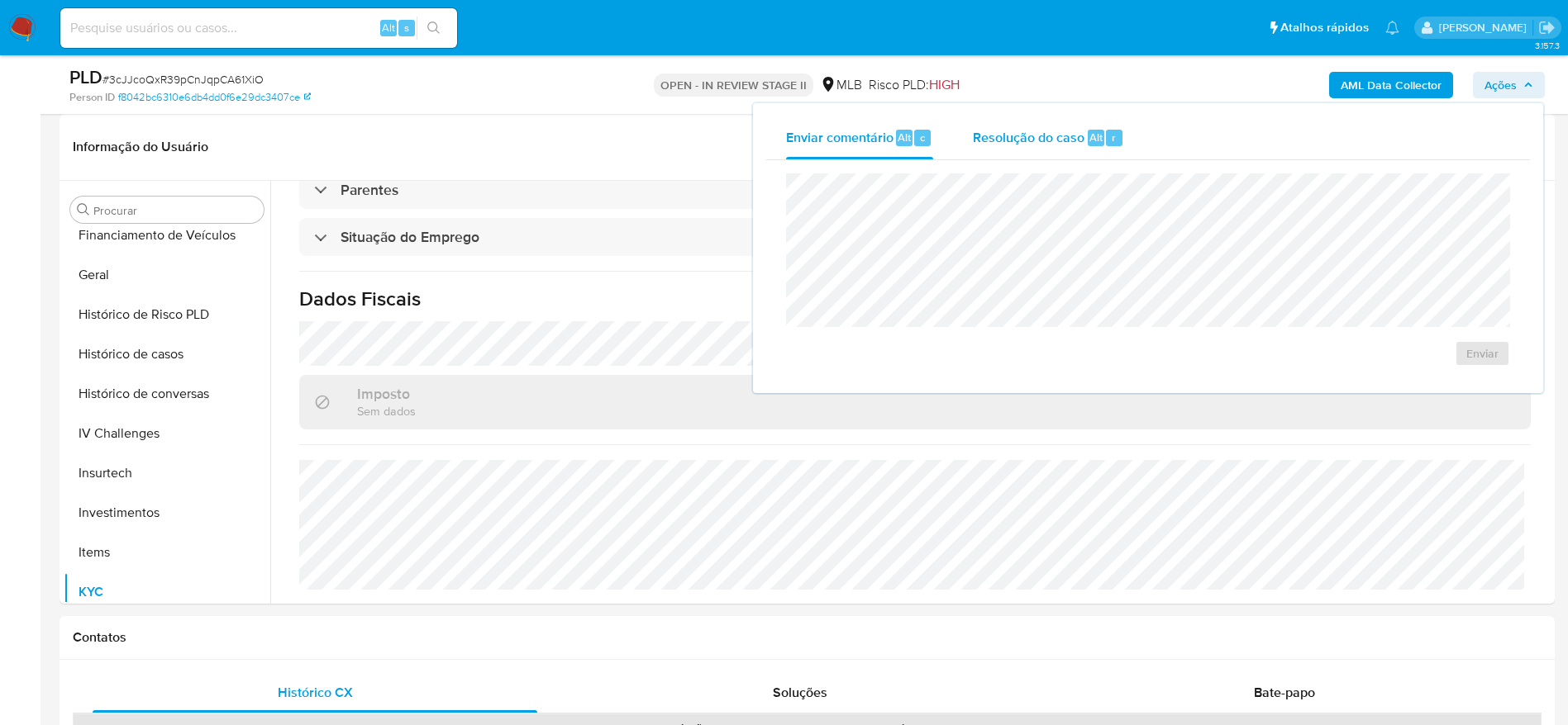
drag, startPoint x: 1031, startPoint y: 141, endPoint x: 1022, endPoint y: 143, distance: 9.2
click at [1027, 141] on span "Resolução do caso" at bounding box center [1029, 137] width 112 height 19
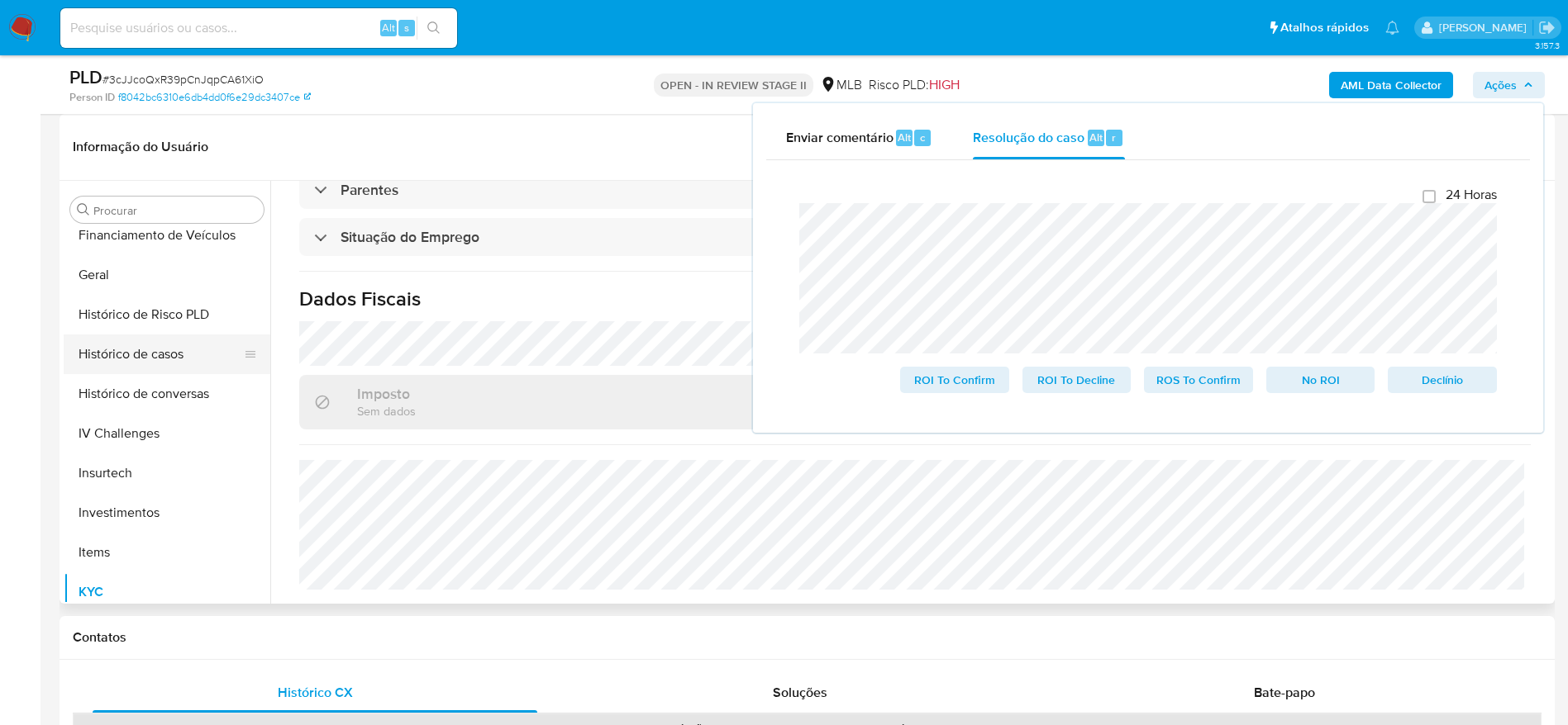
click at [138, 356] on button "Histórico de casos" at bounding box center [160, 354] width 194 height 40
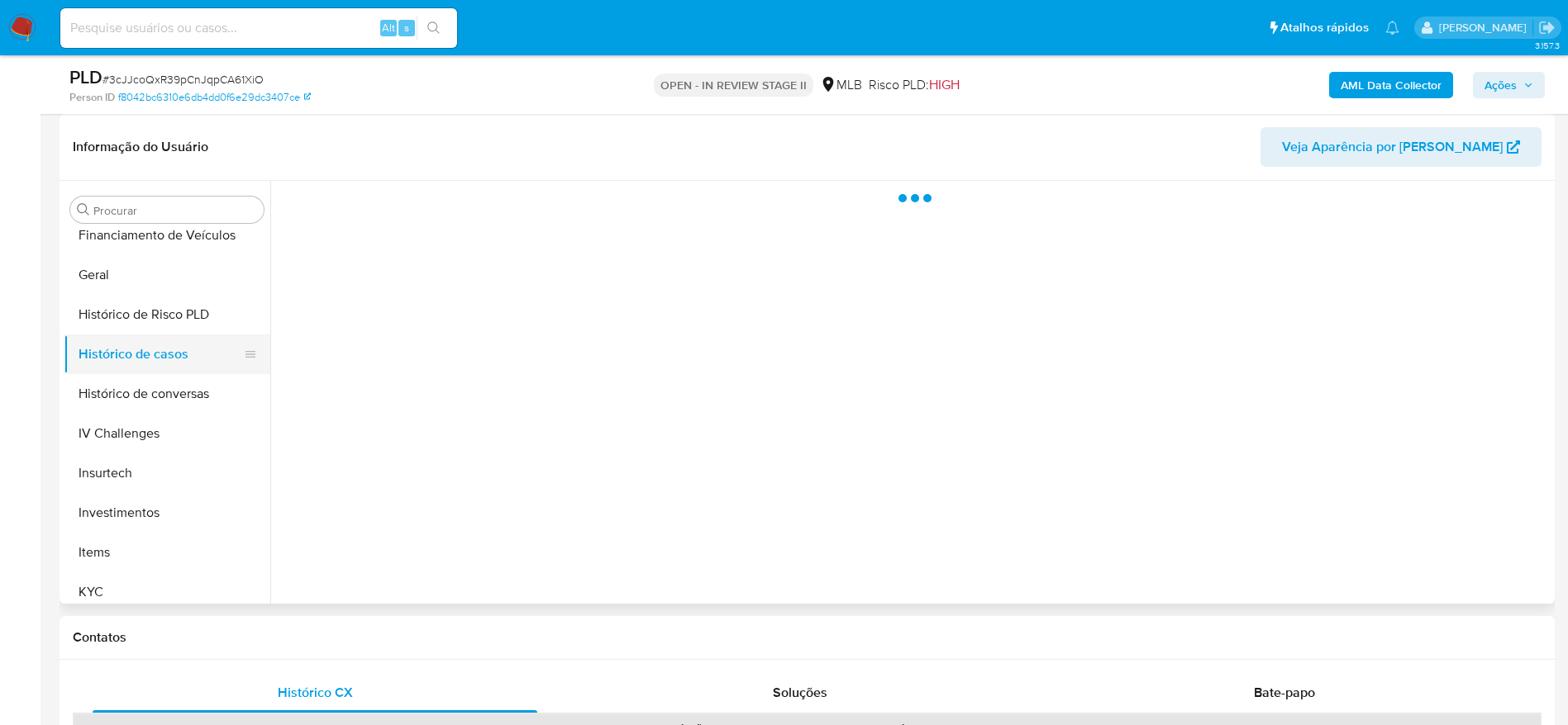
scroll to position [0, 0]
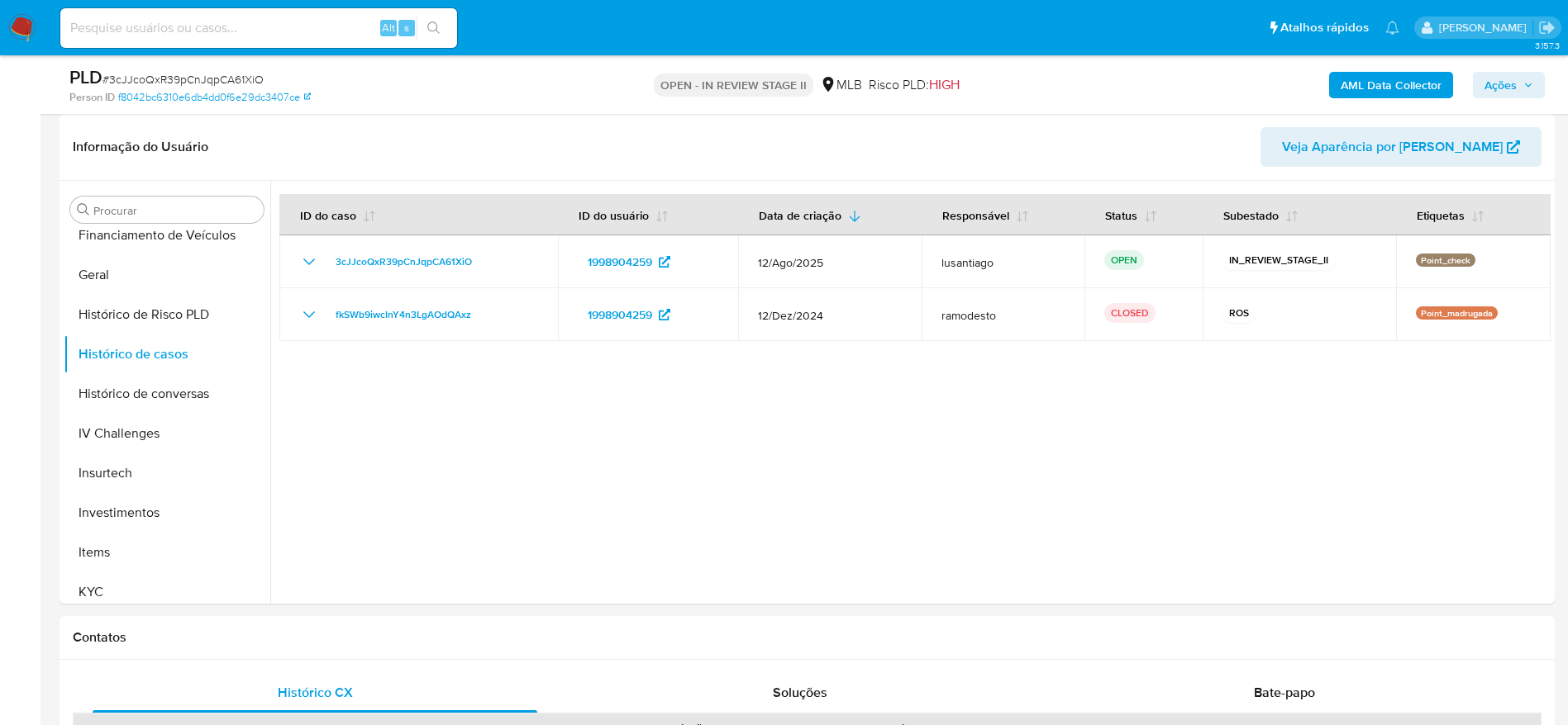
click at [1512, 79] on span "Ações" at bounding box center [1500, 85] width 33 height 26
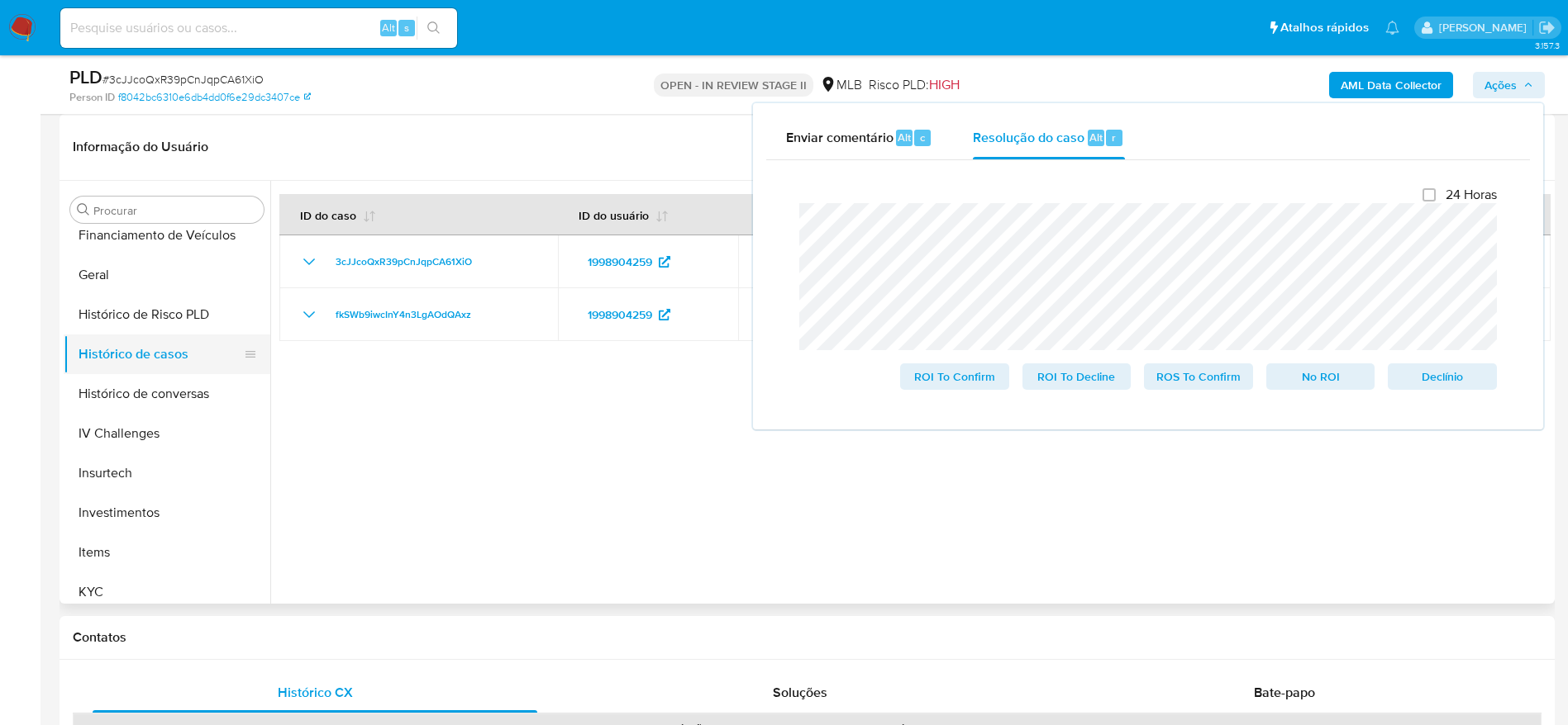
click at [194, 354] on button "Histórico de casos" at bounding box center [160, 354] width 194 height 40
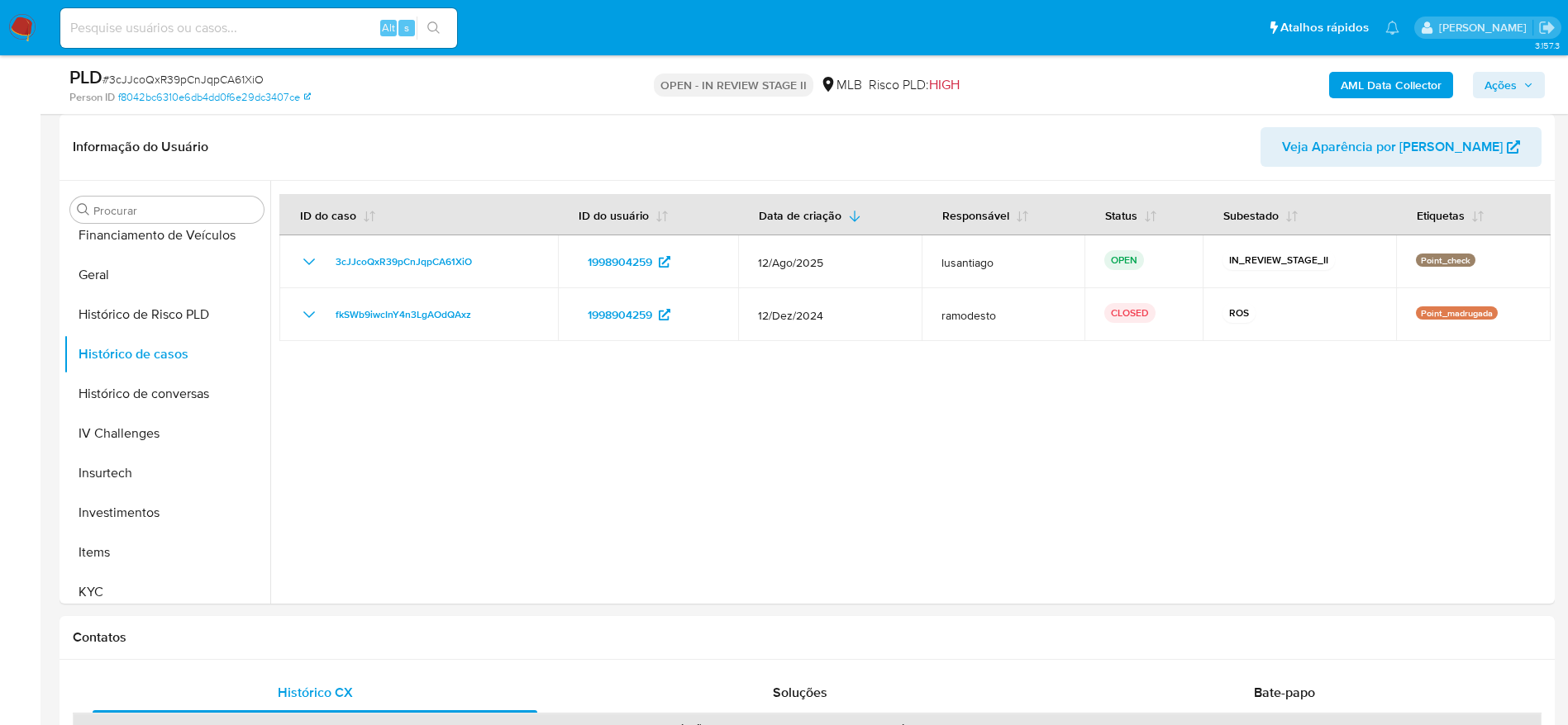
click at [1367, 73] on b "AML Data Collector" at bounding box center [1391, 85] width 101 height 26
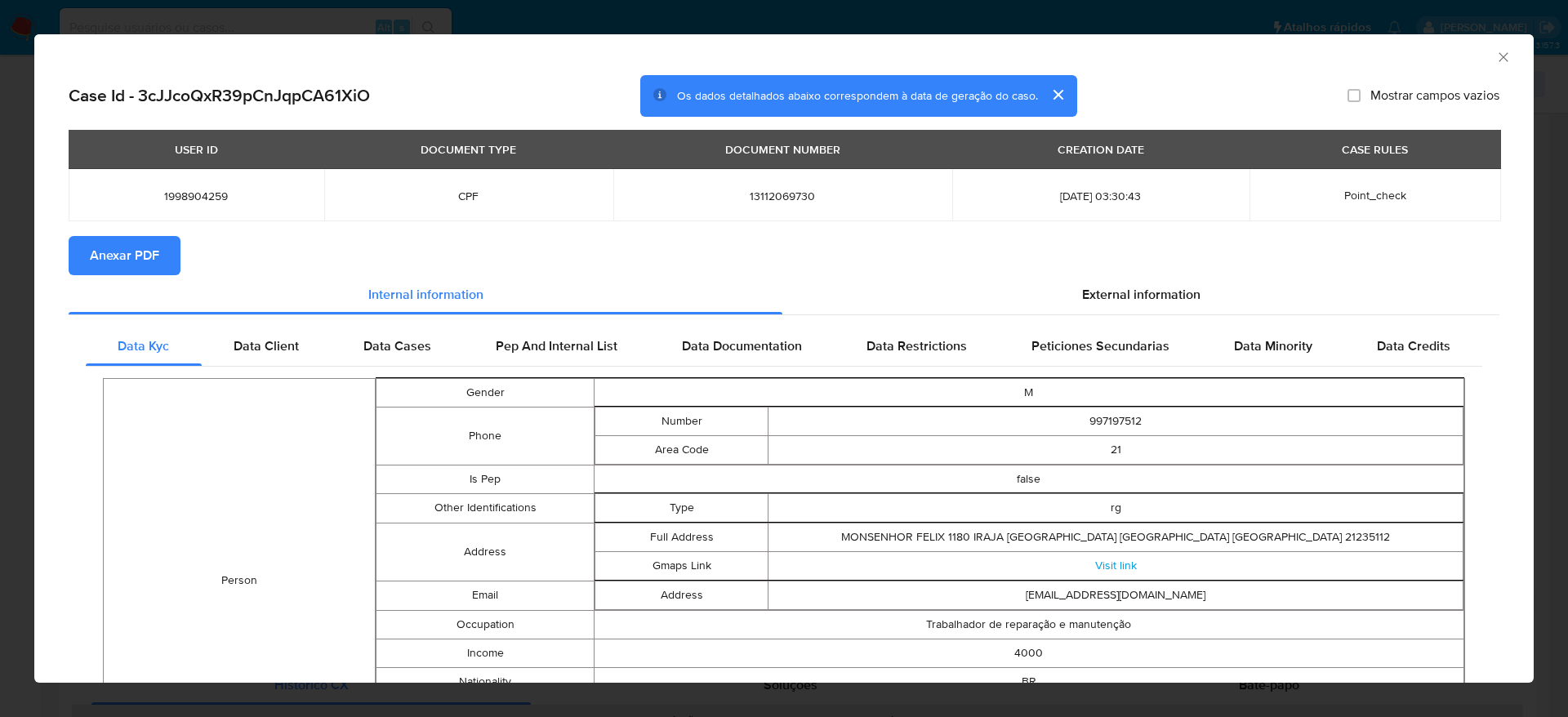
click at [136, 251] on span "Anexar PDF" at bounding box center [124, 255] width 69 height 36
click at [1495, 63] on icon "Fechar a janela" at bounding box center [1504, 57] width 17 height 17
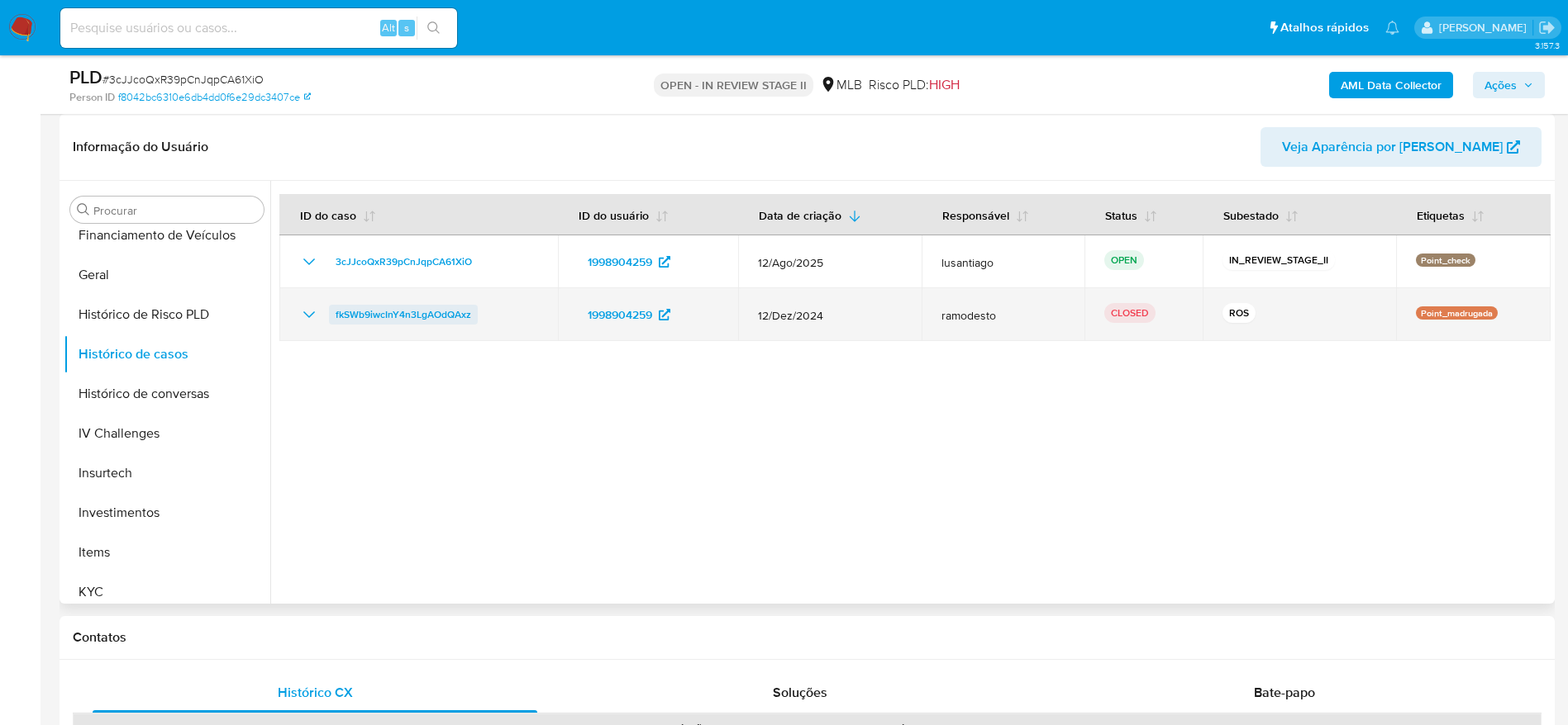
click at [366, 310] on span "fkSWb9iwcInY4n3LgAOdQAxz" at bounding box center [403, 314] width 136 height 20
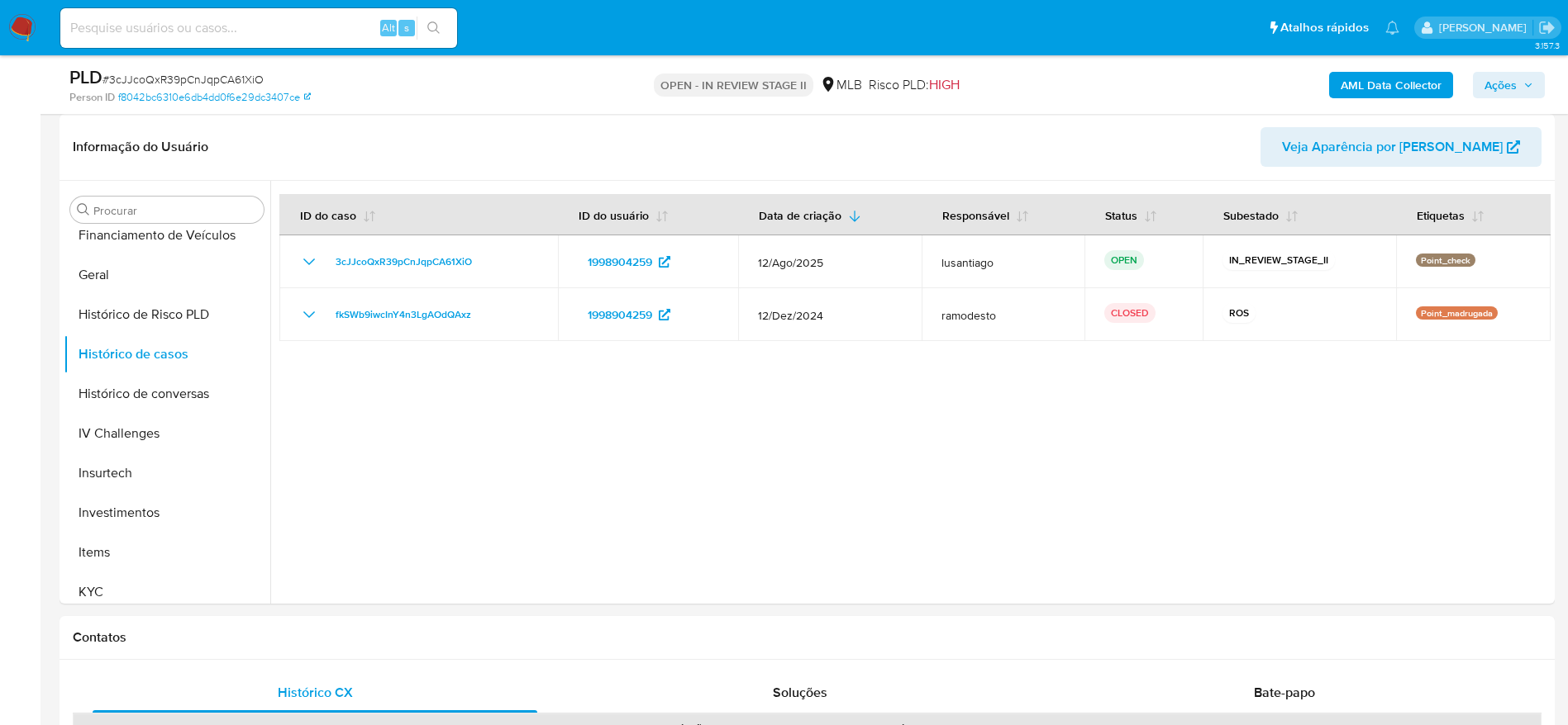
click at [1504, 83] on span "Ações" at bounding box center [1500, 85] width 33 height 26
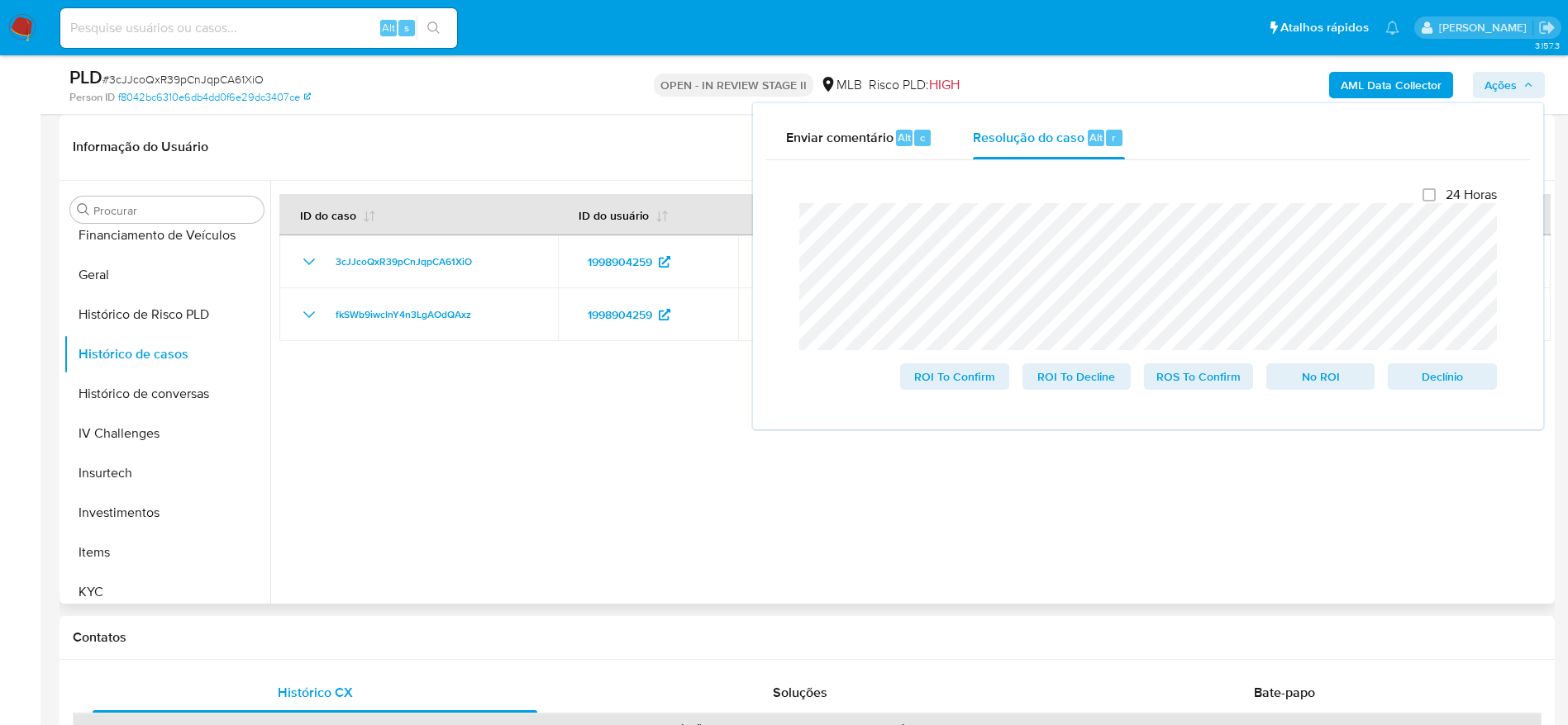
click at [325, 465] on div at bounding box center [910, 392] width 1280 height 423
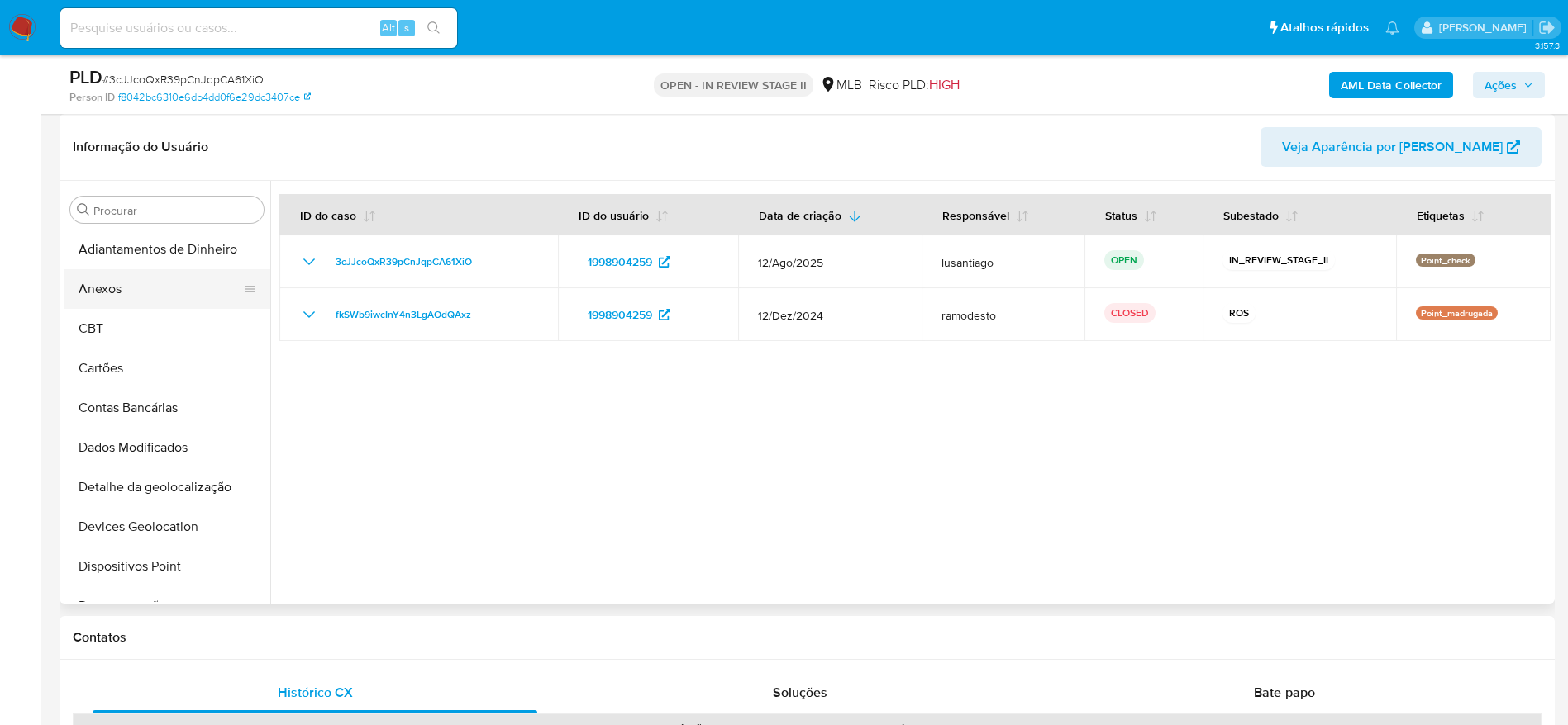
click at [131, 288] on button "Anexos" at bounding box center [160, 289] width 194 height 40
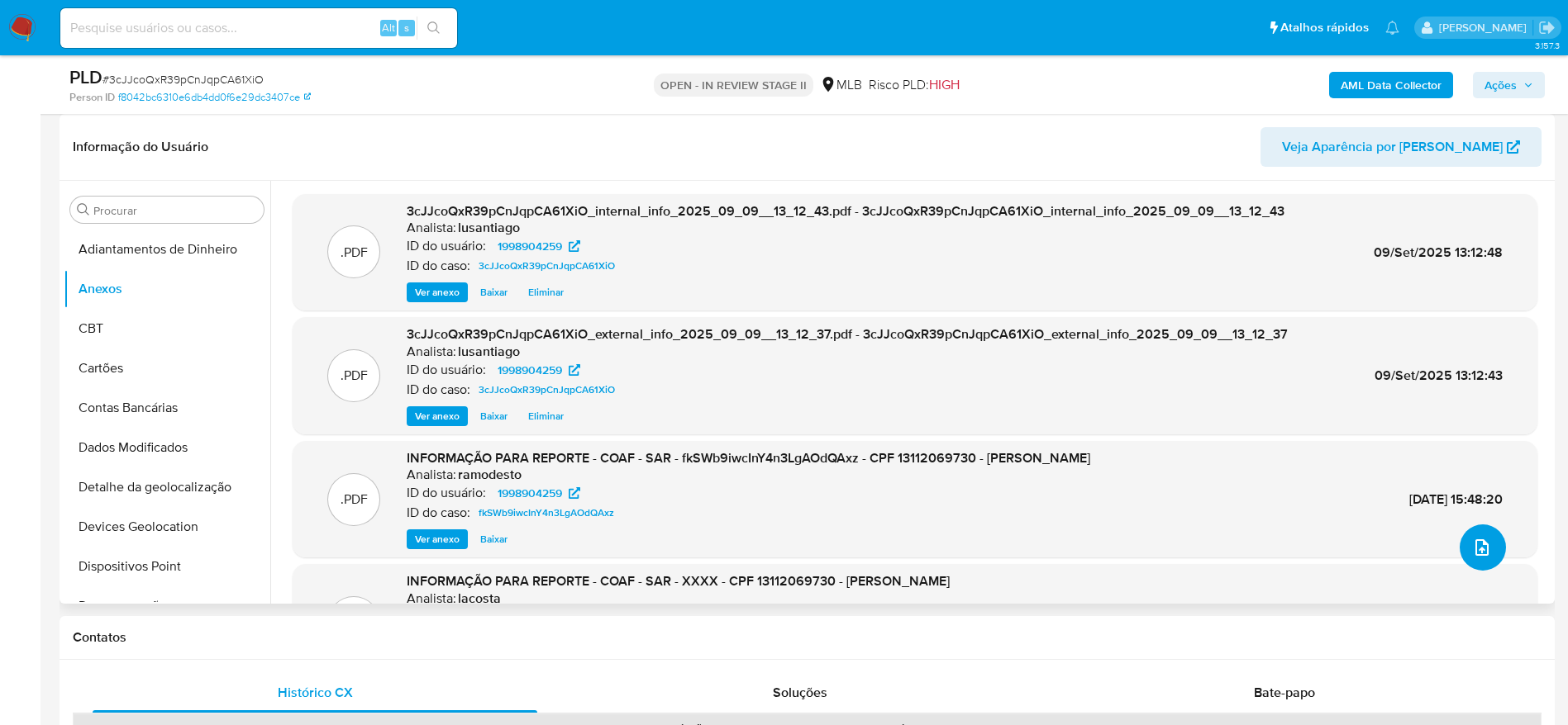
click at [1480, 543] on icon "upload-file" at bounding box center [1481, 547] width 20 height 20
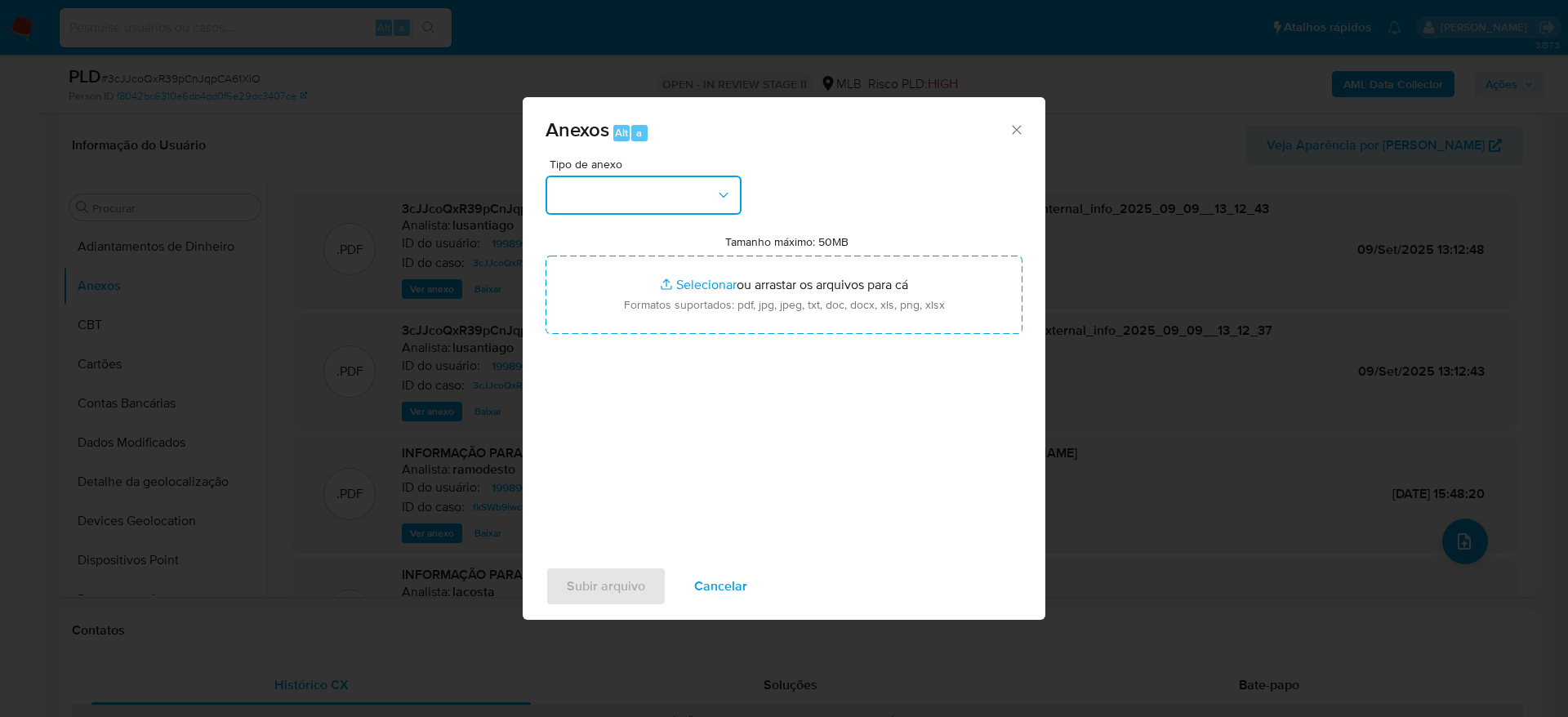
click at [642, 190] on button "button" at bounding box center [643, 195] width 196 height 40
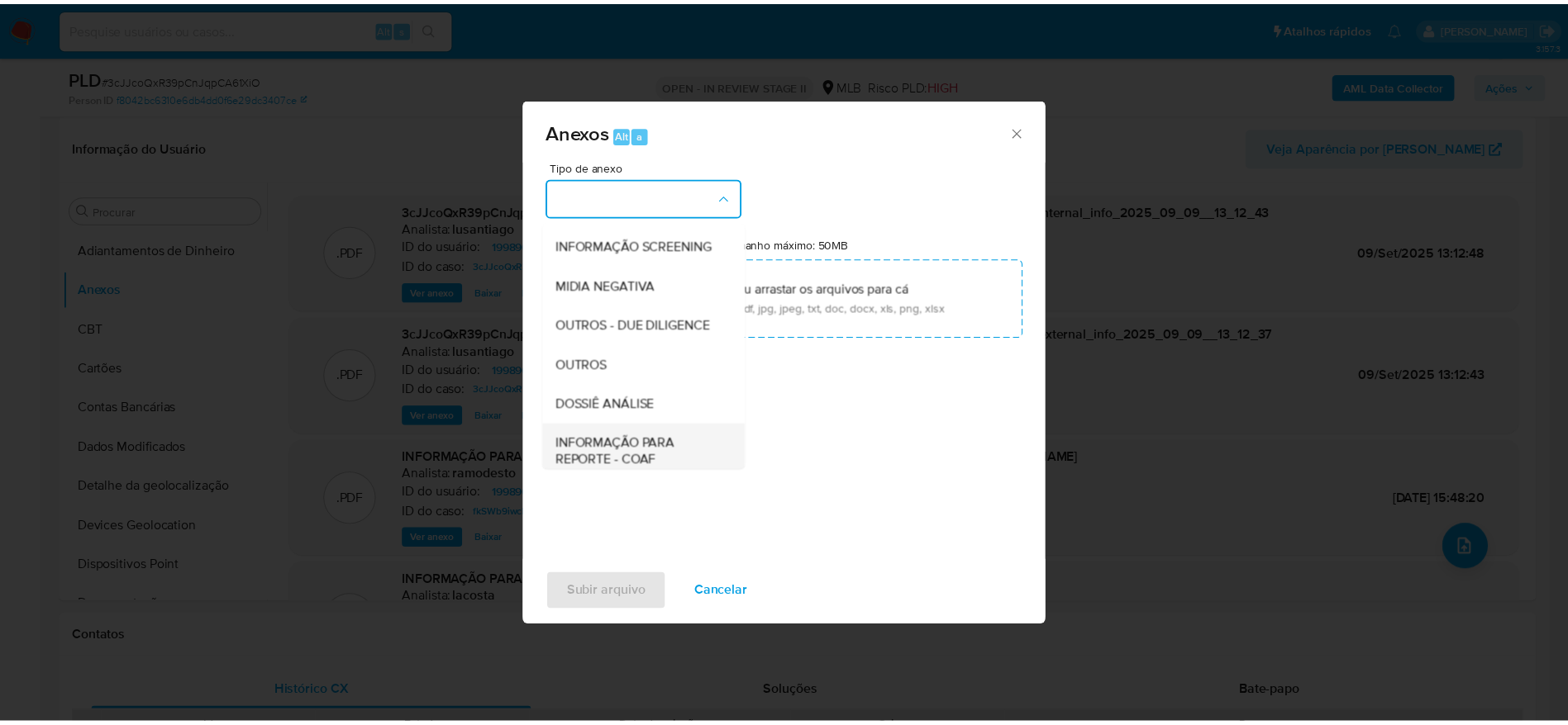
scroll to position [254, 0]
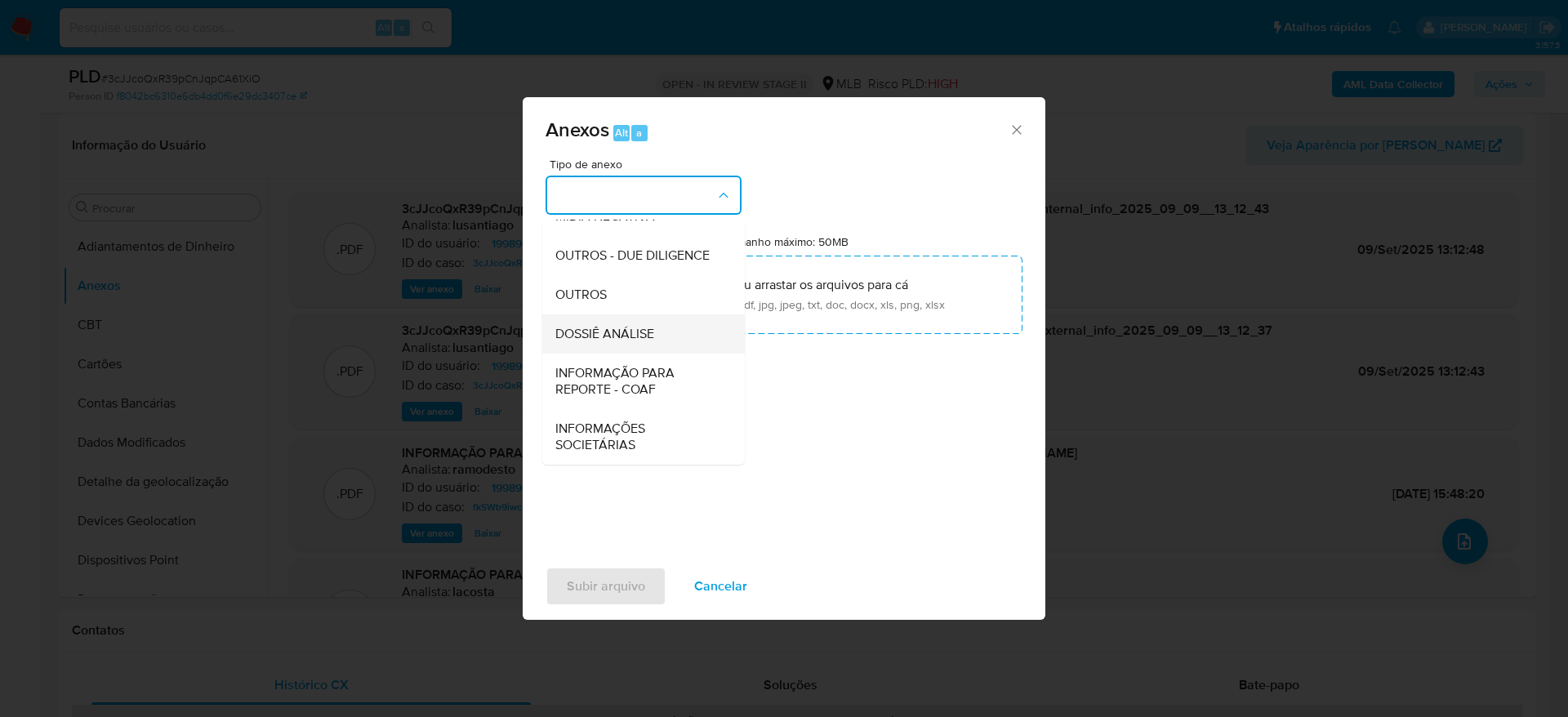
click at [632, 335] on span "DOSSIÊ ANÁLISE" at bounding box center [605, 334] width 98 height 17
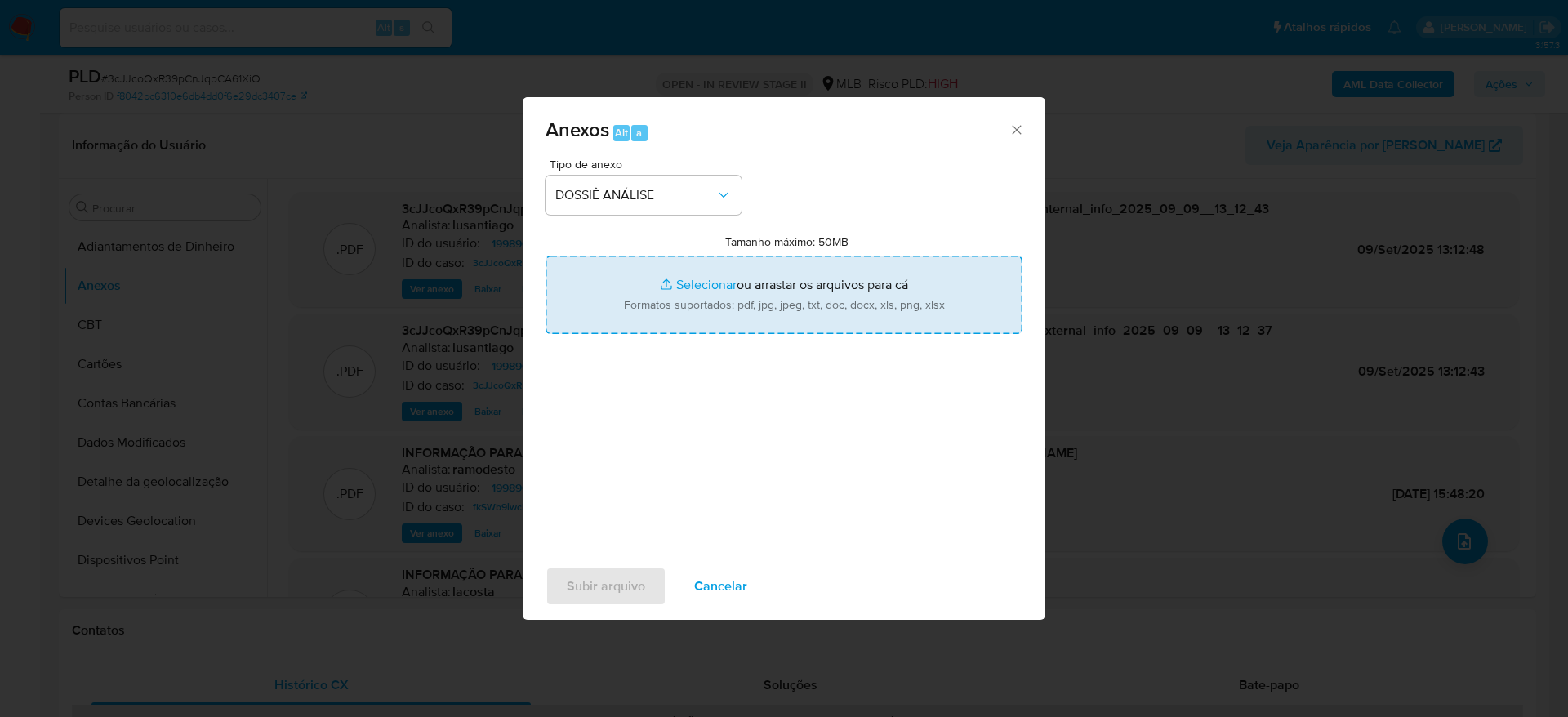
type input "C:\fakepath\2°SAR - XXXXX - CPF 13112069730 - VICTOR DA SILVA BOECHAT.pdf"
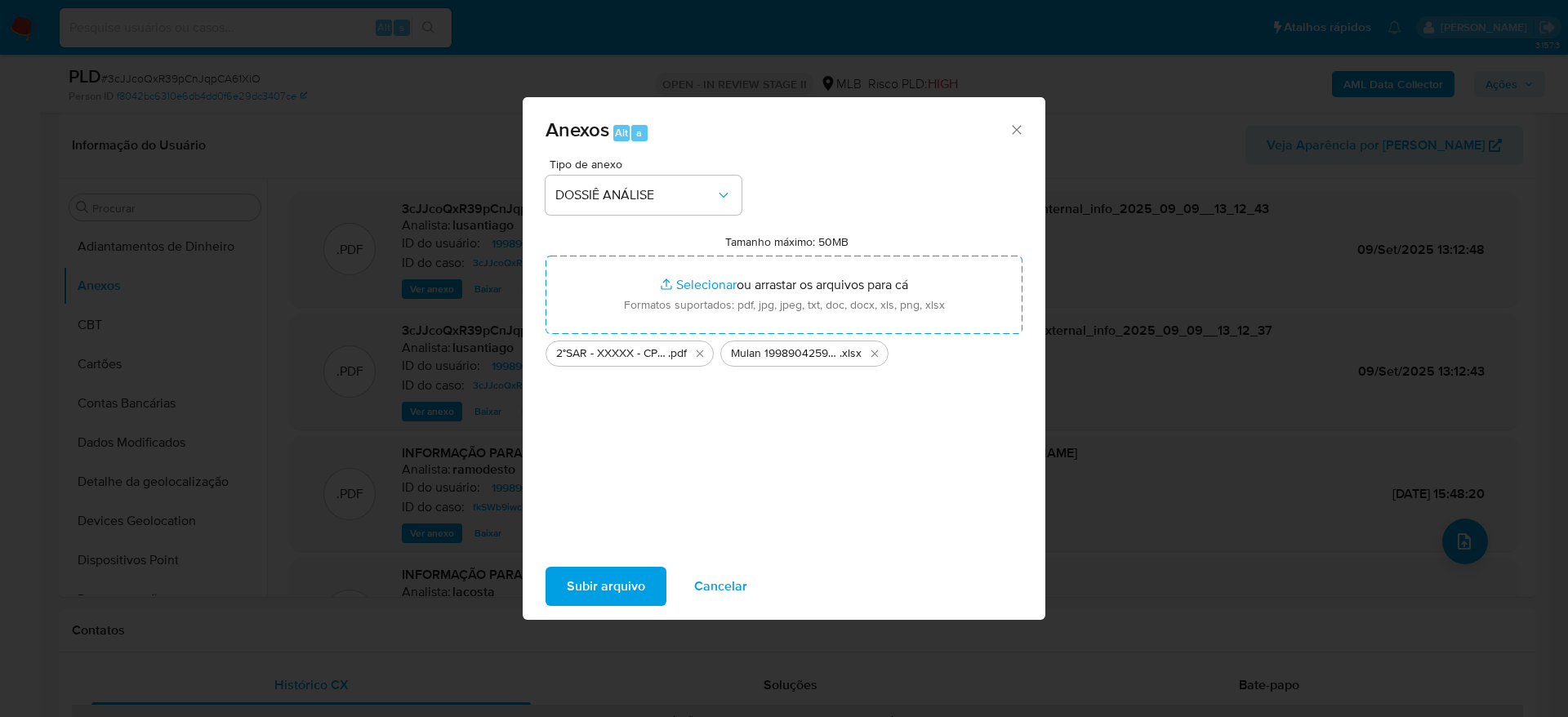
click at [614, 591] on span "Subir arquivo" at bounding box center [605, 586] width 78 height 36
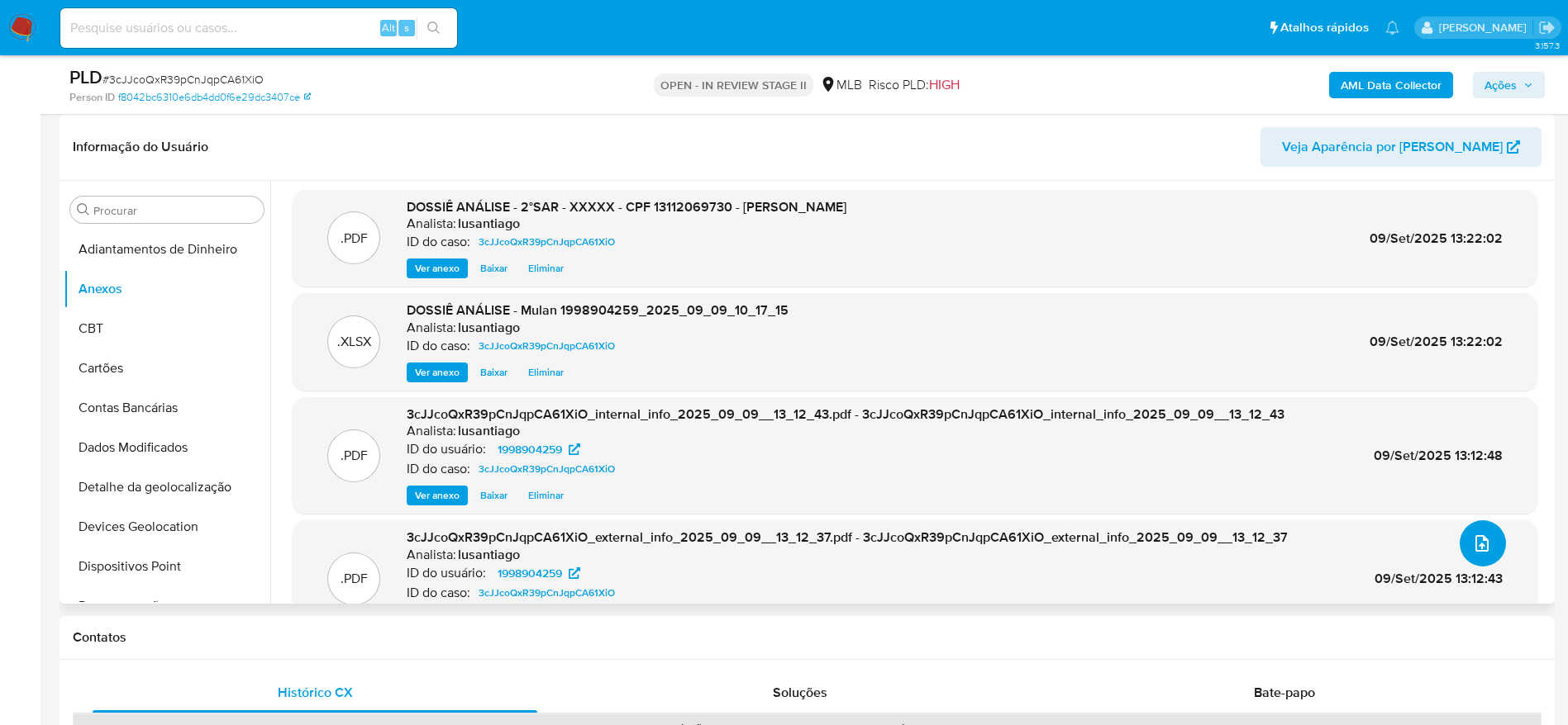
scroll to position [0, 0]
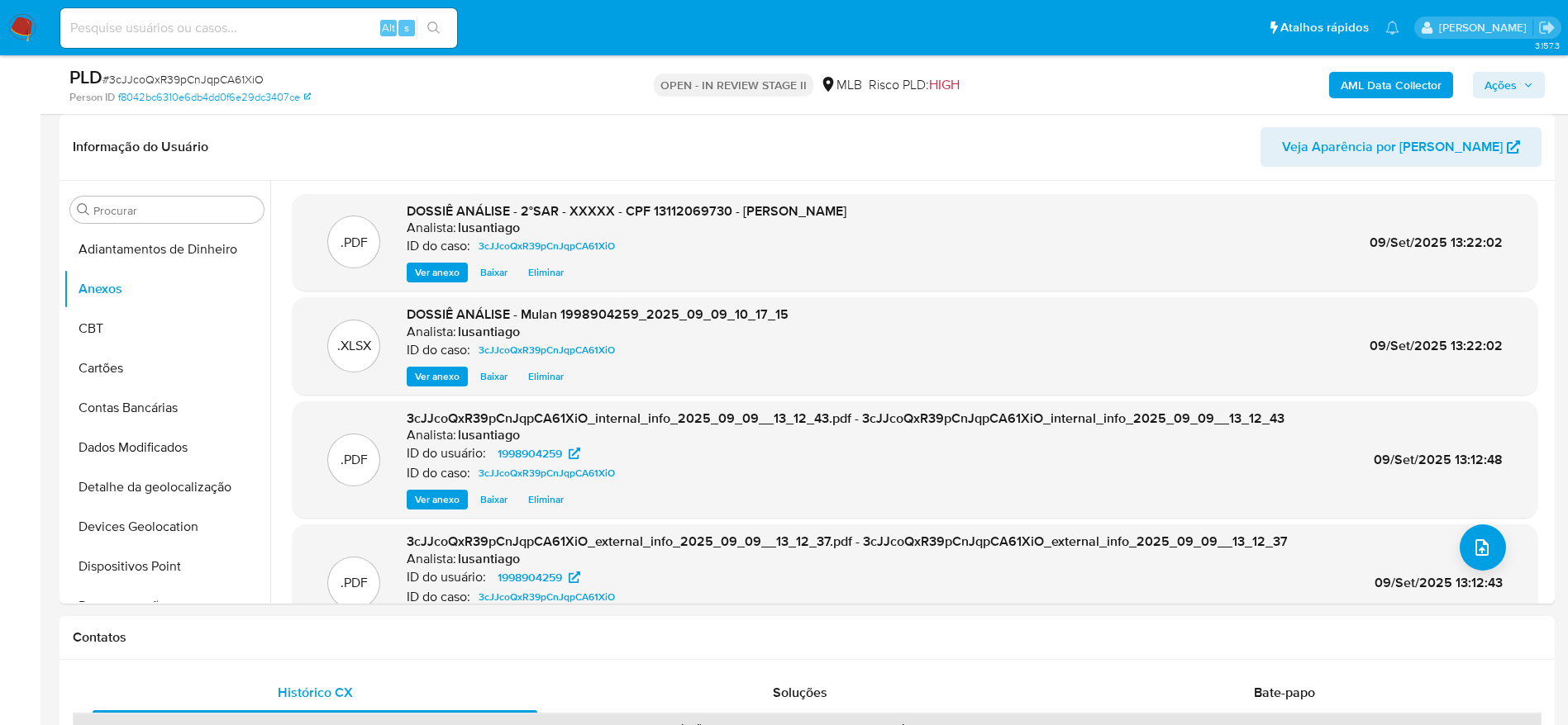
click at [1492, 80] on span "Ações" at bounding box center [1500, 85] width 33 height 26
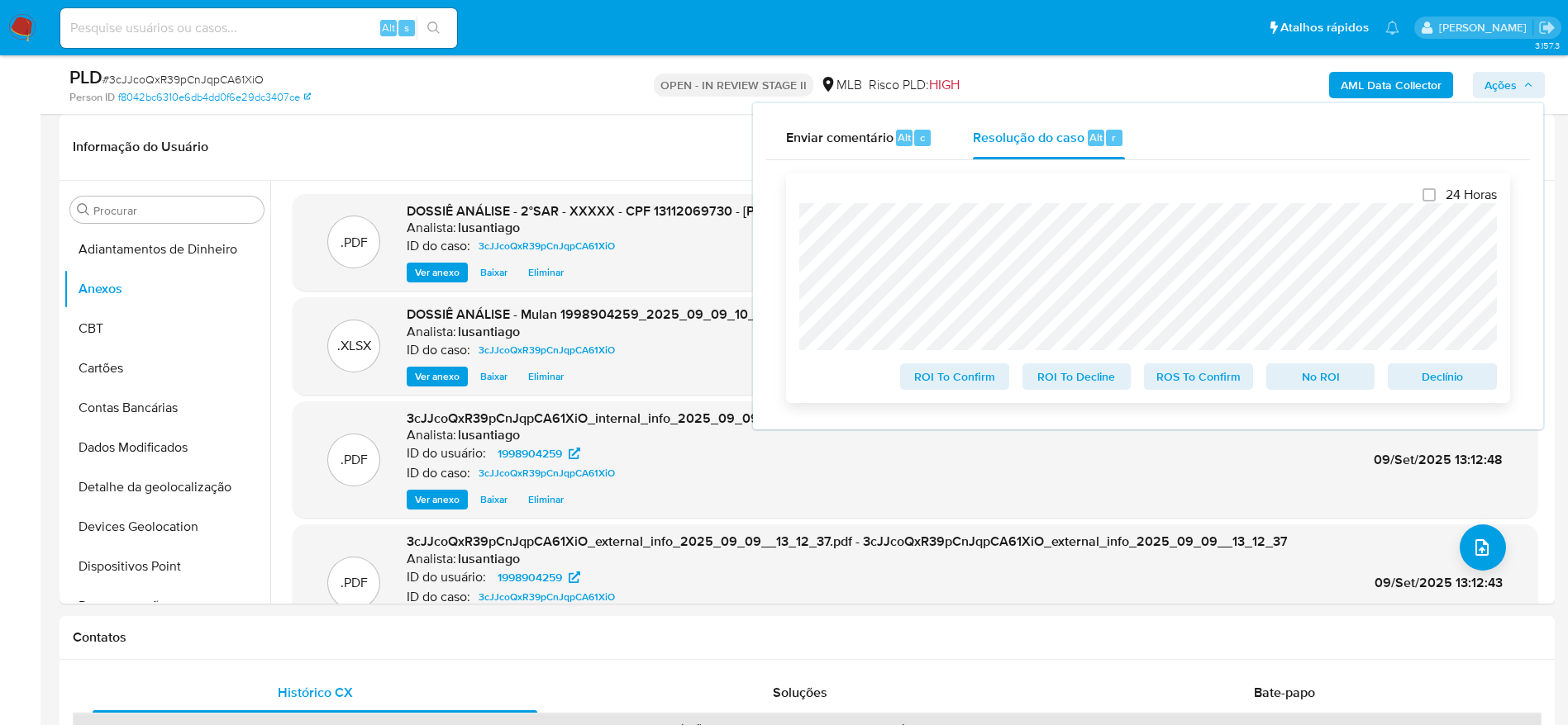
click at [1194, 378] on span "ROS To Confirm" at bounding box center [1198, 376] width 86 height 23
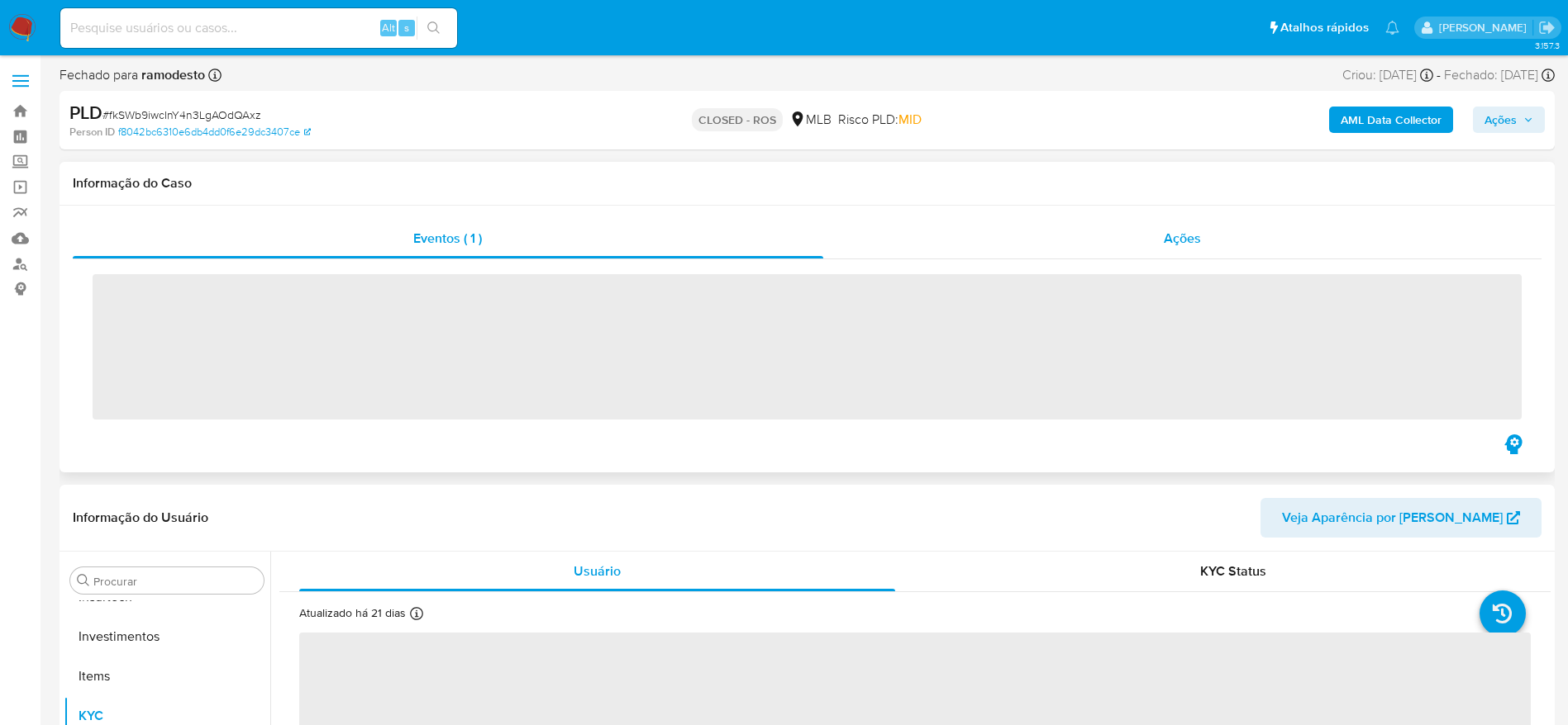
scroll to position [777, 0]
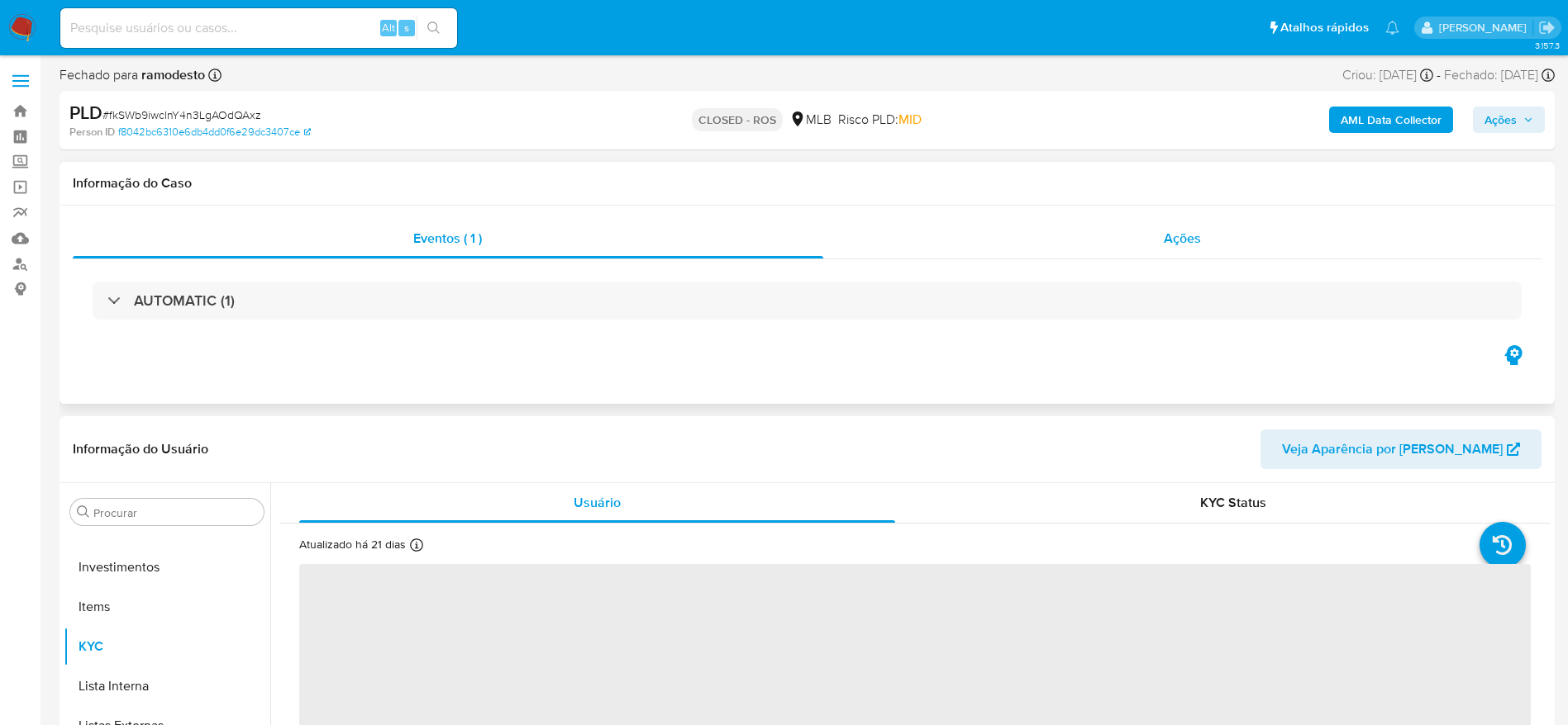
click at [1032, 229] on div "Ações" at bounding box center [1183, 238] width 719 height 40
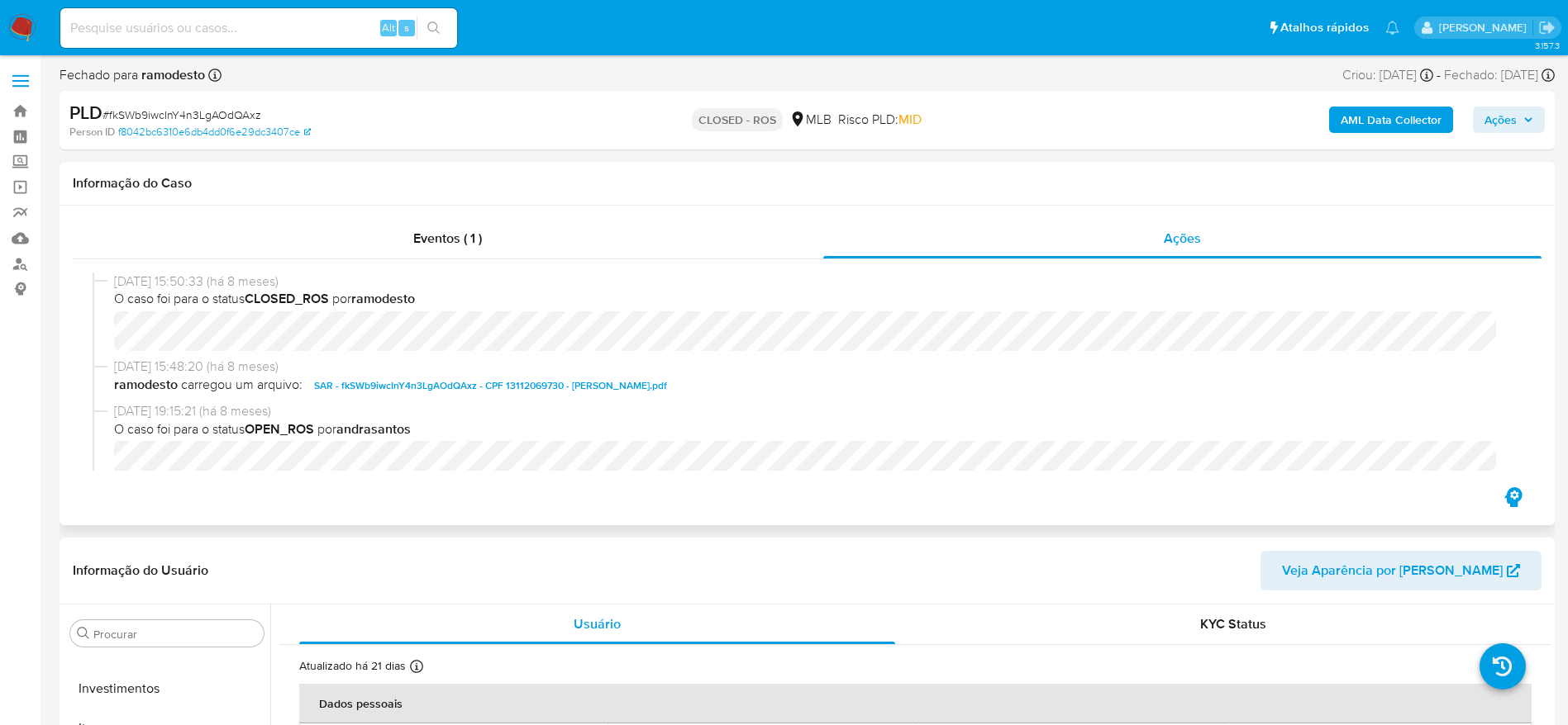
select select "10"
drag, startPoint x: 107, startPoint y: 284, endPoint x: 176, endPoint y: 285, distance: 69.0
click at [176, 285] on div "[DATE] 15:50:33 (há 8 meses) O caso foi para o status CLOSED_ROS por ramodesto" at bounding box center [806, 315] width 1429 height 85
copy div "[DATE]"
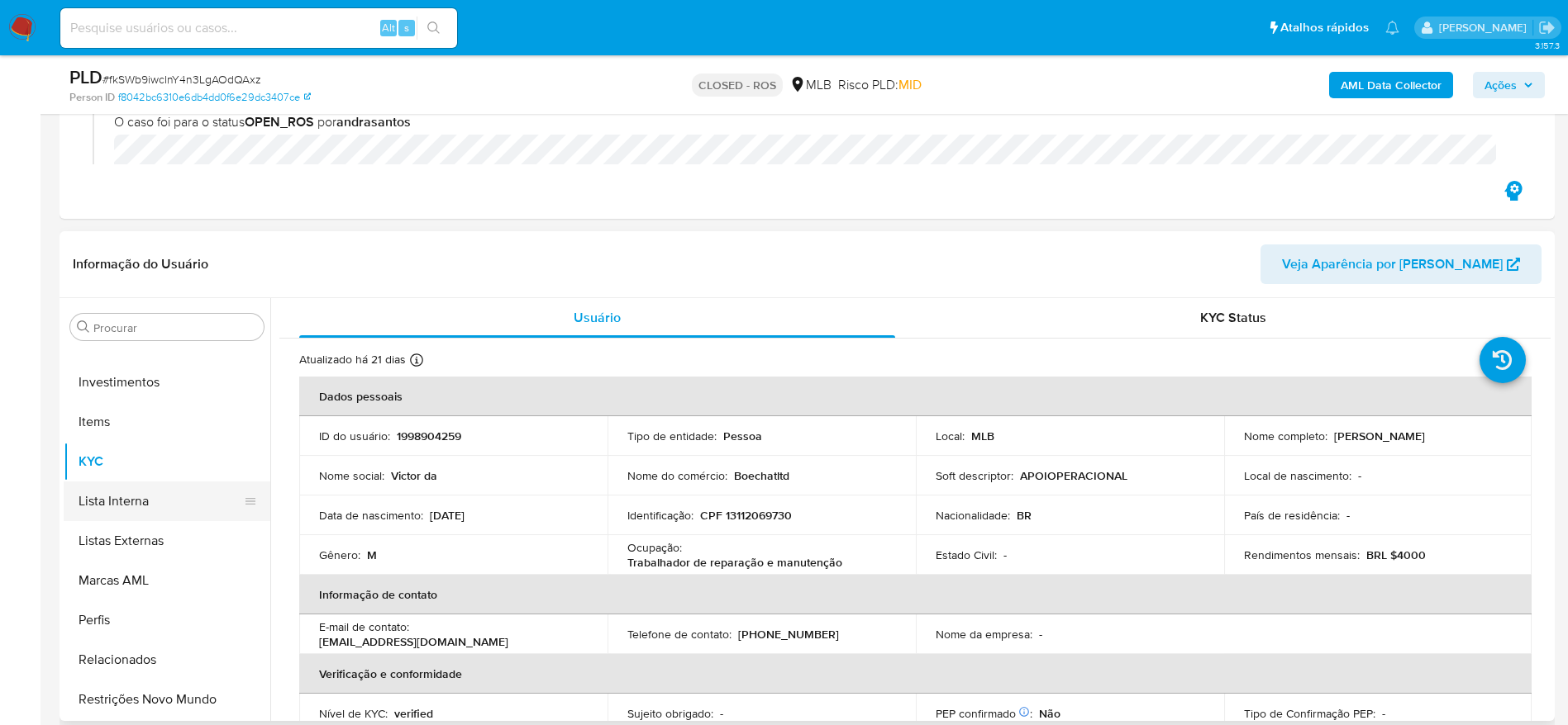
scroll to position [0, 0]
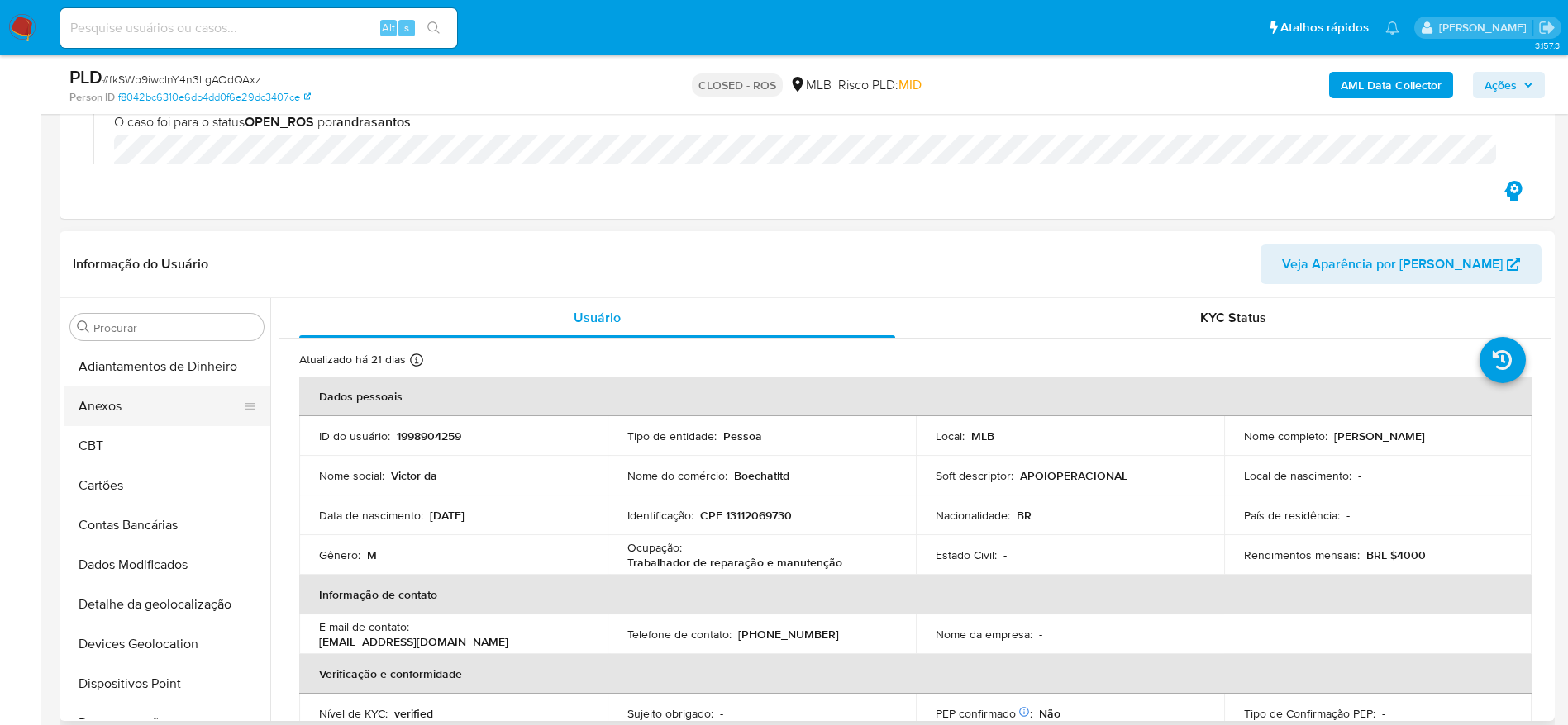
click at [150, 407] on button "Anexos" at bounding box center [160, 406] width 194 height 40
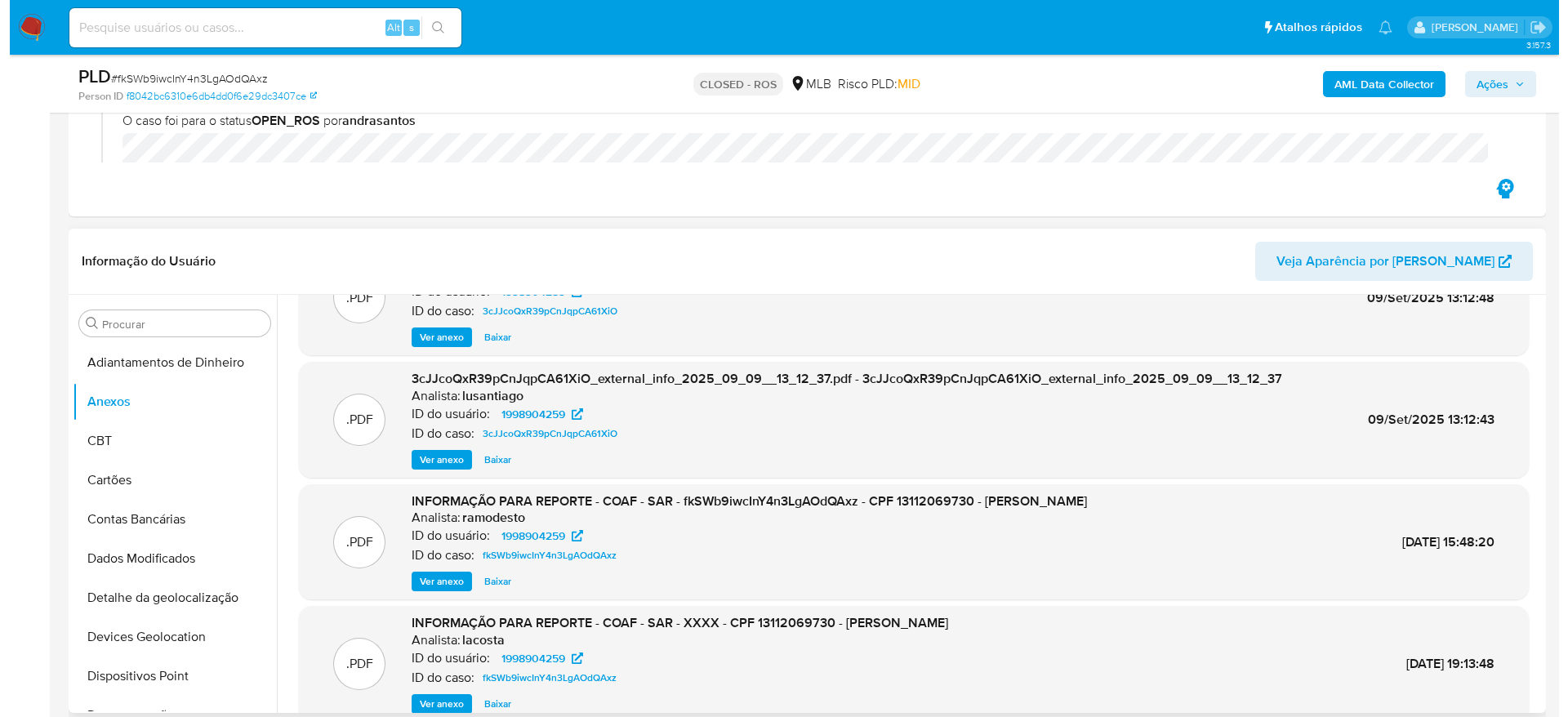
scroll to position [122, 0]
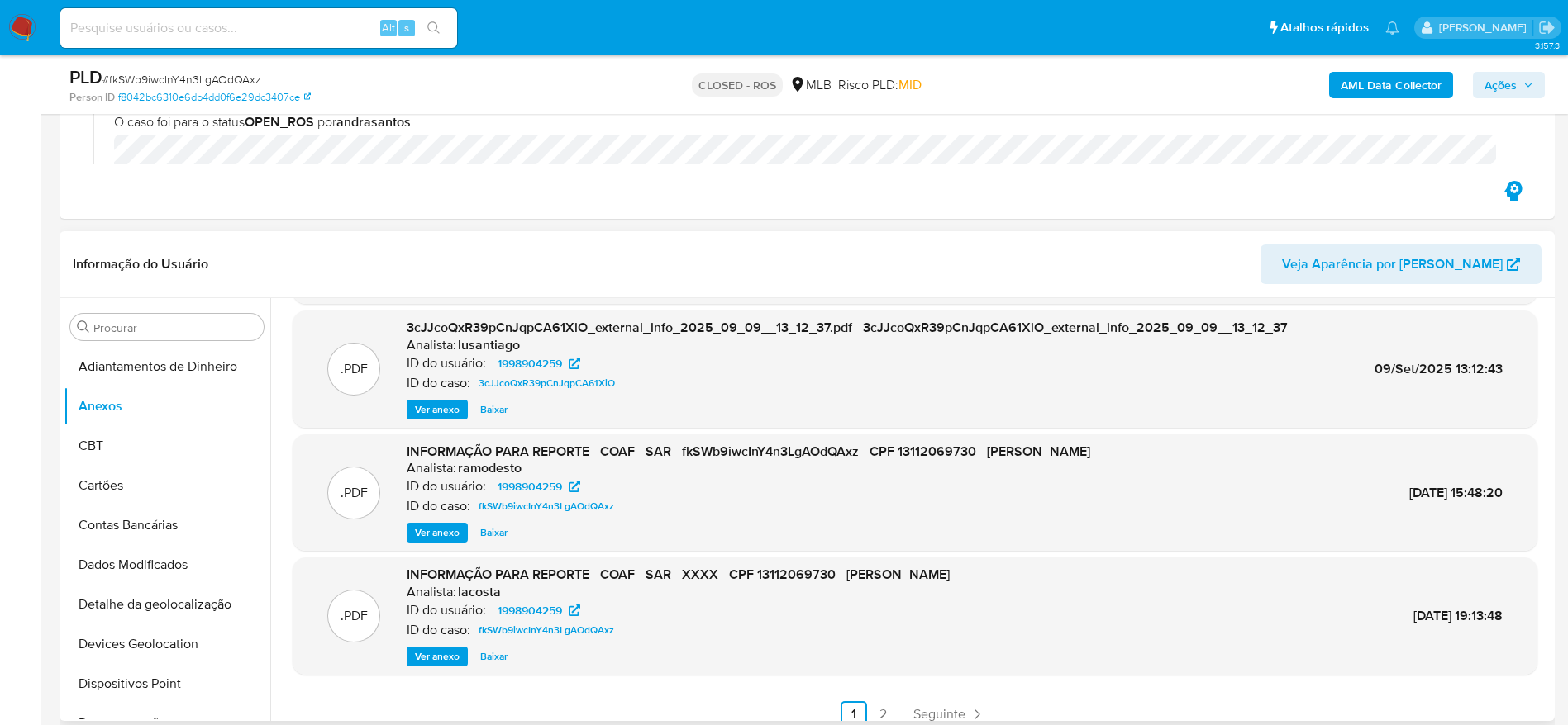
click at [430, 532] on span "Ver anexo" at bounding box center [438, 533] width 45 height 17
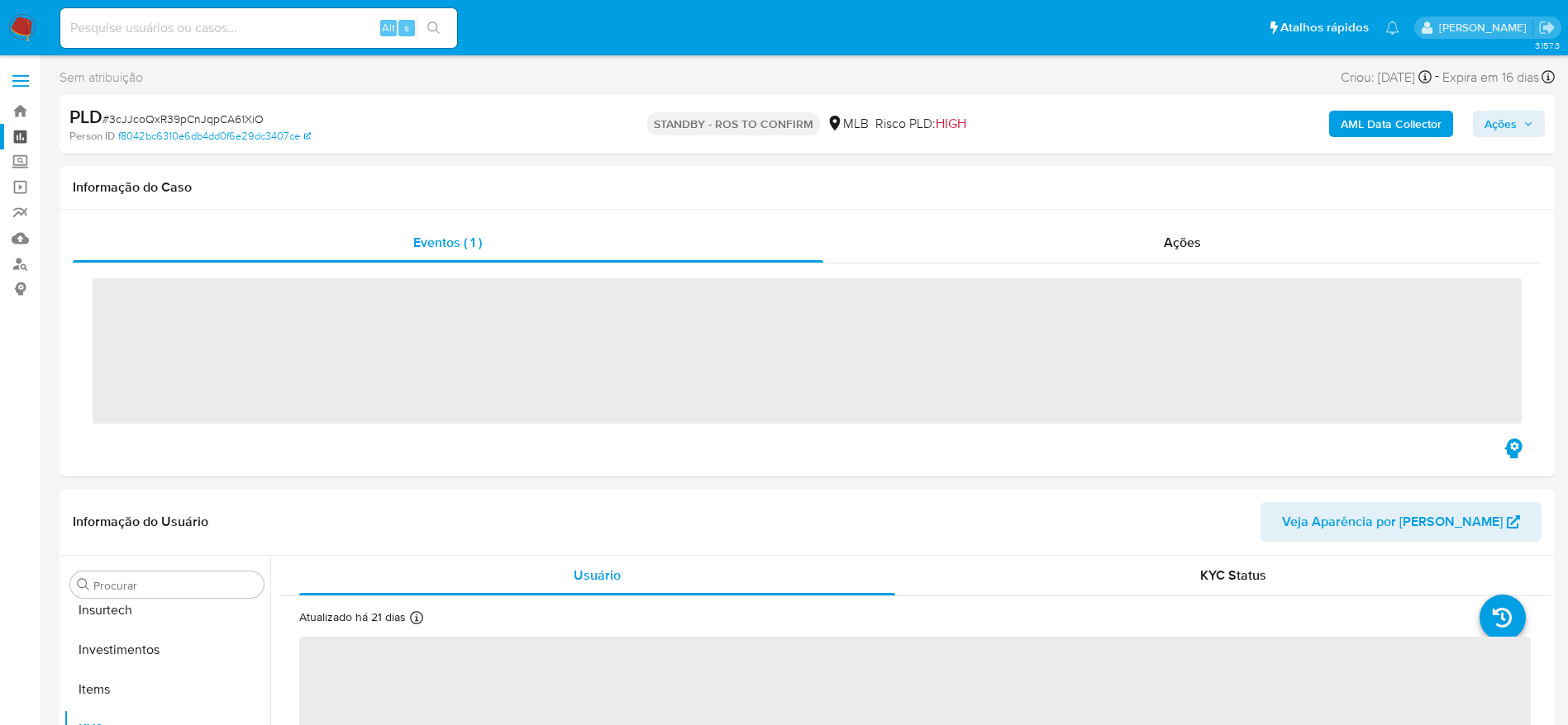
scroll to position [777, 0]
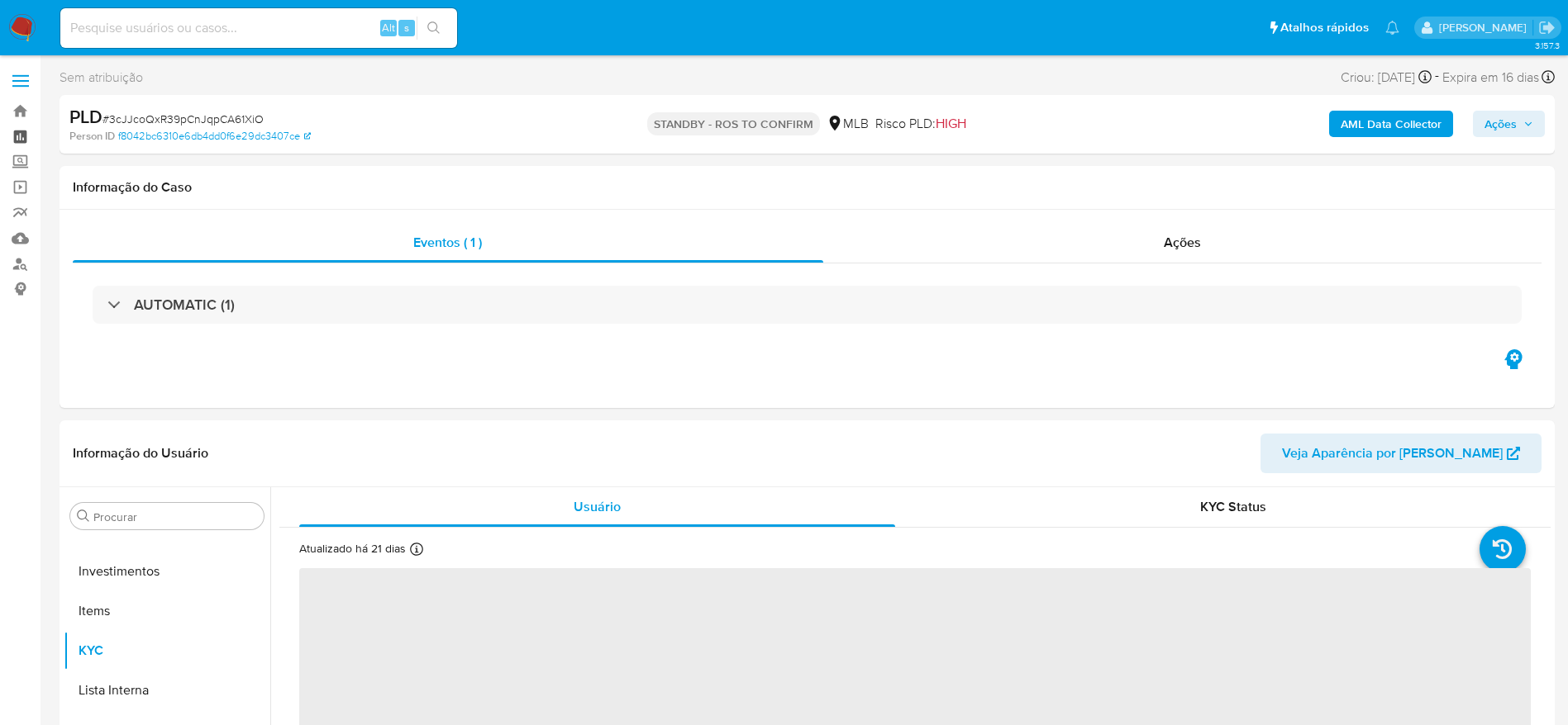
click at [24, 136] on link "Painel" at bounding box center [98, 137] width 196 height 26
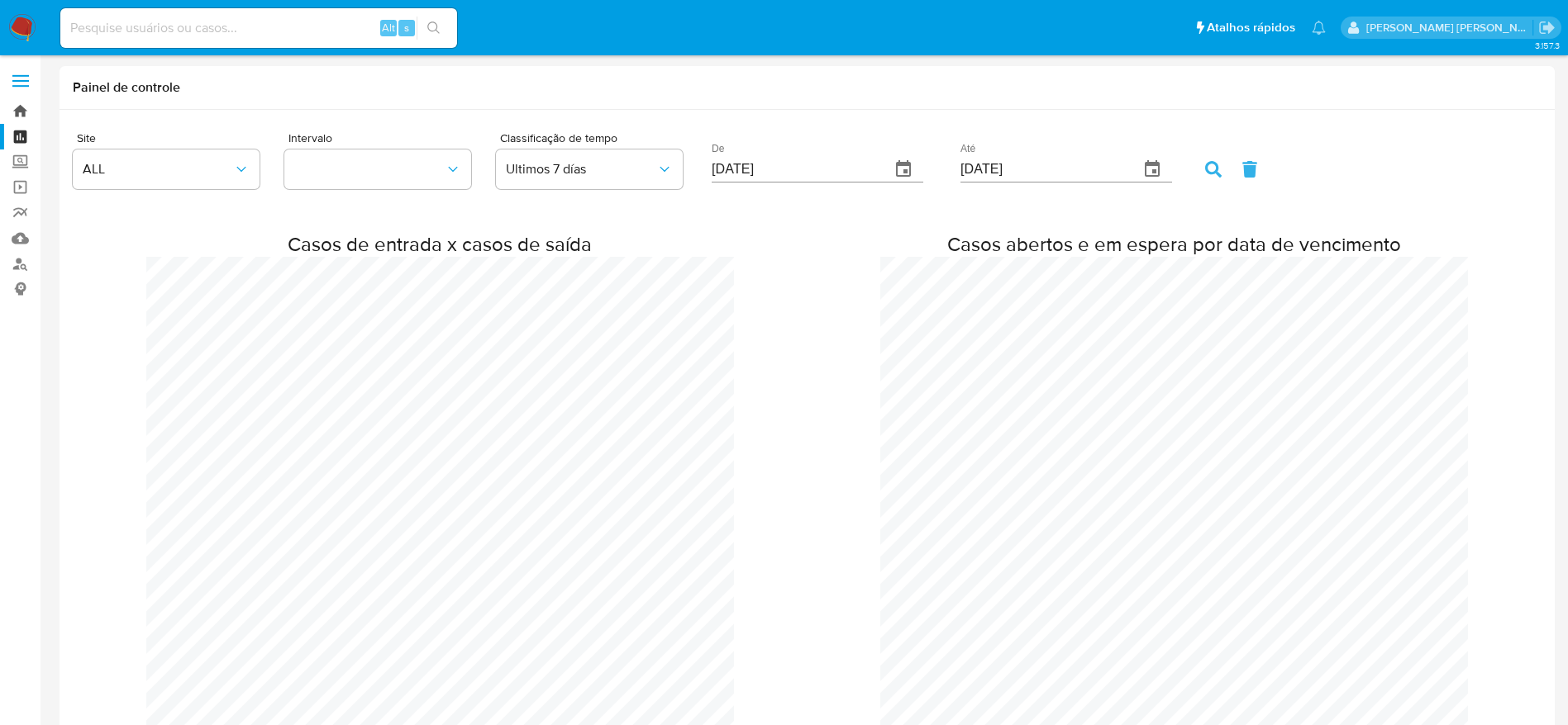
click at [23, 110] on link "Bandeja" at bounding box center [98, 112] width 196 height 26
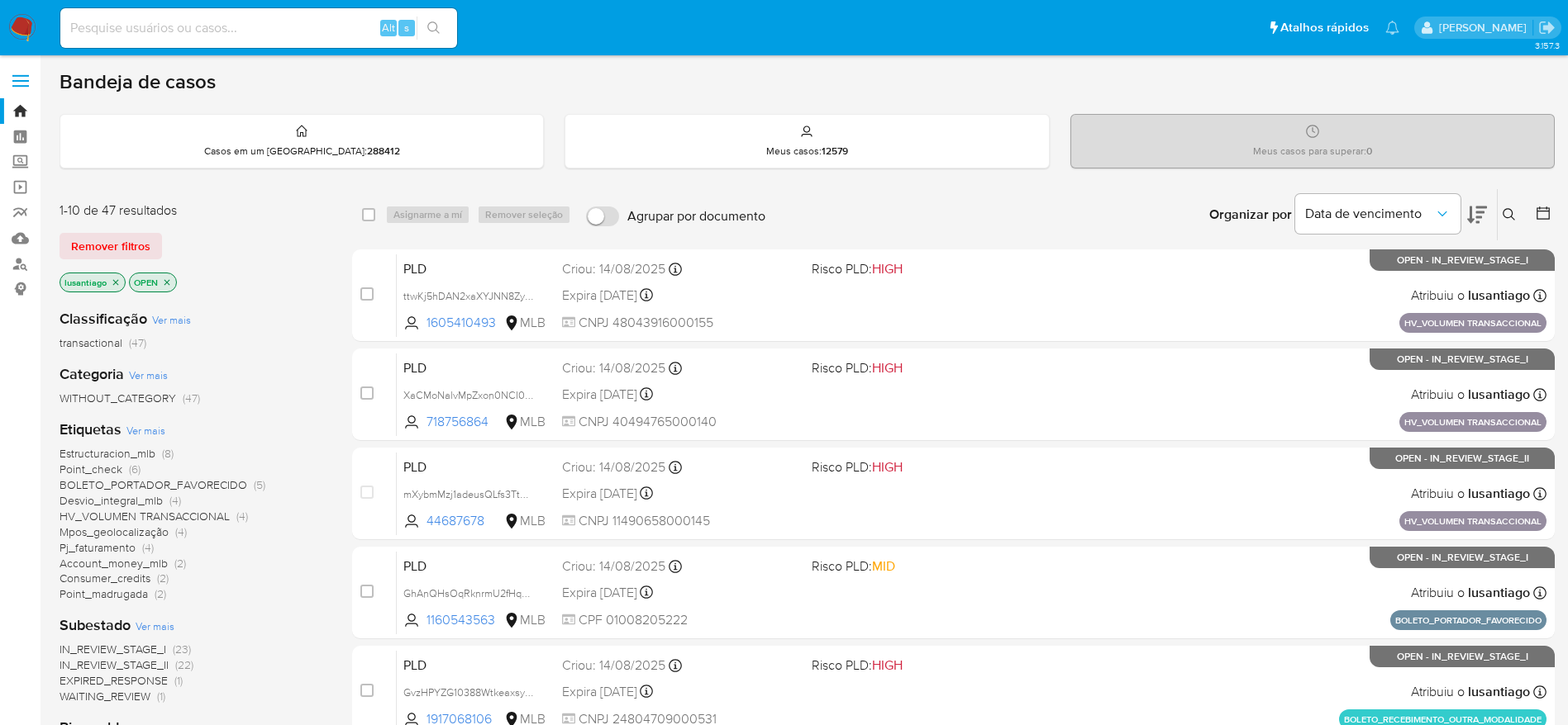
scroll to position [124, 0]
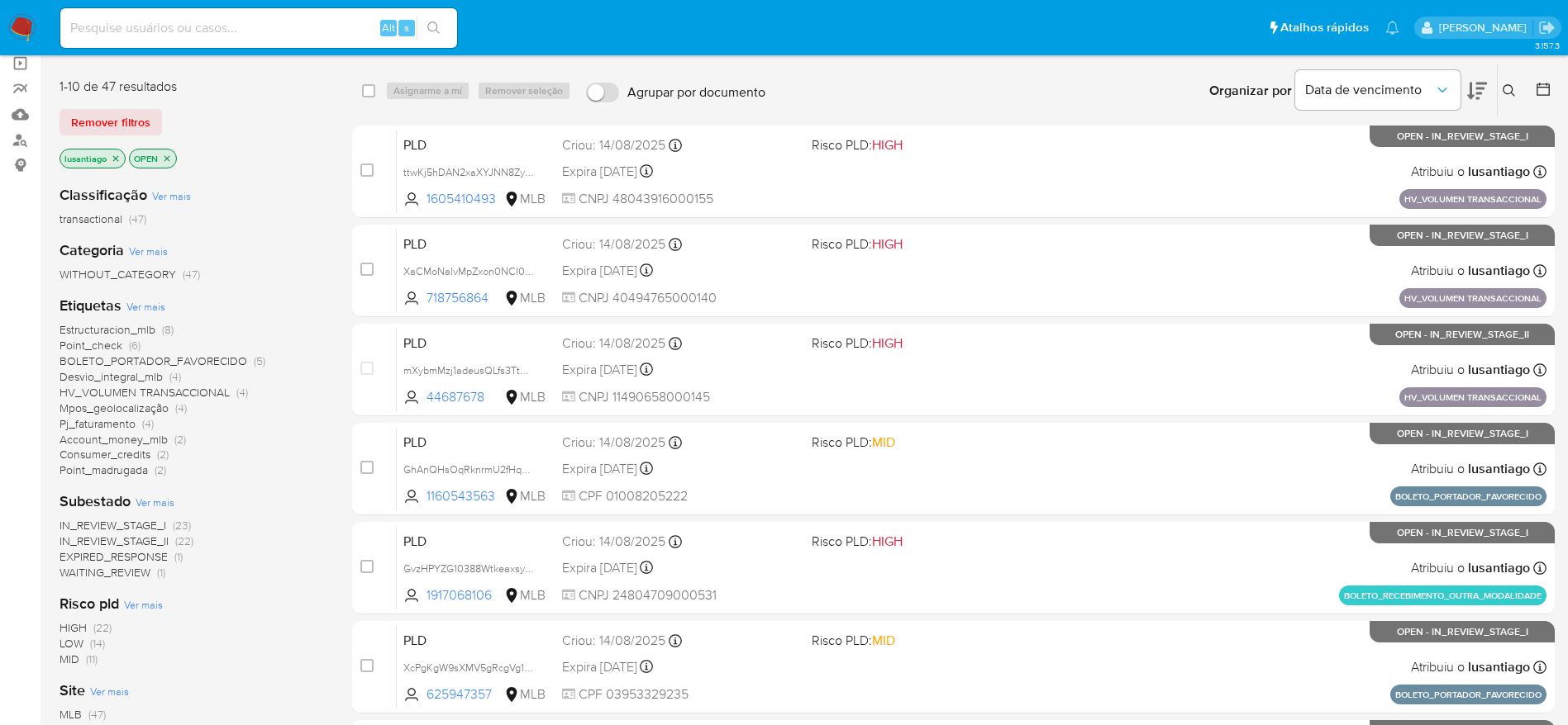
click at [128, 375] on span "Desvio_integral_mlb" at bounding box center [111, 377] width 103 height 17
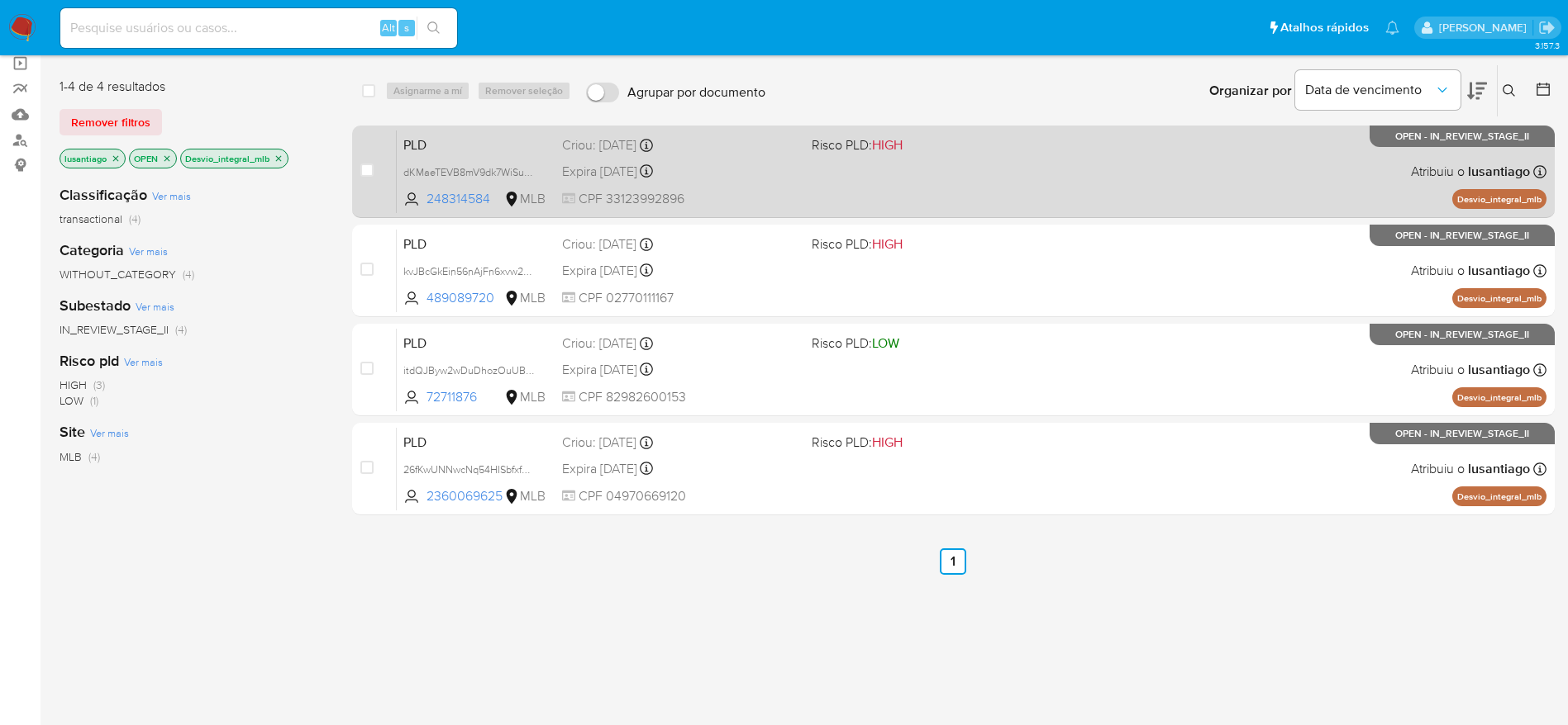
click at [776, 187] on div "PLD dKMaeTEVB8mV9dk7WiSunVsp 248314584 MLB Risco PLD: HIGH Criou: 12/08/2025 Cr…" at bounding box center [971, 171] width 1150 height 84
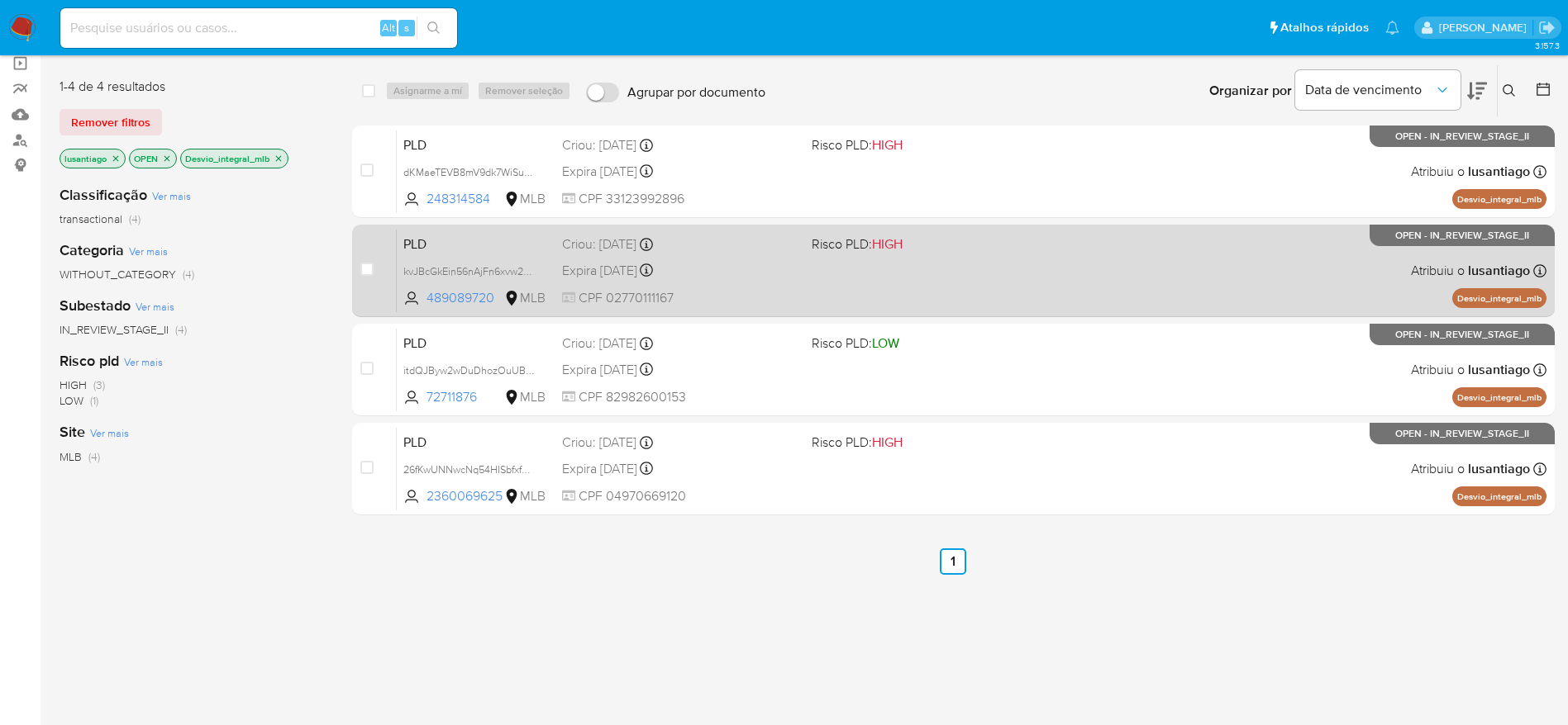
click at [699, 272] on div "Expira in 16 days Expira em 26/09/2025 00:20:39" at bounding box center [681, 271] width 237 height 22
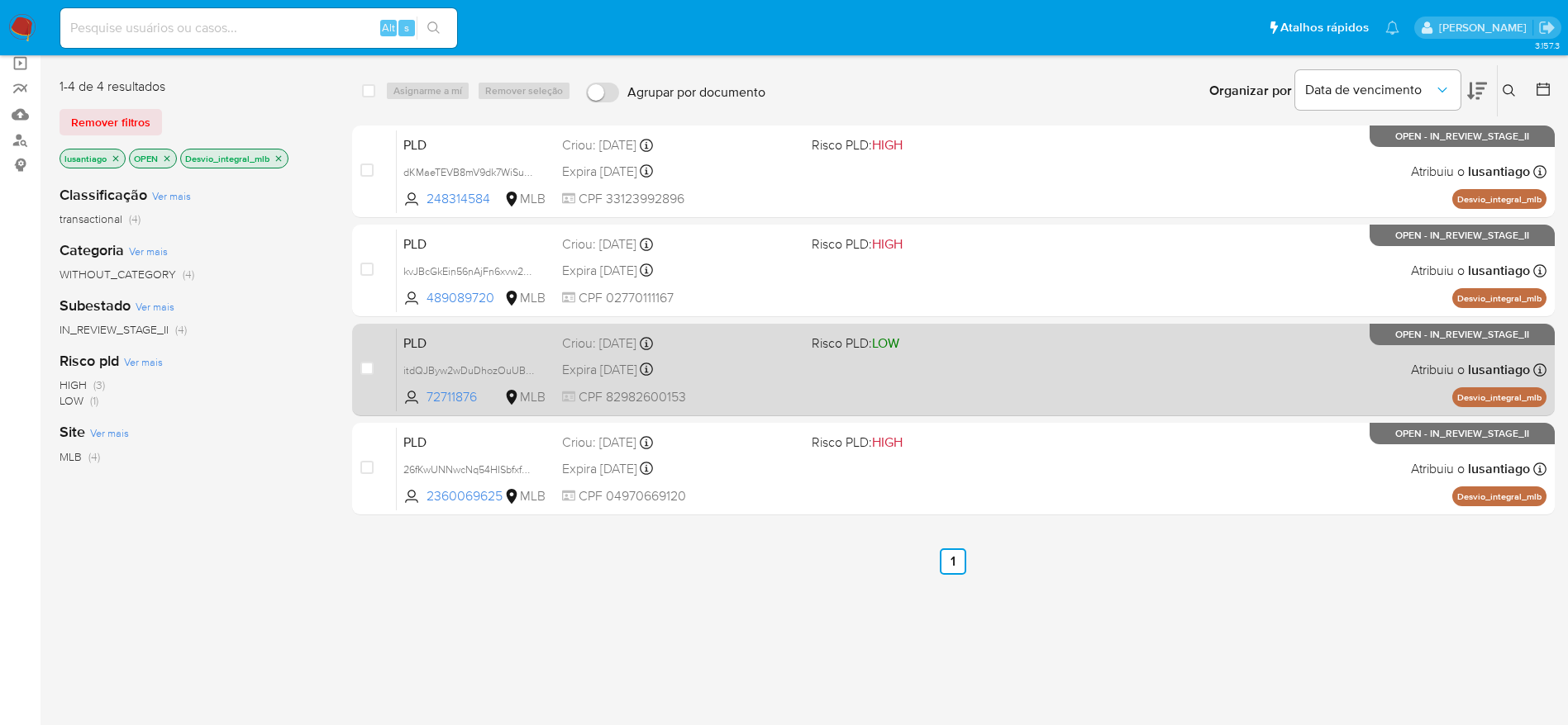
click at [777, 338] on div "Criou: 12/08/2025 Criou: 12/08/2025 00:12:42" at bounding box center [681, 343] width 237 height 19
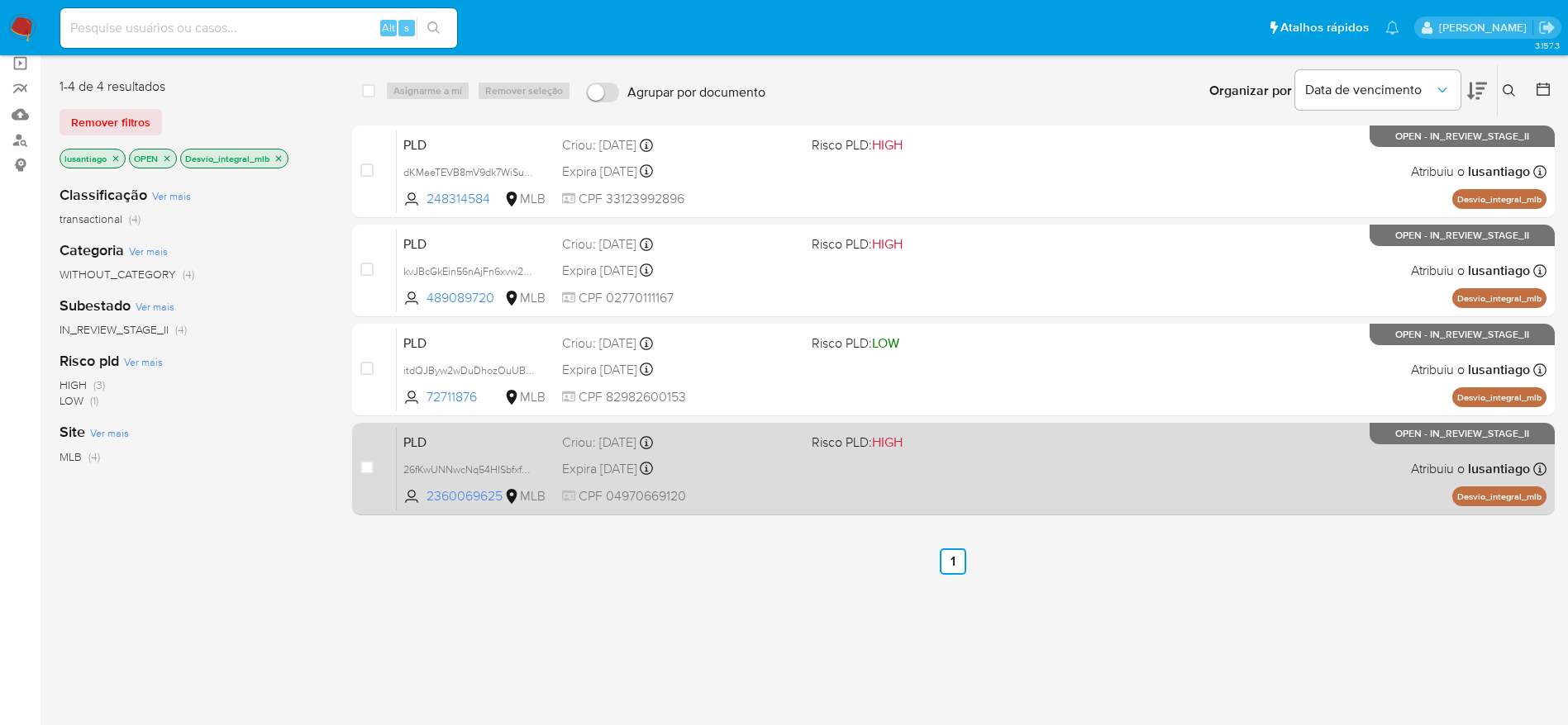
click at [723, 466] on div "Expira in 16 days Expira em 26/09/2025 00:12:35" at bounding box center [681, 469] width 237 height 22
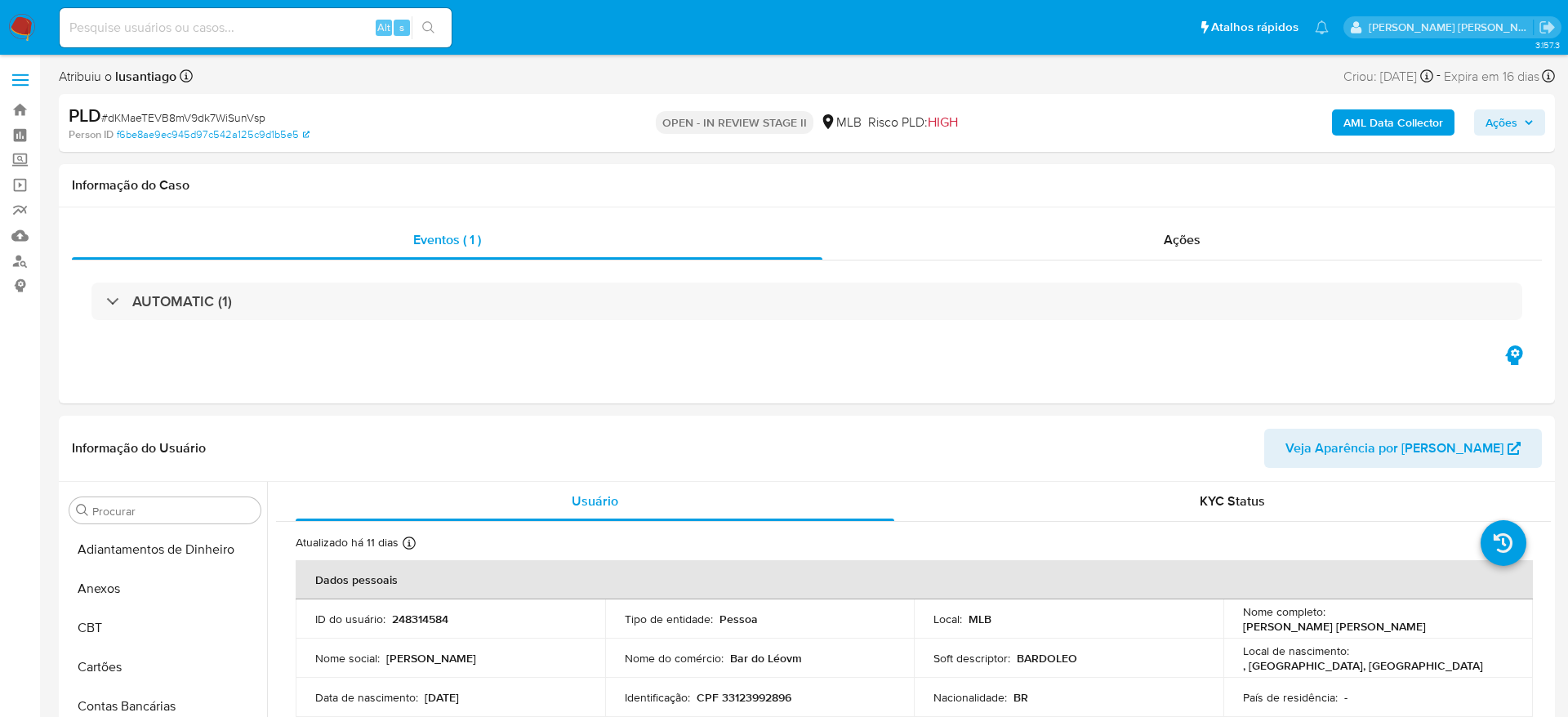
select select "10"
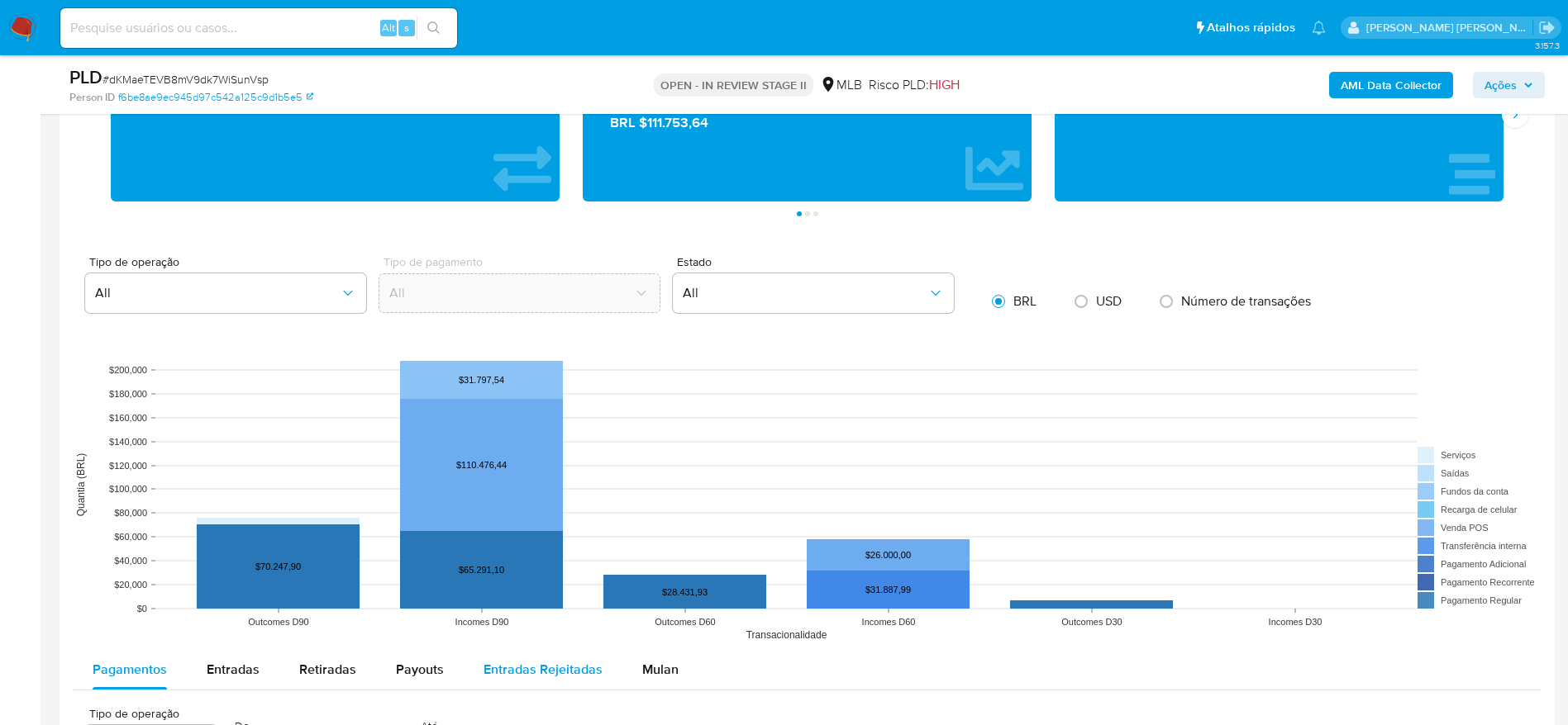
scroll to position [1611, 0]
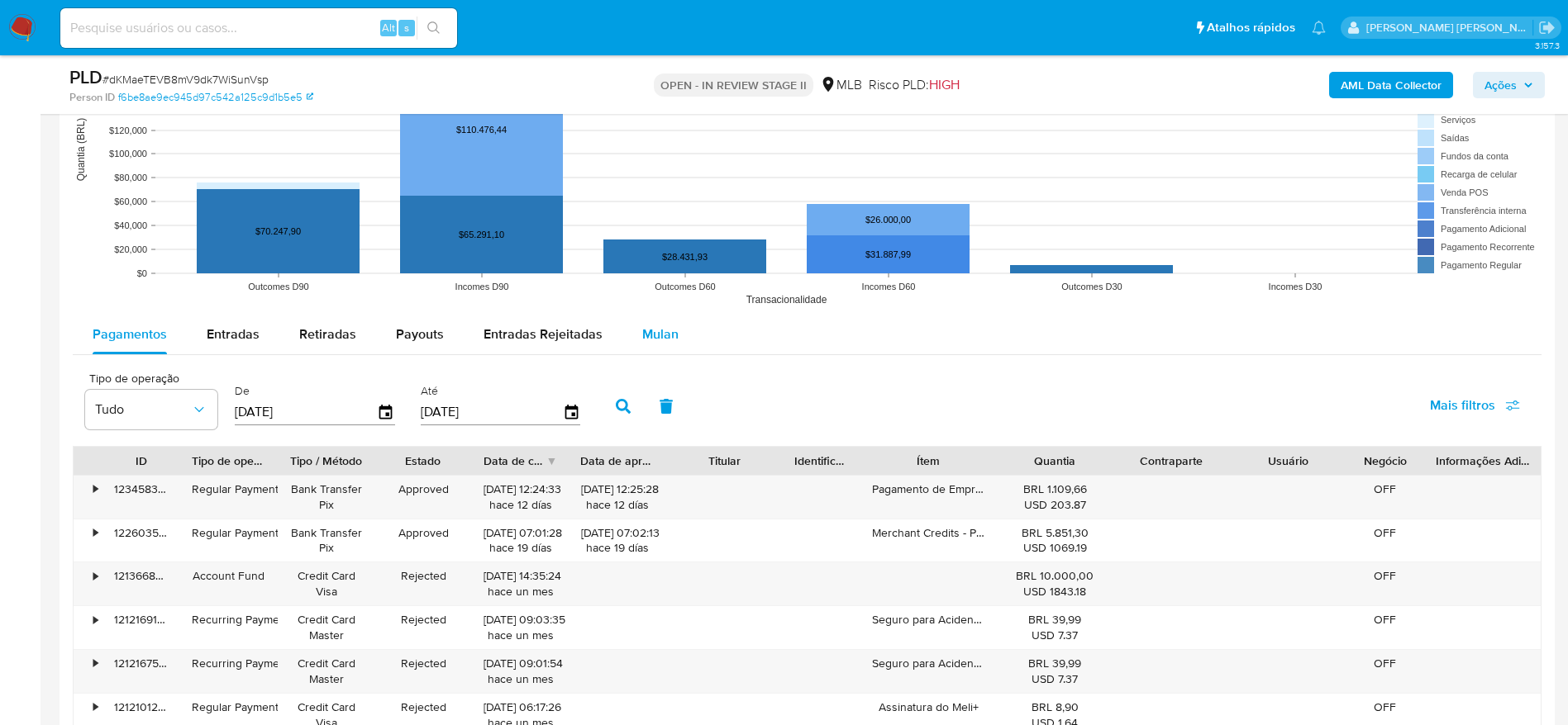
click at [633, 334] on button "Mulan" at bounding box center [660, 334] width 76 height 40
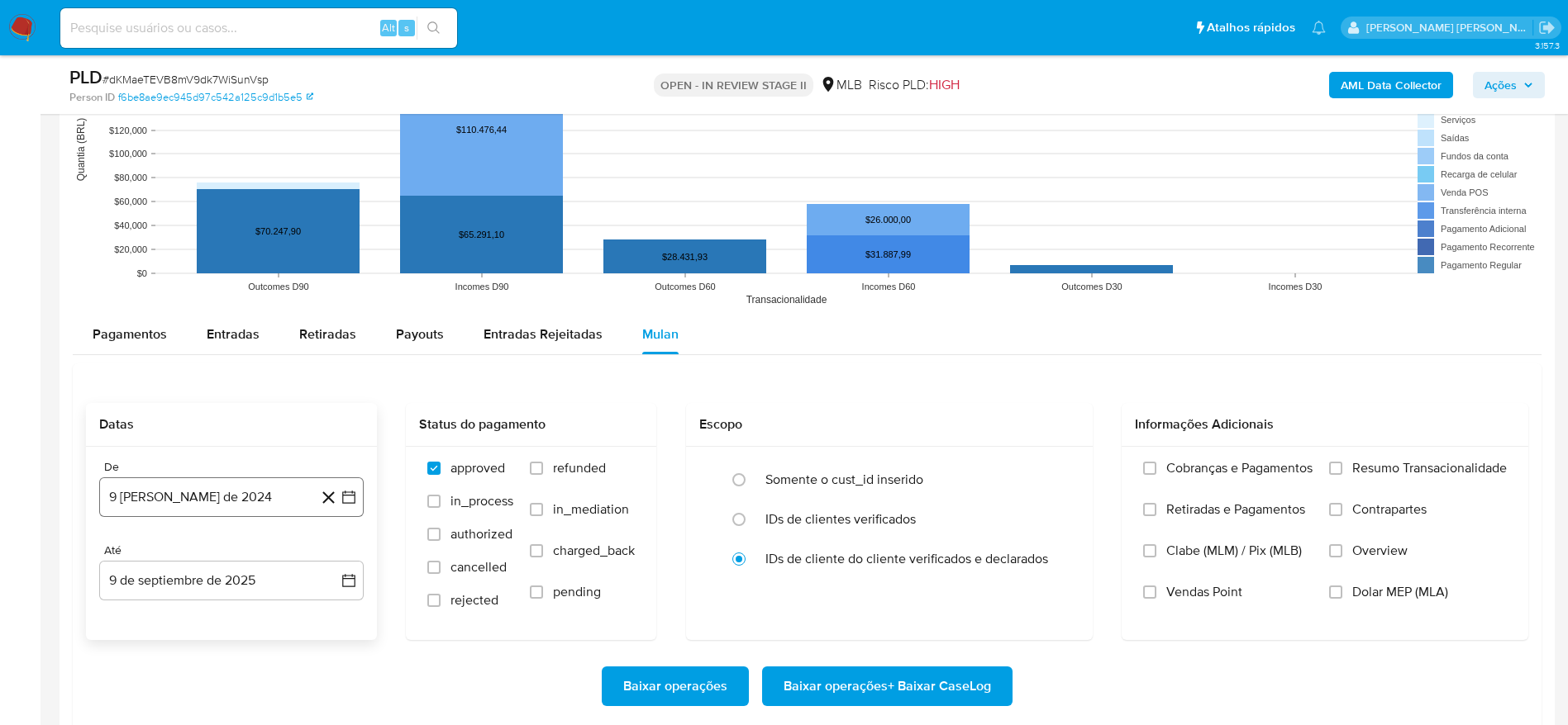
click at [177, 513] on button "9 [PERSON_NAME] de 2024" at bounding box center [232, 497] width 264 height 40
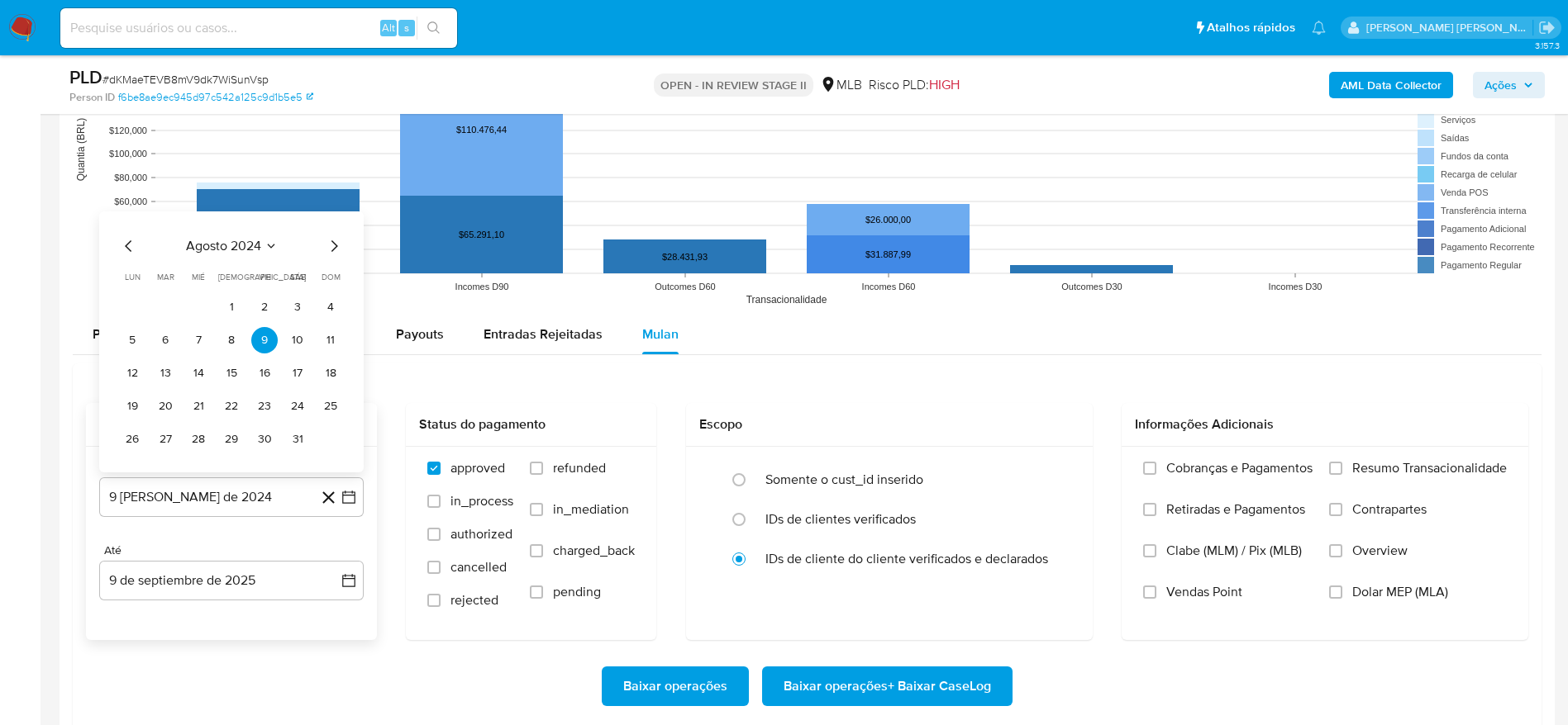
click at [238, 243] on span "agosto 2024" at bounding box center [223, 247] width 75 height 17
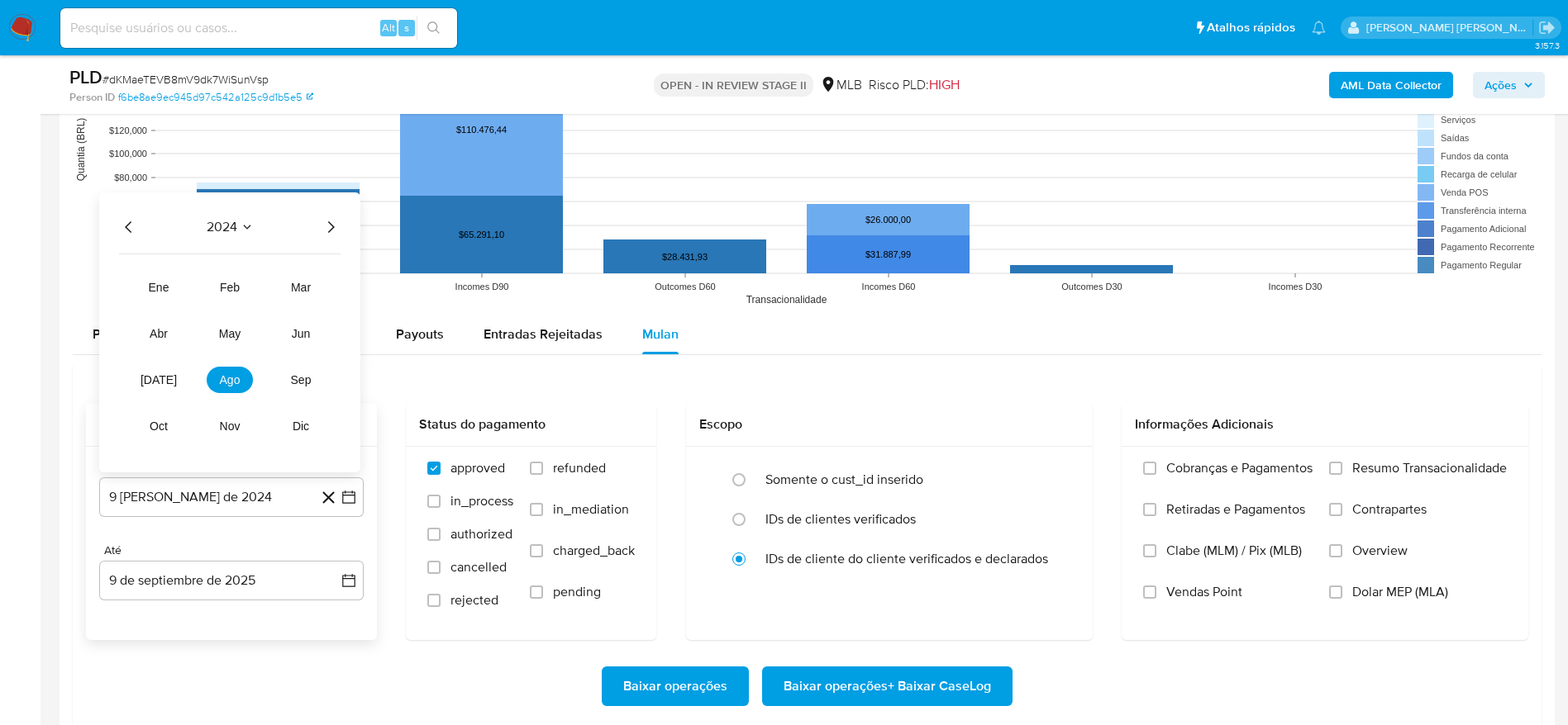
click at [335, 224] on icon "Año siguiente" at bounding box center [330, 226] width 20 height 20
click at [155, 379] on span "[DATE]" at bounding box center [158, 380] width 36 height 13
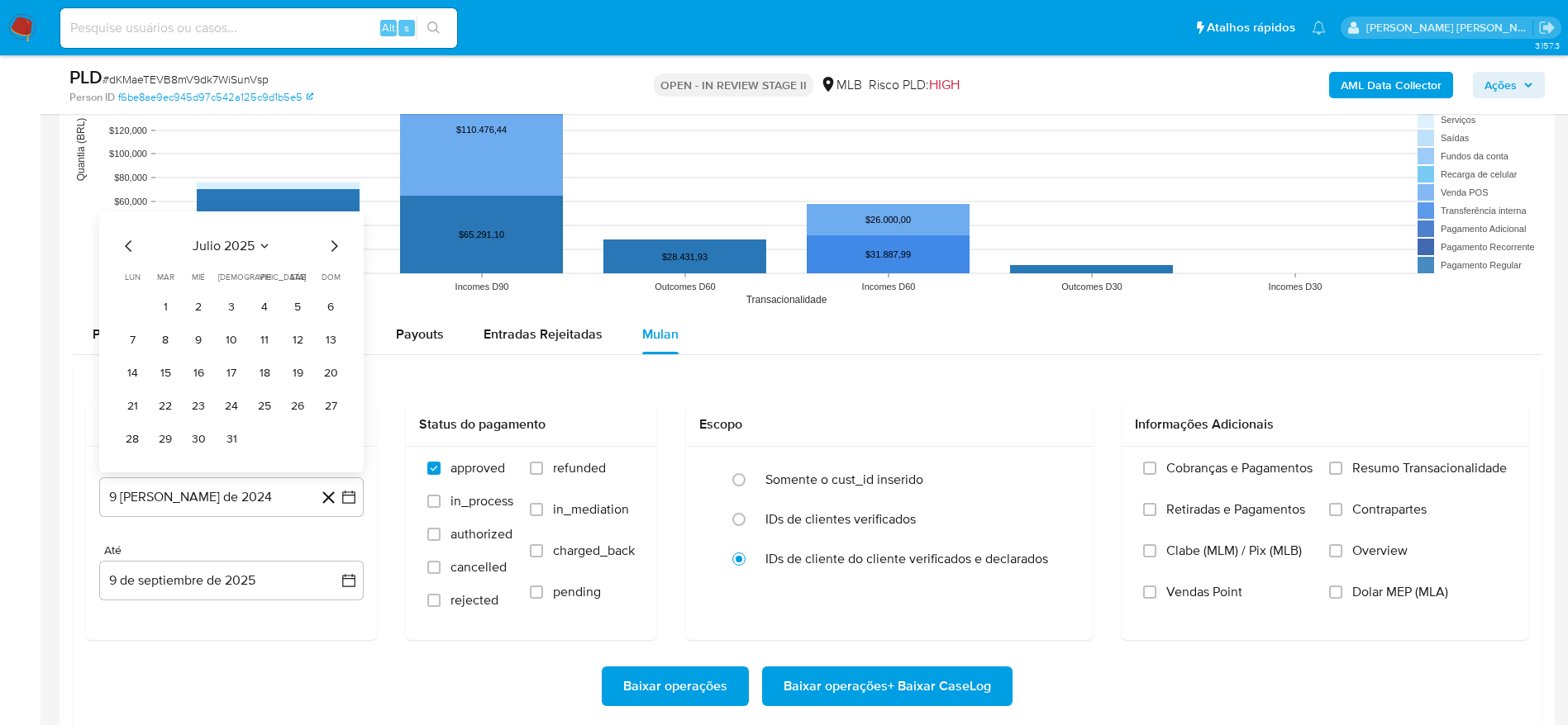
drag, startPoint x: 166, startPoint y: 301, endPoint x: 177, endPoint y: 362, distance: 62.0
click at [167, 301] on button "1" at bounding box center [165, 307] width 26 height 26
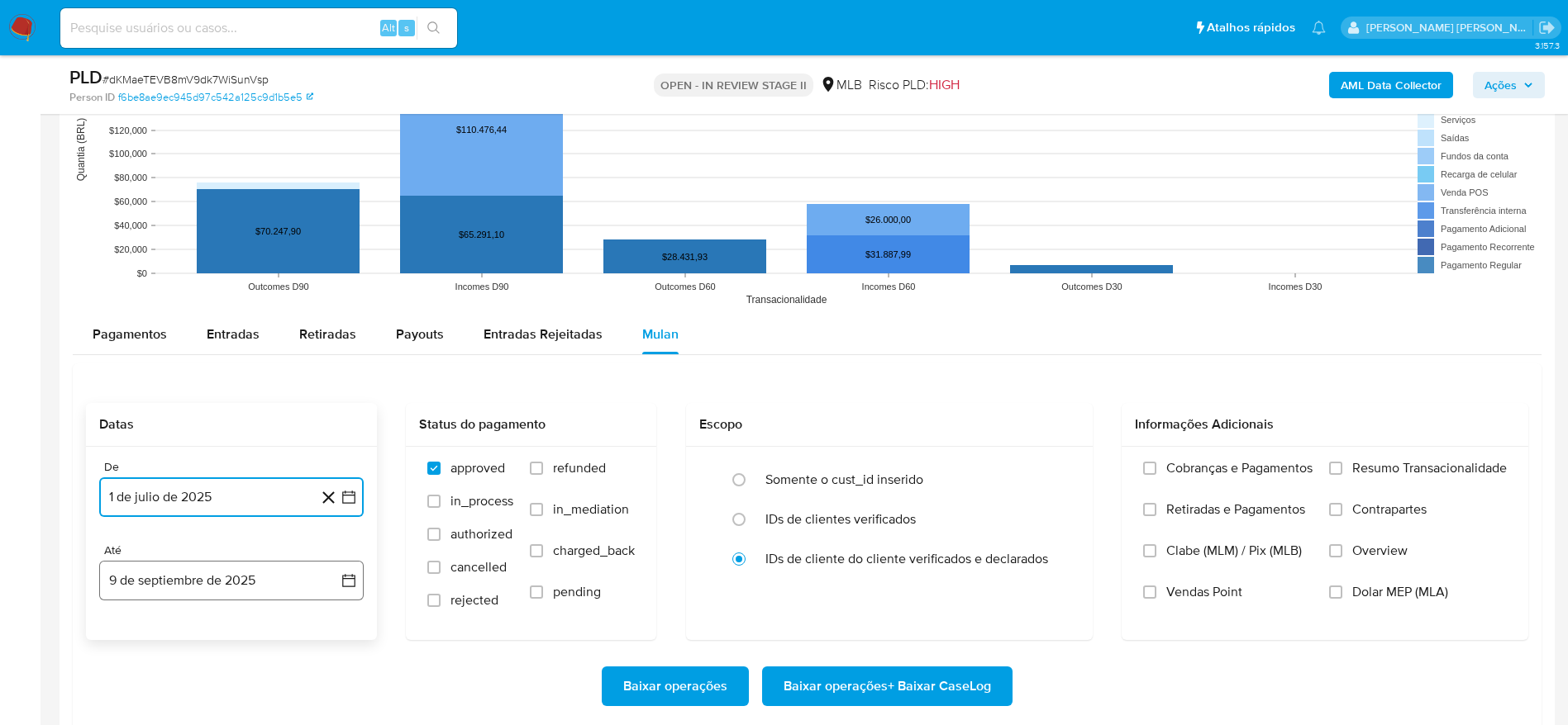
drag, startPoint x: 187, startPoint y: 573, endPoint x: 198, endPoint y: 566, distance: 13.0
click at [187, 574] on button "9 de septiembre de 2025" at bounding box center [232, 581] width 264 height 40
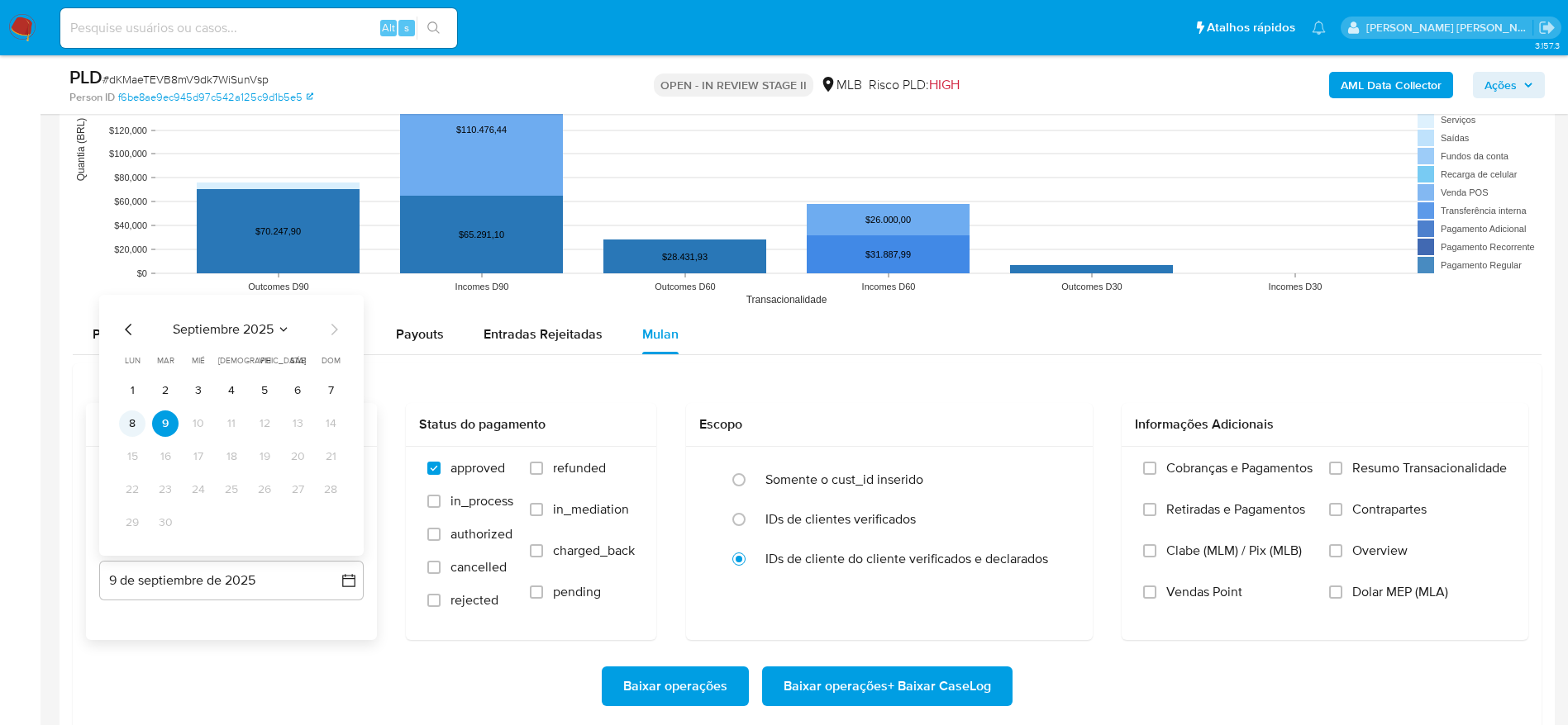
click at [129, 421] on button "8" at bounding box center [132, 423] width 26 height 26
click at [1341, 460] on label "Resumo Transacionalidade" at bounding box center [1417, 480] width 178 height 41
click at [1341, 462] on input "Resumo Transacionalidade" at bounding box center [1335, 468] width 13 height 13
click at [903, 678] on span "Baixar operações + Baixar CaseLog" at bounding box center [886, 686] width 208 height 36
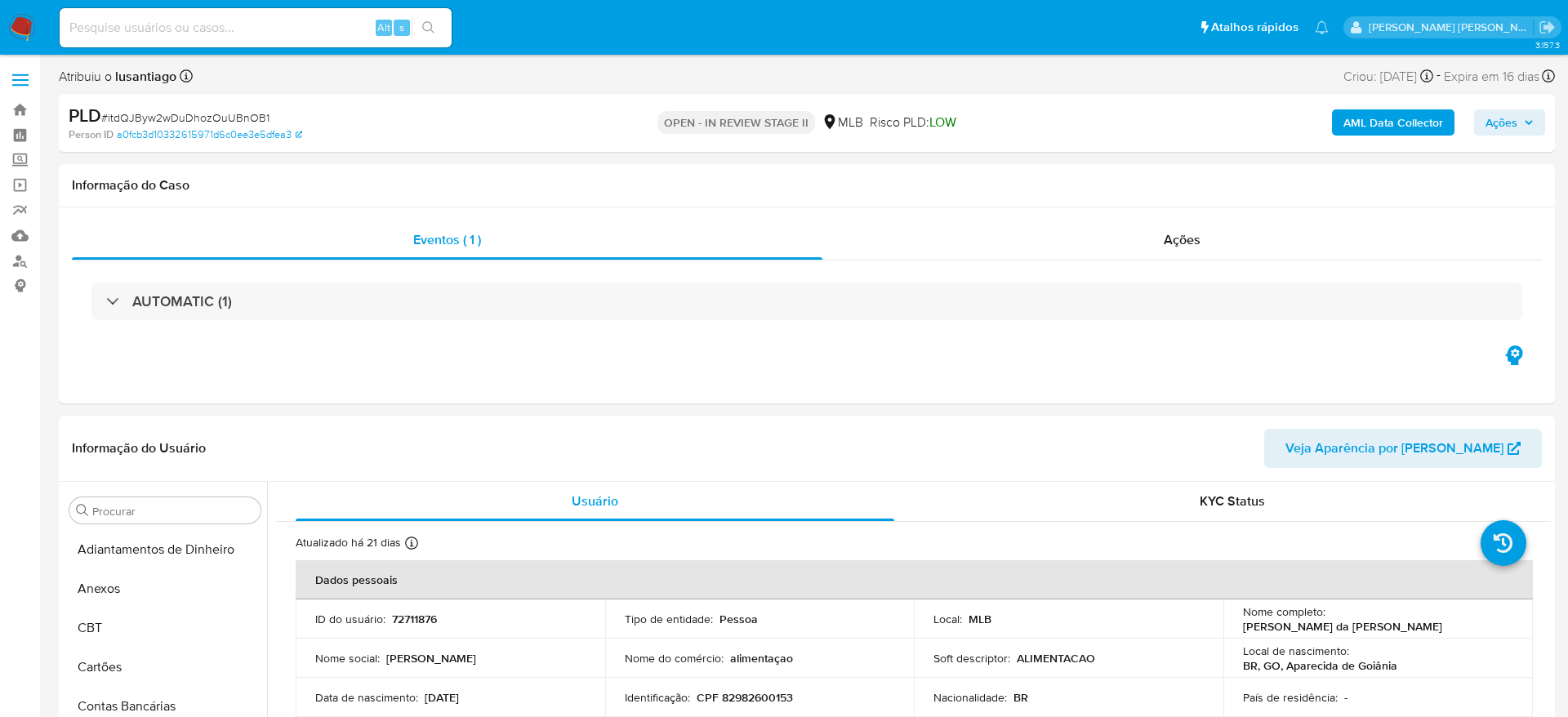
select select "10"
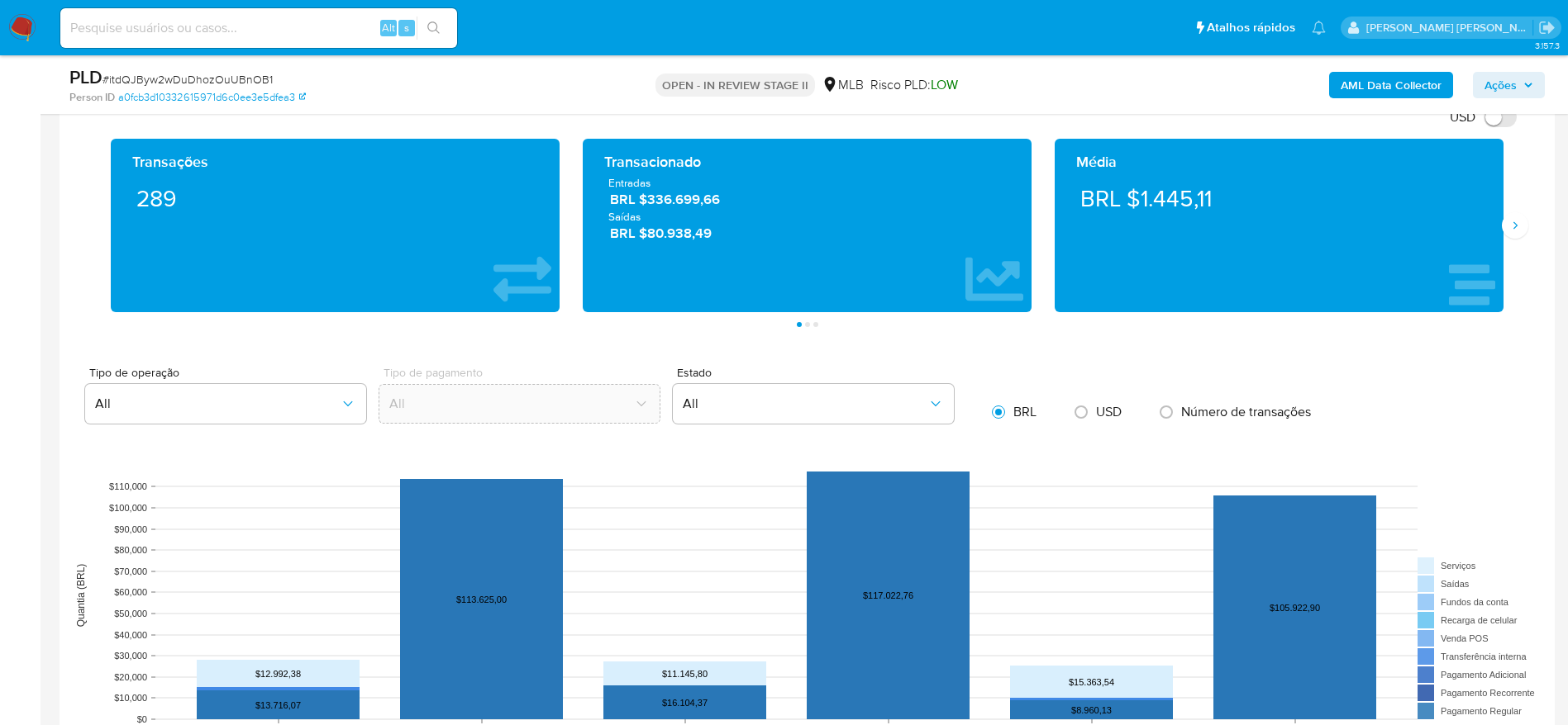
scroll to position [1363, 0]
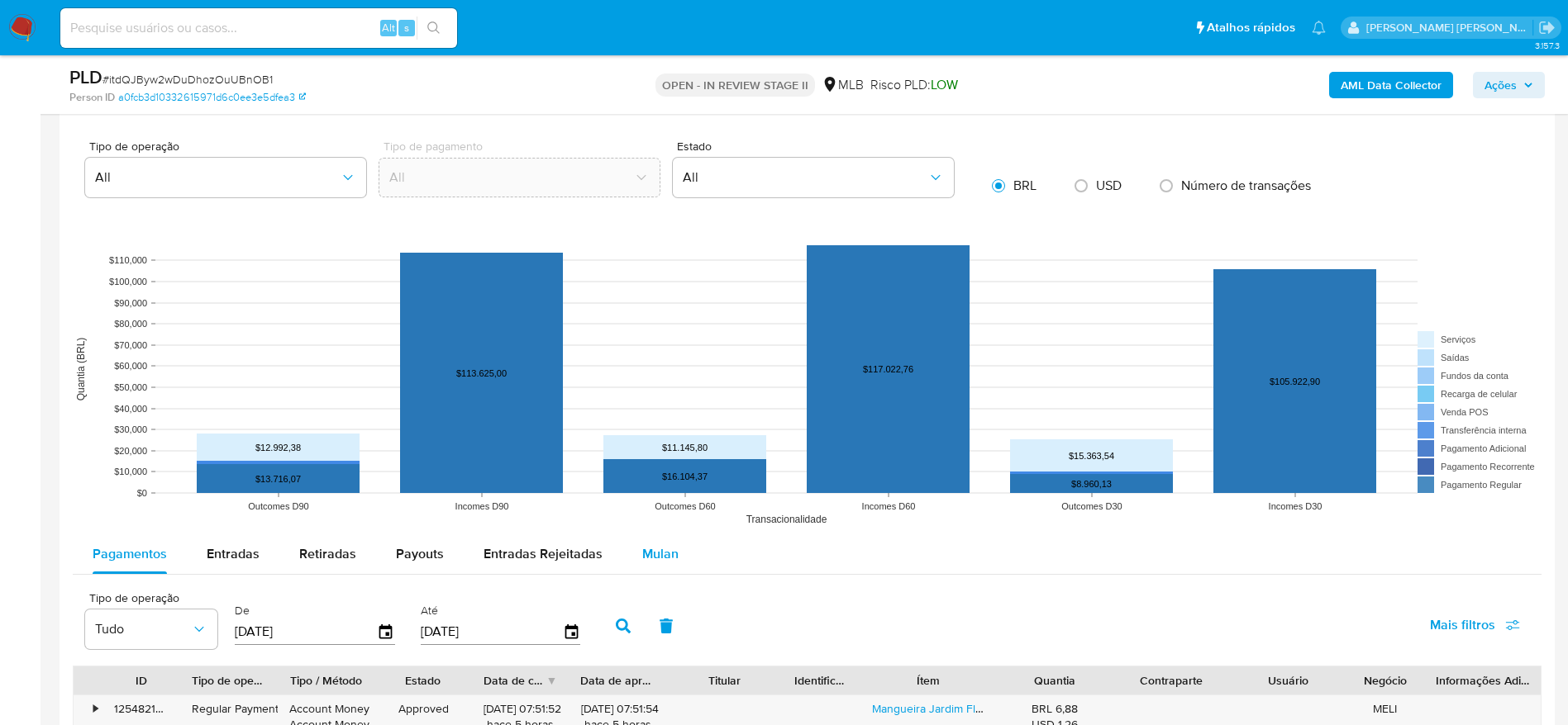
drag, startPoint x: 649, startPoint y: 546, endPoint x: 624, endPoint y: 533, distance: 28.2
click at [648, 547] on span "Mulan" at bounding box center [660, 554] width 36 height 19
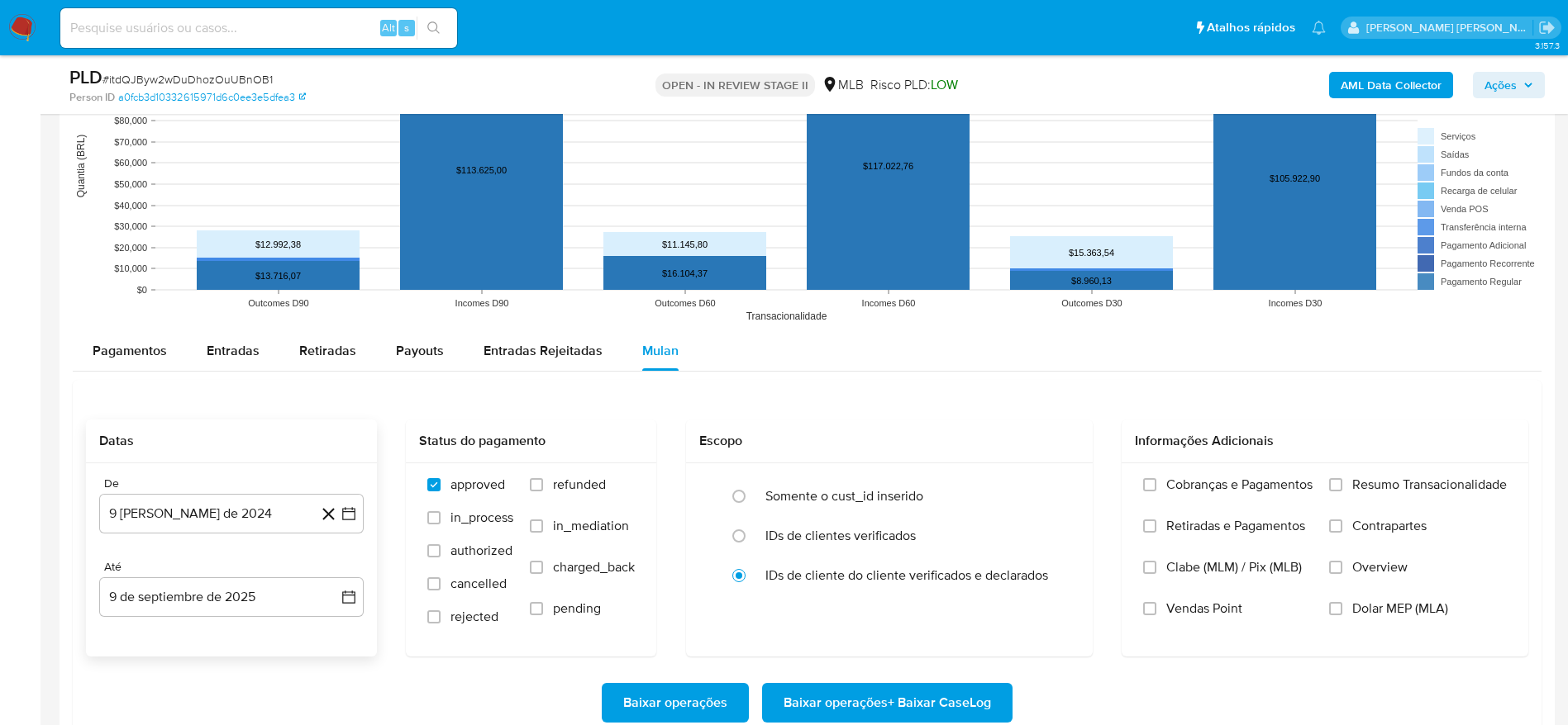
scroll to position [1611, 0]
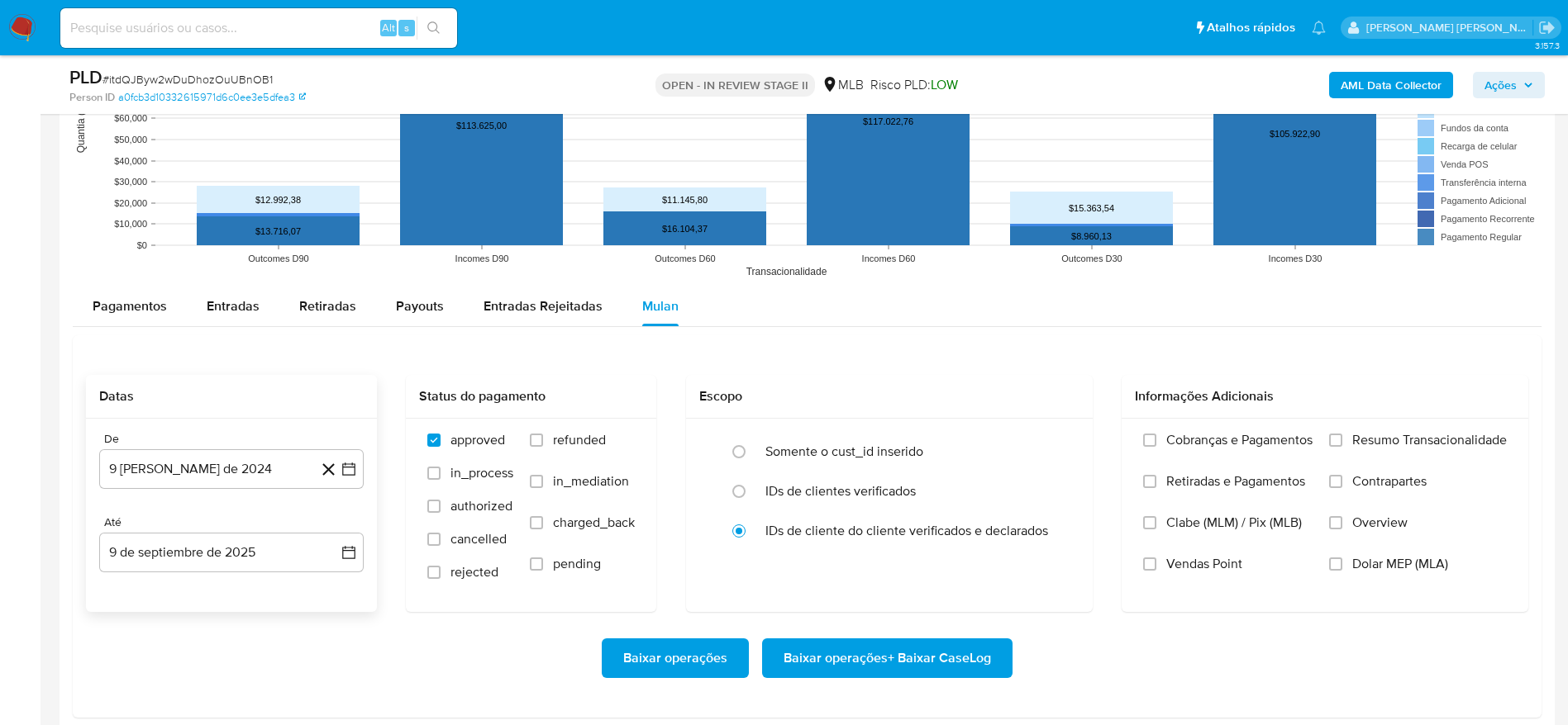
click at [212, 489] on div "De 9 [PERSON_NAME] de 2024 [DATE] Até 9 de septiembre de 2025 [DATE]" at bounding box center [231, 516] width 291 height 194
click at [204, 472] on button "9 [PERSON_NAME] de 2024" at bounding box center [232, 469] width 264 height 40
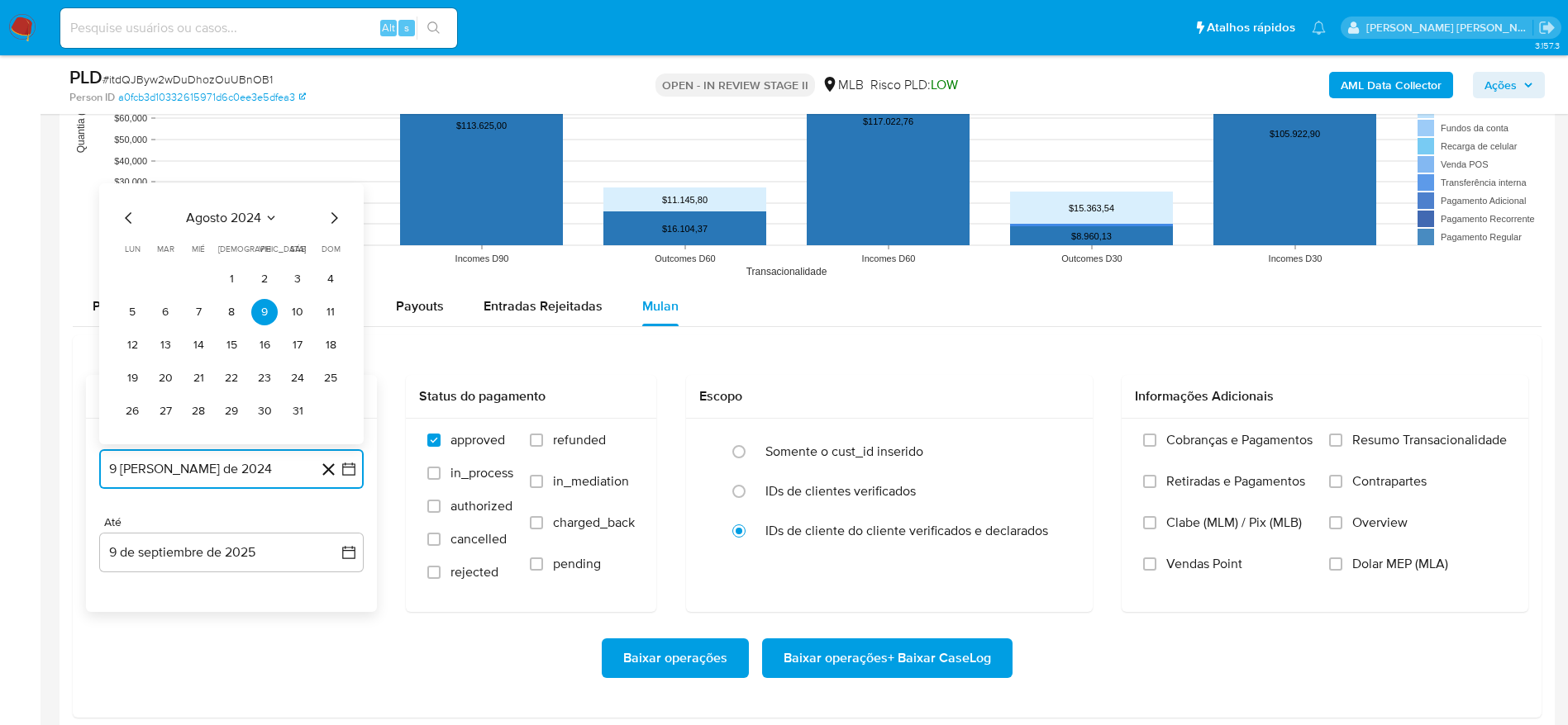
click at [243, 224] on span "agosto 2024" at bounding box center [223, 218] width 75 height 17
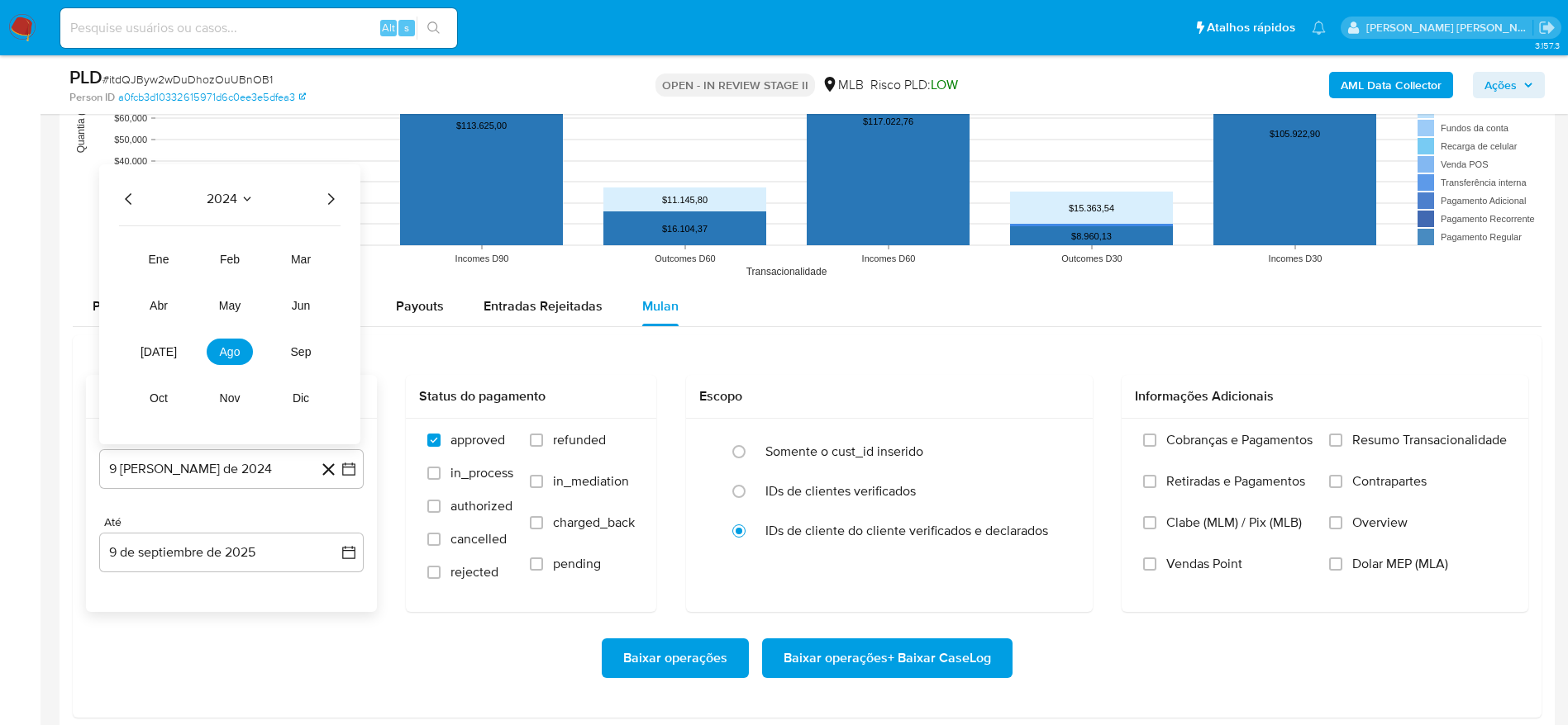
click at [334, 204] on icon "Año siguiente" at bounding box center [330, 198] width 20 height 20
click at [164, 356] on span "[DATE]" at bounding box center [158, 352] width 36 height 13
drag, startPoint x: 159, startPoint y: 280, endPoint x: 148, endPoint y: 479, distance: 199.3
click at [160, 279] on button "1" at bounding box center [165, 279] width 26 height 26
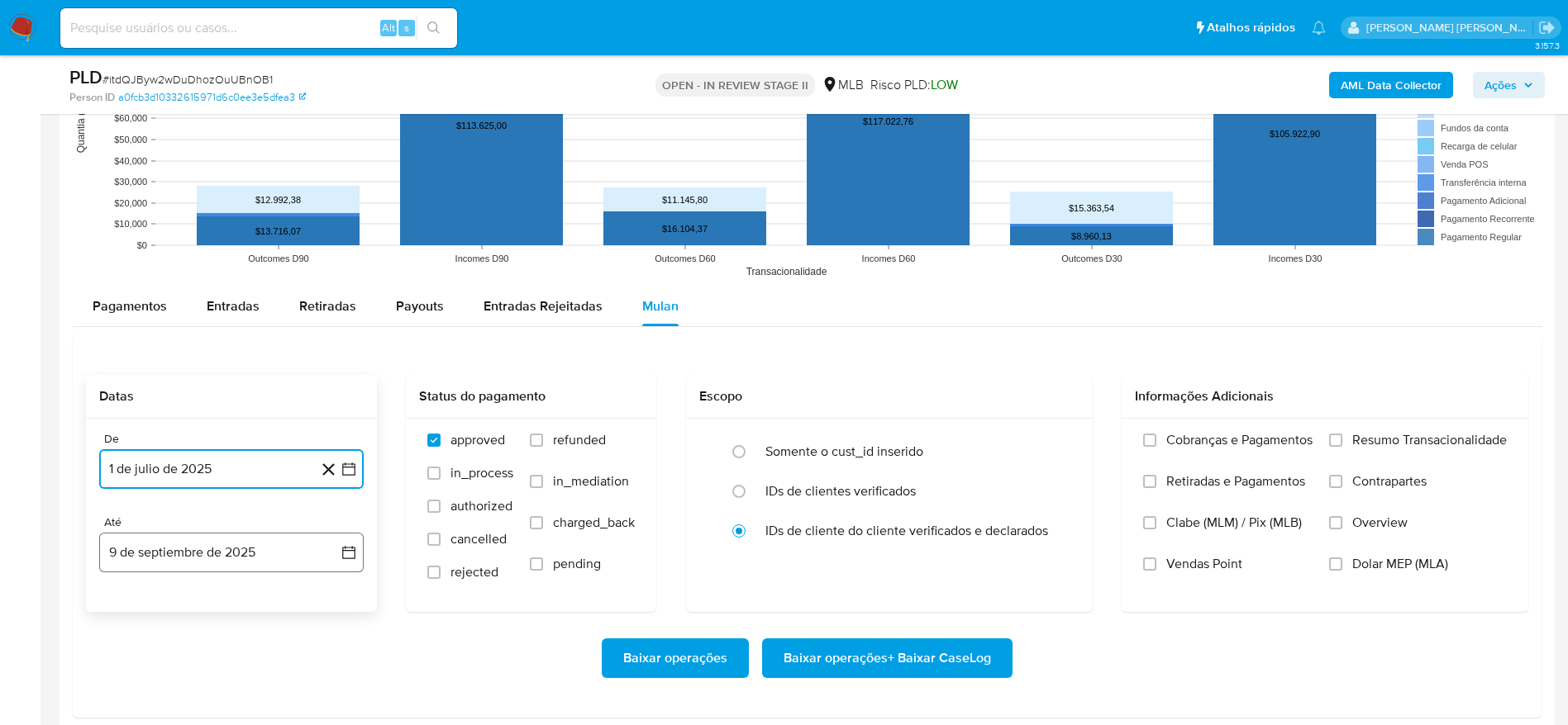
click at [155, 557] on button "9 de septiembre de 2025" at bounding box center [232, 552] width 264 height 40
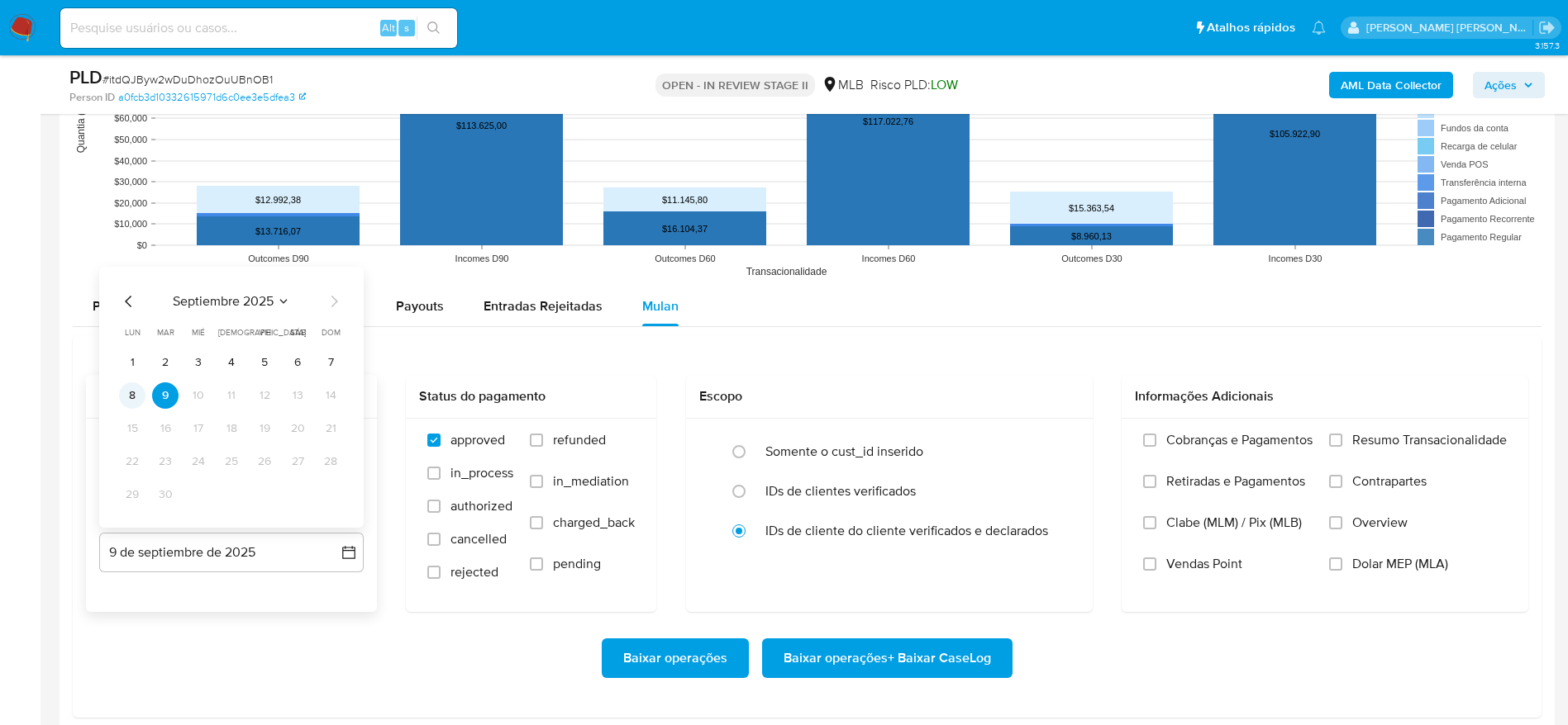
click at [140, 403] on button "8" at bounding box center [132, 396] width 26 height 26
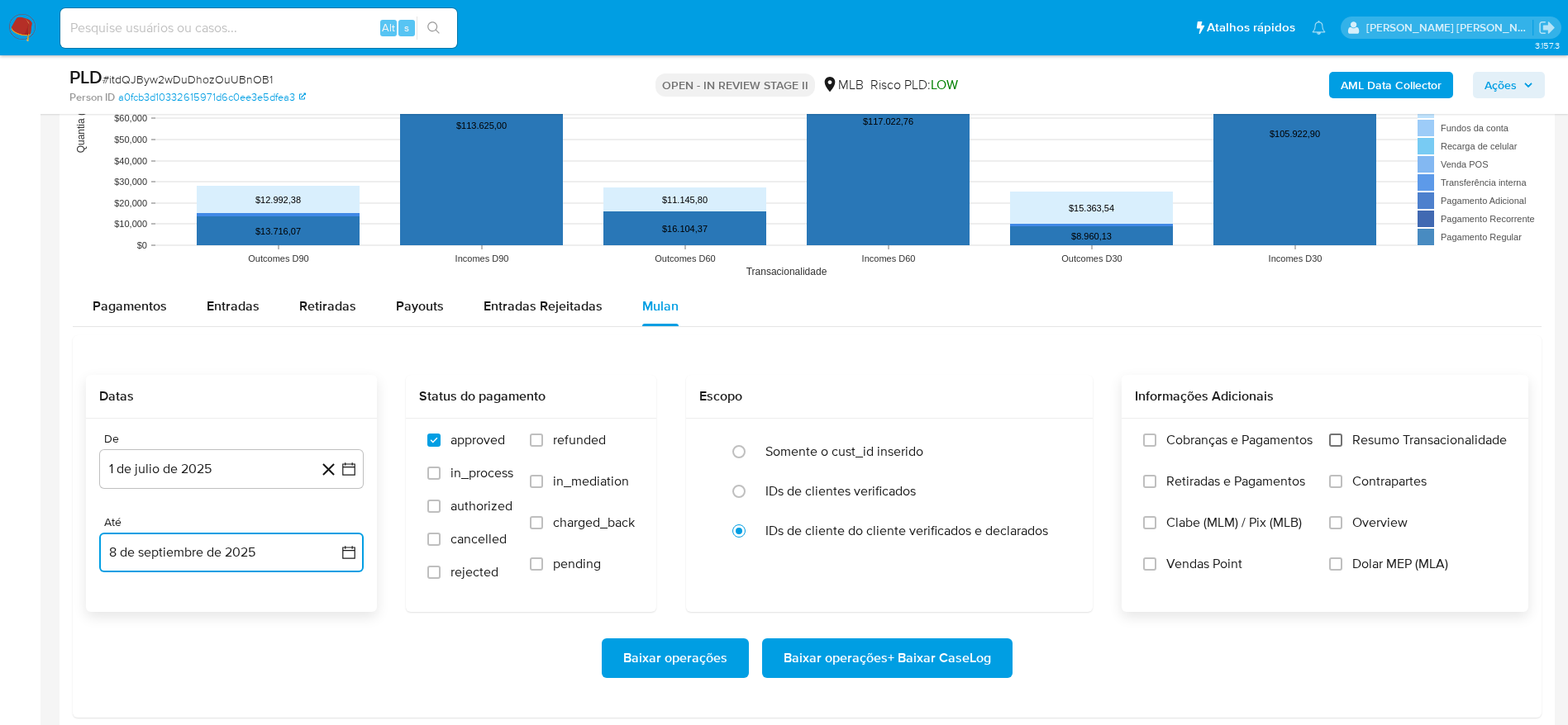
click at [1341, 437] on input "Resumo Transacionalidade" at bounding box center [1335, 440] width 13 height 13
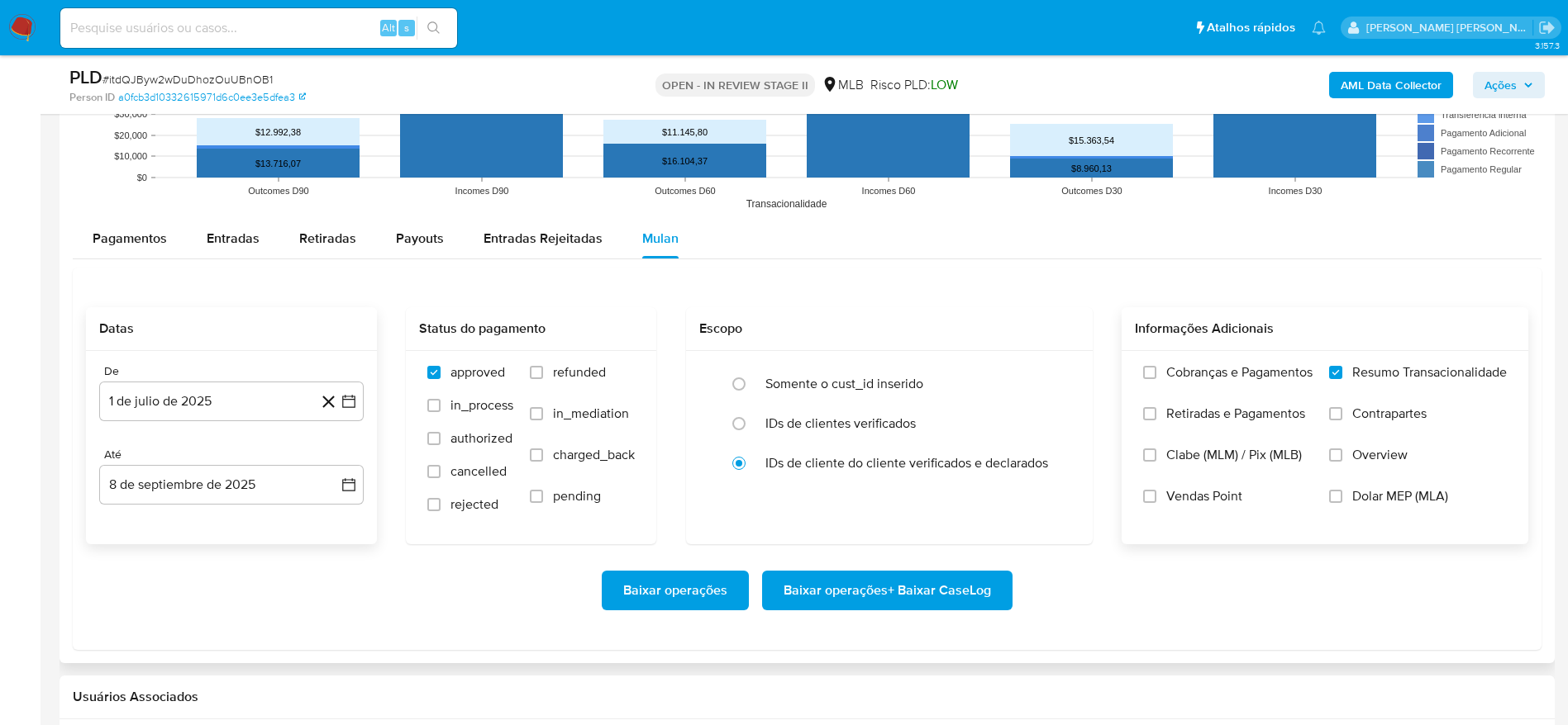
scroll to position [1735, 0]
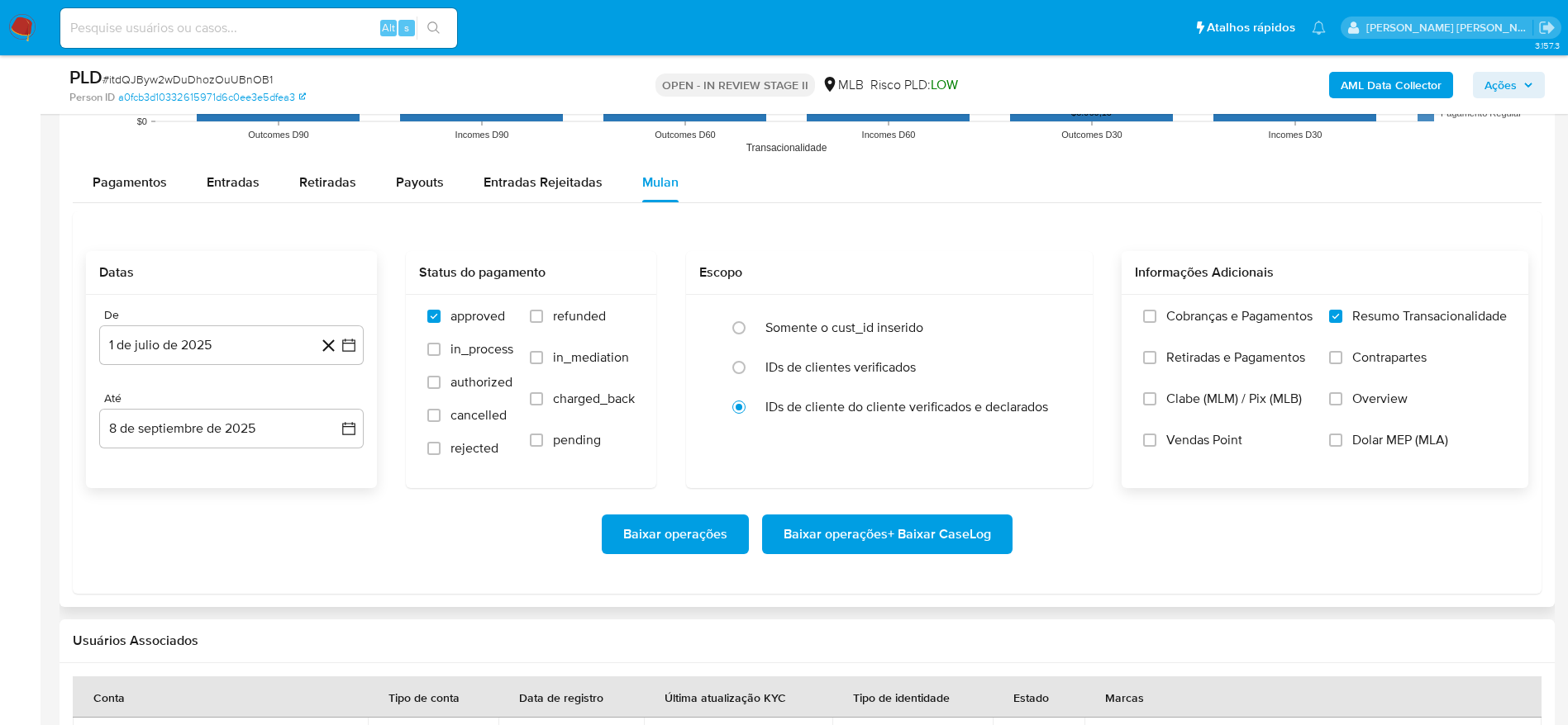
click at [865, 529] on span "Baixar operações + Baixar CaseLog" at bounding box center [886, 534] width 208 height 36
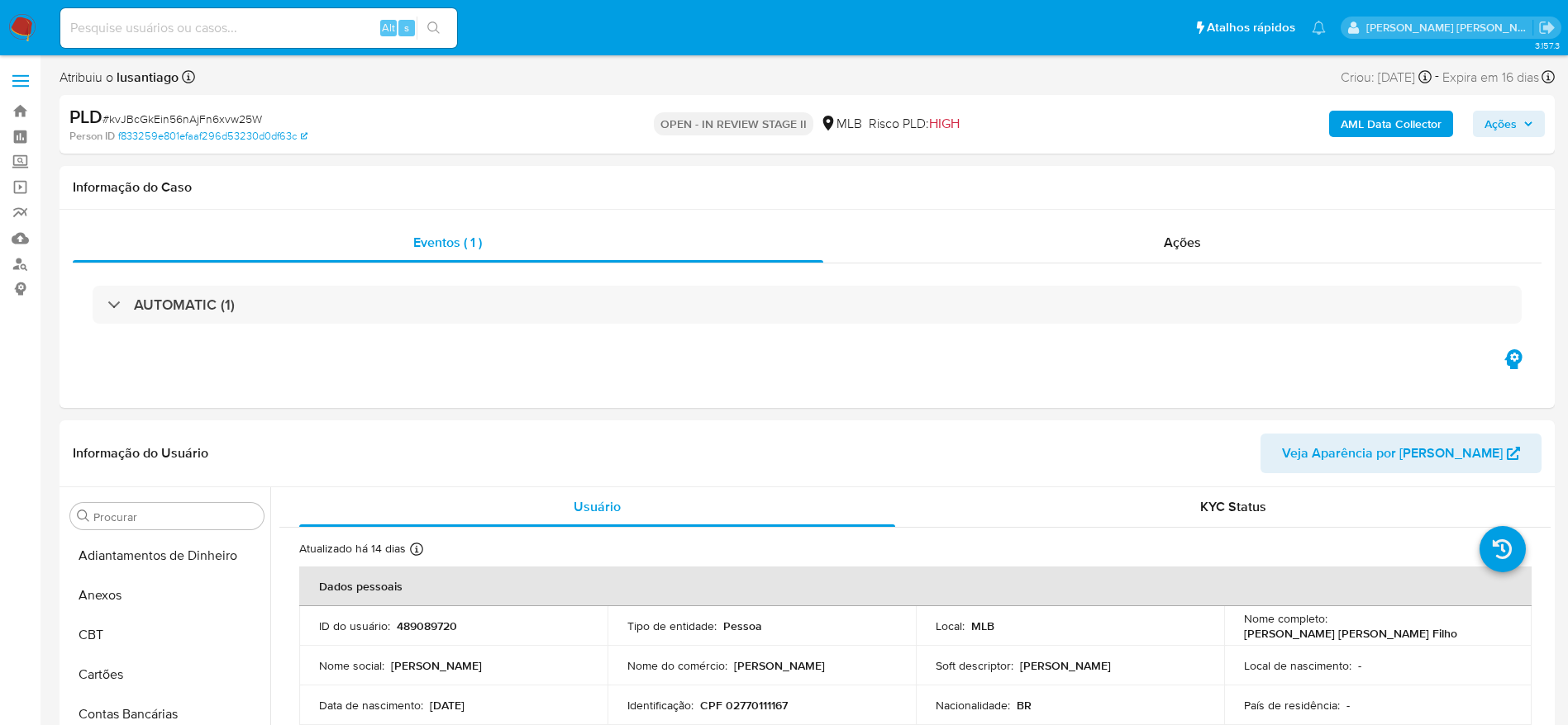
select select "10"
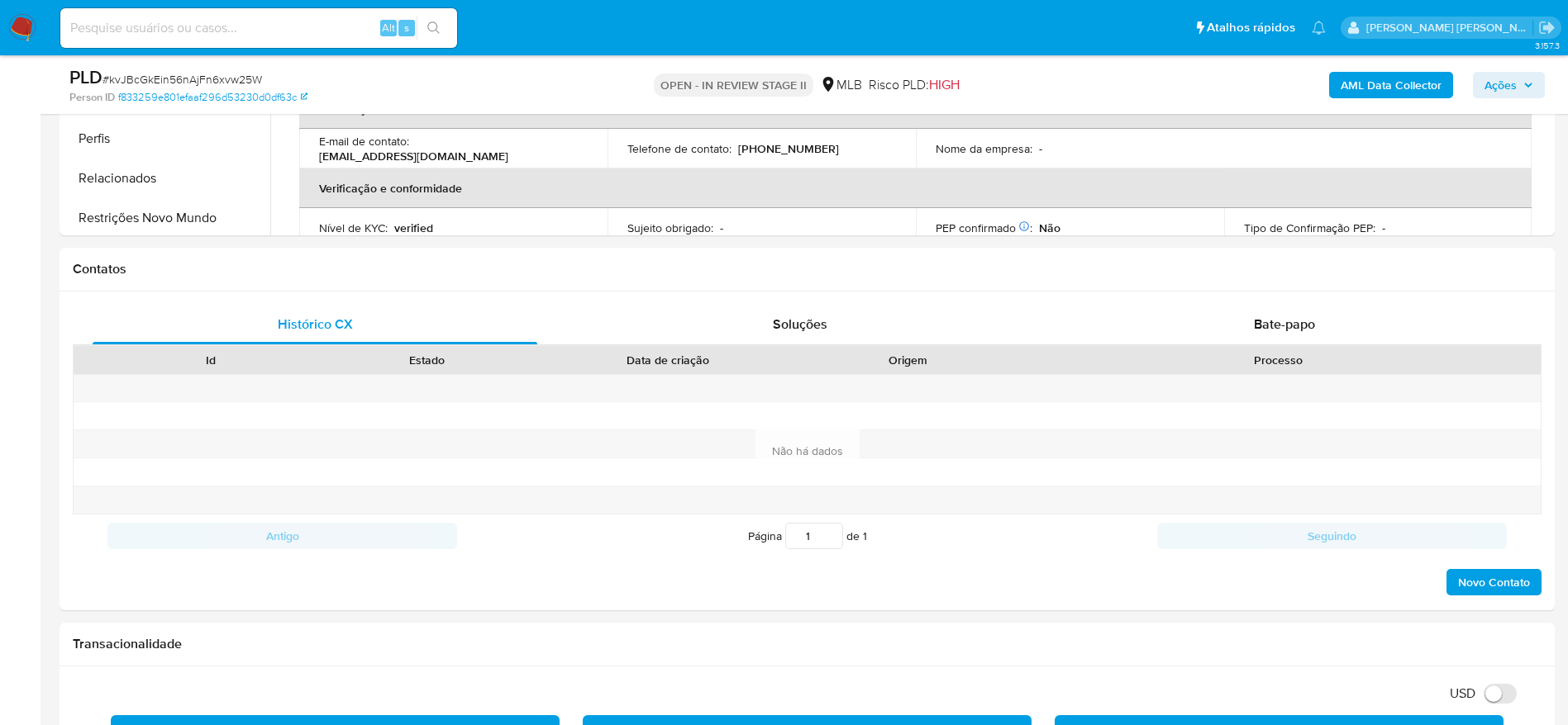
scroll to position [777, 0]
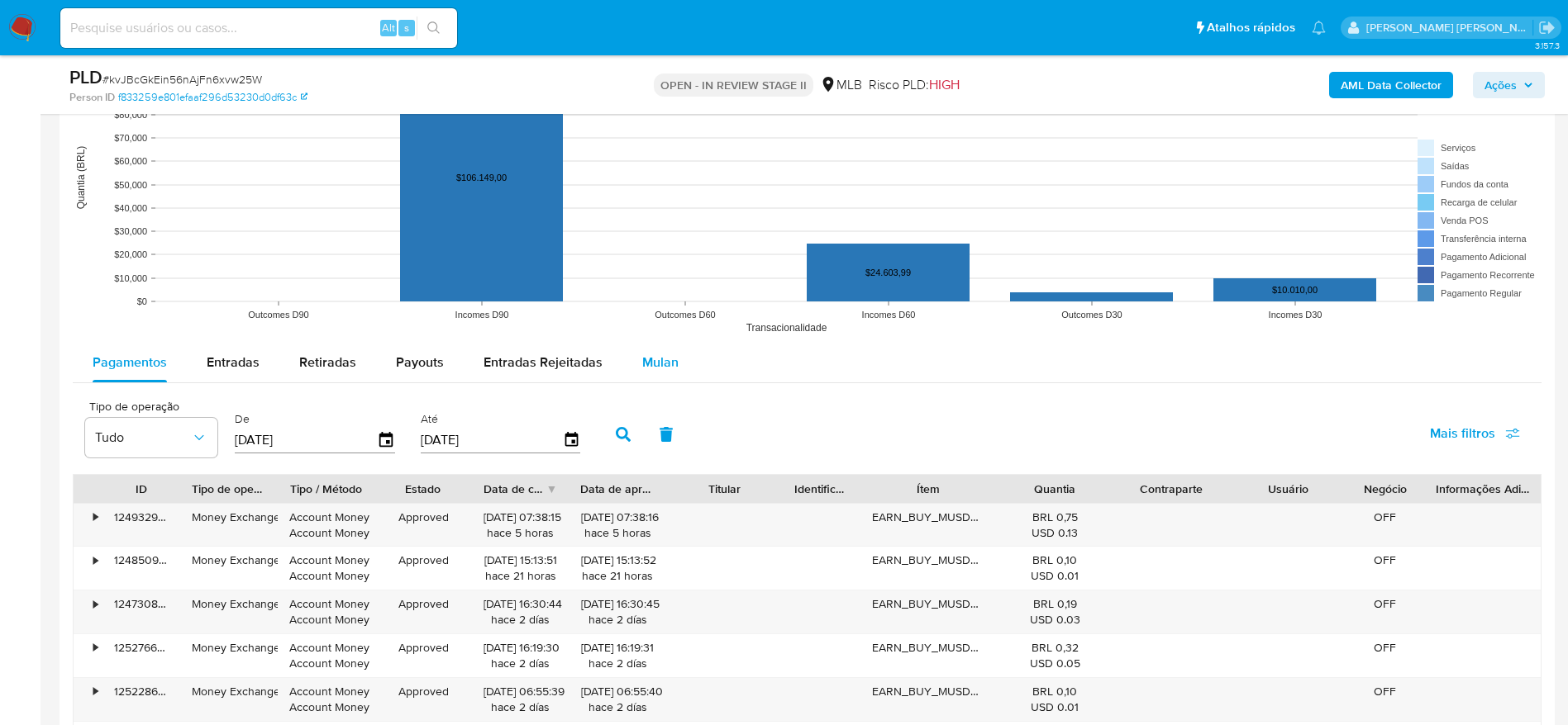
click at [642, 349] on div "Mulan" at bounding box center [660, 362] width 36 height 40
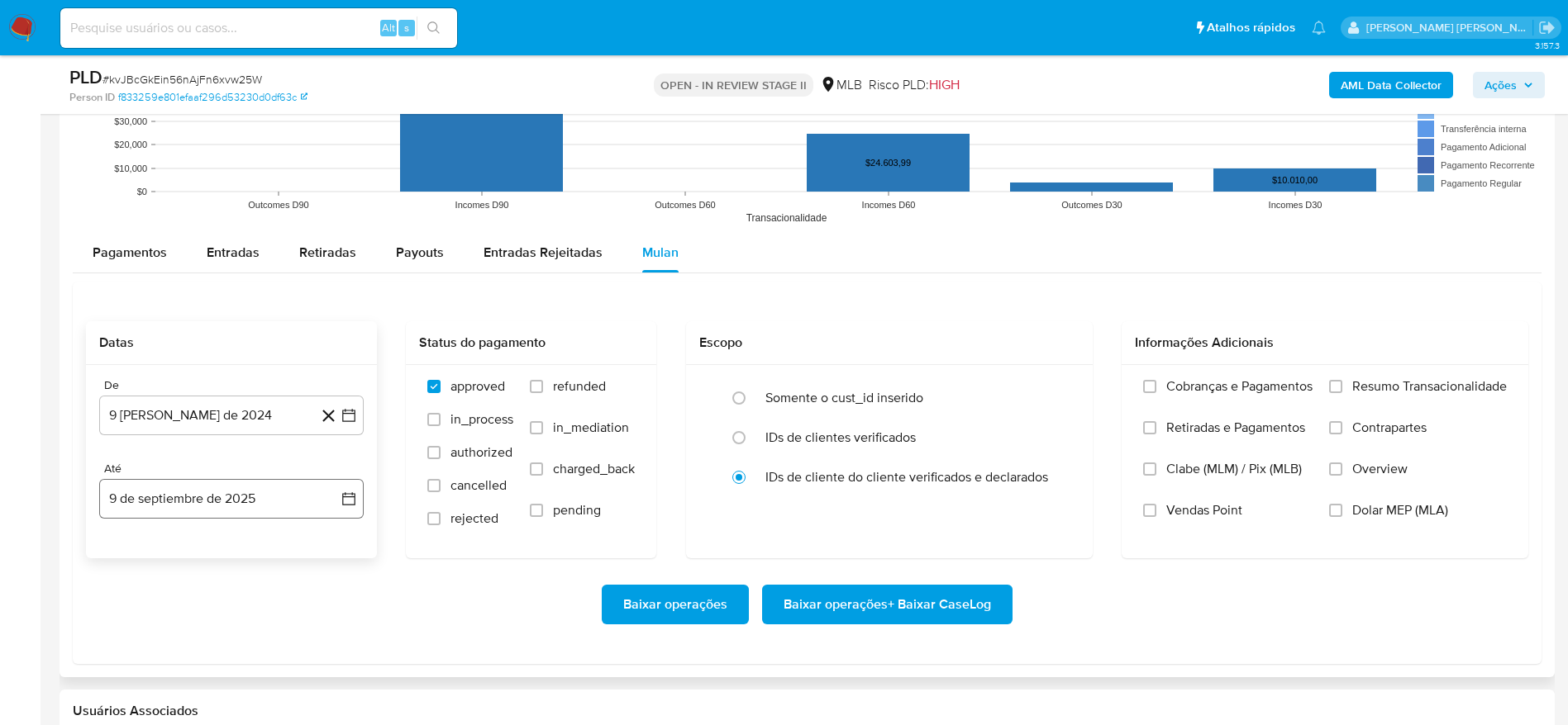
scroll to position [1859, 0]
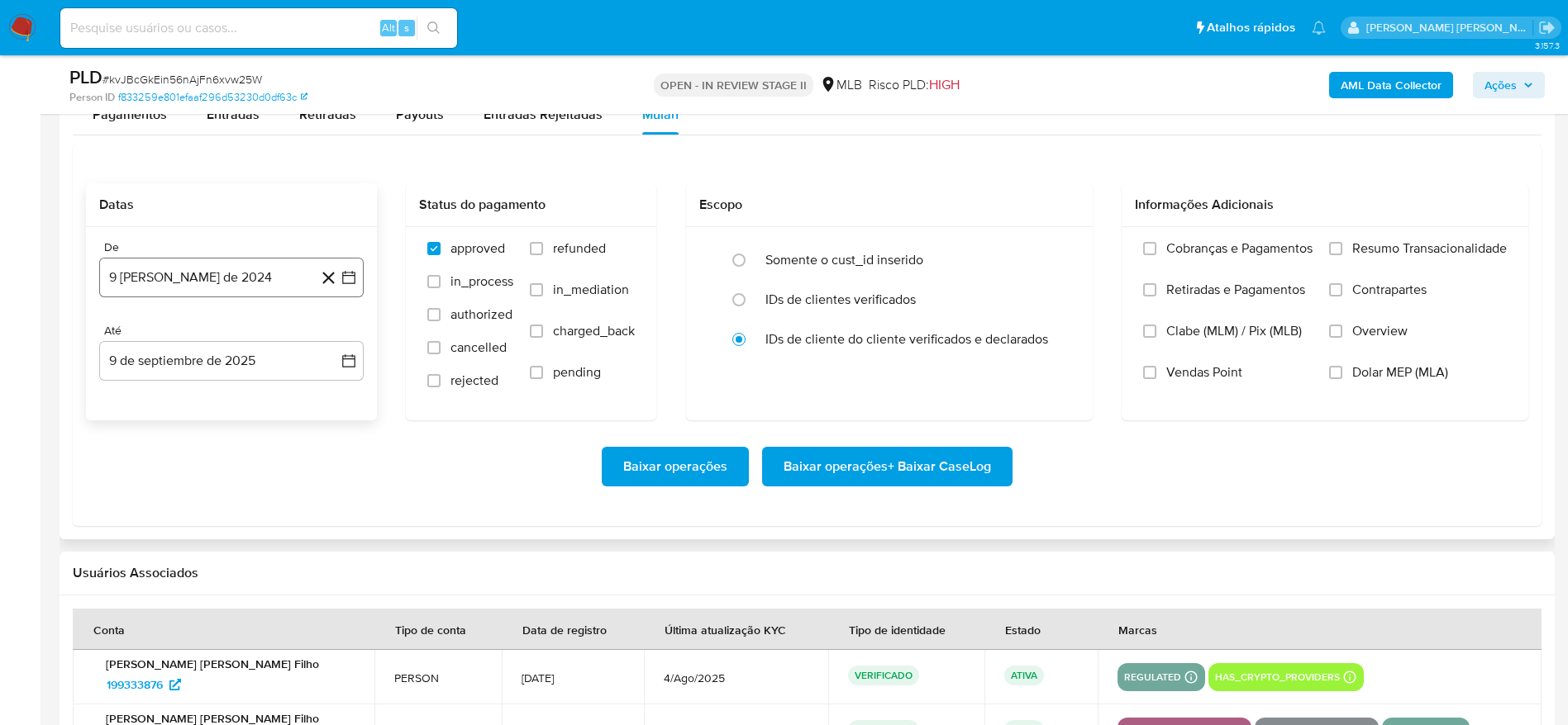
click at [202, 280] on button "9 [PERSON_NAME] de 2024" at bounding box center [232, 277] width 264 height 40
click at [220, 342] on span "agosto 2024" at bounding box center [223, 337] width 75 height 17
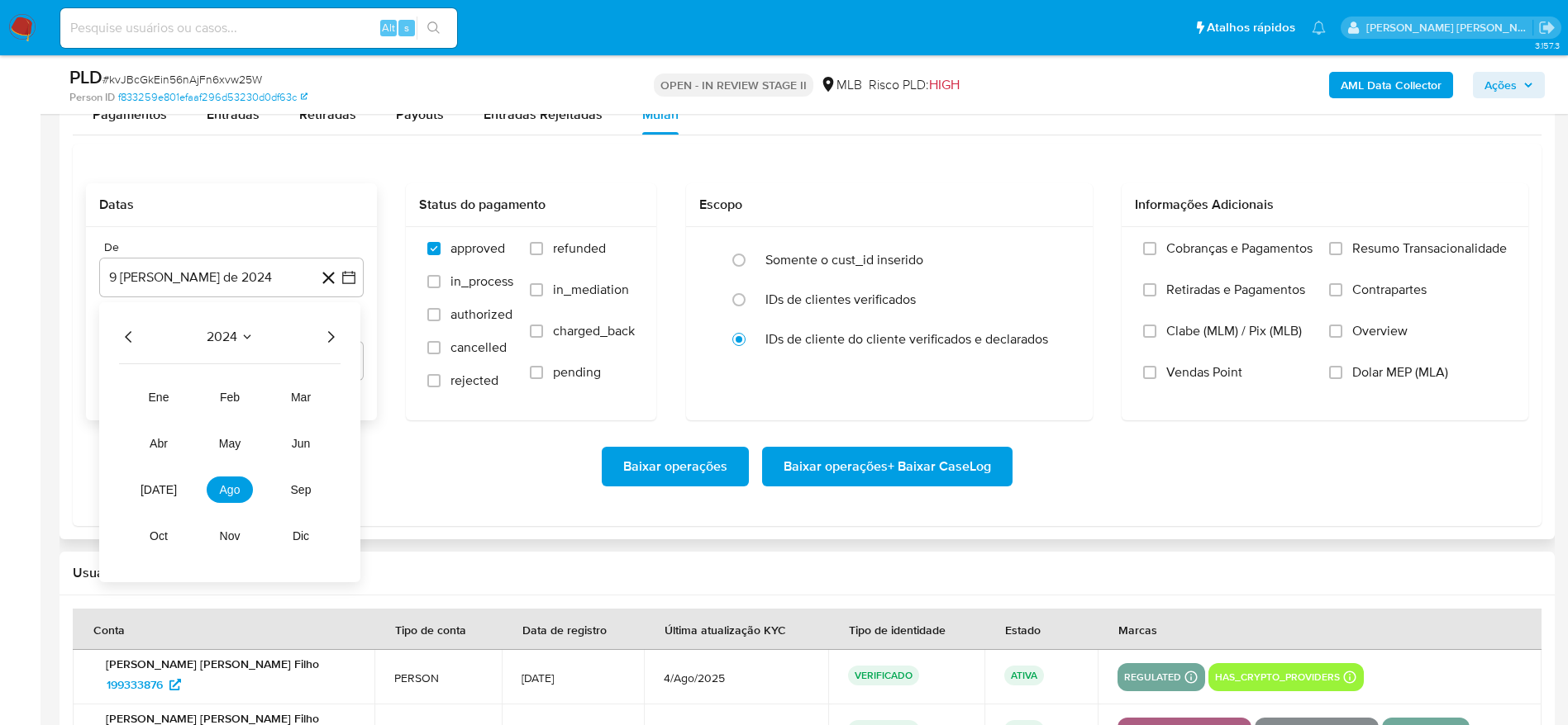
click at [330, 335] on icon "Año siguiente" at bounding box center [330, 336] width 20 height 20
click at [162, 474] on tr "ene feb mar abr may jun jul ago sep oct nov dic" at bounding box center [230, 467] width 188 height 166
click at [159, 488] on span "[DATE]" at bounding box center [158, 490] width 36 height 13
click at [165, 400] on button "1" at bounding box center [165, 398] width 26 height 26
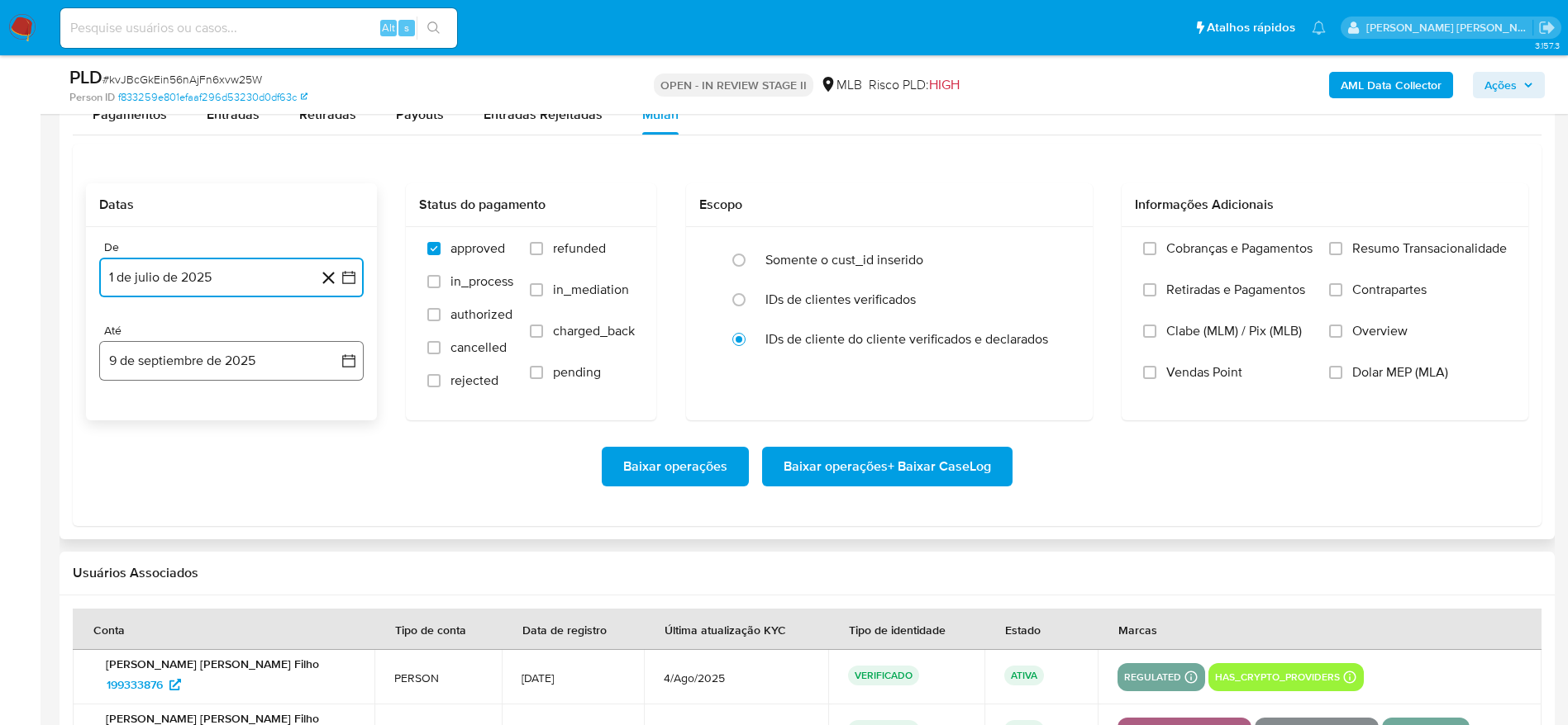
click at [197, 358] on button "9 de septiembre de 2025" at bounding box center [232, 361] width 264 height 40
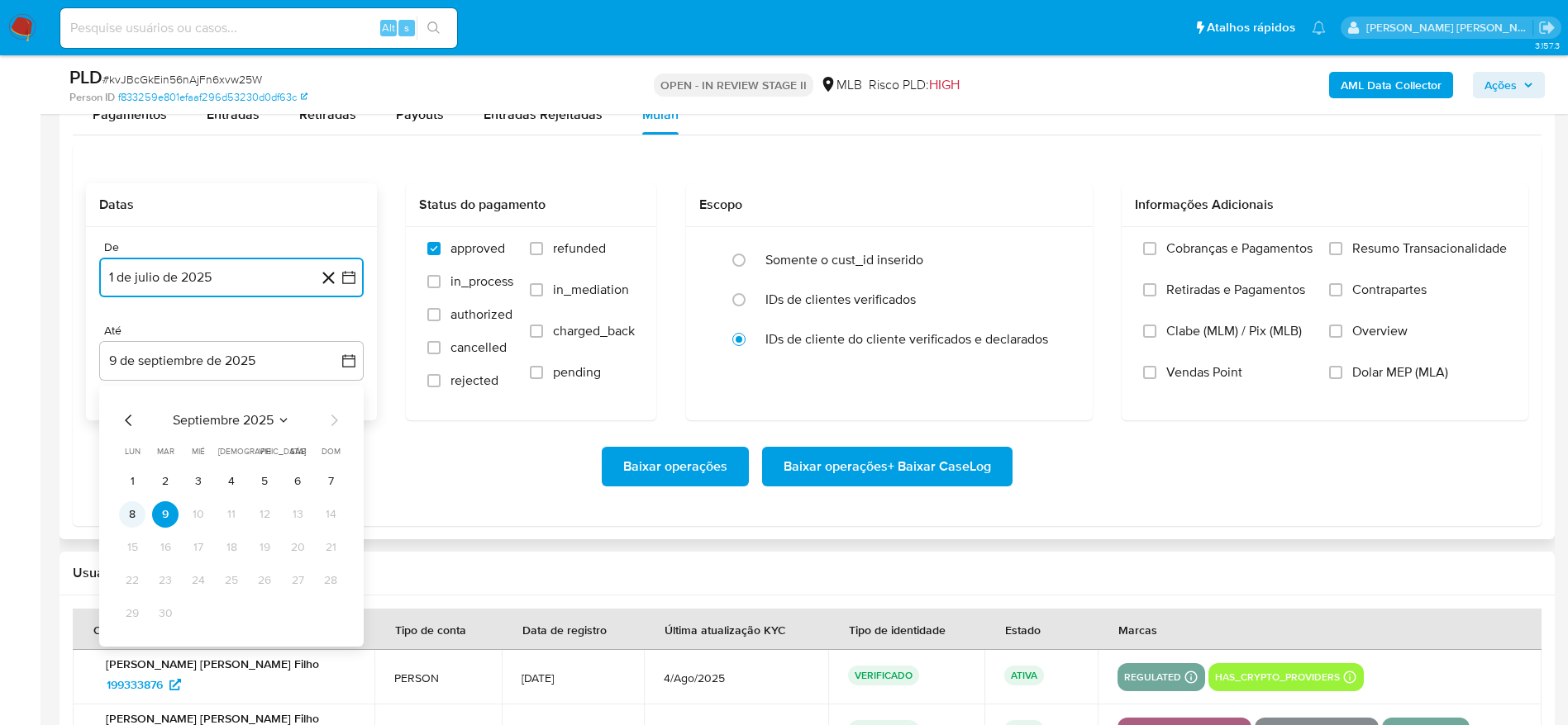
click at [125, 510] on button "8" at bounding box center [132, 515] width 26 height 26
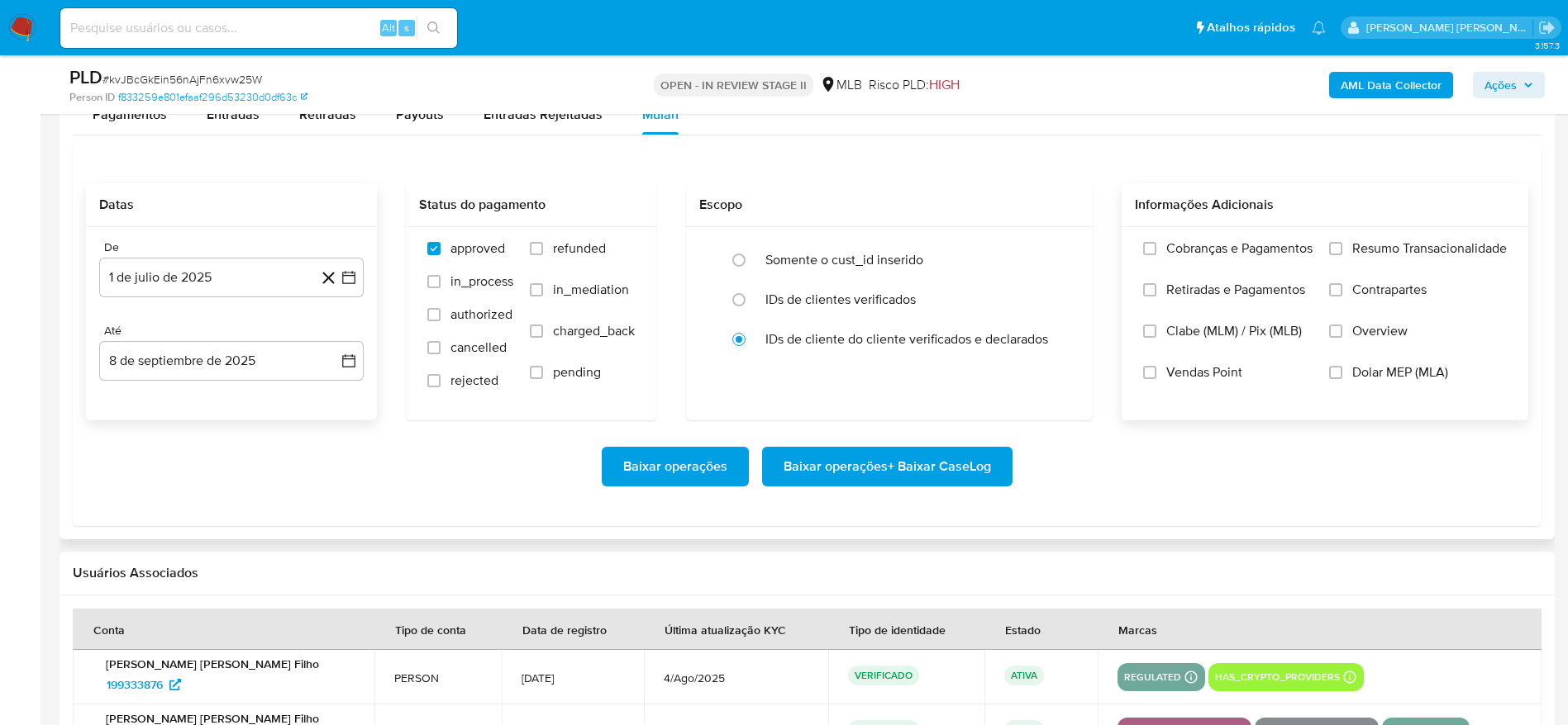
click at [1350, 250] on label "Resumo Transacionalidade" at bounding box center [1417, 261] width 178 height 41
click at [1342, 250] on input "Resumo Transacionalidade" at bounding box center [1335, 248] width 13 height 13
click at [853, 459] on span "Baixar operações + Baixar CaseLog" at bounding box center [886, 466] width 208 height 36
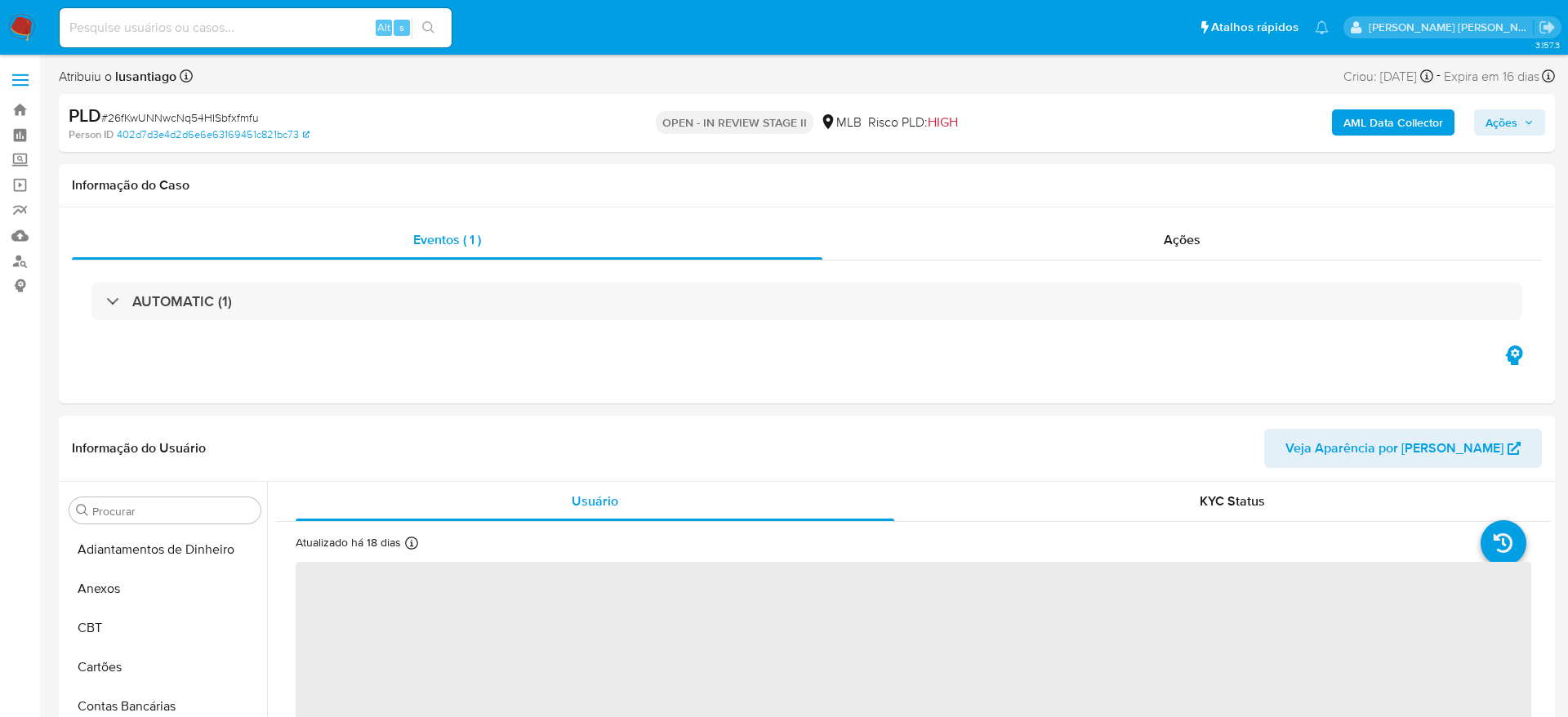
select select "10"
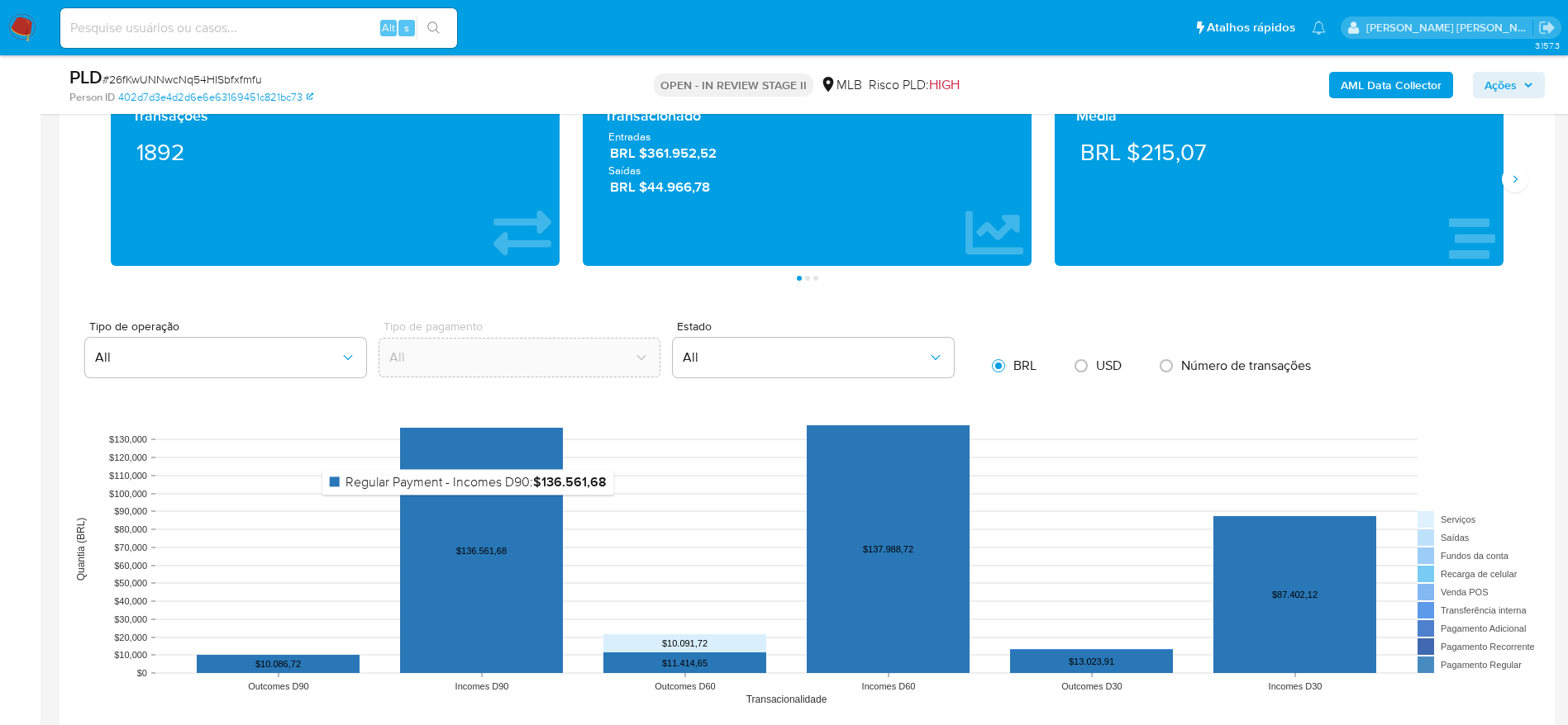
scroll to position [1611, 0]
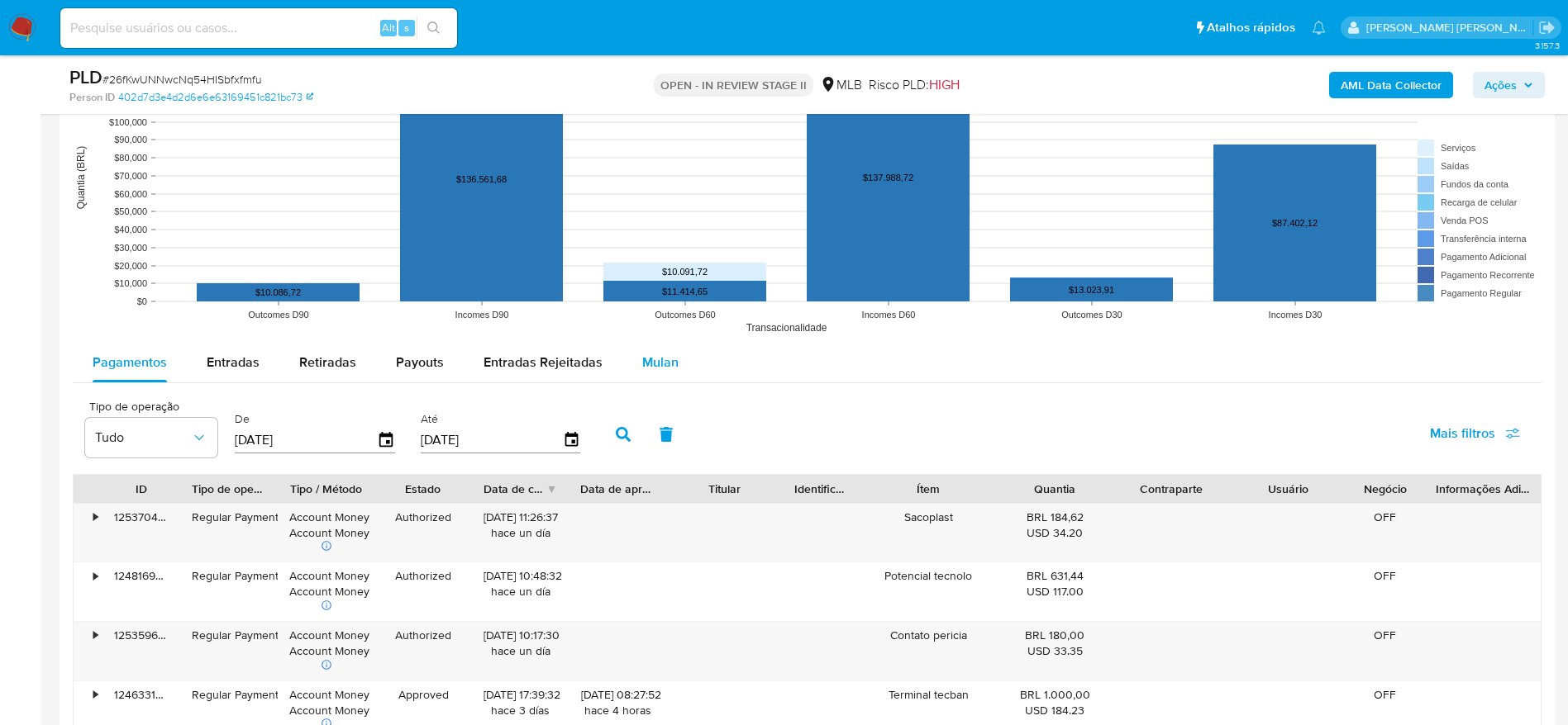
drag, startPoint x: 643, startPoint y: 356, endPoint x: 618, endPoint y: 362, distance: 25.7
click at [643, 356] on span "Mulan" at bounding box center [660, 362] width 36 height 19
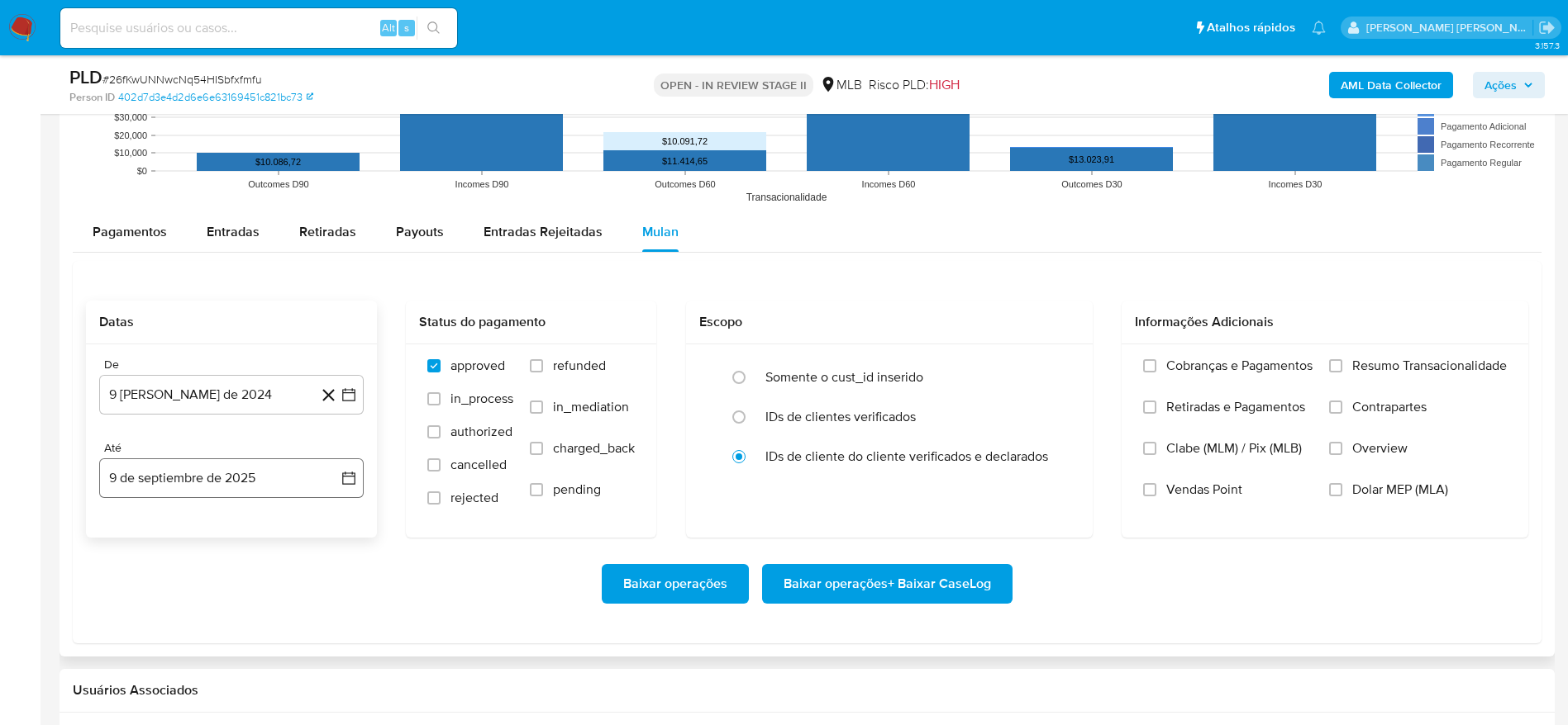
scroll to position [1859, 0]
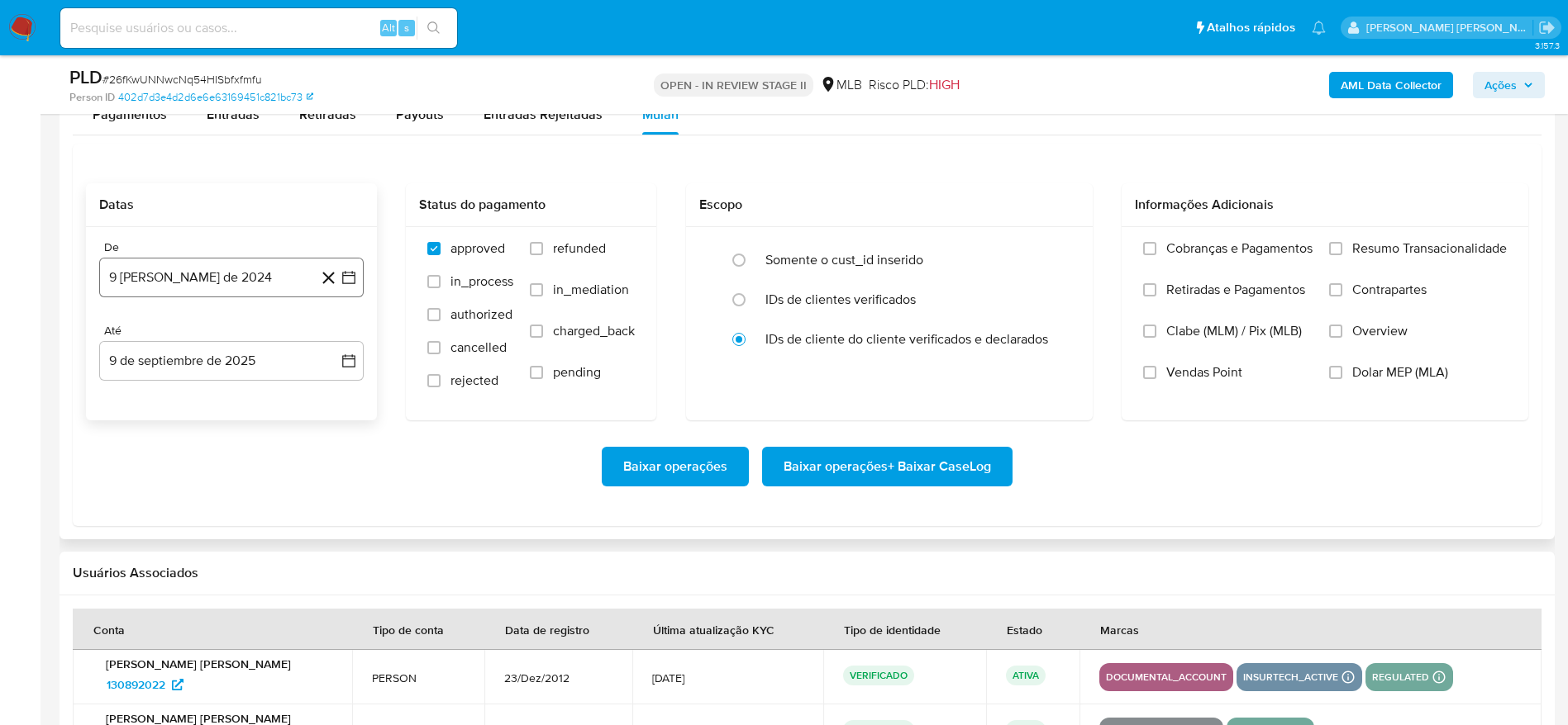
drag, startPoint x: 205, startPoint y: 272, endPoint x: 208, endPoint y: 282, distance: 10.4
click at [205, 270] on button "9 [PERSON_NAME] de 2024" at bounding box center [232, 277] width 264 height 40
click at [225, 334] on span "agosto 2024" at bounding box center [223, 337] width 75 height 17
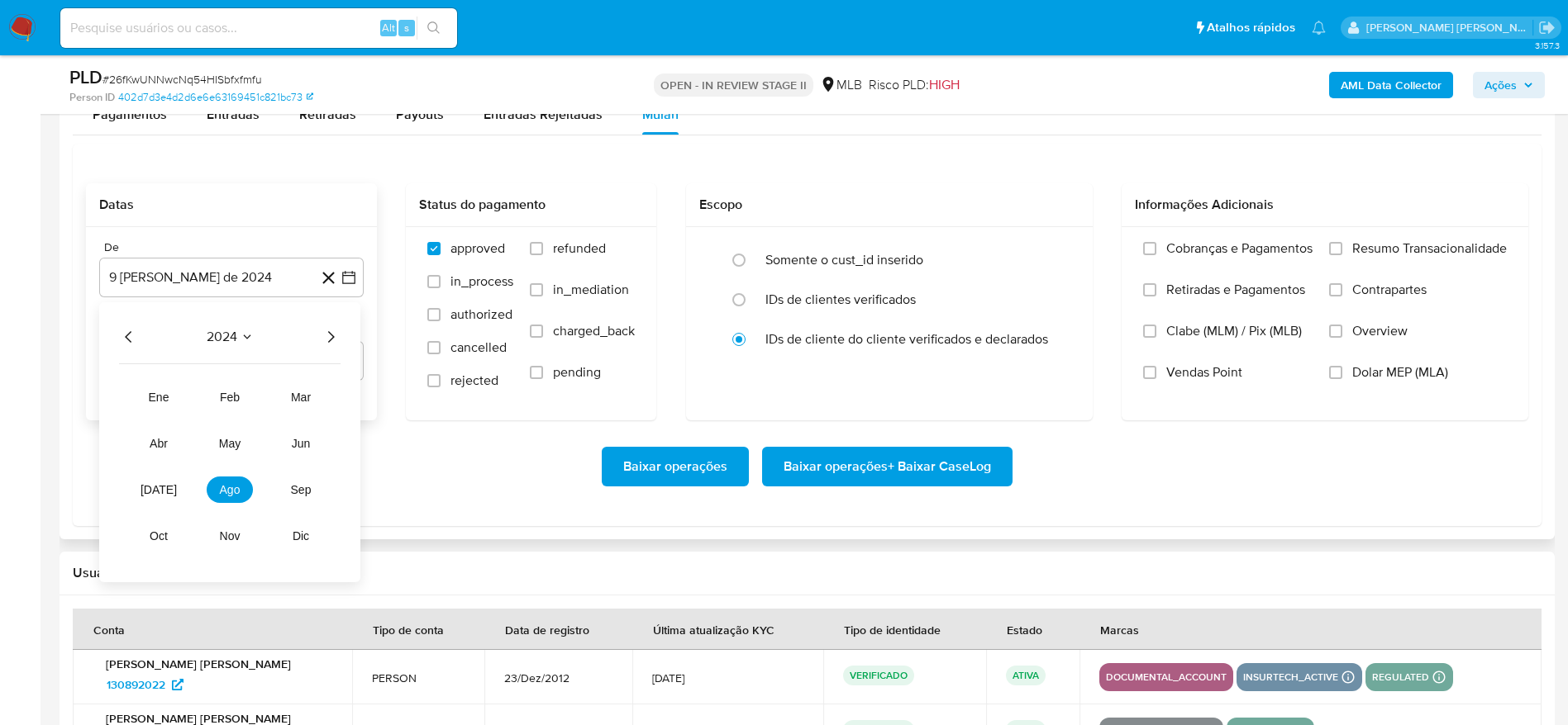
click at [328, 335] on icon "Año siguiente" at bounding box center [330, 336] width 20 height 20
click at [151, 493] on button "[DATE]" at bounding box center [159, 490] width 47 height 26
click at [164, 405] on button "1" at bounding box center [165, 398] width 26 height 26
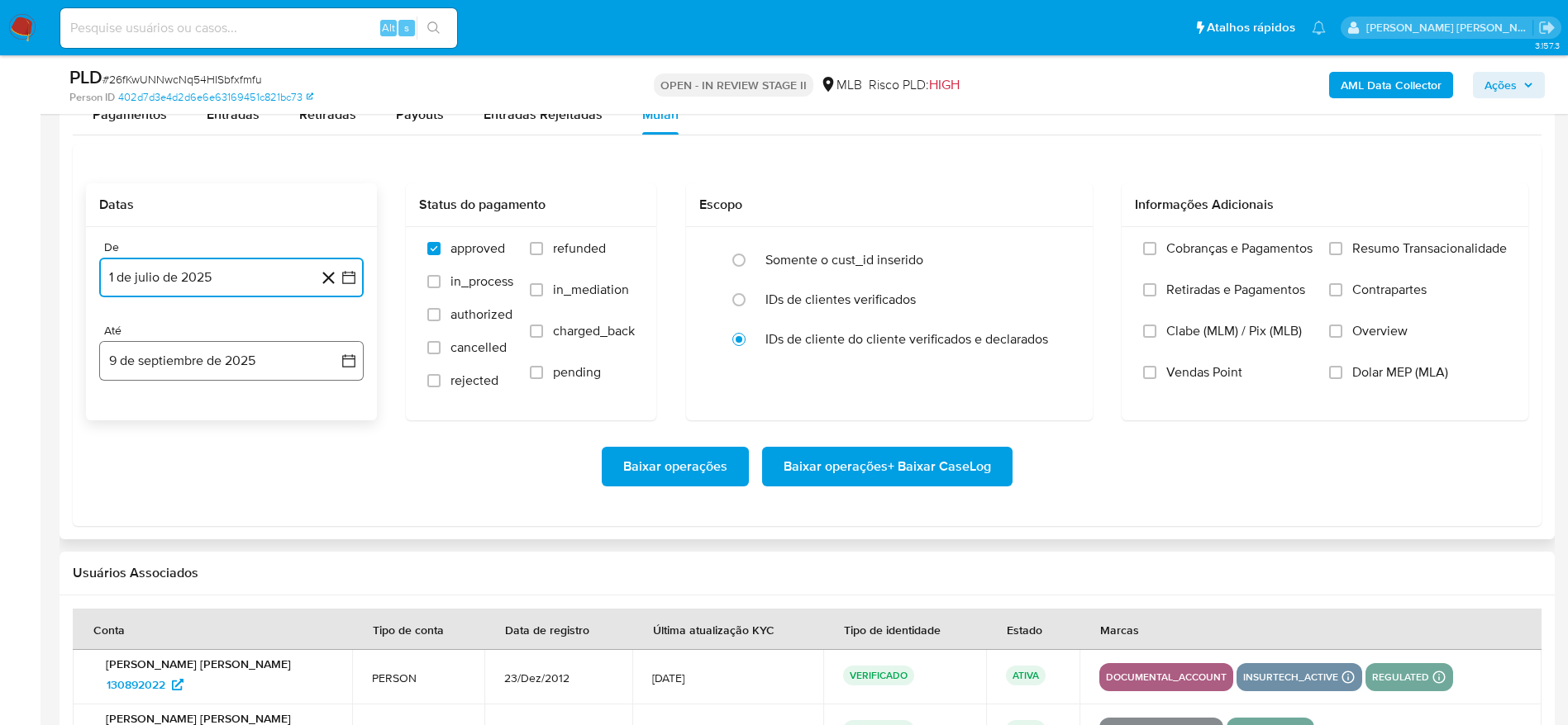
click at [173, 375] on button "9 de septiembre de 2025" at bounding box center [232, 361] width 264 height 40
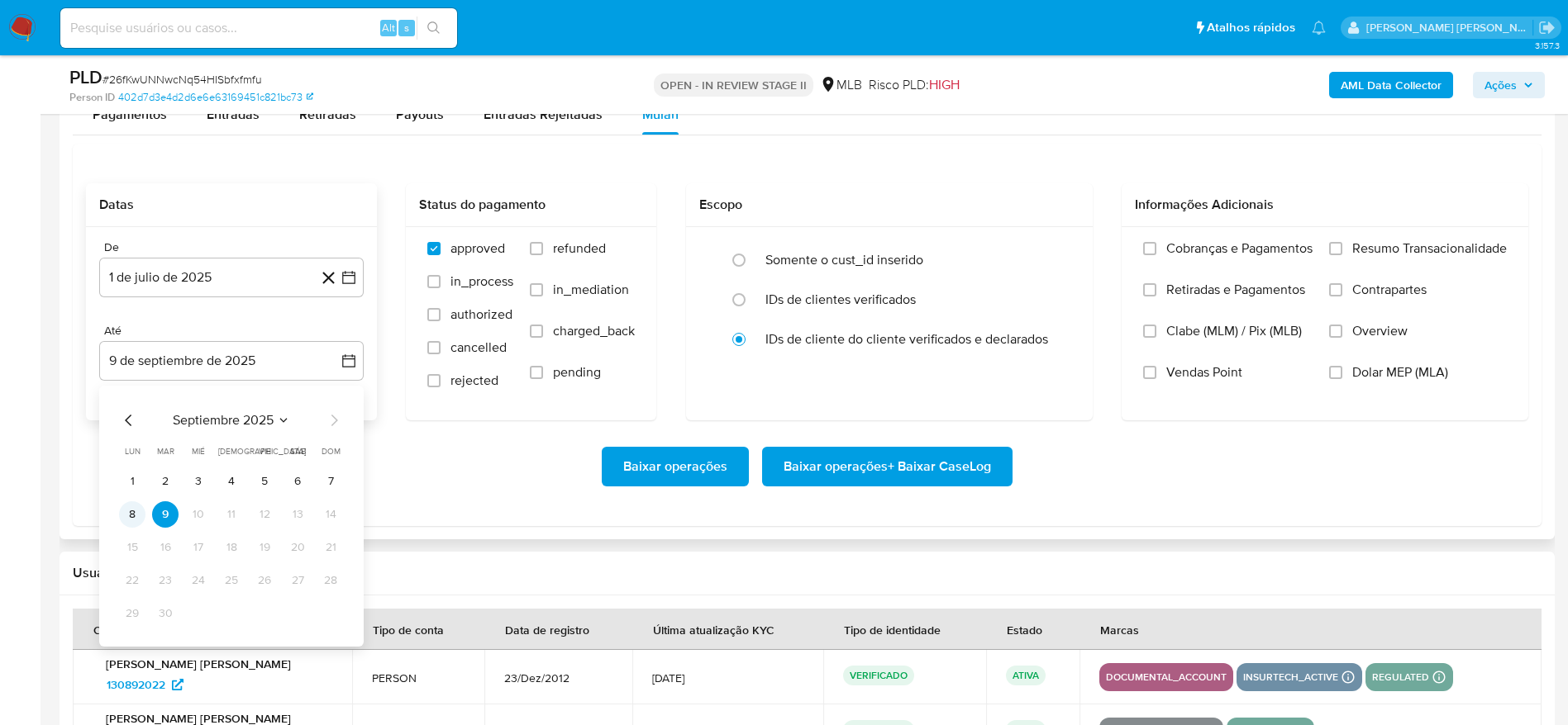
click at [119, 518] on td "8" at bounding box center [132, 515] width 26 height 26
click at [128, 525] on button "8" at bounding box center [132, 515] width 26 height 26
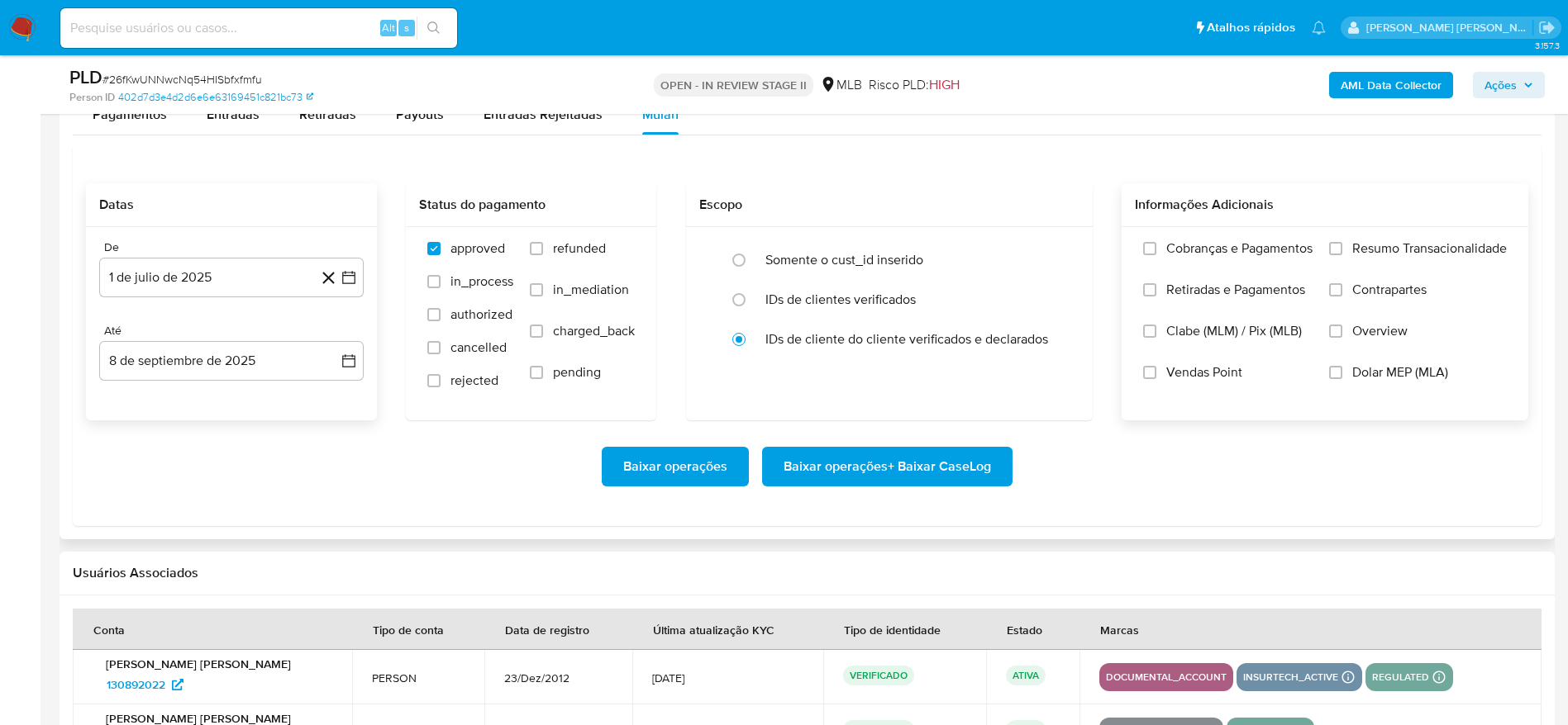
click at [1412, 251] on span "Resumo Transacionalidade" at bounding box center [1429, 248] width 155 height 17
click at [1342, 251] on input "Resumo Transacionalidade" at bounding box center [1335, 248] width 13 height 13
click at [872, 462] on span "Baixar operações + Baixar CaseLog" at bounding box center [886, 466] width 208 height 36
